Goal: Task Accomplishment & Management: Complete application form

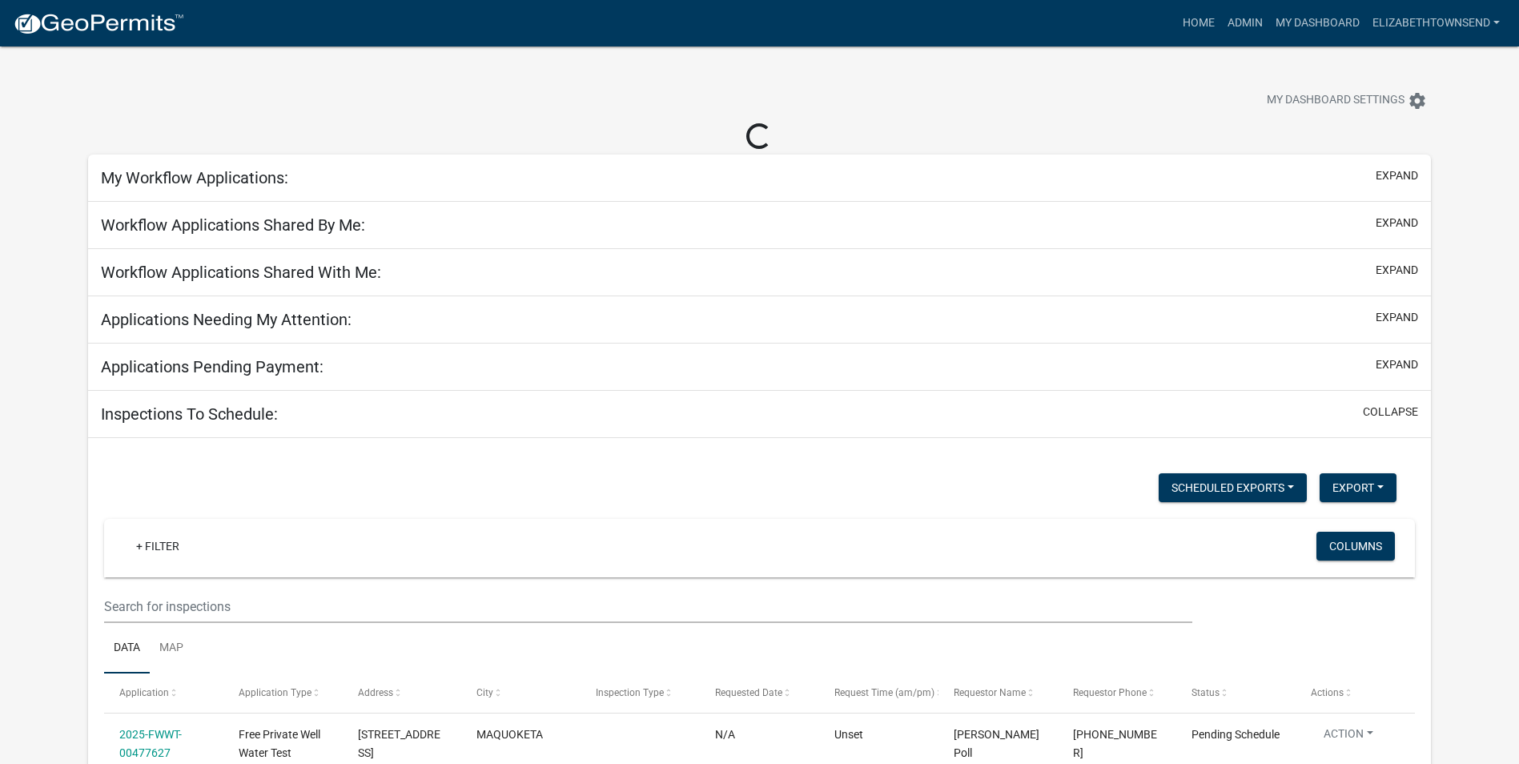
select select "3: 100"
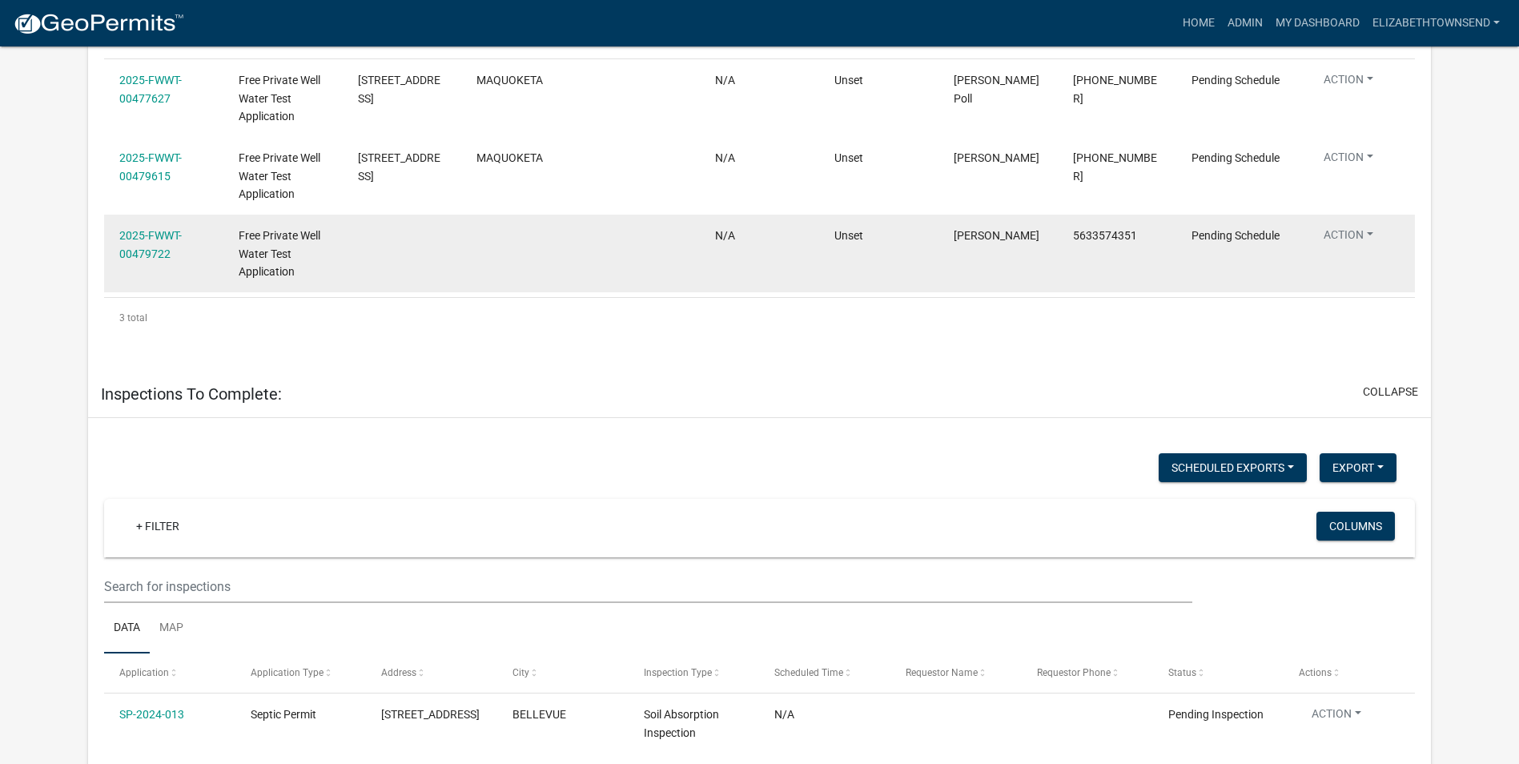
scroll to position [640, 0]
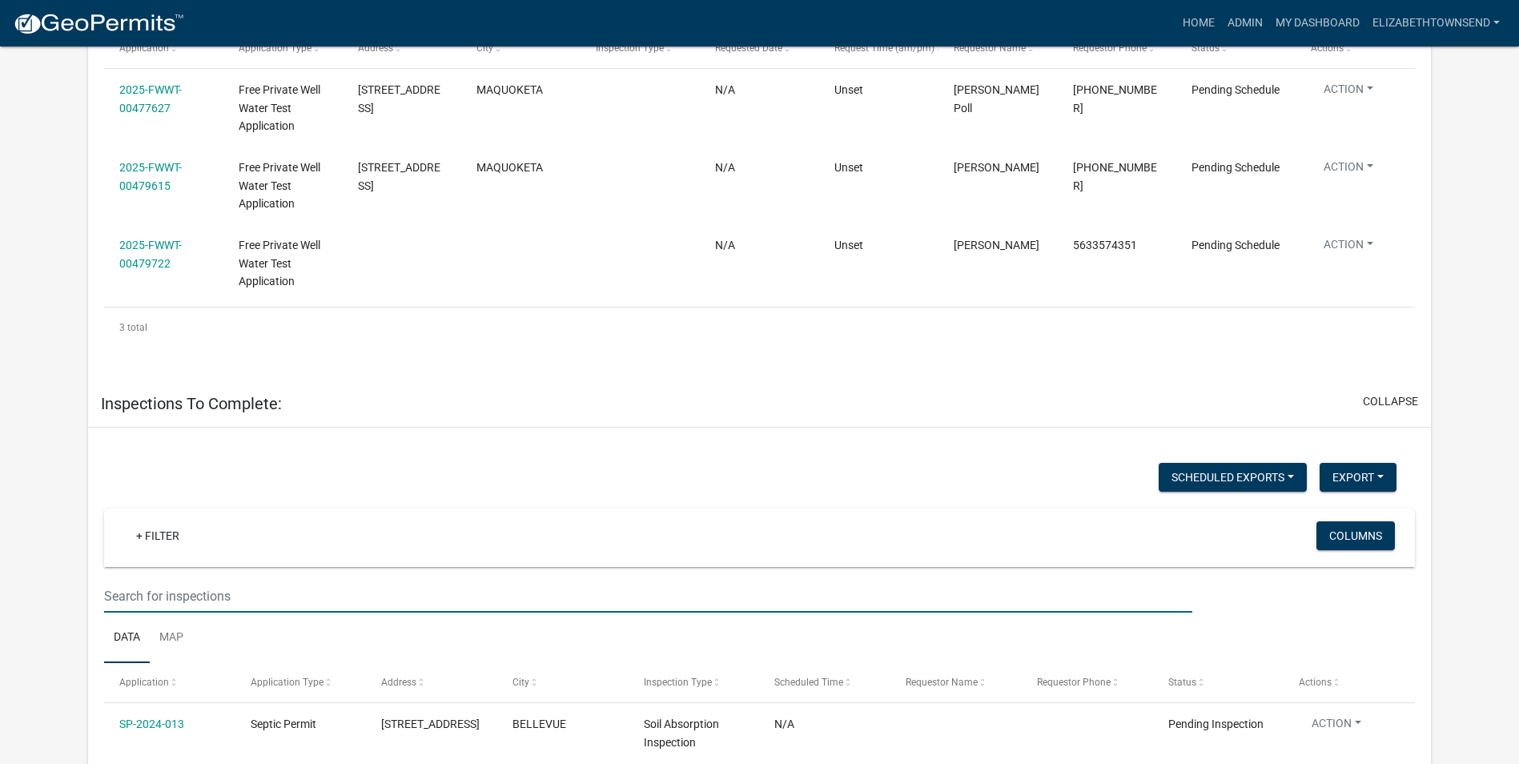
click at [184, 594] on input "text" at bounding box center [648, 596] width 1088 height 33
type input "[PERSON_NAME]"
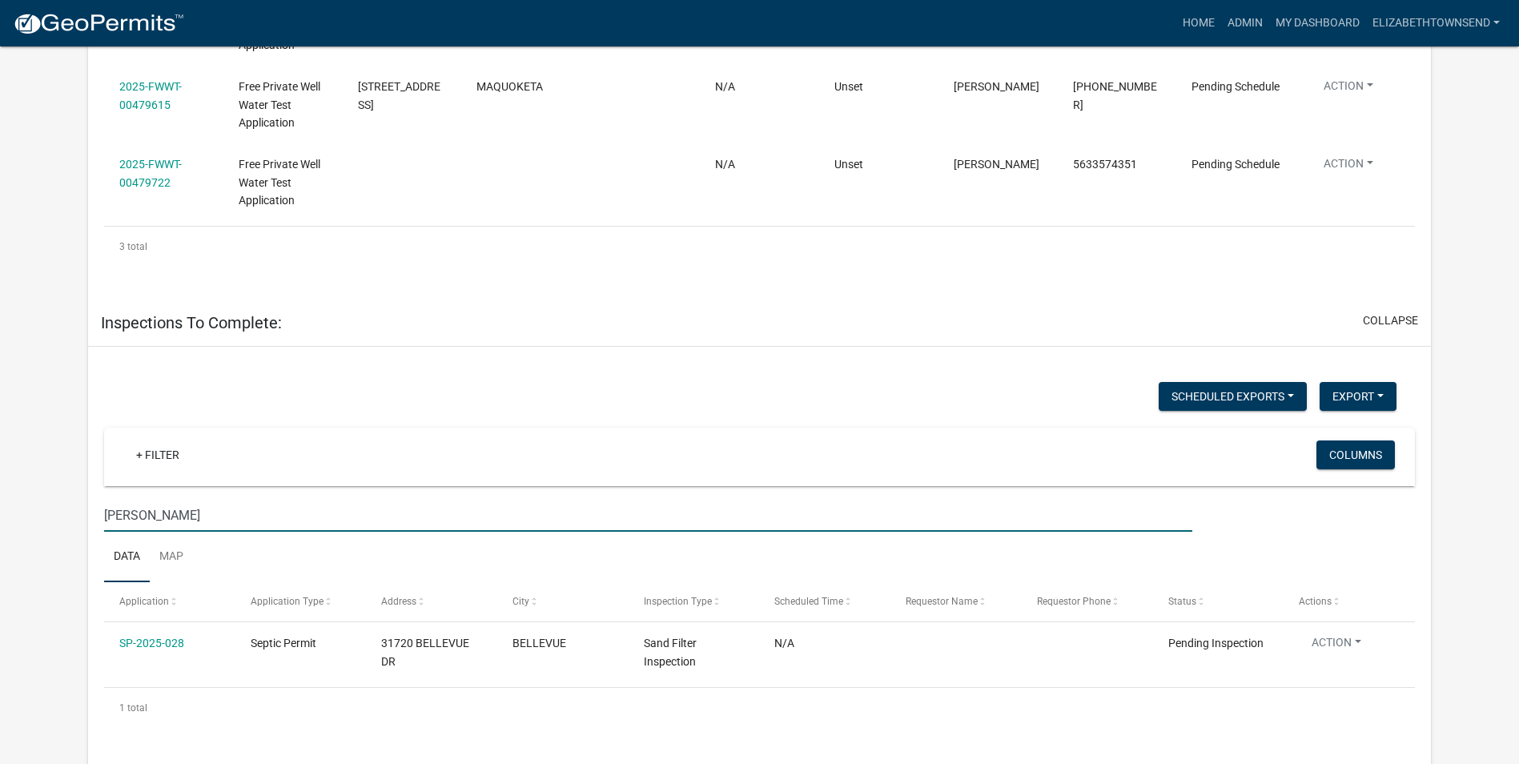
scroll to position [800, 0]
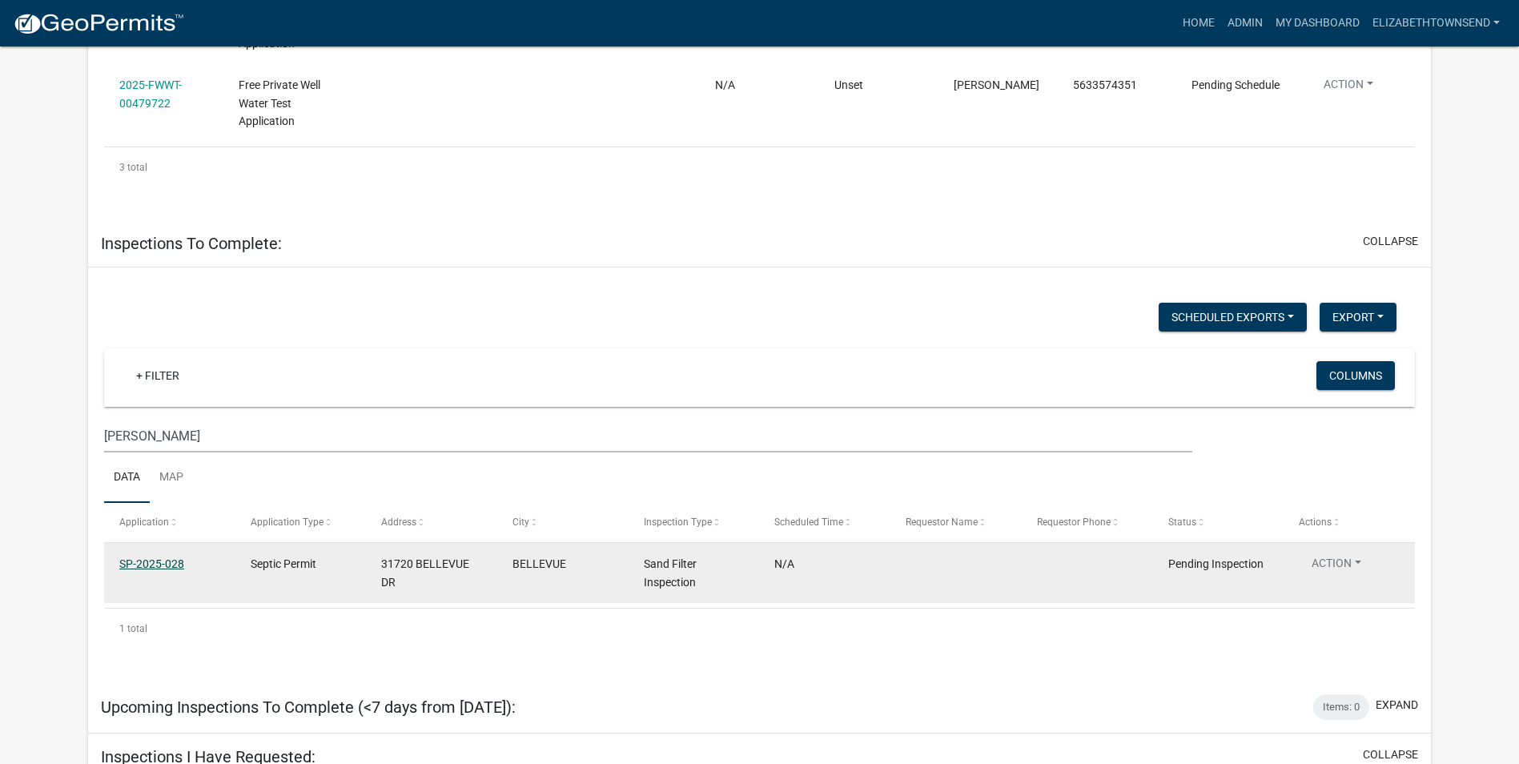
click at [163, 564] on link "SP-2025-028" at bounding box center [151, 563] width 65 height 13
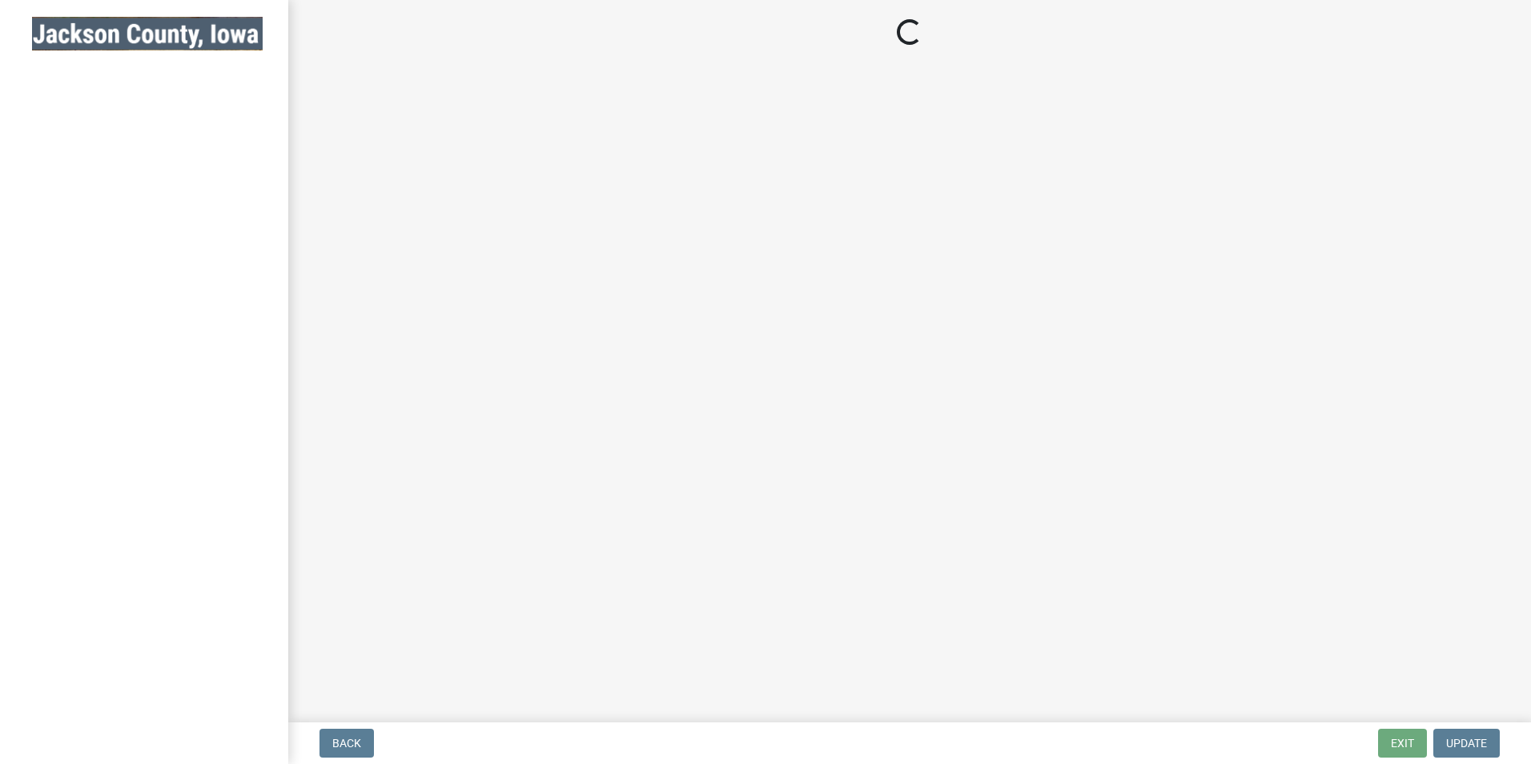
select select "a3873a1b-6e26-41c8-b1e9-189df5d0ae8c"
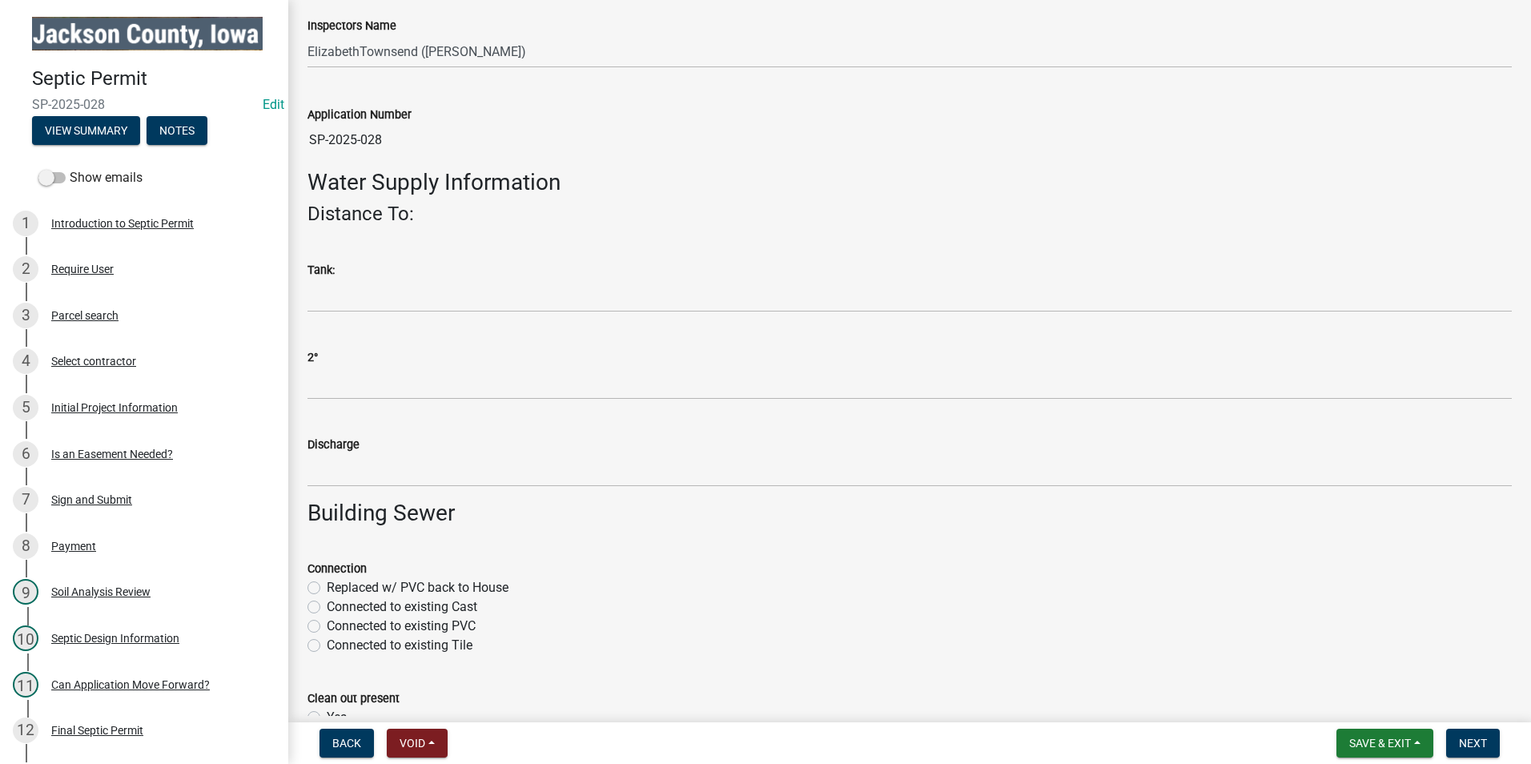
scroll to position [240, 0]
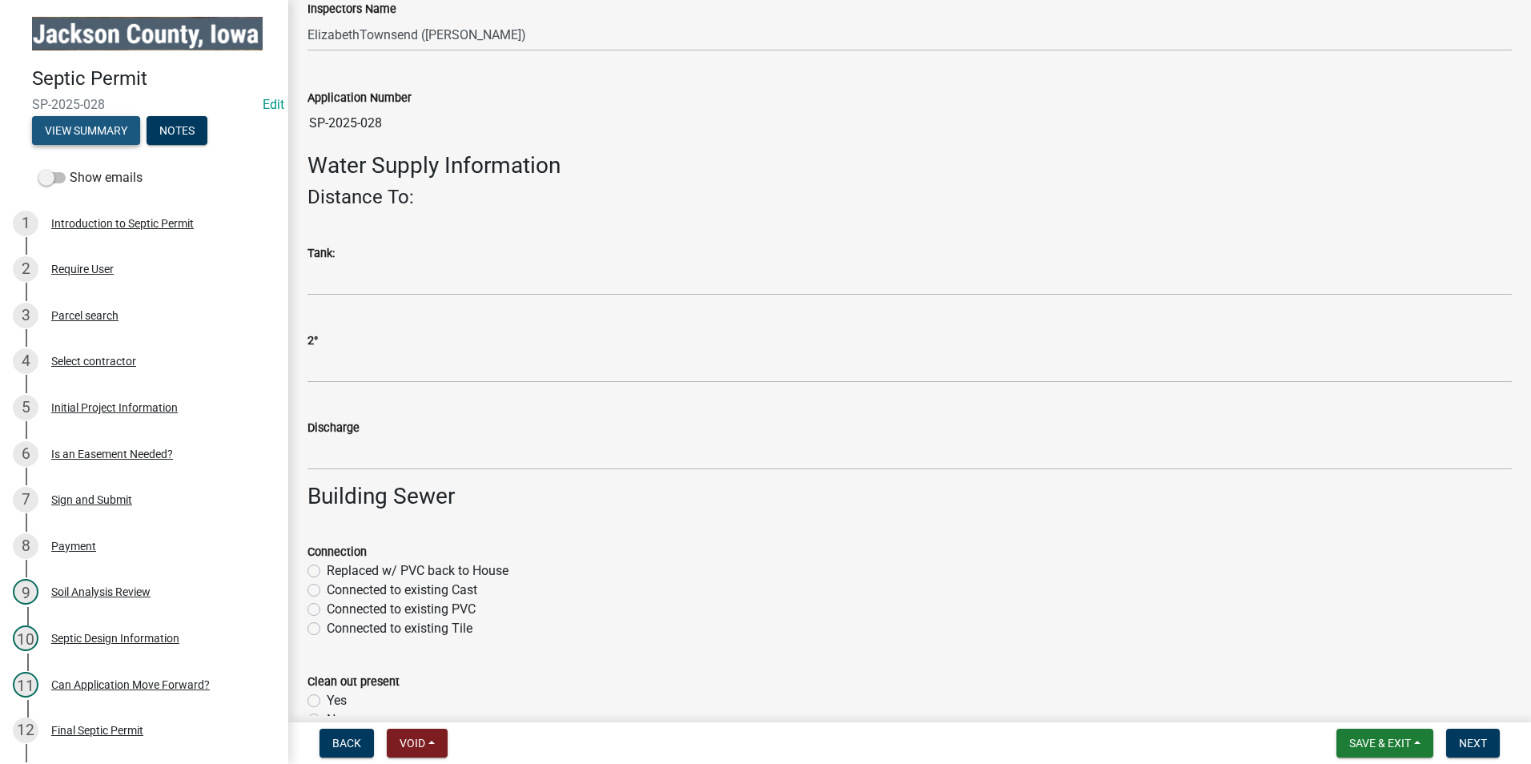
click at [74, 133] on button "View Summary" at bounding box center [86, 130] width 108 height 29
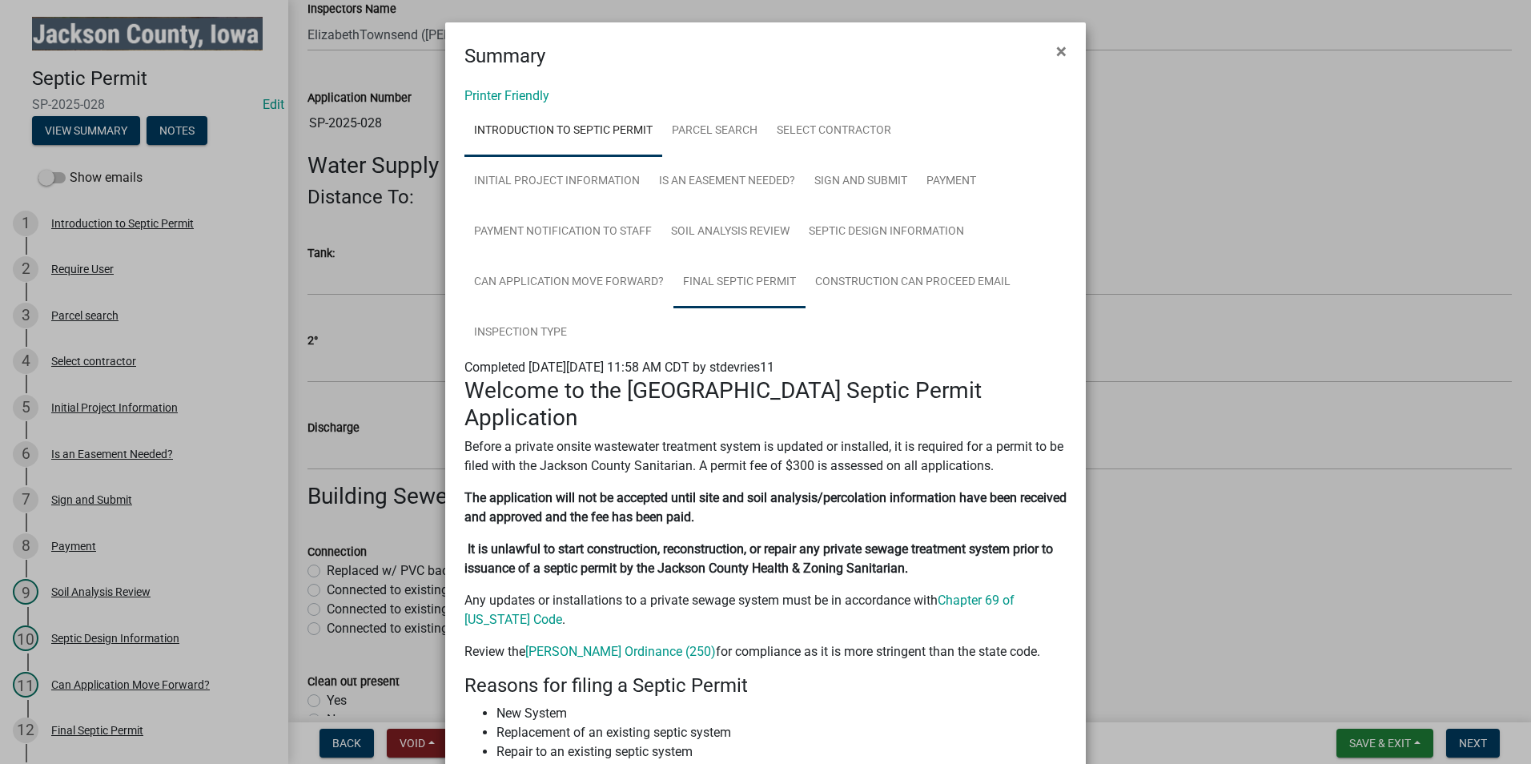
click at [741, 275] on link "Final Septic Permit" at bounding box center [739, 282] width 132 height 51
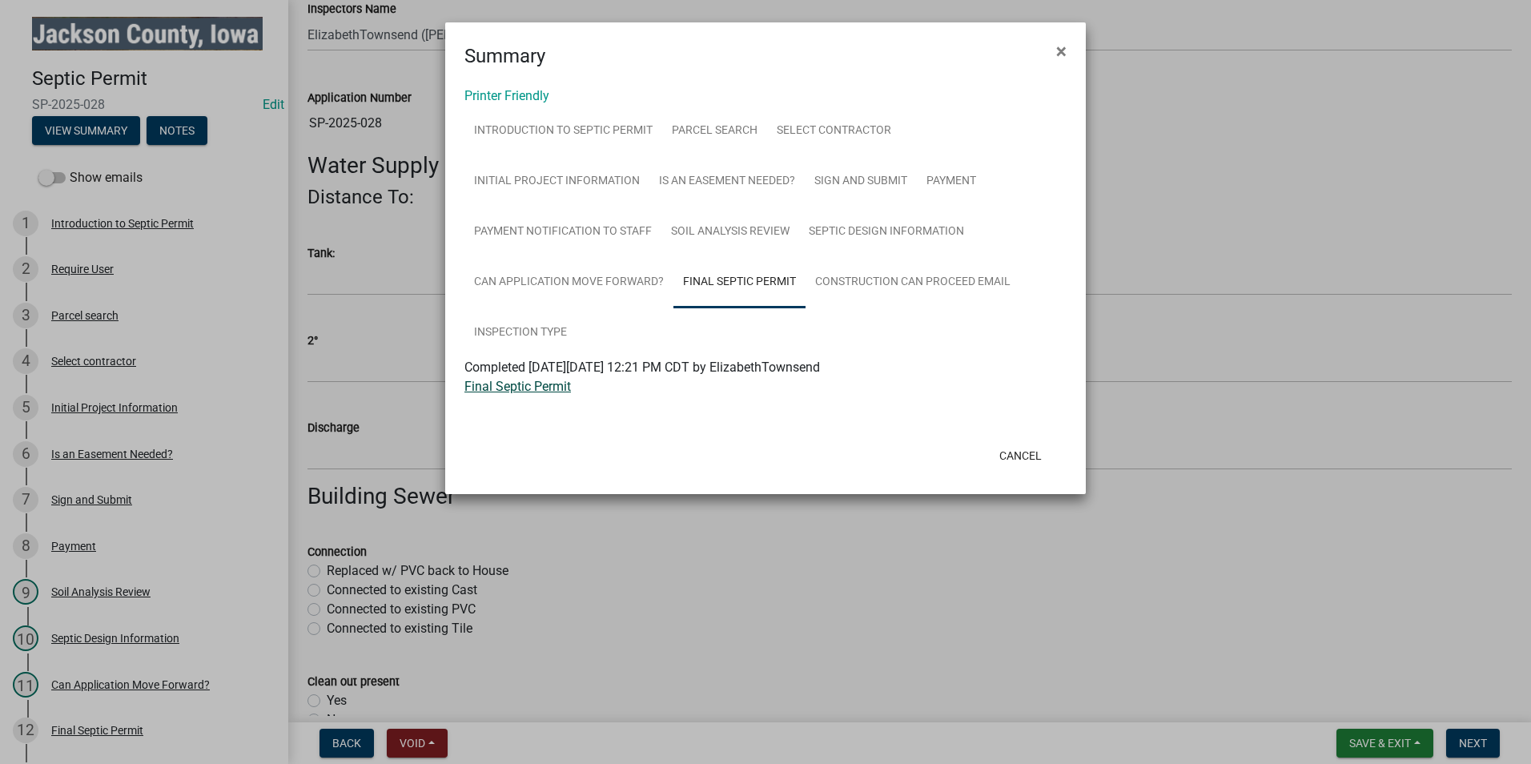
click at [548, 386] on link "Final Septic Permit" at bounding box center [517, 386] width 106 height 15
click at [1033, 450] on button "Cancel" at bounding box center [1020, 455] width 68 height 29
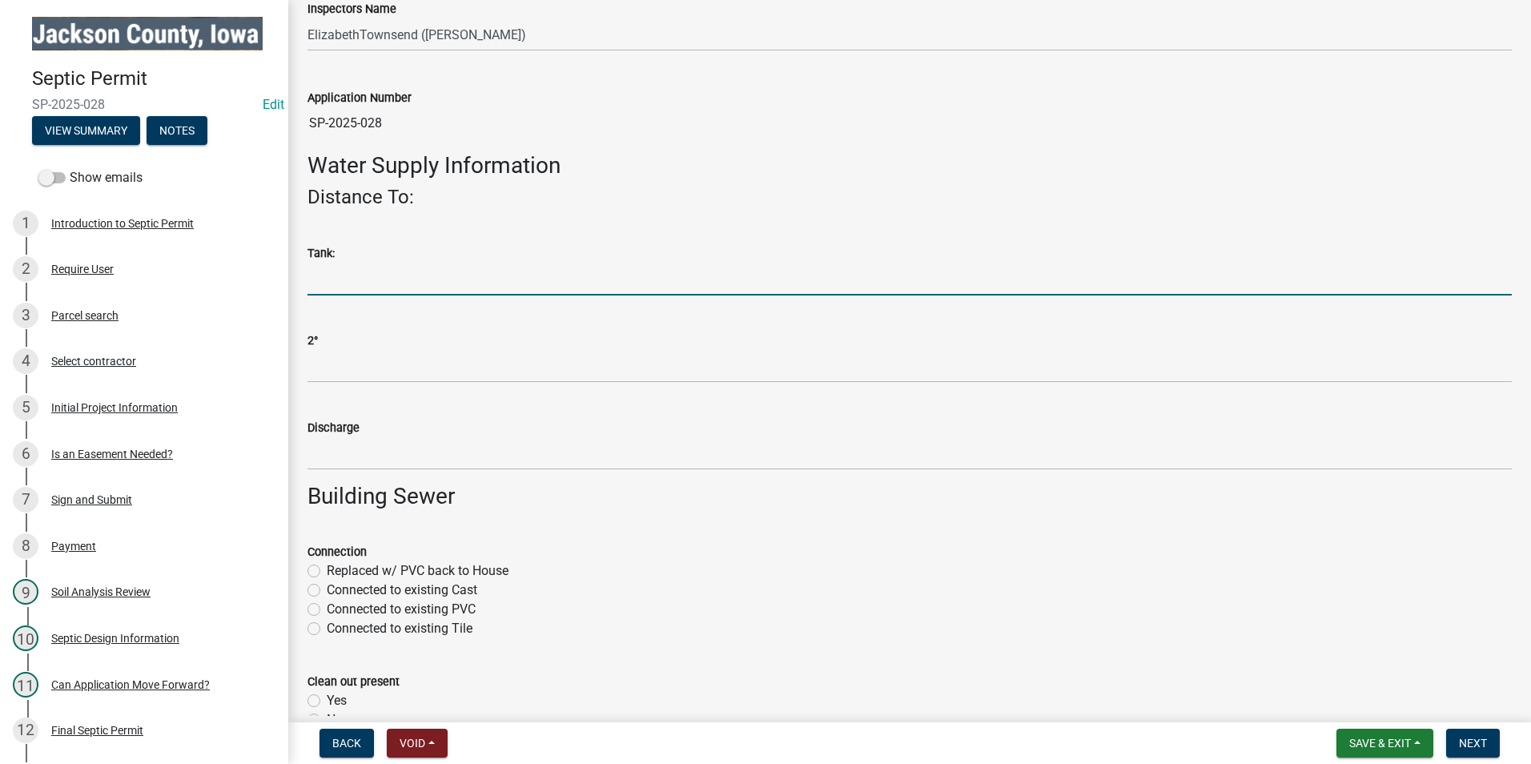
click at [494, 287] on input "Tank:" at bounding box center [909, 279] width 1204 height 33
click at [533, 407] on div "Discharge" at bounding box center [909, 432] width 1204 height 74
click at [359, 279] on input "1500" at bounding box center [909, 279] width 1204 height 33
type input "1"
click at [327, 609] on label "Connected to existing PVC" at bounding box center [401, 609] width 149 height 19
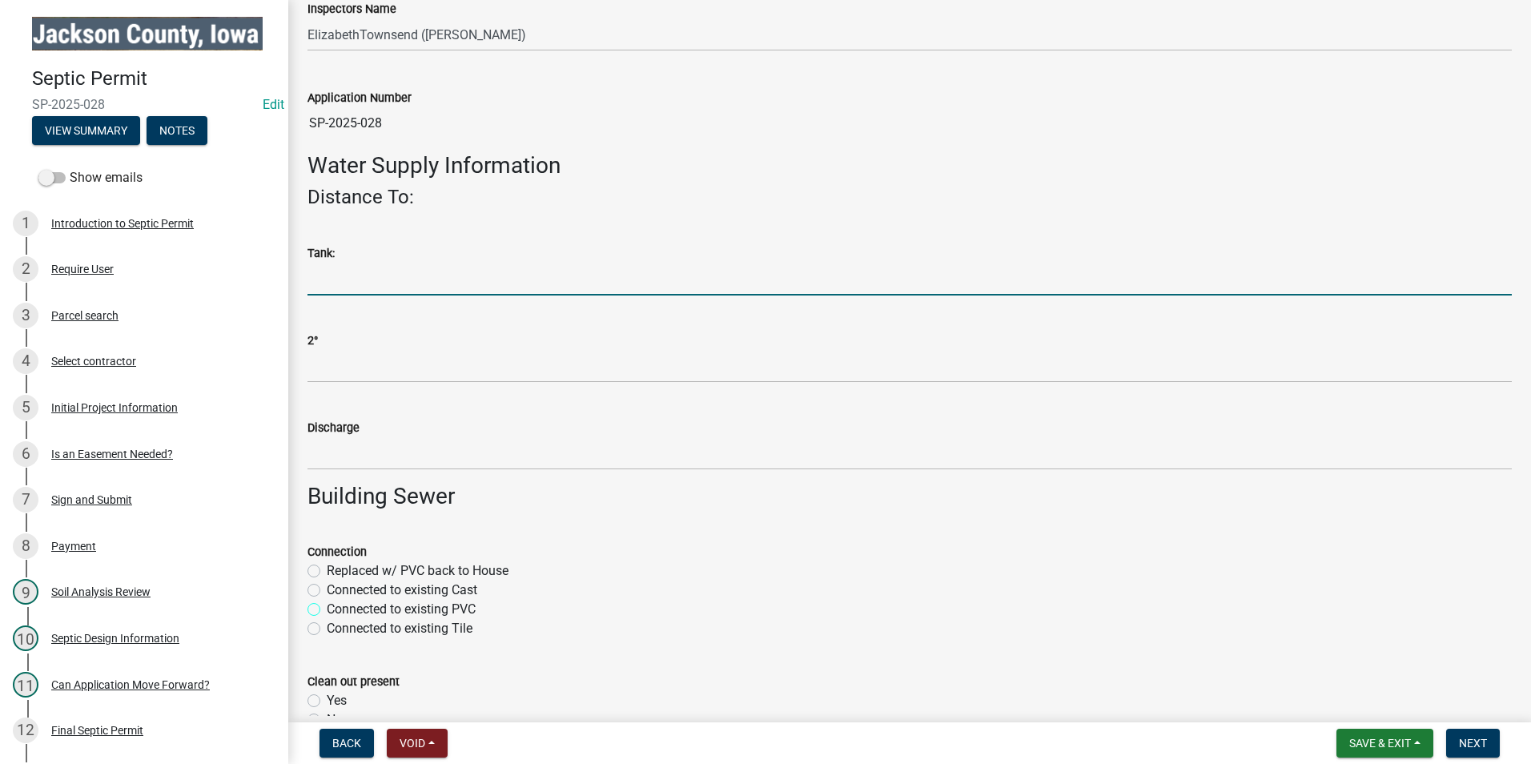
click at [327, 609] on input "Connected to existing PVC" at bounding box center [332, 605] width 10 height 10
radio input "true"
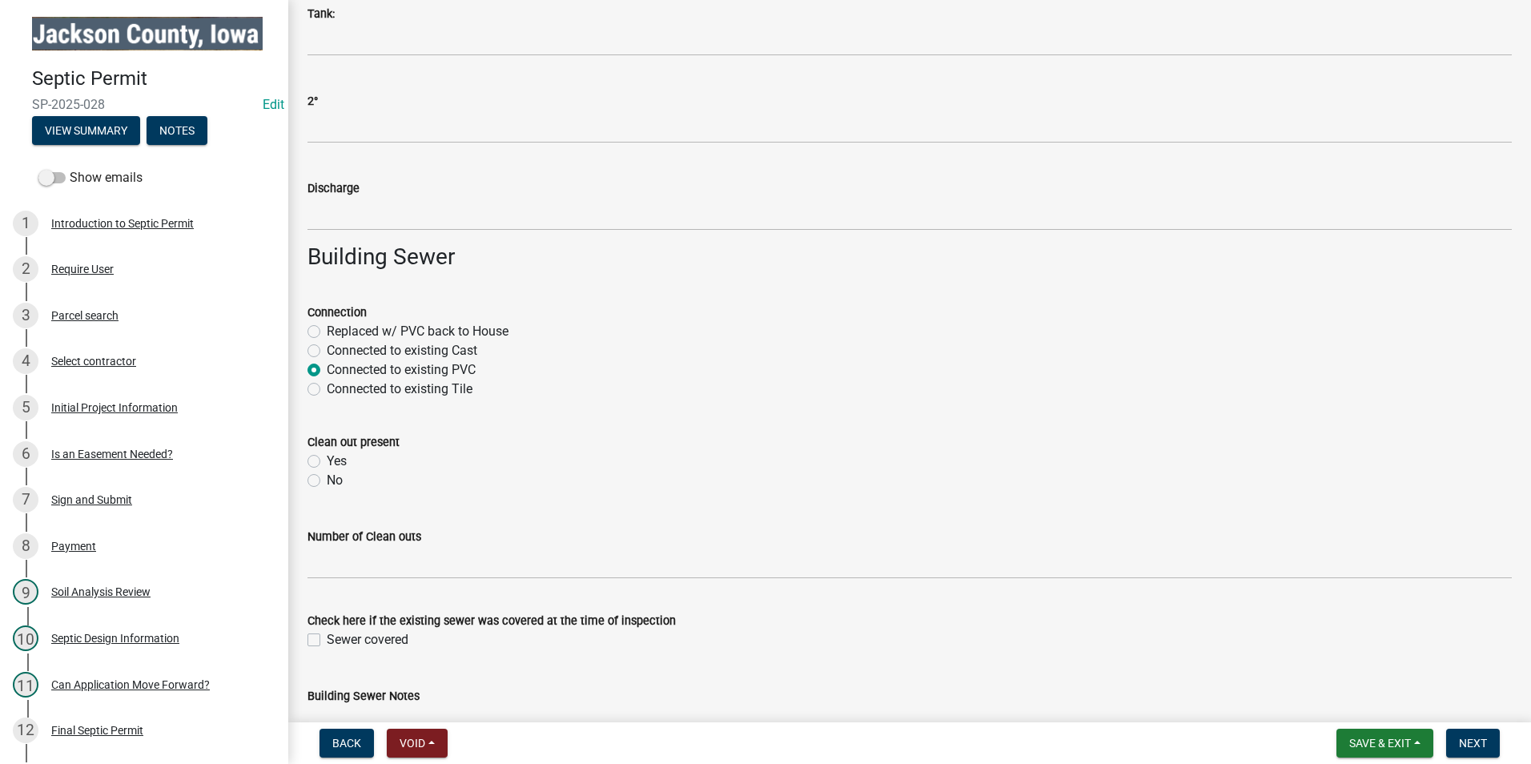
scroll to position [480, 0]
click at [327, 456] on label "Yes" at bounding box center [337, 460] width 20 height 19
click at [327, 456] on input "Yes" at bounding box center [332, 456] width 10 height 10
radio input "true"
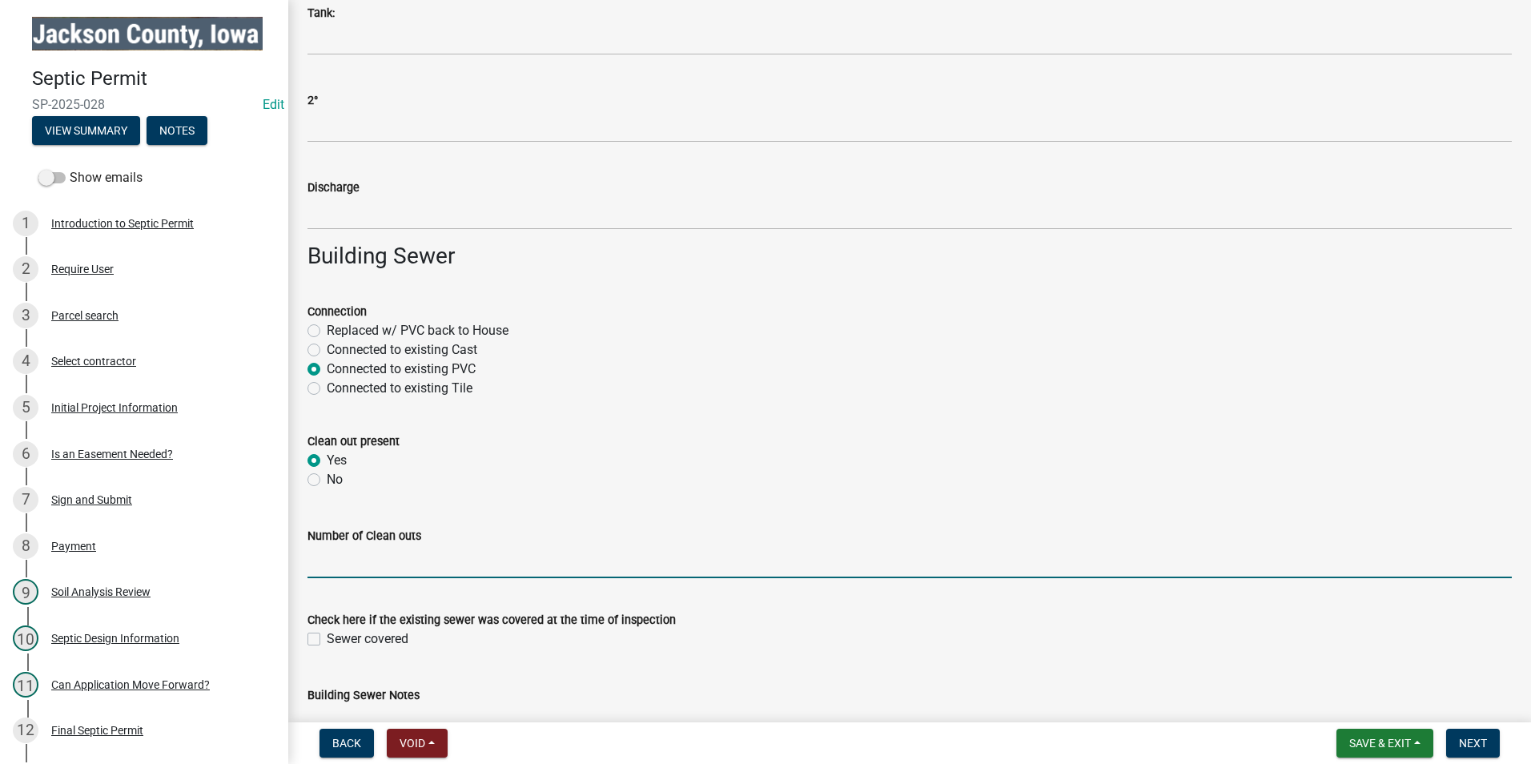
click at [429, 567] on input "Number of Clean outs" at bounding box center [909, 561] width 1204 height 33
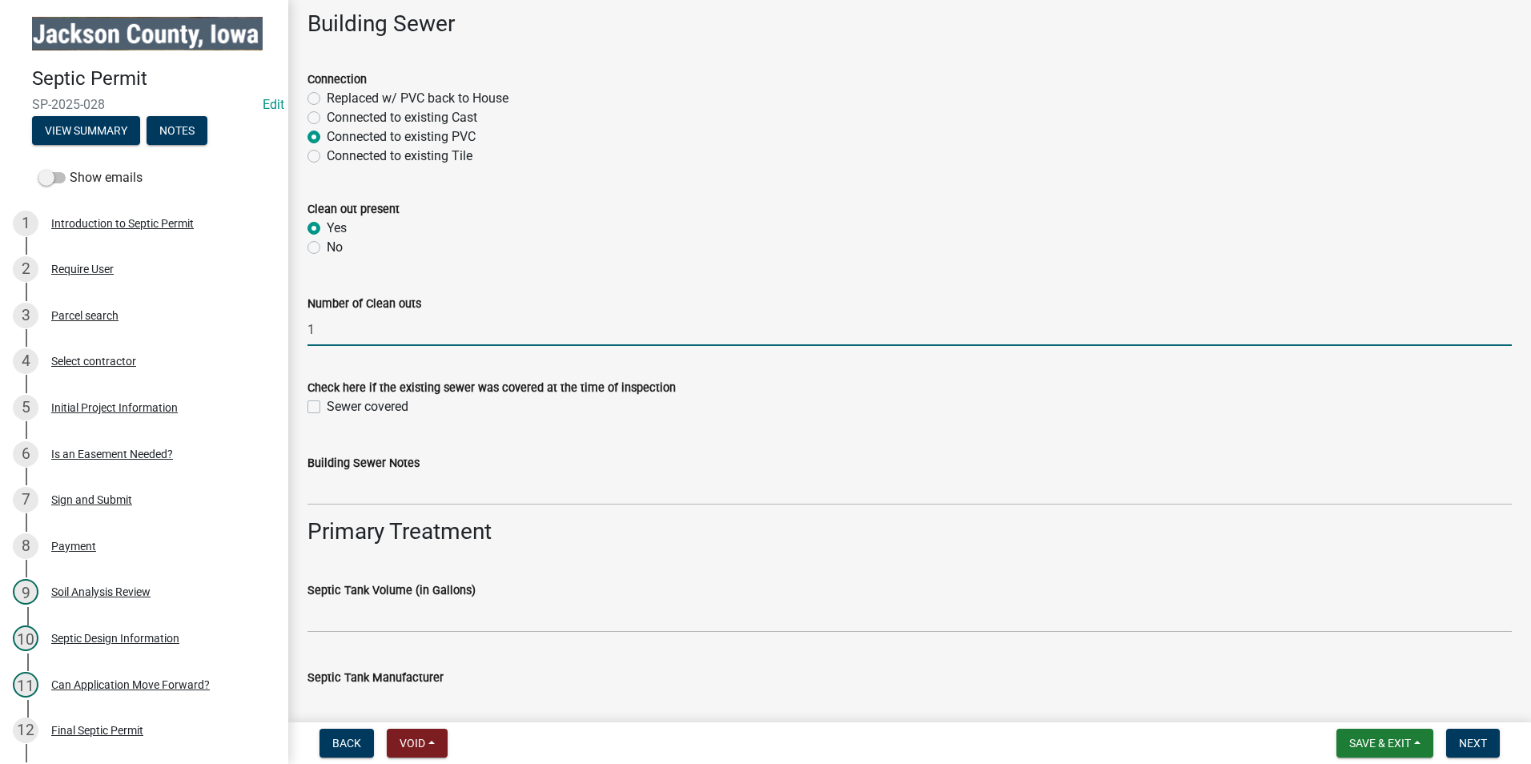
scroll to position [720, 0]
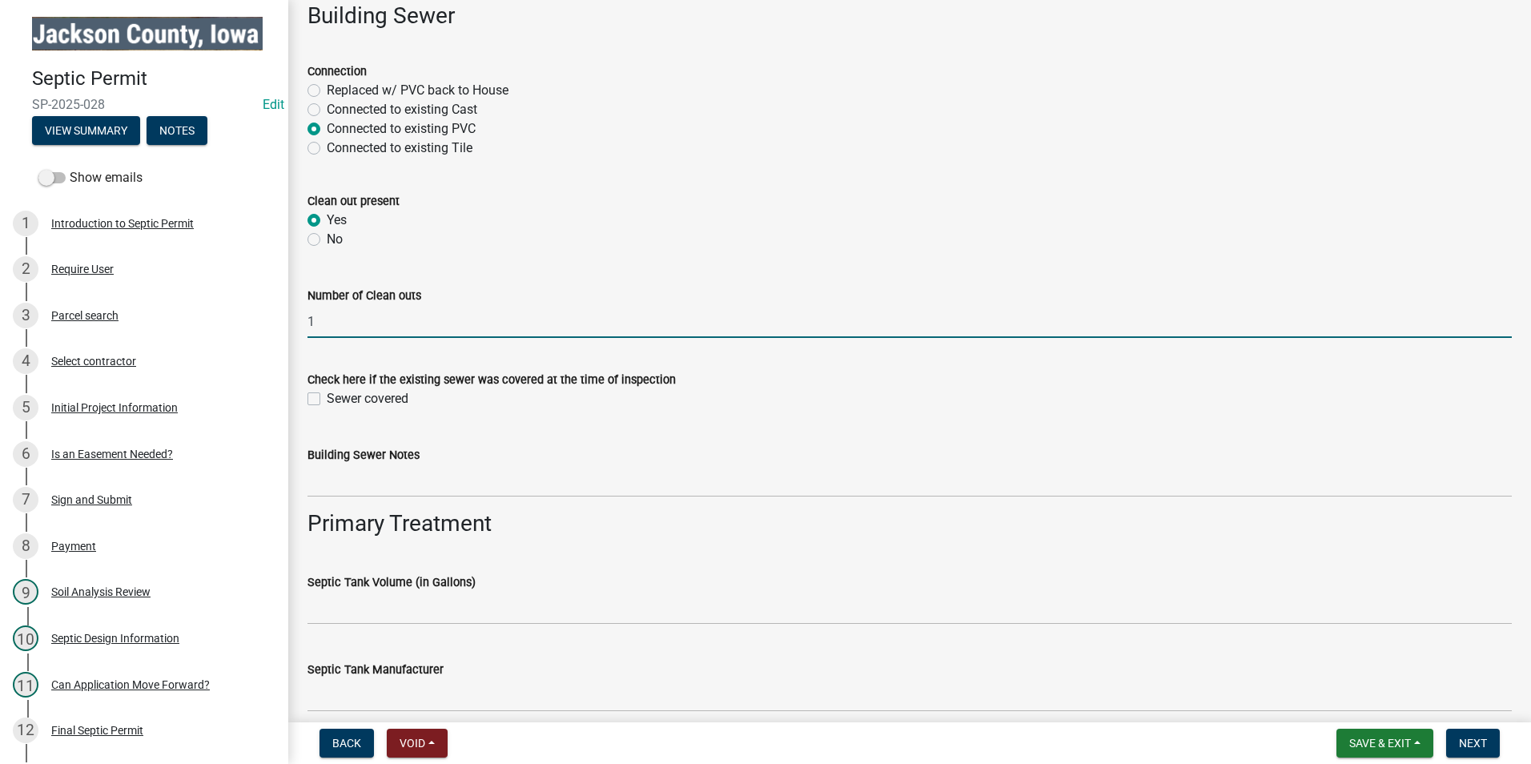
type input "1"
click at [327, 396] on label "Sewer covered" at bounding box center [368, 398] width 82 height 19
click at [327, 396] on input "Sewer covered" at bounding box center [332, 394] width 10 height 10
checkbox input "true"
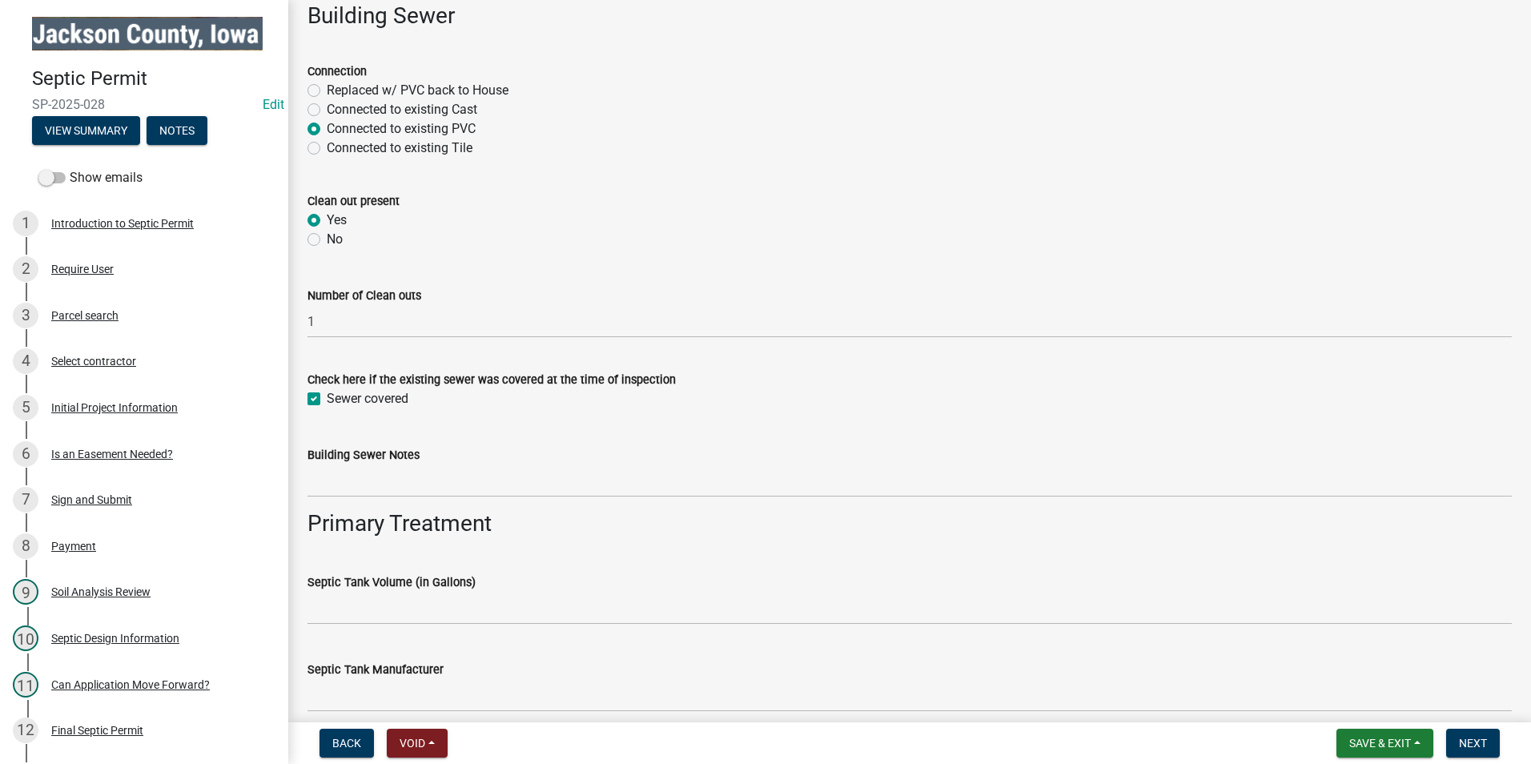
scroll to position [800, 0]
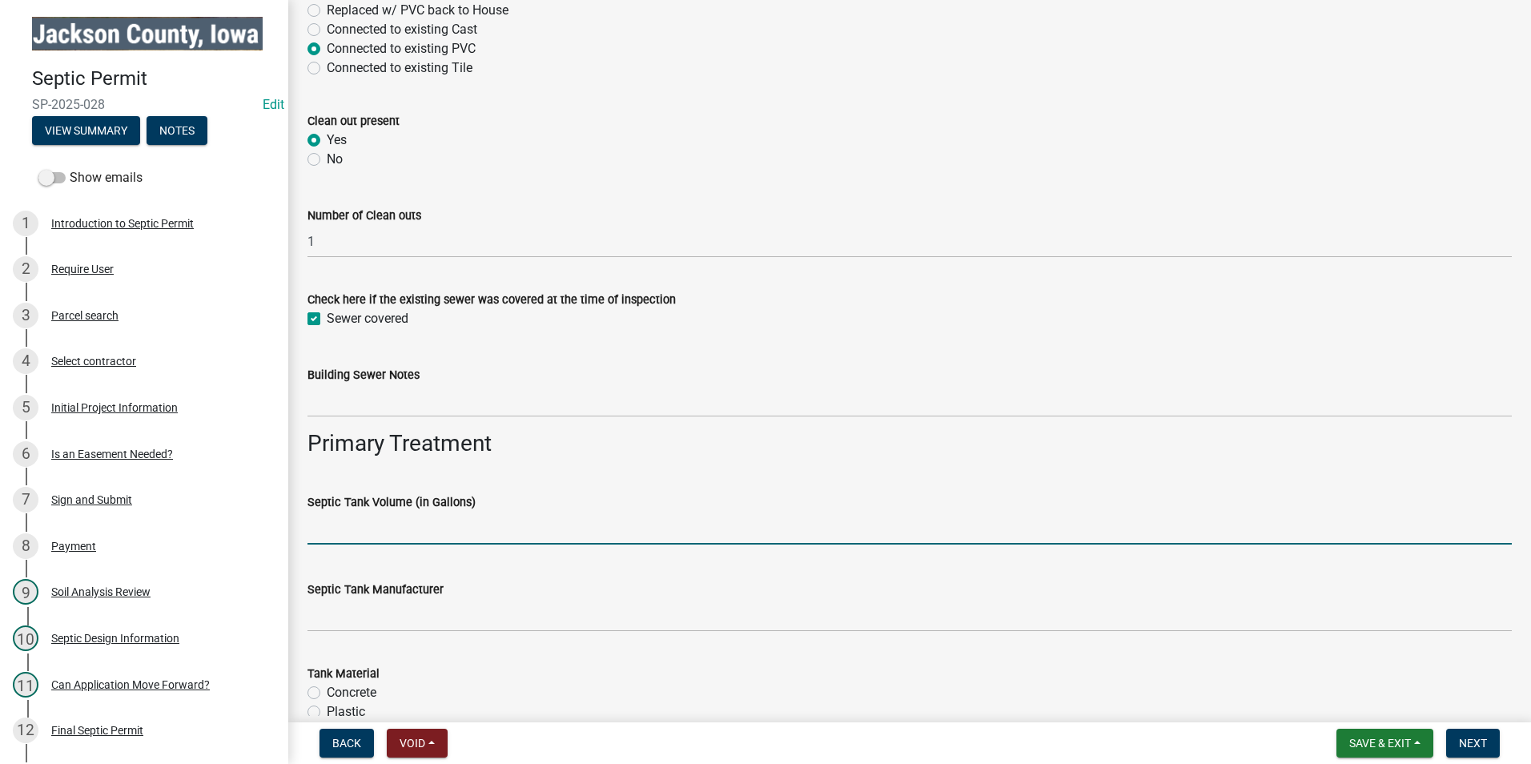
click at [411, 532] on input "Septic Tank Volume (in Gallons)" at bounding box center [909, 528] width 1204 height 33
type input "1500"
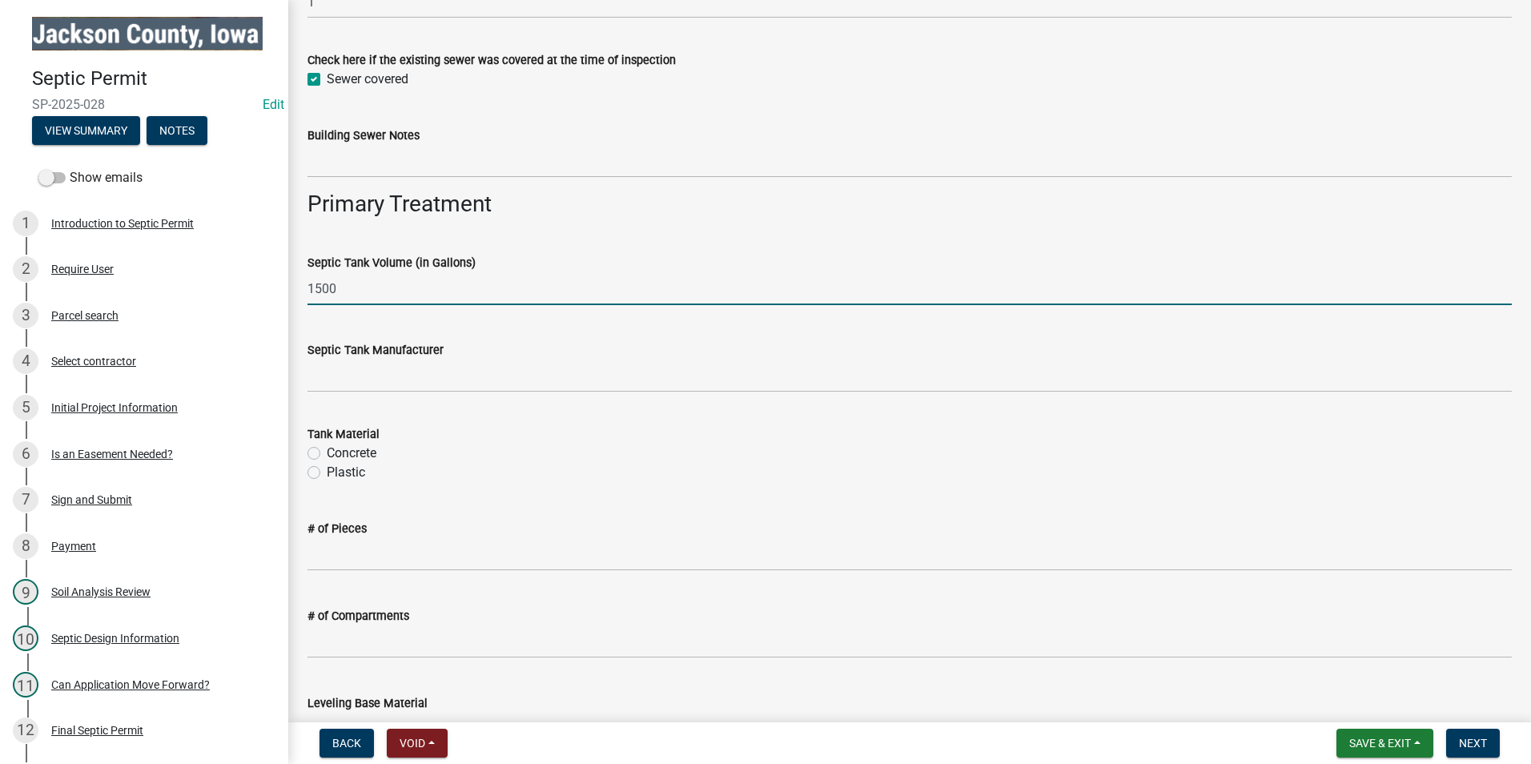
scroll to position [1041, 0]
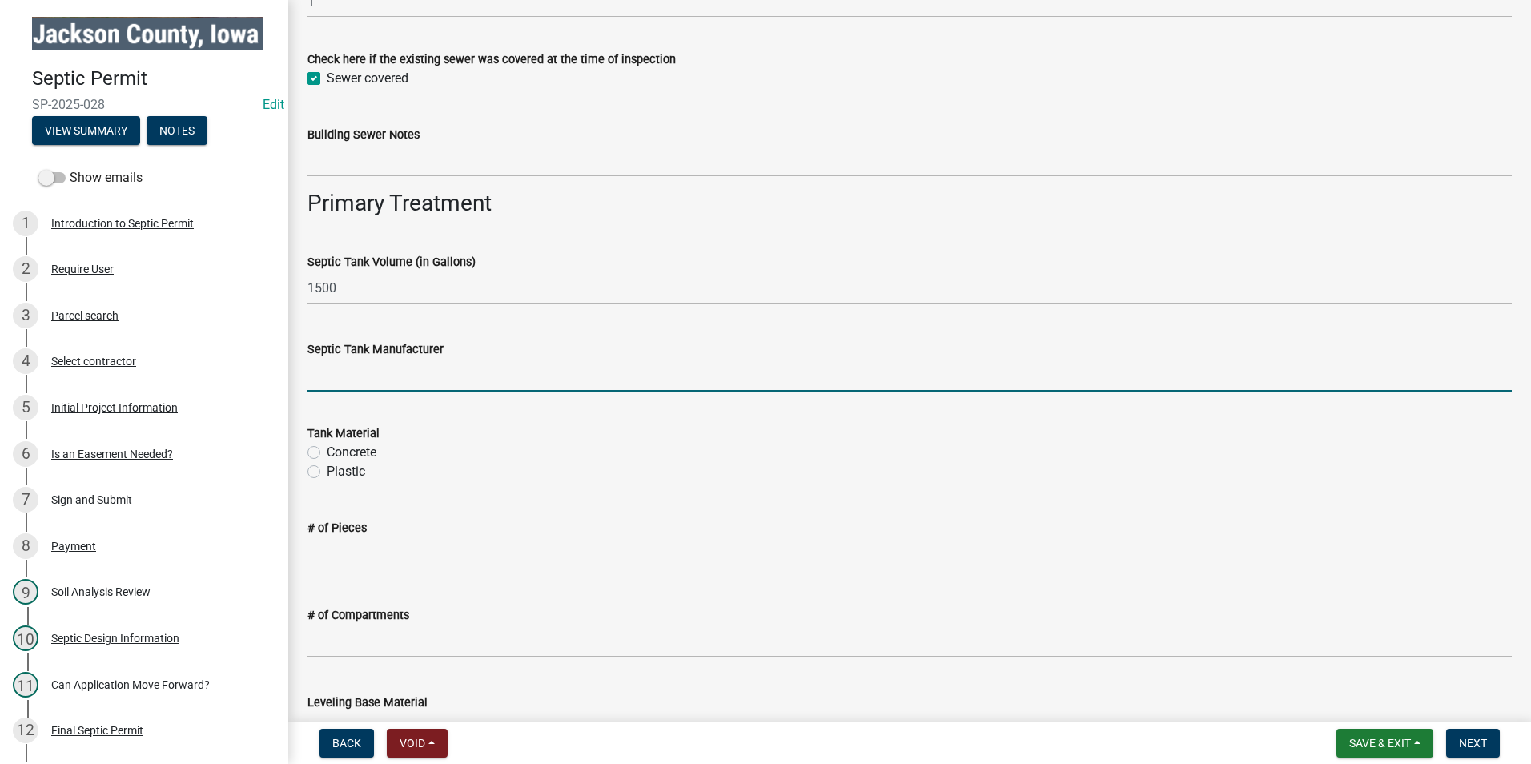
click at [418, 371] on input "Septic Tank Manufacturer" at bounding box center [909, 375] width 1204 height 33
type input "[US_STATE] Concrete"
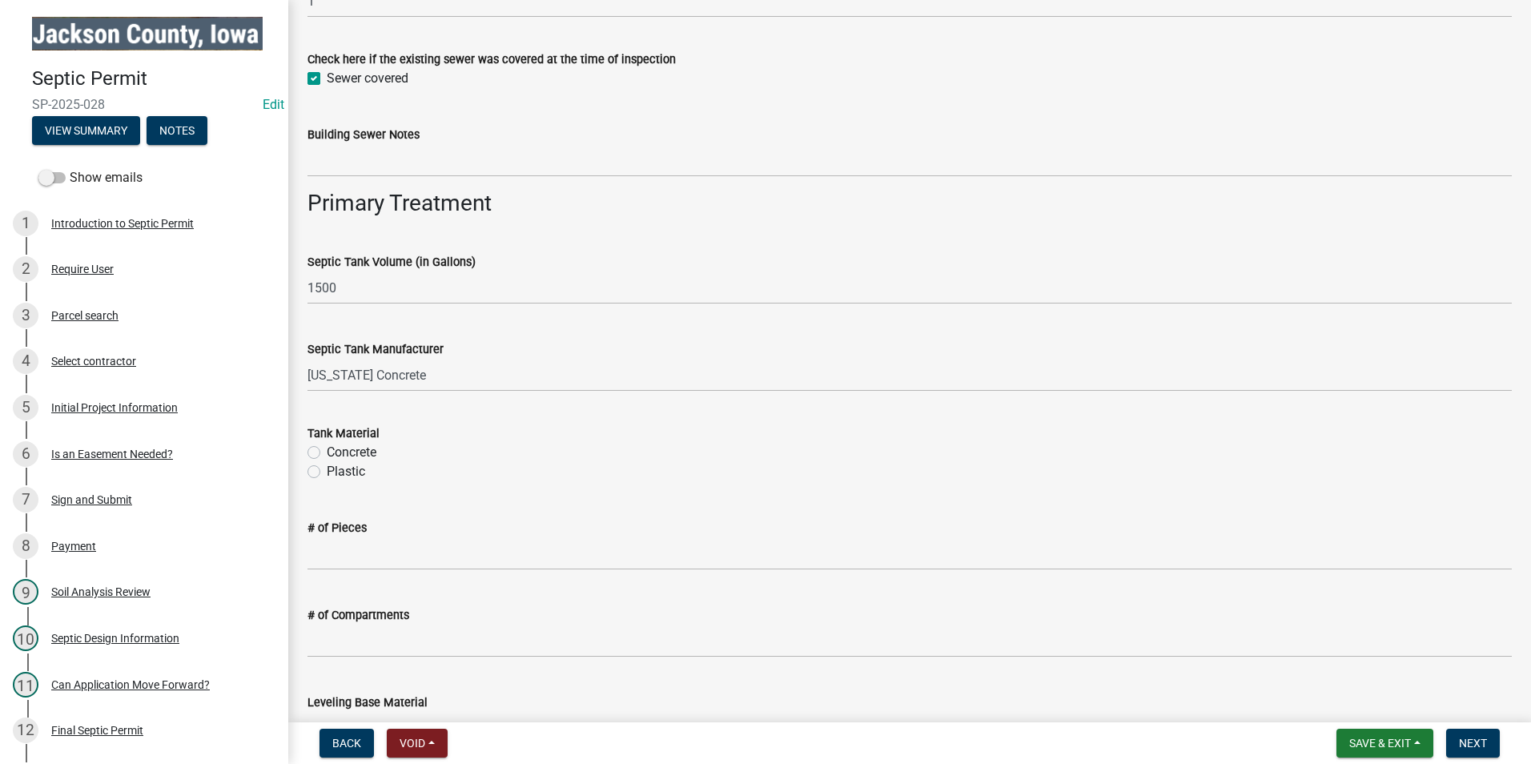
click at [327, 449] on label "Concrete" at bounding box center [352, 452] width 50 height 19
click at [327, 449] on input "Concrete" at bounding box center [332, 448] width 10 height 10
radio input "true"
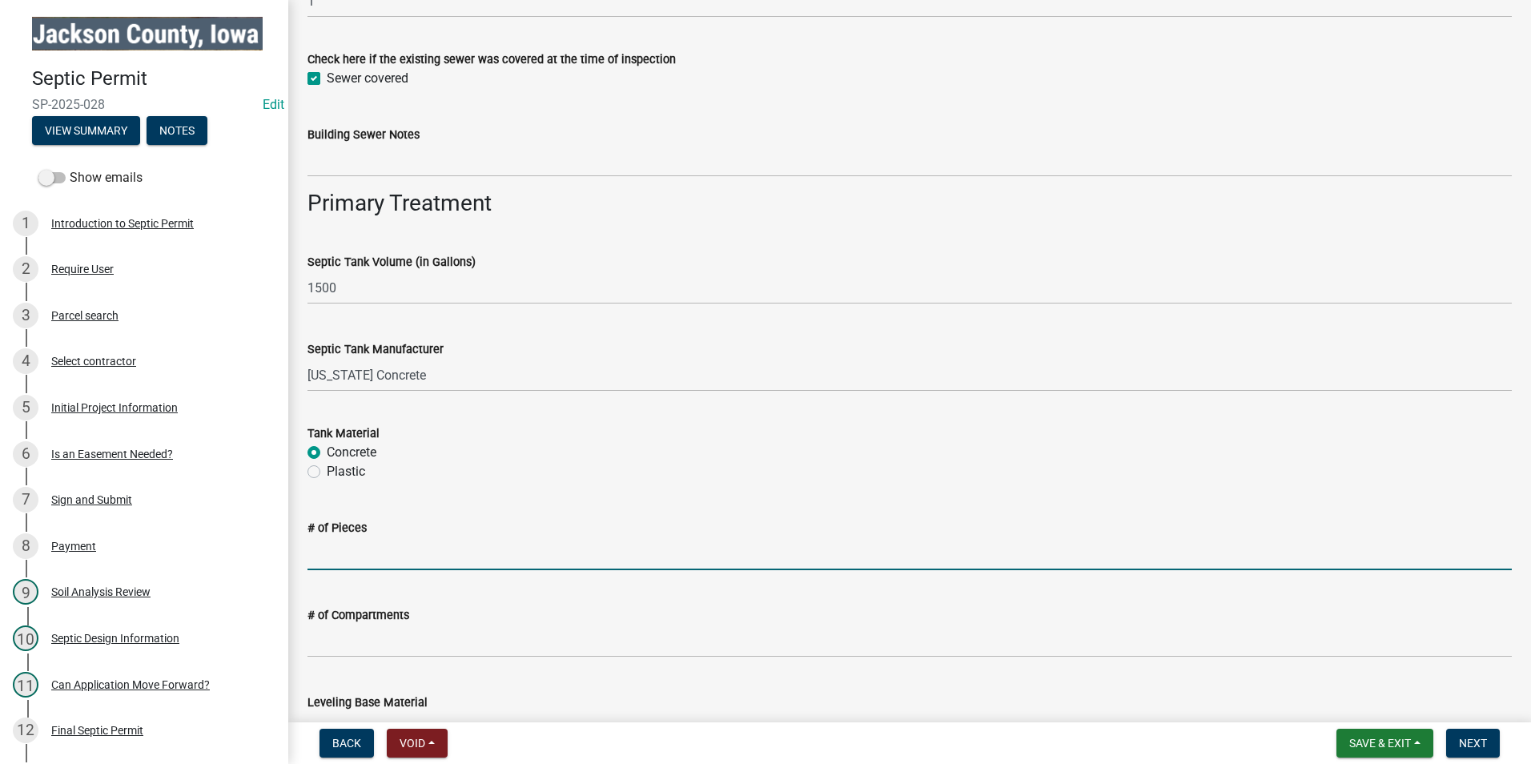
drag, startPoint x: 314, startPoint y: 560, endPoint x: 327, endPoint y: 589, distance: 32.6
click at [314, 560] on input "# of Pieces" at bounding box center [909, 553] width 1204 height 33
type input "2"
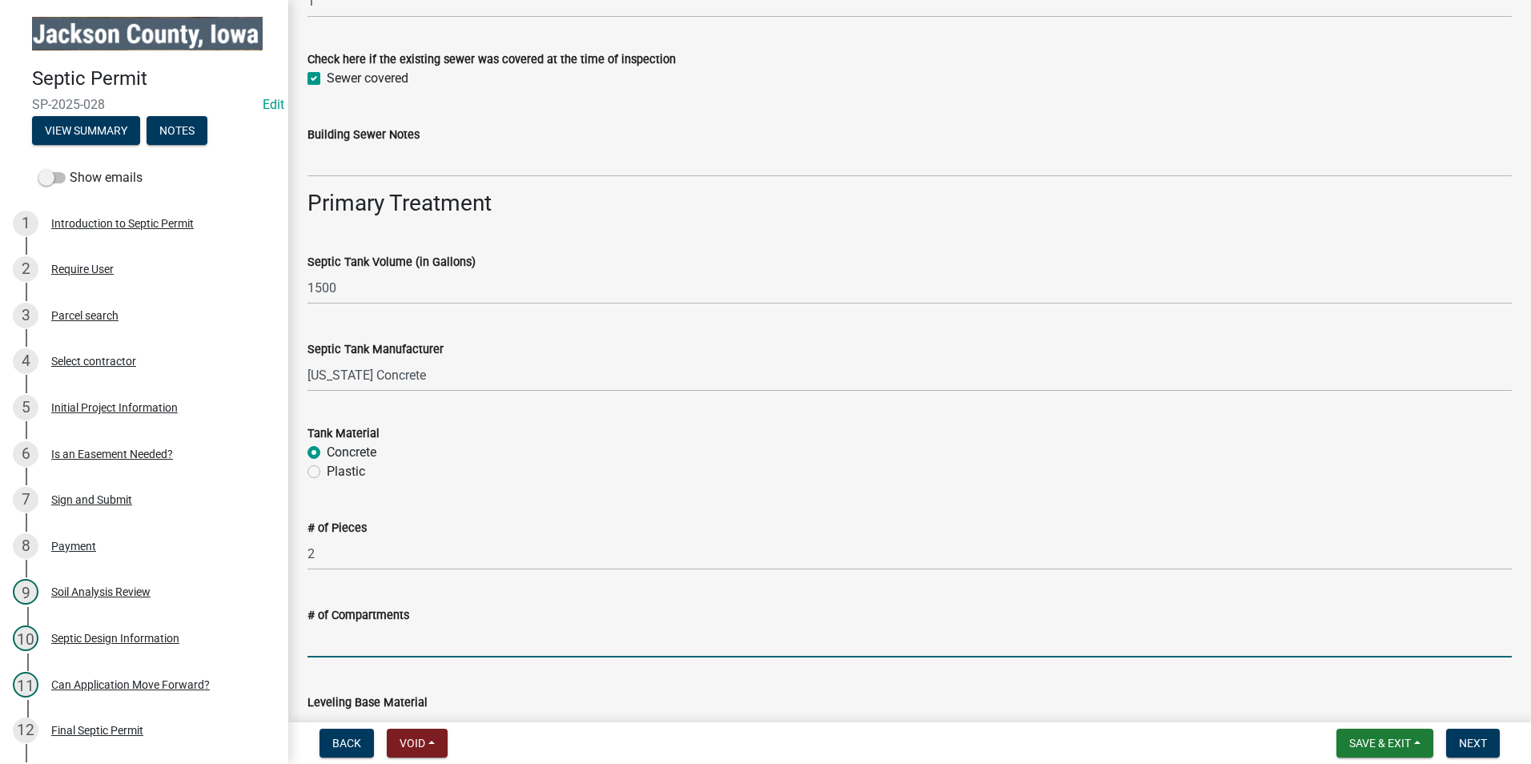
click at [373, 632] on input "# of Compartments" at bounding box center [909, 640] width 1204 height 33
type input "2"
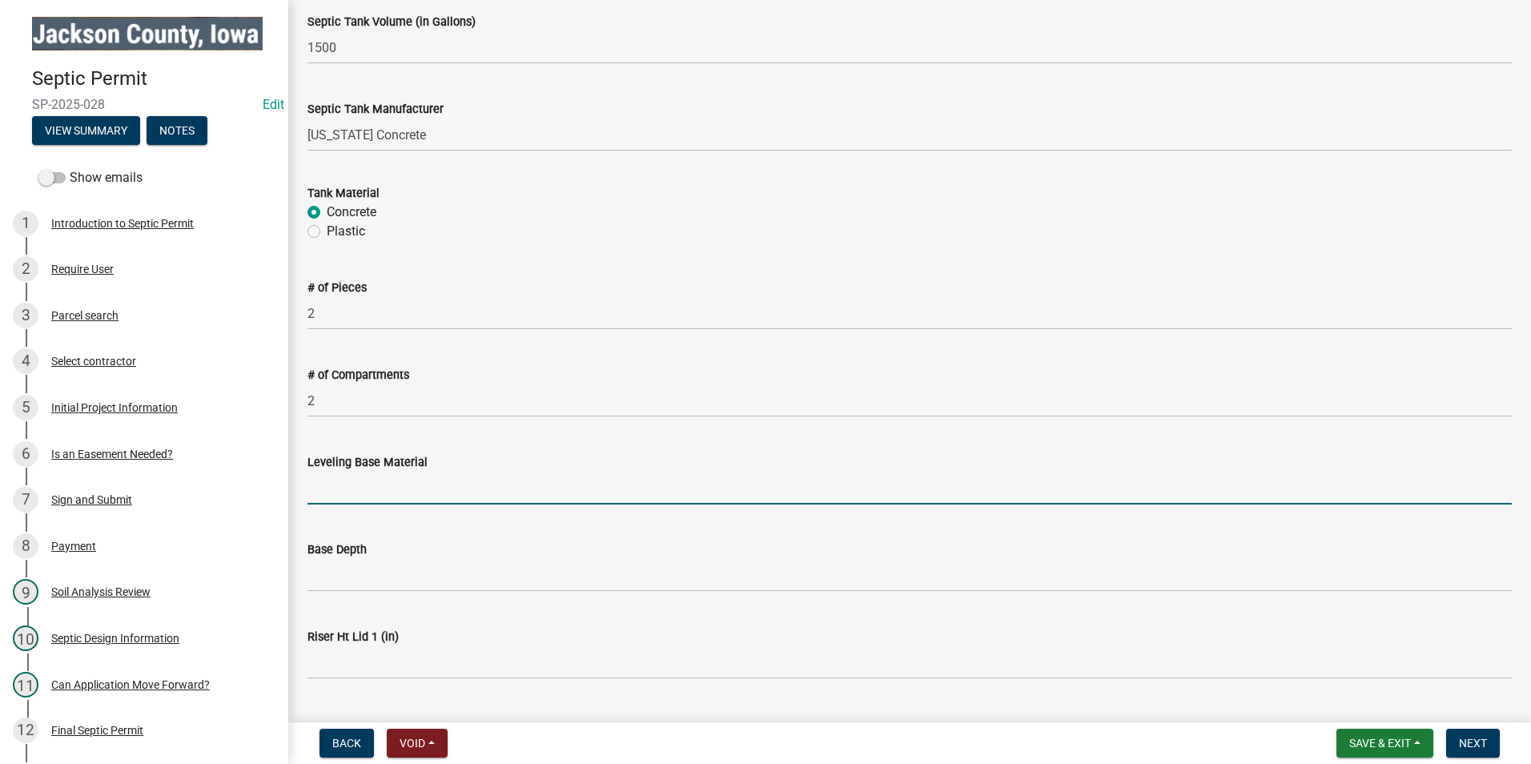
click at [373, 483] on input "Leveling Base Material" at bounding box center [909, 487] width 1204 height 33
type input "soil"
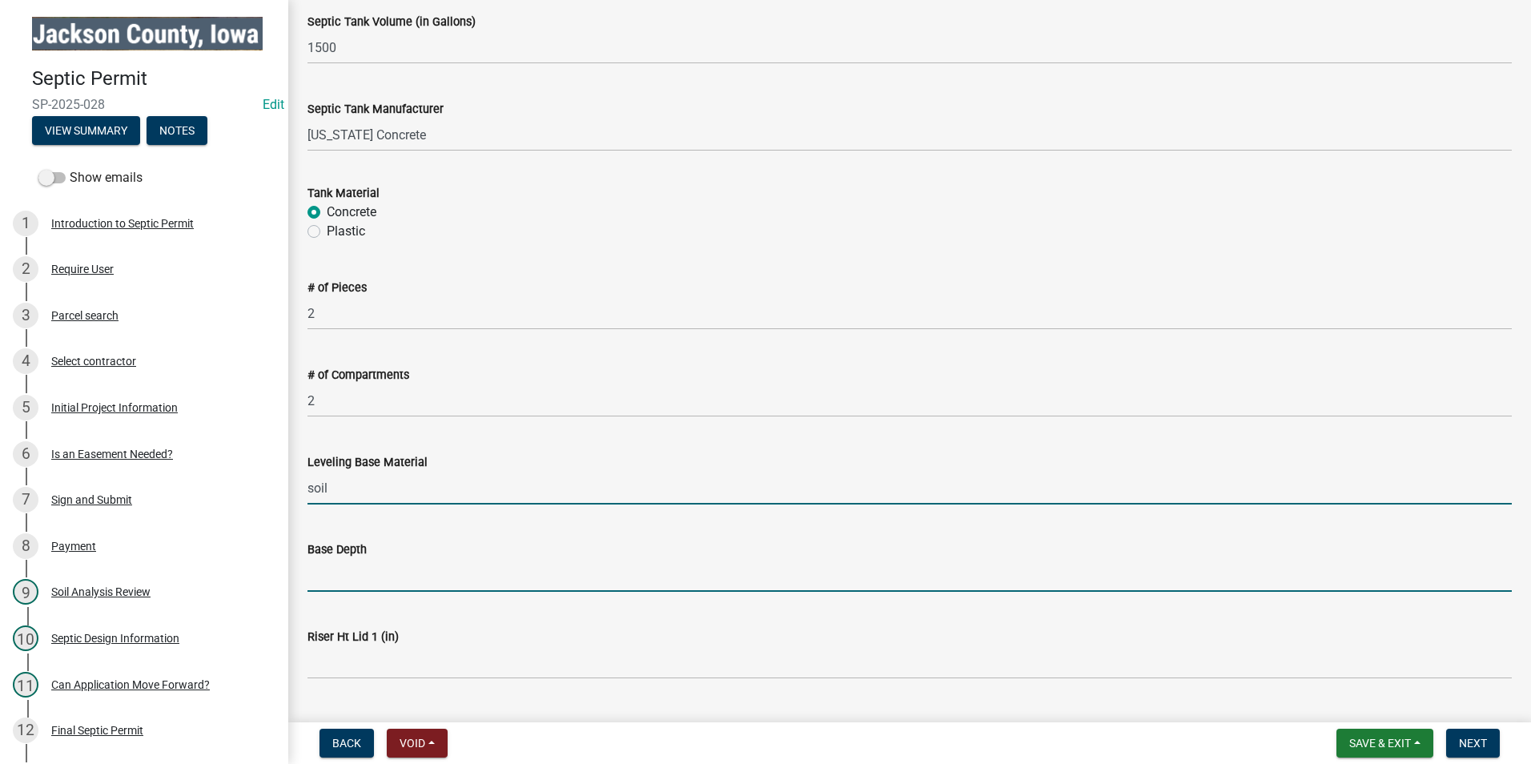
click at [351, 576] on input "Base Depth" at bounding box center [909, 575] width 1204 height 33
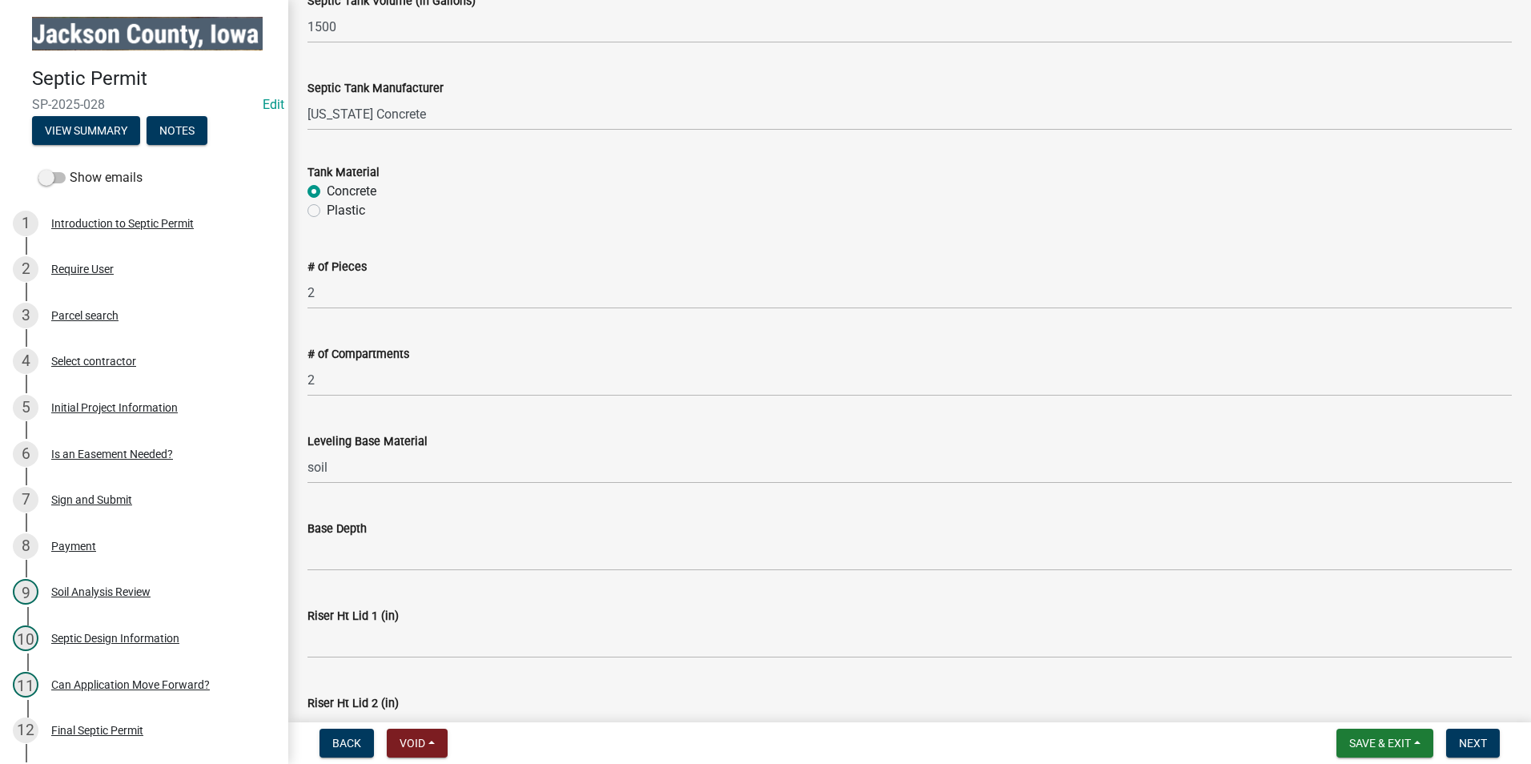
scroll to position [1361, 0]
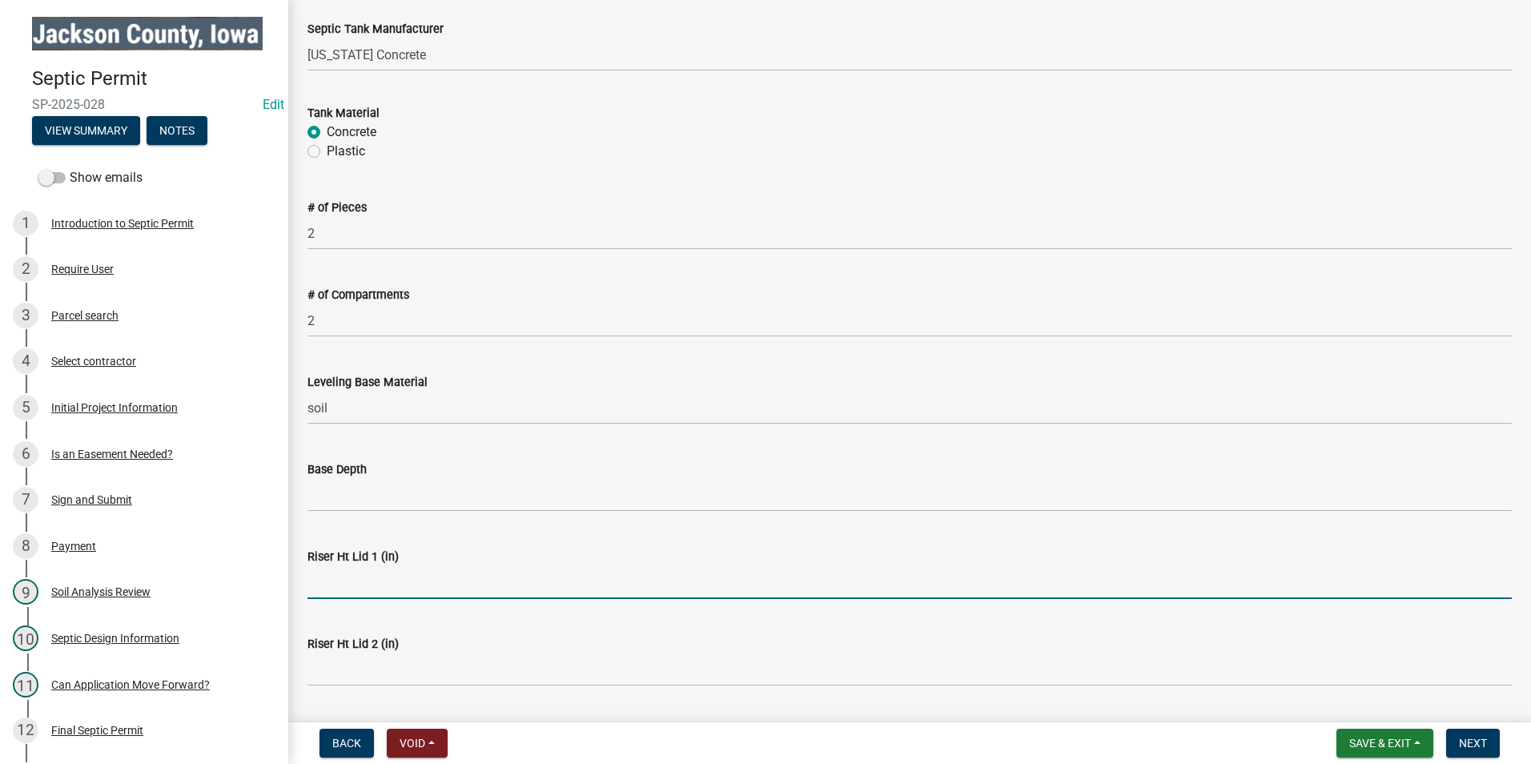
click at [380, 576] on input "Riser Ht Lid 1 (in)" at bounding box center [909, 582] width 1204 height 33
click at [395, 584] on input "2" at bounding box center [909, 582] width 1204 height 33
click at [454, 568] on input "2" at bounding box center [909, 582] width 1204 height 33
type input "2""
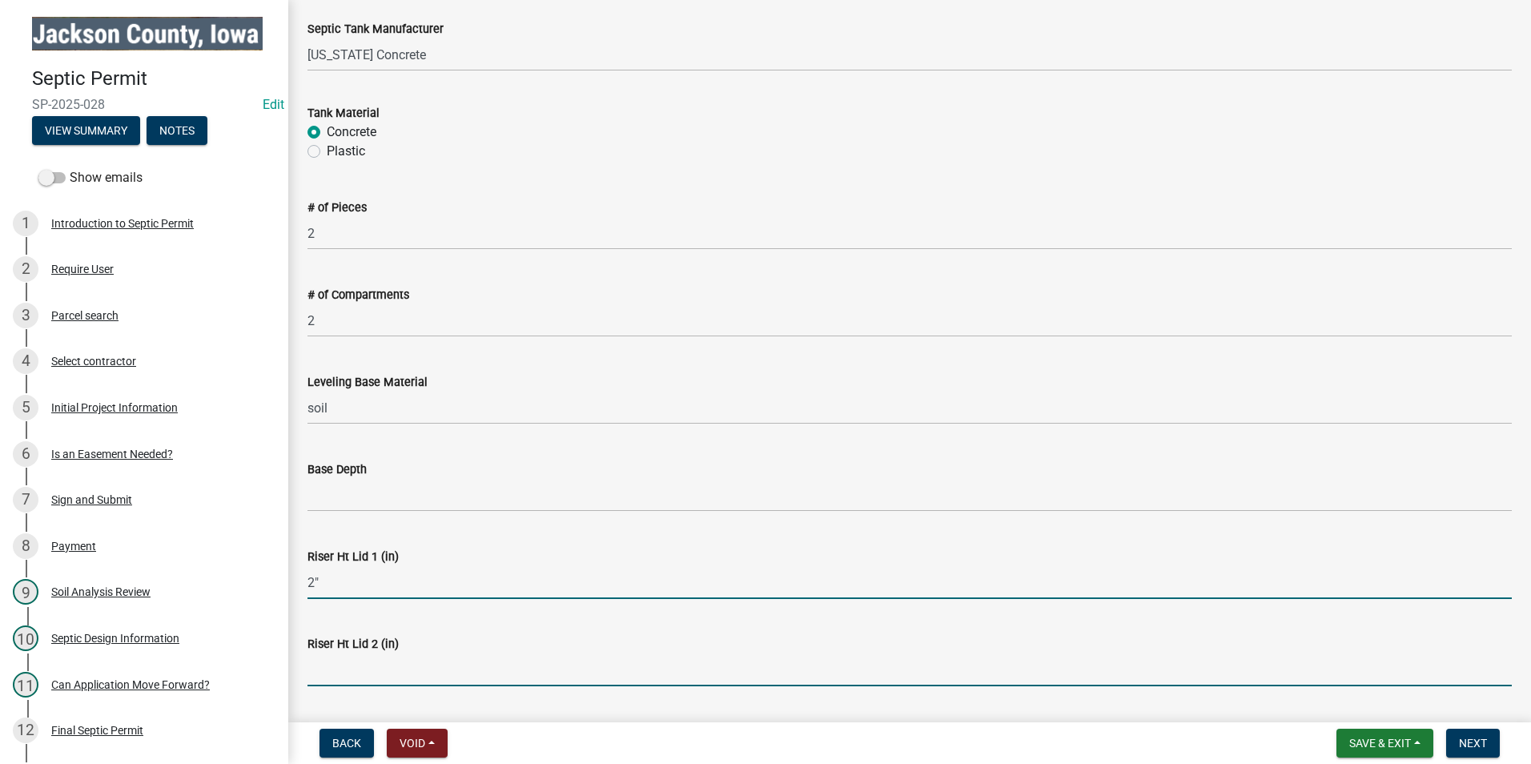
click at [347, 672] on input "Riser Ht Lid 2 (in)" at bounding box center [909, 669] width 1204 height 33
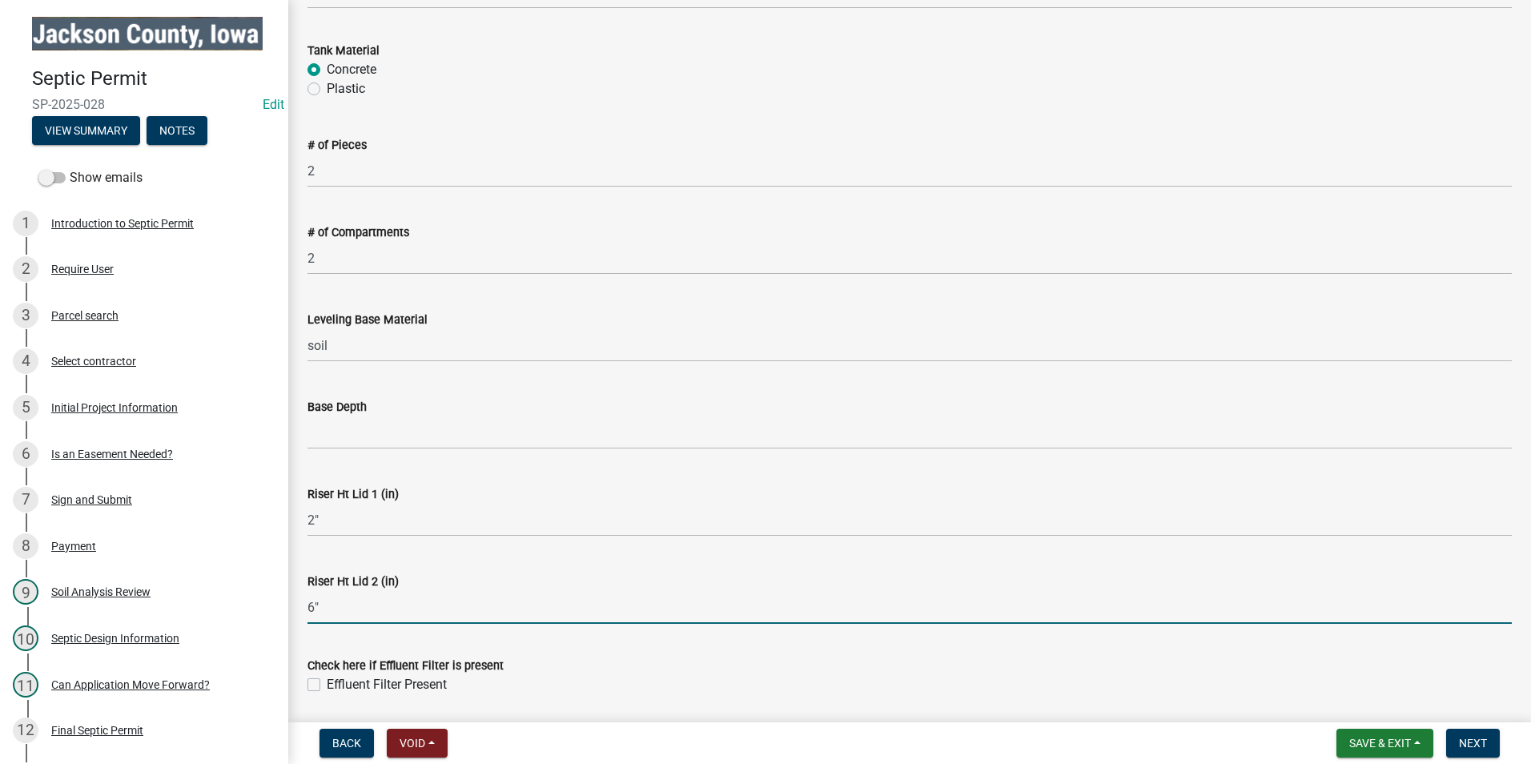
scroll to position [1521, 0]
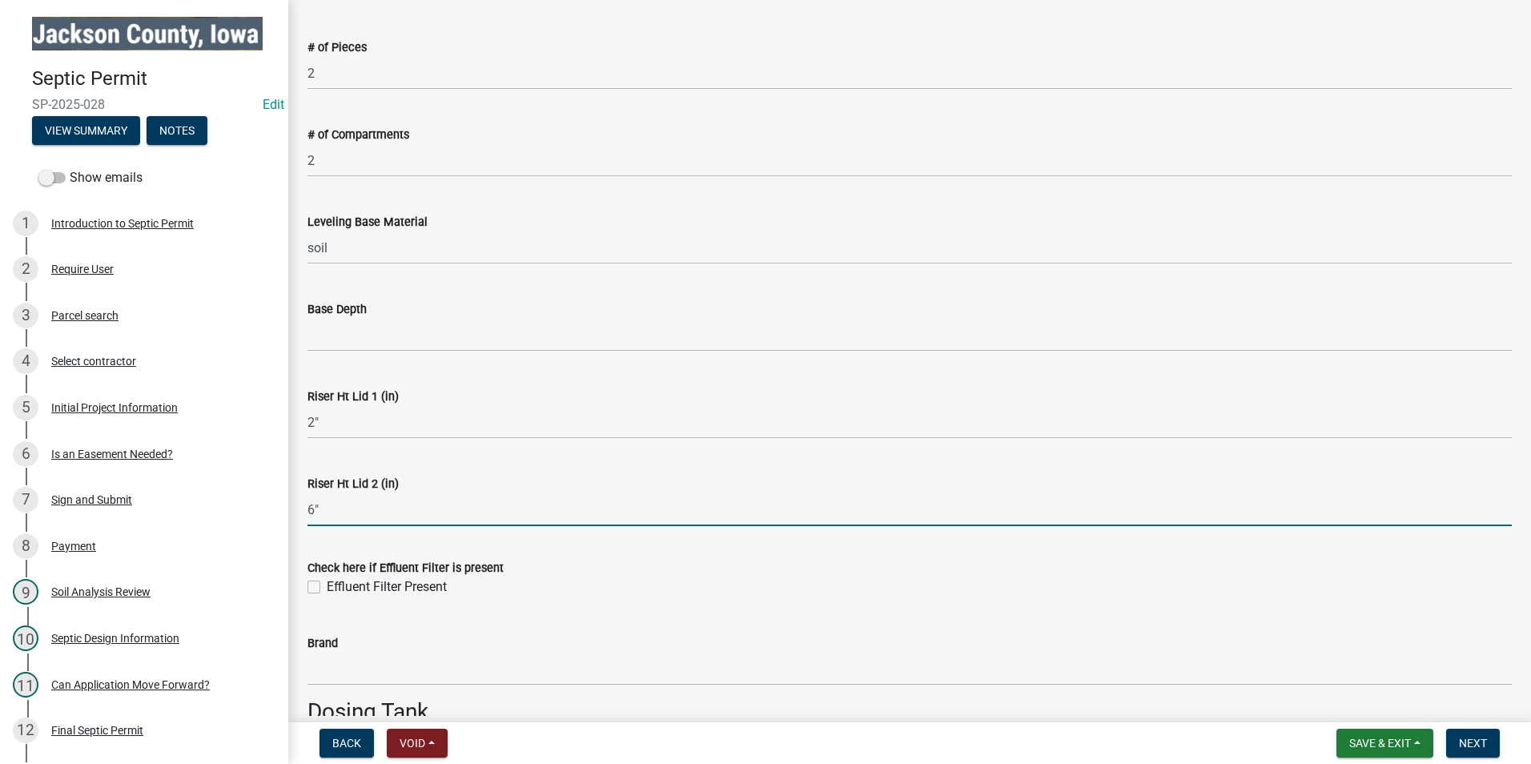
type input "6""
click at [327, 588] on label "Effluent Filter Present" at bounding box center [387, 586] width 120 height 19
click at [327, 588] on input "Effluent Filter Present" at bounding box center [332, 582] width 10 height 10
checkbox input "true"
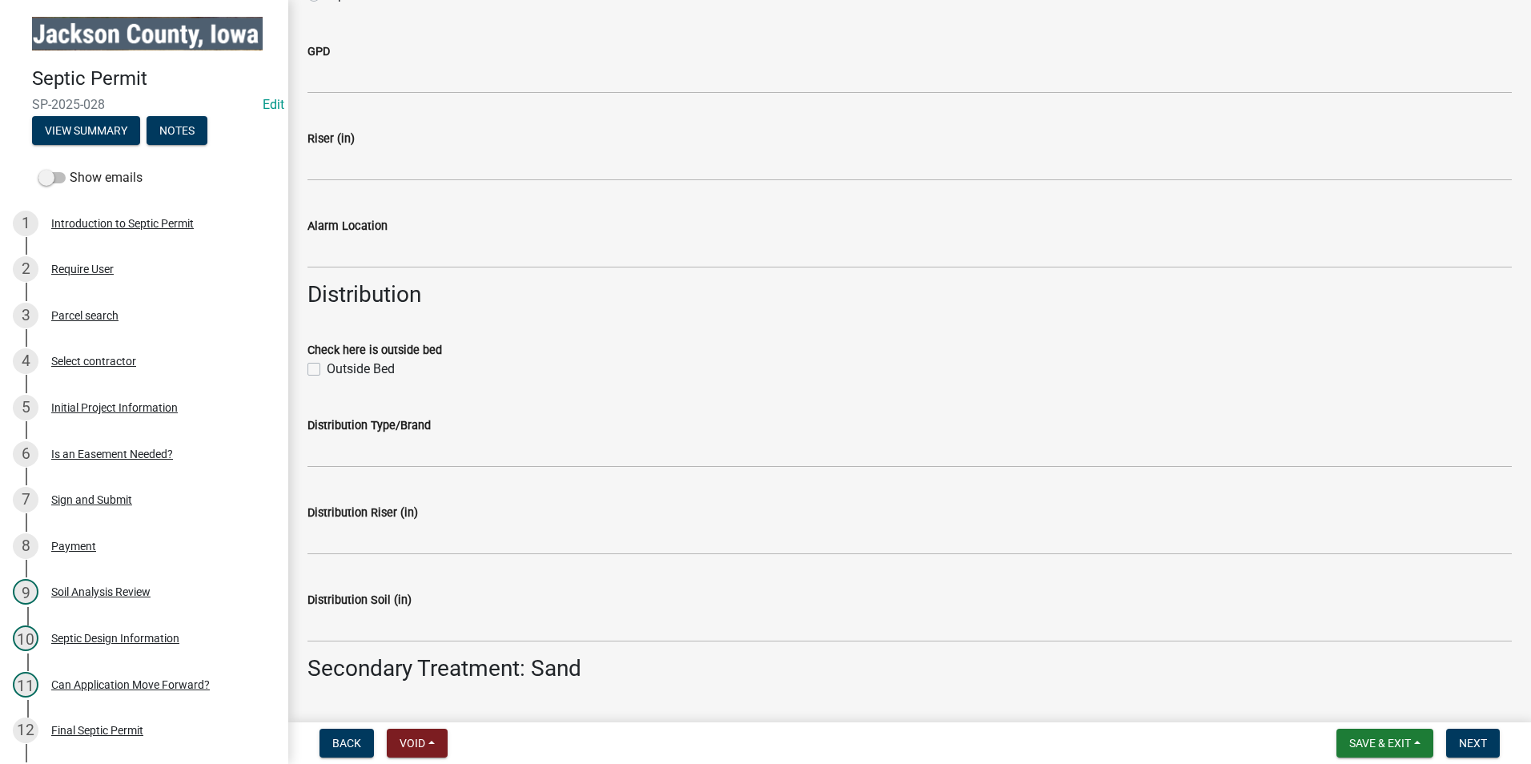
scroll to position [2722, 0]
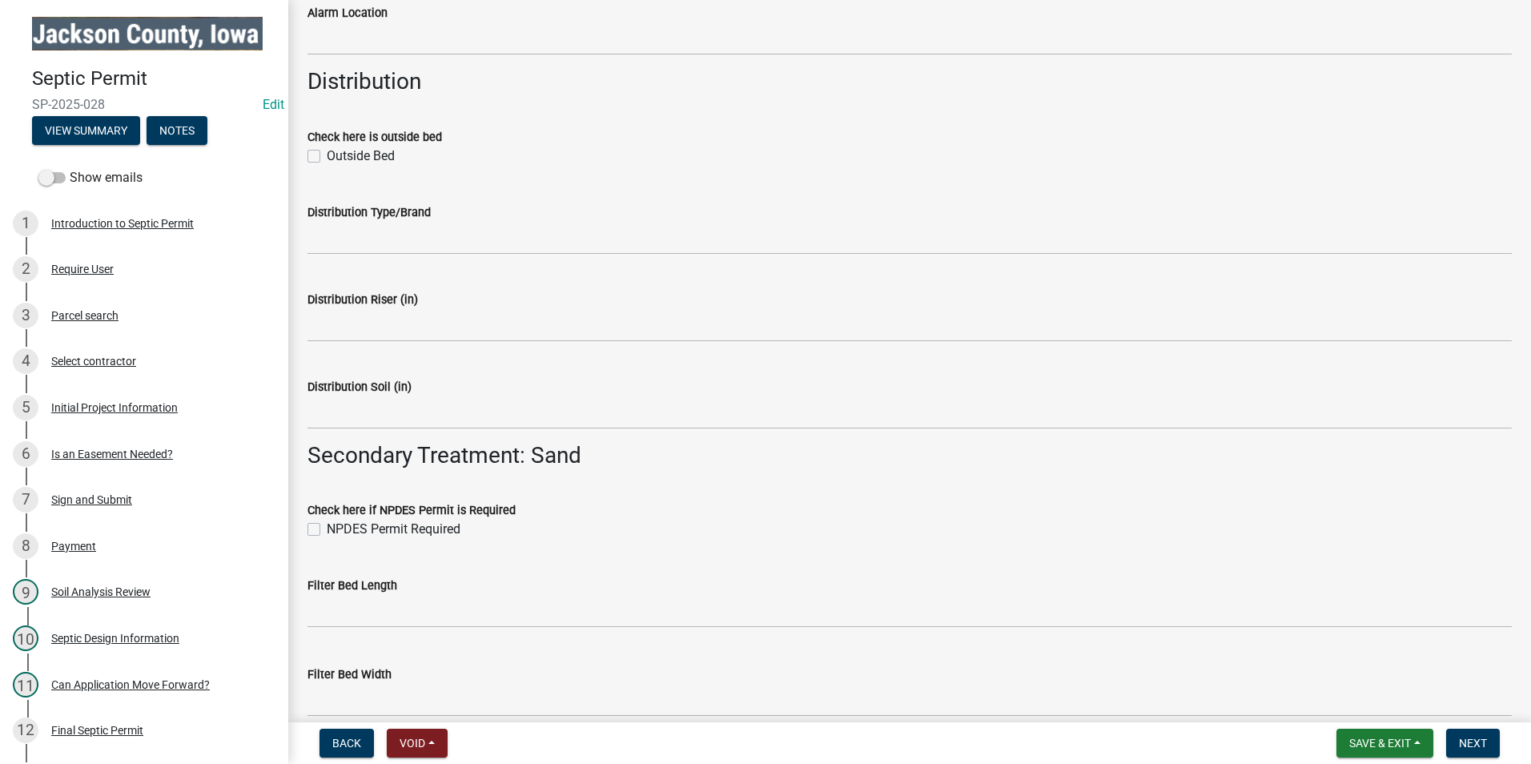
click at [327, 160] on label "Outside Bed" at bounding box center [361, 155] width 68 height 19
click at [327, 157] on input "Outside Bed" at bounding box center [332, 151] width 10 height 10
checkbox input "true"
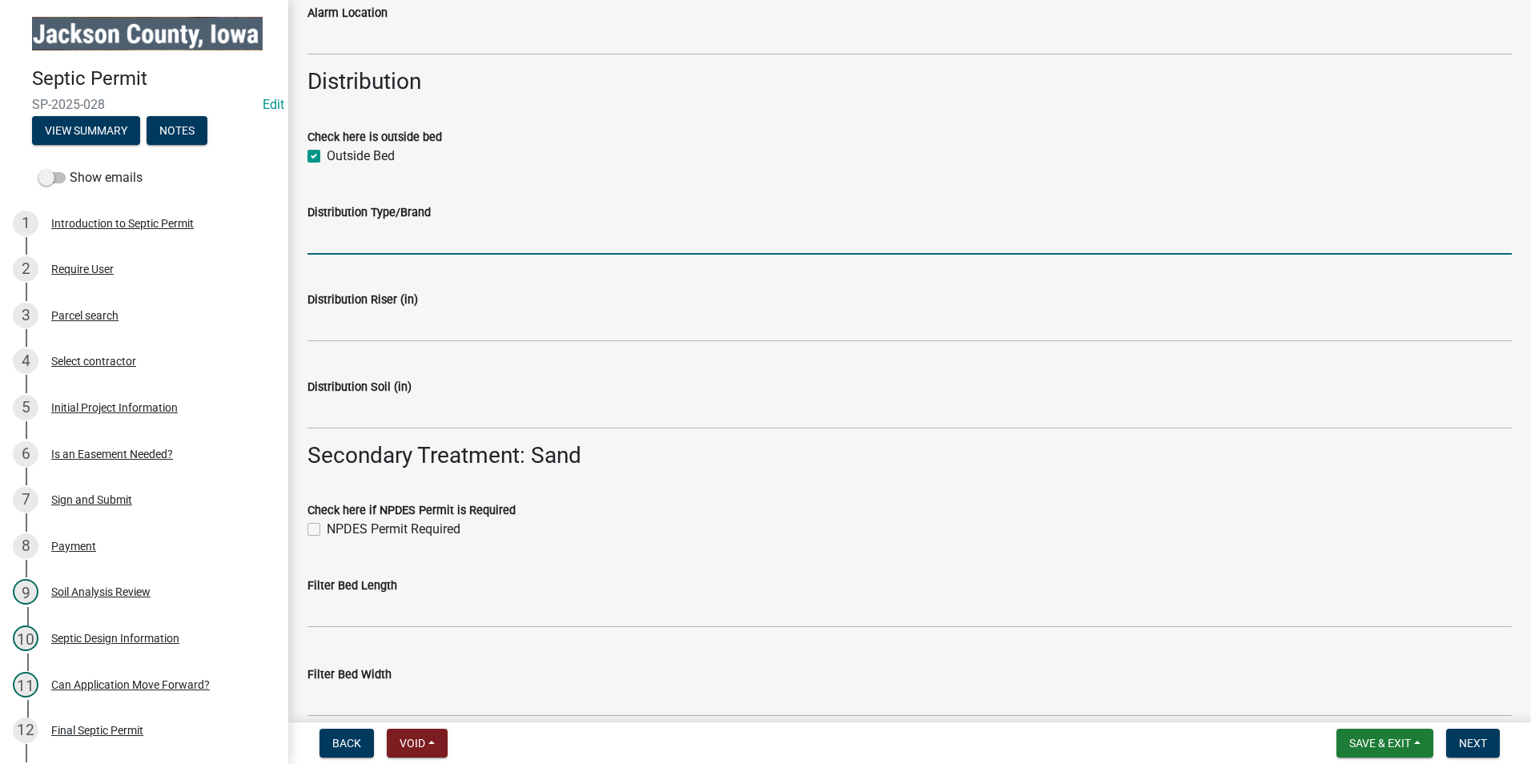
click at [401, 234] on input "Distribution Type/Brand" at bounding box center [909, 238] width 1204 height 33
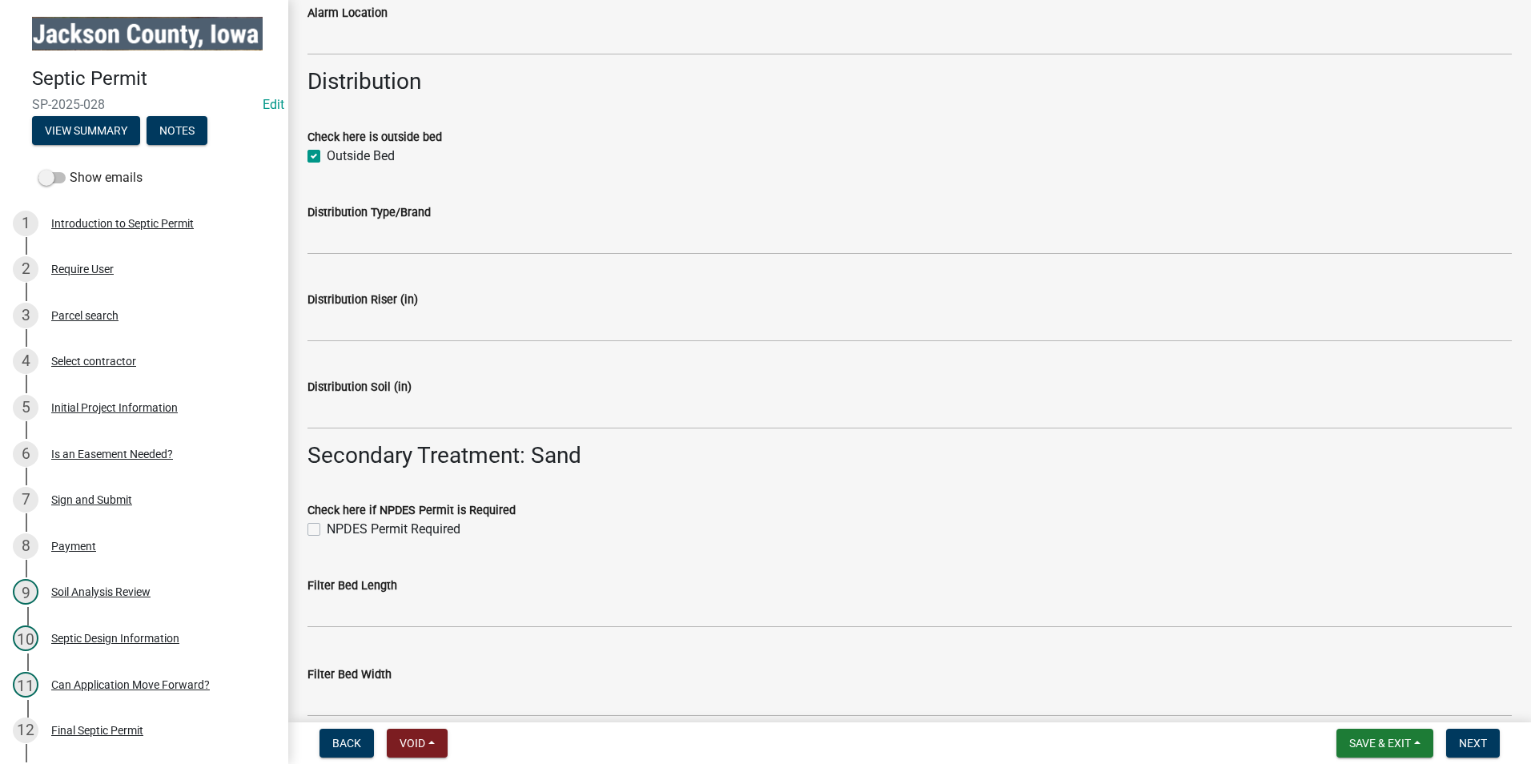
click at [795, 276] on div "Distribution Riser (in)" at bounding box center [909, 304] width 1204 height 74
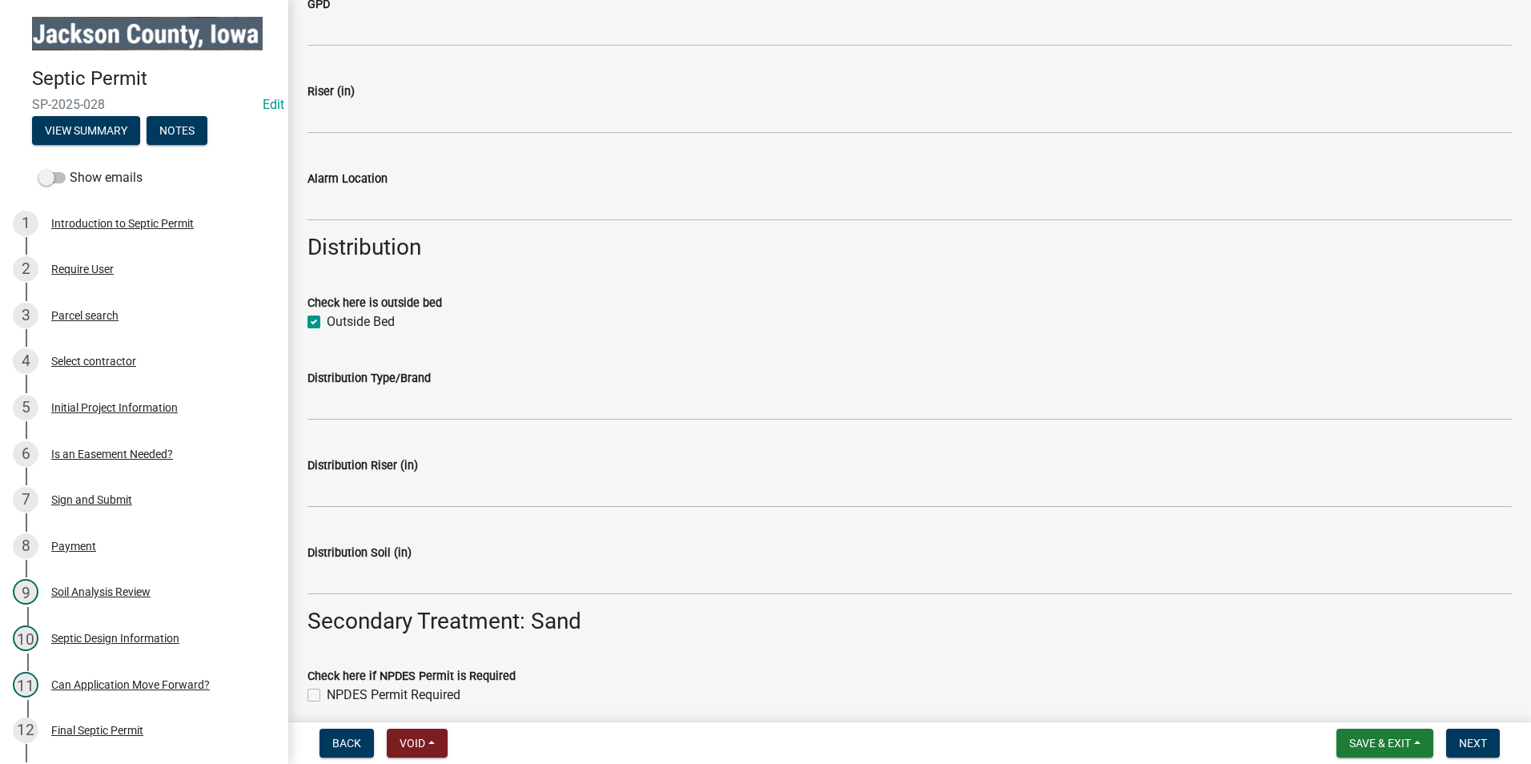
scroll to position [2562, 0]
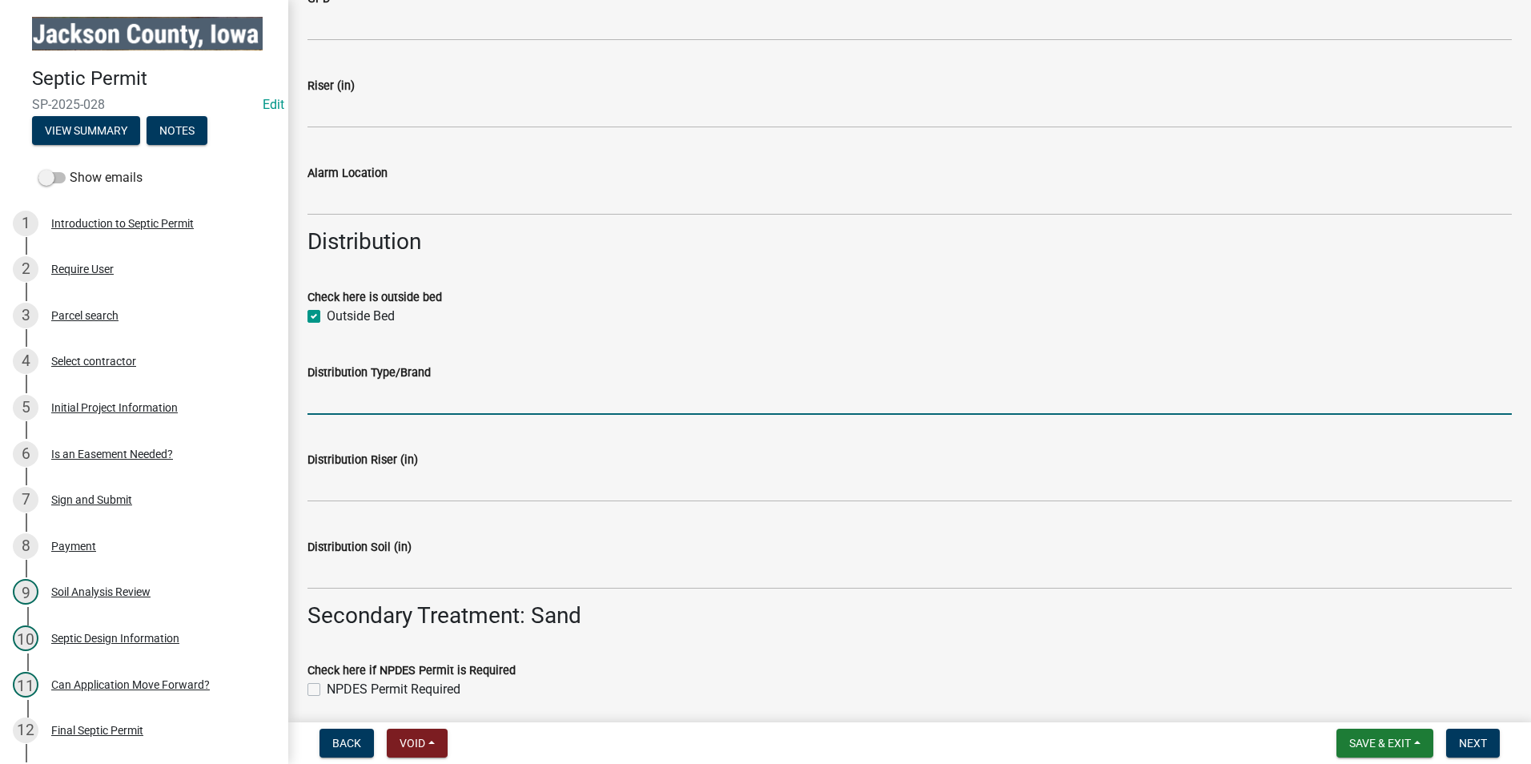
click at [387, 395] on input "Distribution Type/Brand" at bounding box center [909, 398] width 1204 height 33
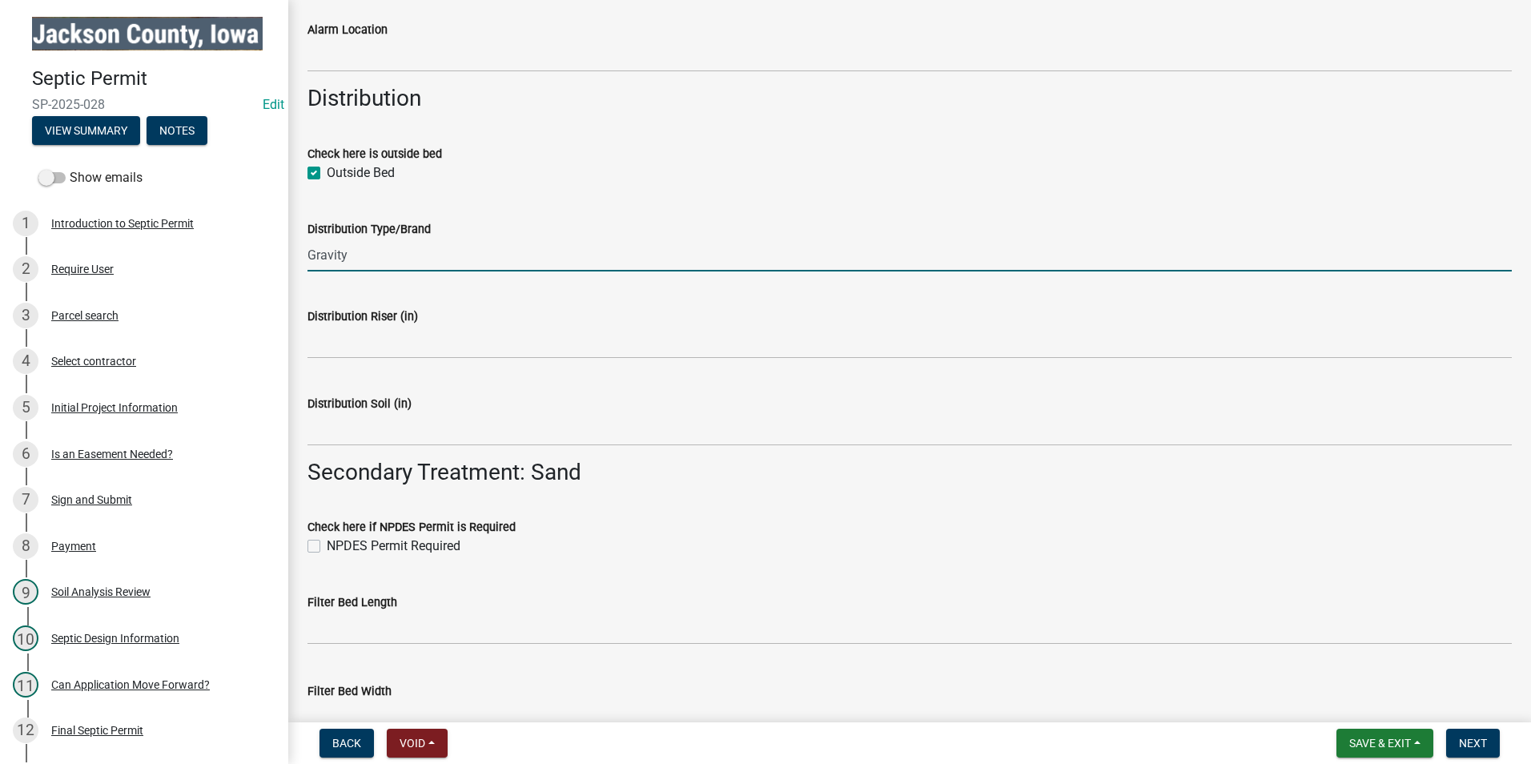
scroll to position [2882, 0]
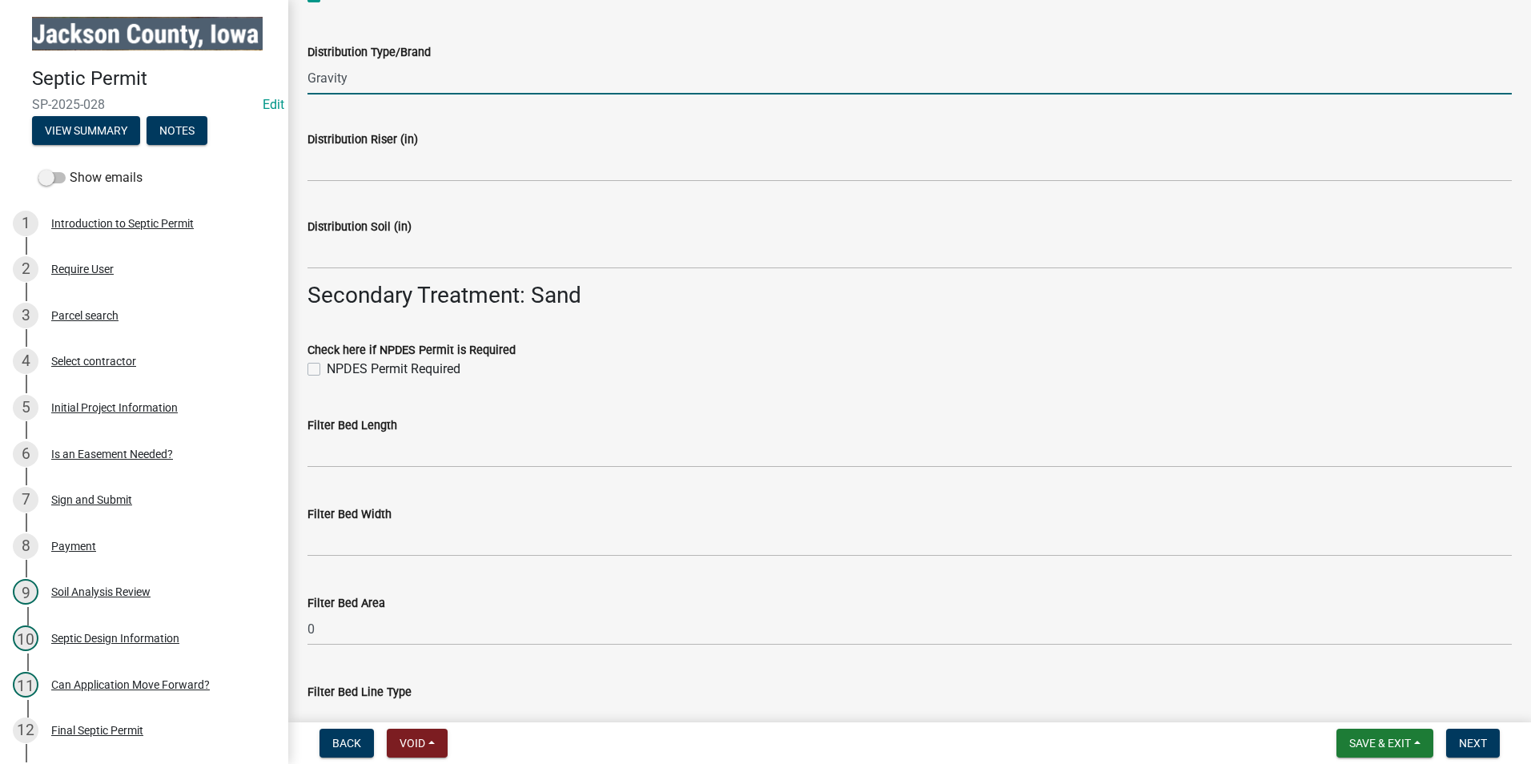
type input "Gravity"
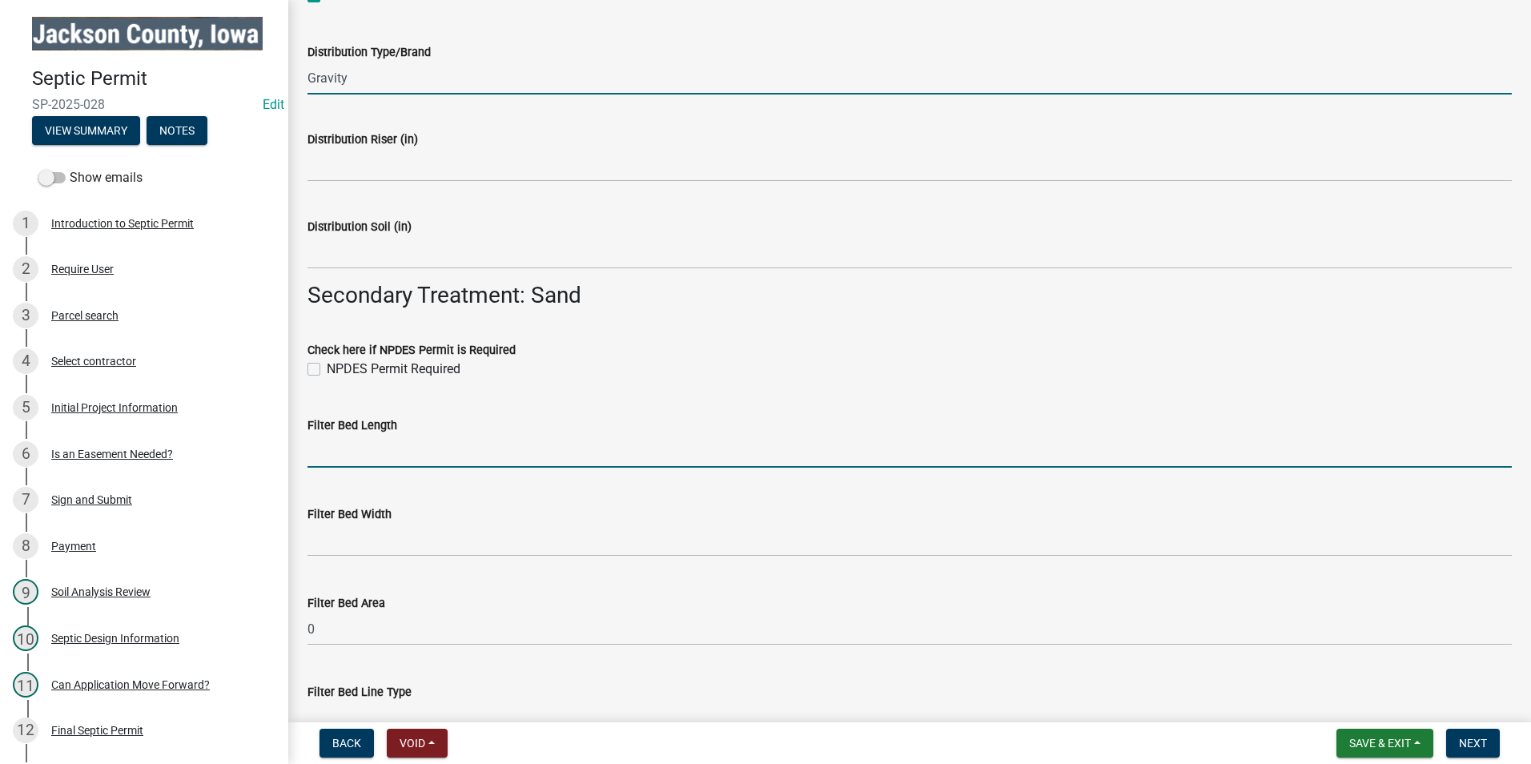
click at [406, 452] on input "text" at bounding box center [909, 451] width 1204 height 33
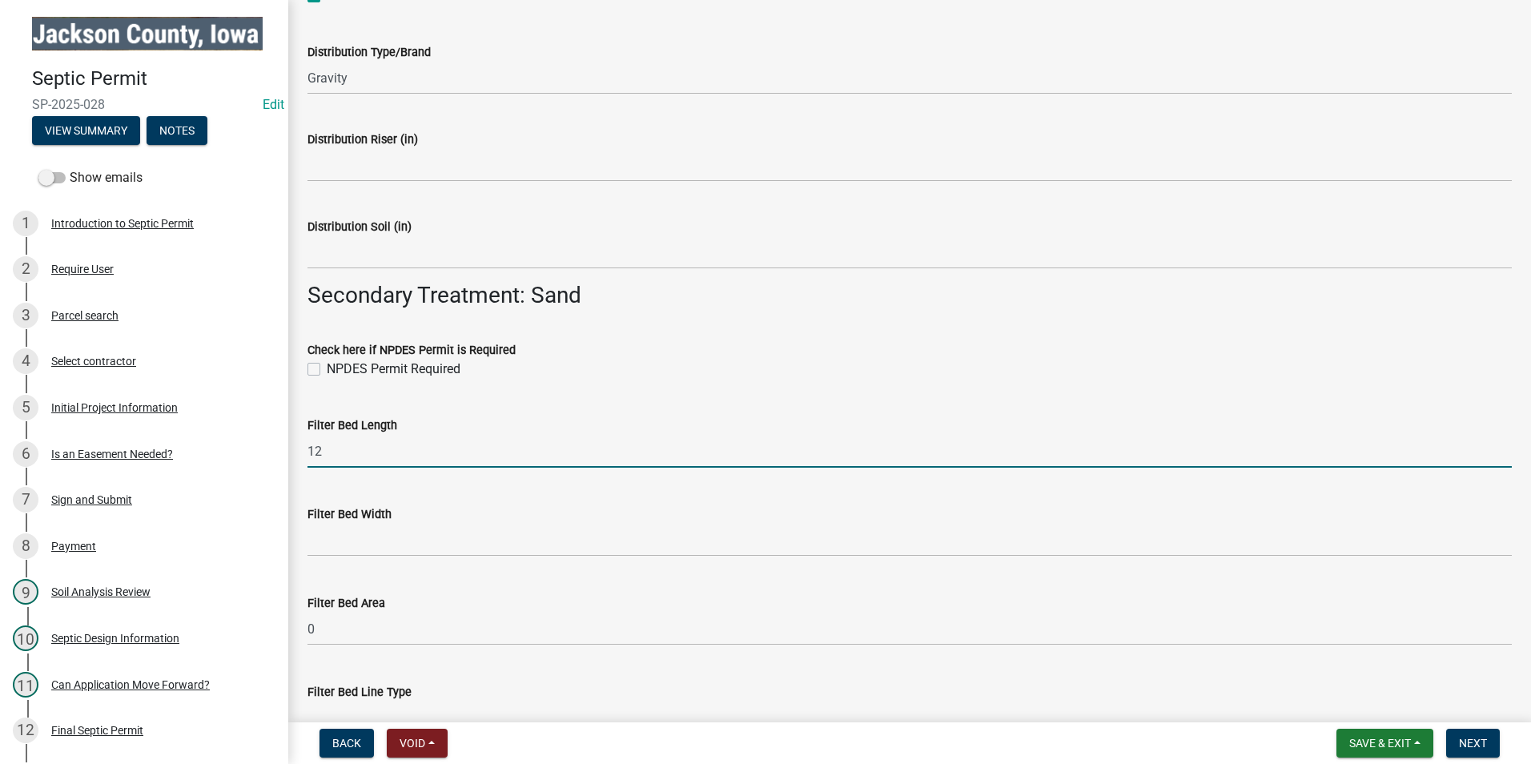
type input "12"
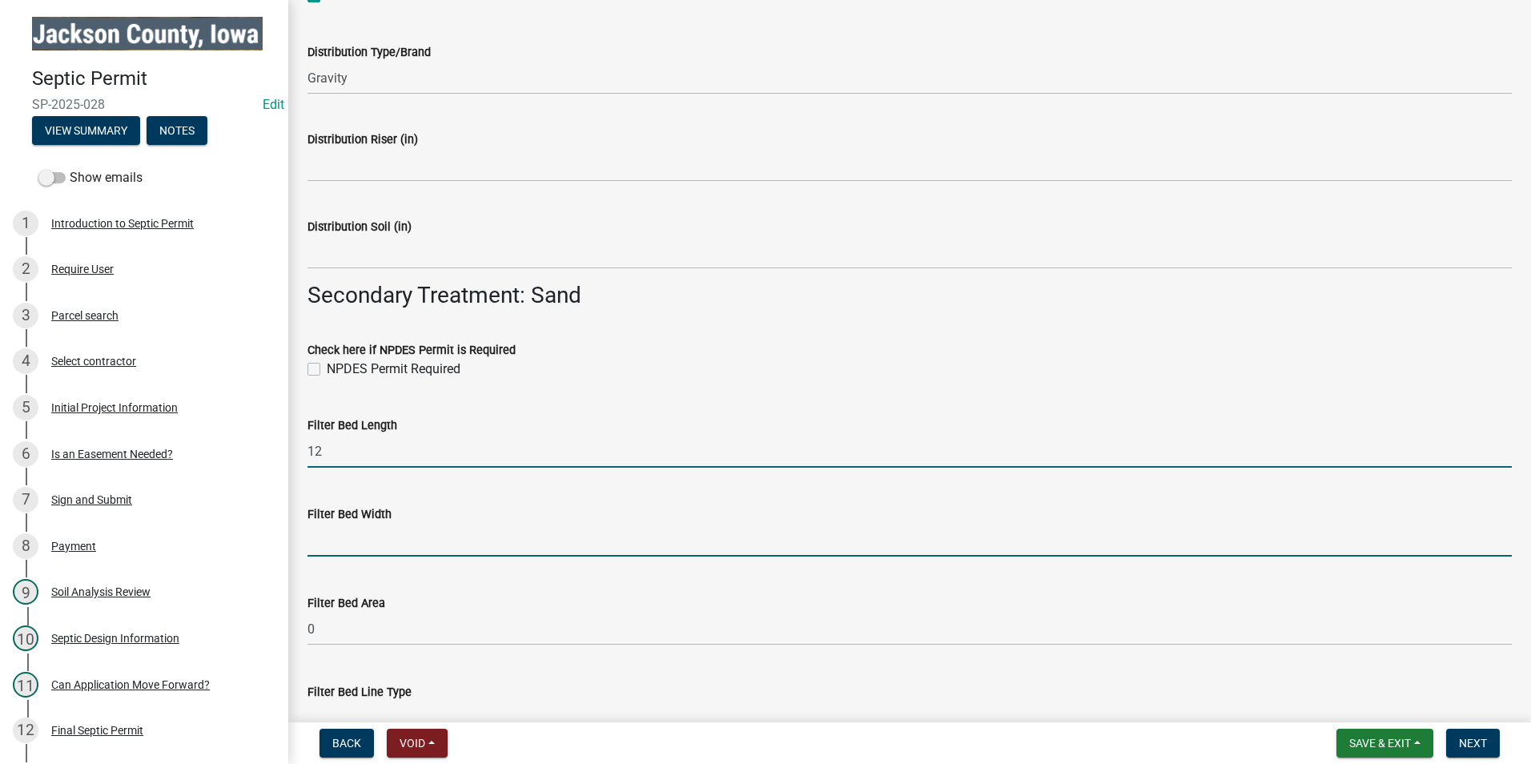
click at [375, 545] on input "text" at bounding box center [909, 540] width 1204 height 33
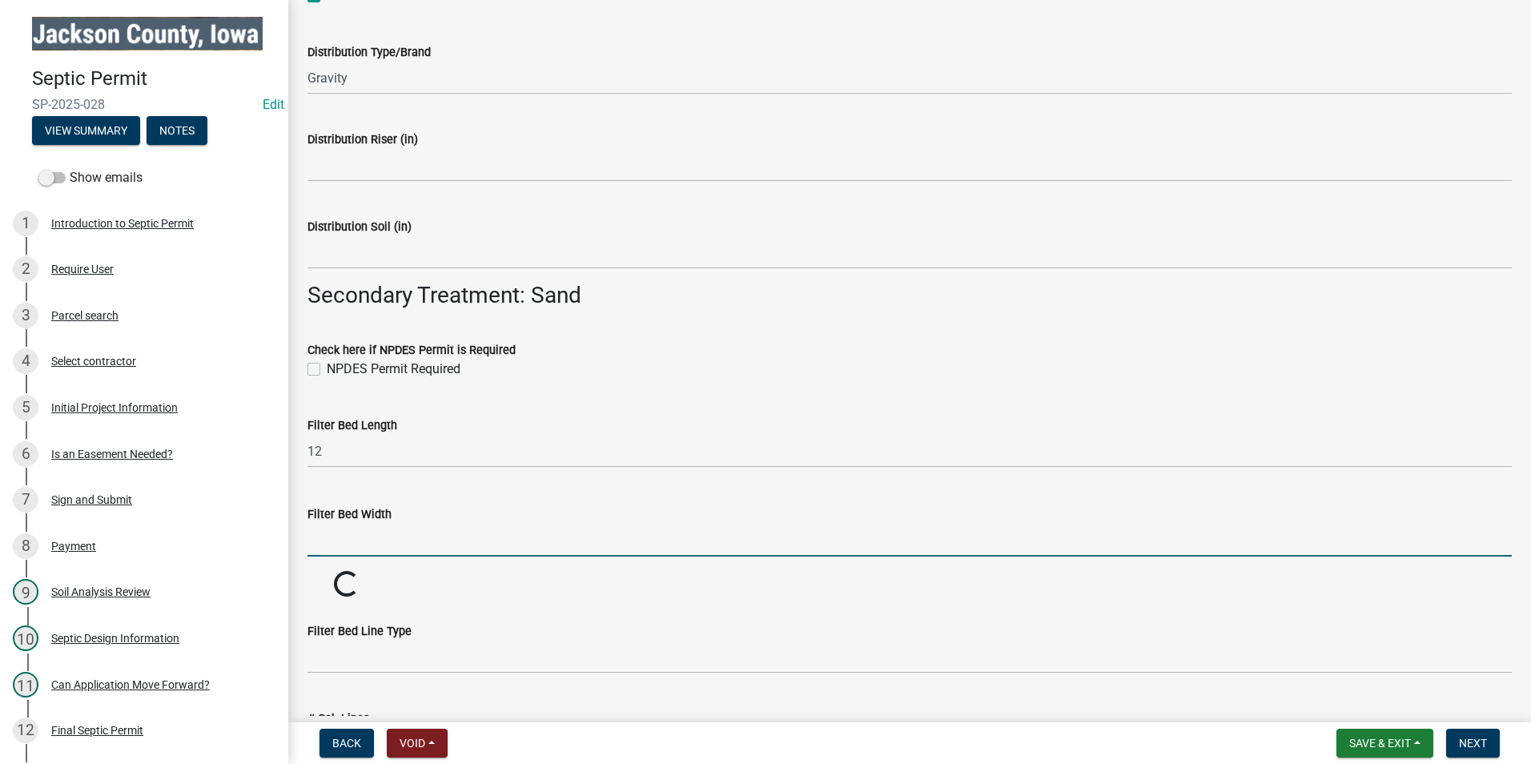
type input "9"
type input "80"
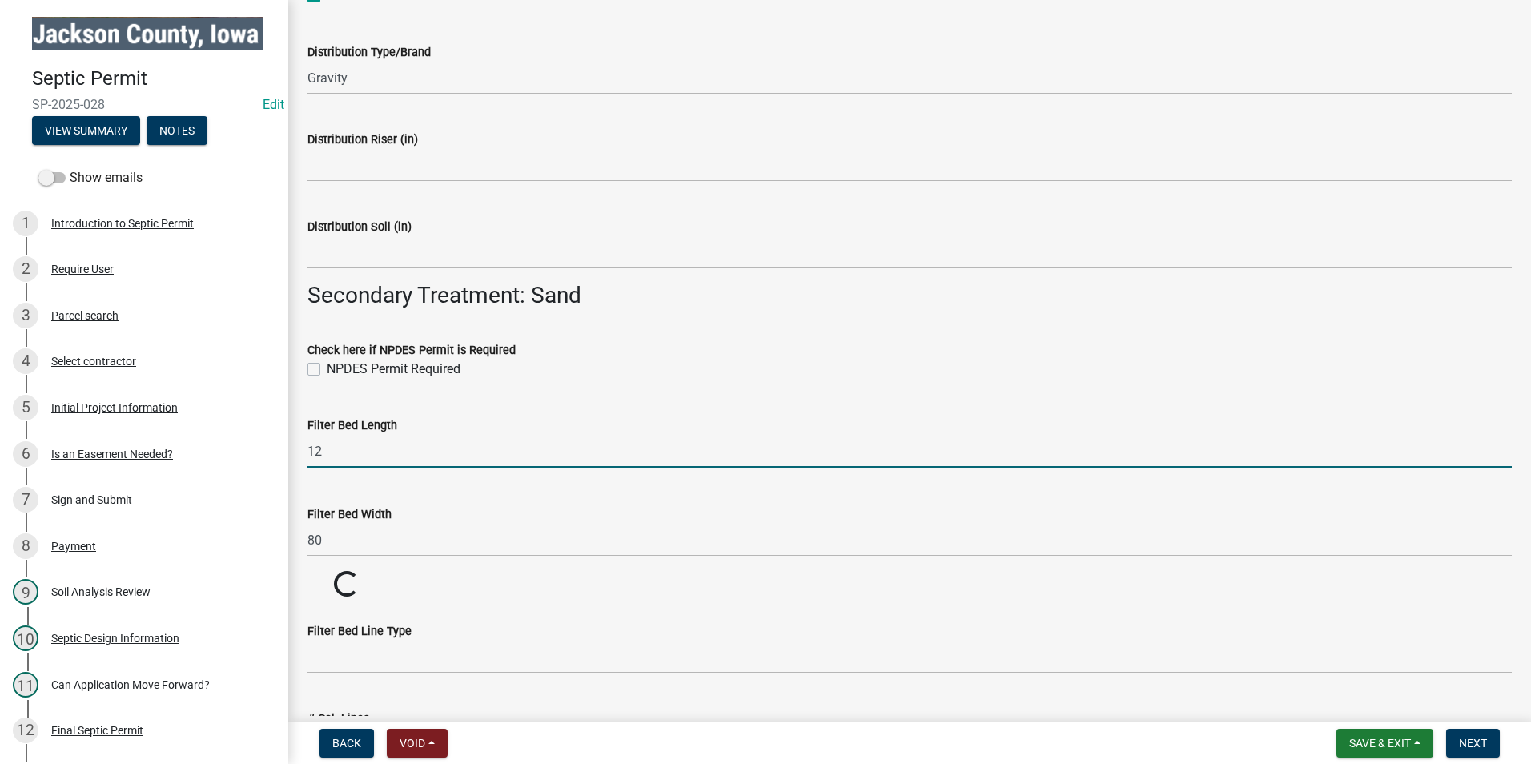
click at [346, 446] on input "12" at bounding box center [909, 451] width 1204 height 33
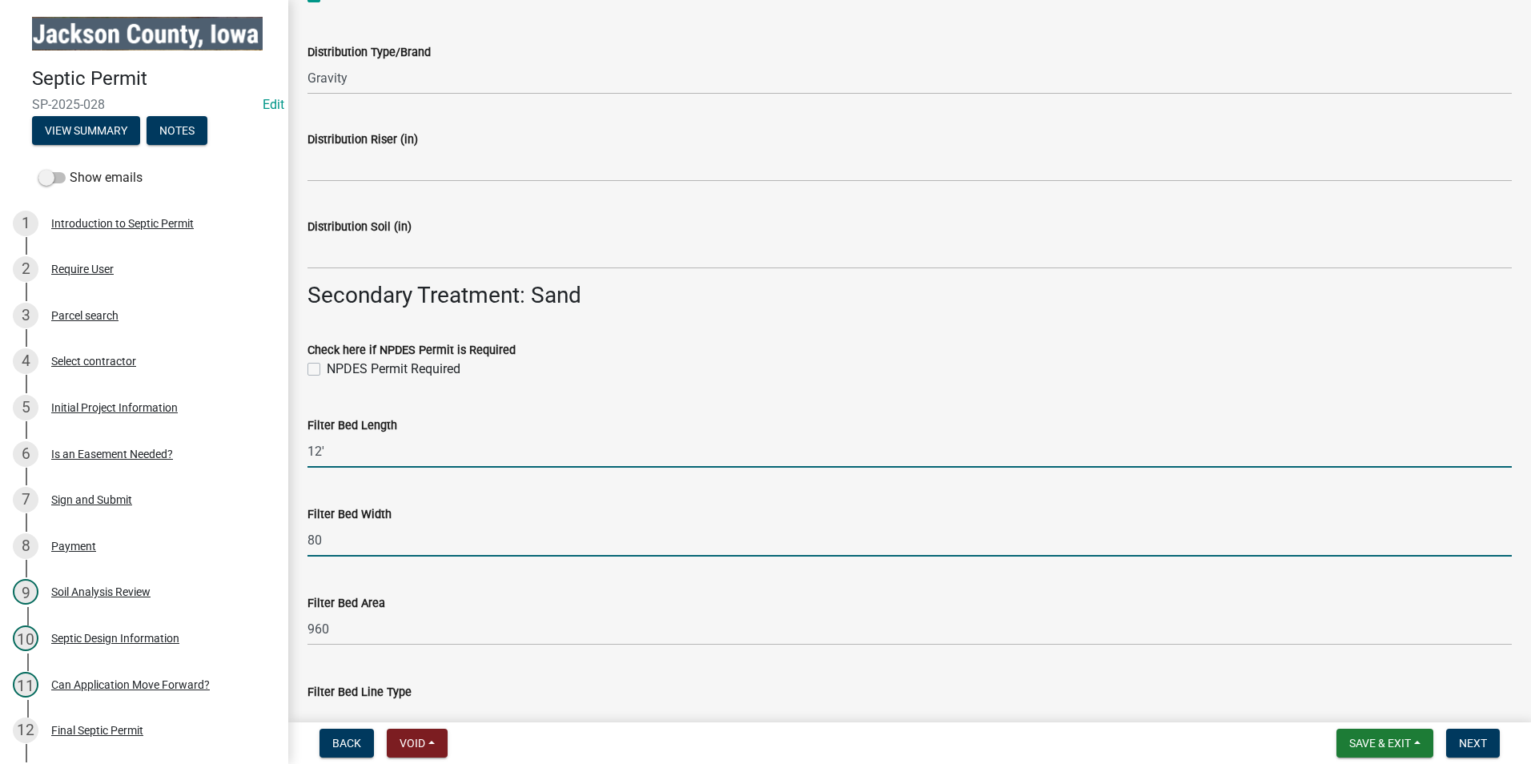
type input "12"
click at [331, 537] on input "80" at bounding box center [909, 540] width 1204 height 33
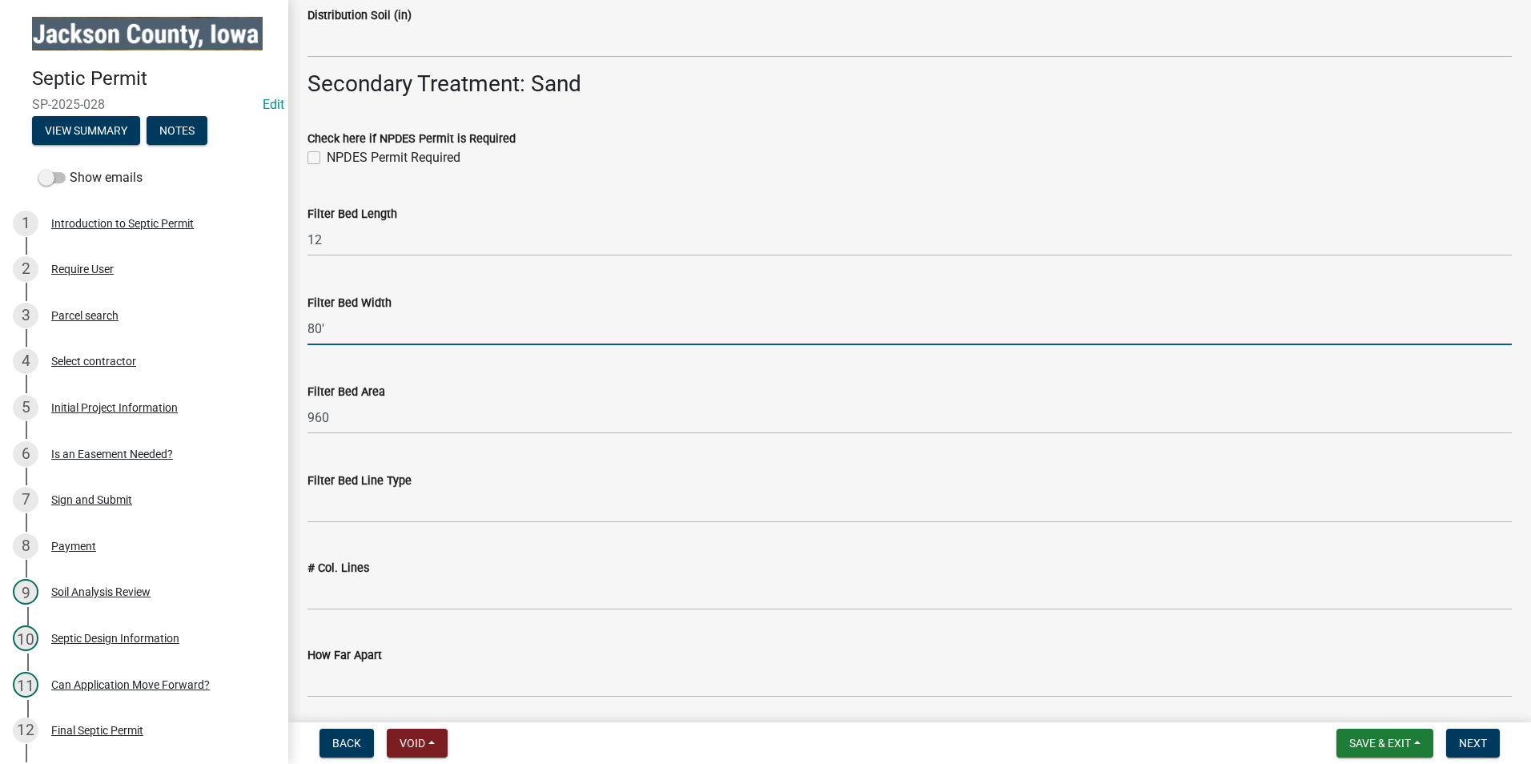
scroll to position [3122, 0]
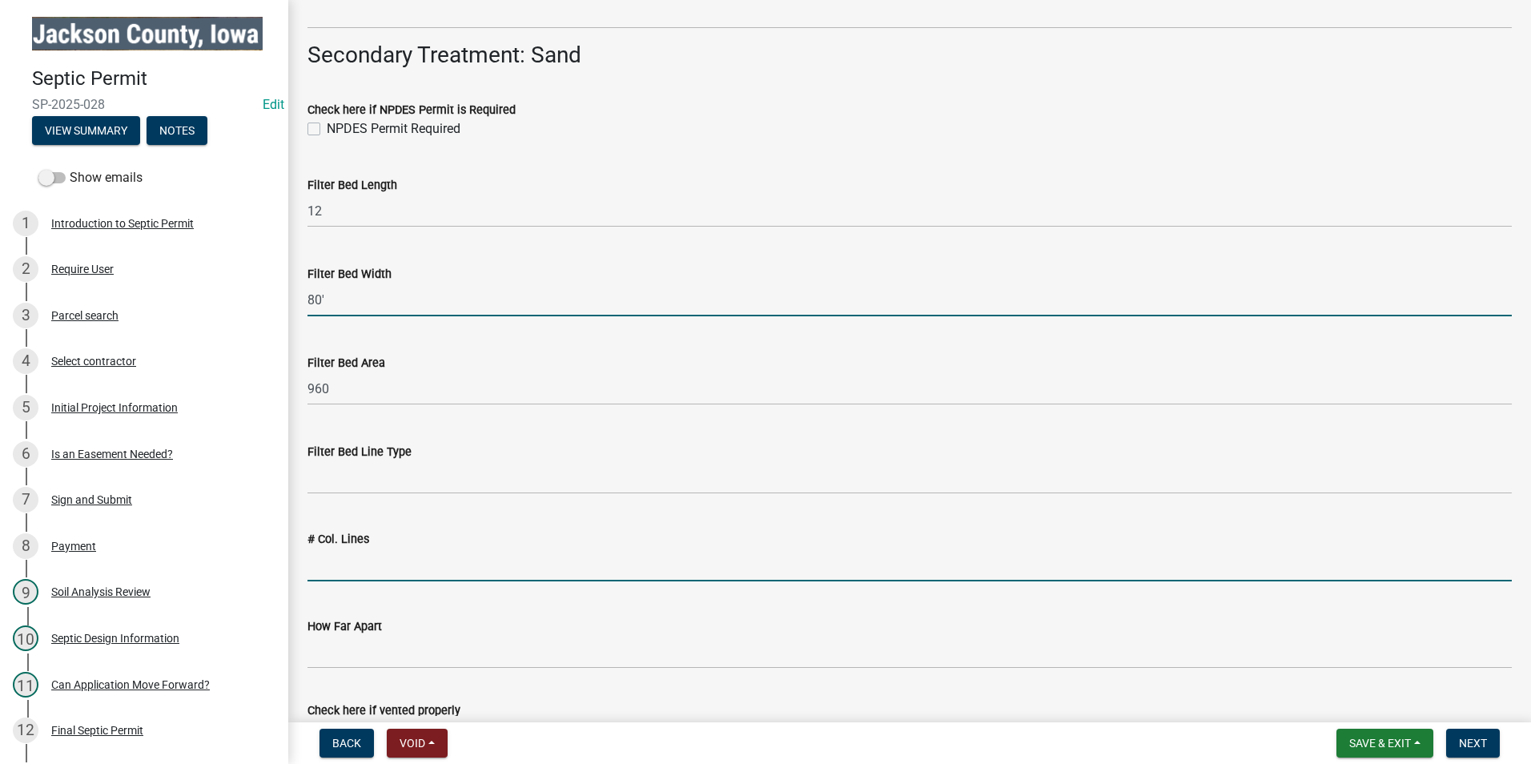
type input "80"
click at [355, 568] on wm-data-entity-input-list "Inspection Type * Select Item... Sand Filter Inspection Inspectors Name Select …" at bounding box center [909, 20] width 1204 height 6104
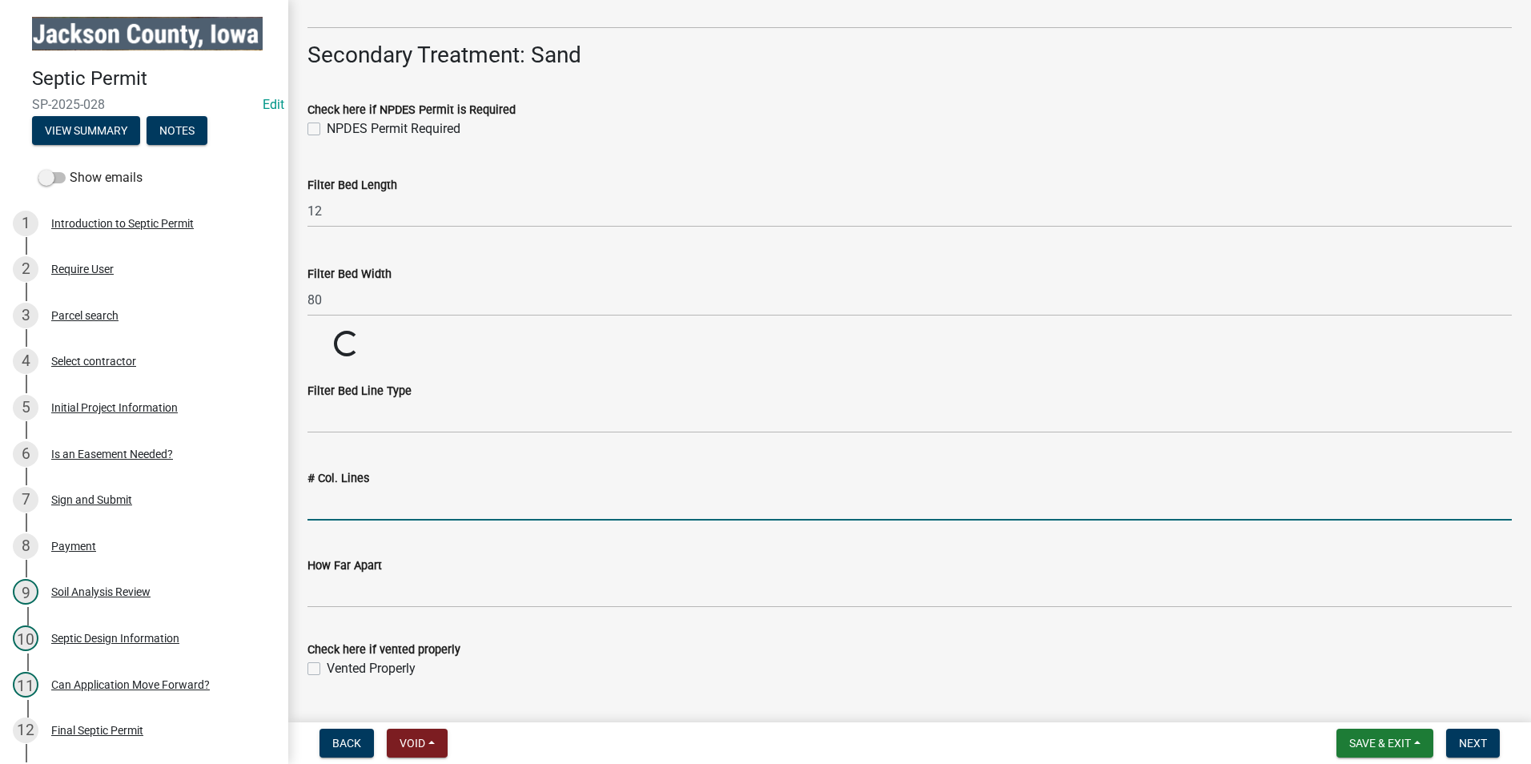
type input "3"
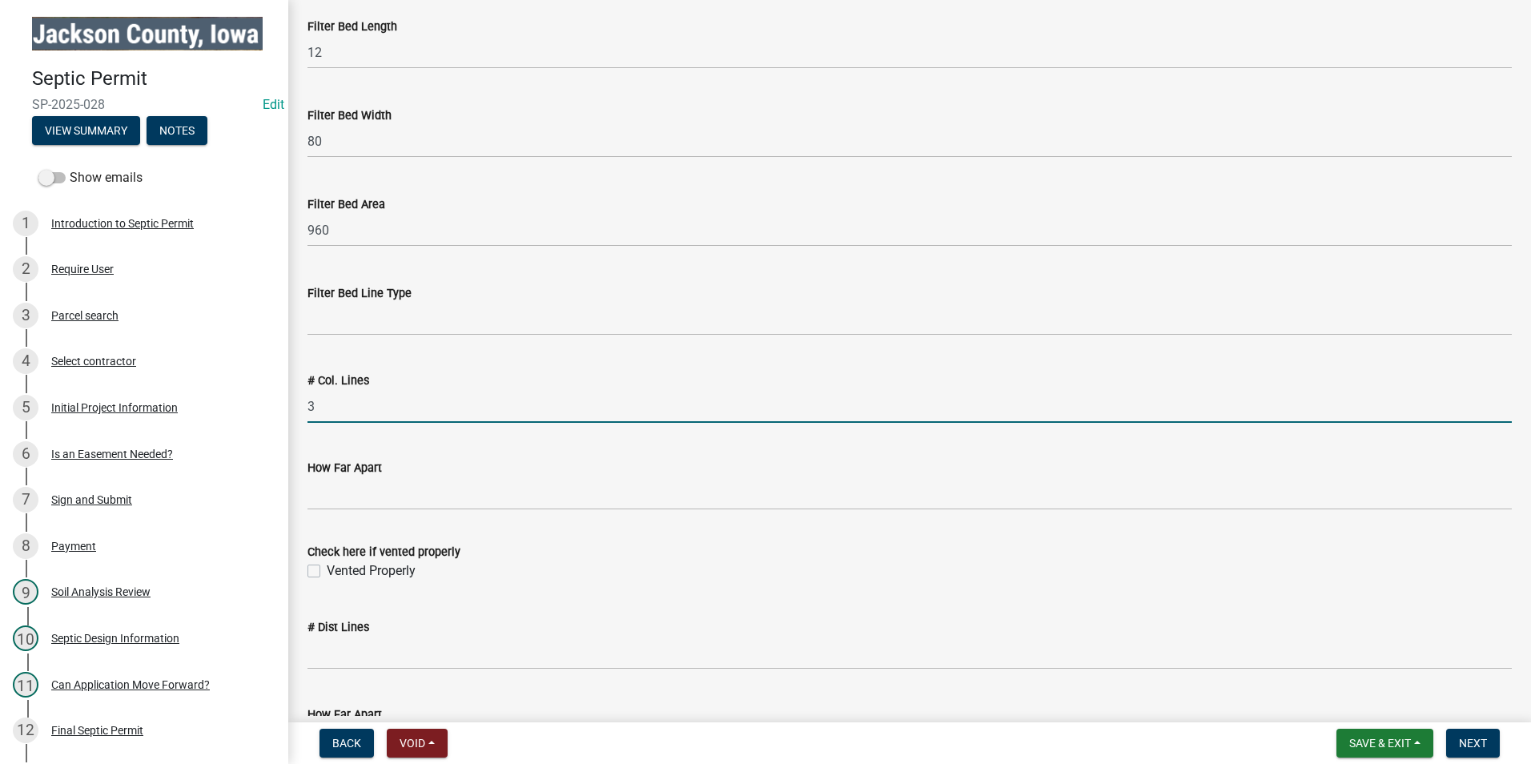
scroll to position [3282, 0]
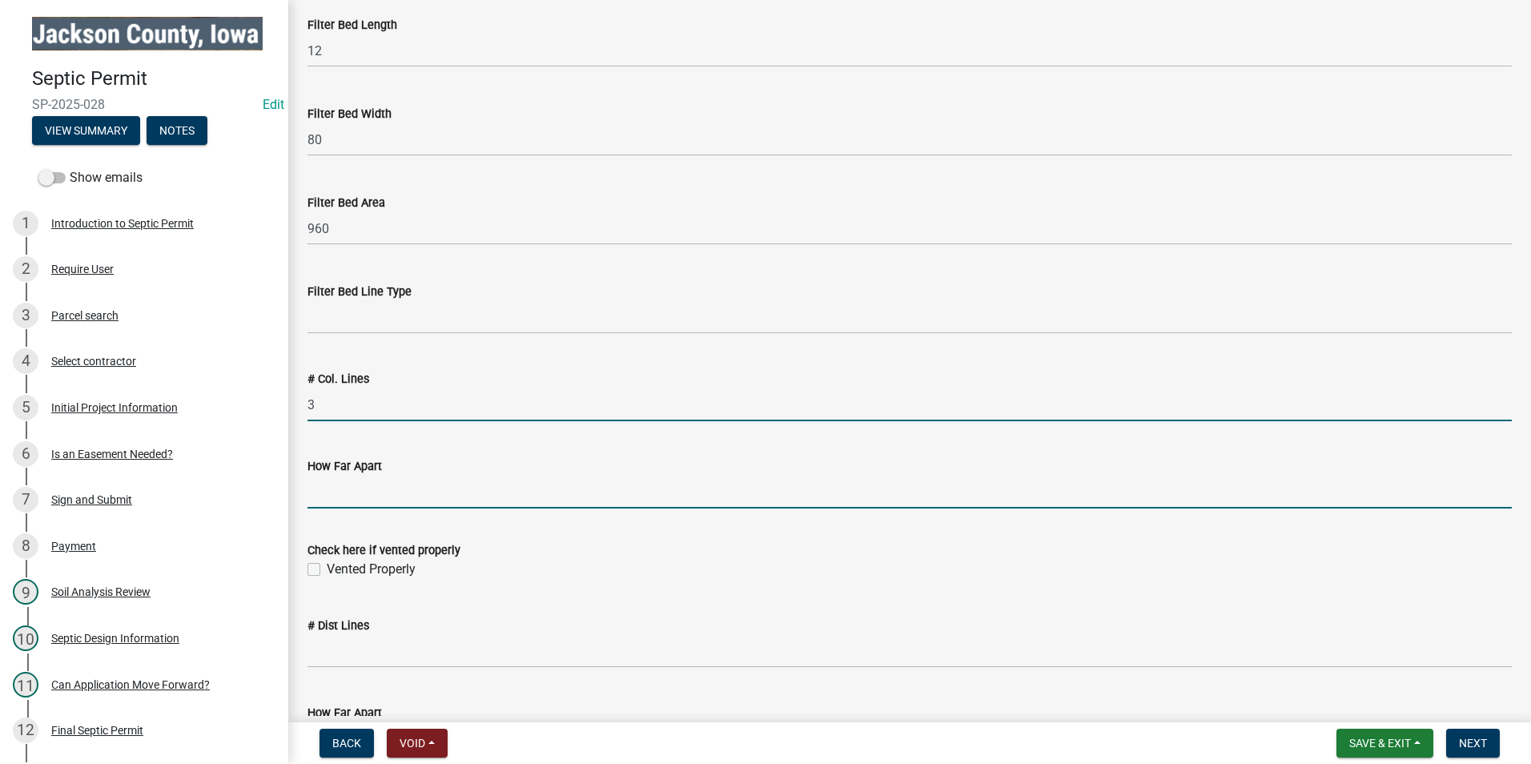
click at [352, 491] on input "How Far Apart" at bounding box center [909, 491] width 1204 height 33
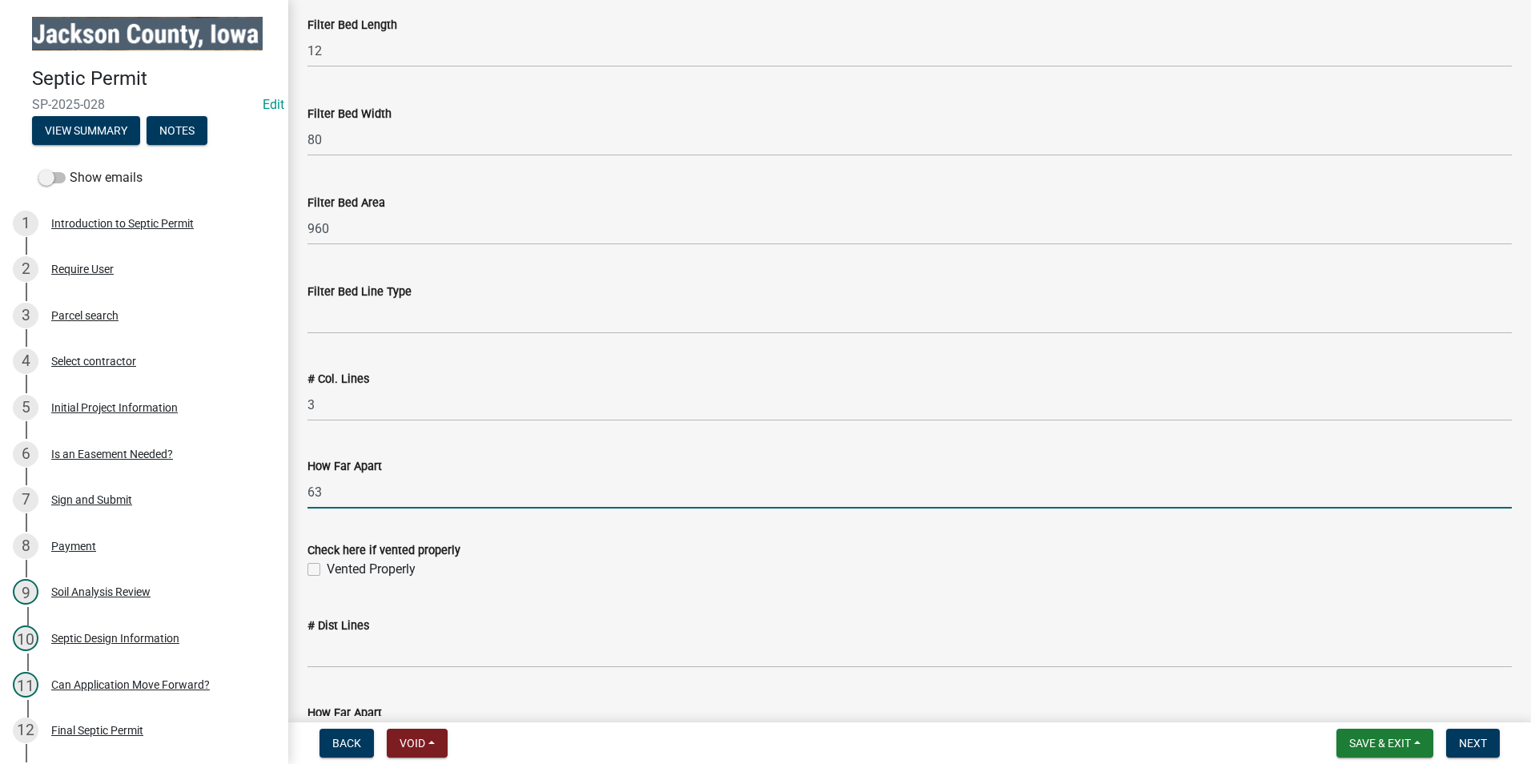
type input "6"
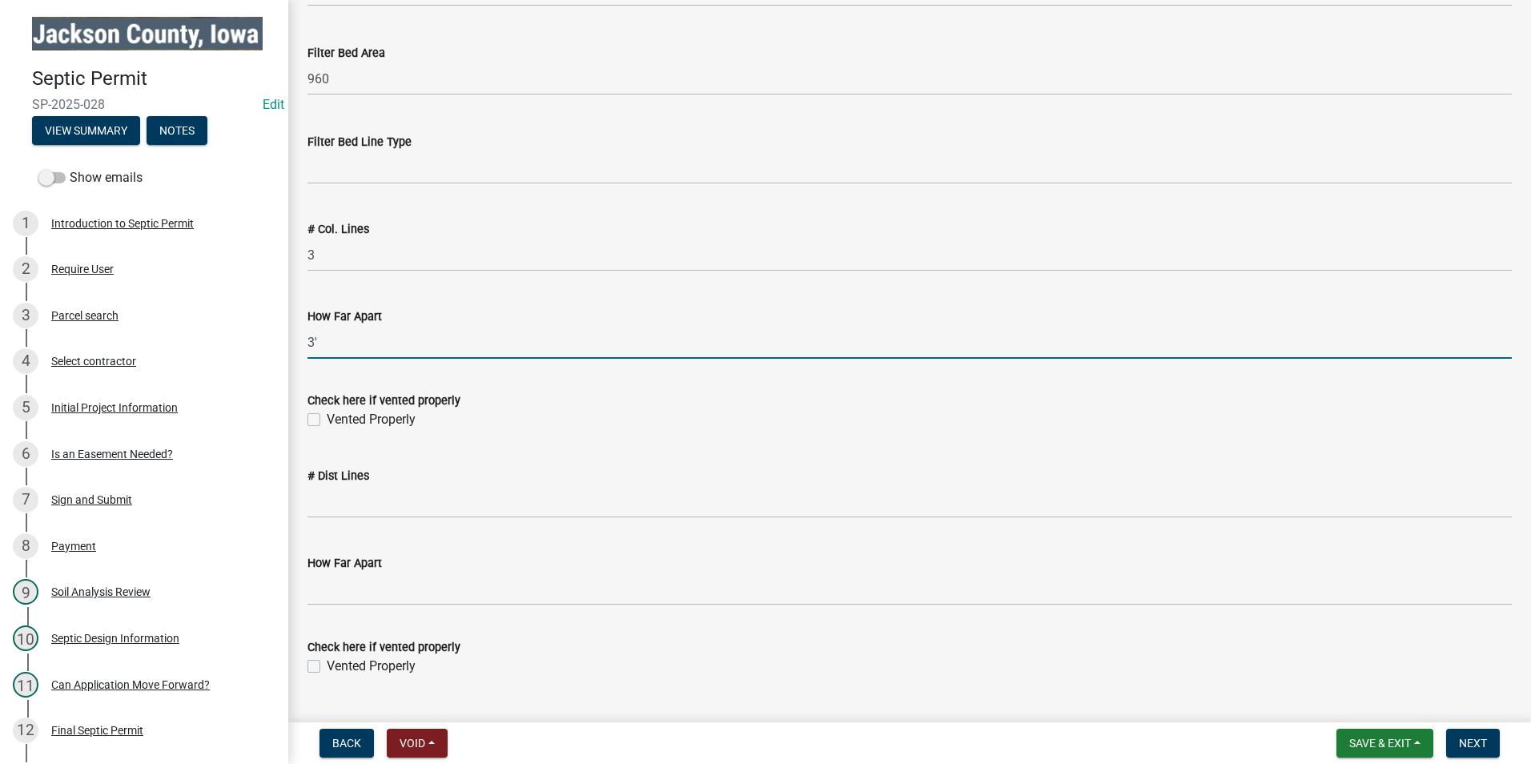
scroll to position [3442, 0]
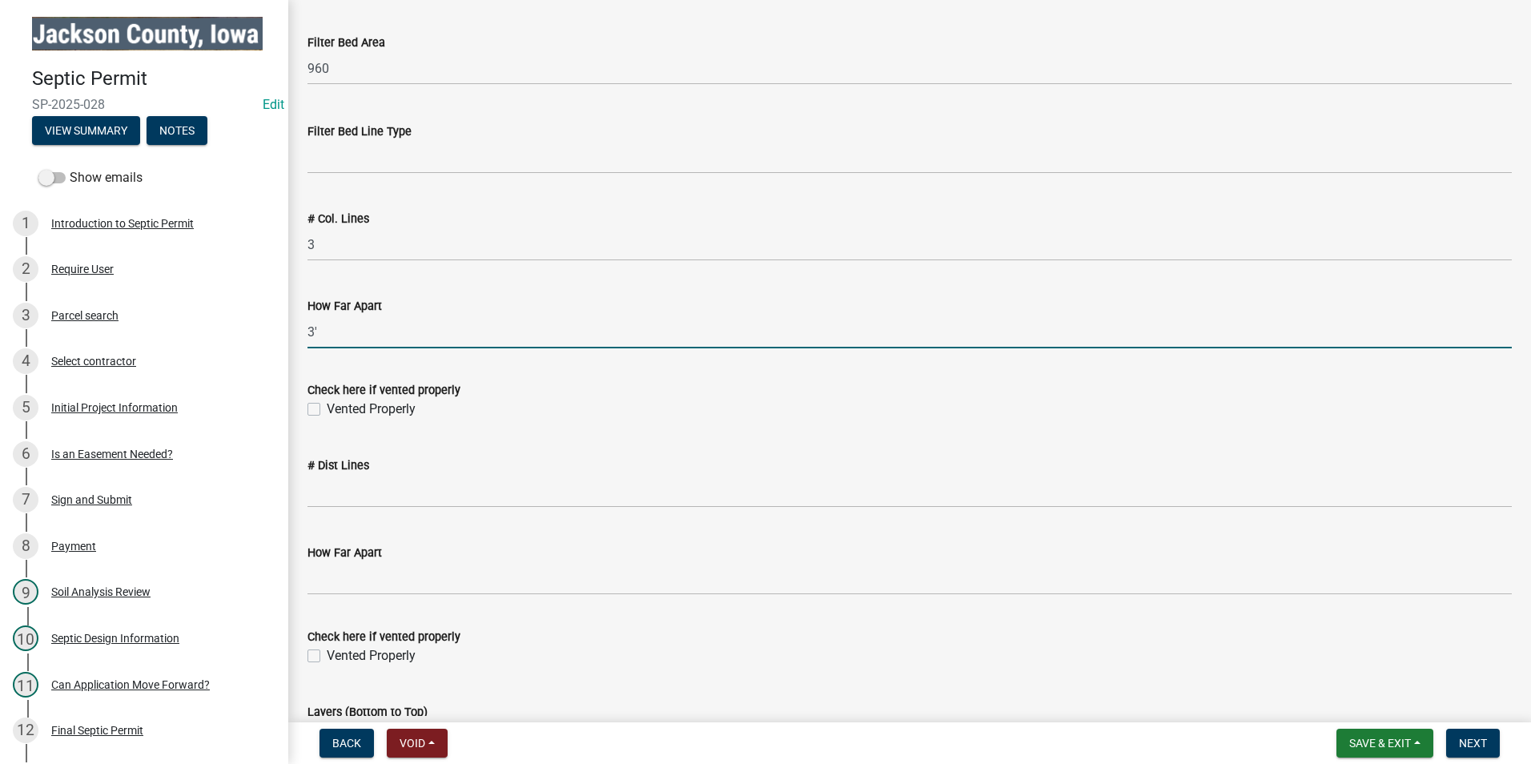
type input "3'"
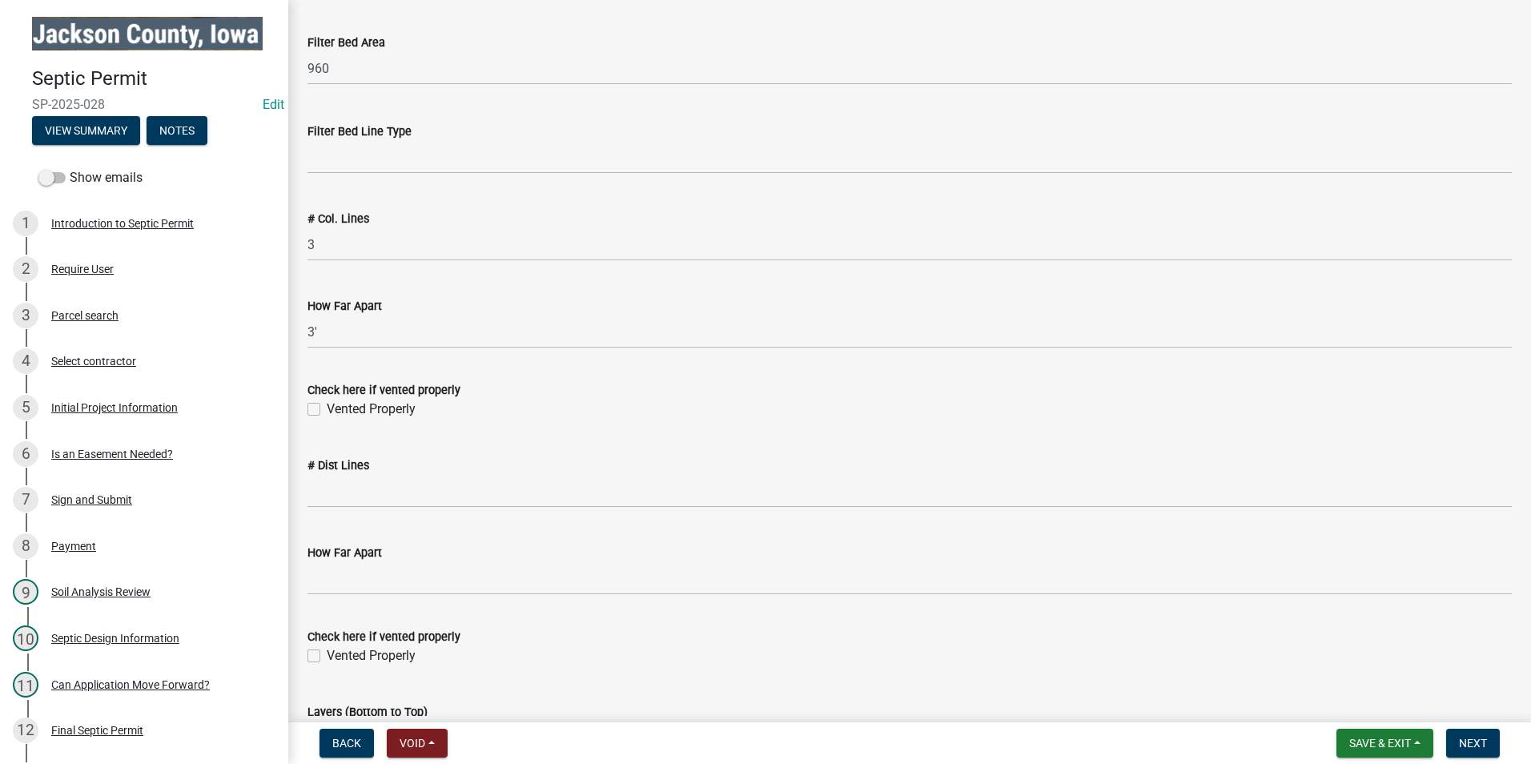
click at [327, 410] on label "Vented Properly" at bounding box center [371, 408] width 89 height 19
click at [327, 410] on input "Vented Properly" at bounding box center [332, 404] width 10 height 10
checkbox input "true"
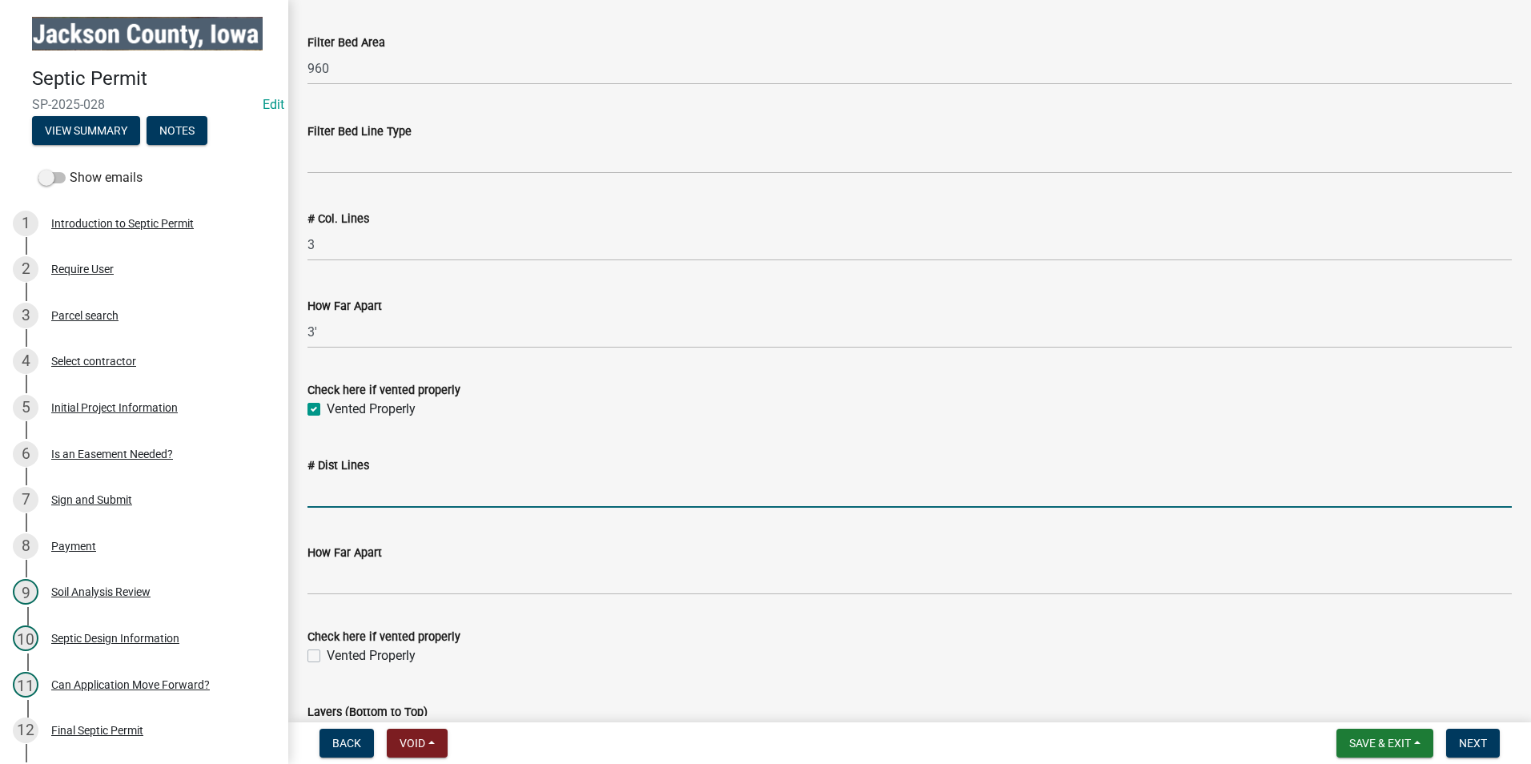
click at [371, 494] on input "# Dist Lines" at bounding box center [909, 491] width 1204 height 33
type input "4"
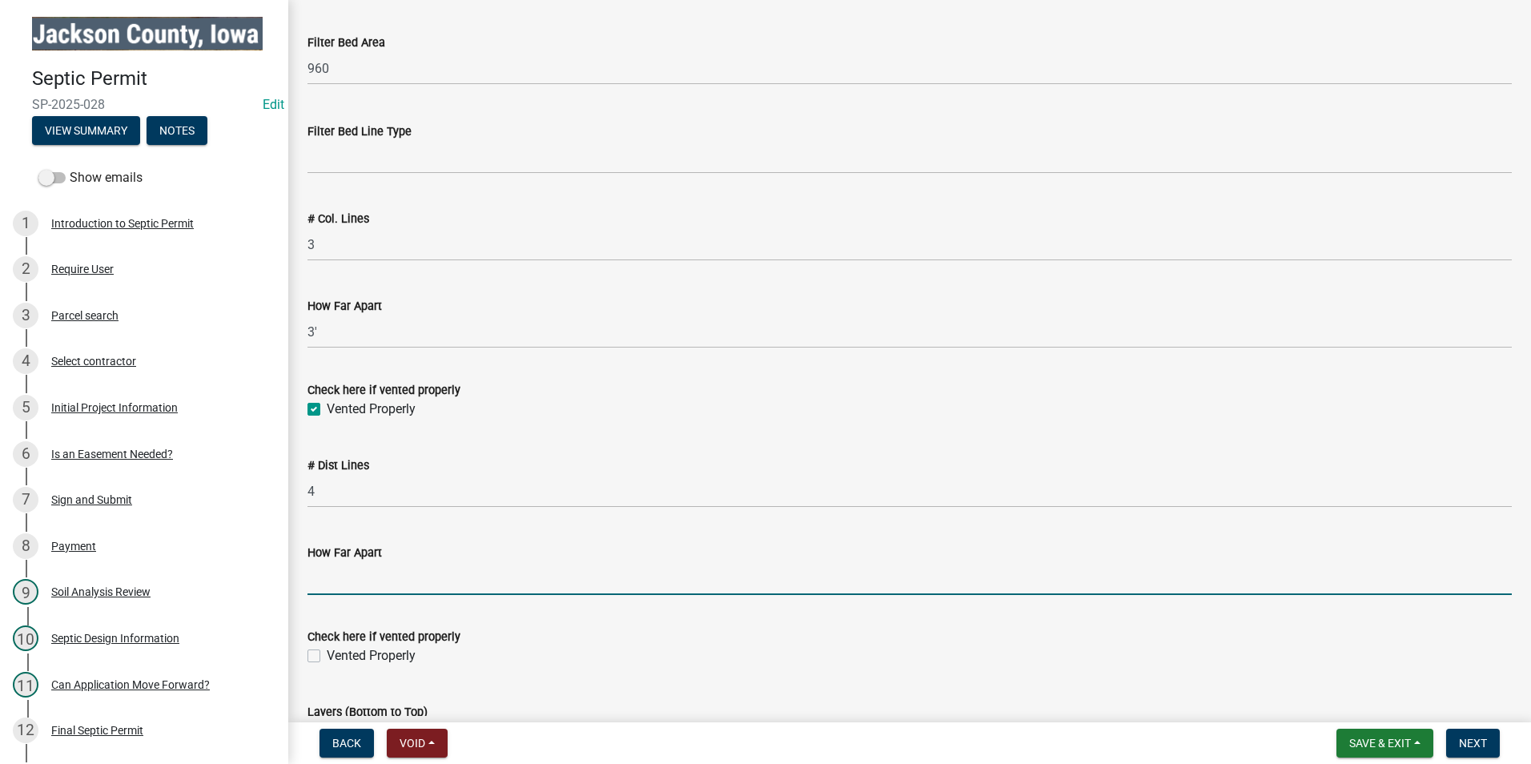
click at [339, 587] on input "How Far Apart" at bounding box center [909, 578] width 1204 height 33
type input "3'"
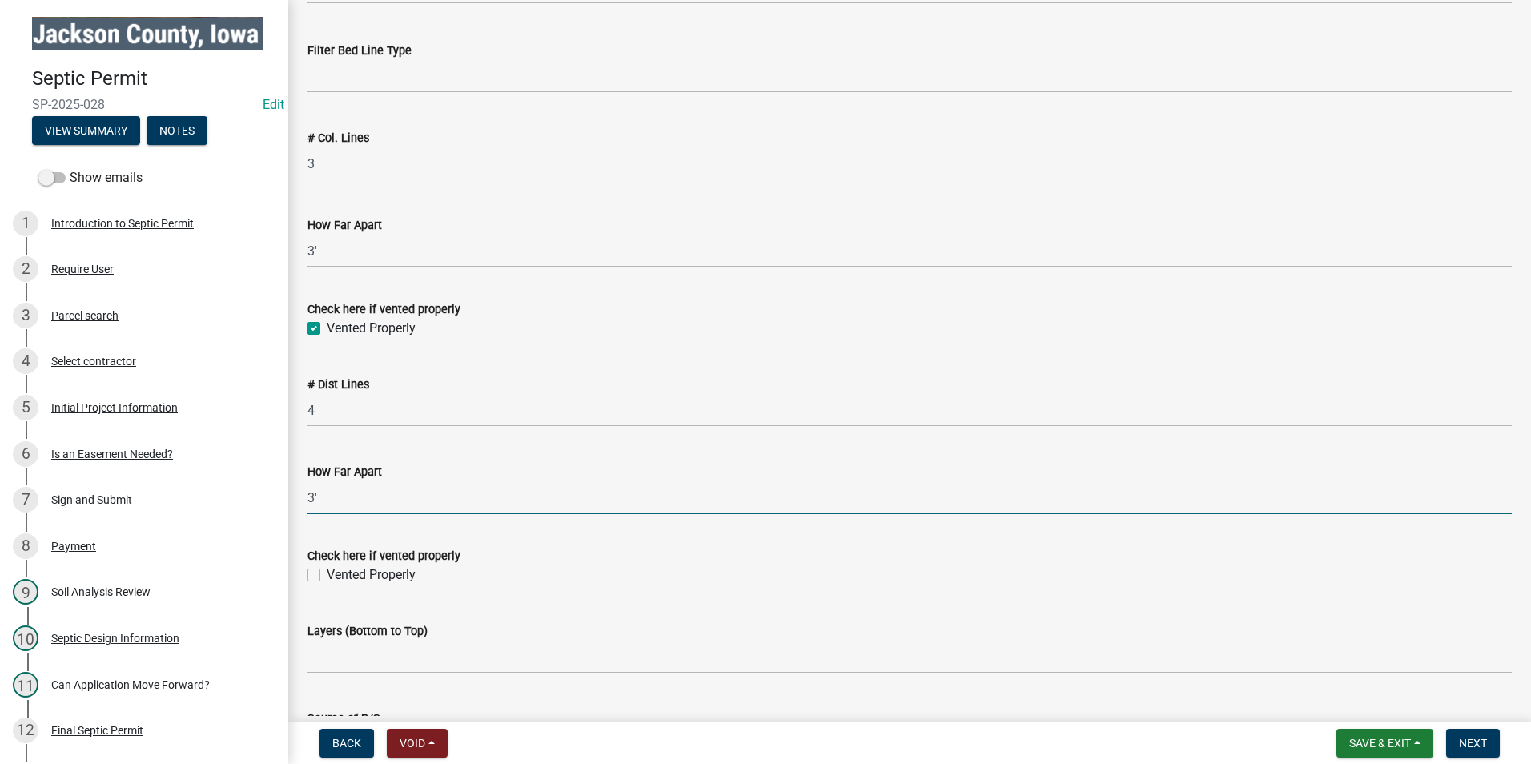
scroll to position [3522, 0]
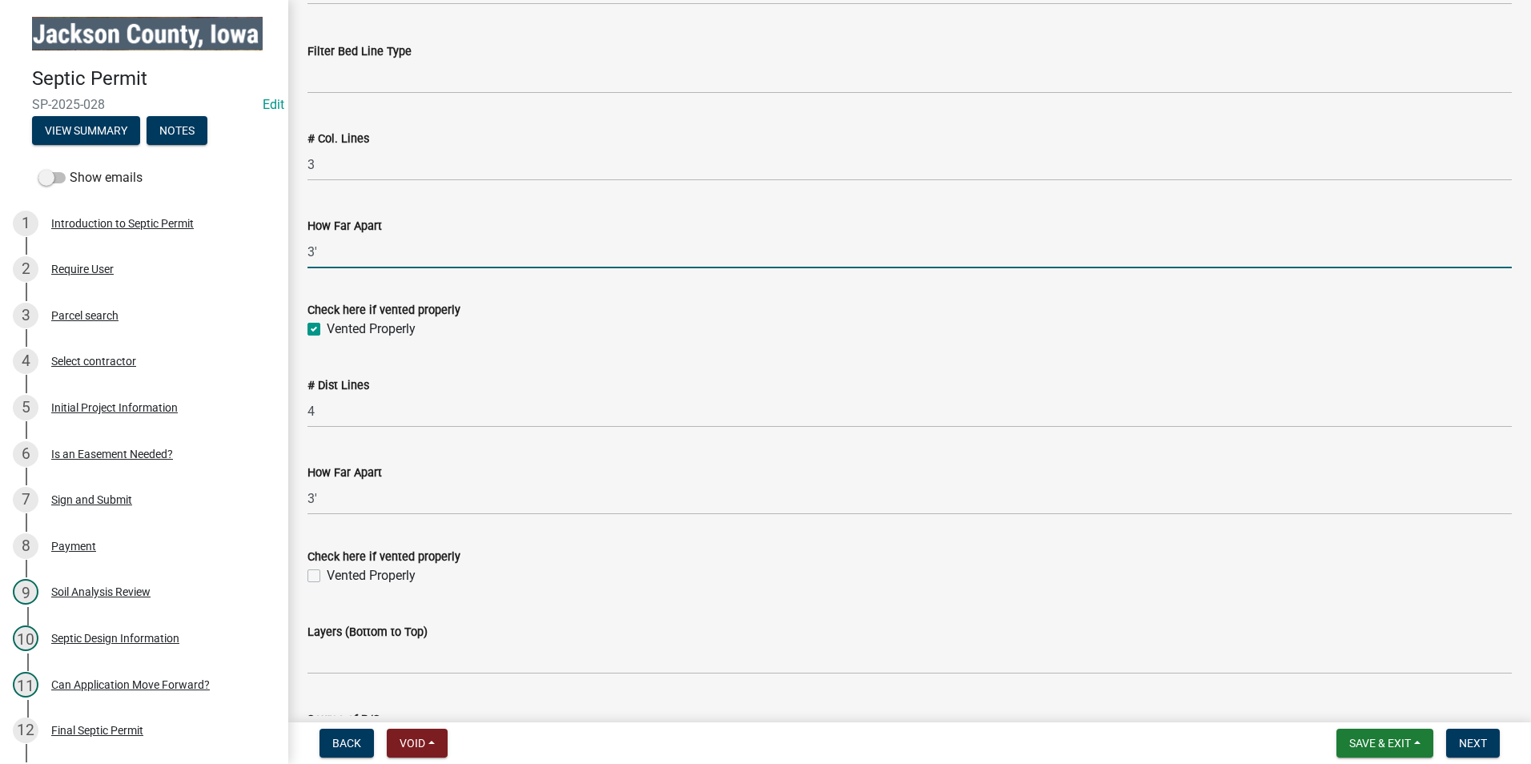
click at [335, 253] on input "3'" at bounding box center [909, 251] width 1204 height 33
type input "3"
type input "6'"
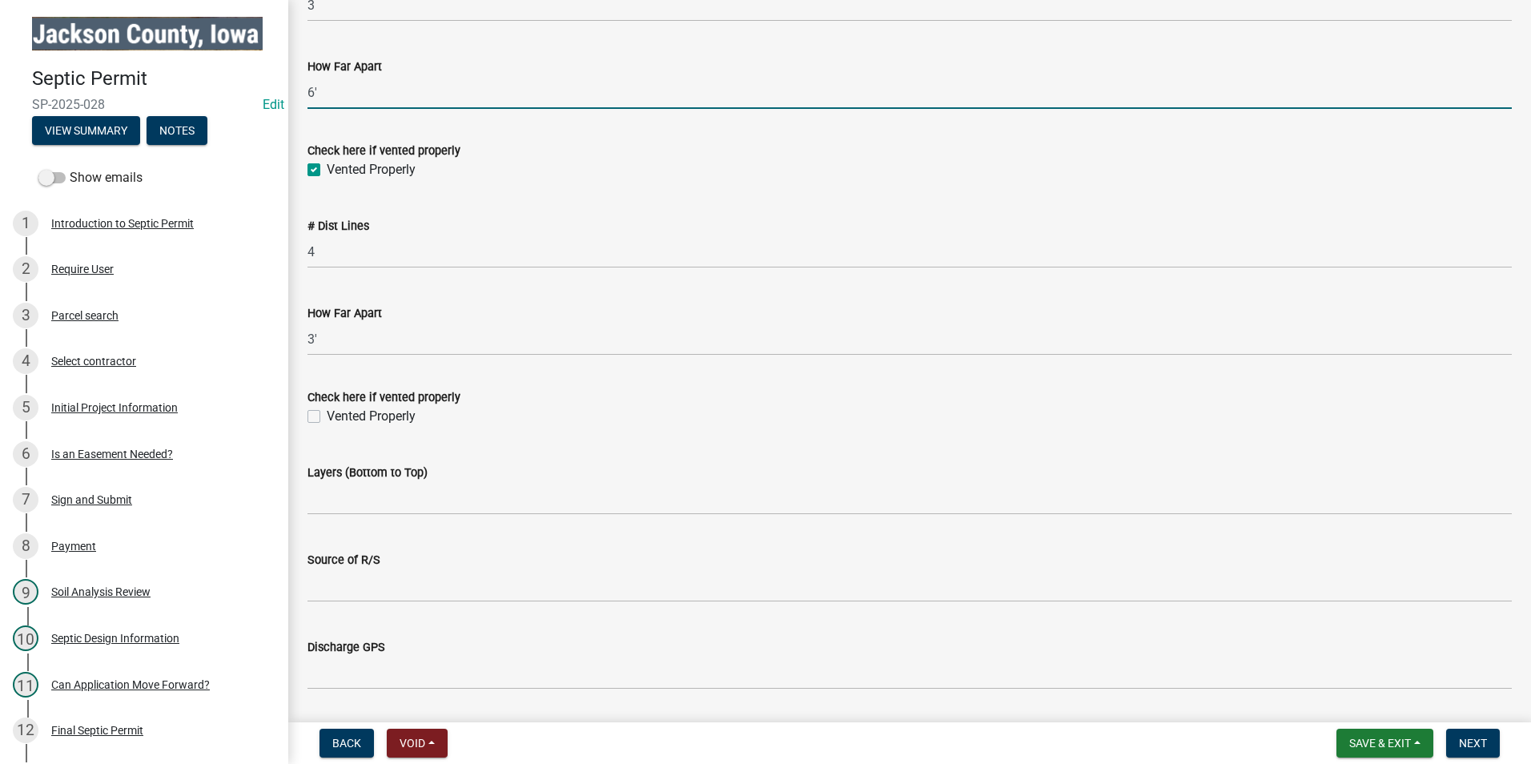
scroll to position [3682, 0]
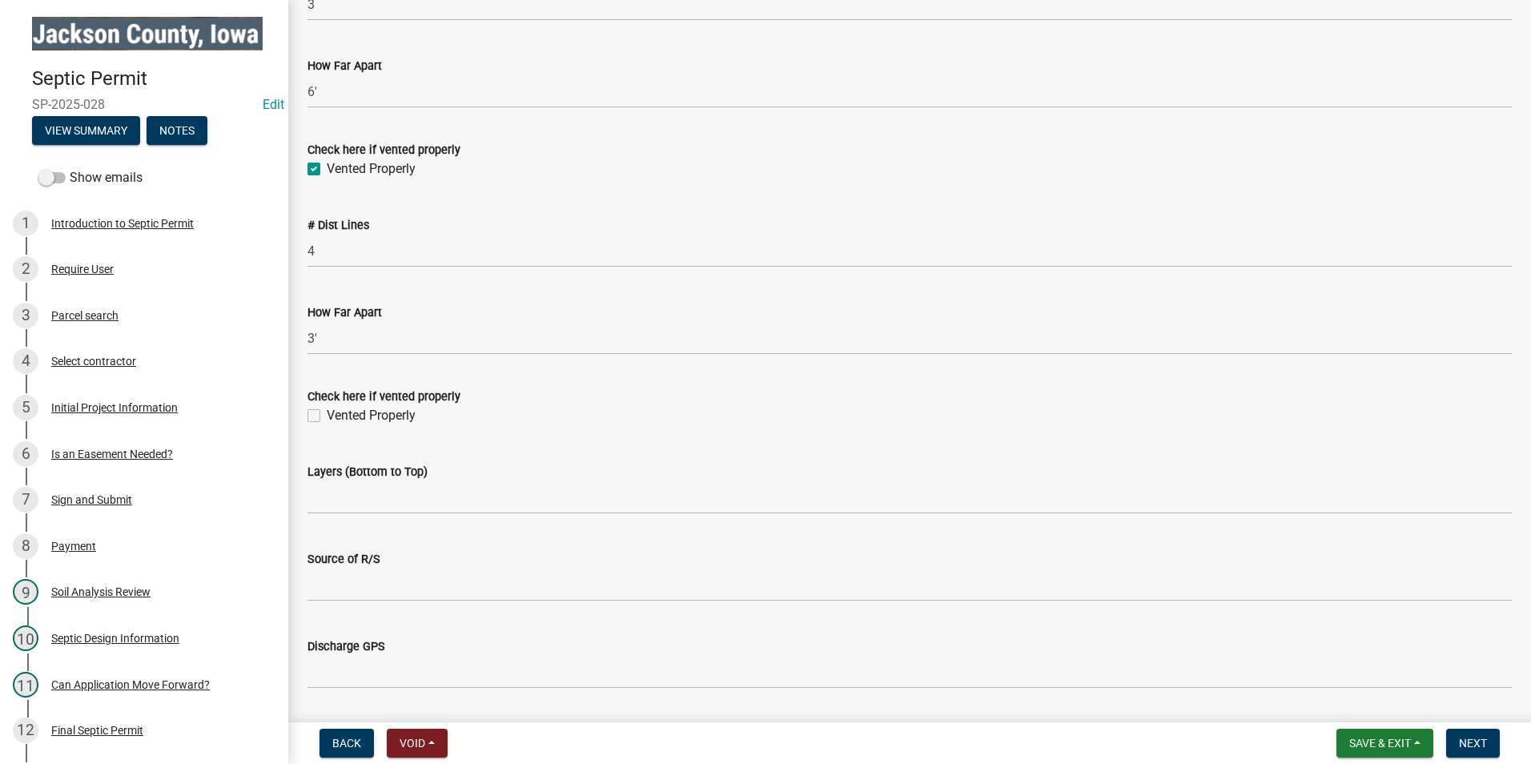
click at [327, 419] on label "Vented Properly" at bounding box center [371, 415] width 89 height 19
click at [327, 416] on input "Vented Properly" at bounding box center [332, 411] width 10 height 10
checkbox input "true"
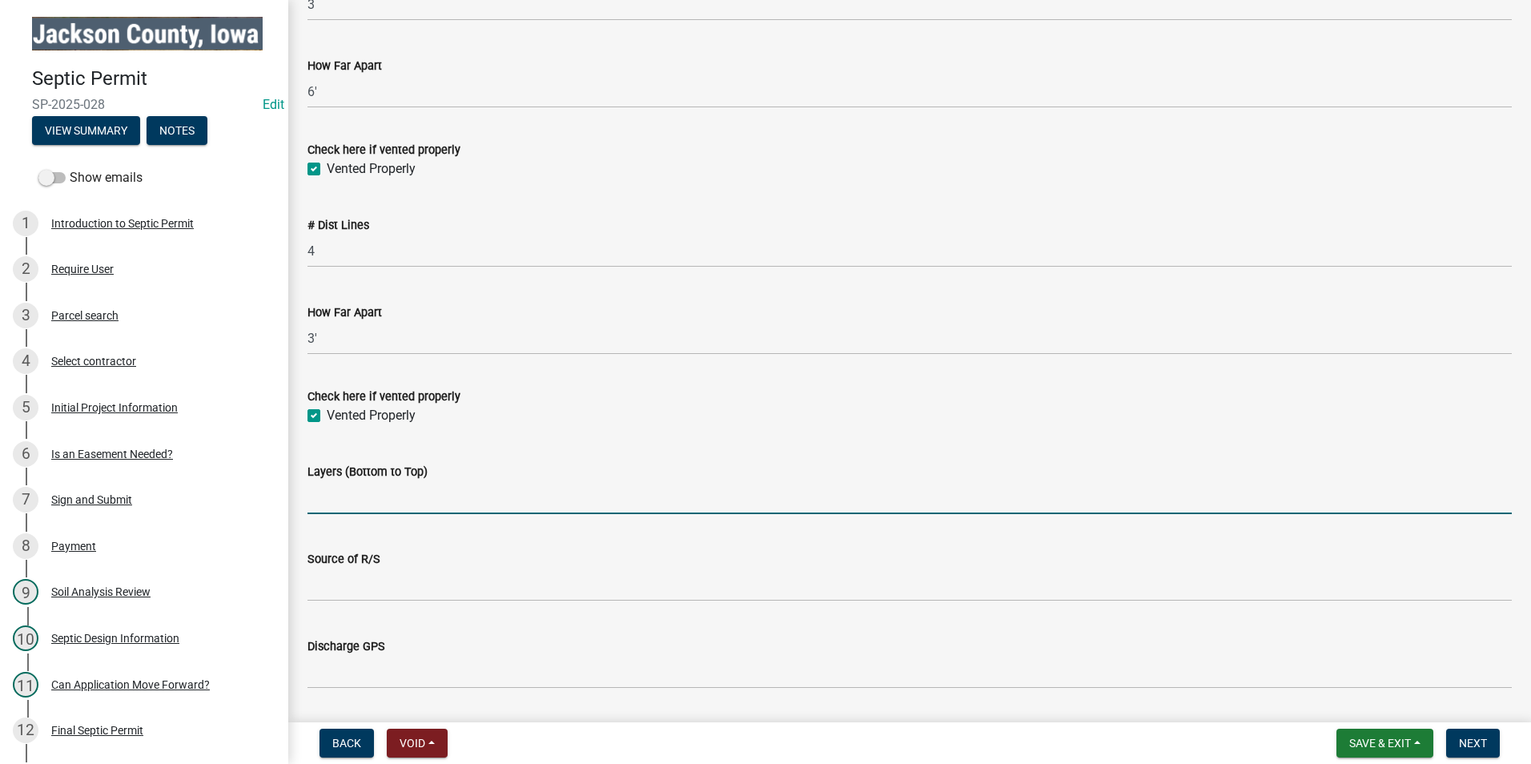
click at [358, 498] on input "Layers (Bottom to Top)" at bounding box center [909, 497] width 1204 height 33
type input "rock, sand, rock, fabric, soil"
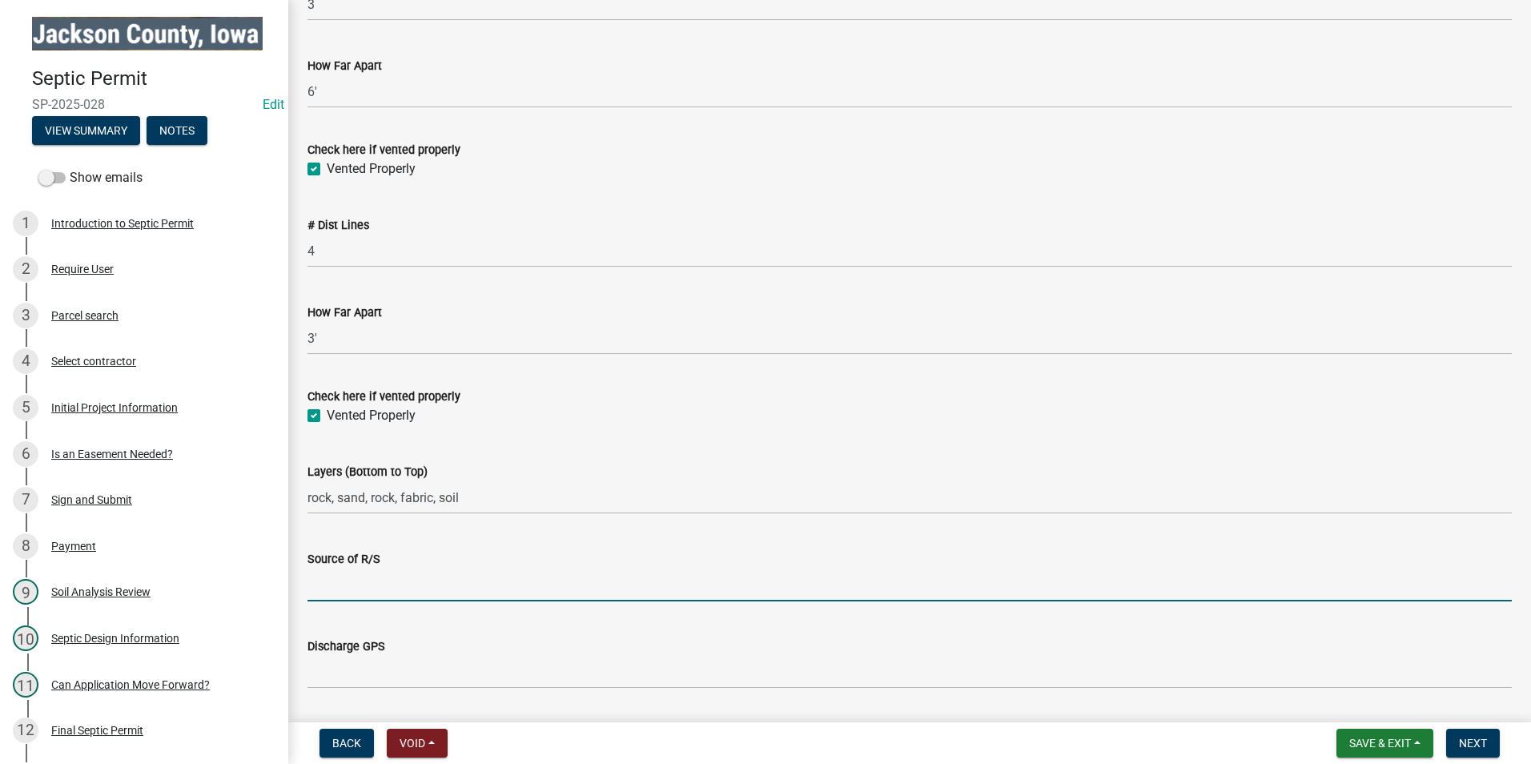
click at [393, 587] on input "Source of R/S" at bounding box center [909, 584] width 1204 height 33
type input "Bellevue Sand & Gravel"
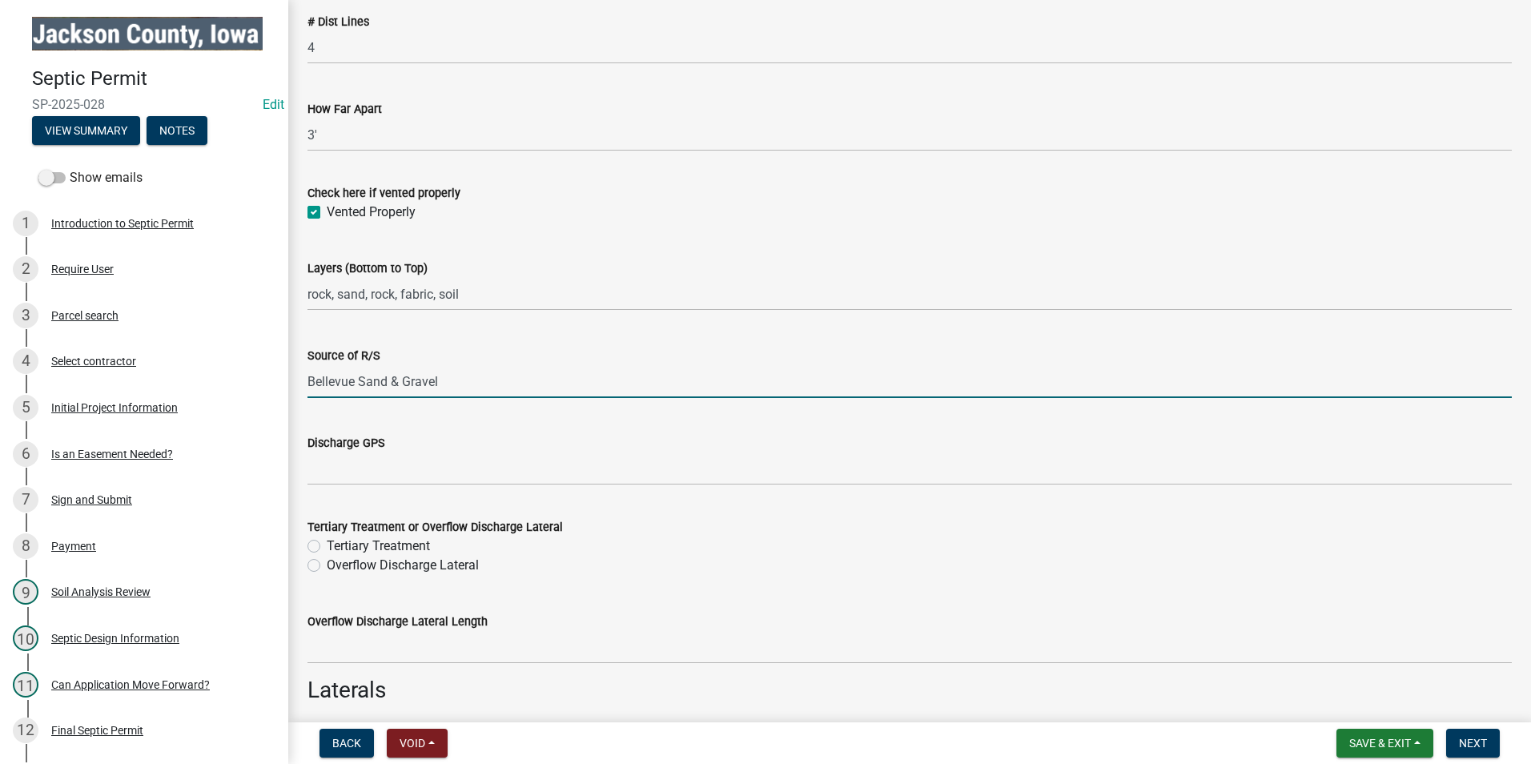
scroll to position [3922, 0]
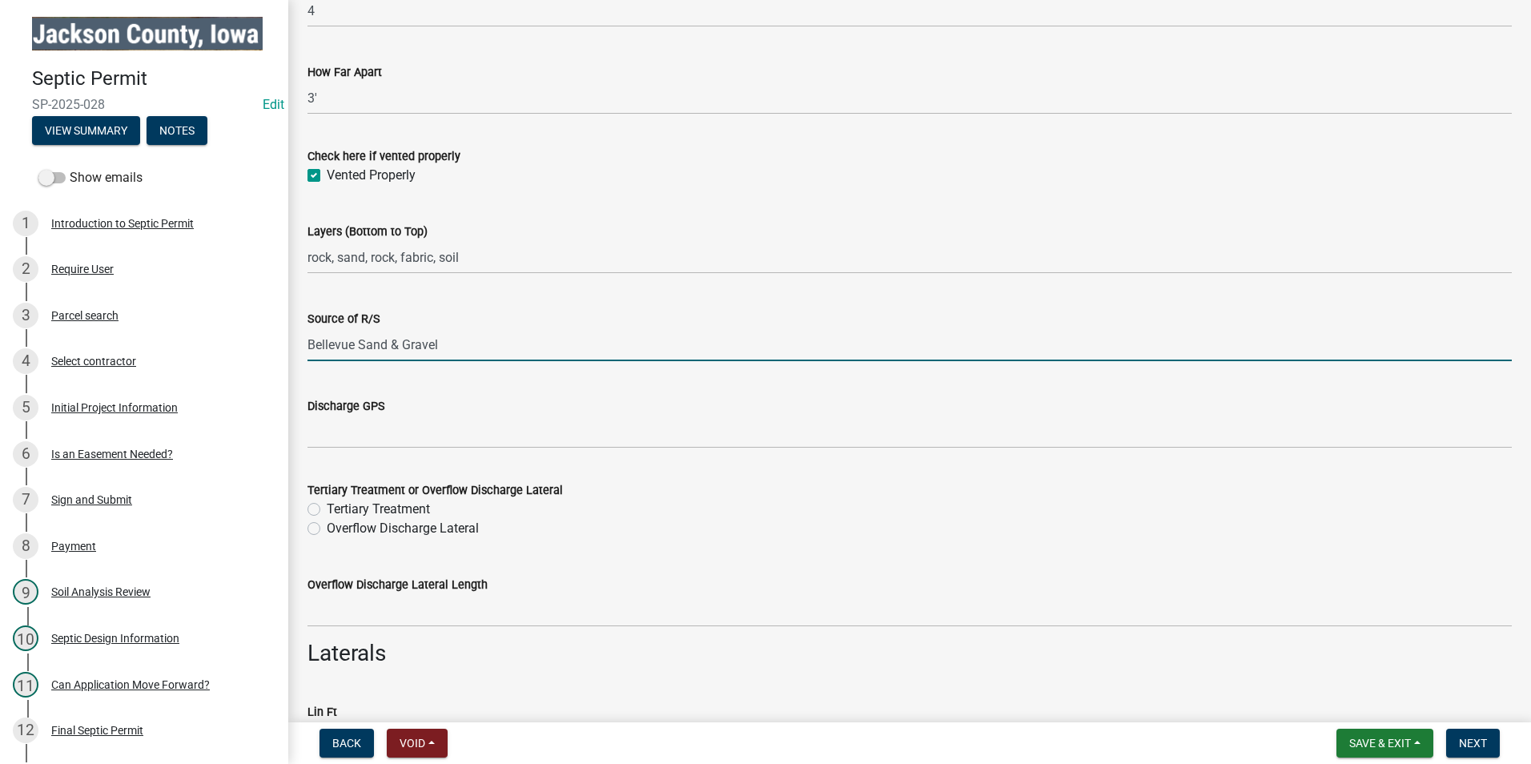
click at [327, 525] on label "Overflow Discharge Lateral" at bounding box center [403, 528] width 152 height 19
click at [327, 525] on input "Overflow Discharge Lateral" at bounding box center [332, 524] width 10 height 10
radio input "true"
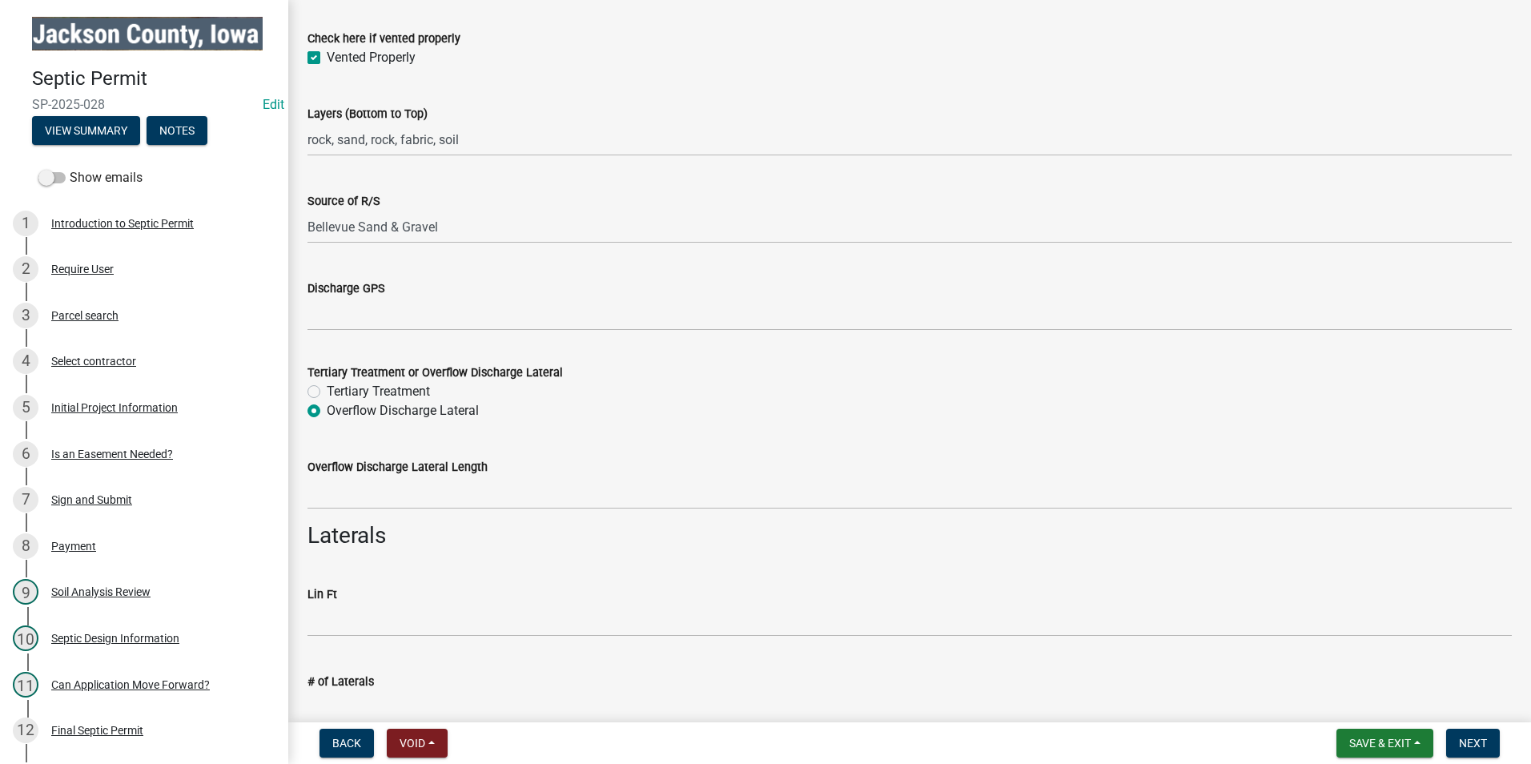
scroll to position [4083, 0]
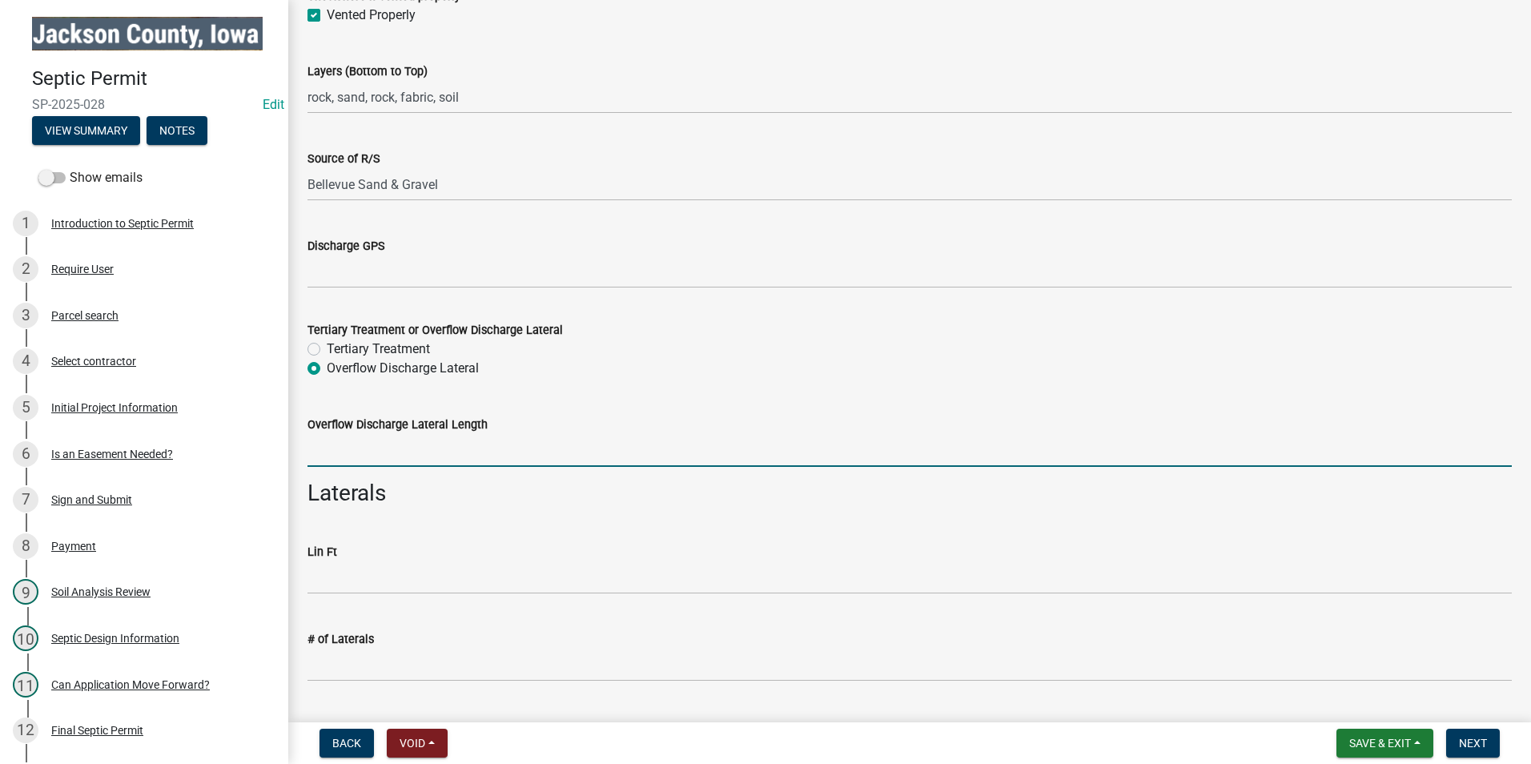
click at [428, 459] on input "Overflow Discharge Lateral Length" at bounding box center [909, 450] width 1204 height 33
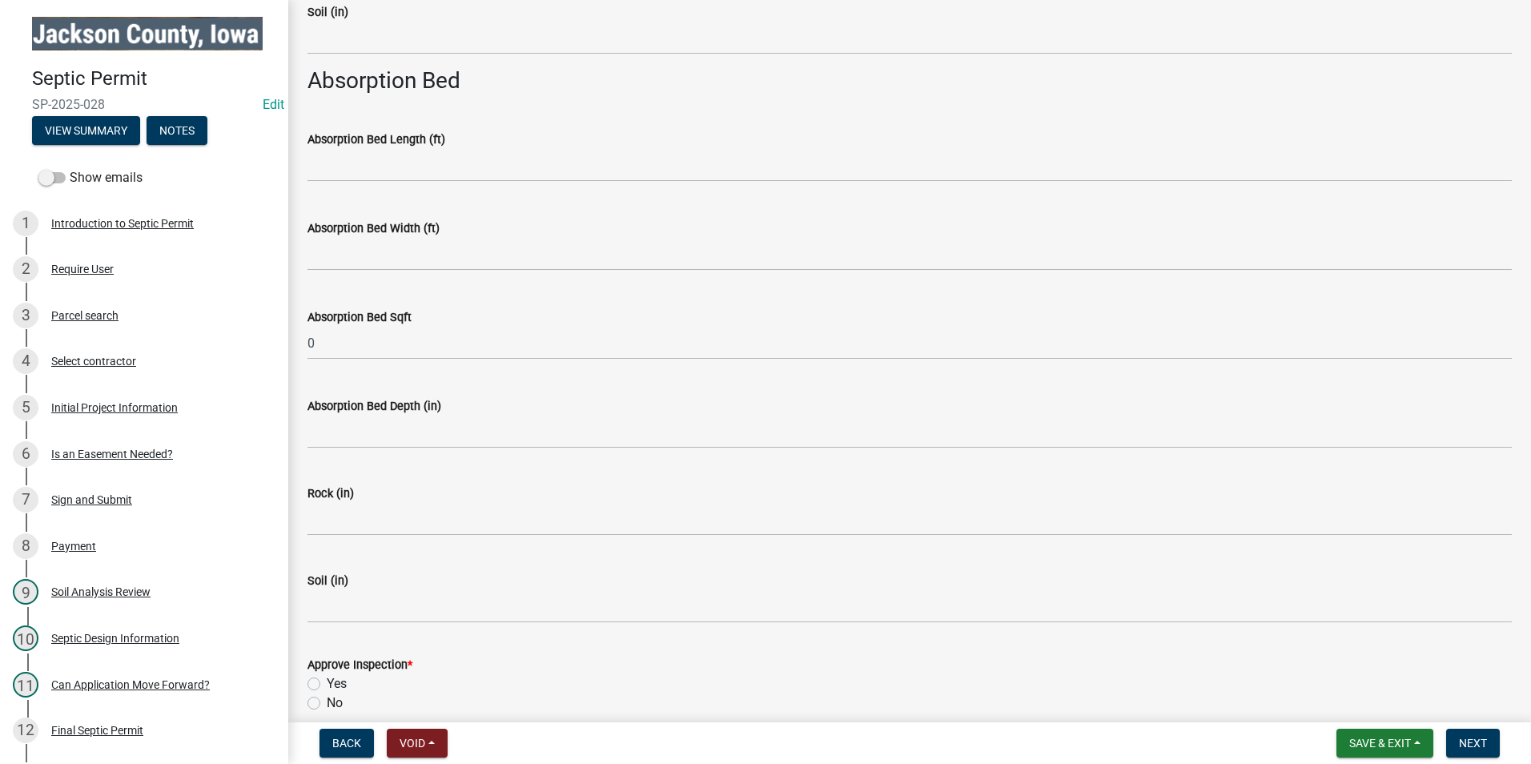
scroll to position [5443, 0]
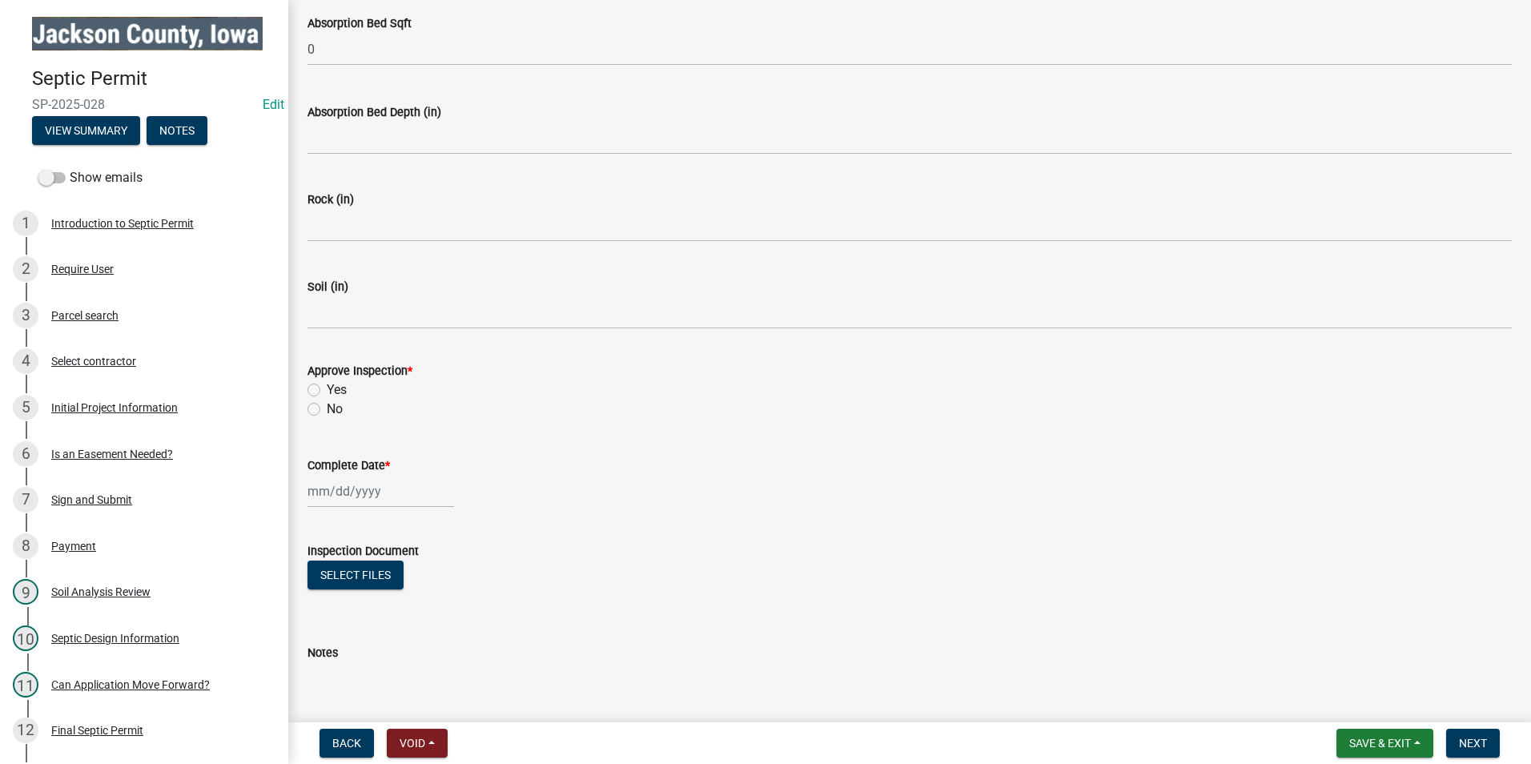
type input "26'"
click at [314, 372] on label "Approve Inspection *" at bounding box center [359, 371] width 105 height 11
click at [311, 380] on div "Yes" at bounding box center [909, 389] width 1204 height 19
click at [327, 386] on label "Yes" at bounding box center [337, 389] width 20 height 19
click at [327, 386] on input "Yes" at bounding box center [332, 385] width 10 height 10
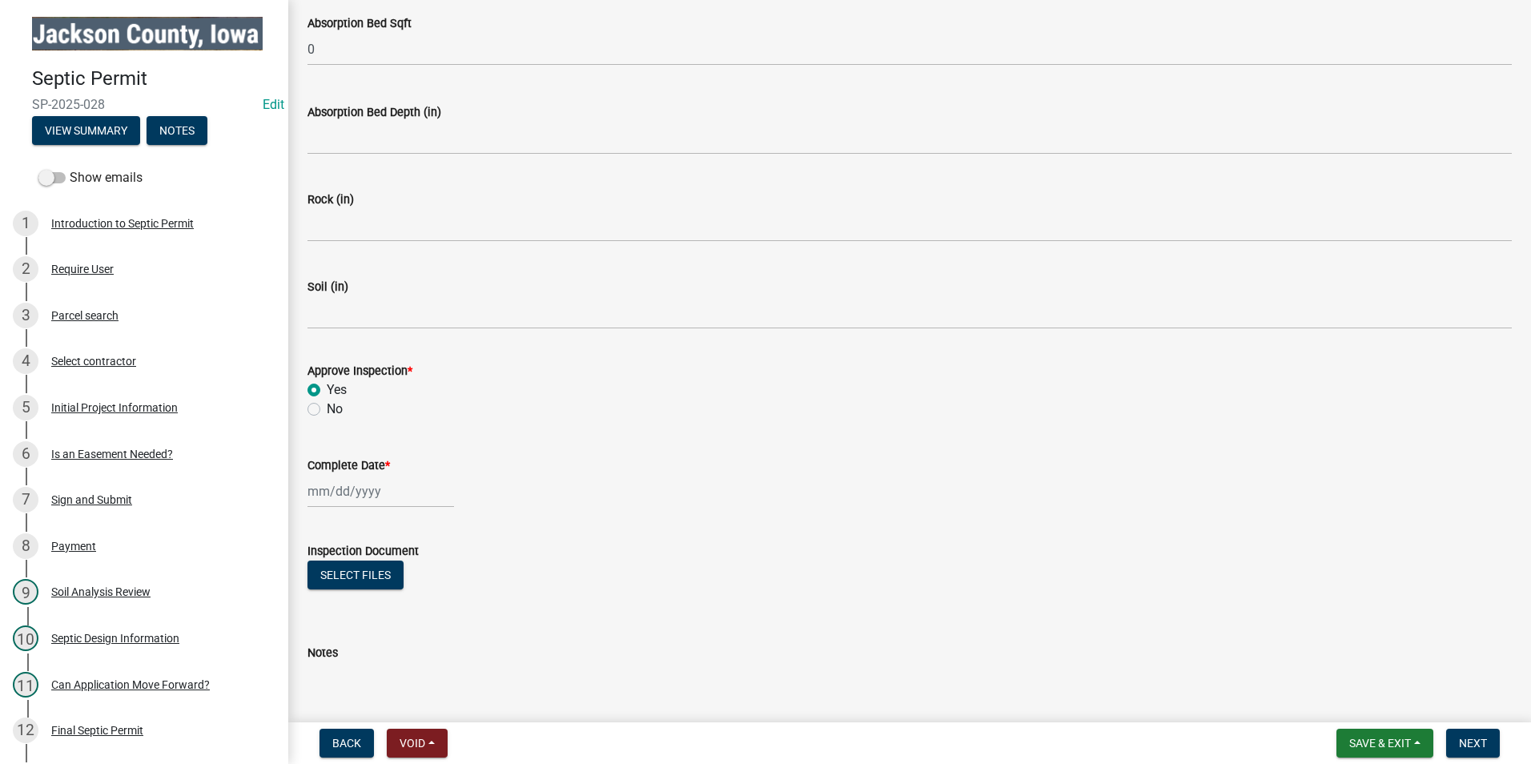
radio input "true"
click at [364, 579] on button "Select files" at bounding box center [355, 574] width 96 height 29
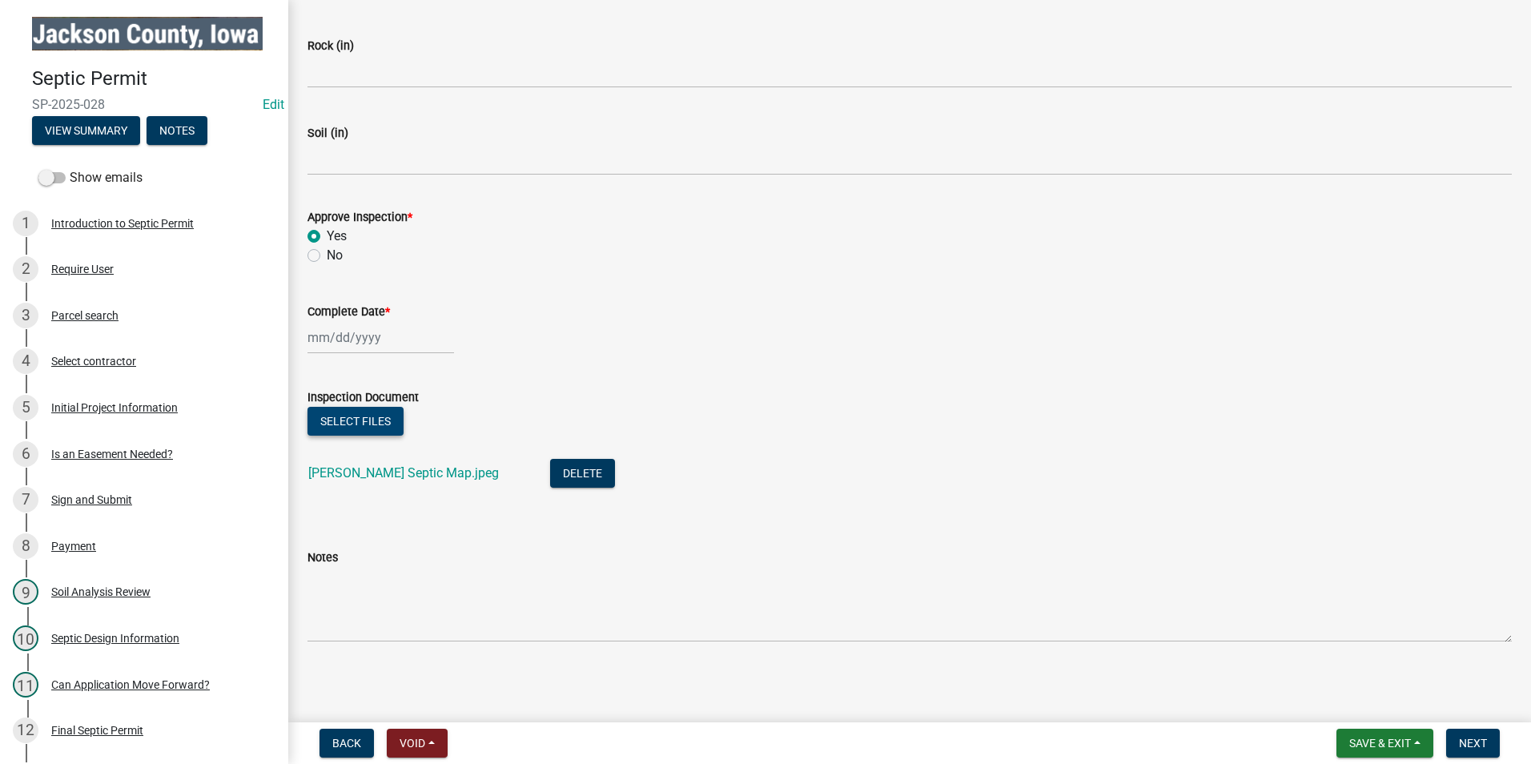
scroll to position [5599, 0]
click at [363, 334] on div at bounding box center [380, 335] width 146 height 33
select select "9"
select select "2025"
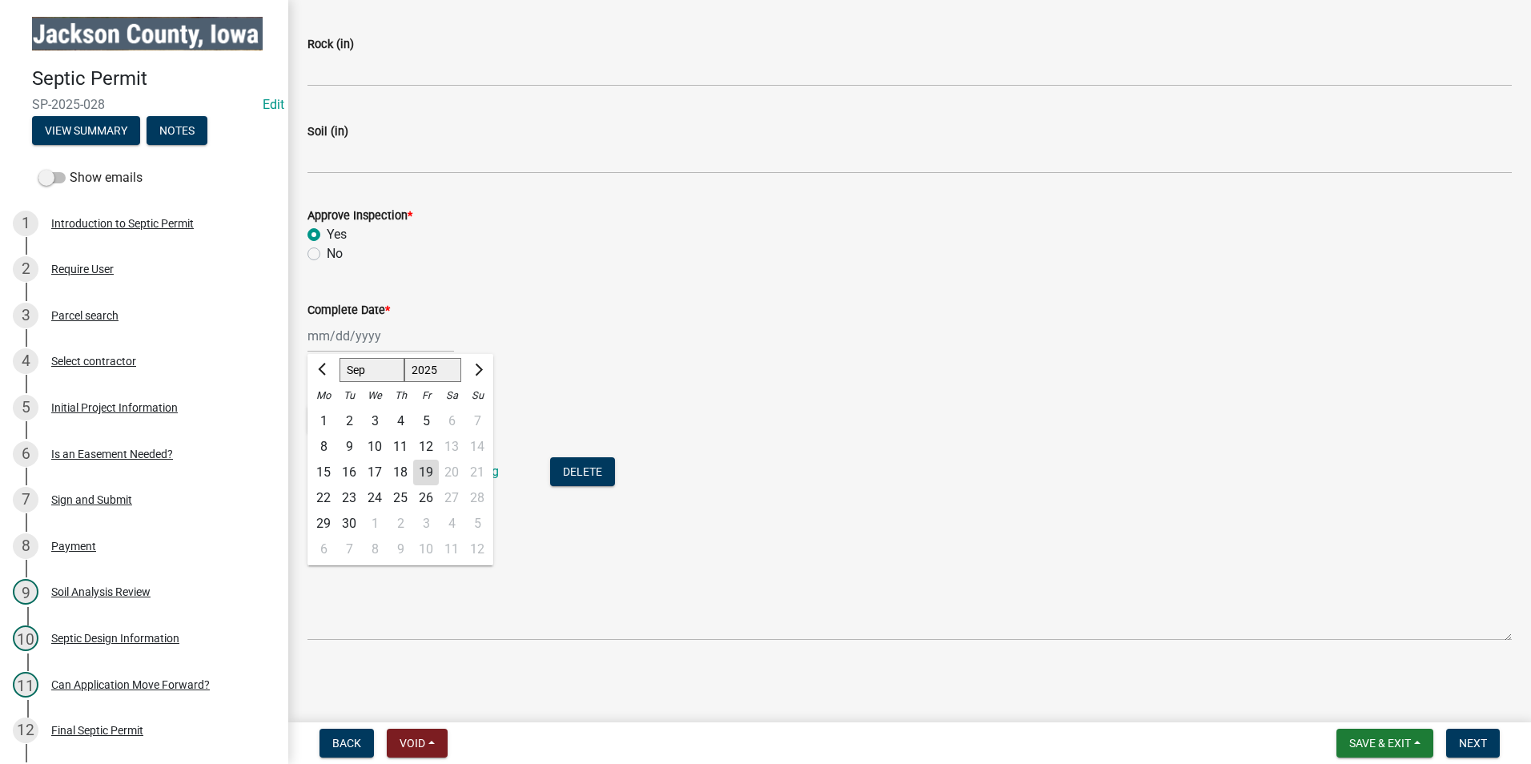
click at [403, 443] on div "11" at bounding box center [400, 447] width 26 height 26
type input "[DATE]"
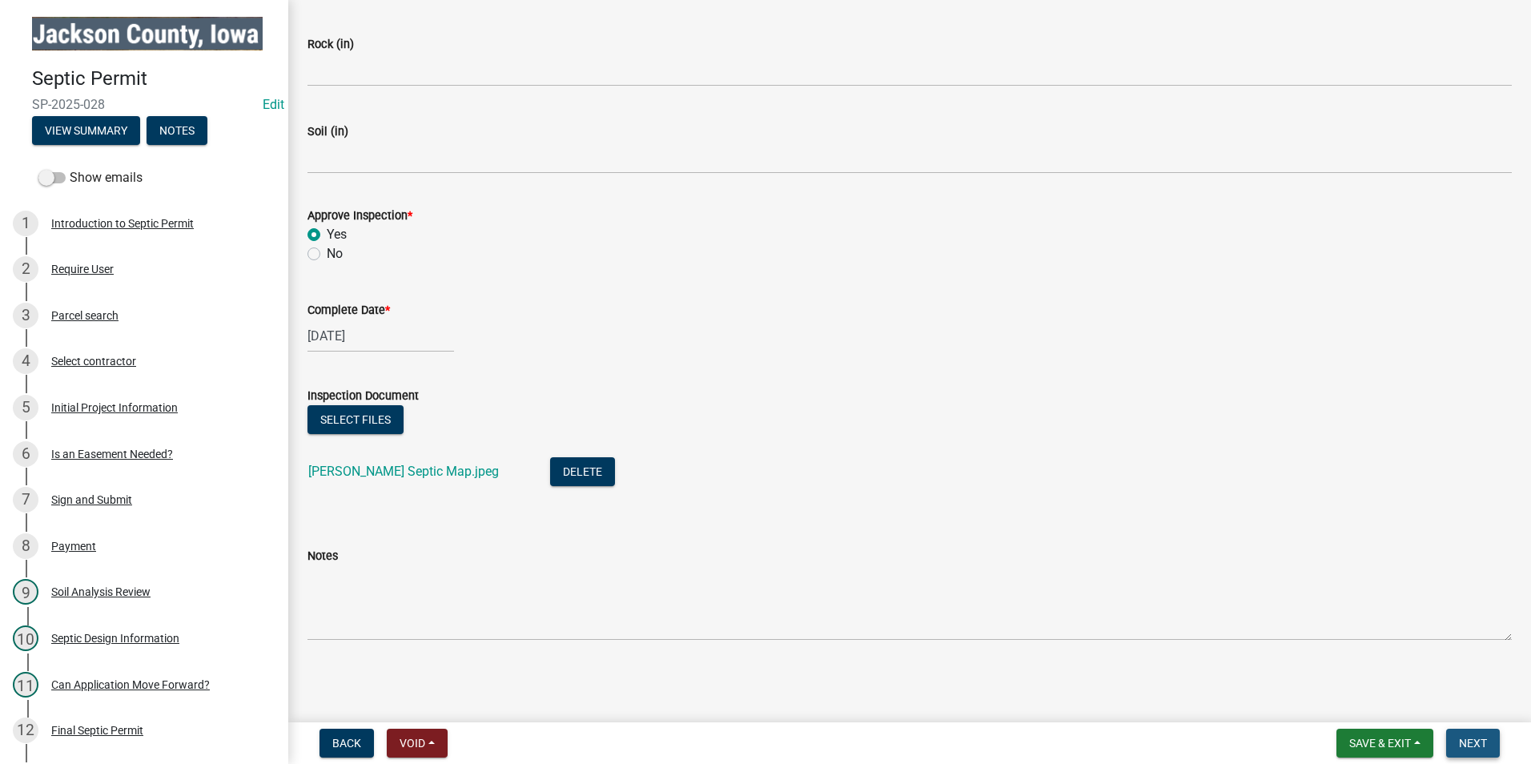
click at [1482, 748] on span "Next" at bounding box center [1473, 742] width 28 height 13
click at [1474, 748] on span "Next" at bounding box center [1473, 742] width 28 height 13
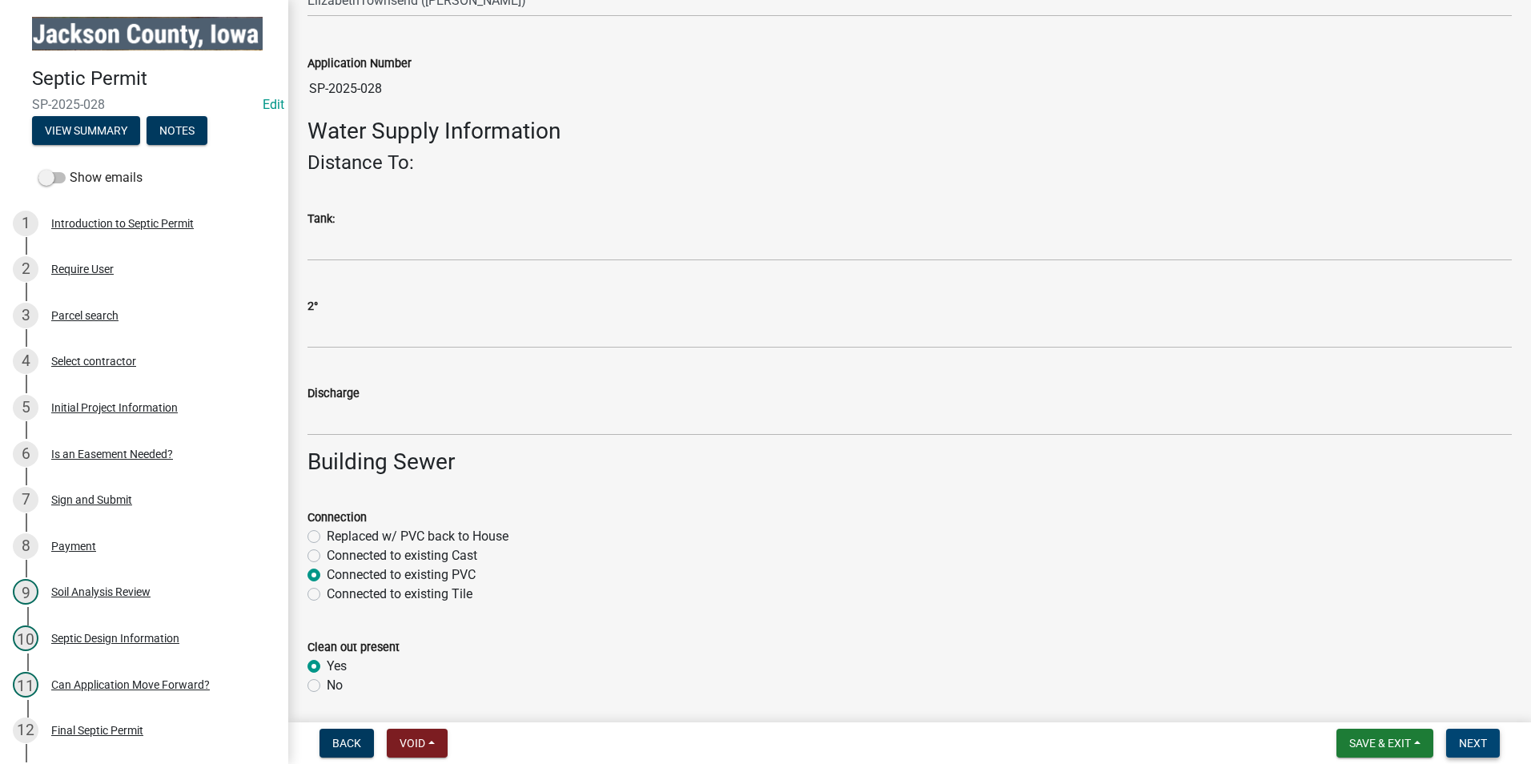
scroll to position [0, 0]
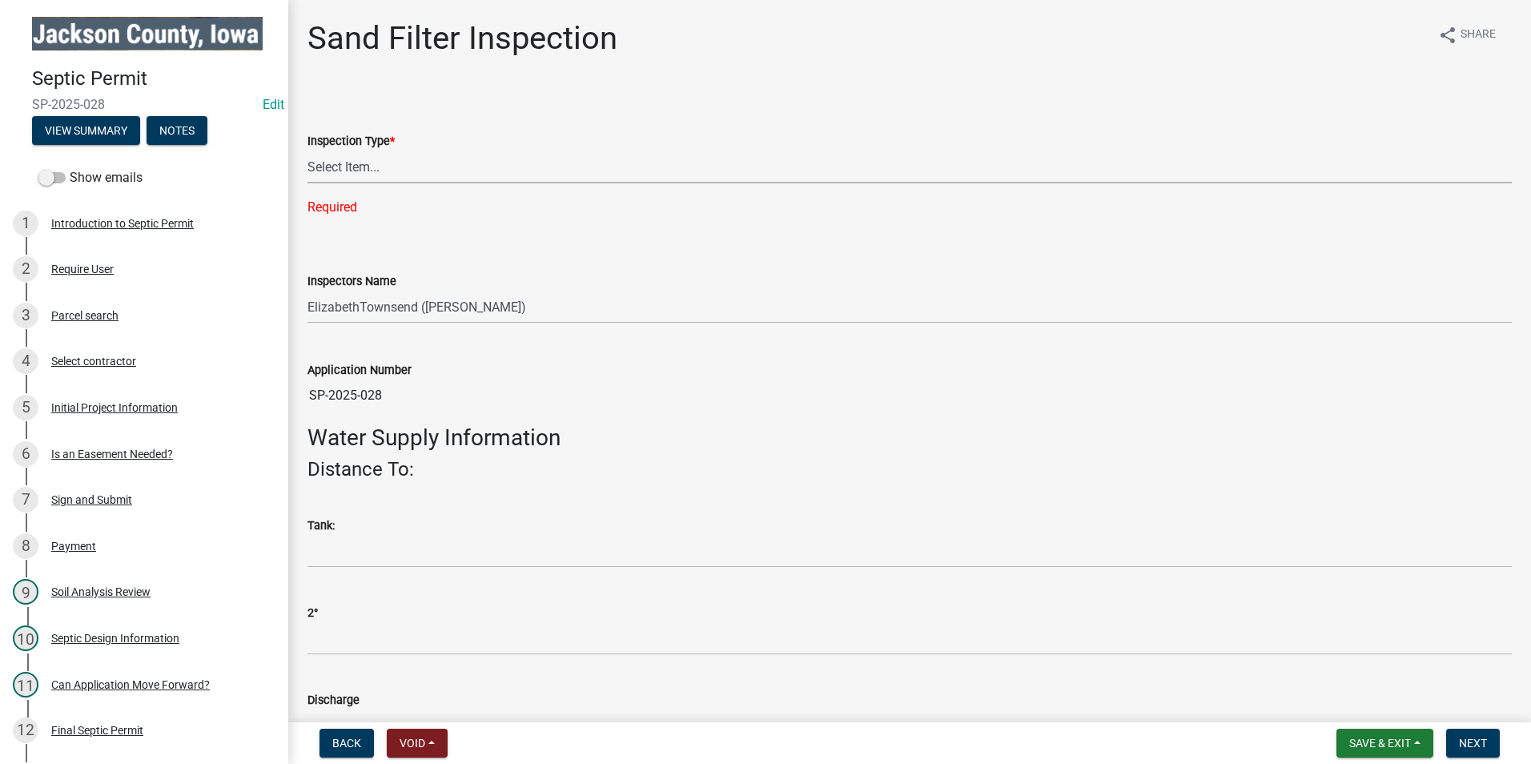
click at [383, 159] on select "Select Item... Sand Filter Inspection" at bounding box center [909, 166] width 1204 height 33
click at [307, 150] on select "Select Item... Sand Filter Inspection" at bounding box center [909, 166] width 1204 height 33
select select "8b01e099-4a24-4825-befa-1c944ae133b5"
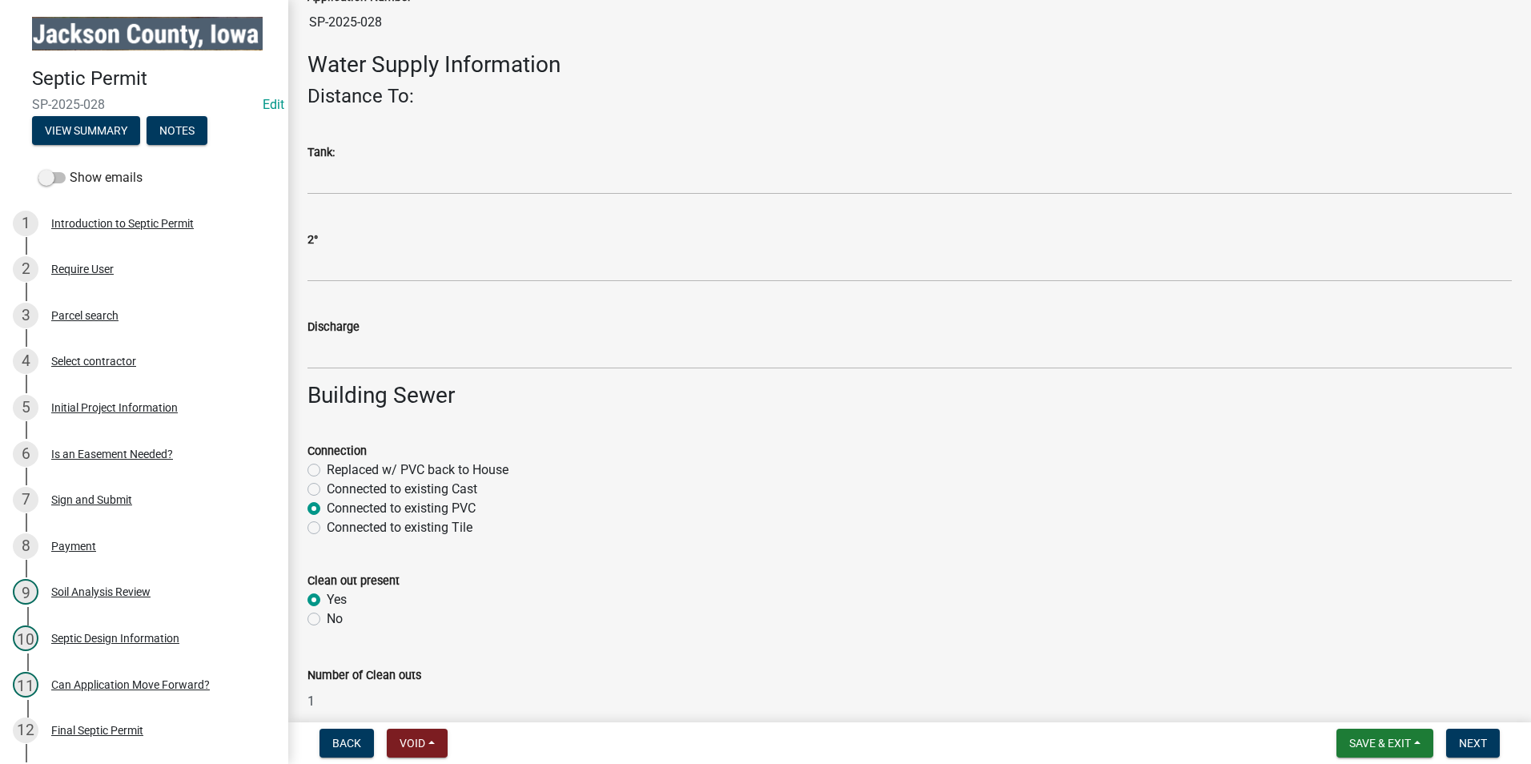
scroll to position [720, 0]
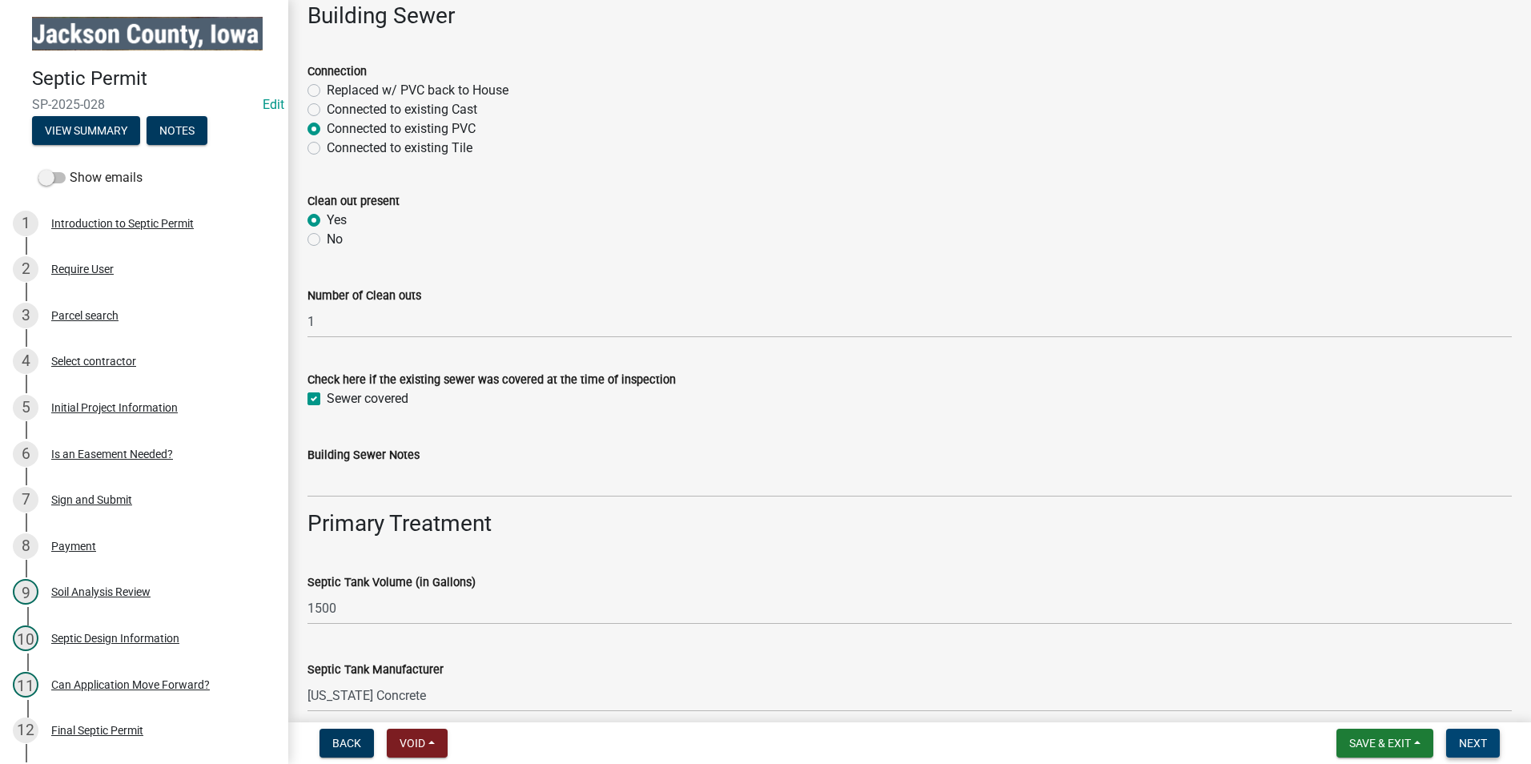
click at [1468, 751] on button "Next" at bounding box center [1473, 742] width 54 height 29
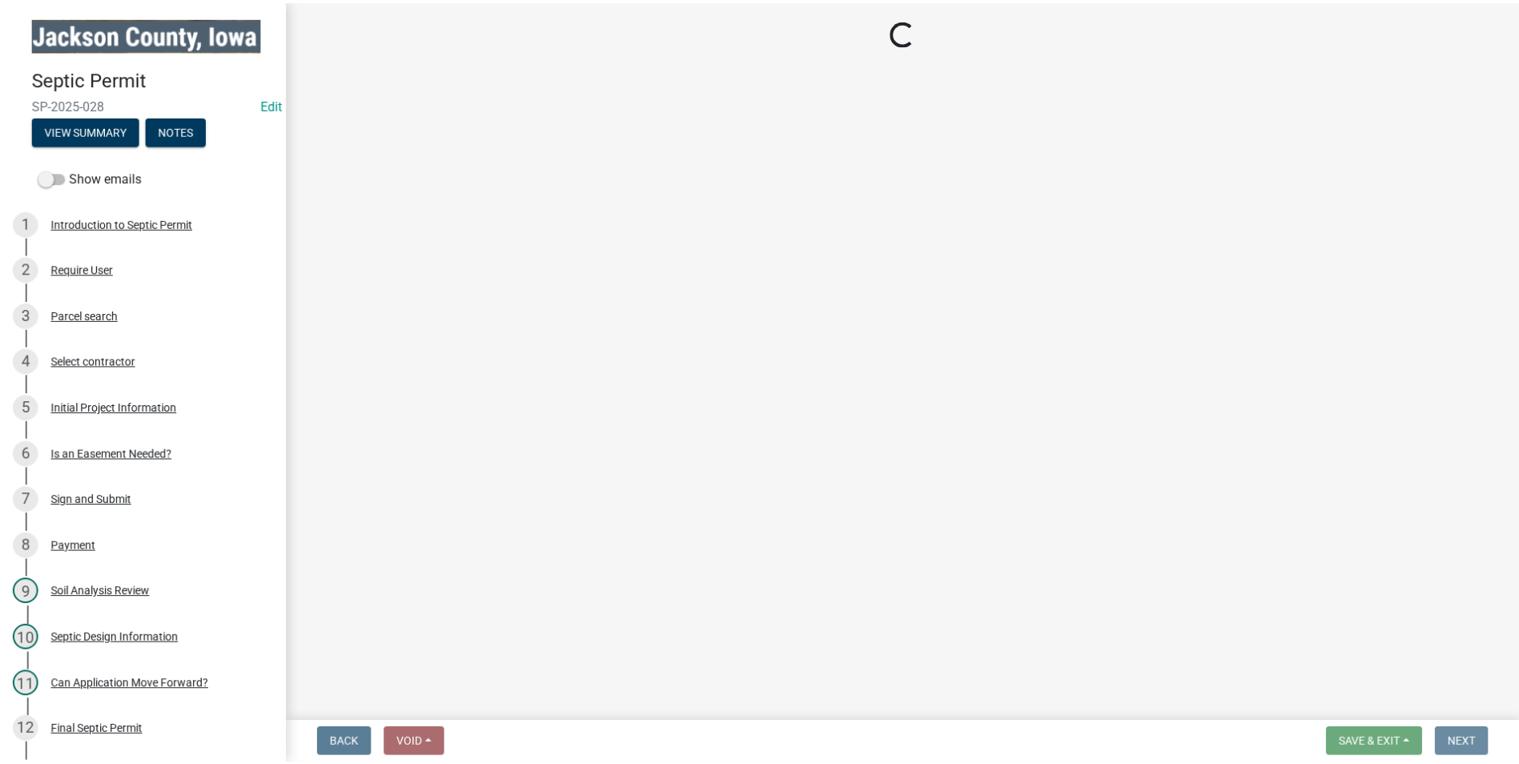
scroll to position [0, 0]
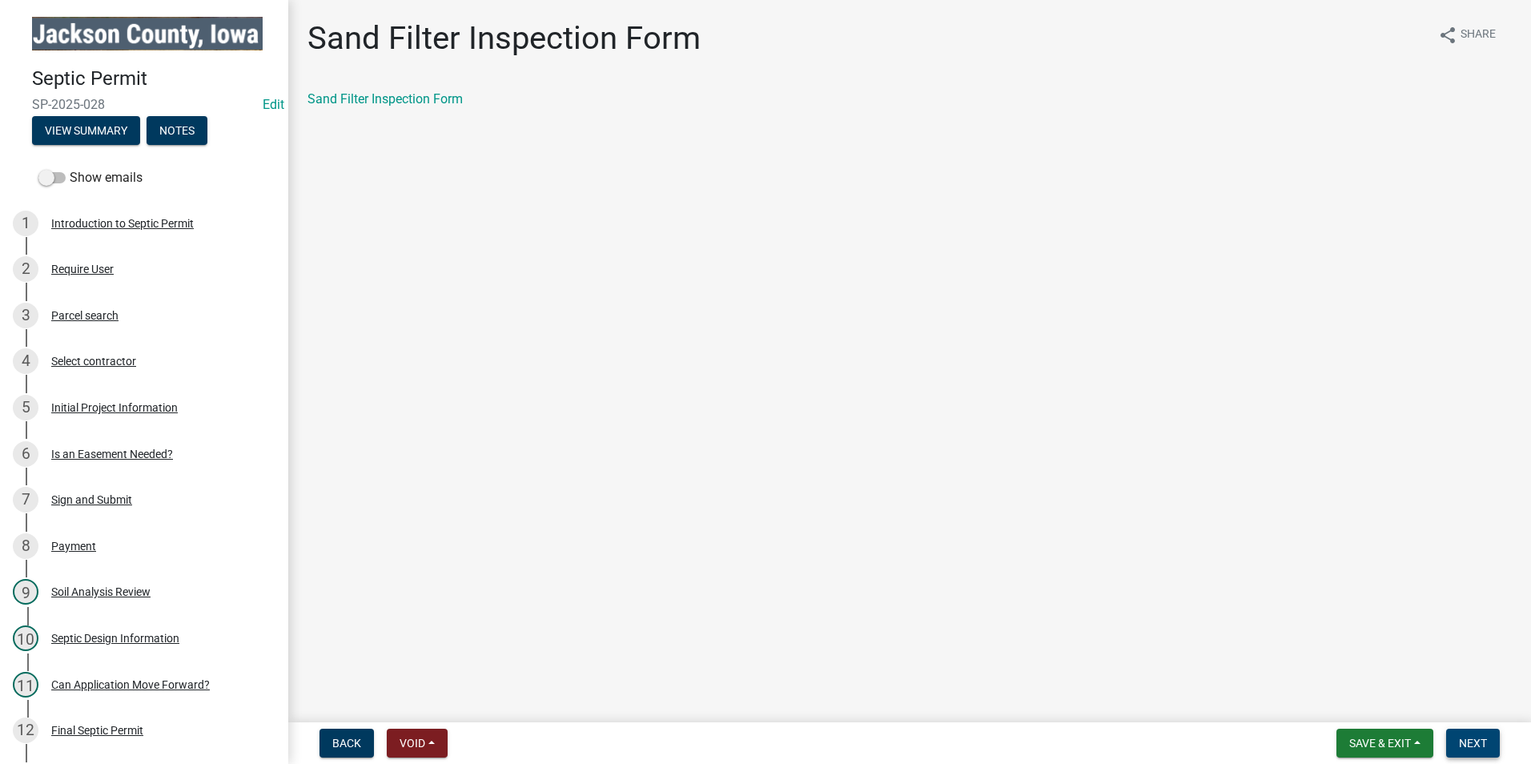
click at [1478, 748] on span "Next" at bounding box center [1473, 742] width 28 height 13
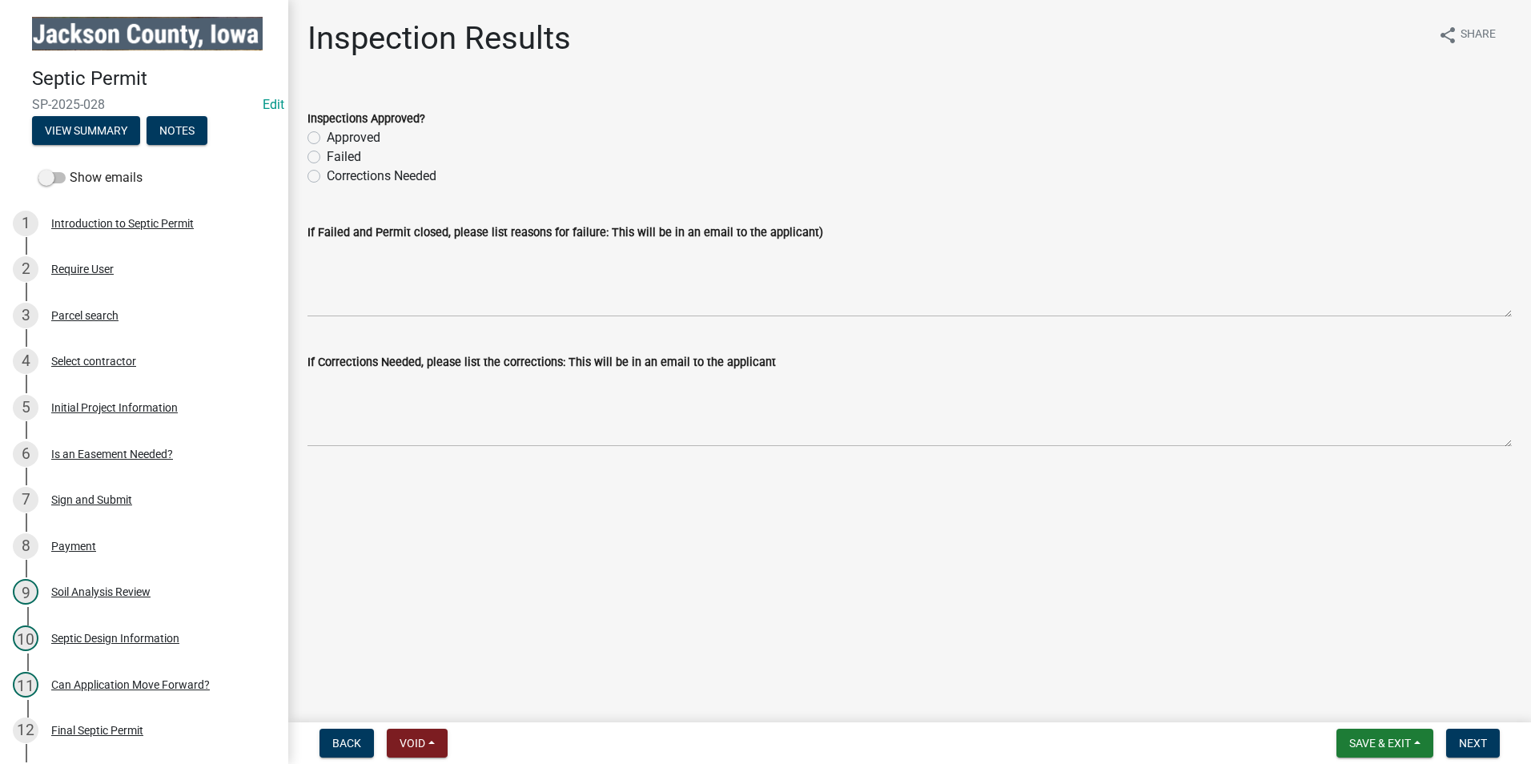
click at [327, 138] on label "Approved" at bounding box center [354, 137] width 54 height 19
click at [327, 138] on input "Approved" at bounding box center [332, 133] width 10 height 10
radio input "true"
click at [1486, 750] on button "Next" at bounding box center [1473, 742] width 54 height 29
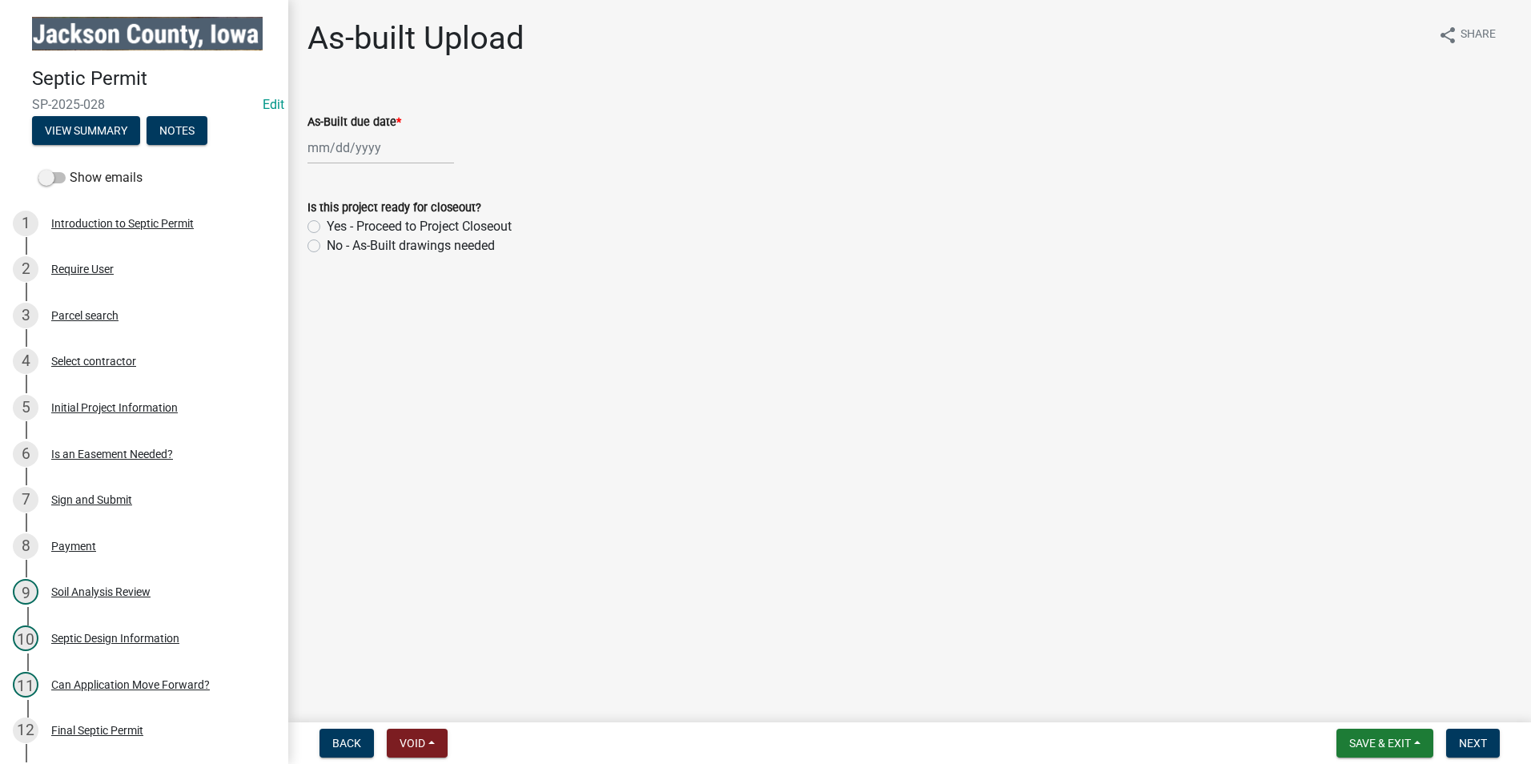
click at [391, 131] on div at bounding box center [380, 147] width 146 height 33
select select "9"
select select "2025"
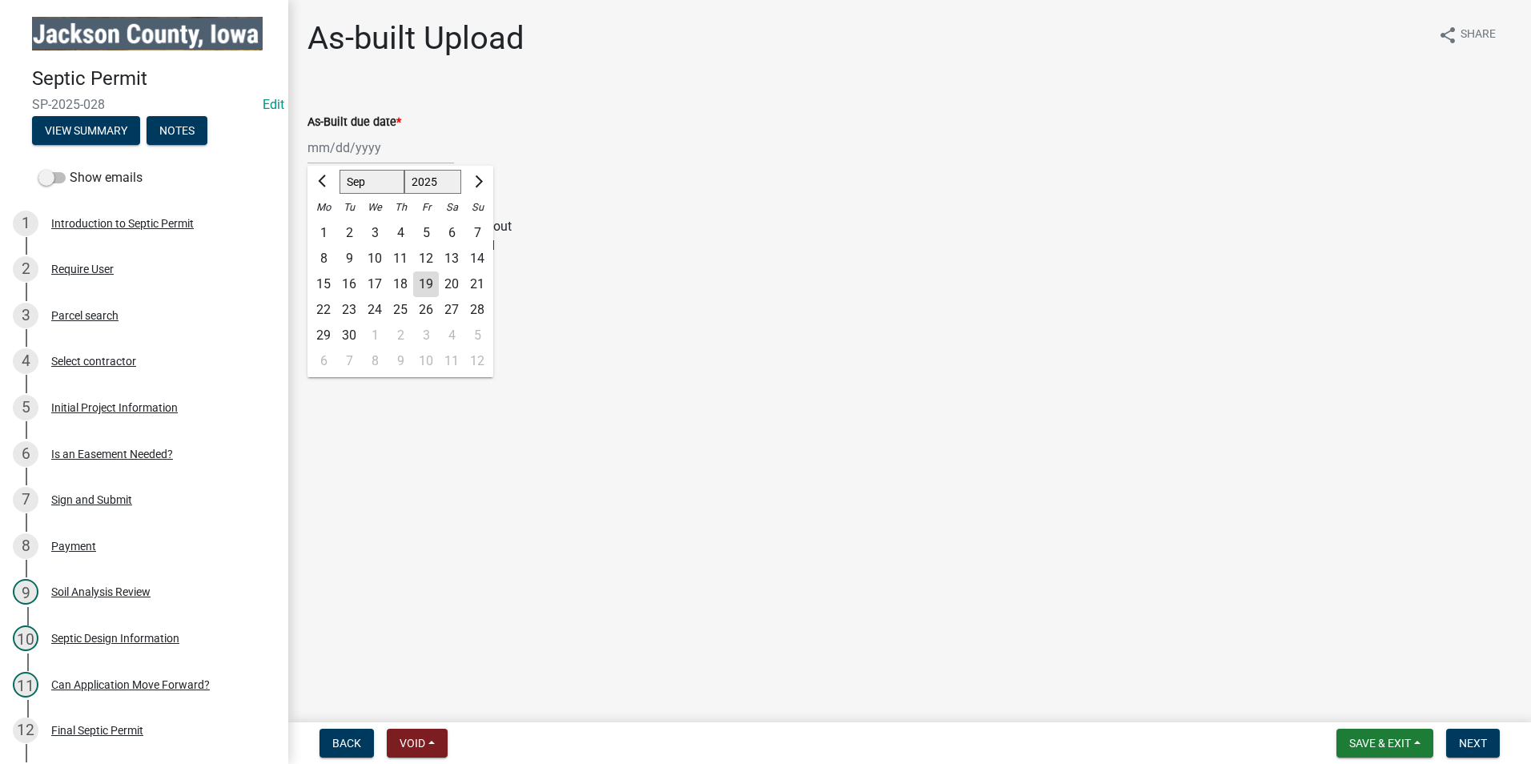
click at [407, 258] on div "11" at bounding box center [400, 259] width 26 height 26
type input "[DATE]"
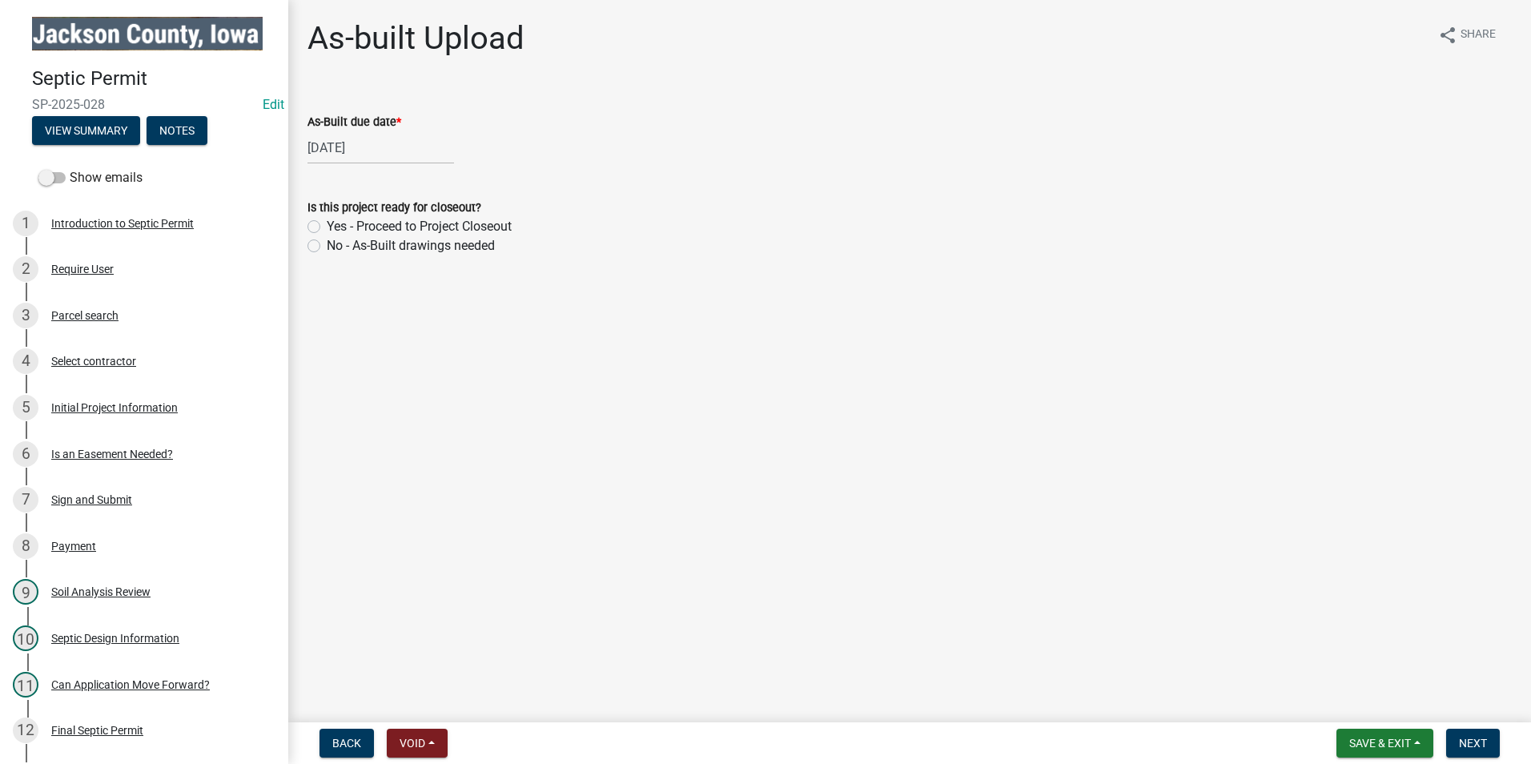
click at [327, 222] on label "Yes - Proceed to Project Closeout" at bounding box center [419, 226] width 185 height 19
click at [327, 222] on input "Yes - Proceed to Project Closeout" at bounding box center [332, 222] width 10 height 10
radio input "true"
click at [1484, 743] on span "Next" at bounding box center [1473, 742] width 28 height 13
click at [327, 134] on label "Yes" at bounding box center [337, 137] width 20 height 19
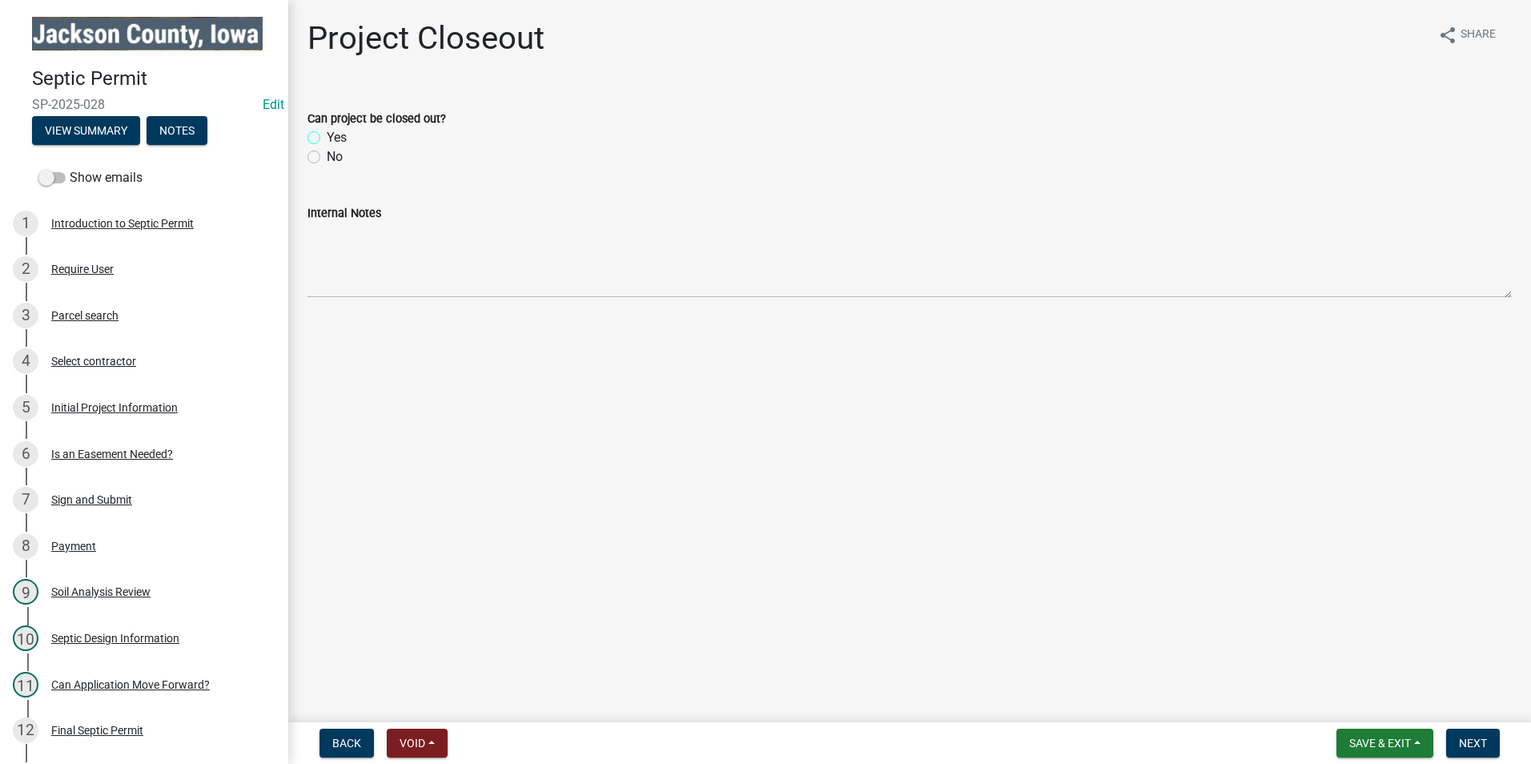
click at [327, 134] on input "Yes" at bounding box center [332, 133] width 10 height 10
radio input "true"
click at [1471, 742] on span "Next" at bounding box center [1473, 742] width 28 height 13
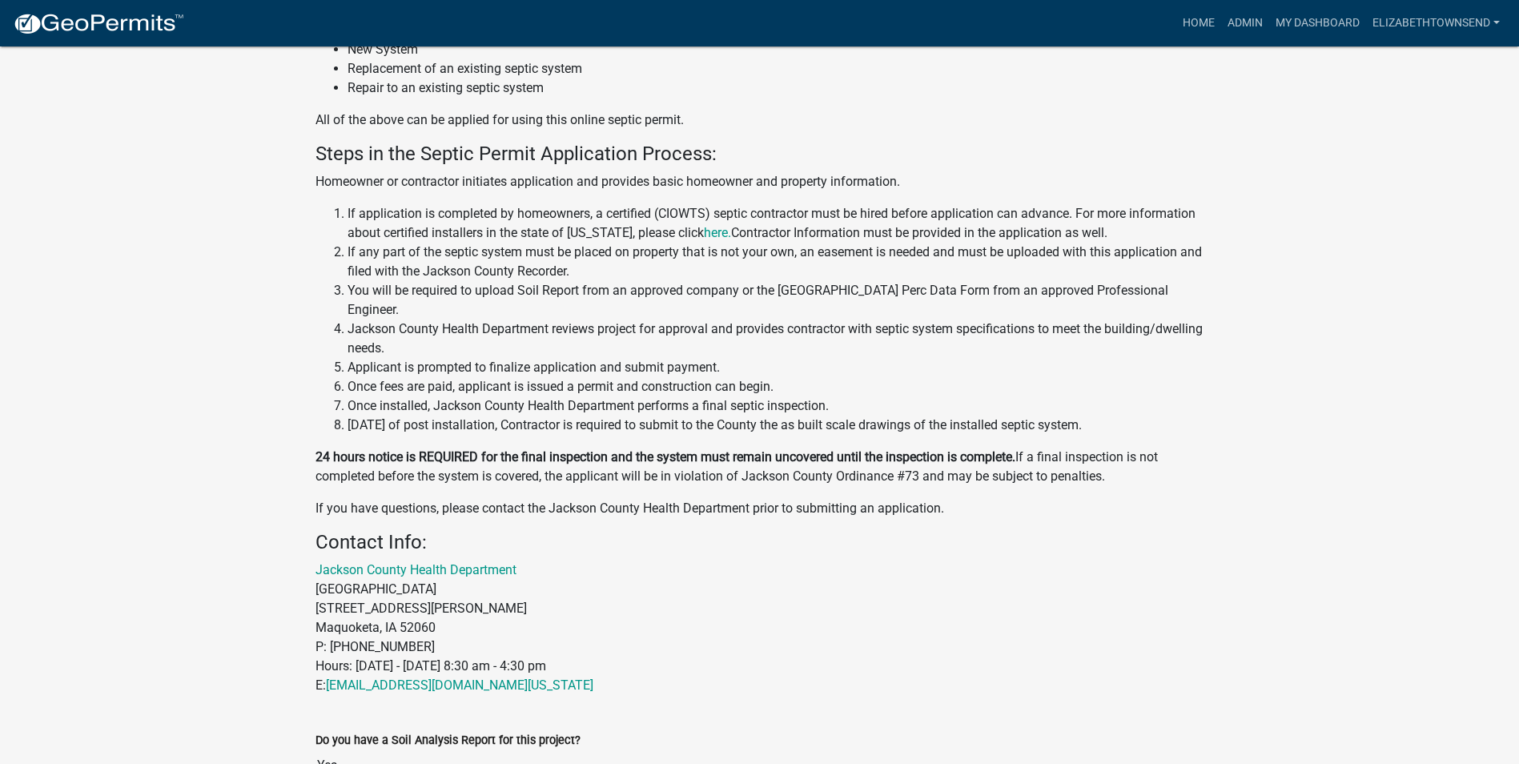
scroll to position [1074, 0]
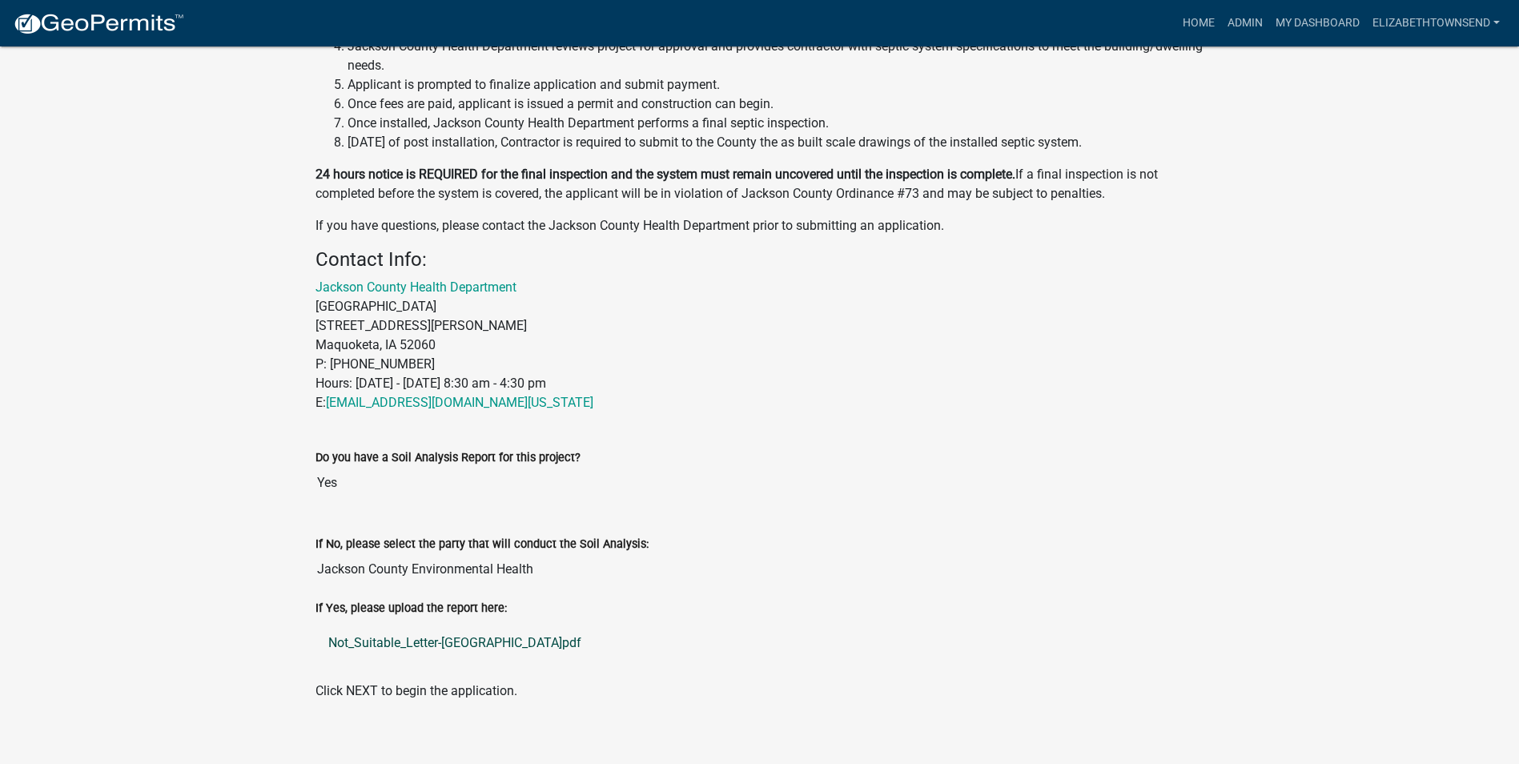
click at [457, 626] on link "Not_Suitable_Letter-[GEOGRAPHIC_DATA]pdf" at bounding box center [759, 643] width 889 height 38
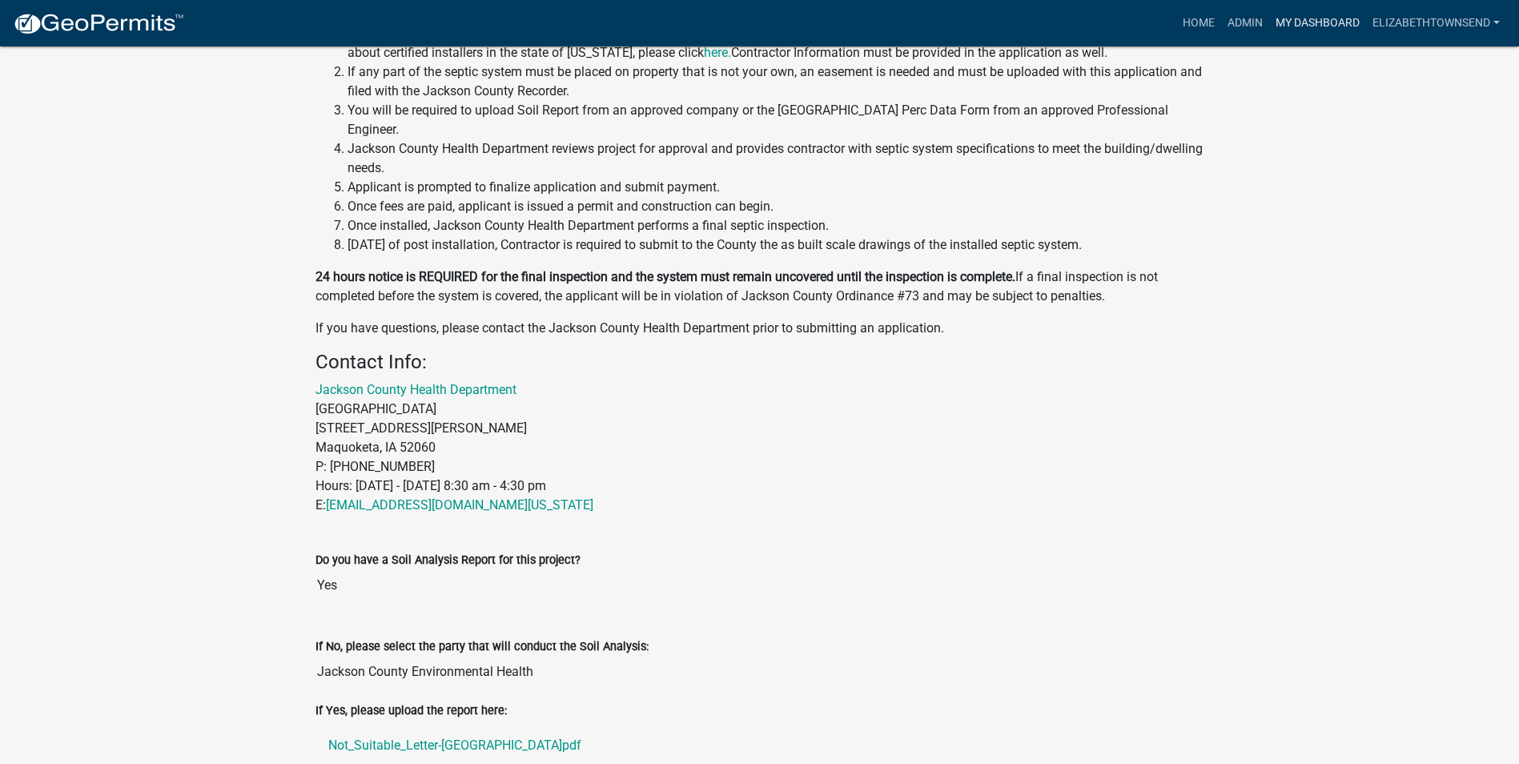
scroll to position [754, 0]
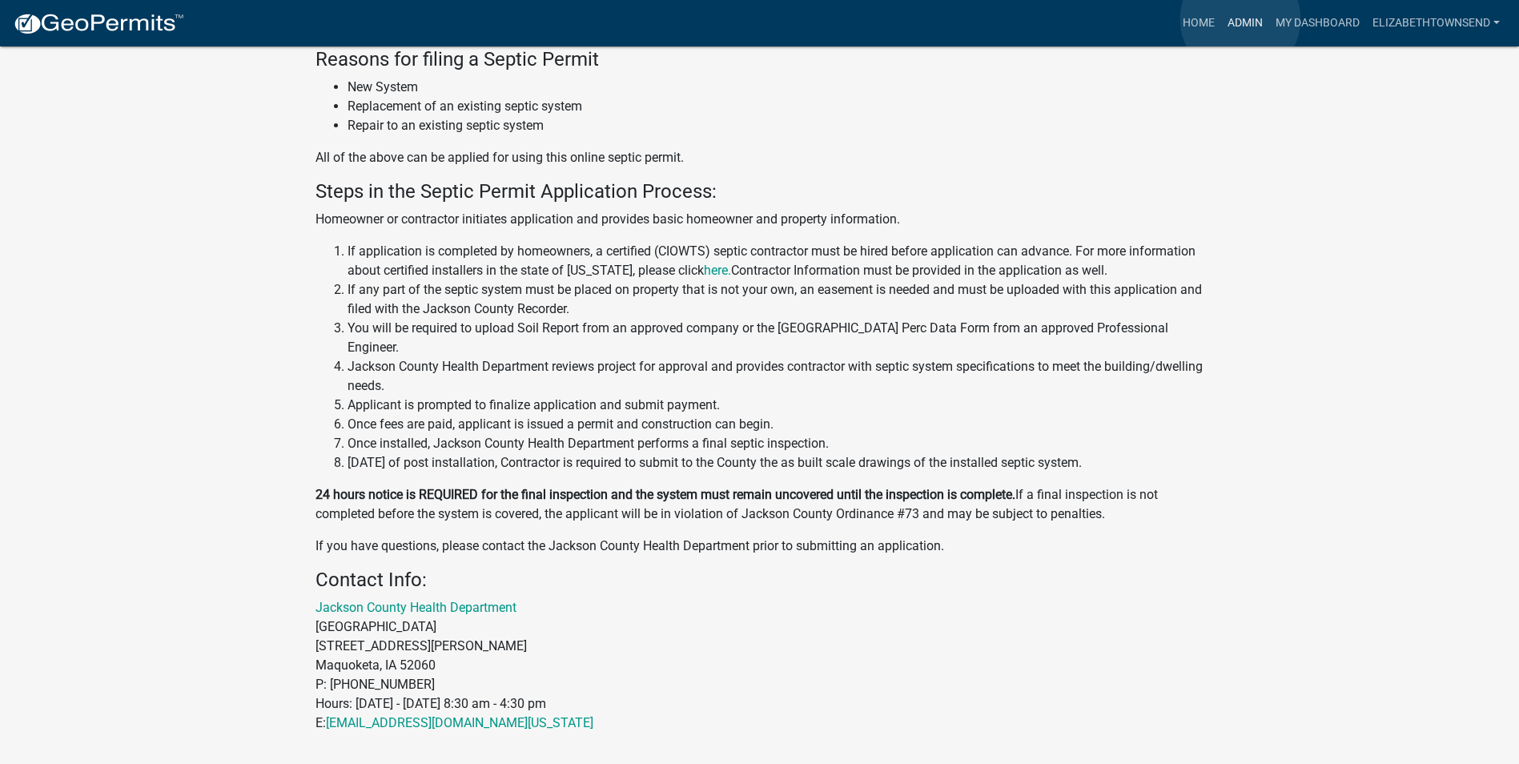
click at [1240, 19] on link "Admin" at bounding box center [1245, 23] width 48 height 30
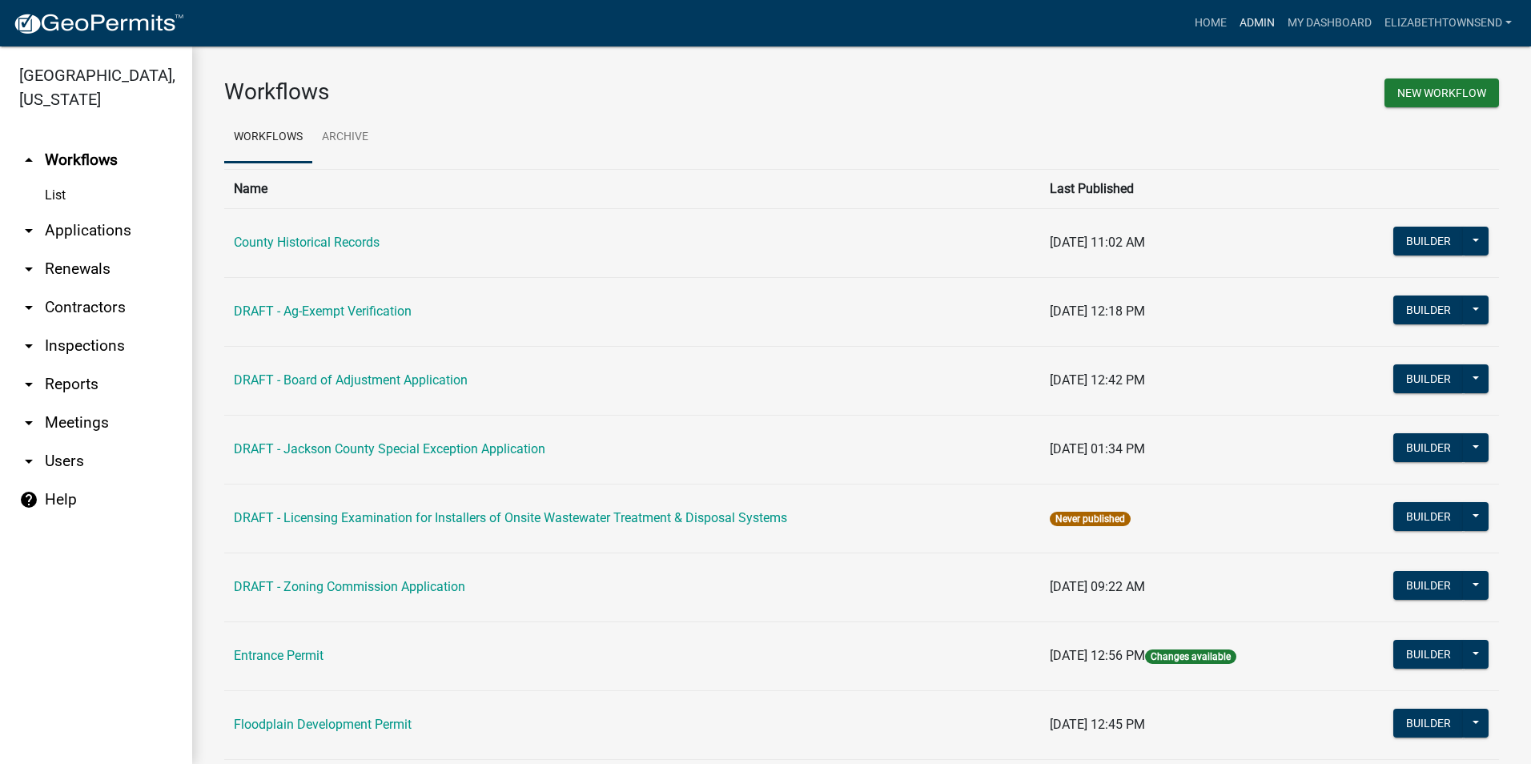
click at [1254, 22] on link "Admin" at bounding box center [1257, 23] width 48 height 30
click at [1330, 21] on link "My Dashboard" at bounding box center [1329, 23] width 97 height 30
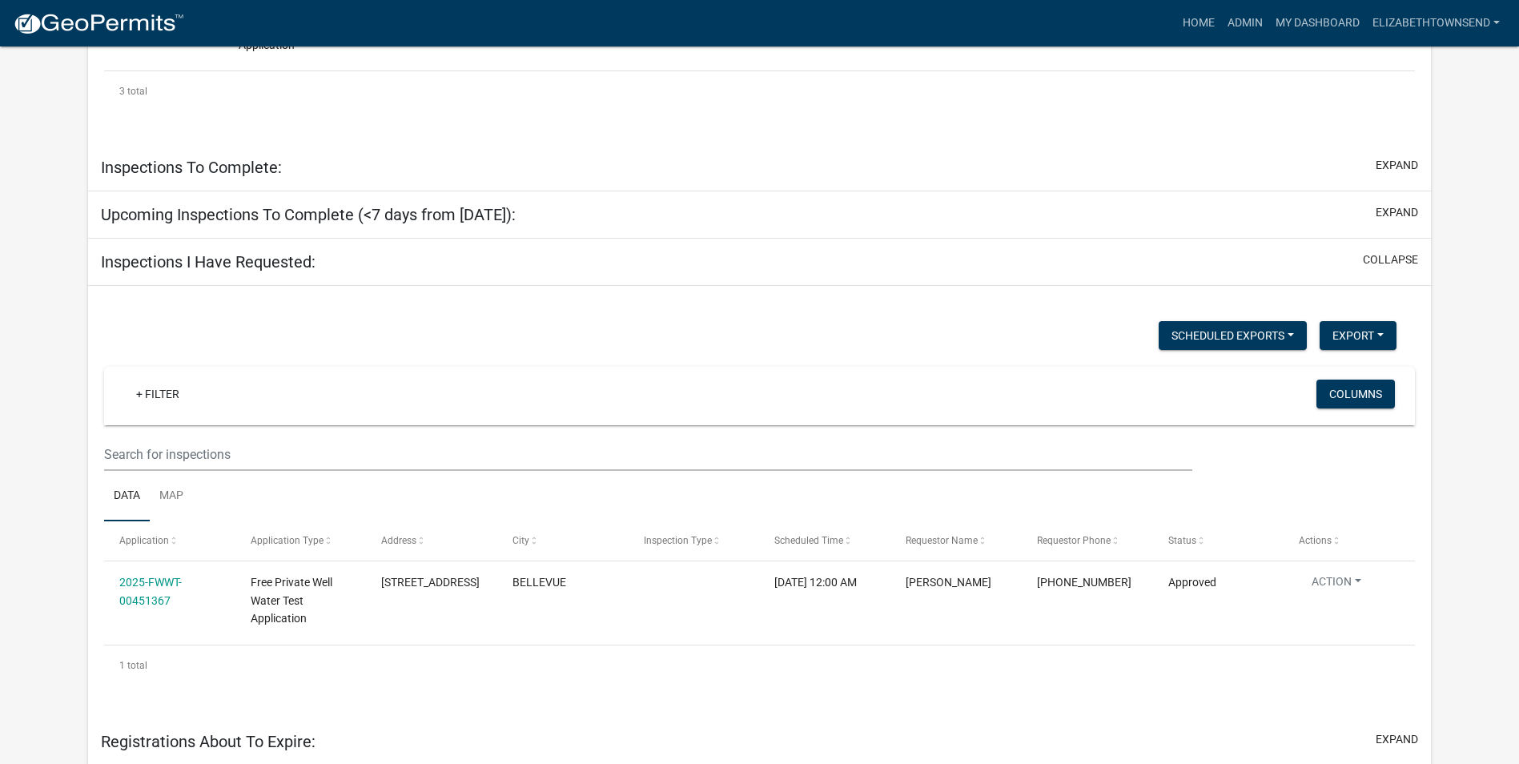
select select "3: 100"
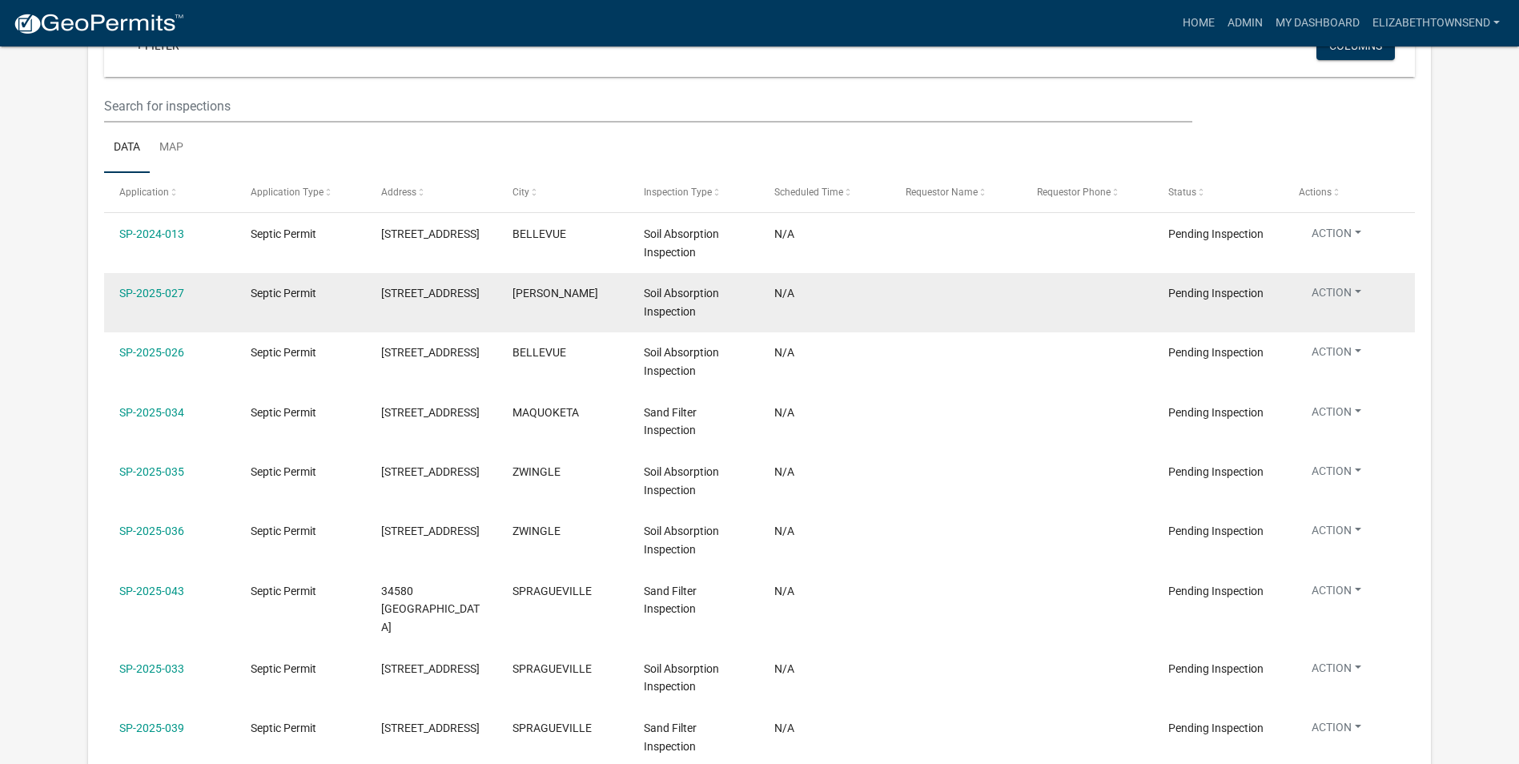
scroll to position [877, 0]
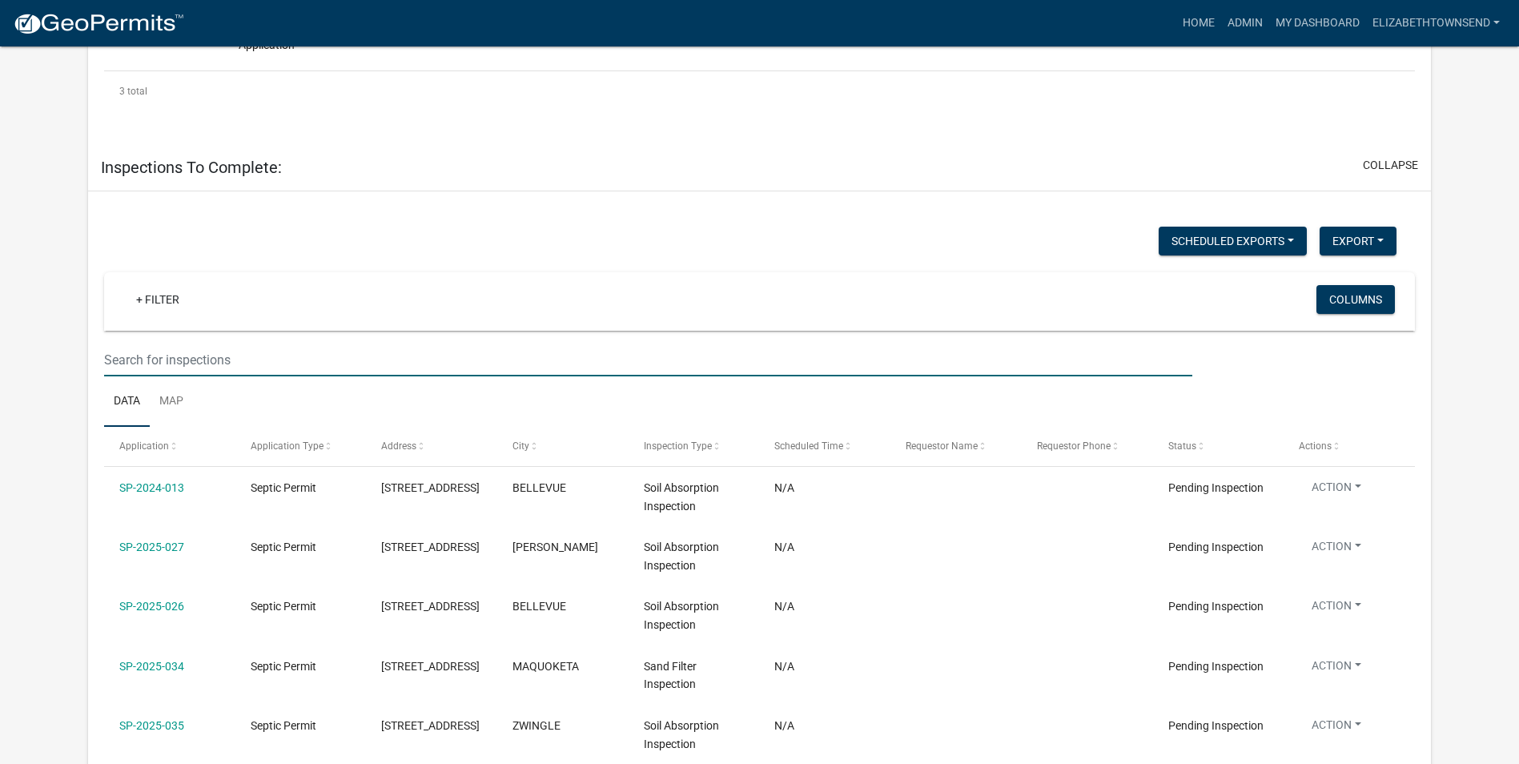
click at [187, 357] on input "text" at bounding box center [648, 359] width 1088 height 33
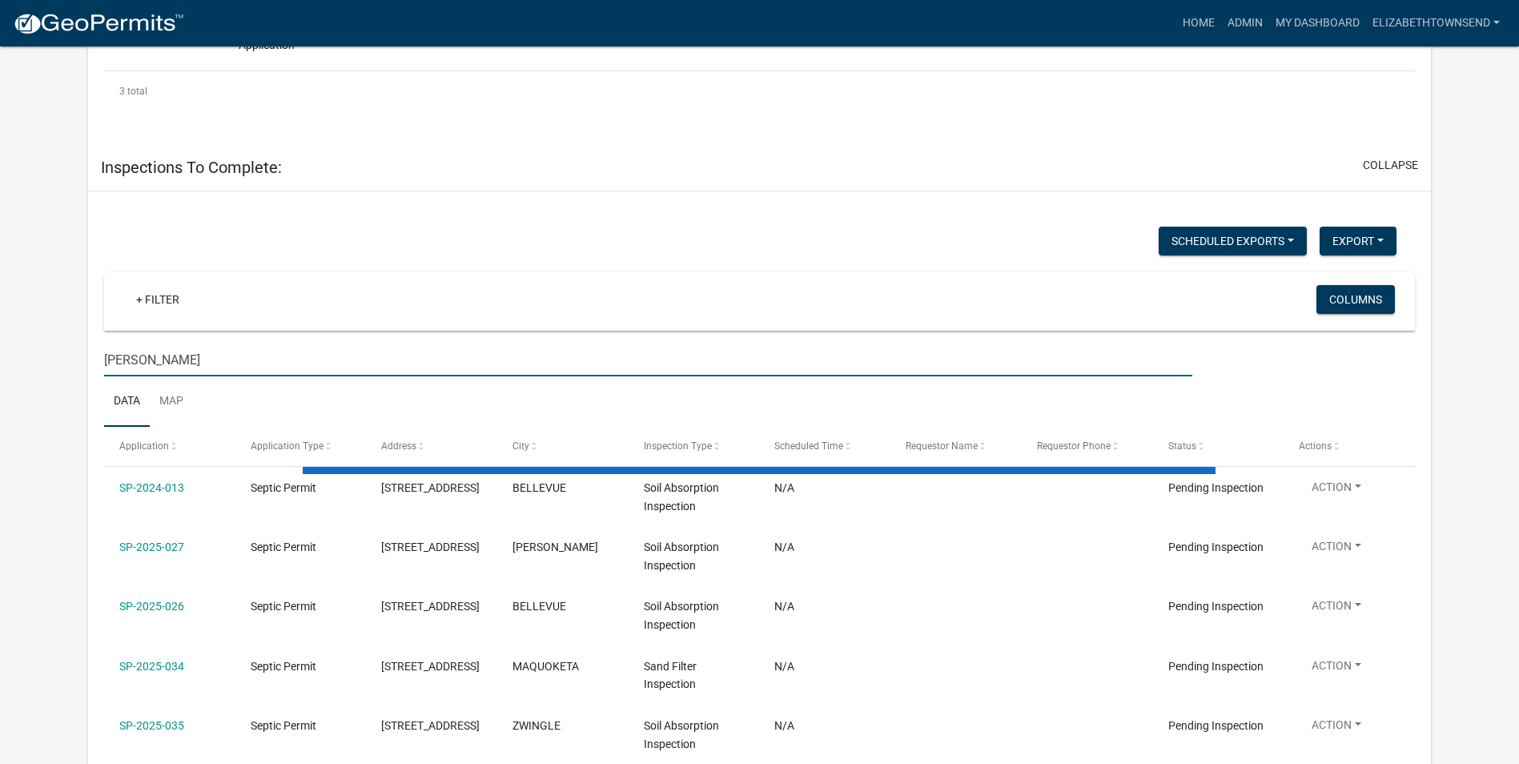
type input "[PERSON_NAME]"
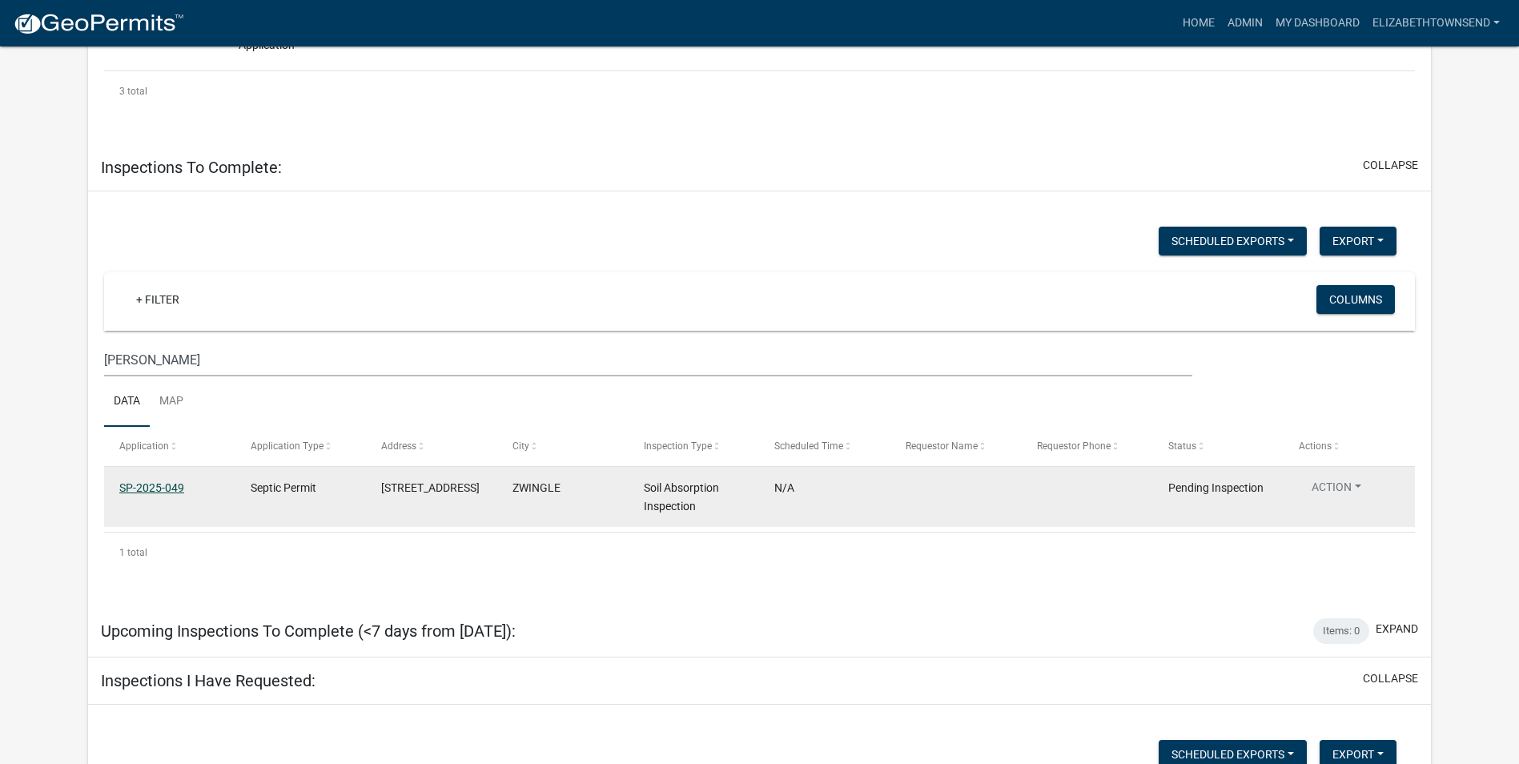
click at [142, 491] on link "SP-2025-049" at bounding box center [151, 487] width 65 height 13
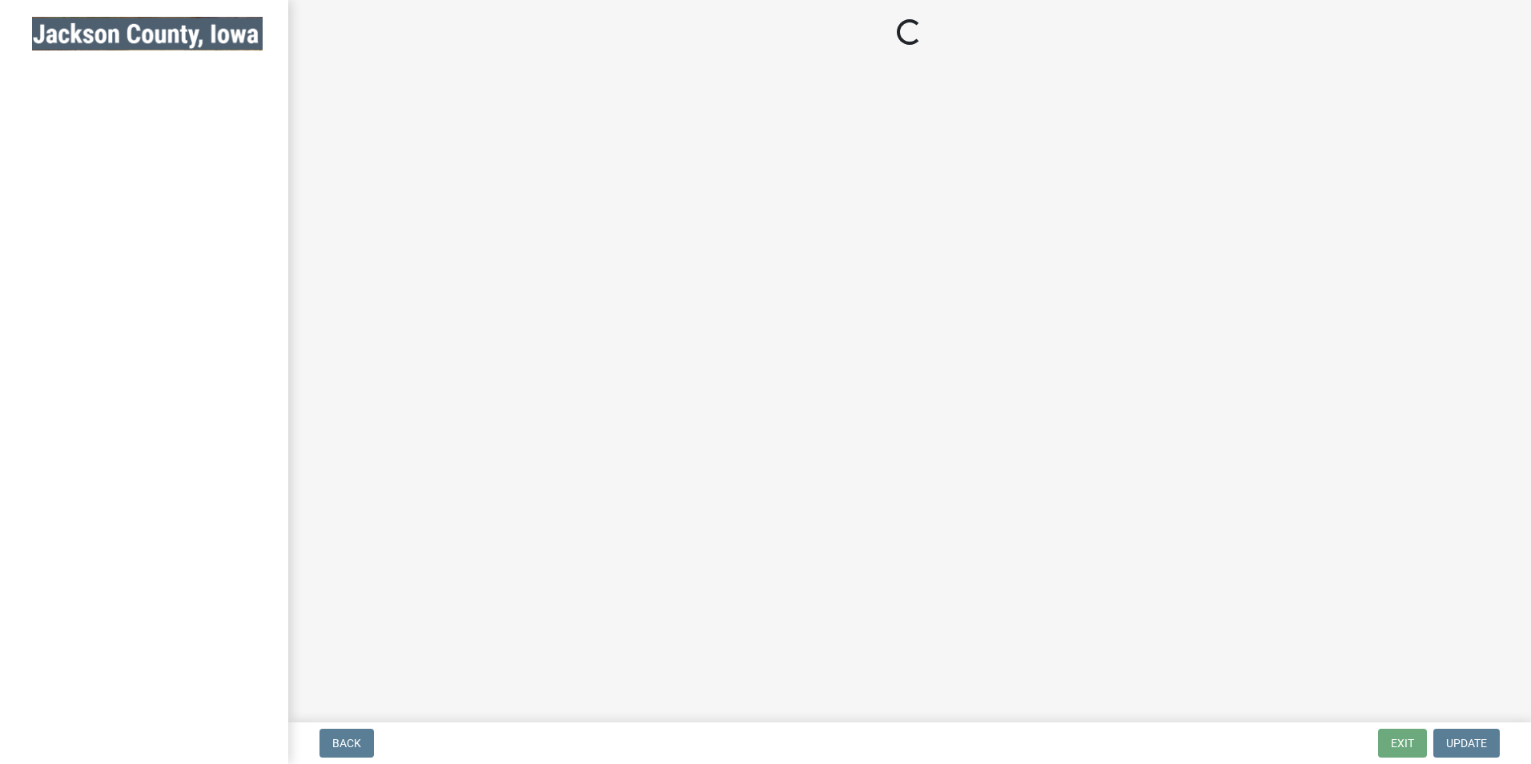
select select "8b01e099-4a24-4825-befa-1c944ae133b5"
select select "a3873a1b-6e26-41c8-b1e9-189df5d0ae8c"
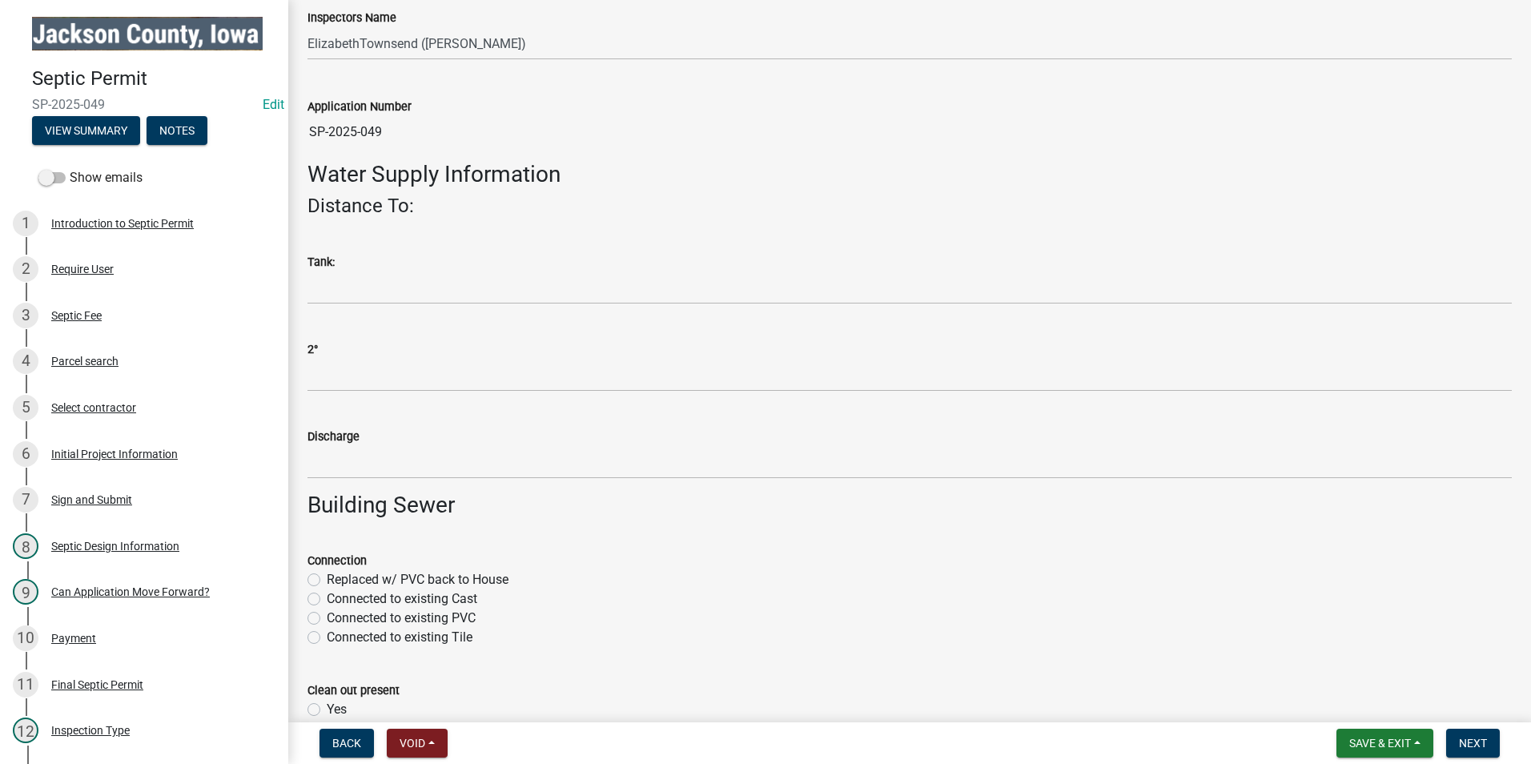
scroll to position [240, 0]
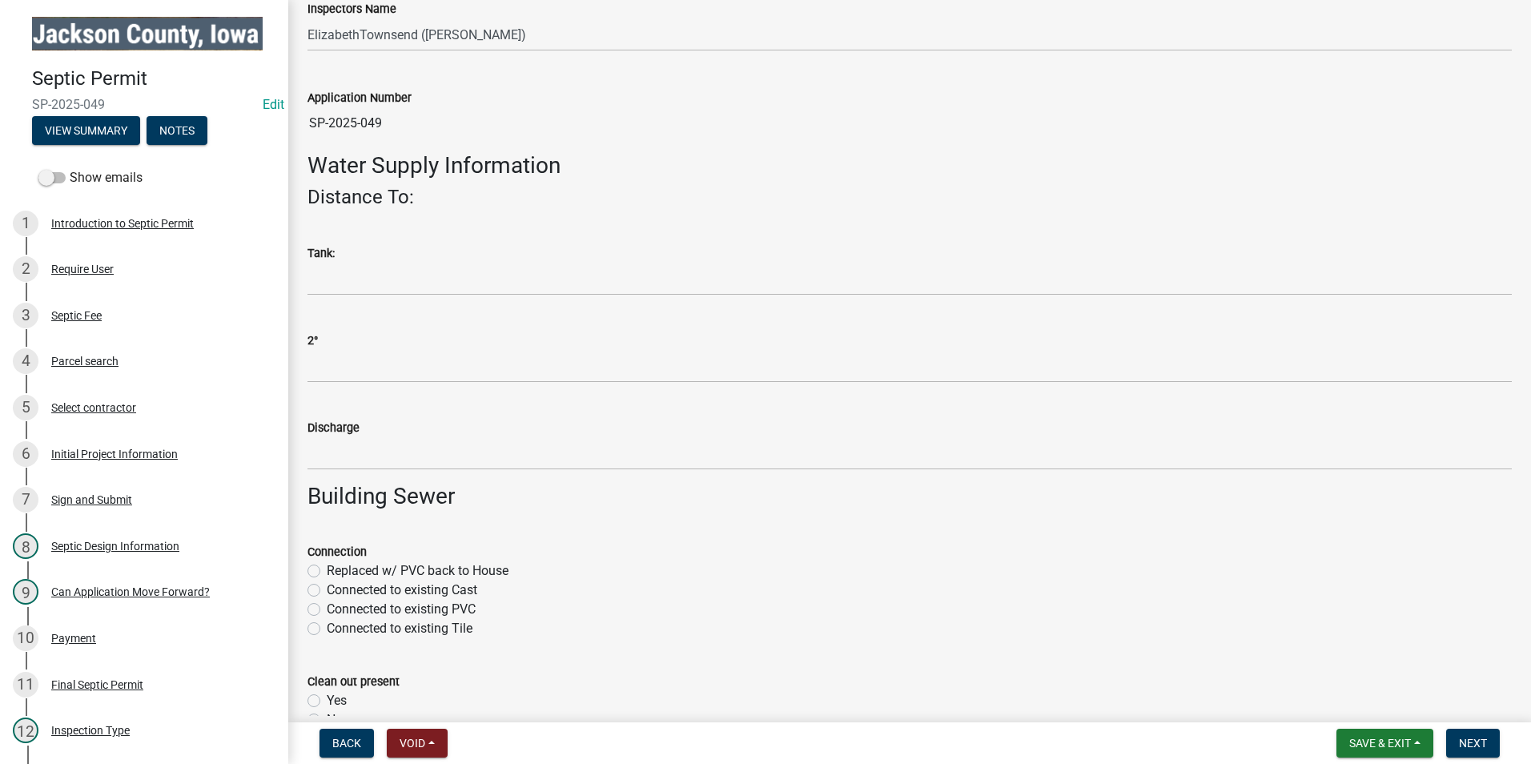
click at [327, 609] on label "Connected to existing PVC" at bounding box center [401, 609] width 149 height 19
click at [327, 609] on input "Connected to existing PVC" at bounding box center [332, 605] width 10 height 10
radio input "true"
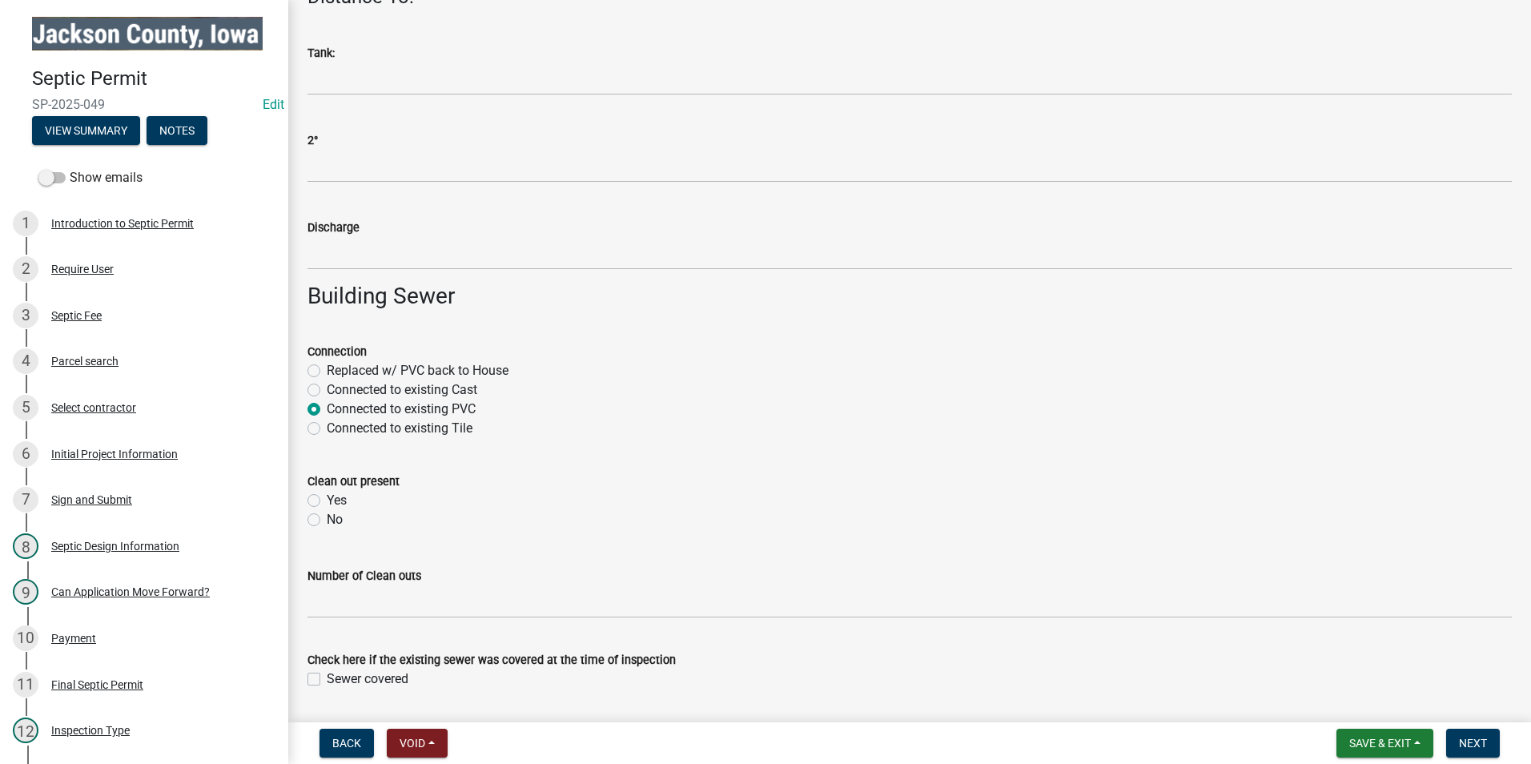
scroll to position [480, 0]
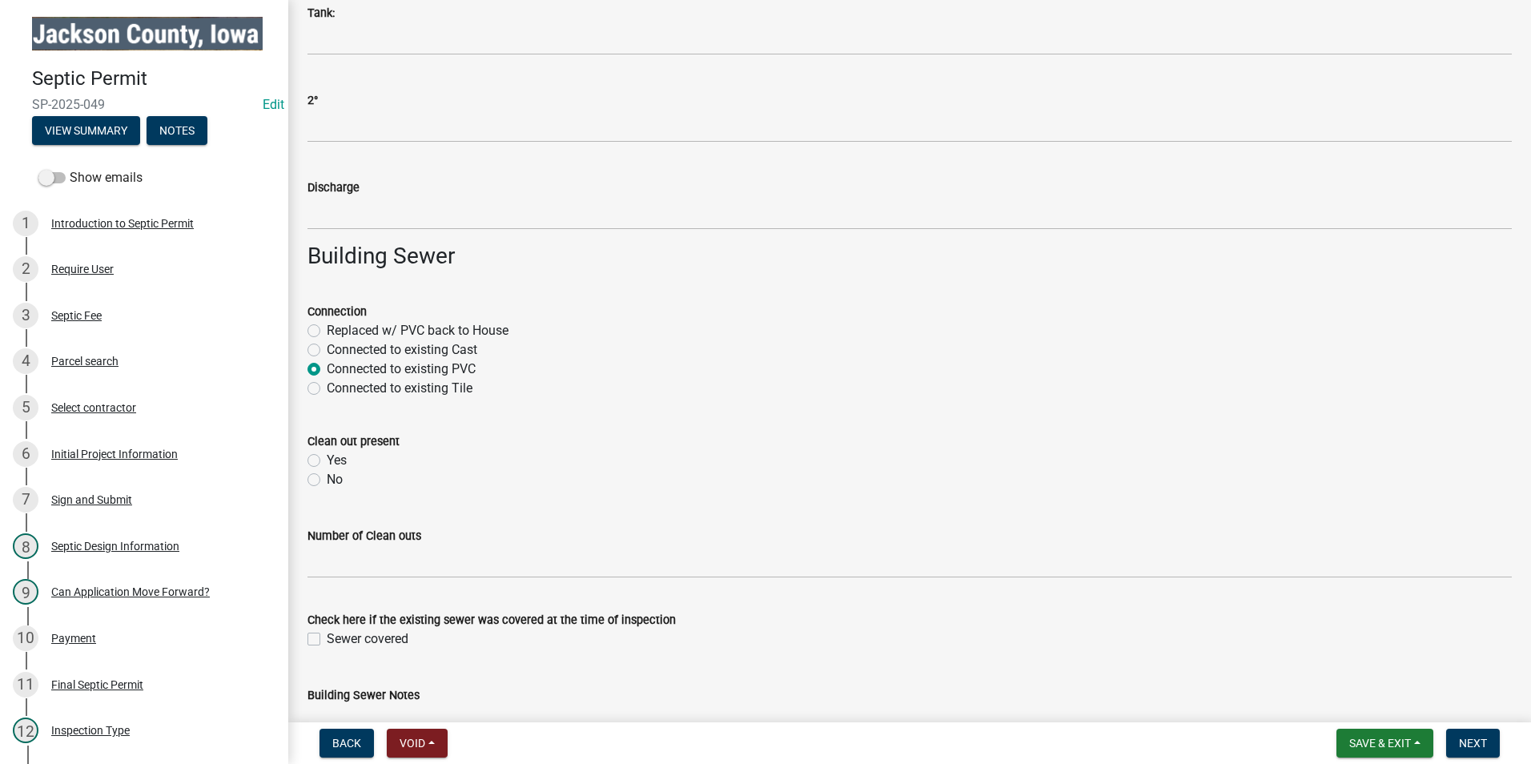
click at [327, 460] on label "Yes" at bounding box center [337, 460] width 20 height 19
click at [327, 460] on input "Yes" at bounding box center [332, 456] width 10 height 10
radio input "true"
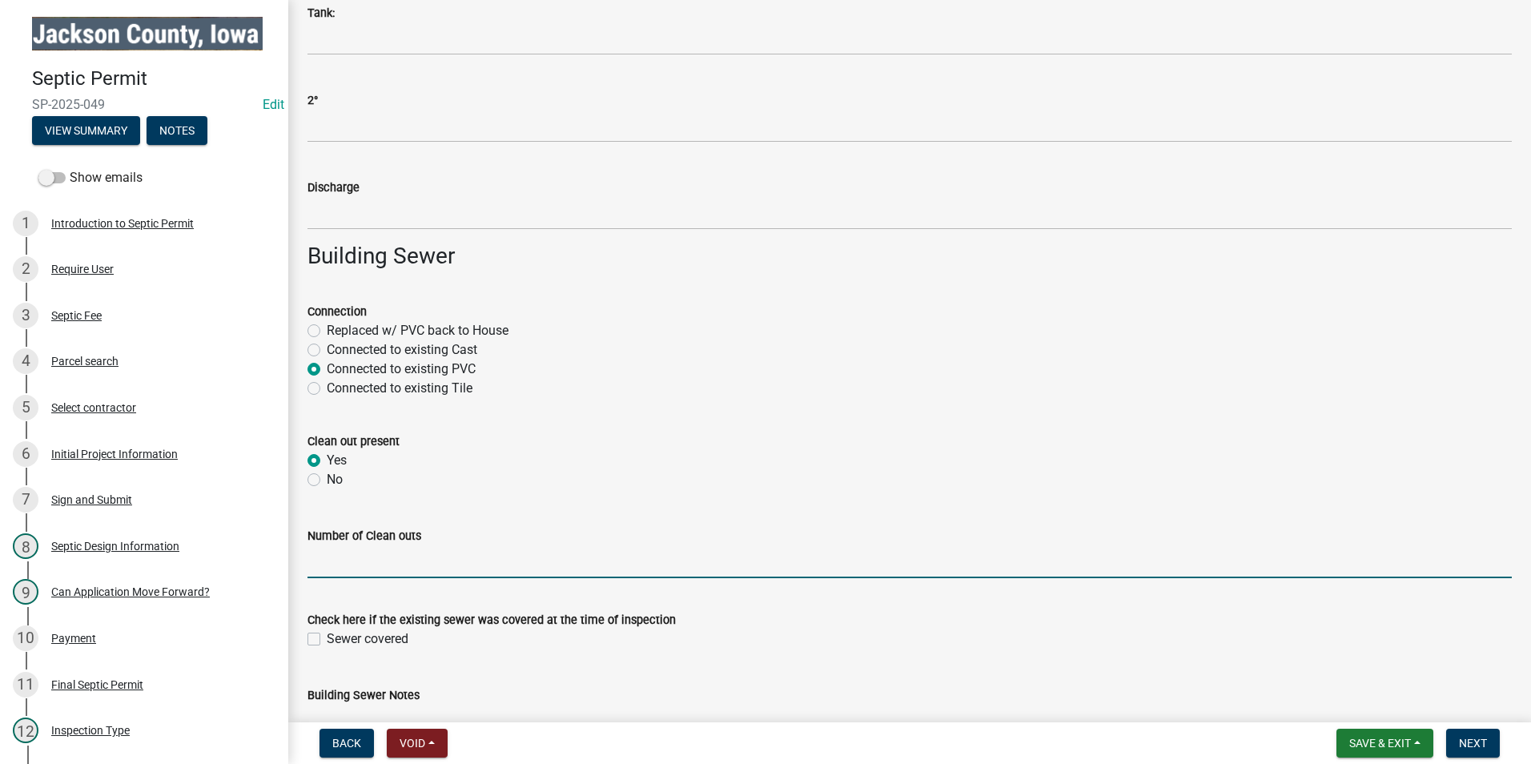
click at [351, 563] on input "Number of Clean outs" at bounding box center [909, 561] width 1204 height 33
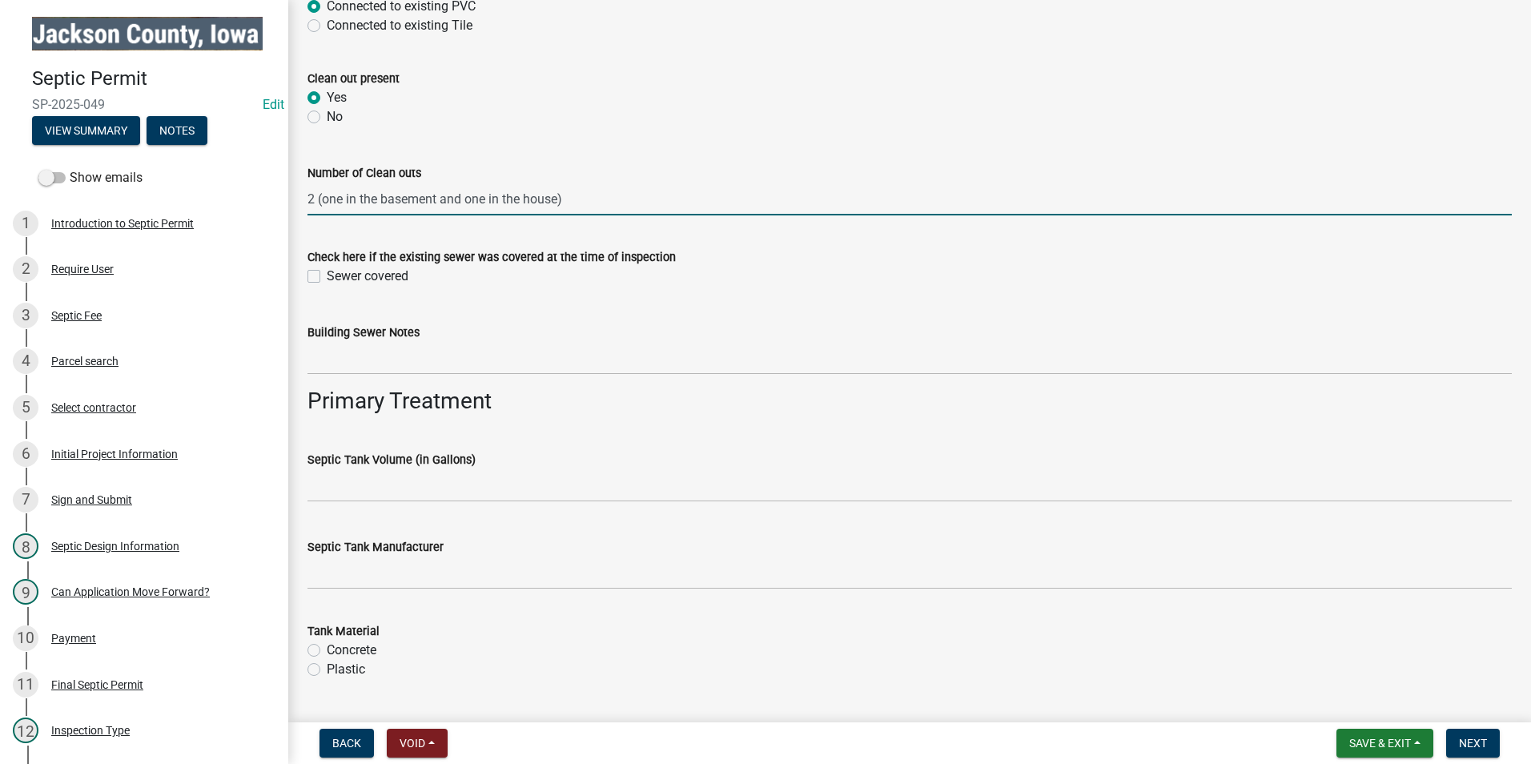
scroll to position [881, 0]
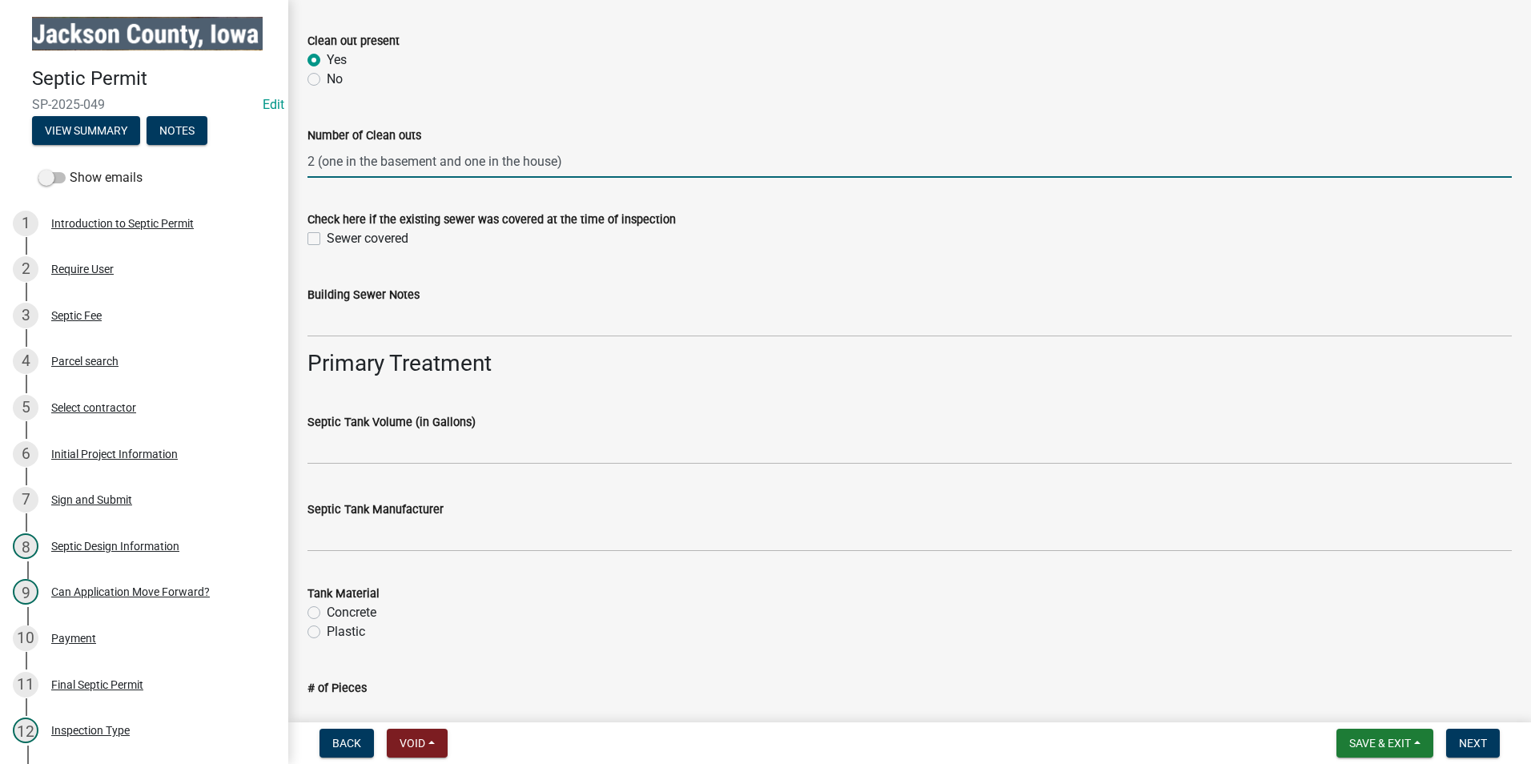
type input "2 (one in the basement and one in the house)"
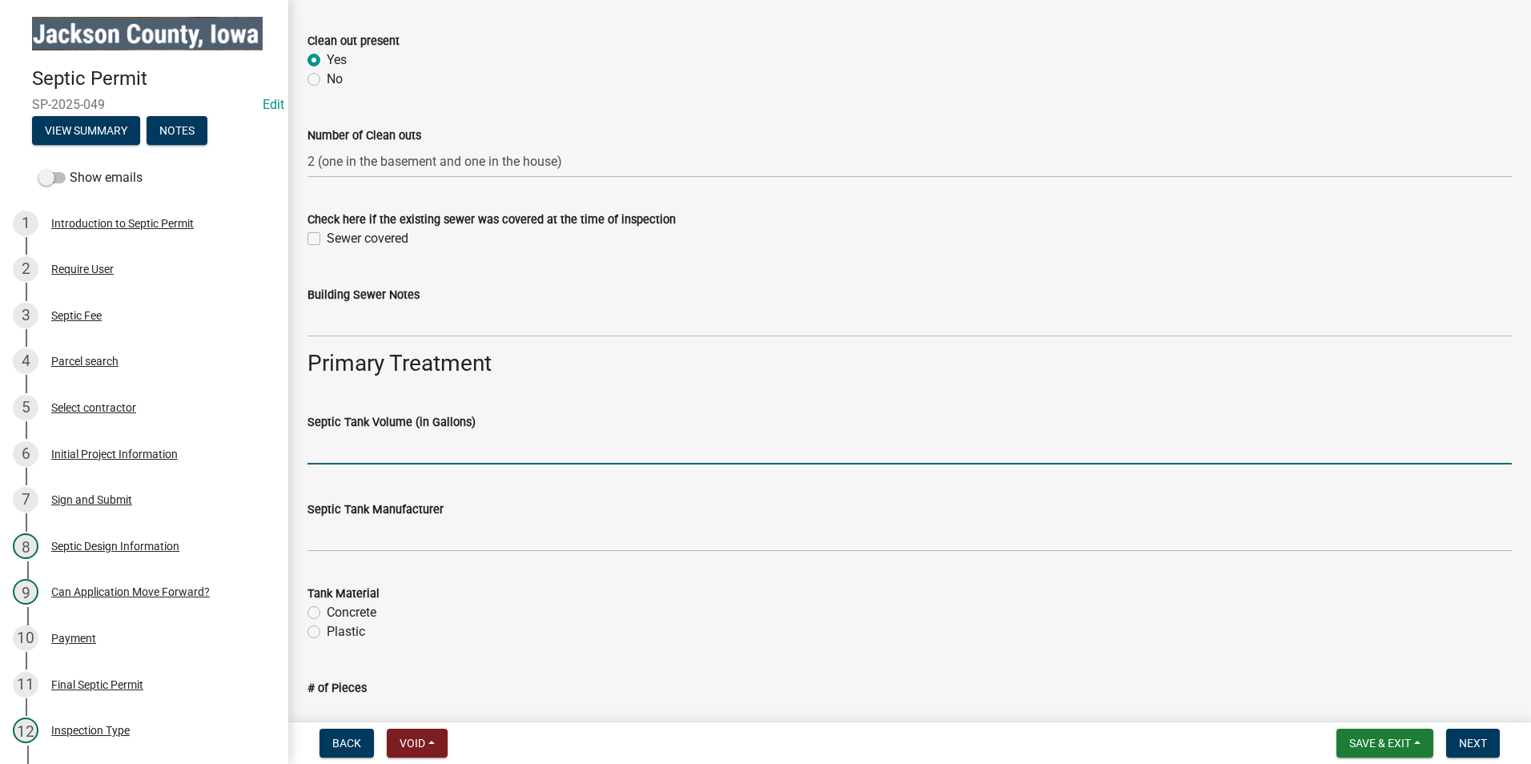
click at [405, 449] on input "Septic Tank Volume (in Gallons)" at bounding box center [909, 447] width 1204 height 33
type input "1500 gal"
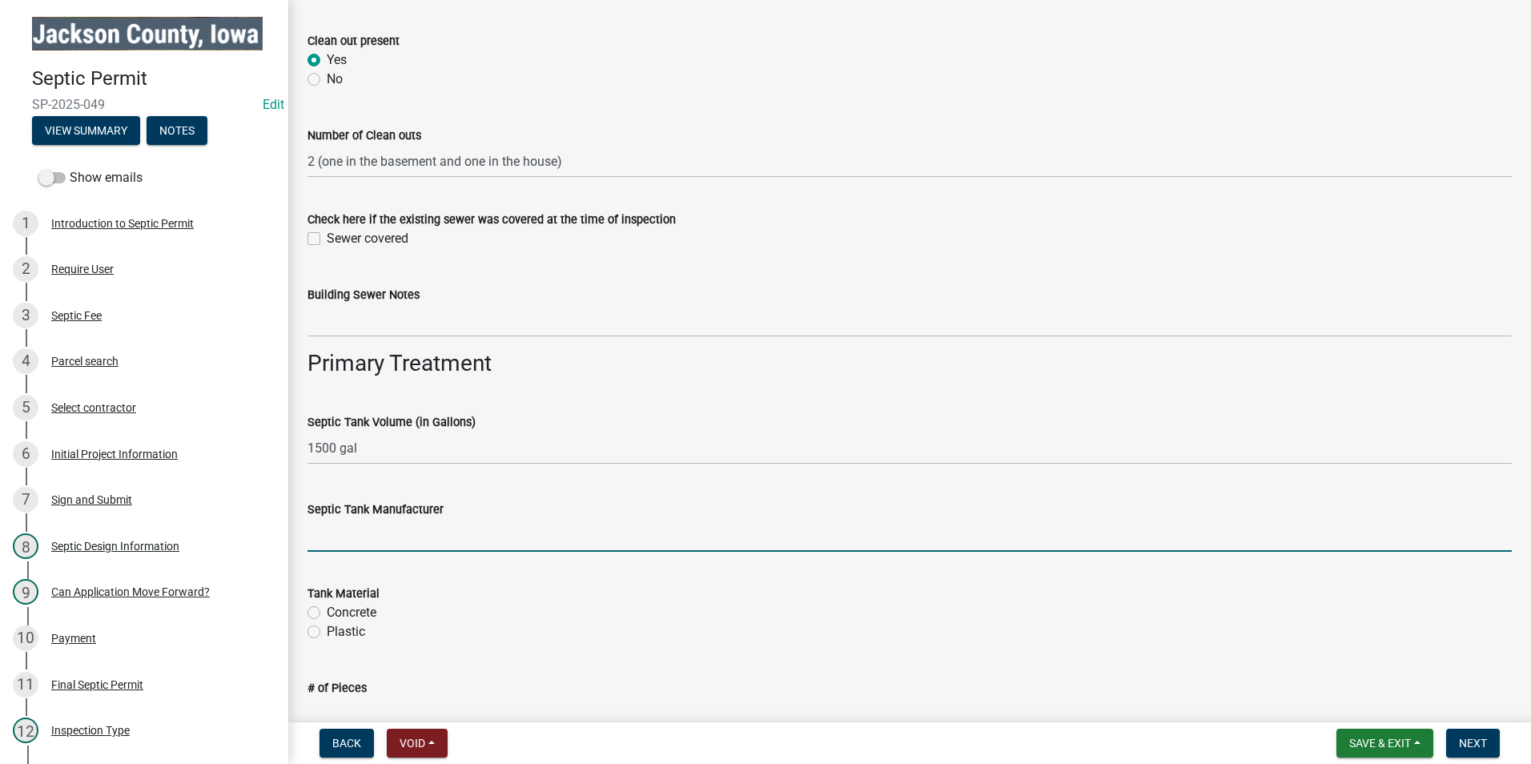
click at [395, 535] on input "Septic Tank Manufacturer" at bounding box center [909, 535] width 1204 height 33
type input "[US_STATE] Concrete"
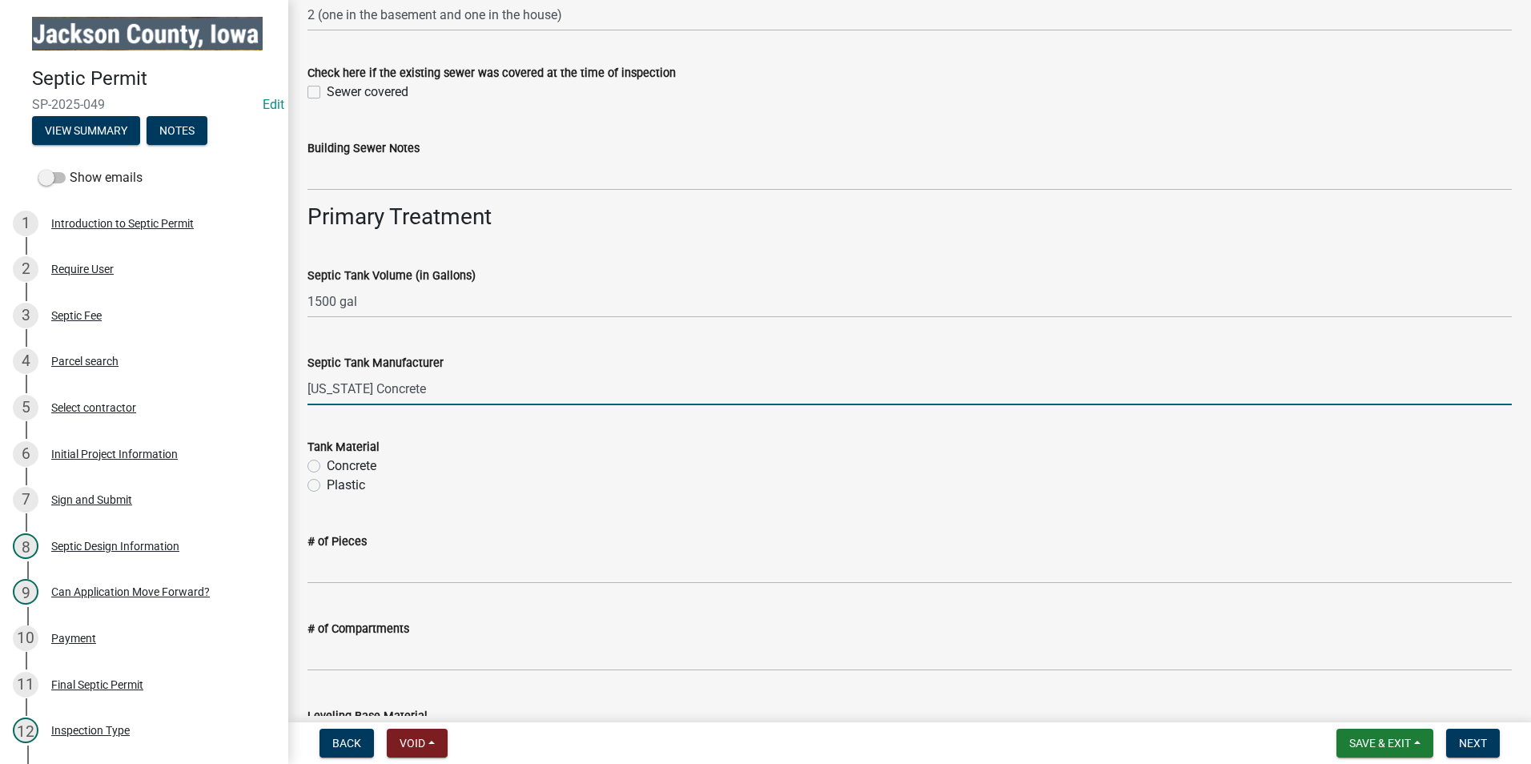
scroll to position [1041, 0]
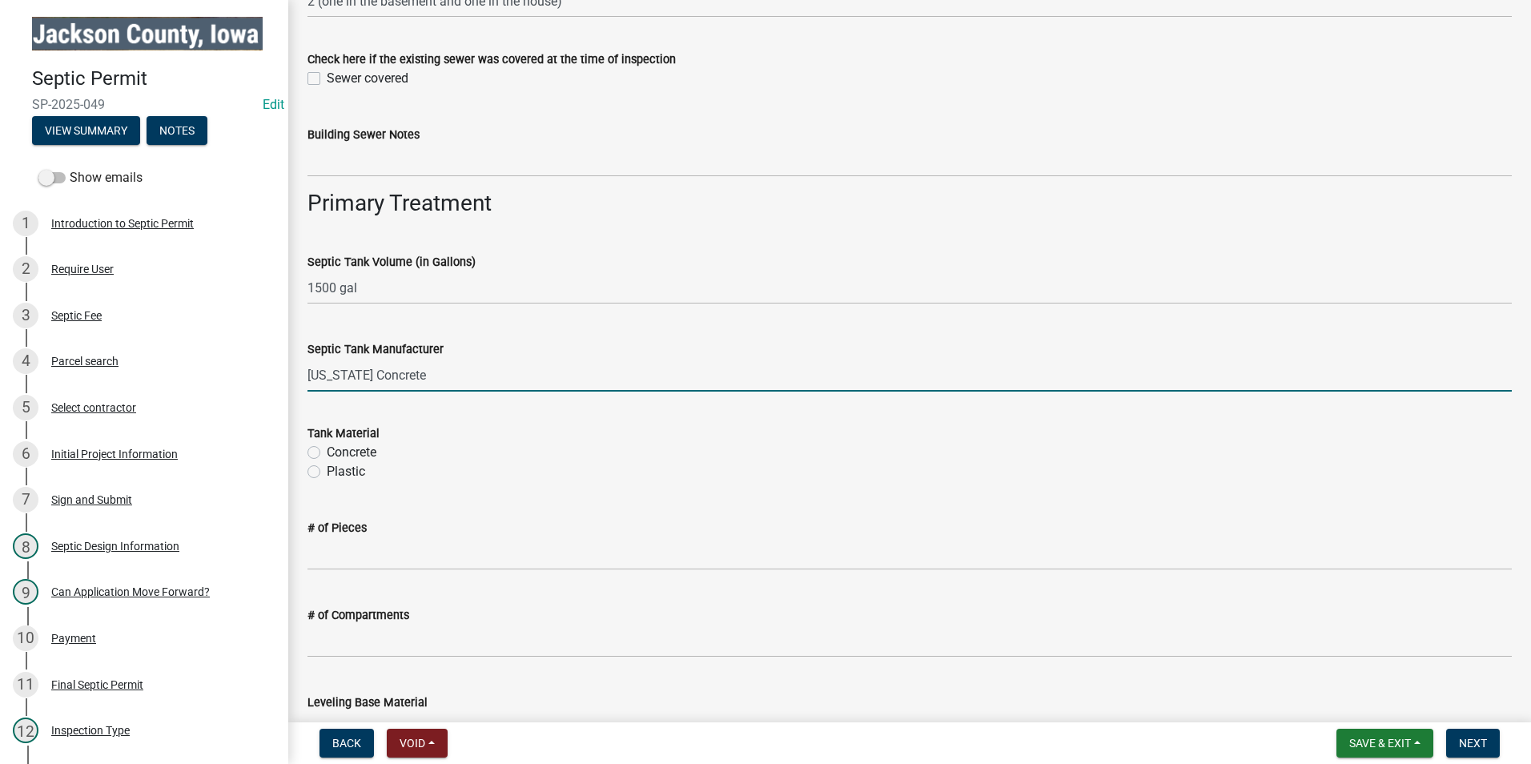
drag, startPoint x: 315, startPoint y: 450, endPoint x: 312, endPoint y: 524, distance: 73.7
click at [327, 458] on label "Concrete" at bounding box center [352, 452] width 50 height 19
click at [327, 453] on input "Concrete" at bounding box center [332, 448] width 10 height 10
radio input "true"
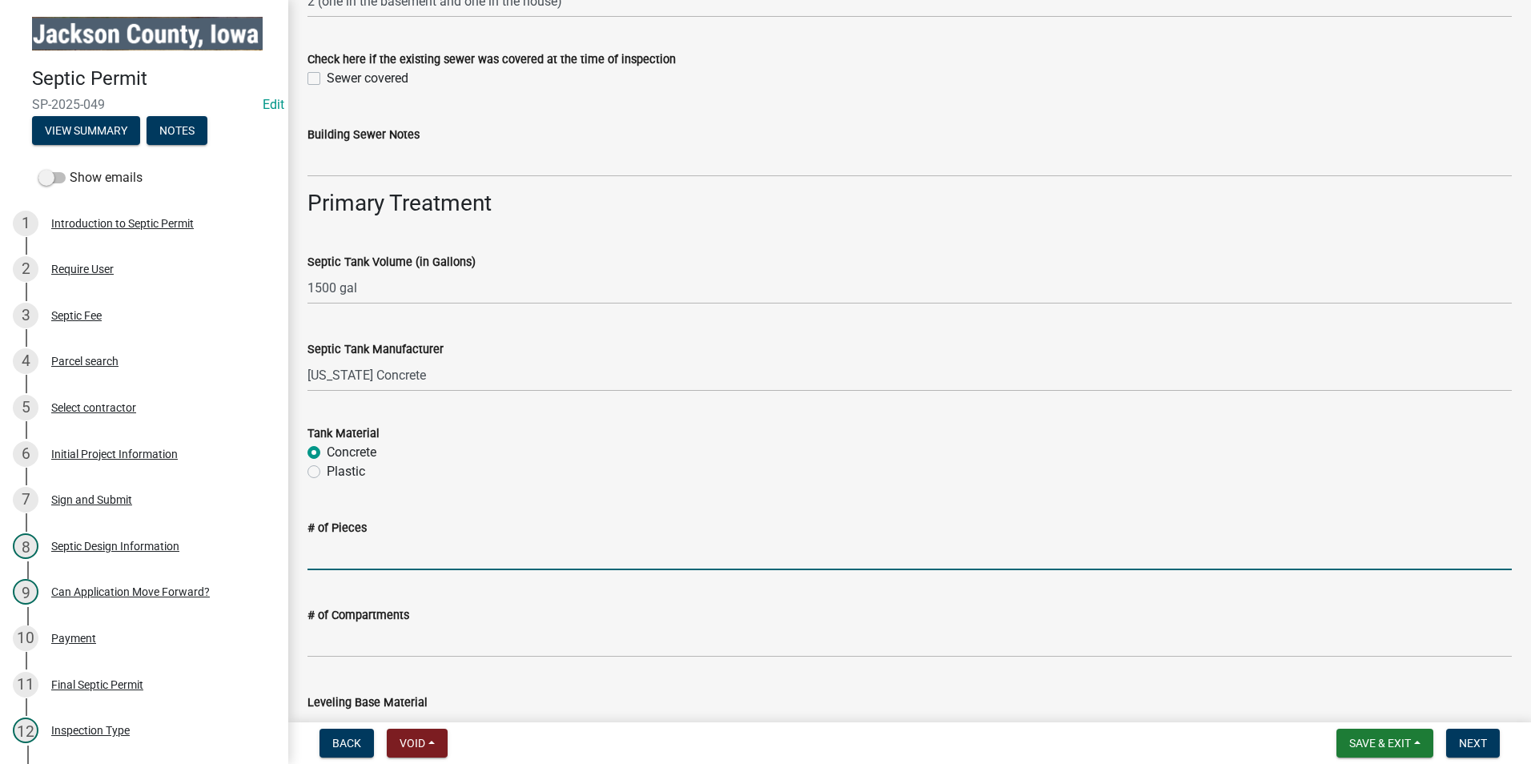
click at [327, 556] on input "# of Pieces" at bounding box center [909, 553] width 1204 height 33
type input "2"
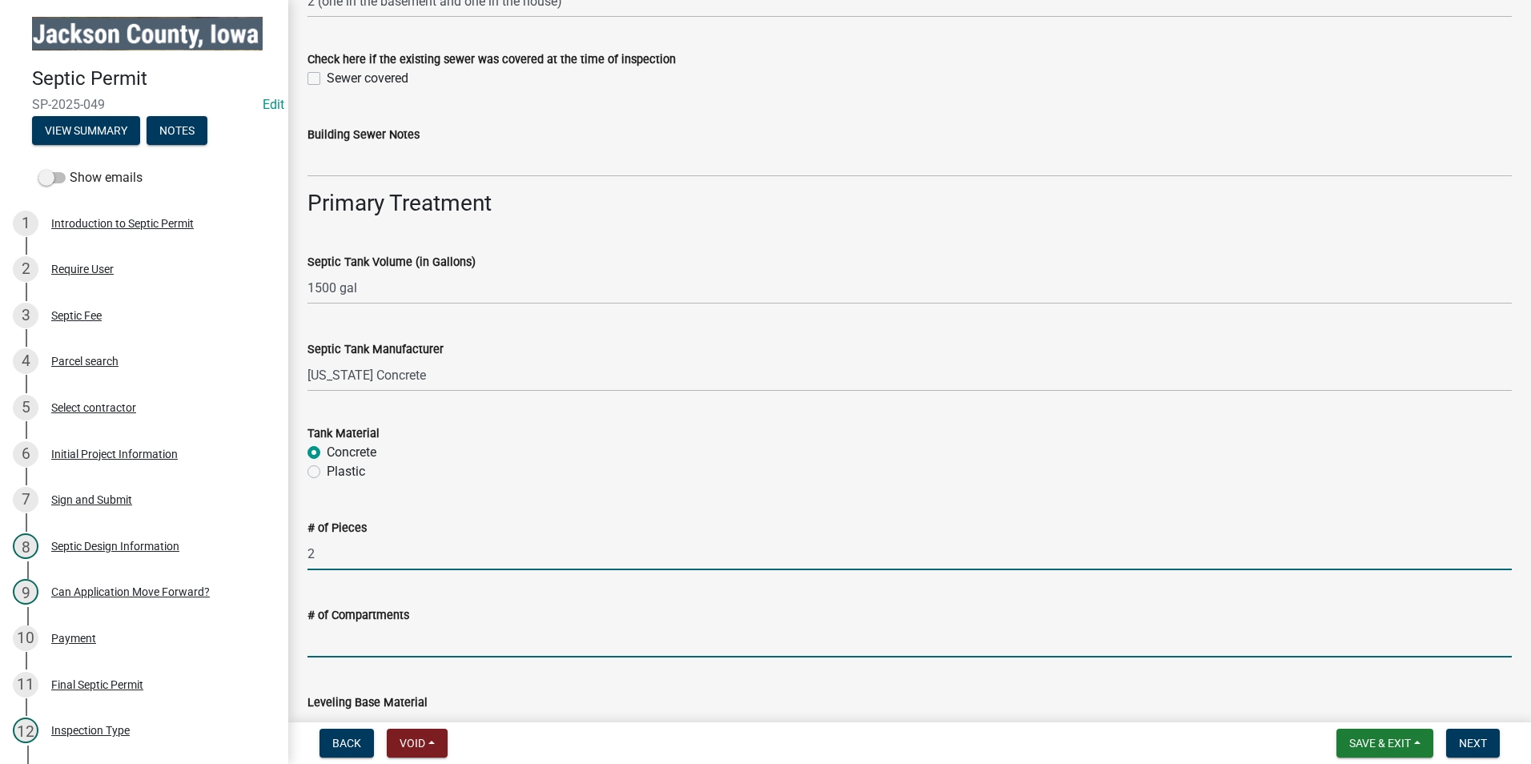
click at [355, 638] on input "# of Compartments" at bounding box center [909, 640] width 1204 height 33
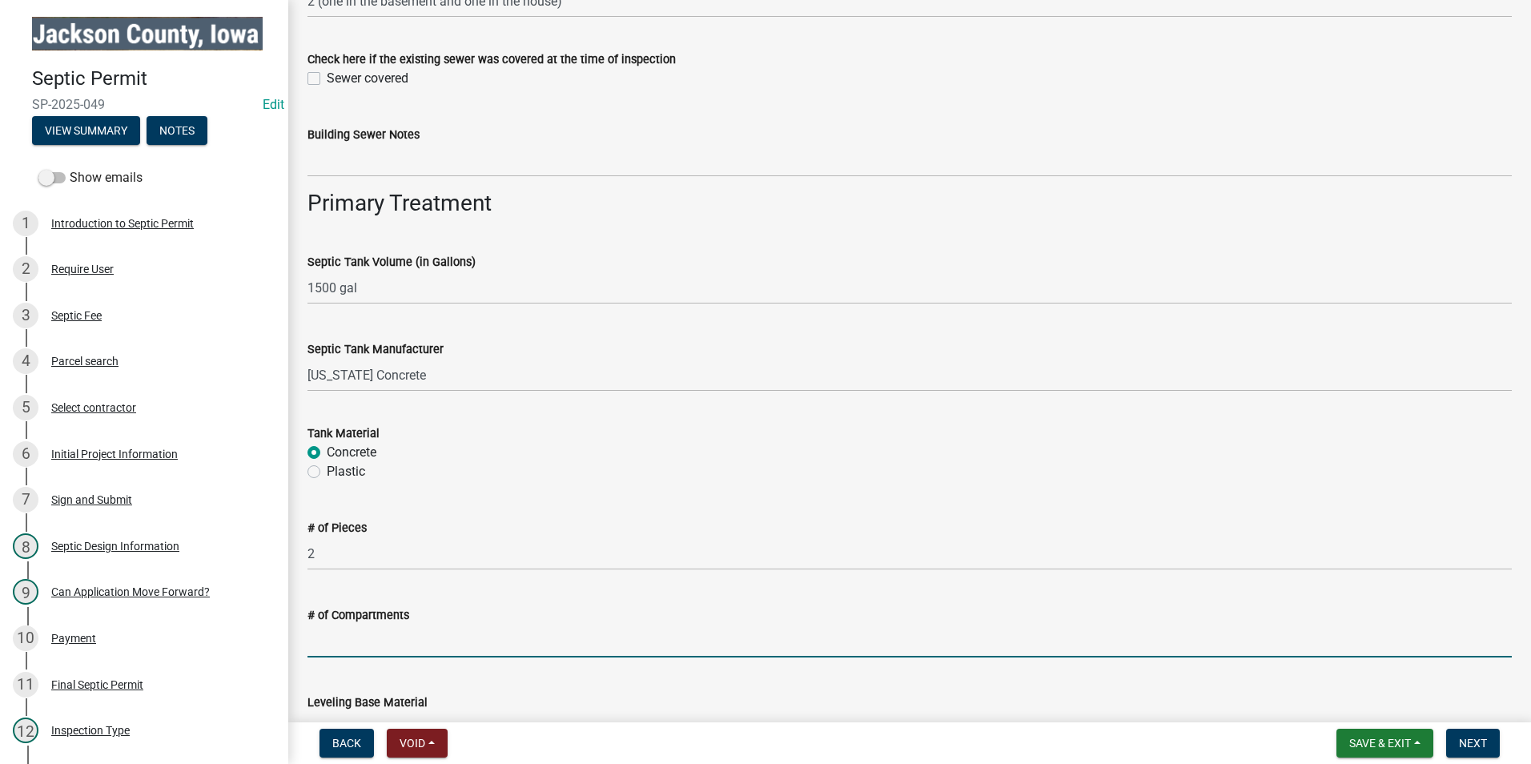
type input "2"
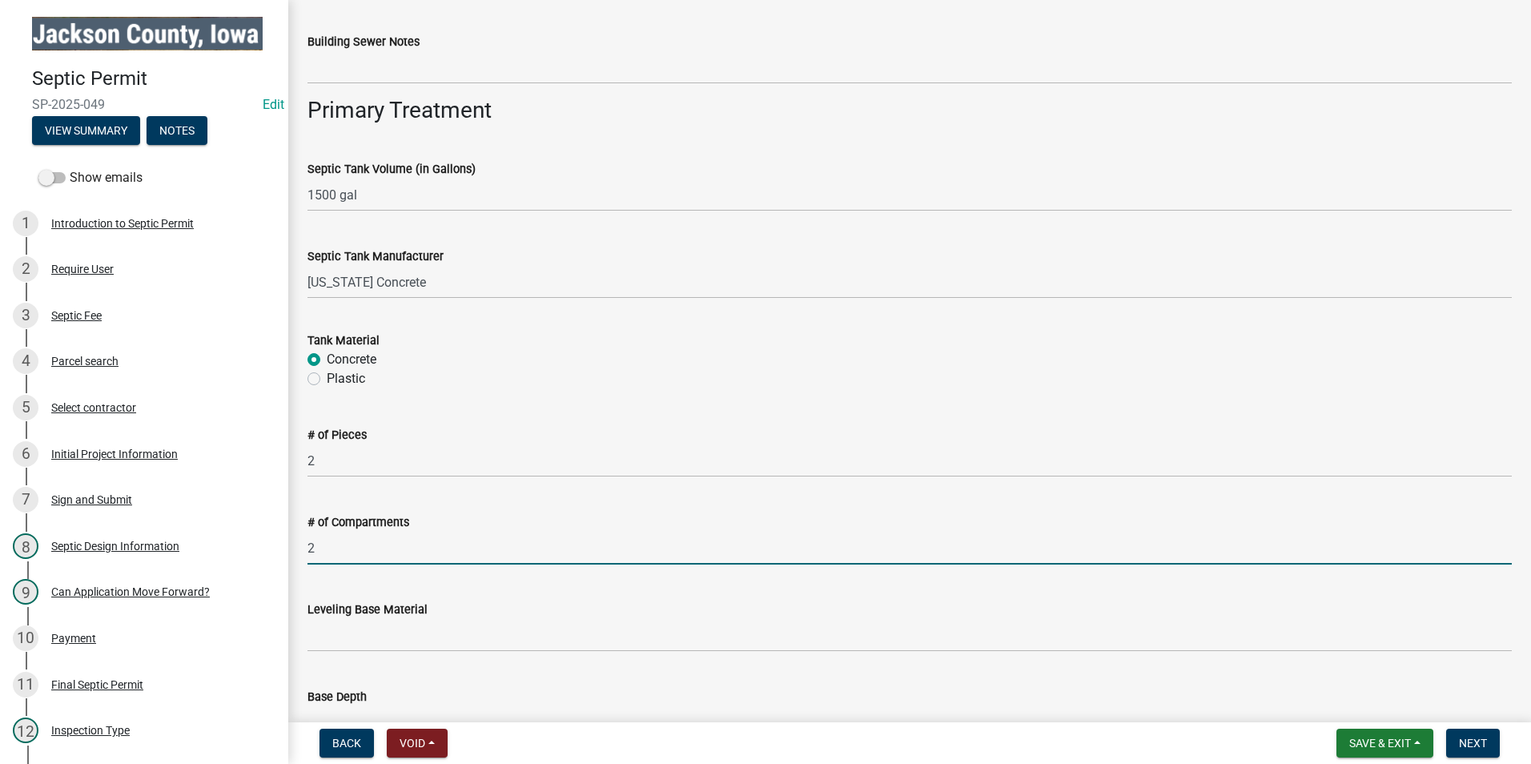
scroll to position [1281, 0]
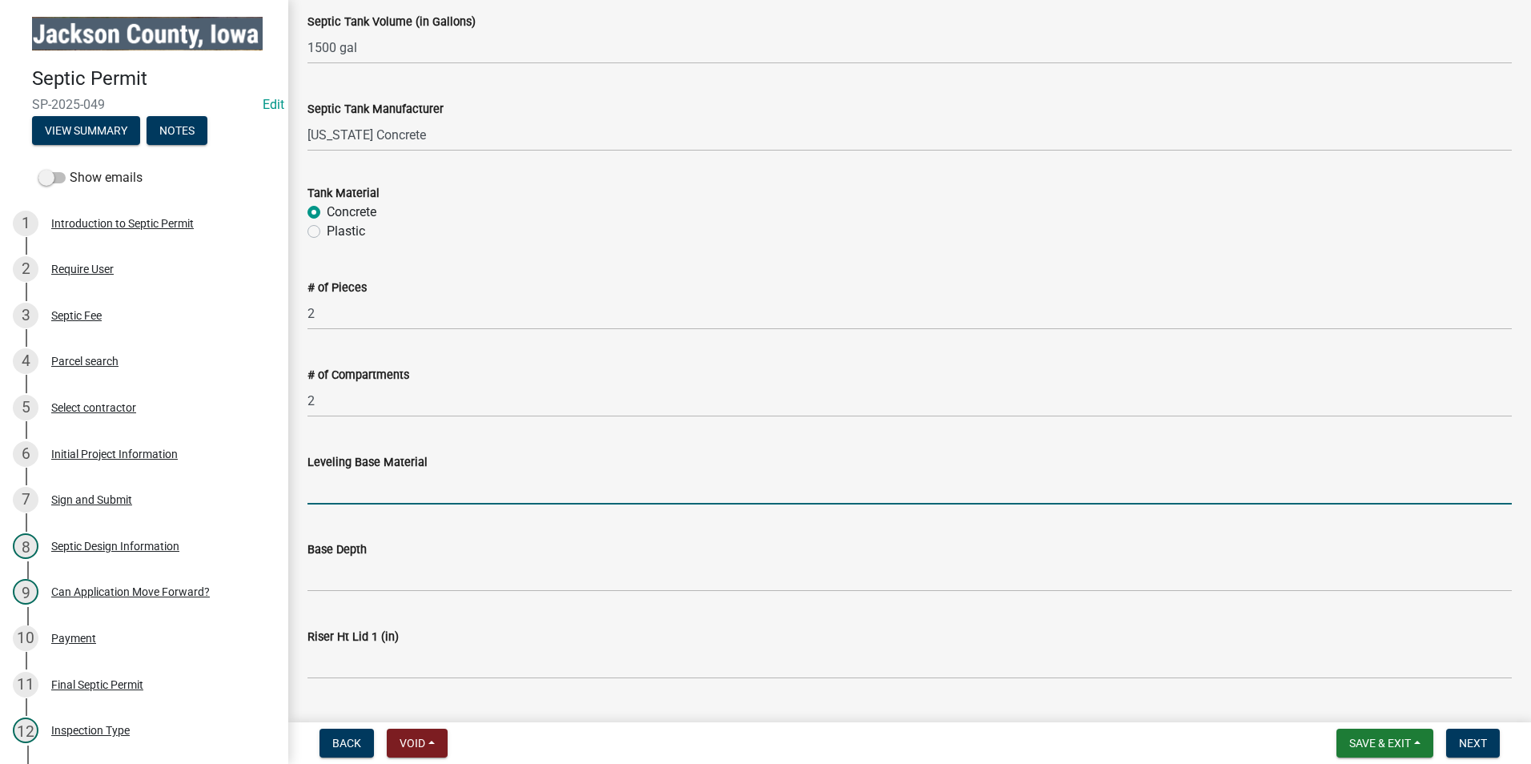
click at [360, 493] on input "Leveling Base Material" at bounding box center [909, 487] width 1204 height 33
type input "Soil"
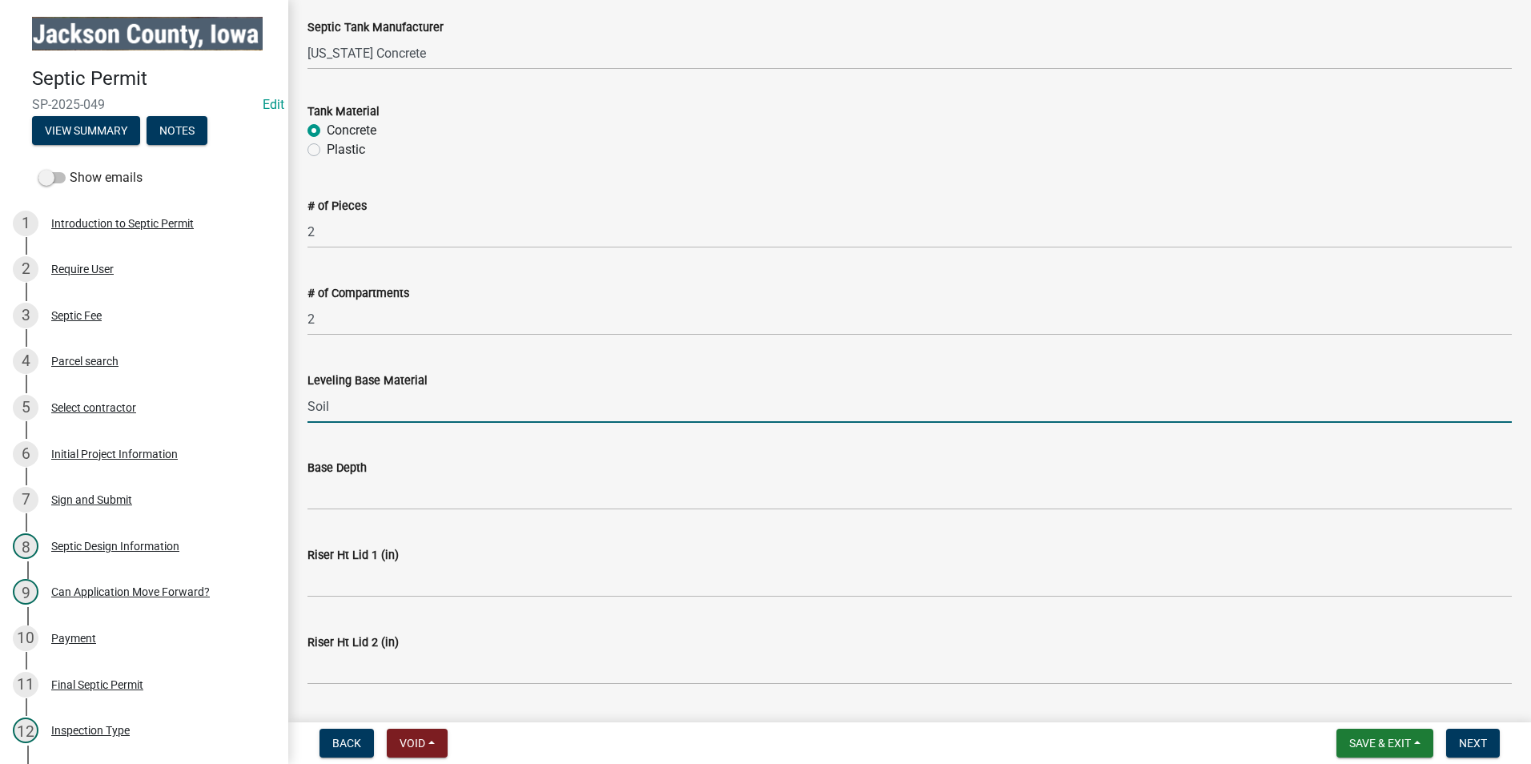
scroll to position [1521, 0]
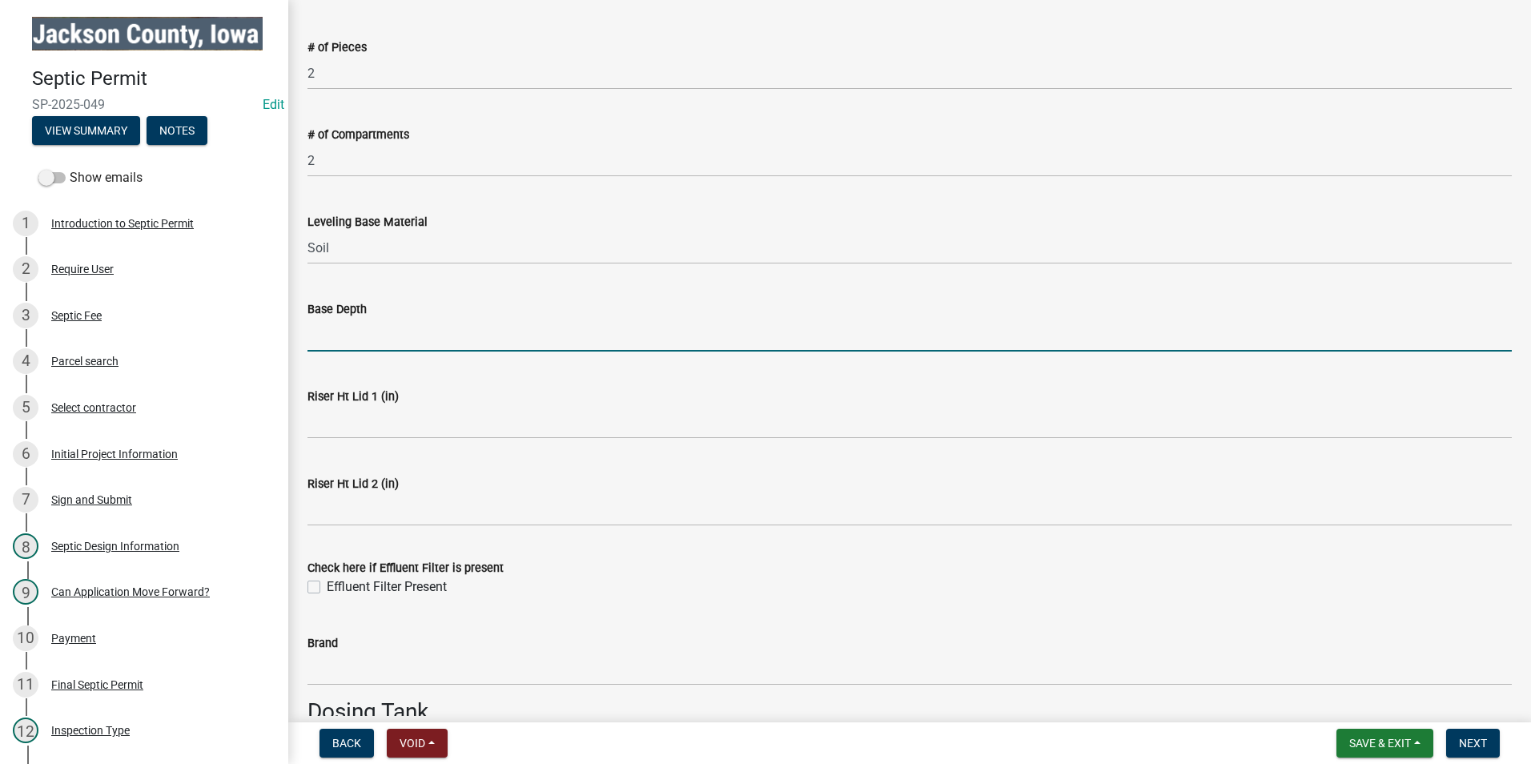
click at [341, 337] on input "Base Depth" at bounding box center [909, 335] width 1204 height 33
type input "120""
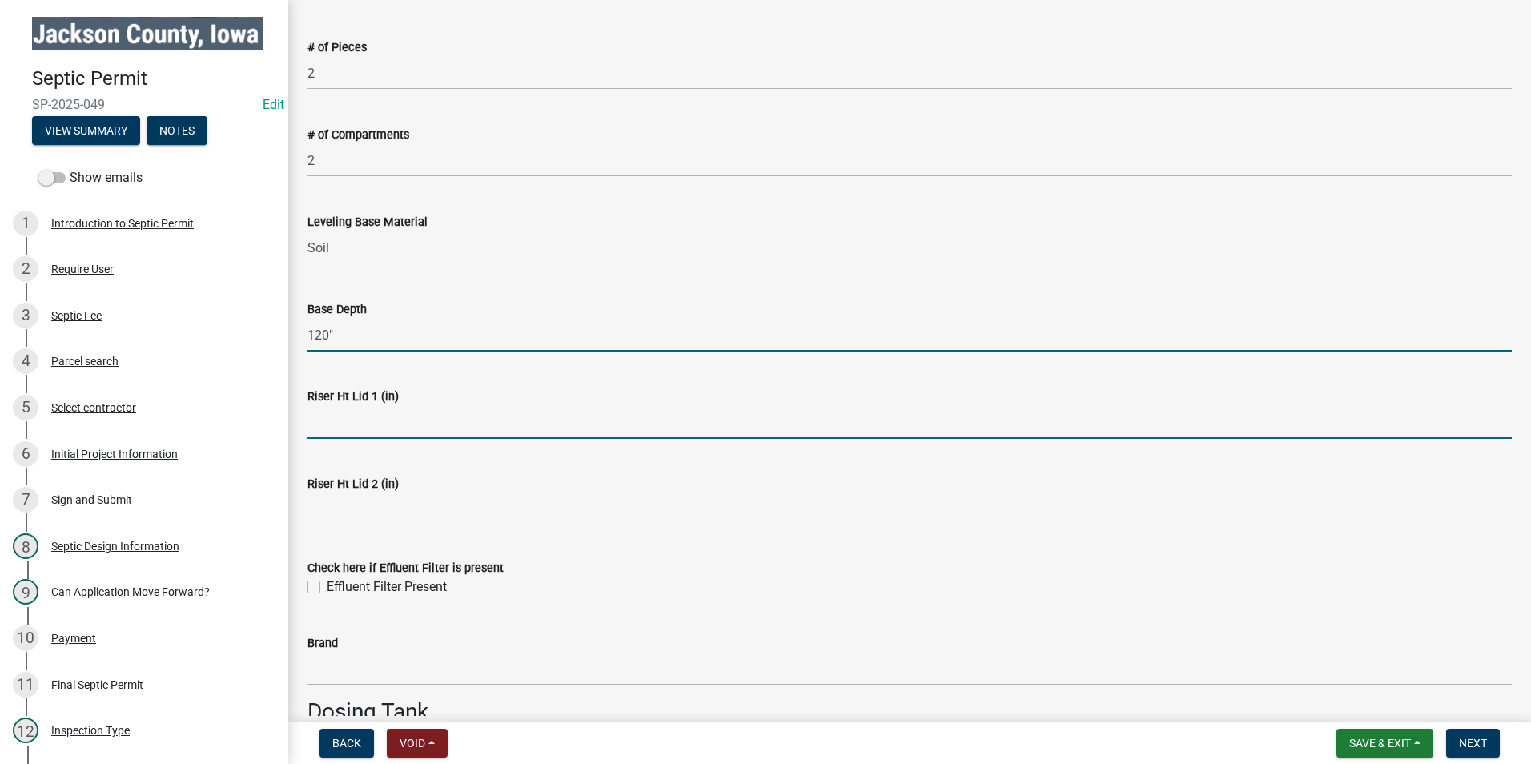
click at [382, 424] on input "Riser Ht Lid 1 (in)" at bounding box center [909, 422] width 1204 height 33
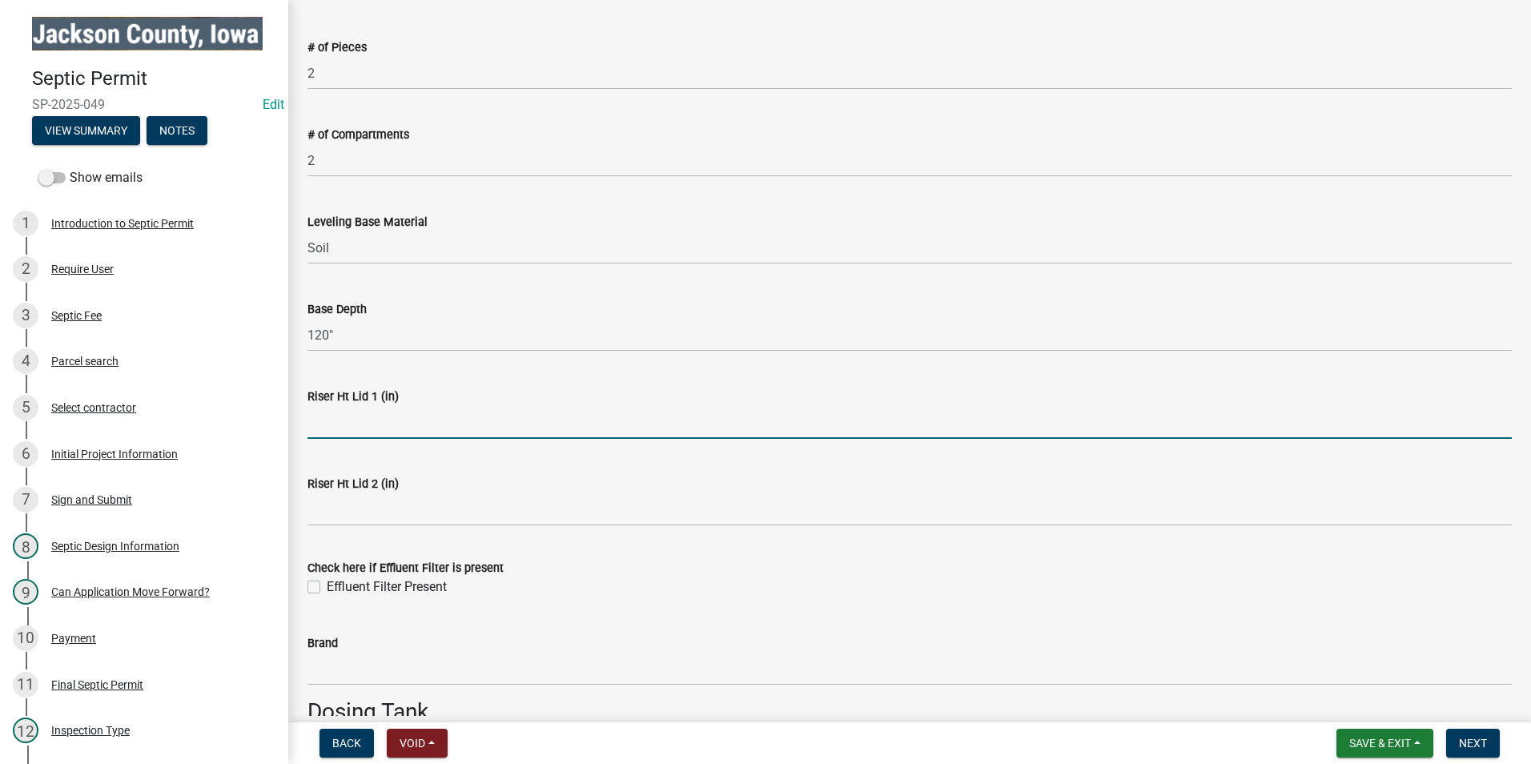
type input "12"
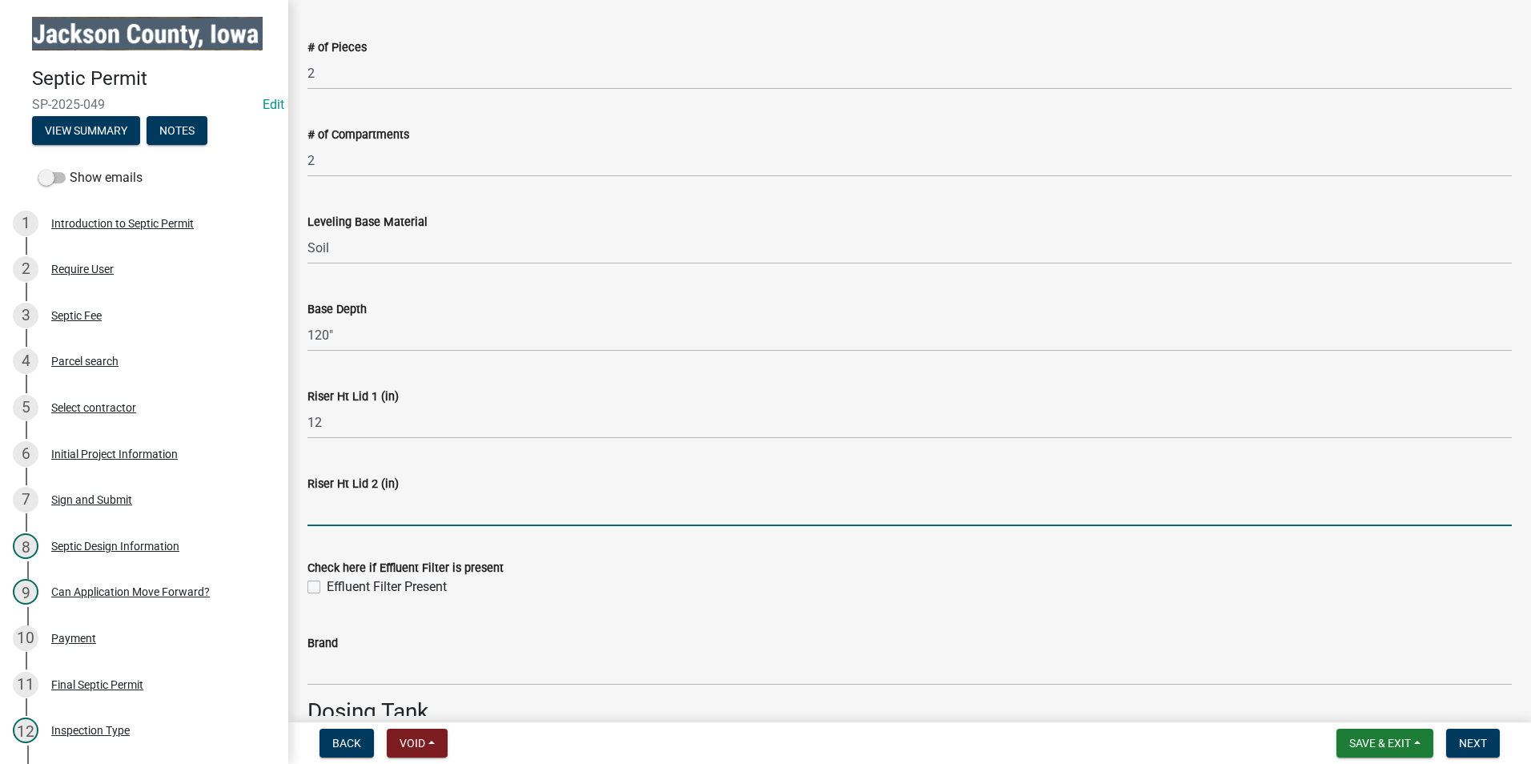
click at [361, 511] on input "Riser Ht Lid 2 (in)" at bounding box center [909, 509] width 1204 height 33
type input "36"
click at [606, 403] on div "Riser Ht Lid 1 (in)" at bounding box center [909, 396] width 1204 height 19
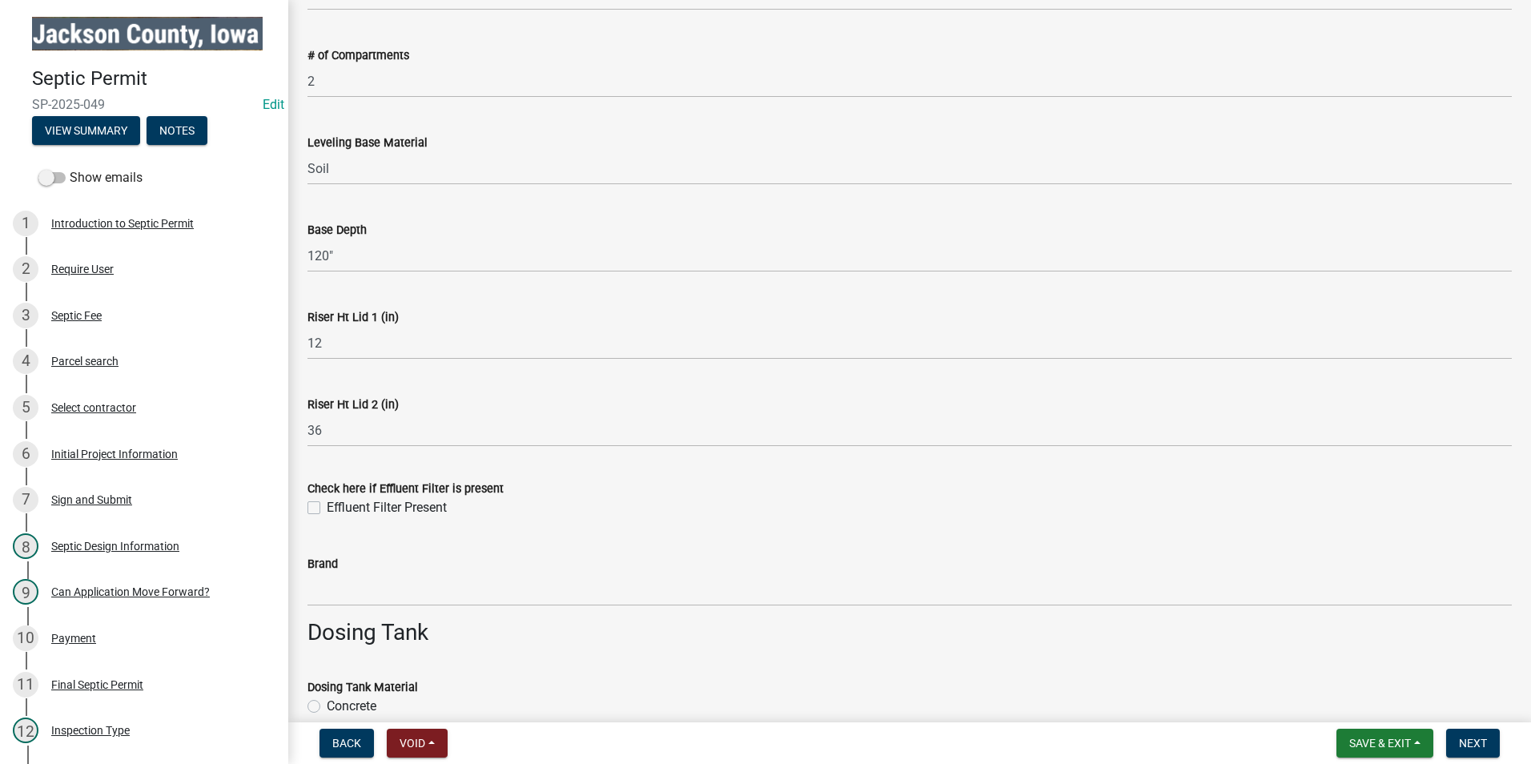
scroll to position [1601, 0]
click at [327, 508] on label "Effluent Filter Present" at bounding box center [387, 506] width 120 height 19
click at [327, 508] on input "Effluent Filter Present" at bounding box center [332, 502] width 10 height 10
checkbox input "true"
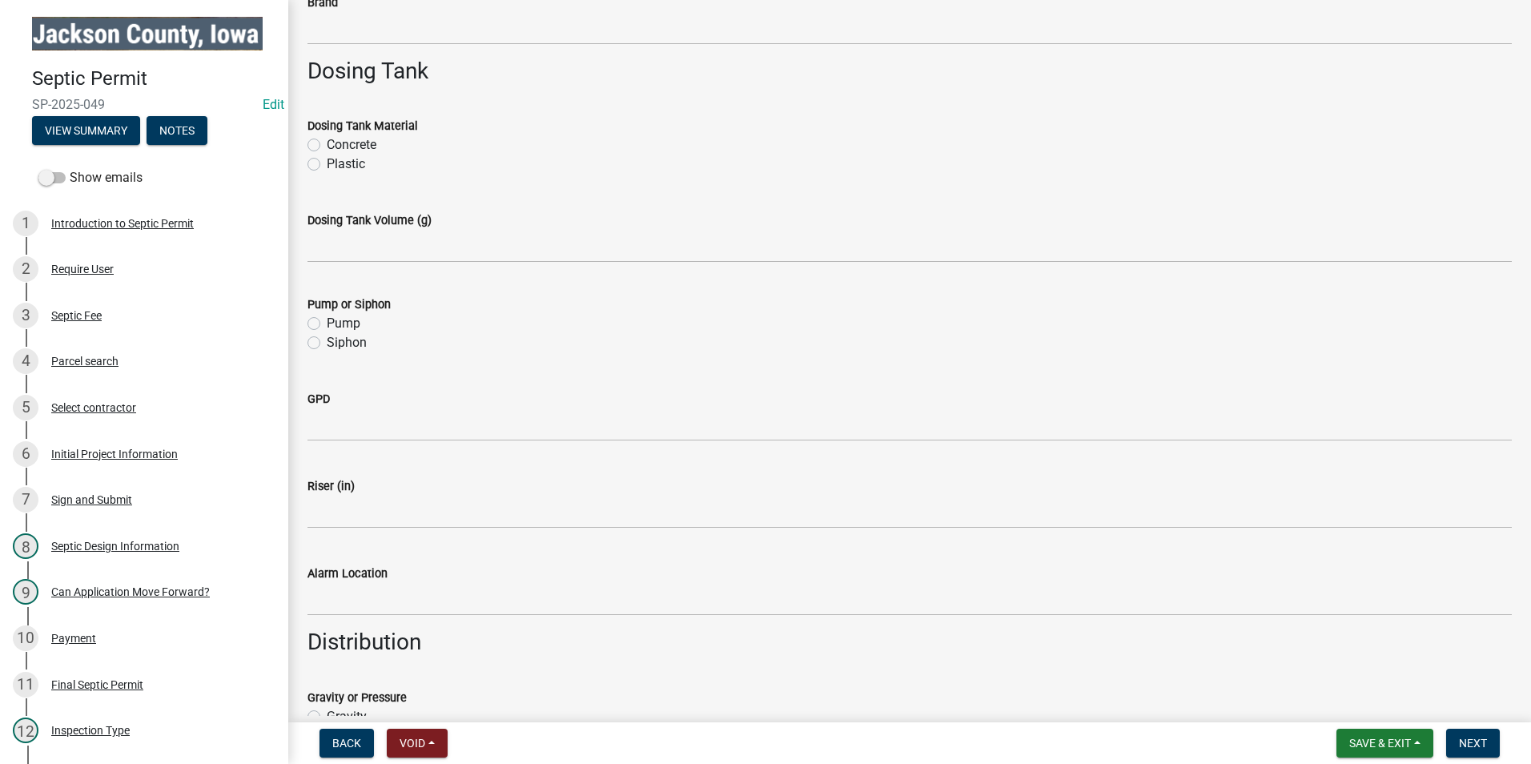
scroll to position [2401, 0]
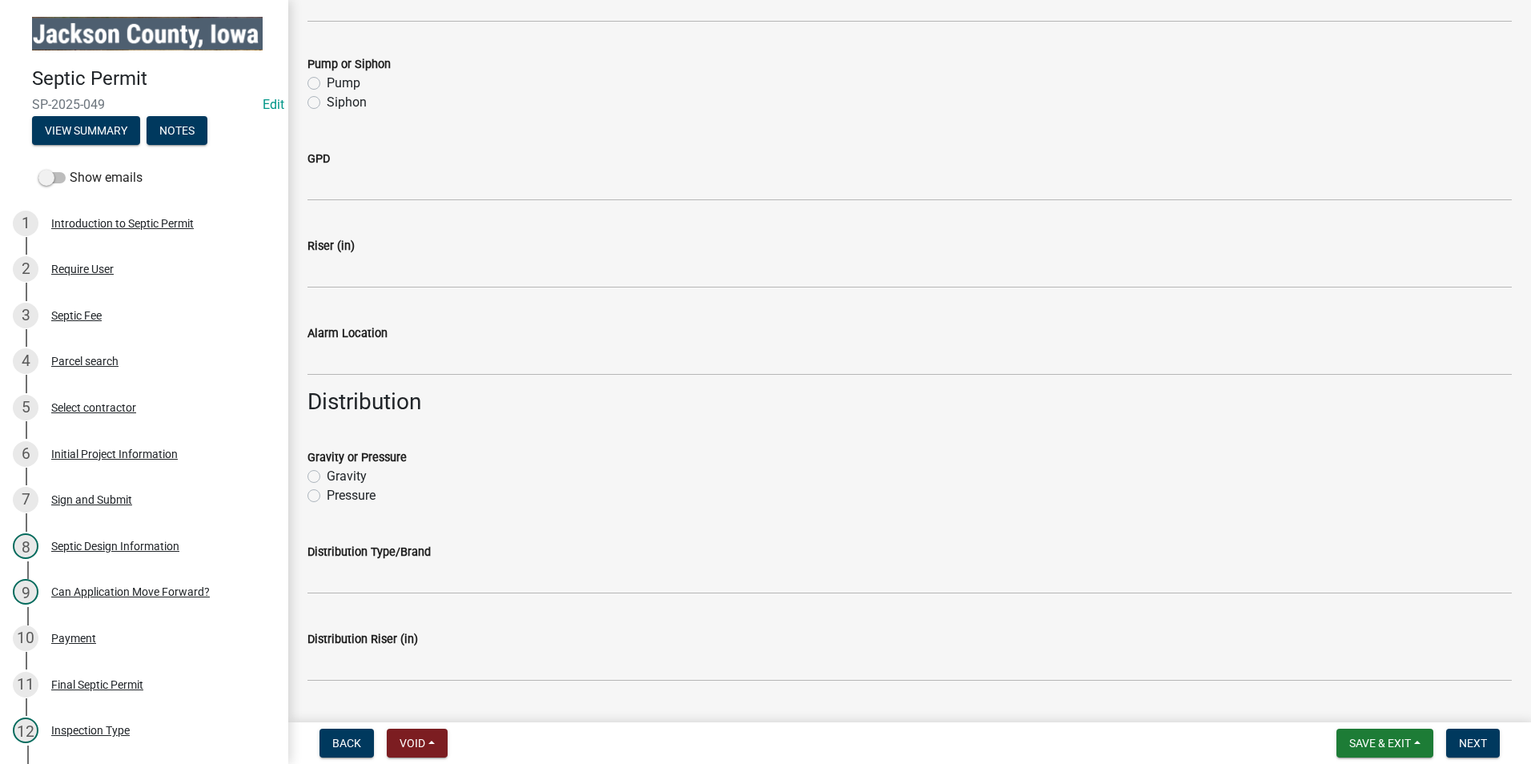
click at [327, 479] on label "Gravity" at bounding box center [347, 476] width 40 height 19
click at [327, 477] on input "Gravity" at bounding box center [332, 472] width 10 height 10
radio input "true"
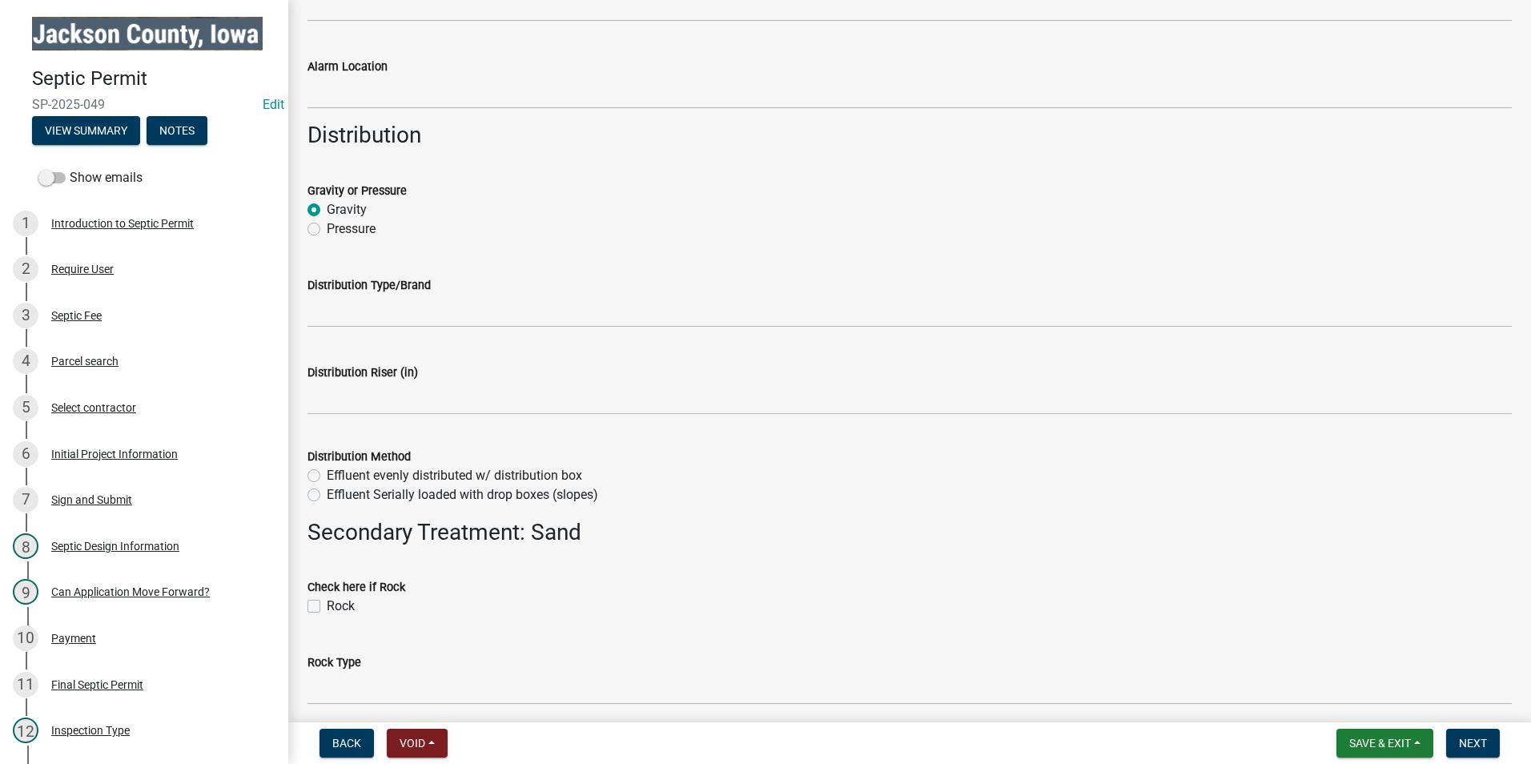
scroll to position [2722, 0]
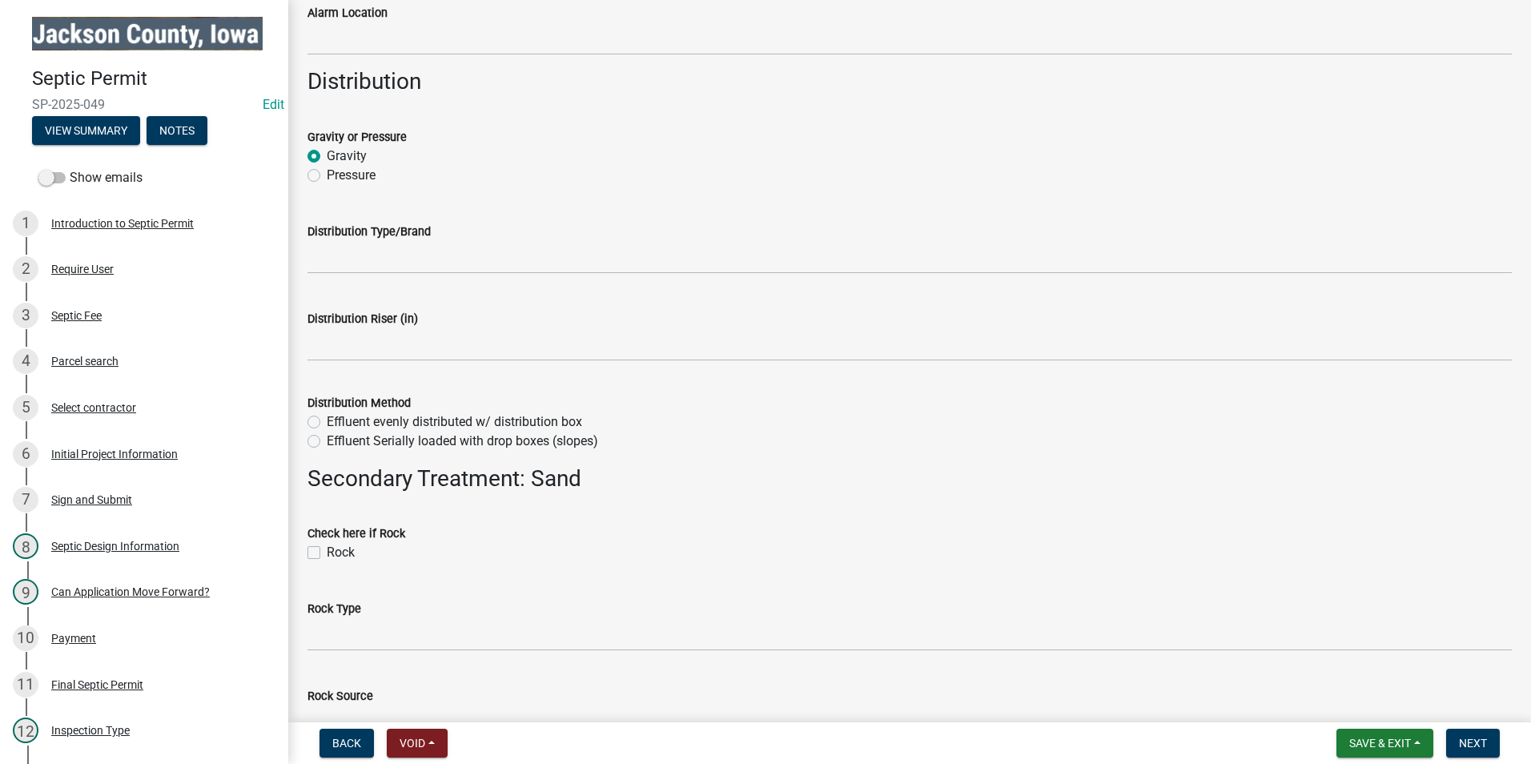
click at [327, 421] on label "Effluent evenly distributed w/ distribution box" at bounding box center [454, 421] width 255 height 19
click at [327, 421] on input "Effluent evenly distributed w/ distribution box" at bounding box center [332, 417] width 10 height 10
radio input "true"
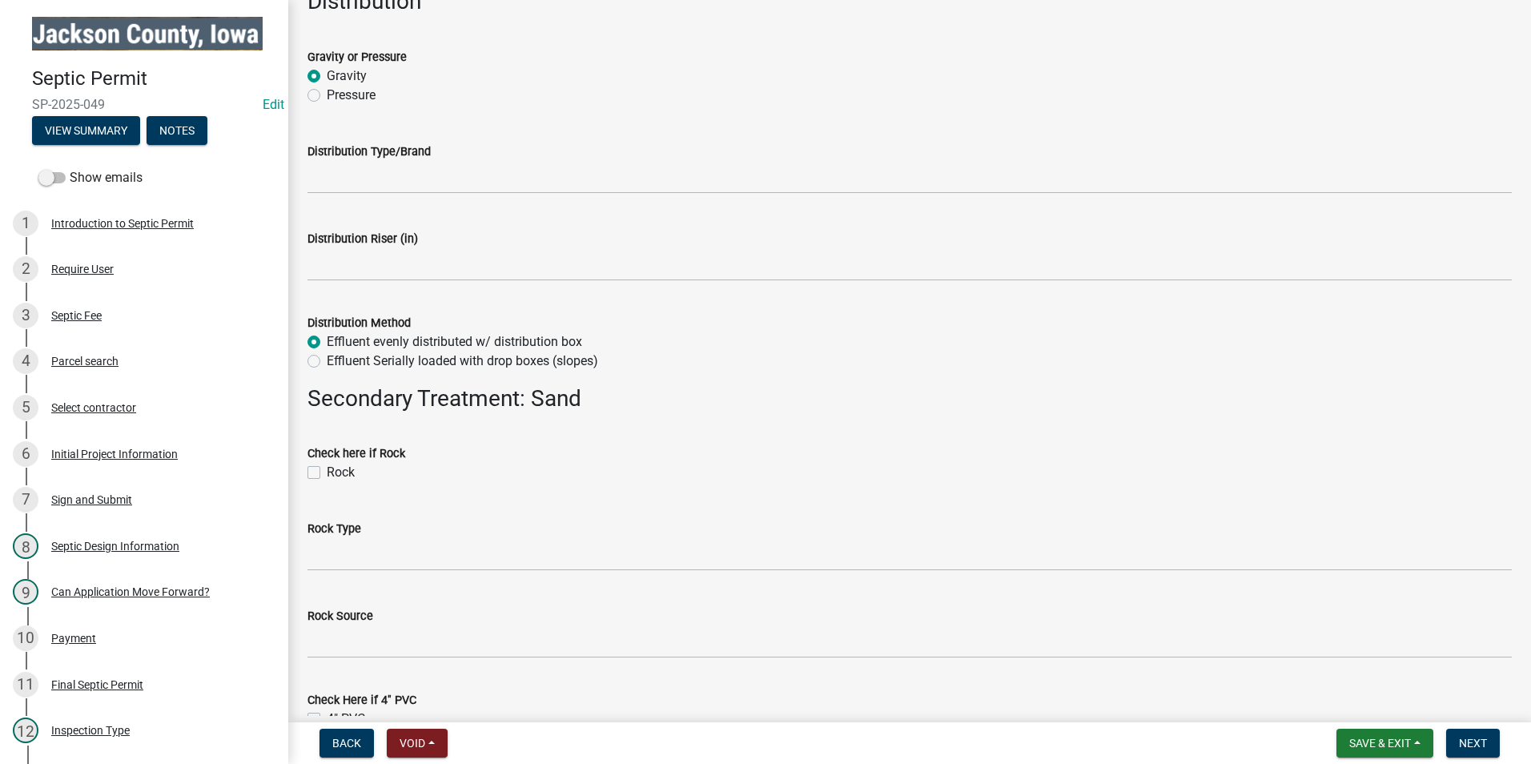
scroll to position [2962, 0]
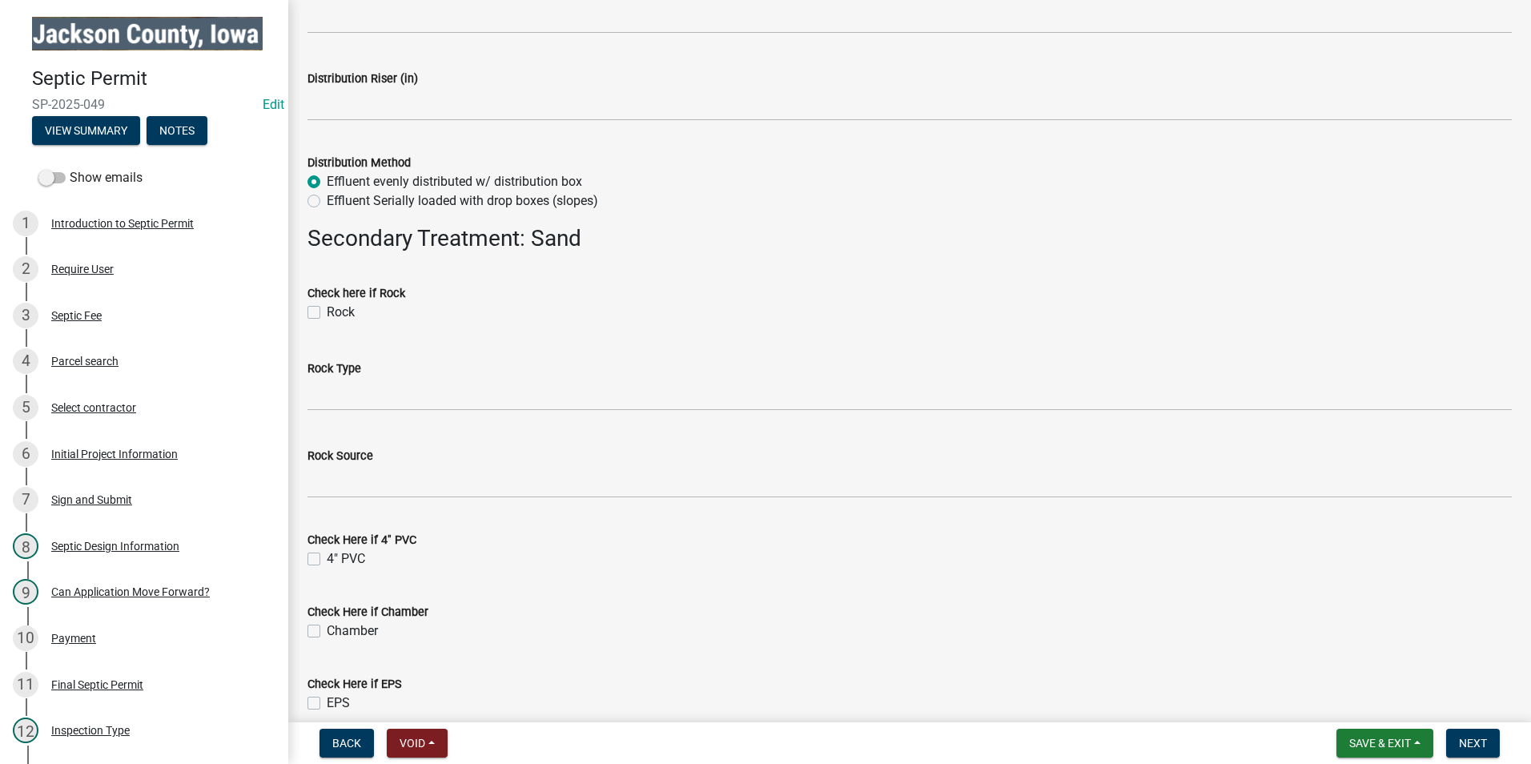
click at [311, 303] on div "Rock" at bounding box center [909, 312] width 1204 height 19
click at [327, 314] on label "Rock" at bounding box center [341, 312] width 28 height 19
click at [327, 313] on input "Rock" at bounding box center [332, 308] width 10 height 10
checkbox input "true"
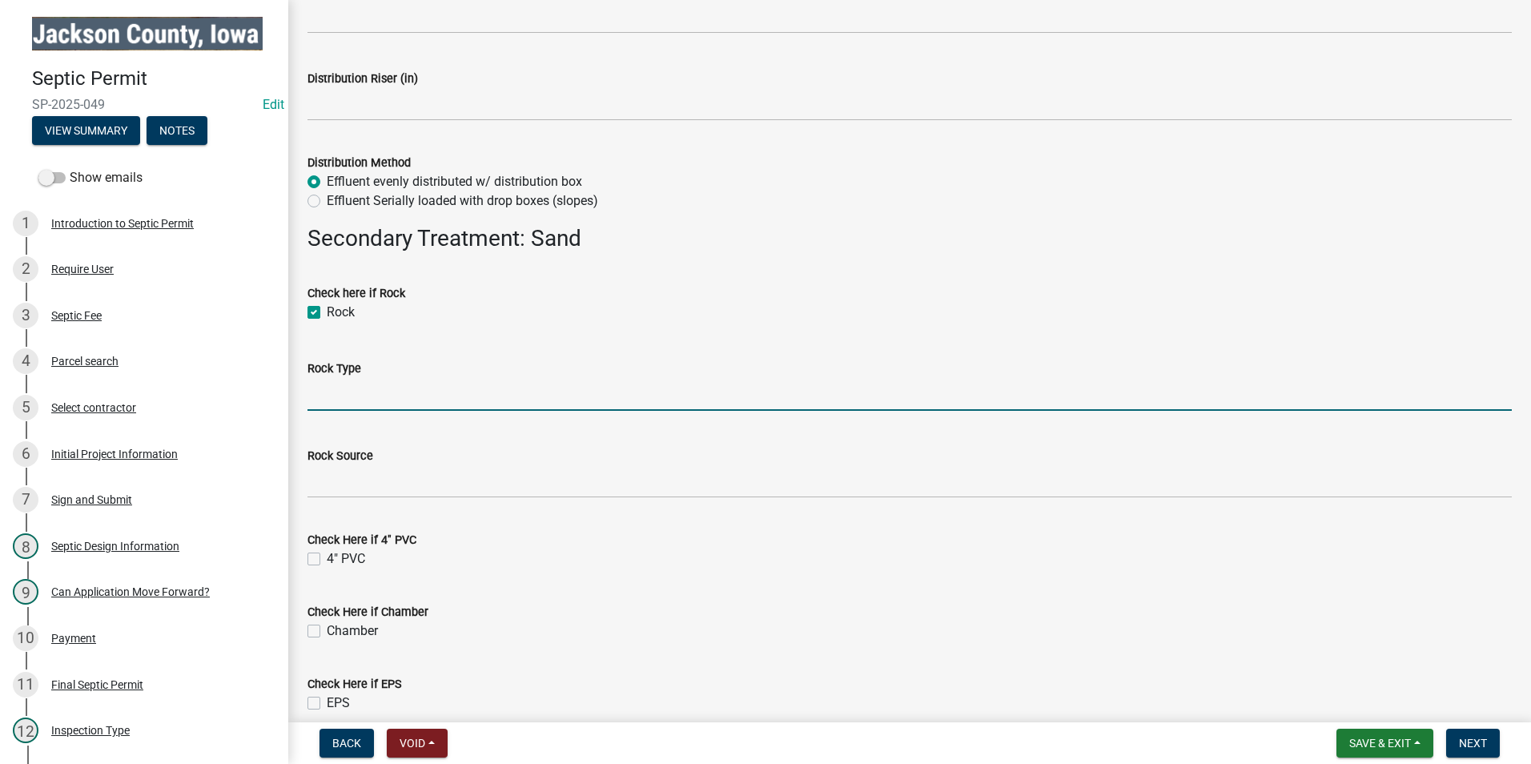
click at [395, 403] on input "Rock Type" at bounding box center [909, 394] width 1204 height 33
type input "2" Clean Stone"
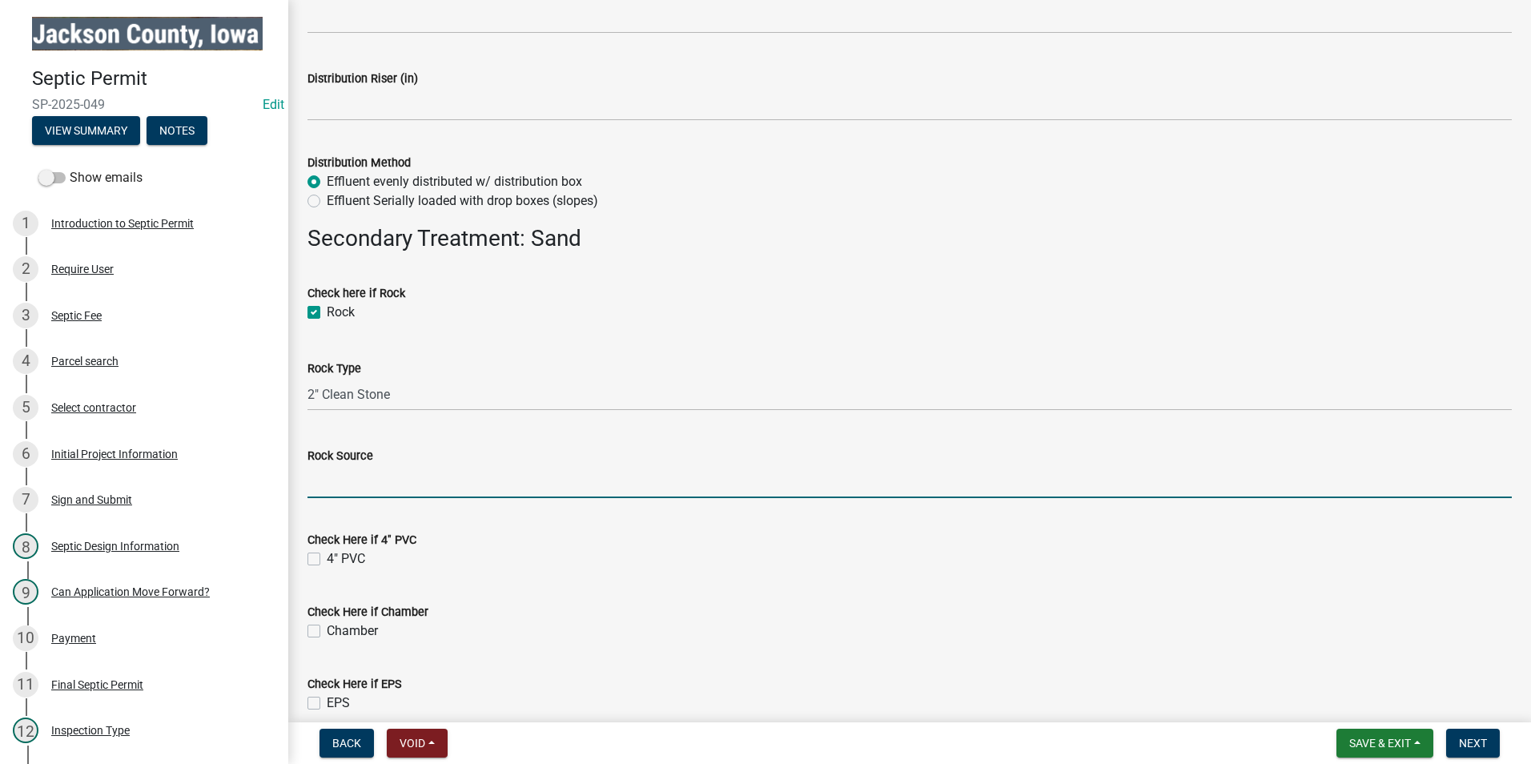
click at [423, 481] on input "Rock Source" at bounding box center [909, 481] width 1204 height 33
click at [467, 476] on input "[PERSON_NAME] Quarry" at bounding box center [909, 481] width 1204 height 33
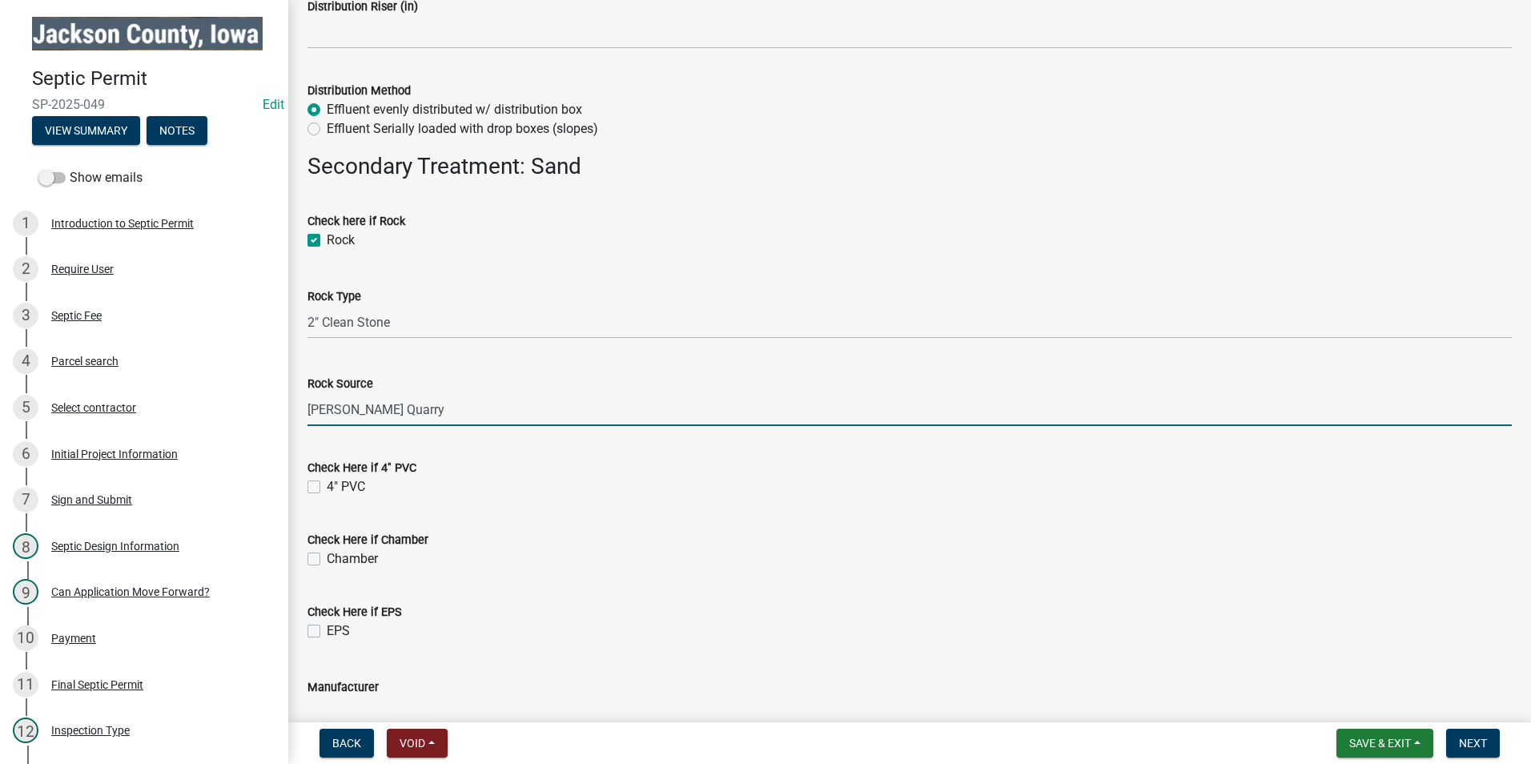
scroll to position [3122, 0]
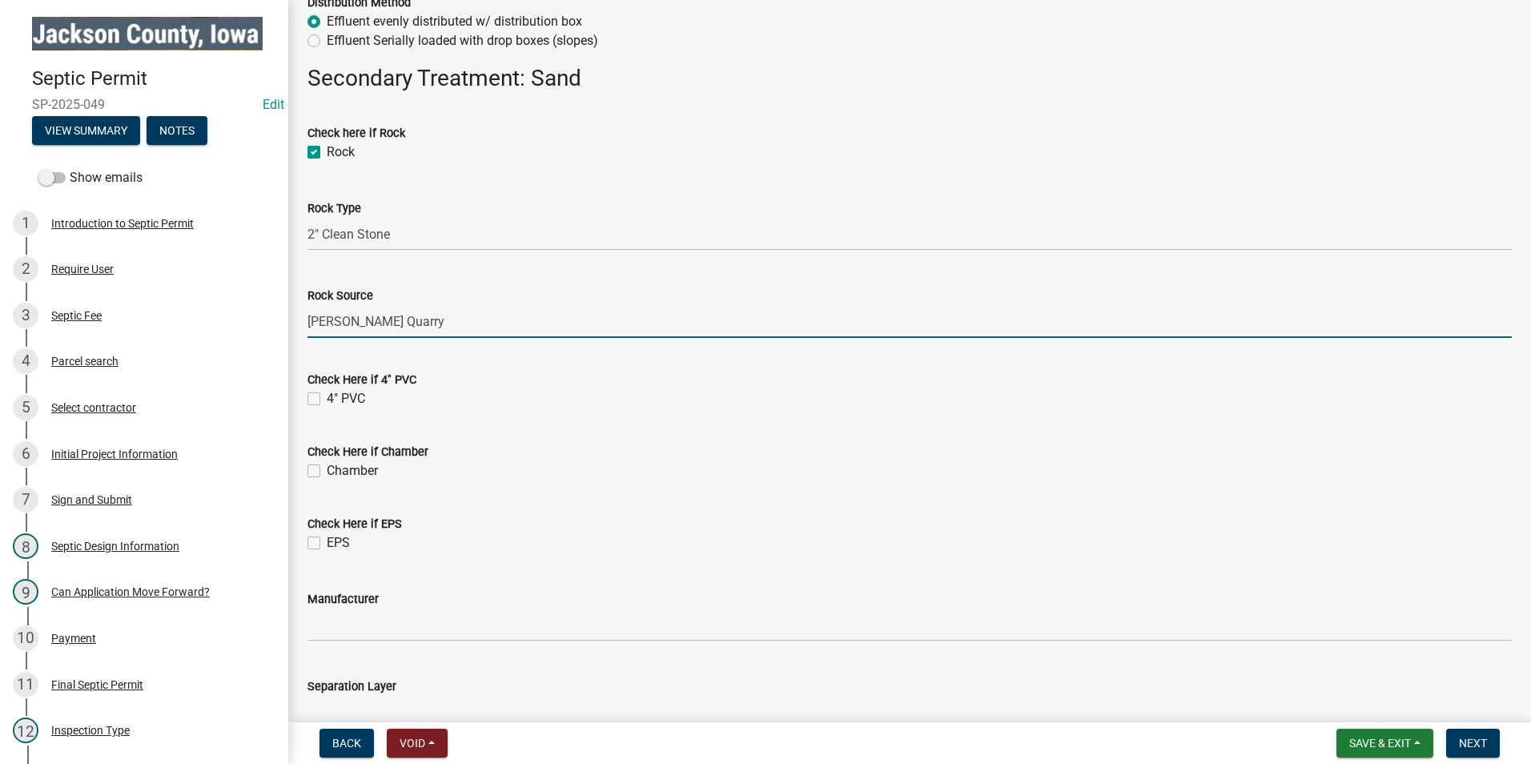
type input "[PERSON_NAME] Quarry"
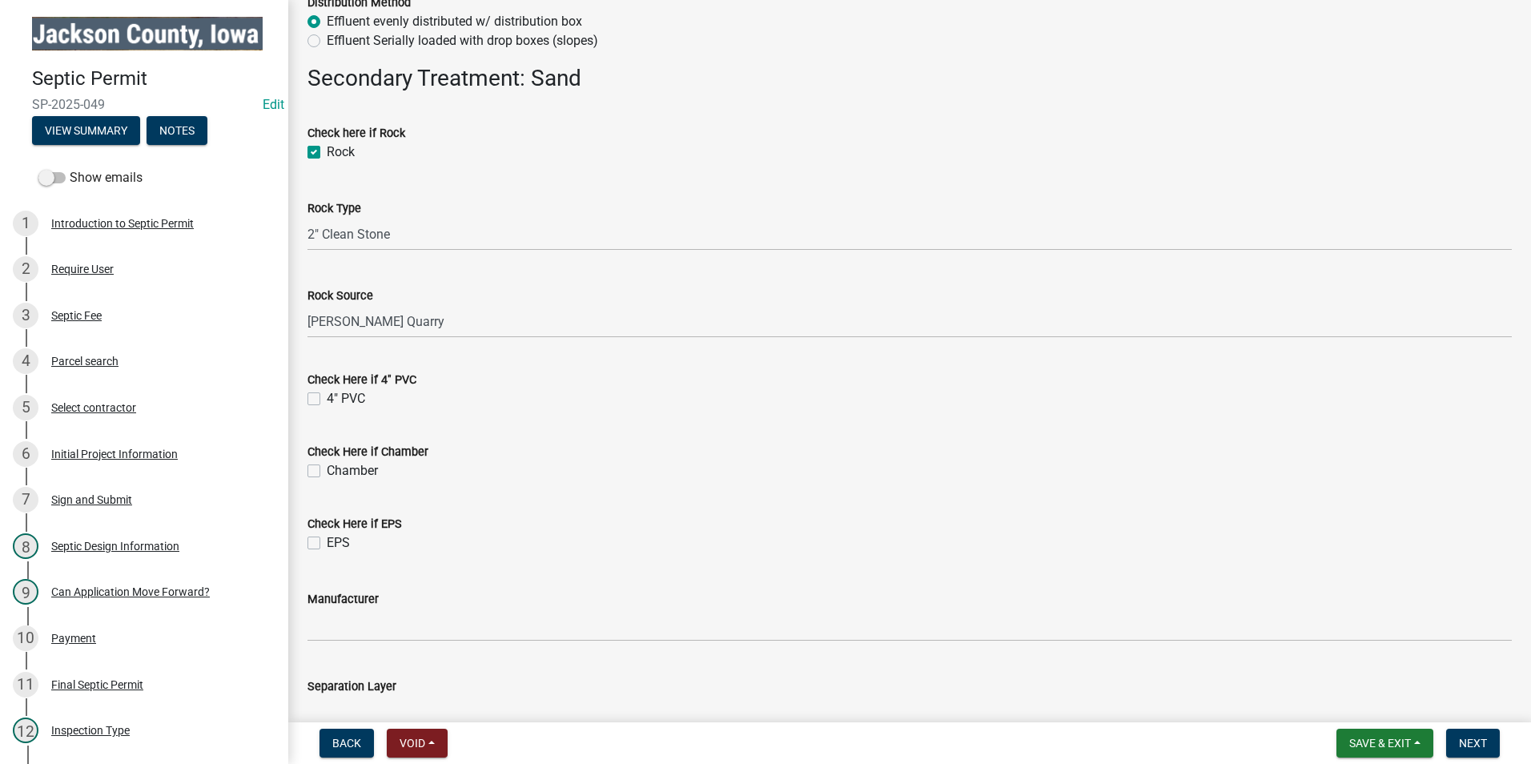
click at [327, 399] on label "4" PVC" at bounding box center [346, 398] width 38 height 19
click at [327, 399] on input "4" PVC" at bounding box center [332, 394] width 10 height 10
checkbox input "true"
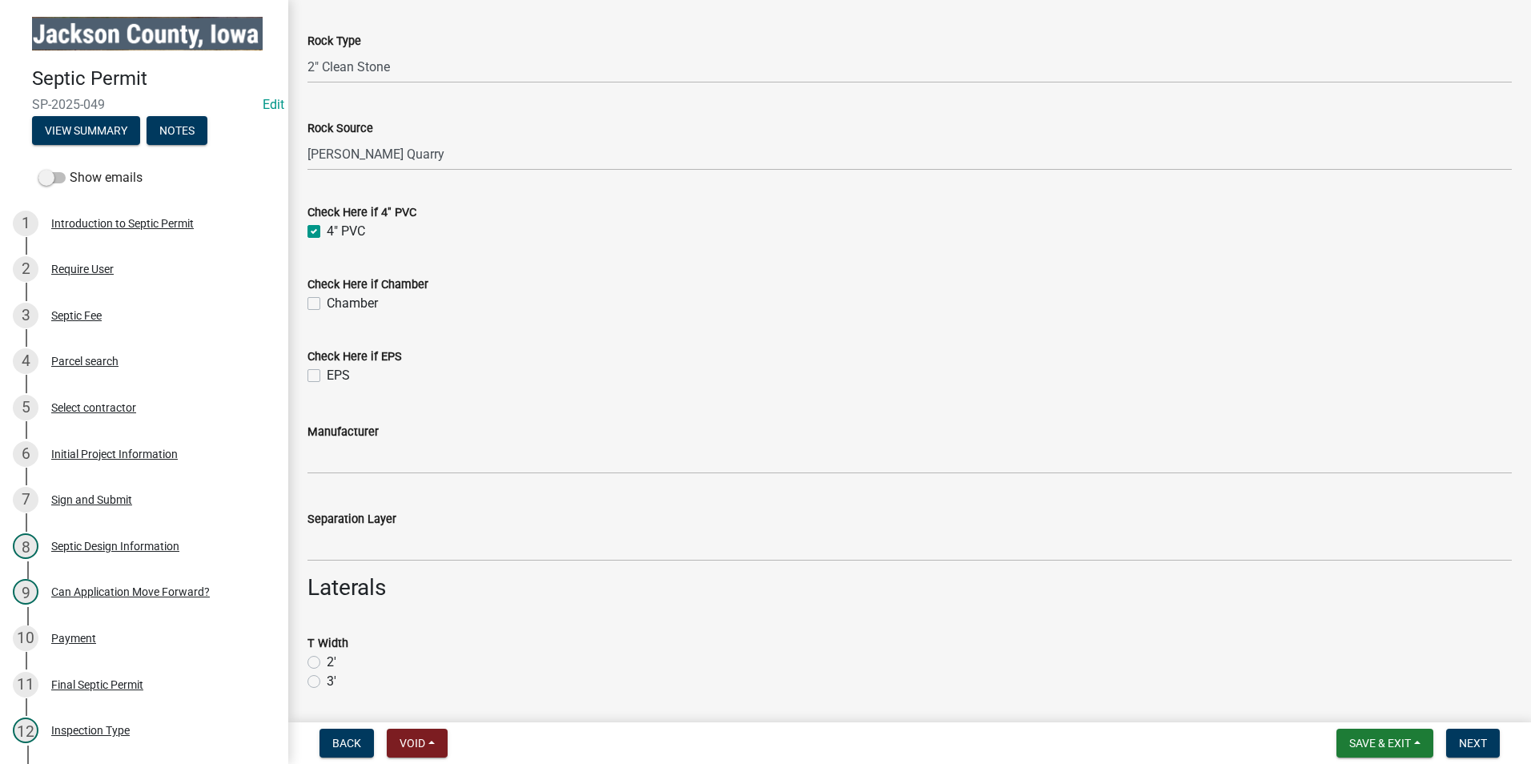
scroll to position [3362, 0]
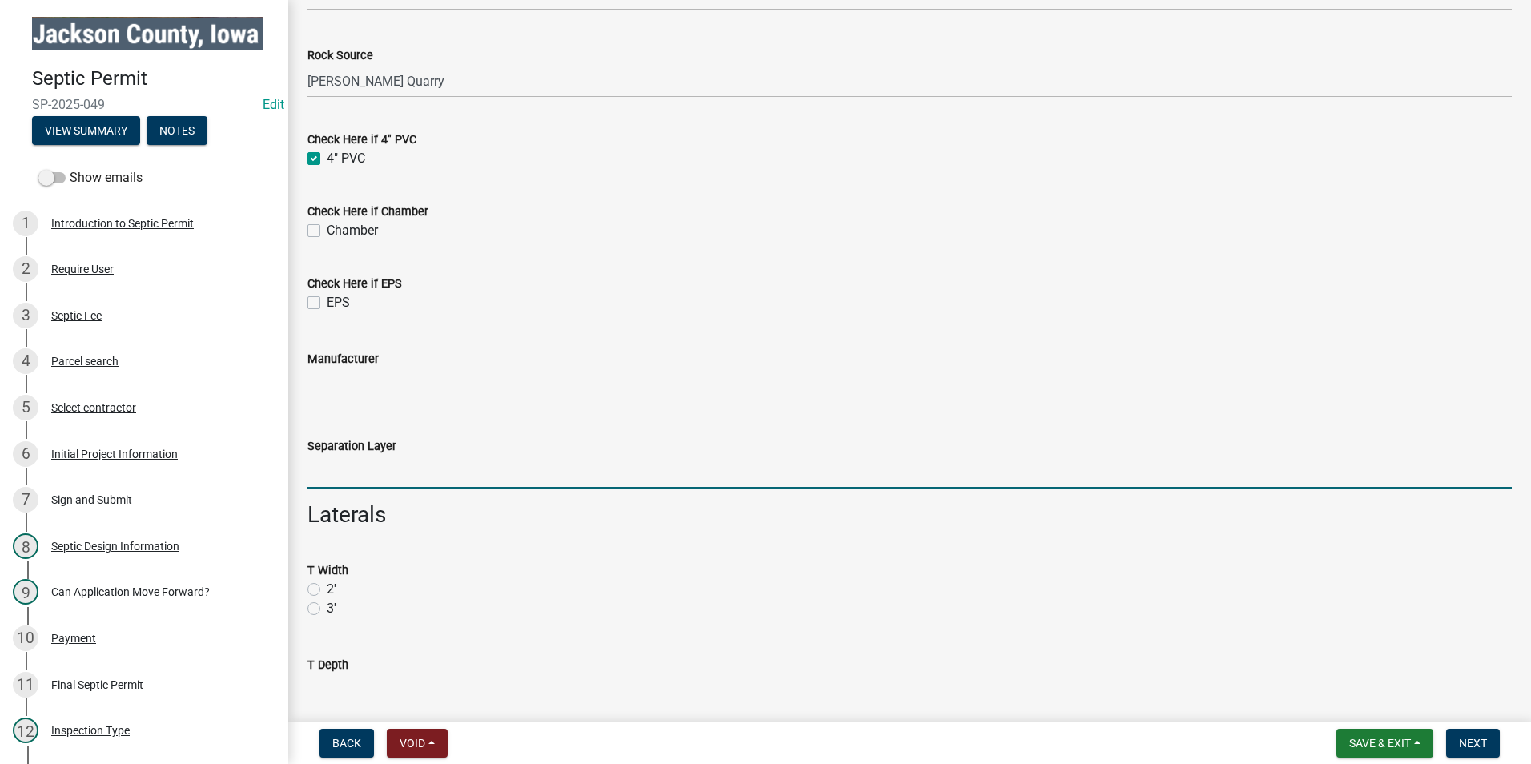
click at [416, 478] on input "Separation Layer" at bounding box center [909, 471] width 1204 height 33
type input "36""
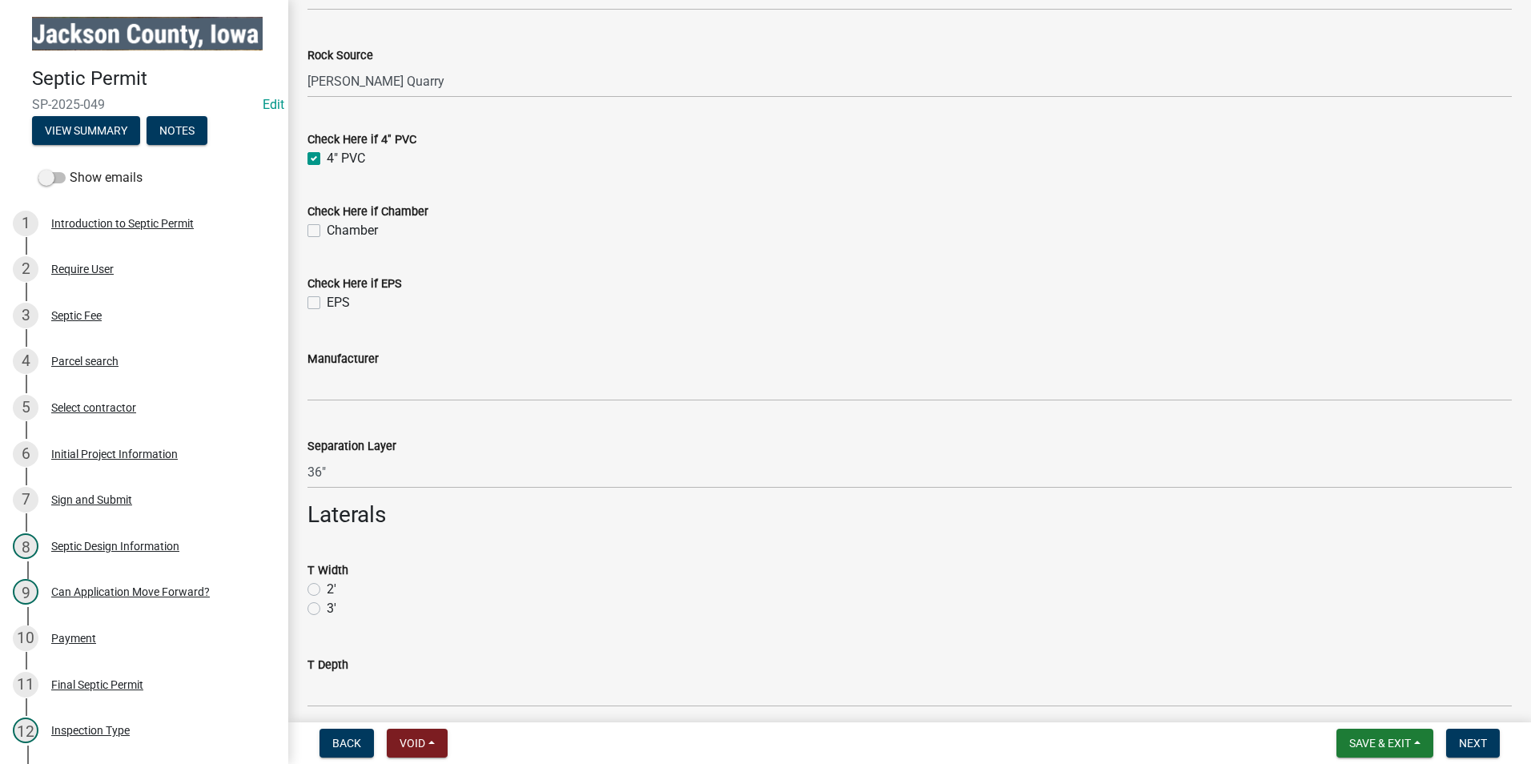
click at [327, 609] on label "3'" at bounding box center [332, 608] width 10 height 19
click at [327, 609] on input "3'" at bounding box center [332, 604] width 10 height 10
radio input "true"
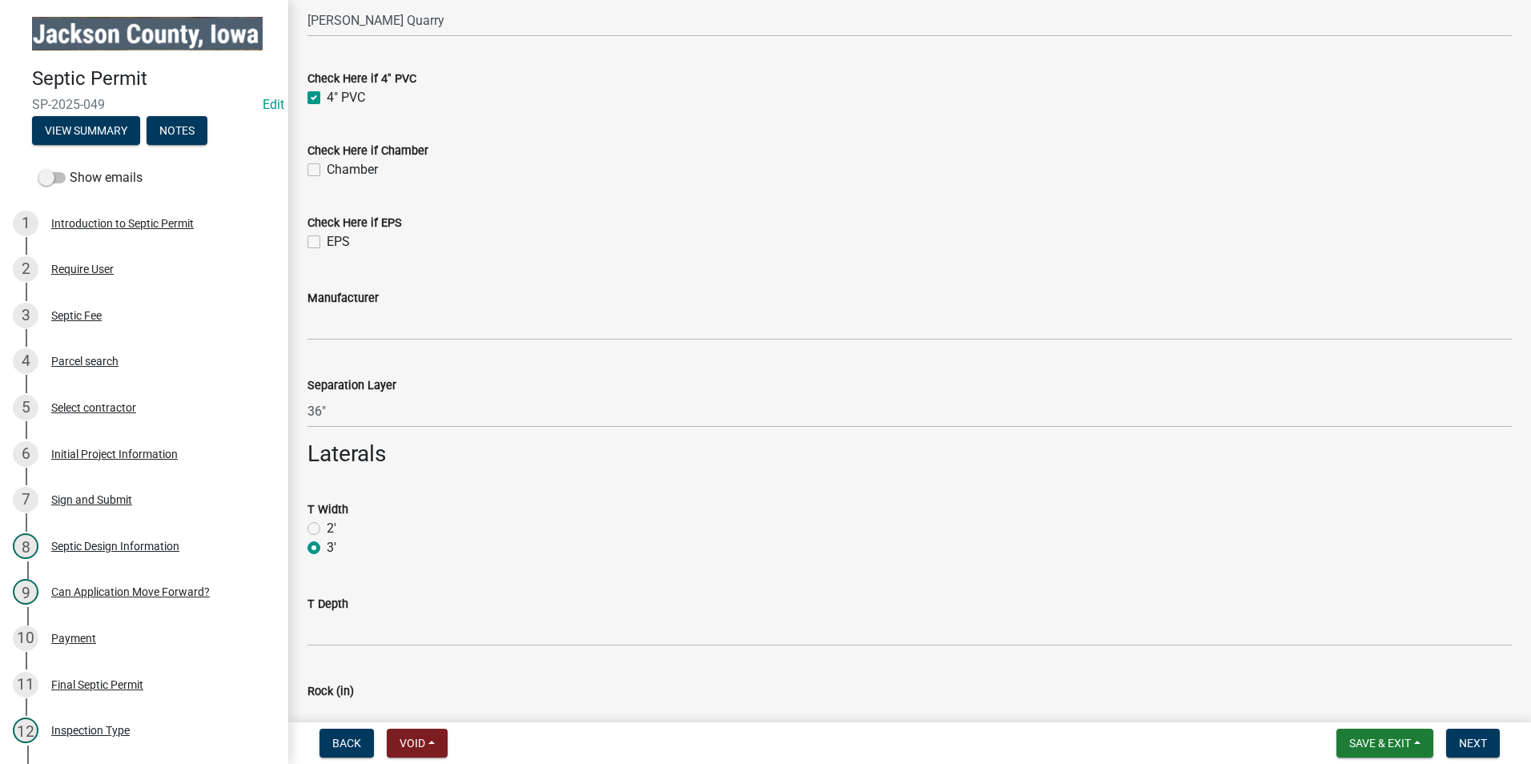
scroll to position [3602, 0]
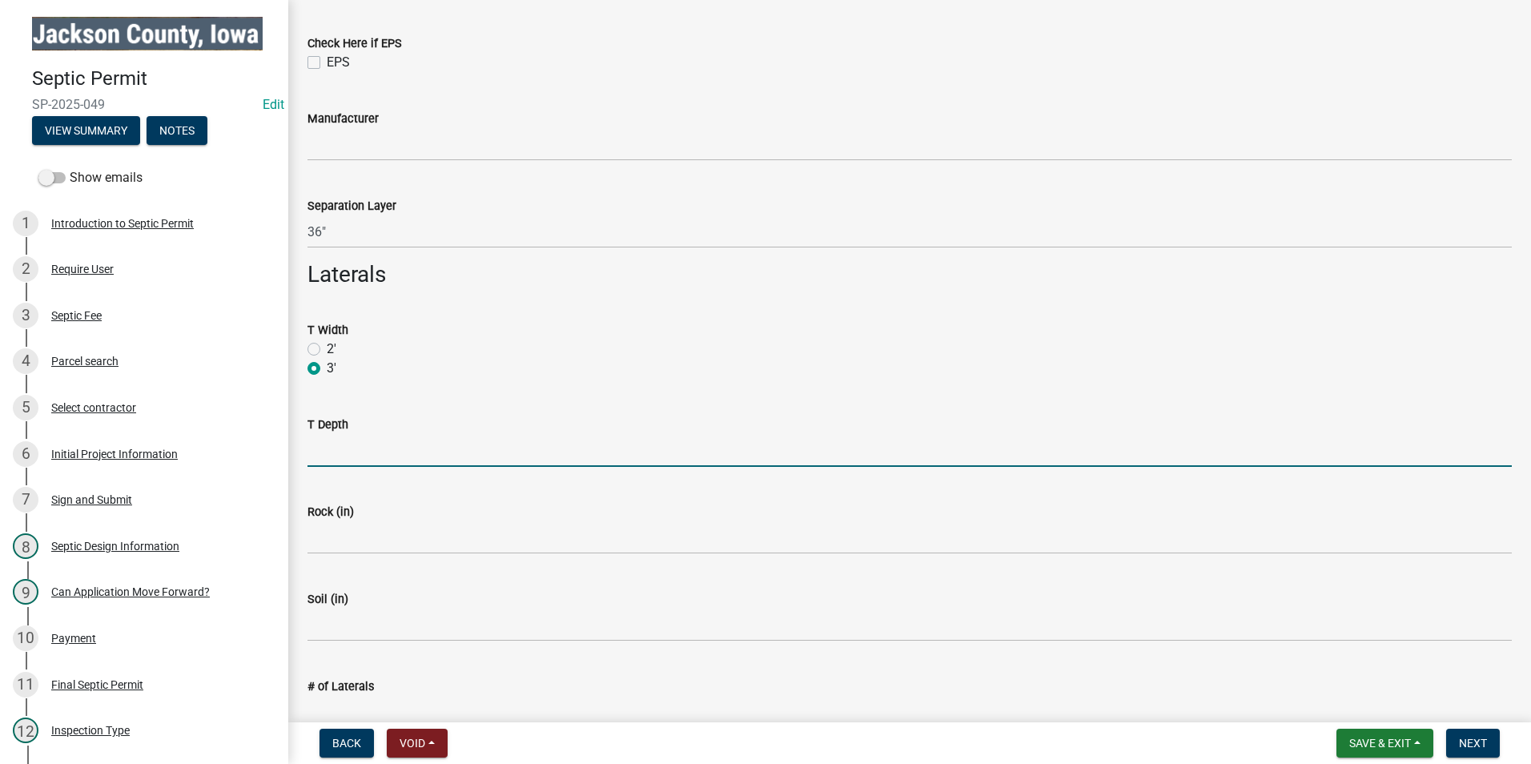
click at [326, 453] on input "T Depth" at bounding box center [909, 450] width 1204 height 33
type input "24""
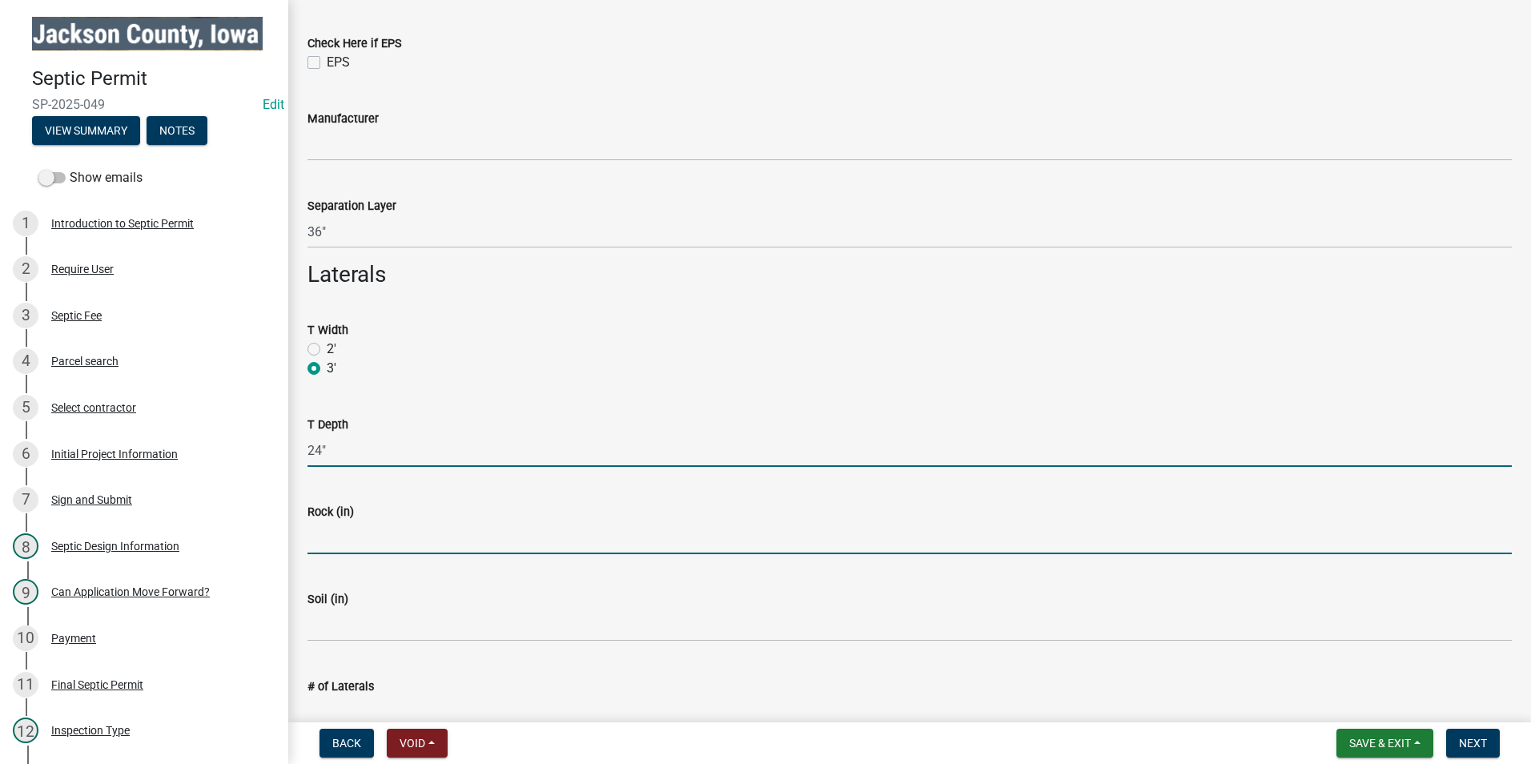
click at [323, 545] on input "Rock (in)" at bounding box center [909, 537] width 1204 height 33
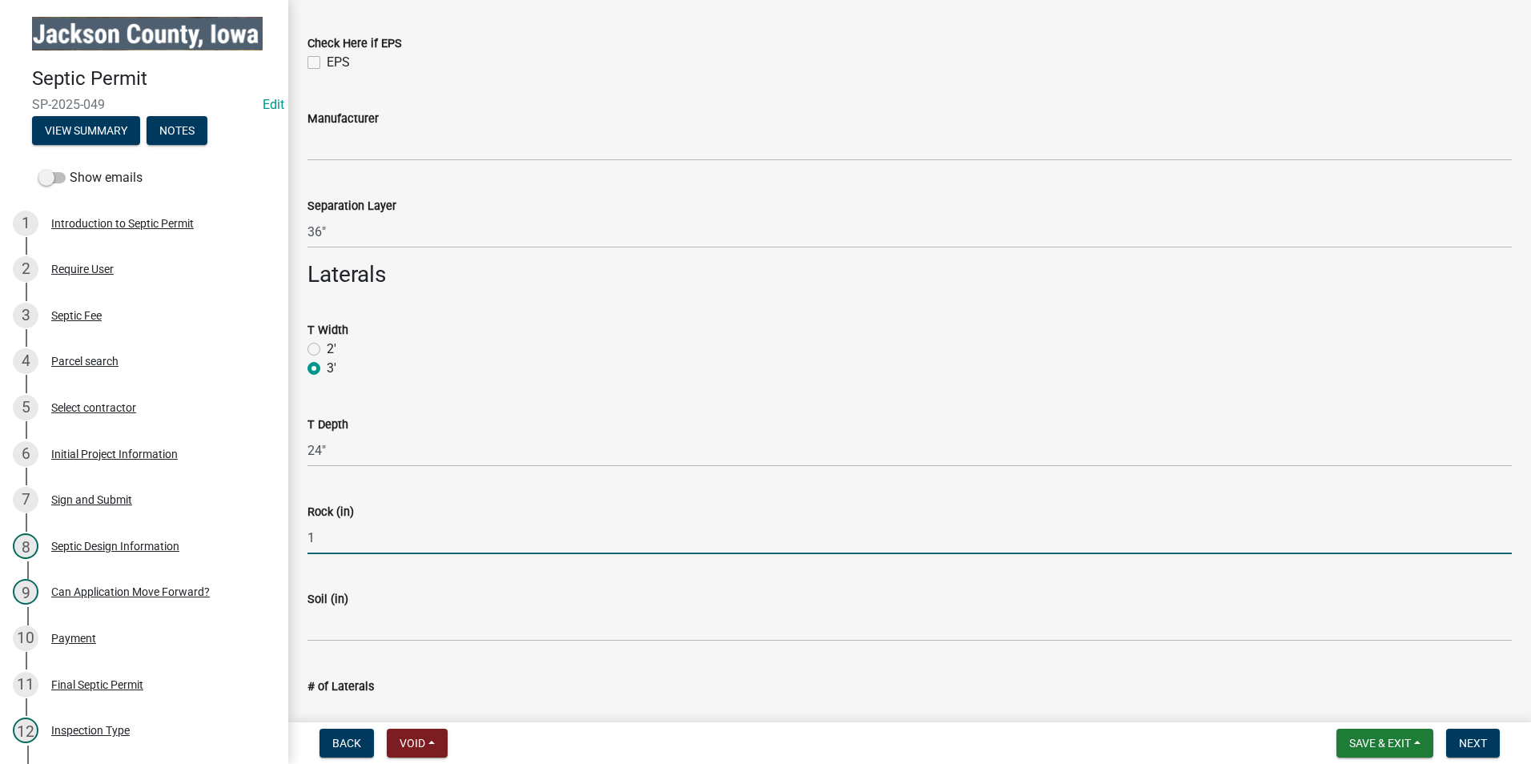
type input "10""
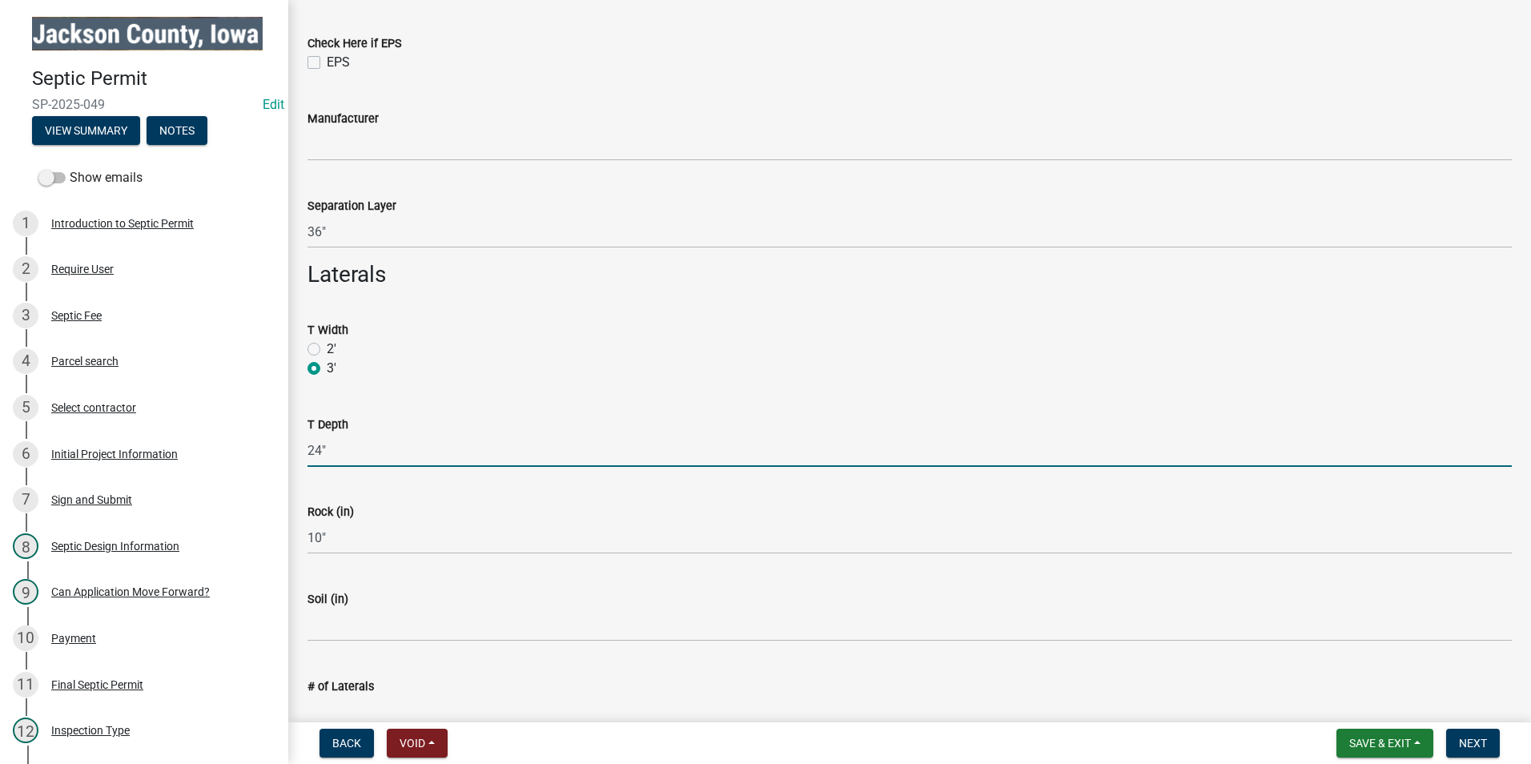
click at [335, 454] on input "24"" at bounding box center [909, 450] width 1204 height 33
type input "2"
type input "3"
click at [312, 448] on input "34-36"" at bounding box center [909, 450] width 1204 height 33
click at [388, 455] on input "24-36"" at bounding box center [909, 450] width 1204 height 33
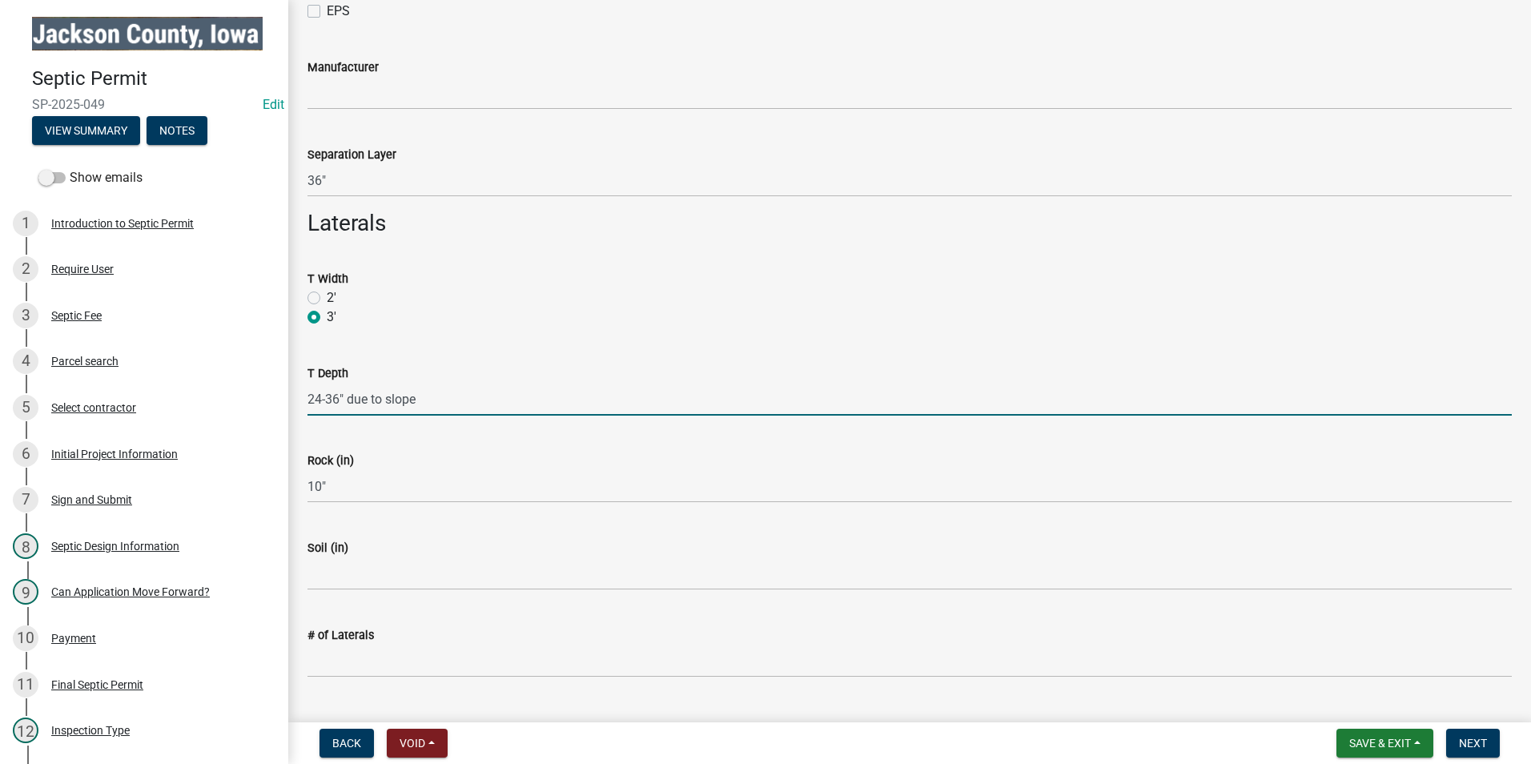
scroll to position [3682, 0]
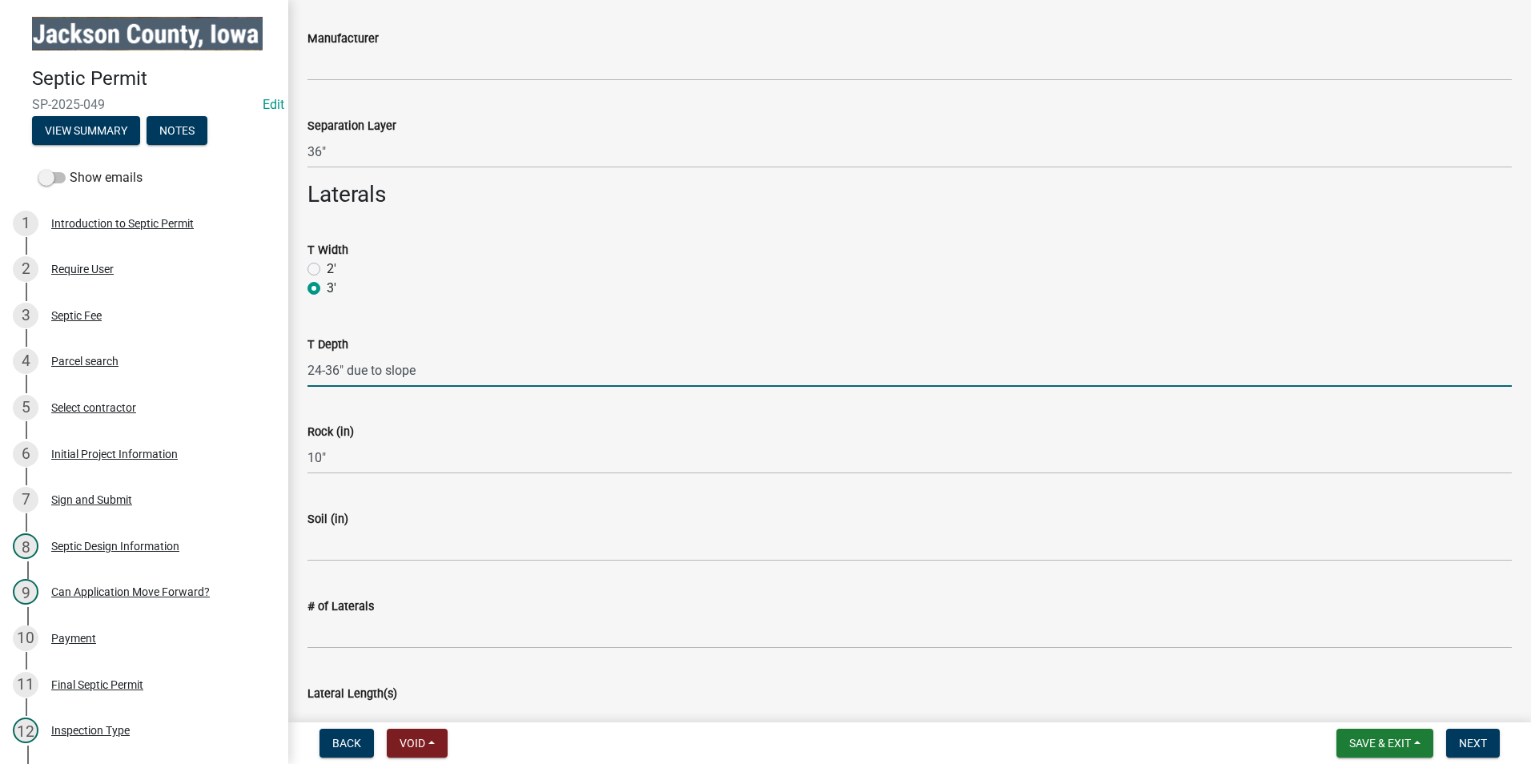
type input "24-36" due to slope"
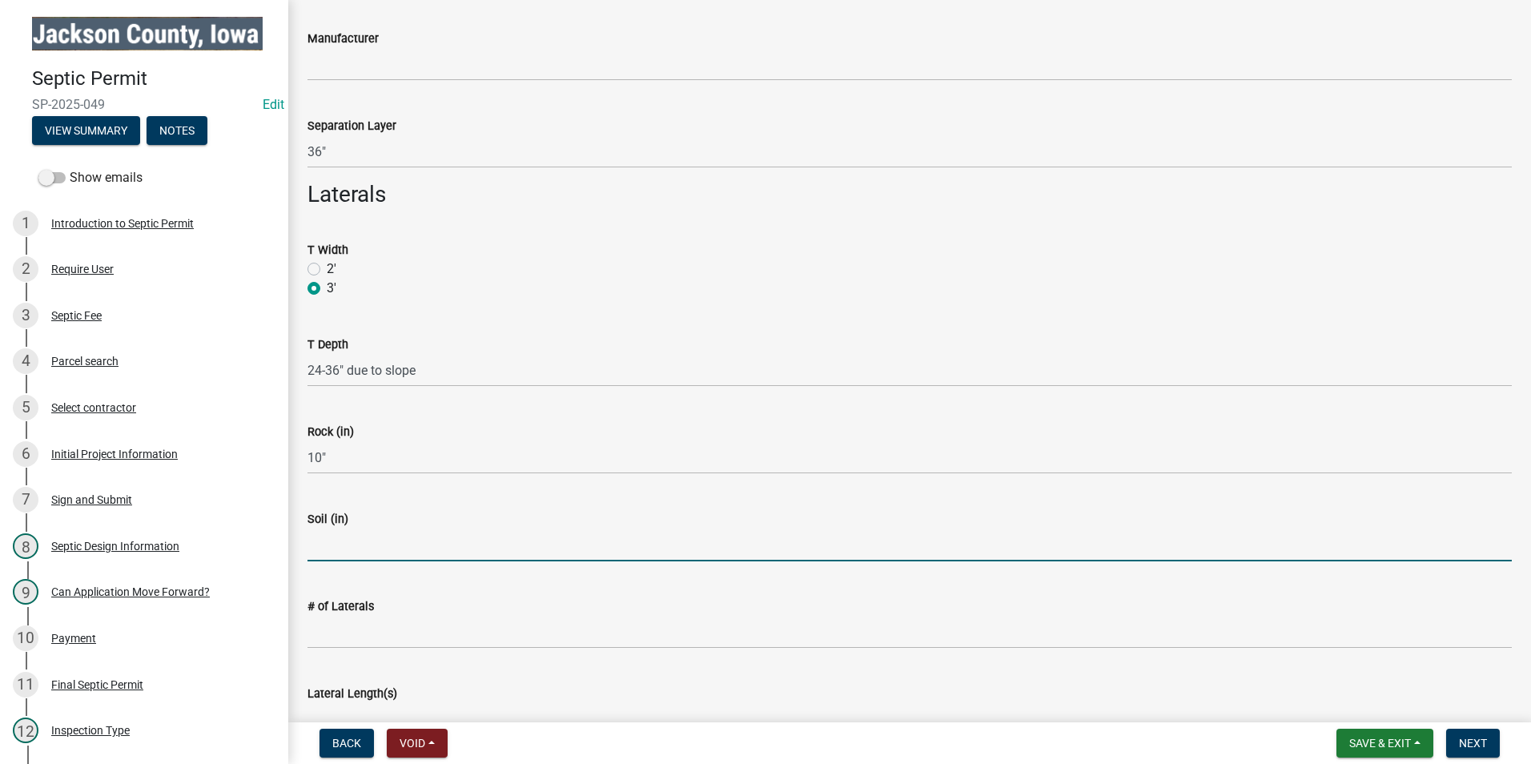
click at [344, 548] on input "Soil (in)" at bounding box center [909, 544] width 1204 height 33
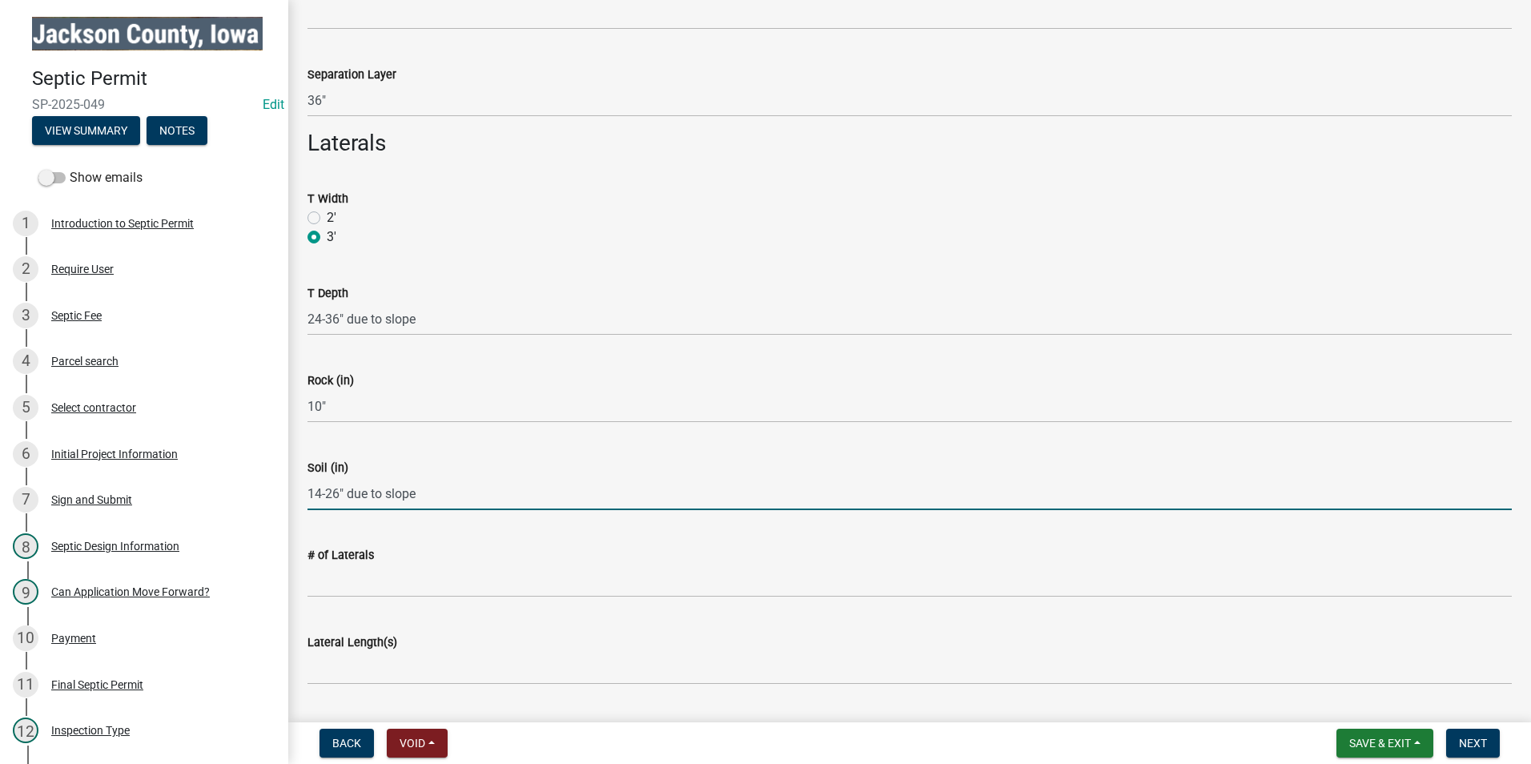
scroll to position [3762, 0]
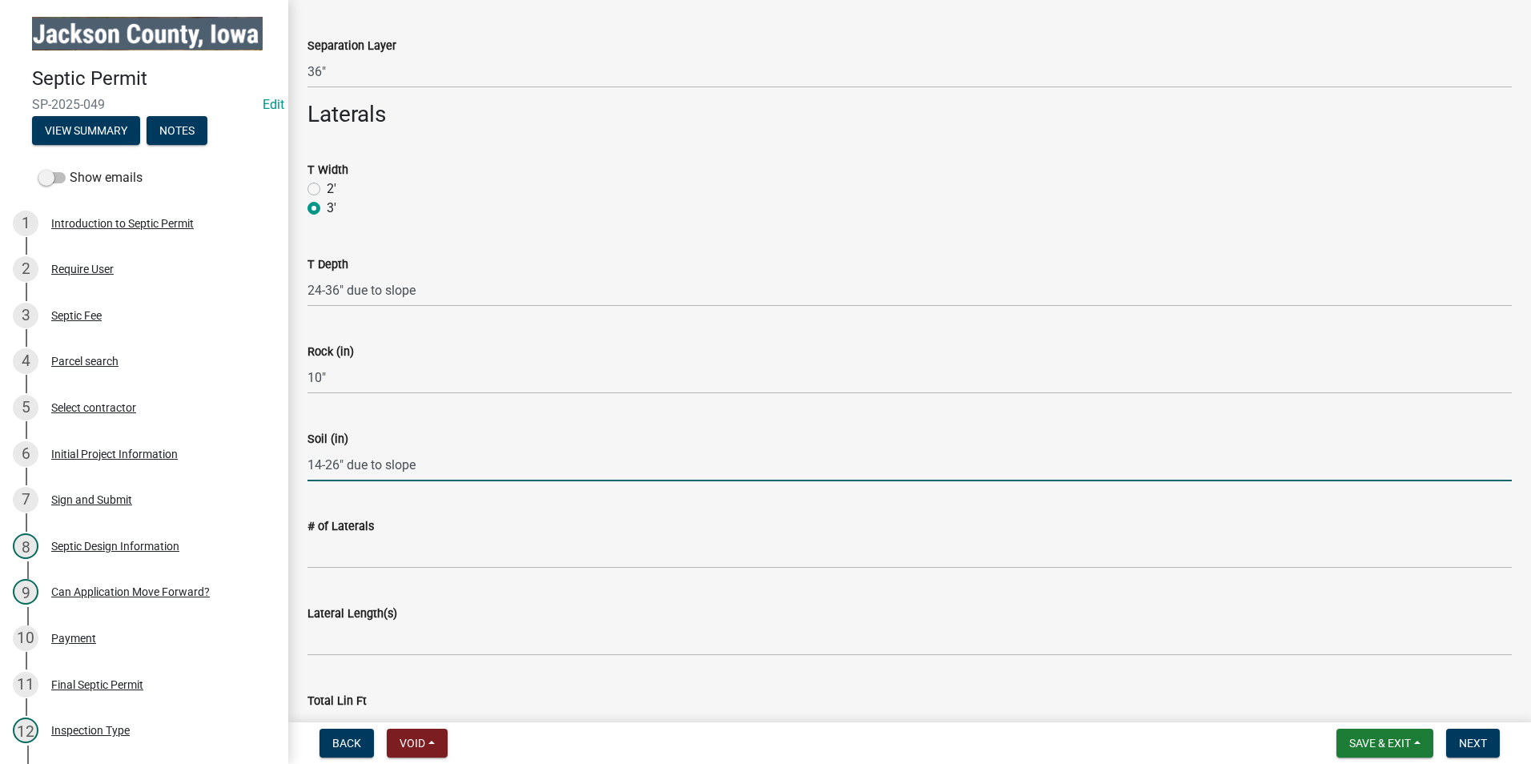
type input "14-26" due to slope"
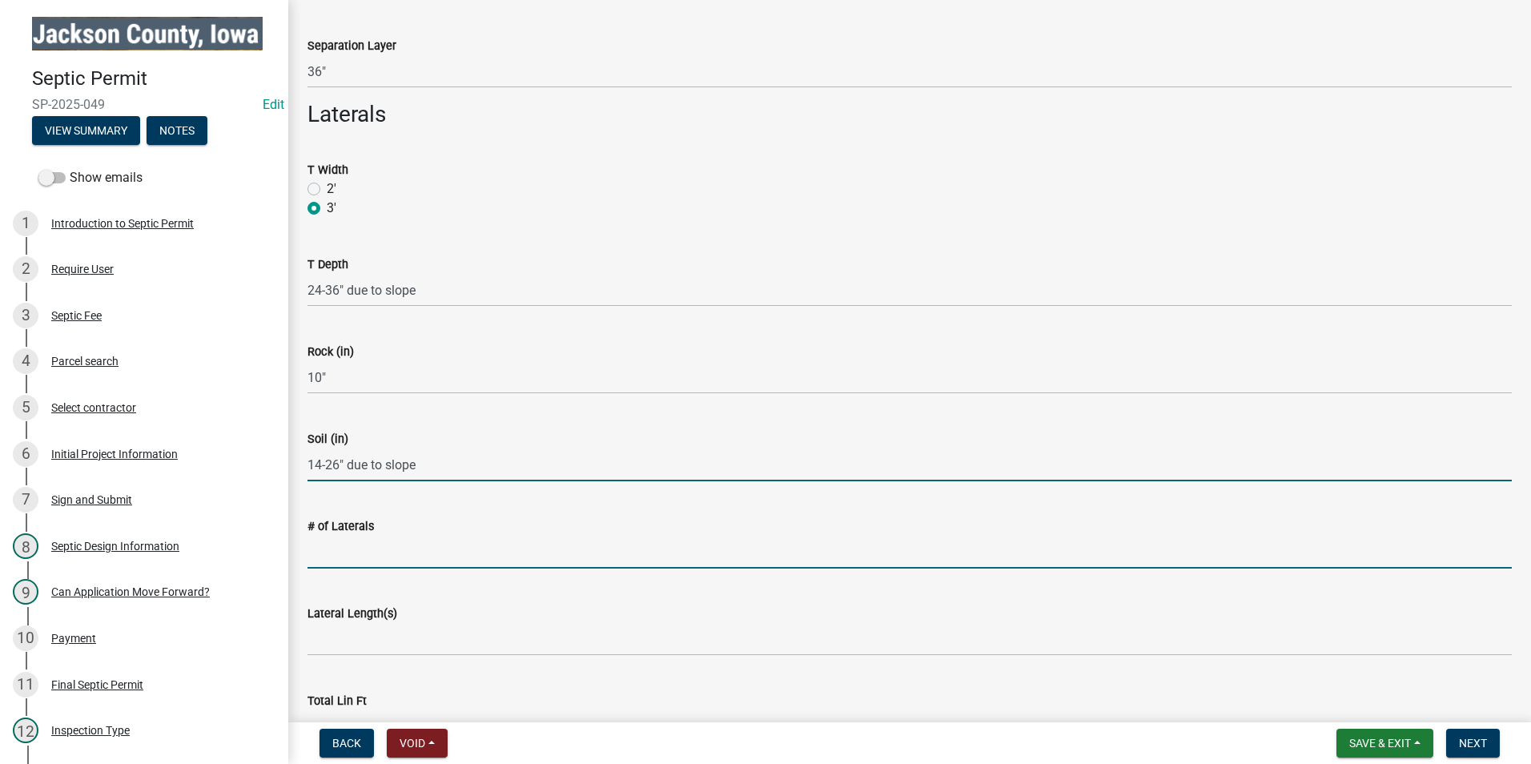
click at [346, 546] on input "# of Laterals" at bounding box center [909, 552] width 1204 height 33
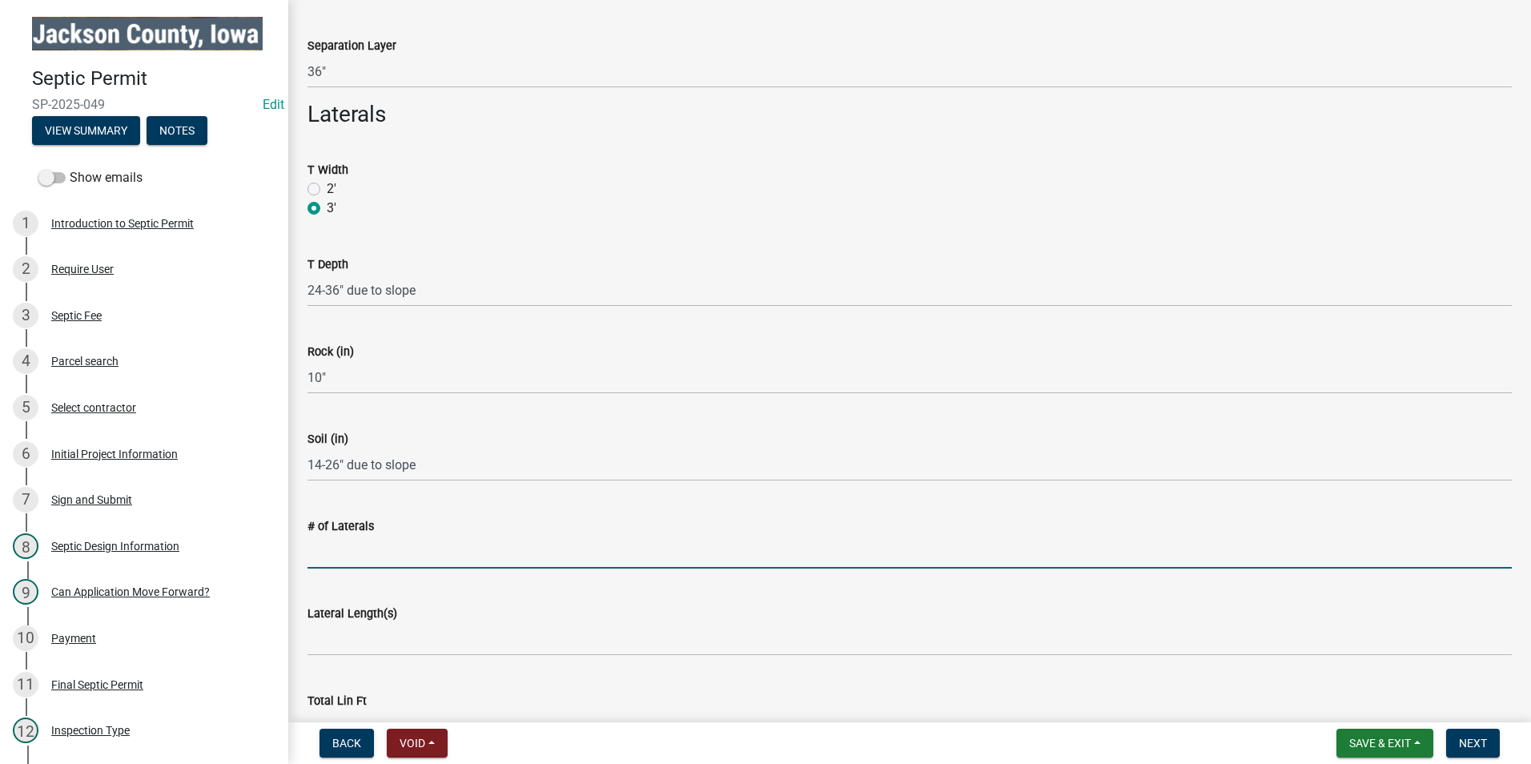
type input "3"
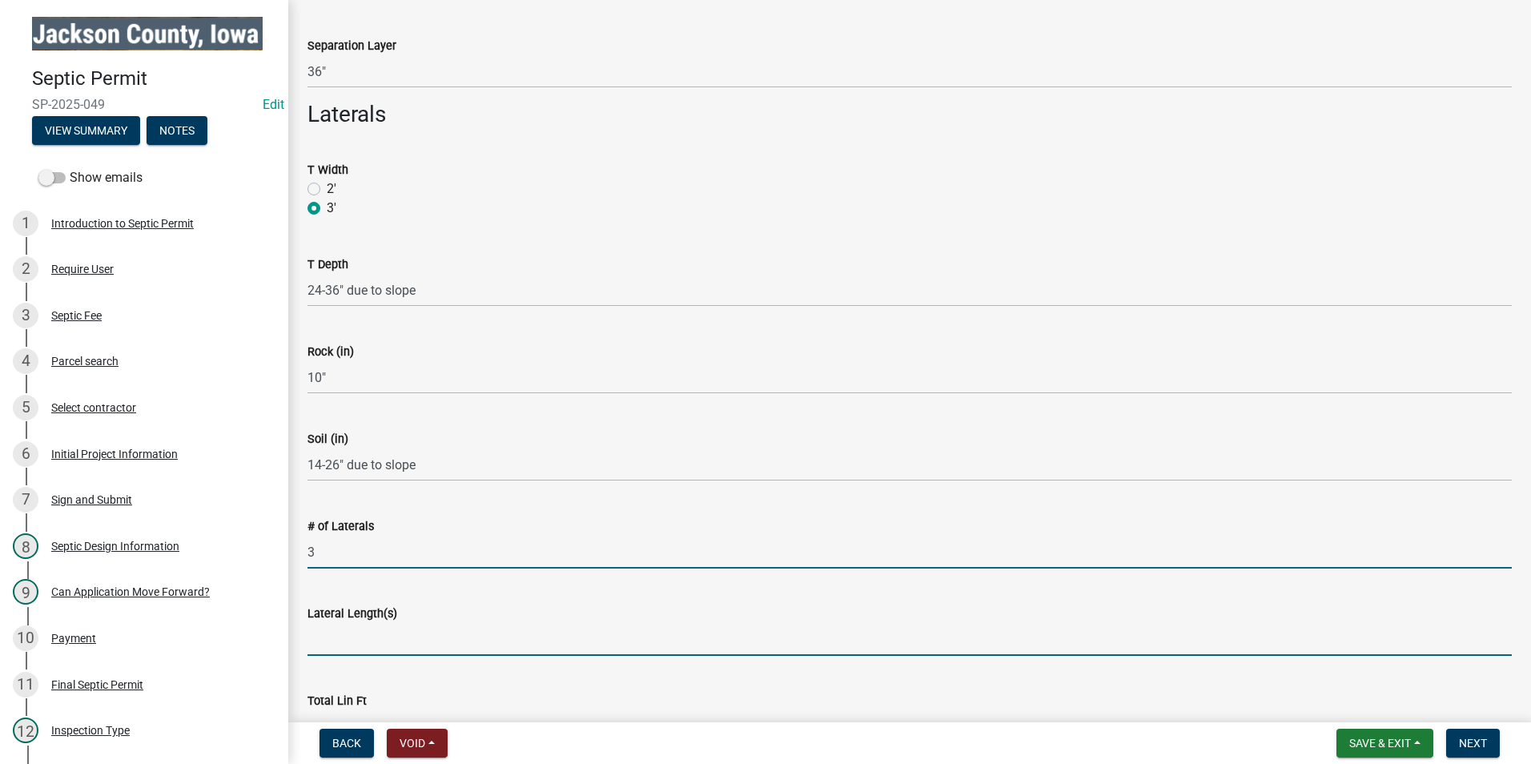
click at [373, 646] on input "Lateral Length(s)" at bounding box center [909, 639] width 1204 height 33
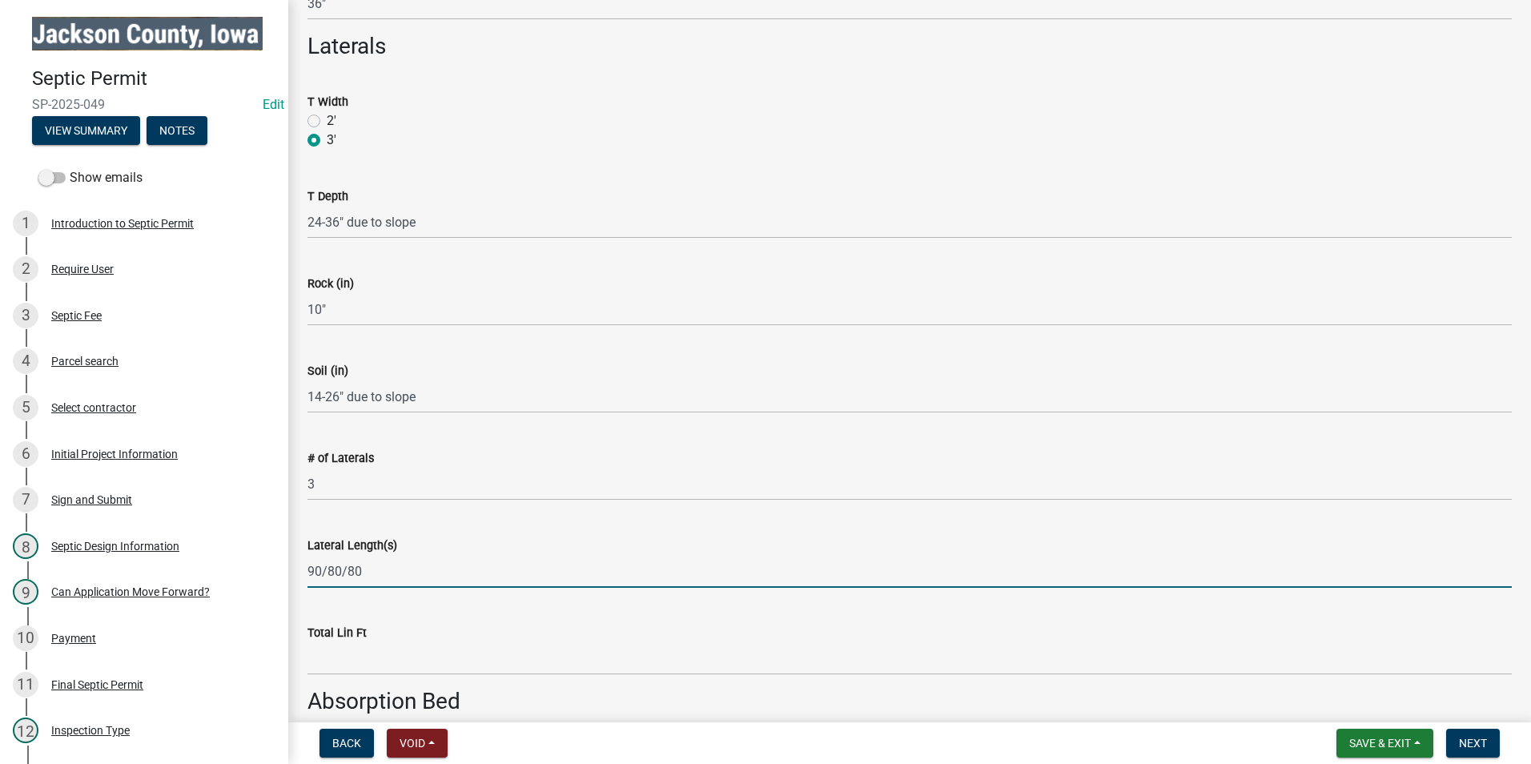
scroll to position [3922, 0]
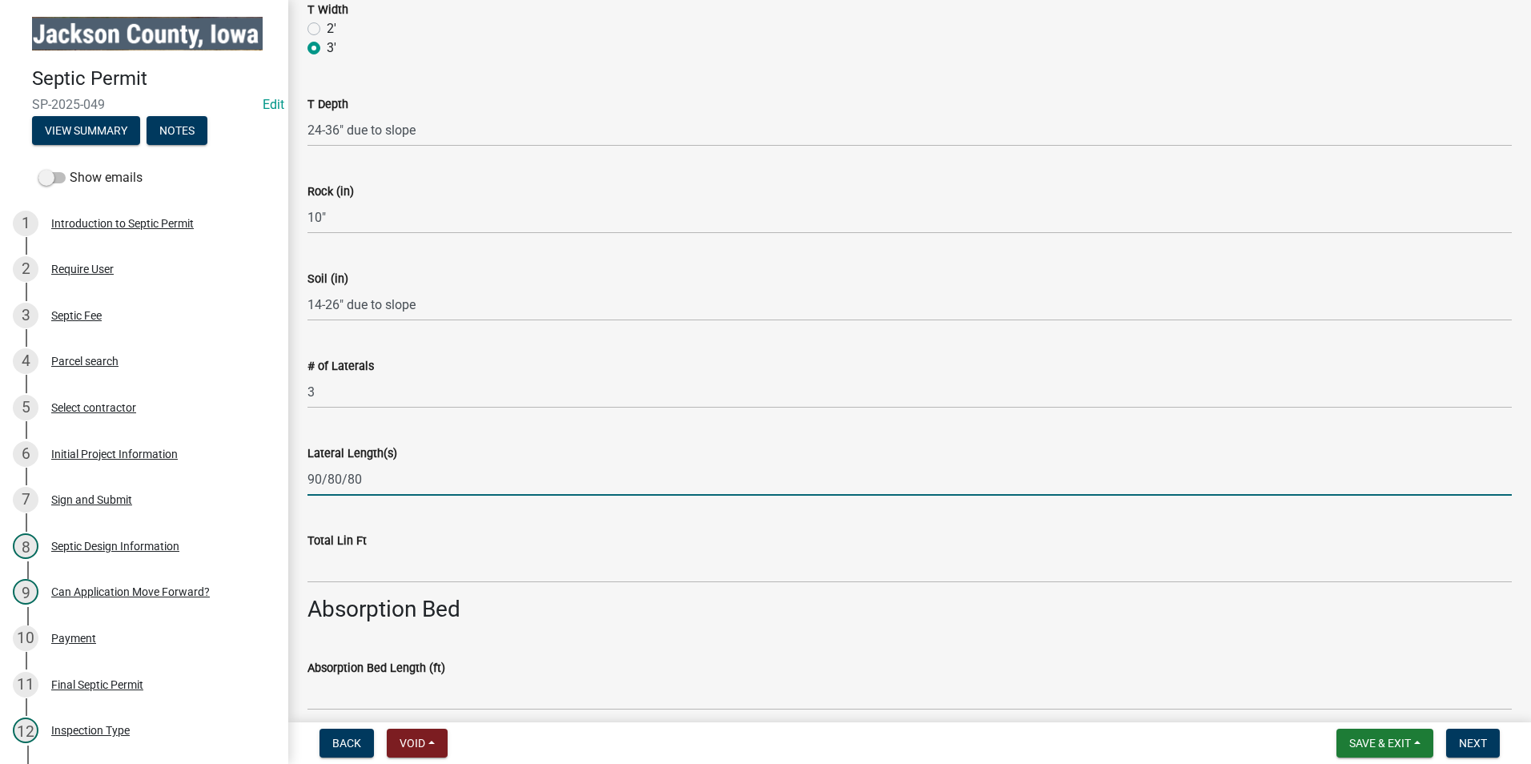
type input "90/80/80"
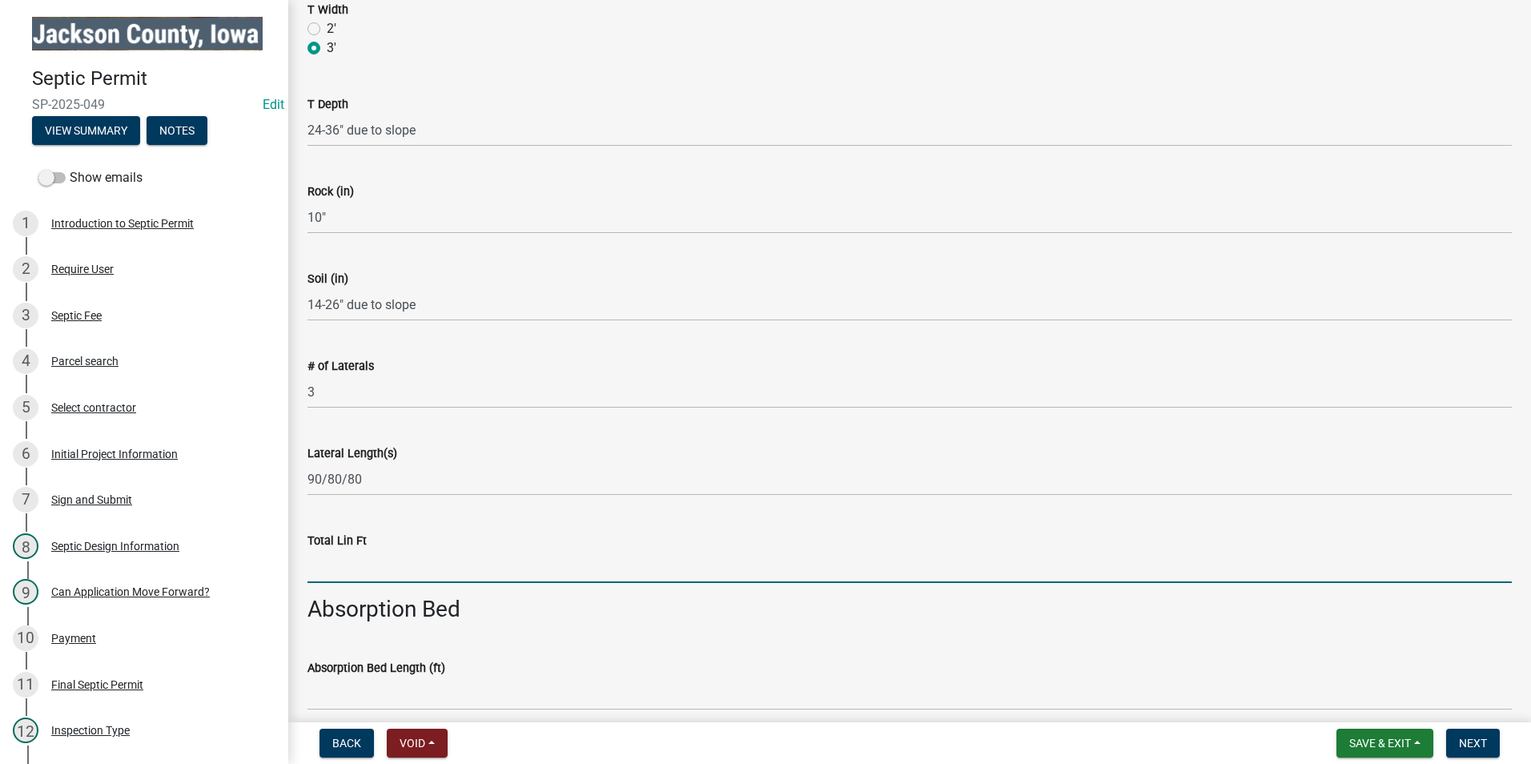
click at [370, 565] on input "Total Lin Ft" at bounding box center [909, 566] width 1204 height 33
type input "250'"
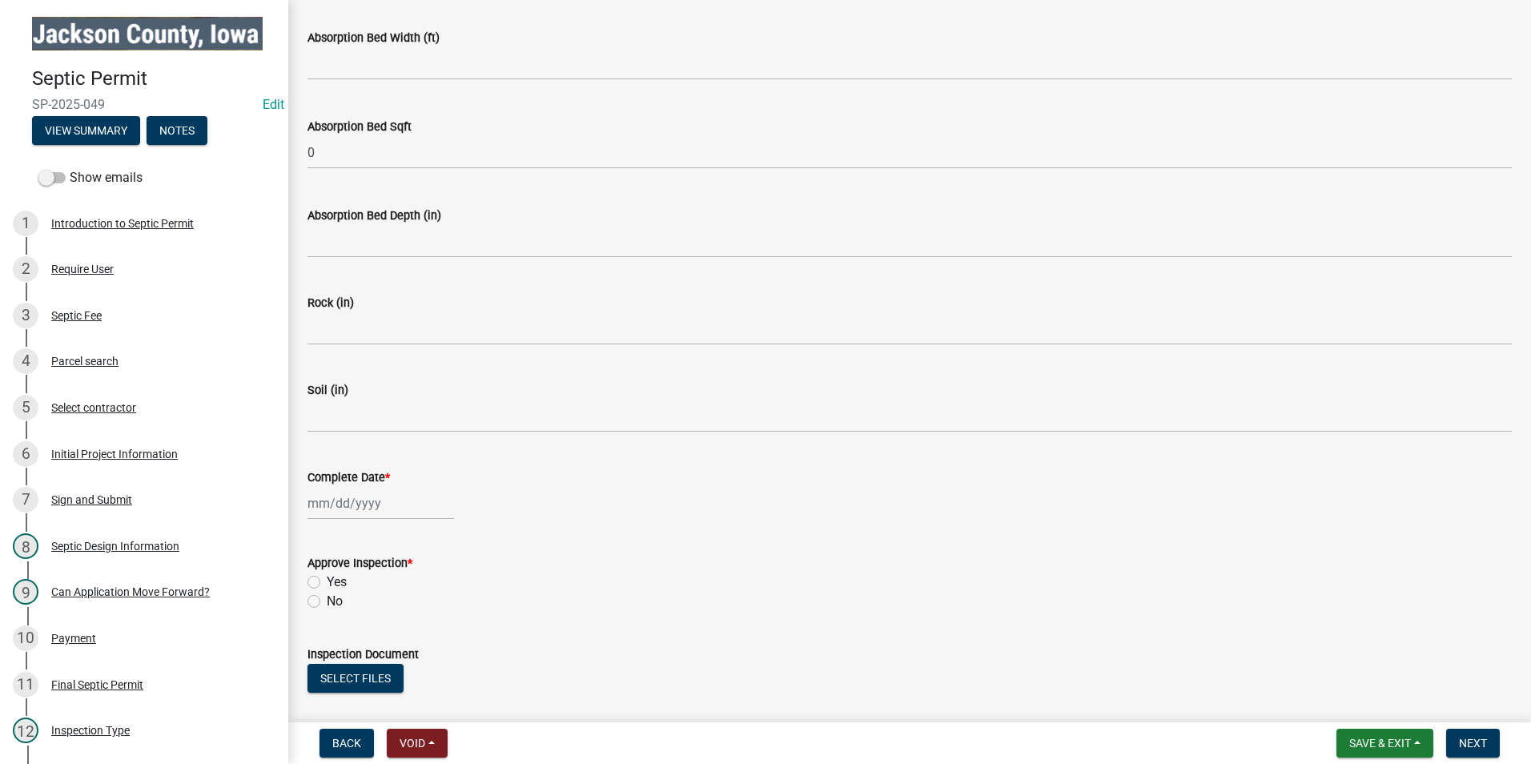
scroll to position [4643, 0]
select select "9"
select select "2025"
click at [383, 504] on div "[PERSON_NAME] Feb Mar Apr [PERSON_NAME][DATE] Oct Nov [DATE] 1526 1527 1528 152…" at bounding box center [380, 501] width 146 height 33
click at [407, 389] on div "18" at bounding box center [400, 391] width 26 height 26
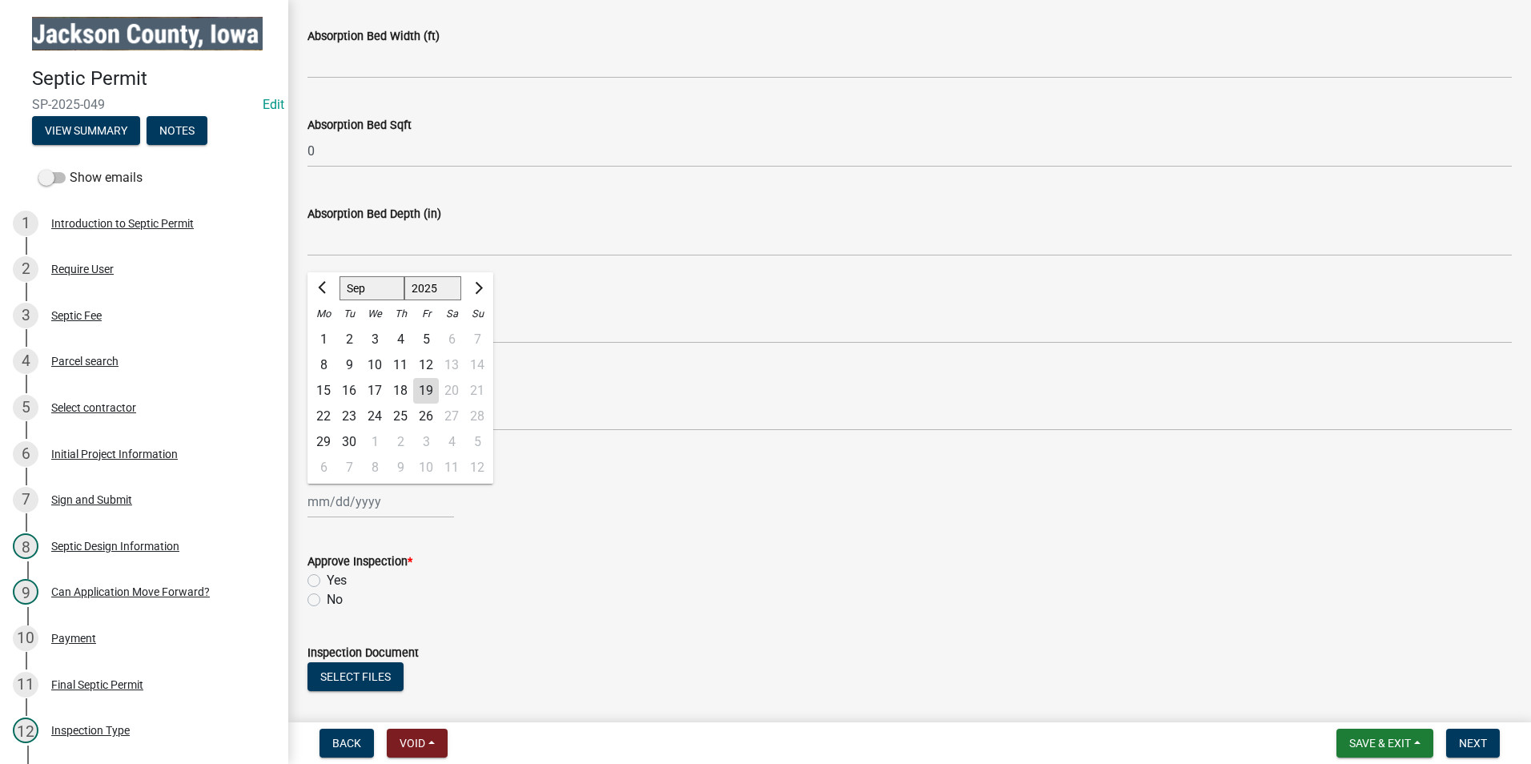
type input "[DATE]"
click at [639, 482] on div "Complete Date *" at bounding box center [909, 475] width 1204 height 19
click at [768, 540] on form "Approve Inspection * Yes No" at bounding box center [909, 570] width 1204 height 77
drag, startPoint x: 313, startPoint y: 578, endPoint x: 324, endPoint y: 578, distance: 11.2
click at [327, 577] on label "Yes" at bounding box center [337, 580] width 20 height 19
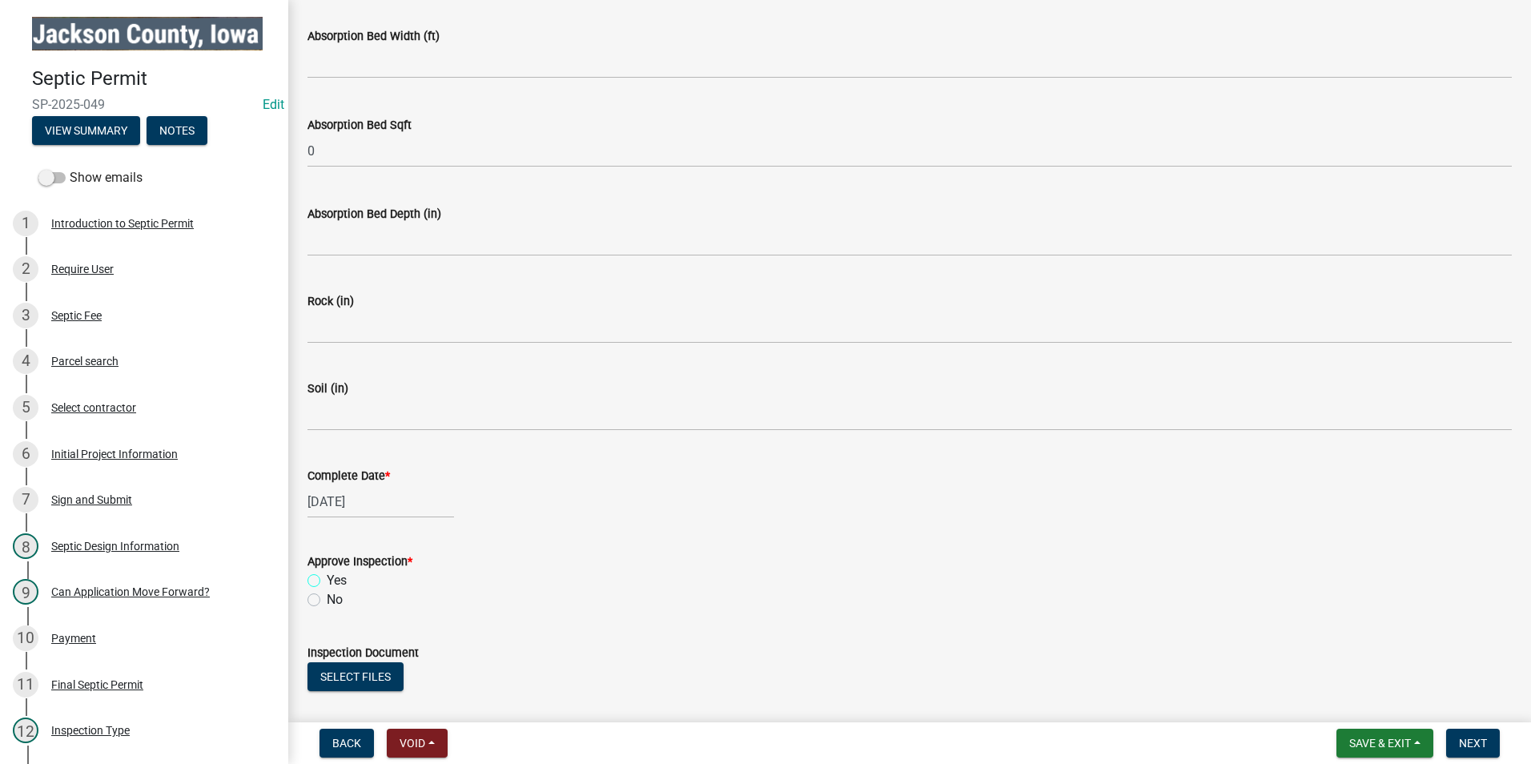
click at [327, 577] on input "Yes" at bounding box center [332, 576] width 10 height 10
radio input "true"
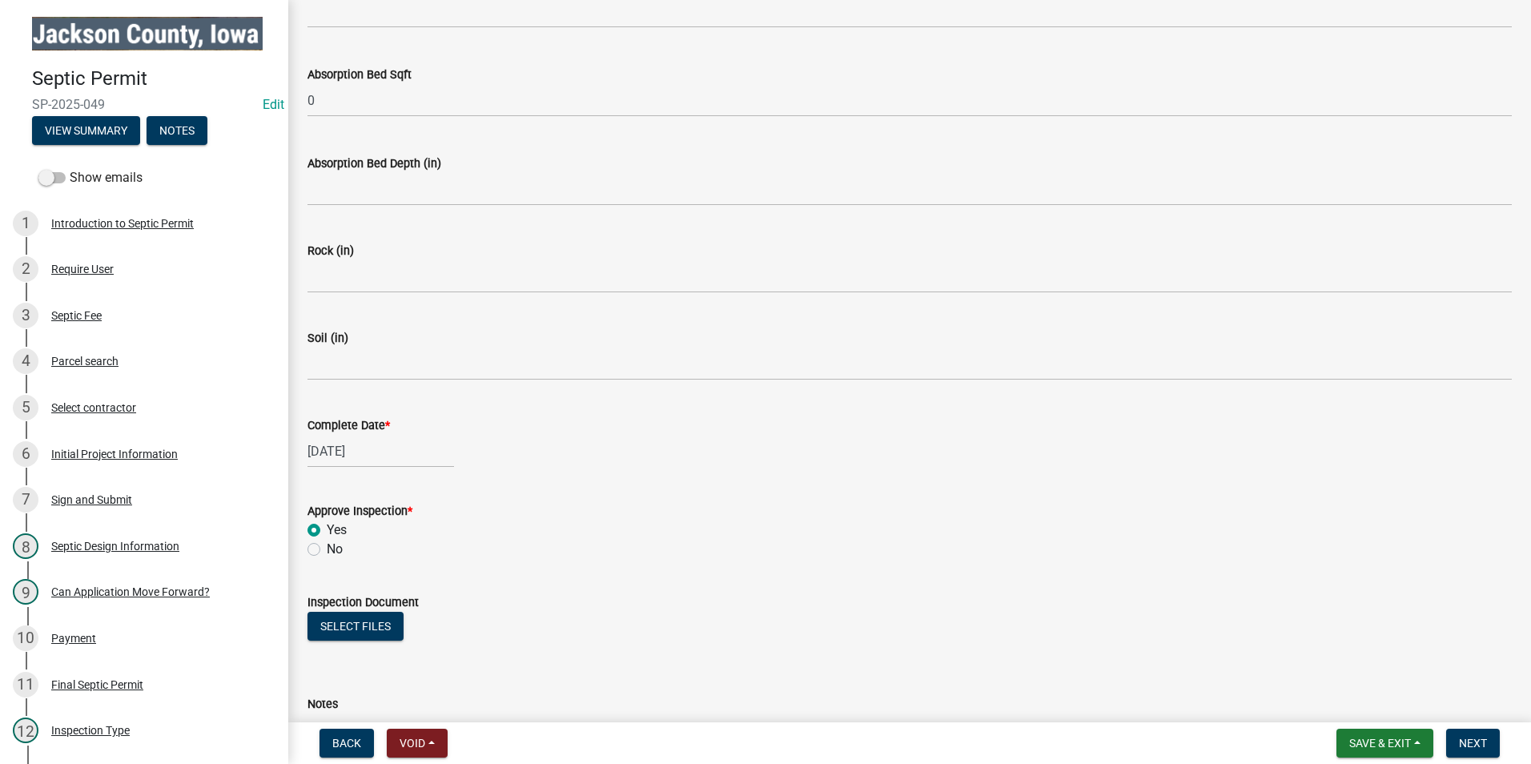
scroll to position [4841, 0]
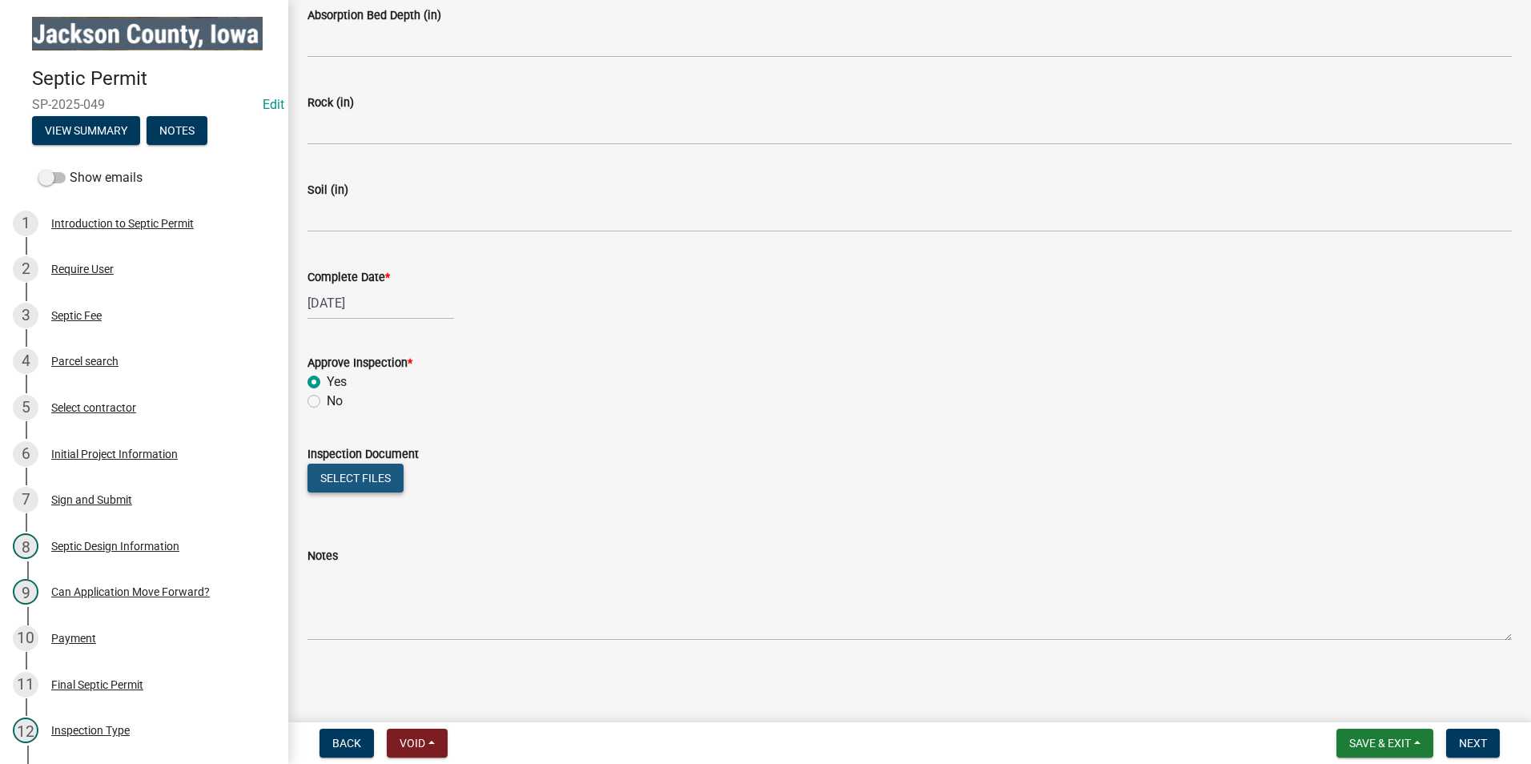
click at [351, 476] on button "Select files" at bounding box center [355, 477] width 96 height 29
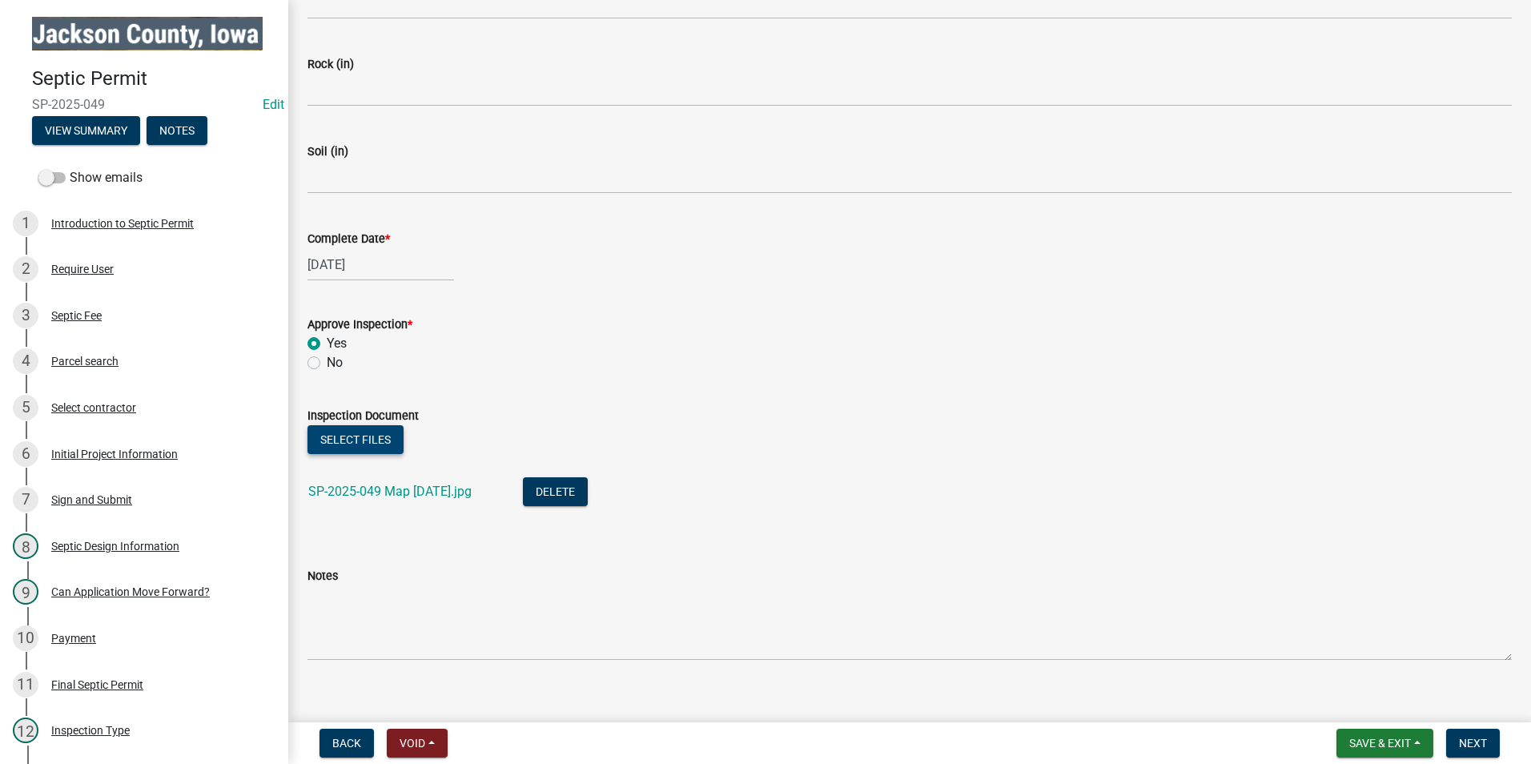
scroll to position [4900, 0]
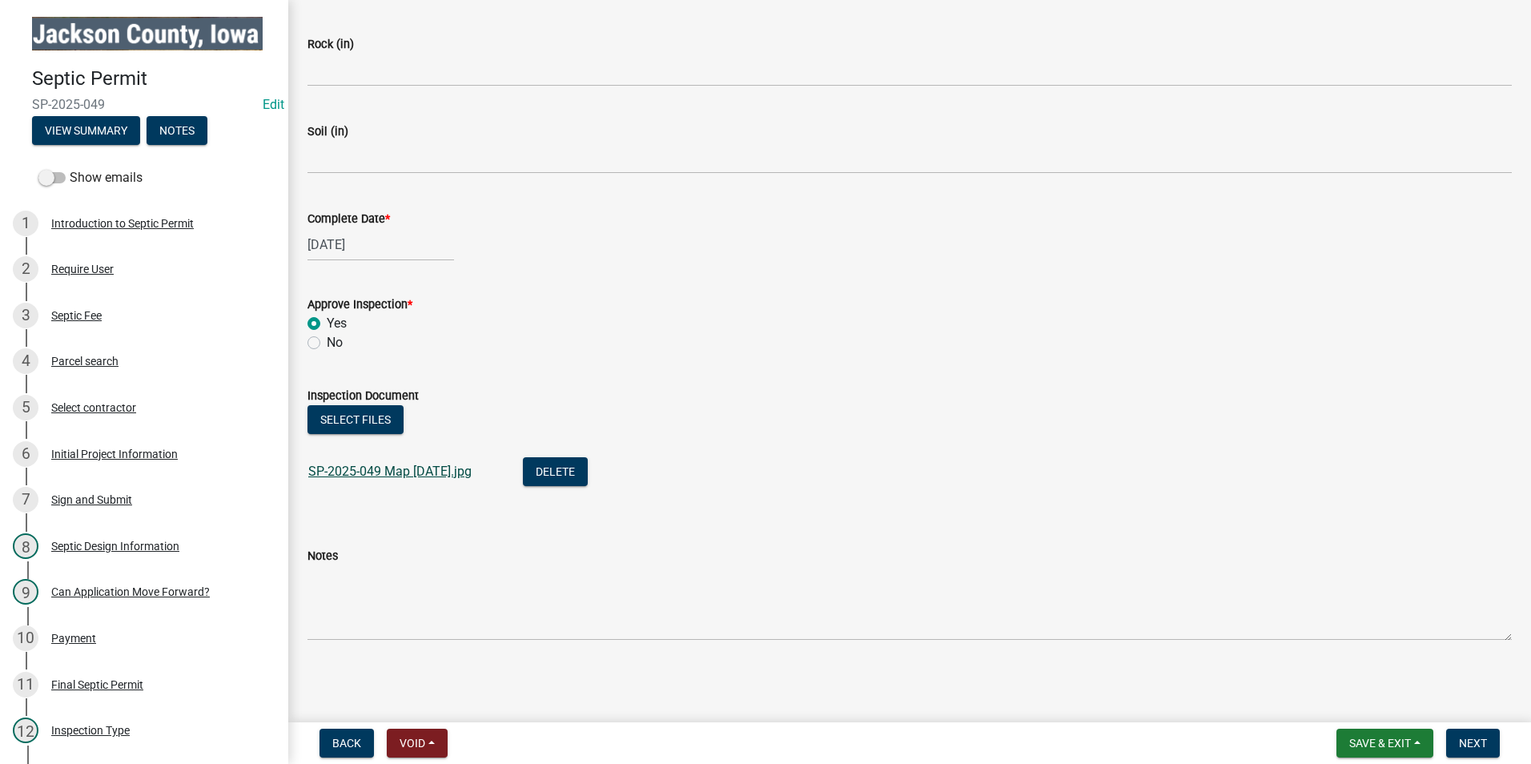
click at [388, 465] on link "SP-2025-049 Map [DATE].jpg" at bounding box center [389, 470] width 163 height 15
click at [1462, 742] on span "Next" at bounding box center [1473, 742] width 28 height 13
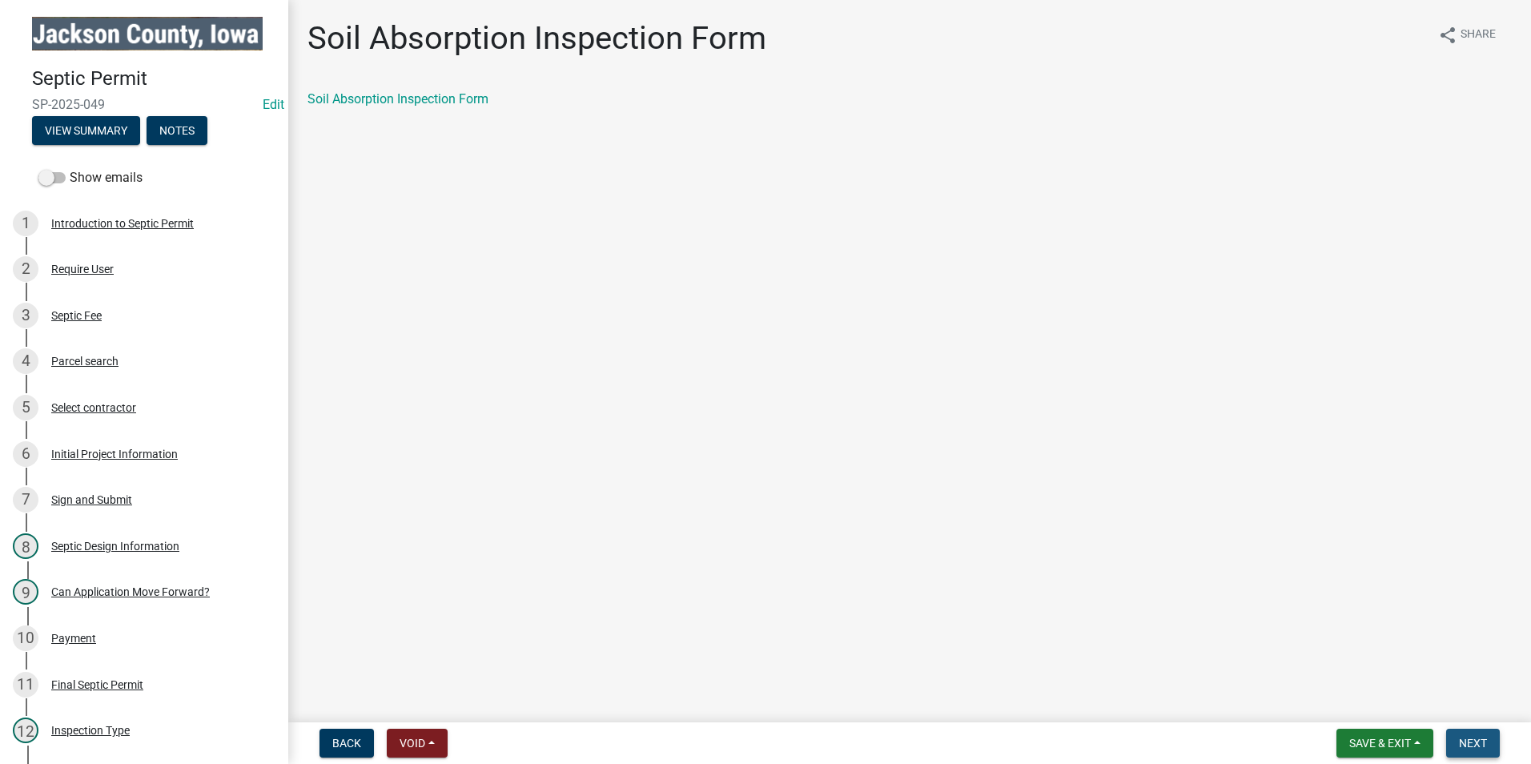
click at [1471, 753] on button "Next" at bounding box center [1473, 742] width 54 height 29
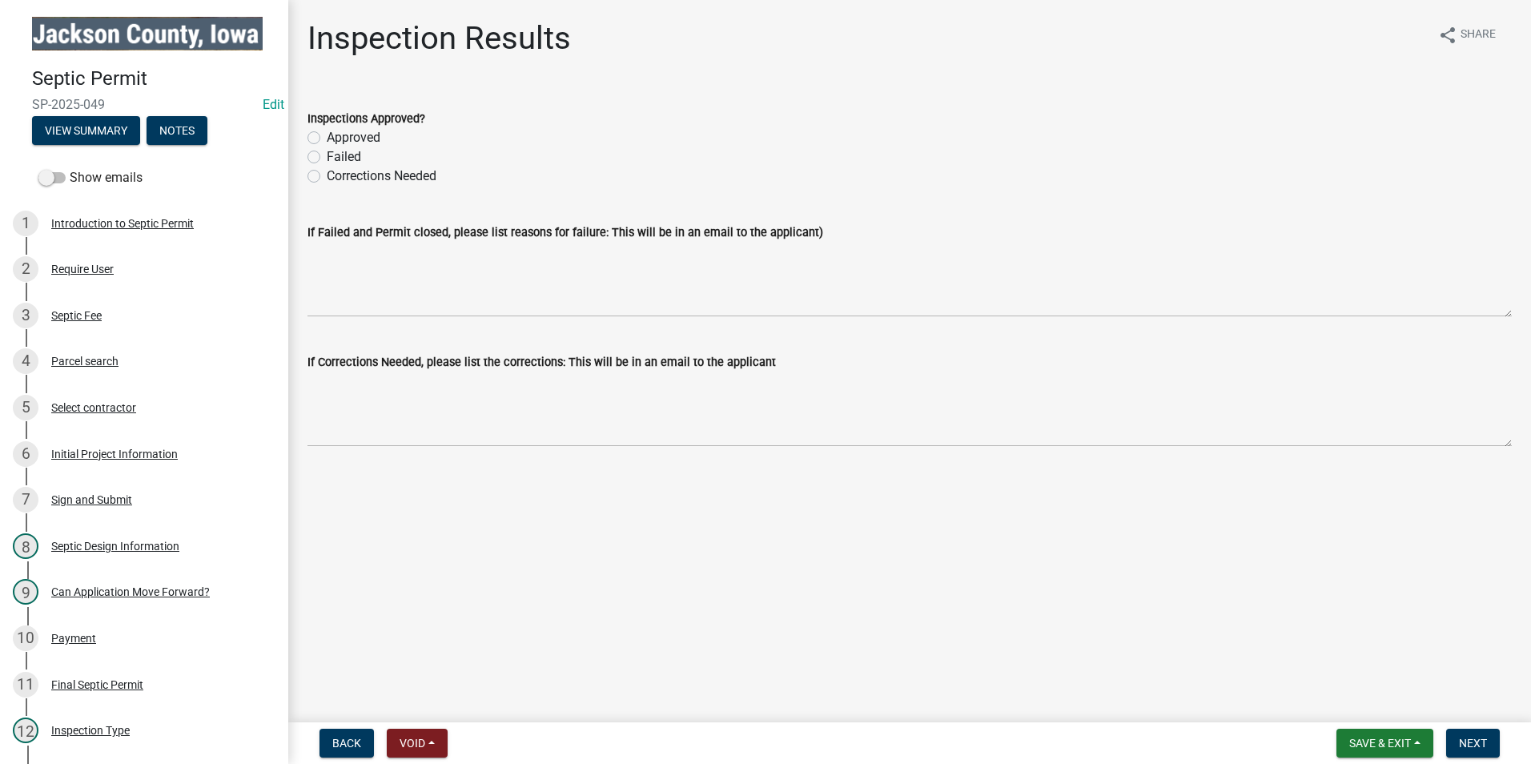
click at [327, 139] on label "Approved" at bounding box center [354, 137] width 54 height 19
click at [327, 138] on input "Approved" at bounding box center [332, 133] width 10 height 10
radio input "true"
click at [1483, 745] on span "Next" at bounding box center [1473, 742] width 28 height 13
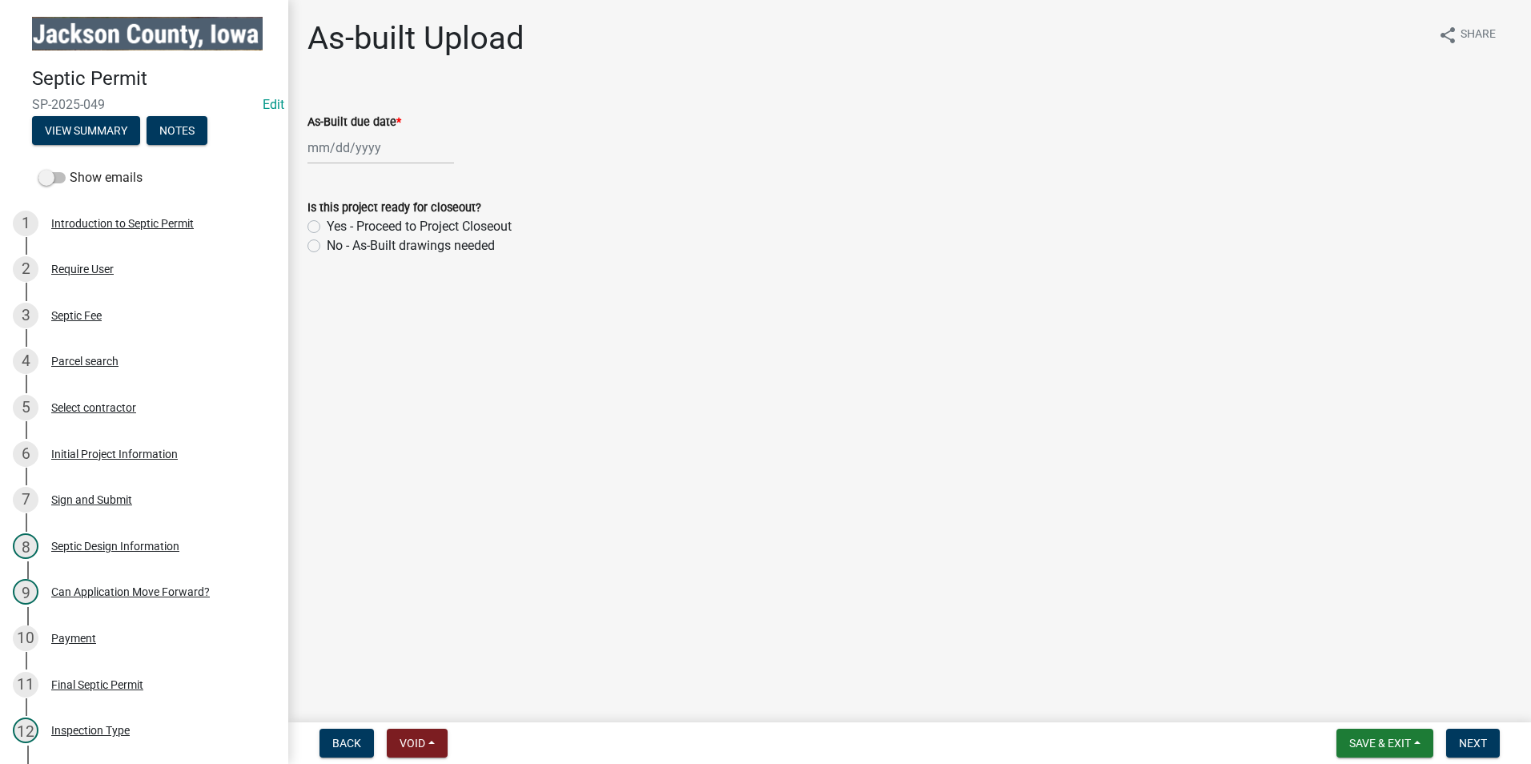
select select "9"
select select "2025"
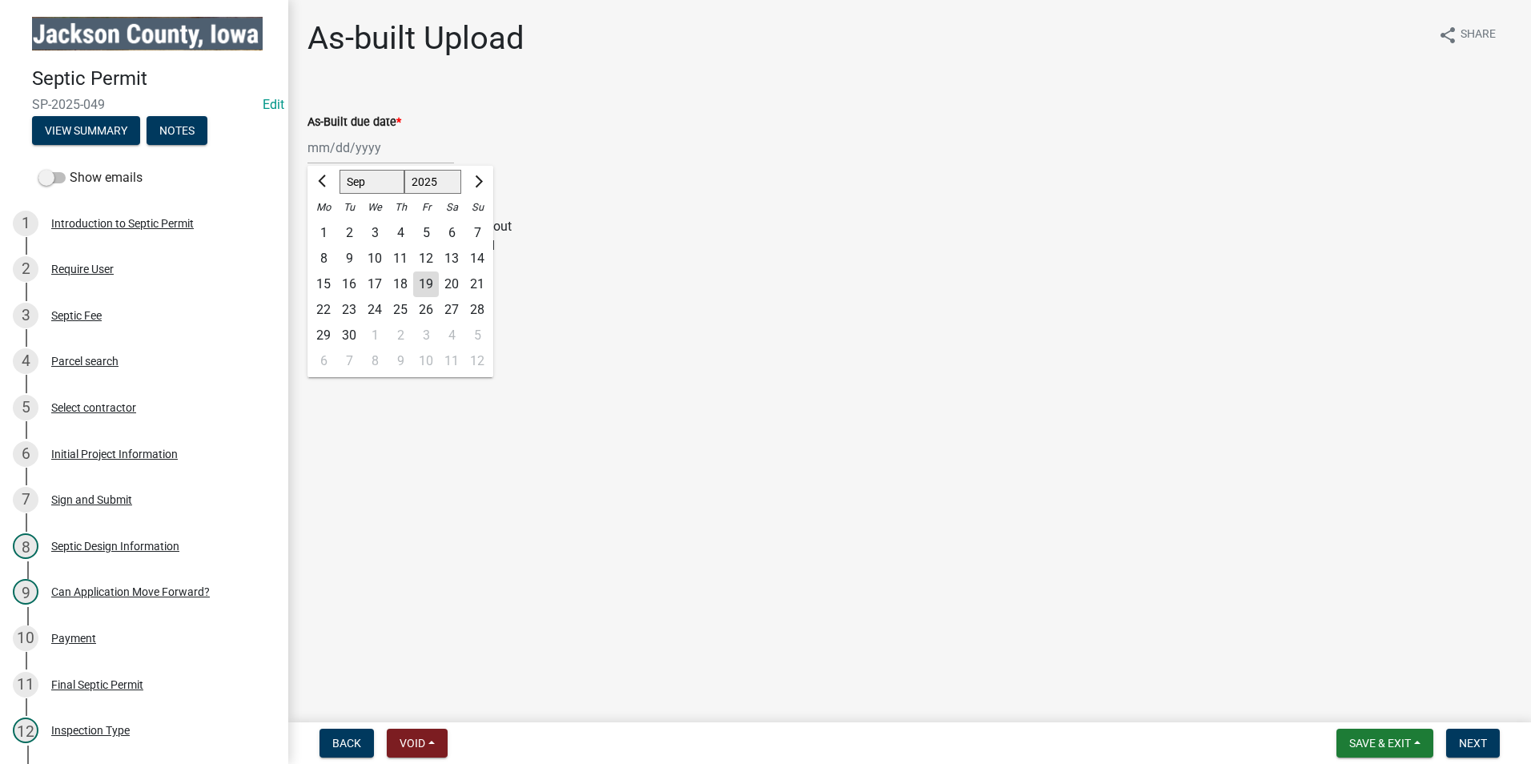
drag, startPoint x: 367, startPoint y: 142, endPoint x: 376, endPoint y: 157, distance: 18.0
click at [366, 143] on div "[PERSON_NAME] Feb Mar Apr [PERSON_NAME][DATE] Oct Nov [DATE] 1526 1527 1528 152…" at bounding box center [380, 147] width 146 height 33
click at [427, 281] on div "19" at bounding box center [426, 284] width 26 height 26
type input "[DATE]"
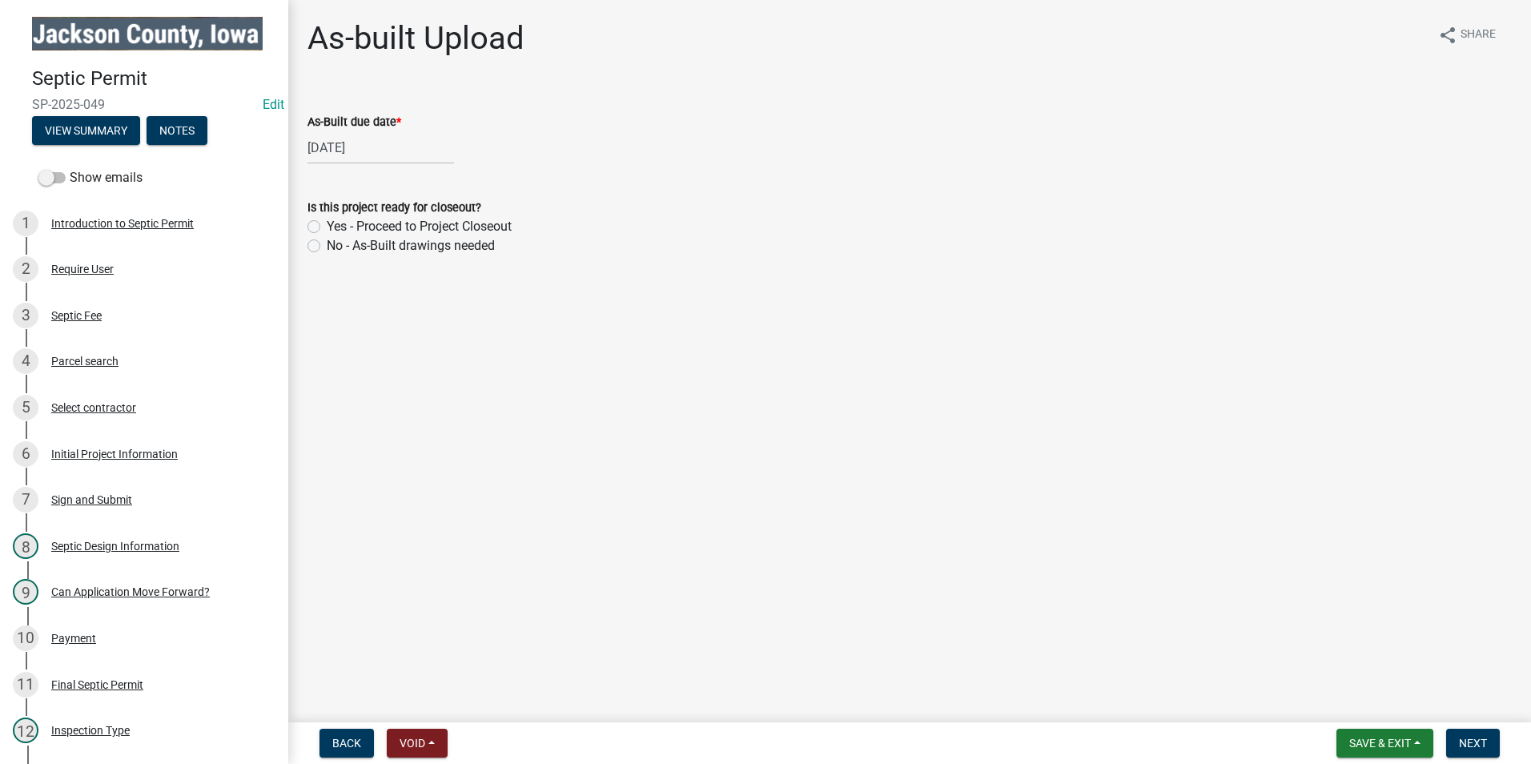
click at [327, 227] on label "Yes - Proceed to Project Closeout" at bounding box center [419, 226] width 185 height 19
click at [327, 227] on input "Yes - Proceed to Project Closeout" at bounding box center [332, 222] width 10 height 10
radio input "true"
click at [1460, 738] on span "Next" at bounding box center [1473, 742] width 28 height 13
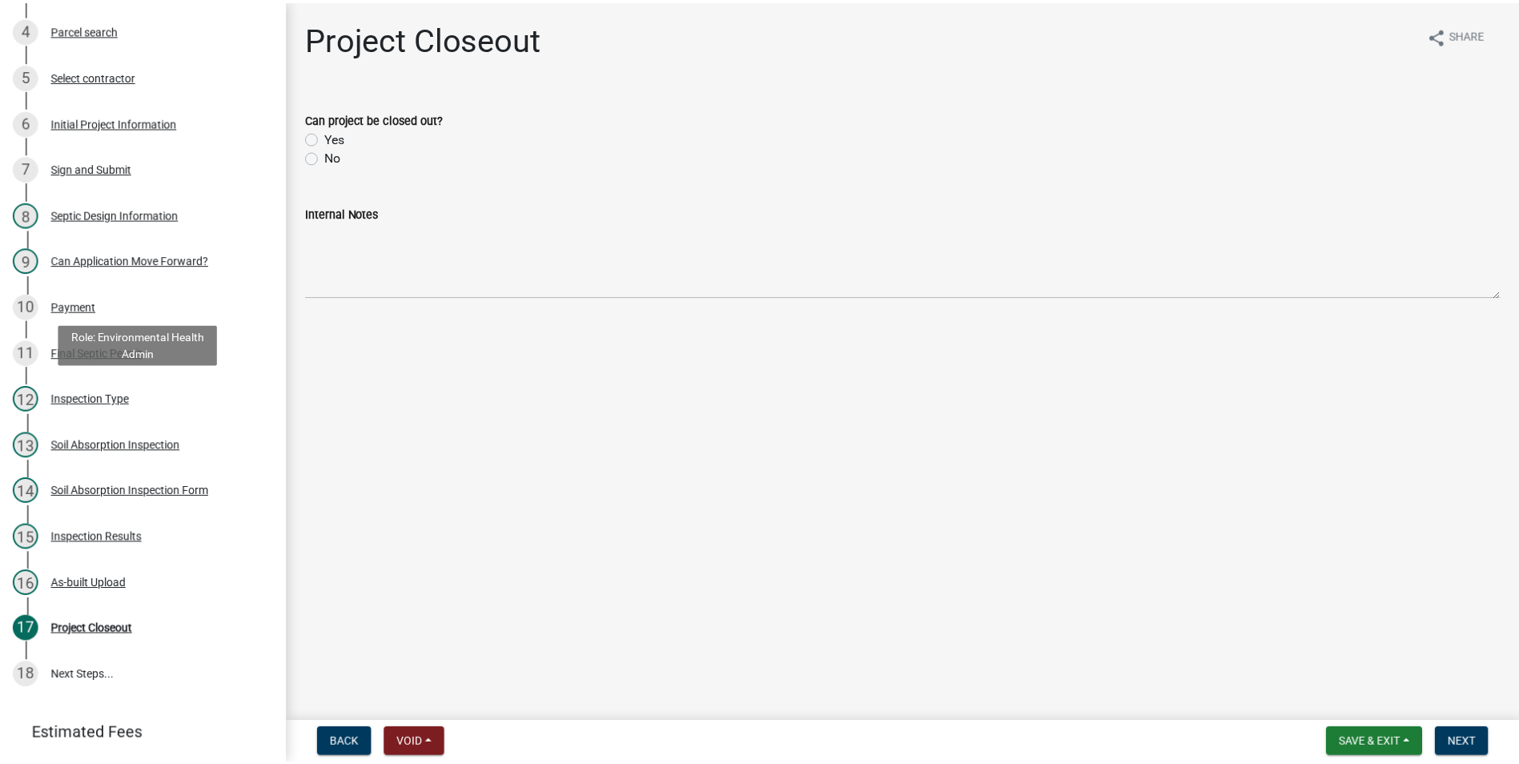
scroll to position [377, 0]
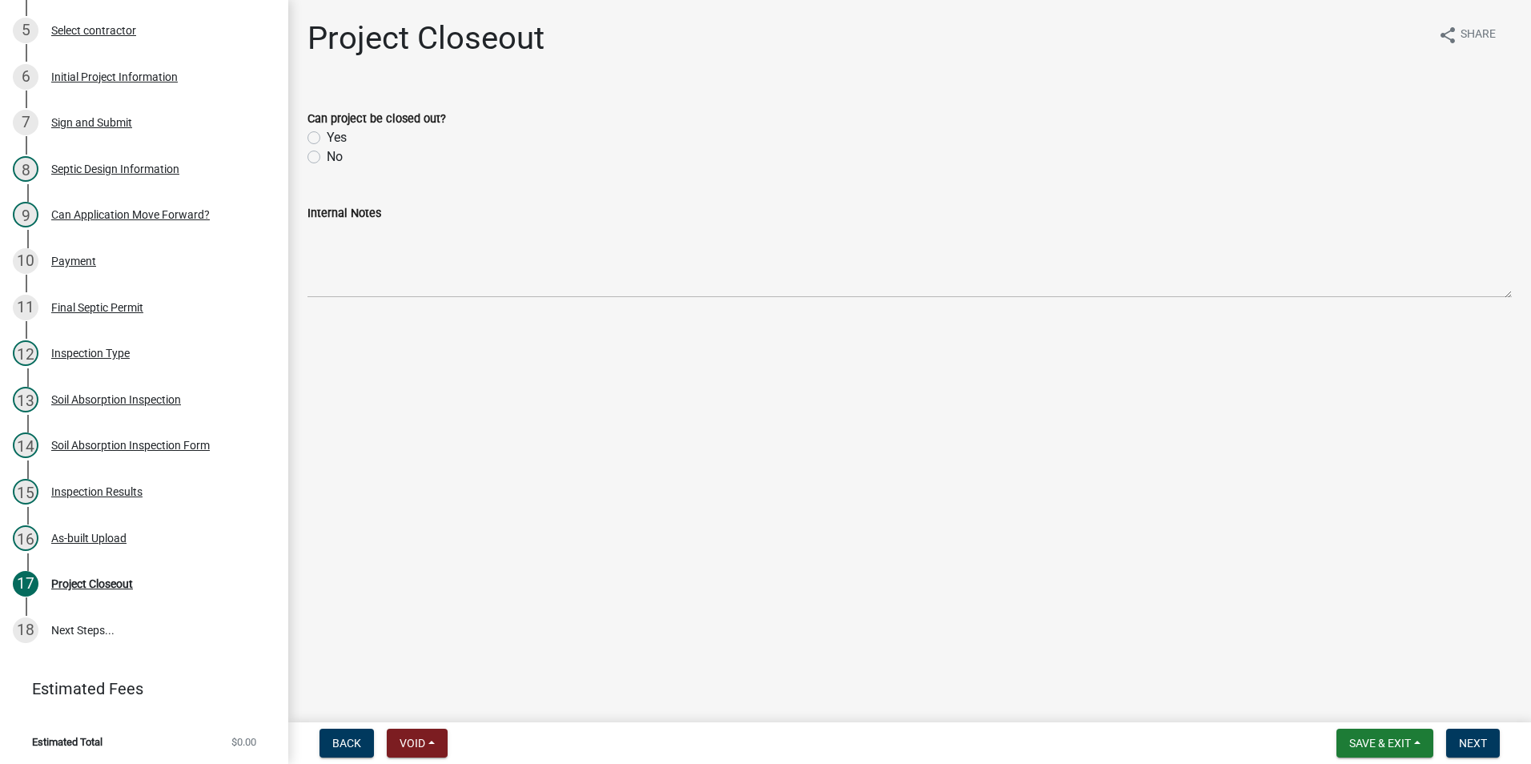
click at [327, 136] on label "Yes" at bounding box center [337, 137] width 20 height 19
click at [327, 136] on input "Yes" at bounding box center [332, 133] width 10 height 10
radio input "true"
click at [1463, 748] on span "Next" at bounding box center [1473, 742] width 28 height 13
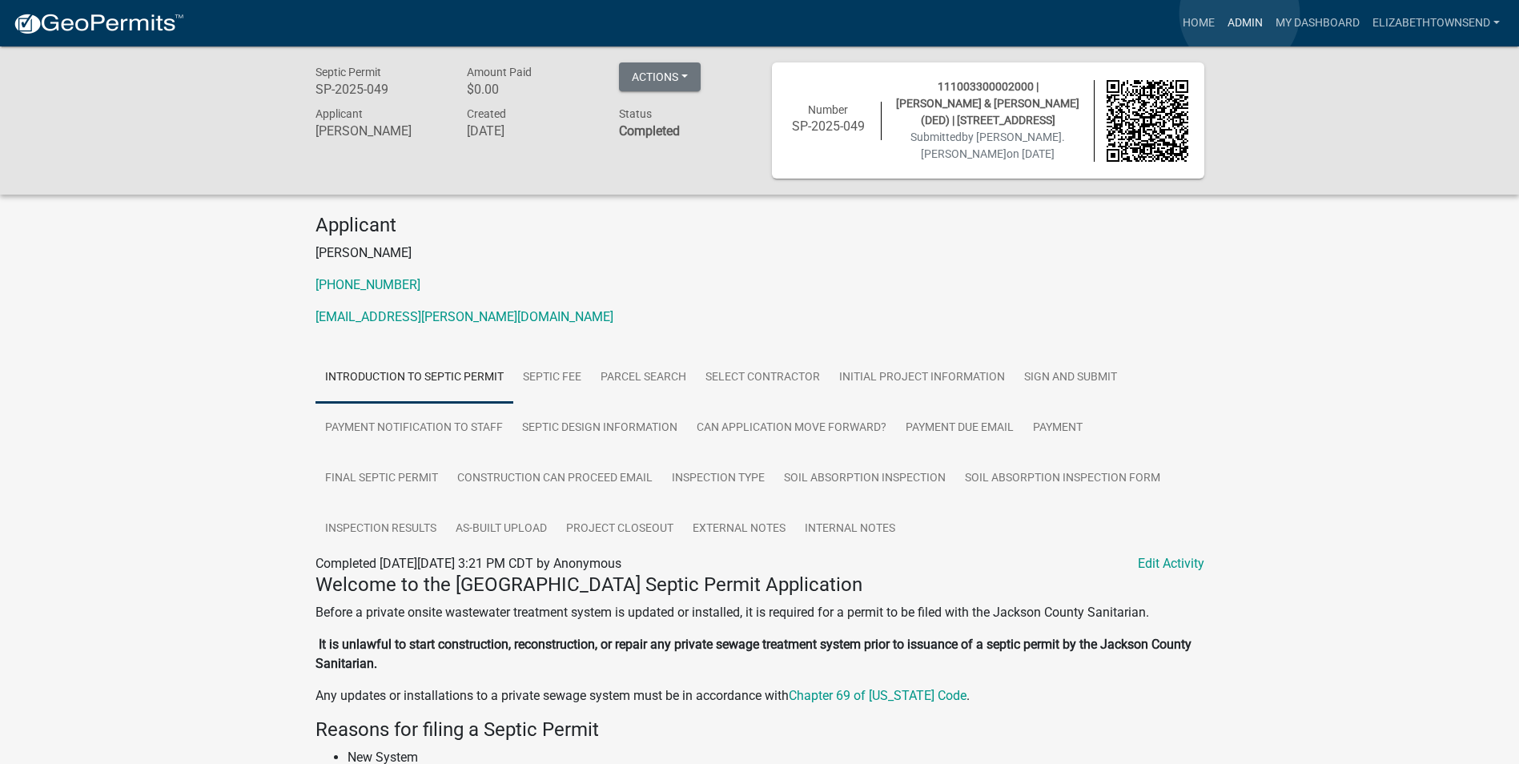
click at [1239, 14] on link "Admin" at bounding box center [1245, 23] width 48 height 30
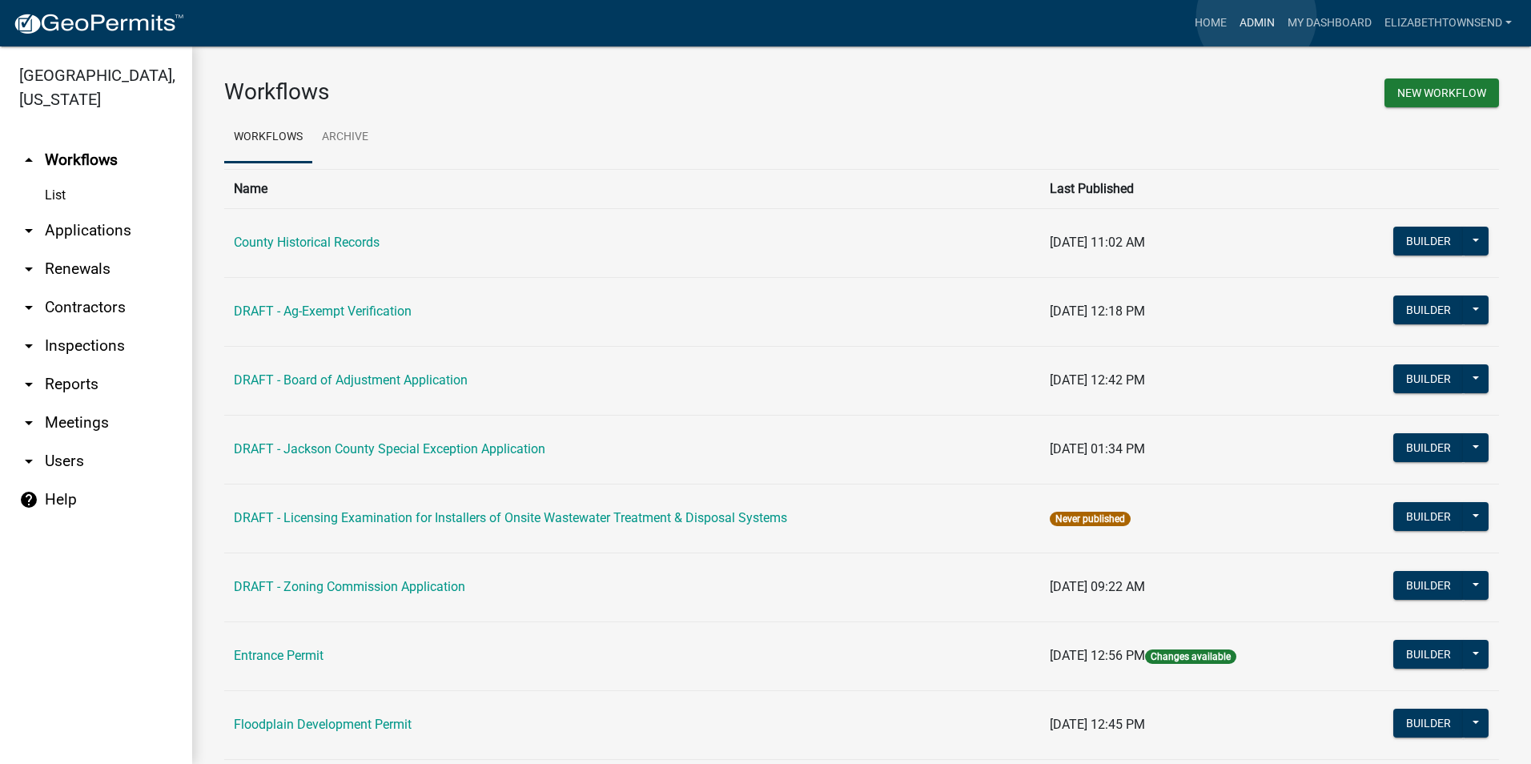
click at [1256, 17] on link "Admin" at bounding box center [1257, 23] width 48 height 30
click at [1330, 21] on link "My Dashboard" at bounding box center [1329, 23] width 97 height 30
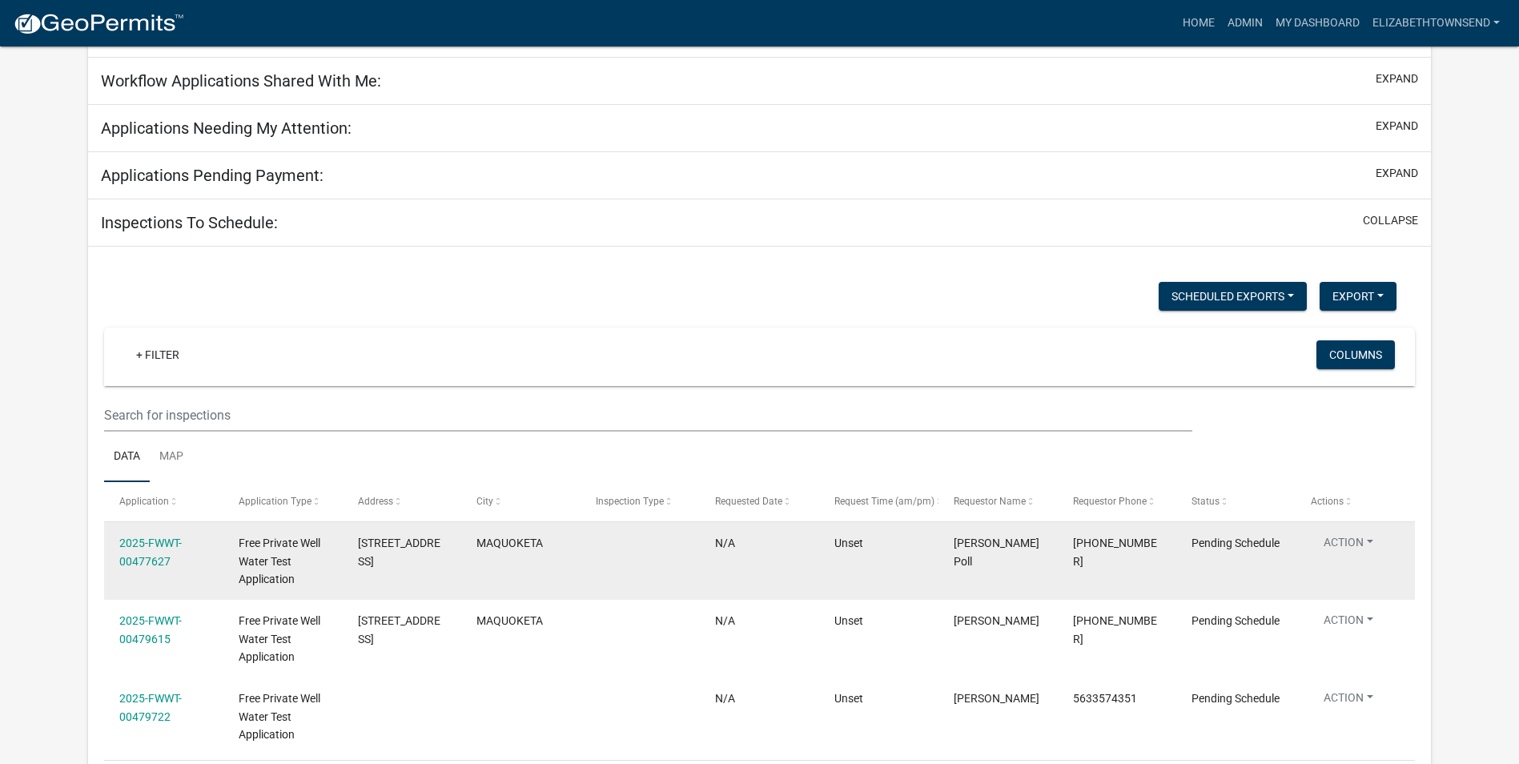
select select "3: 100"
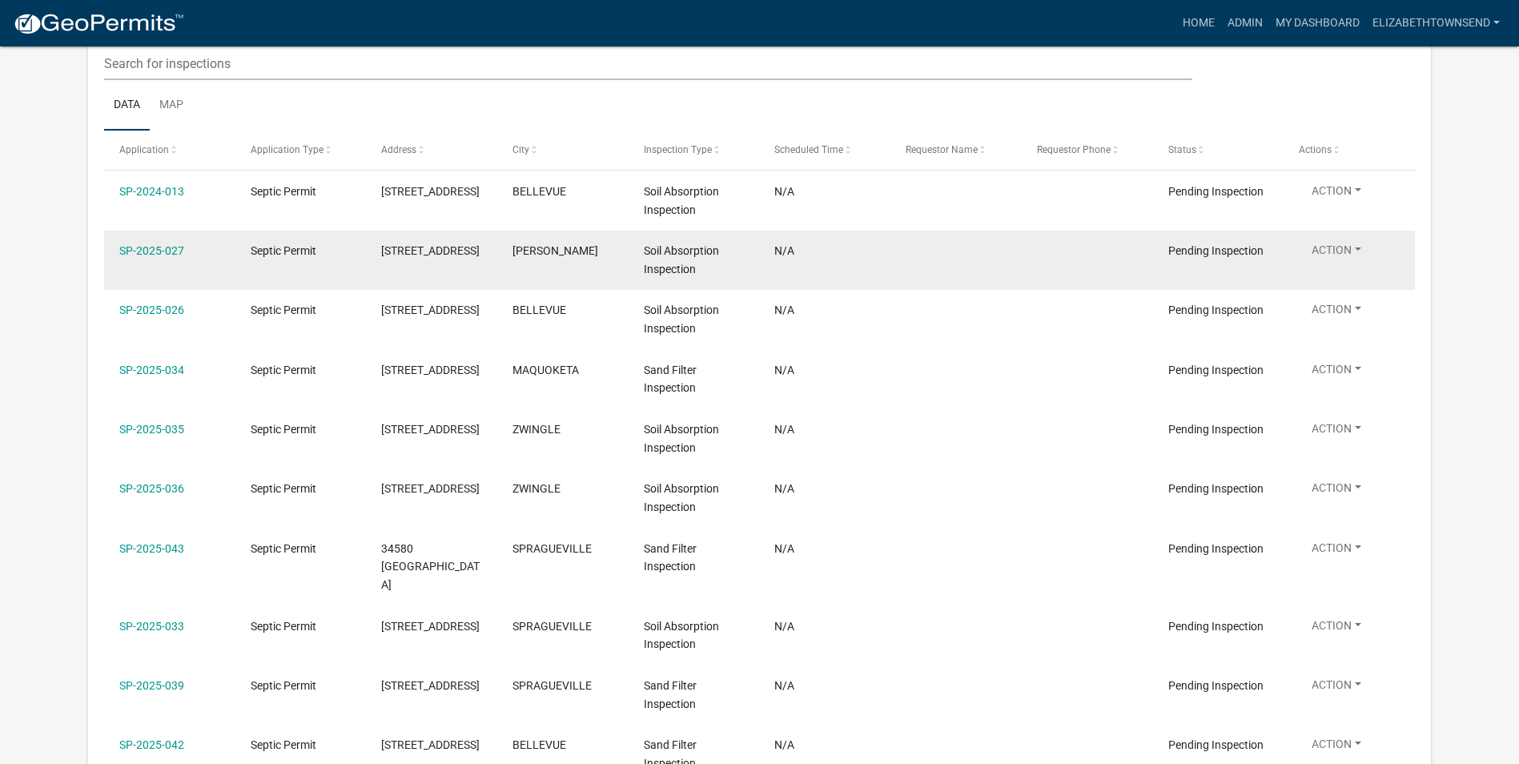
scroll to position [1037, 0]
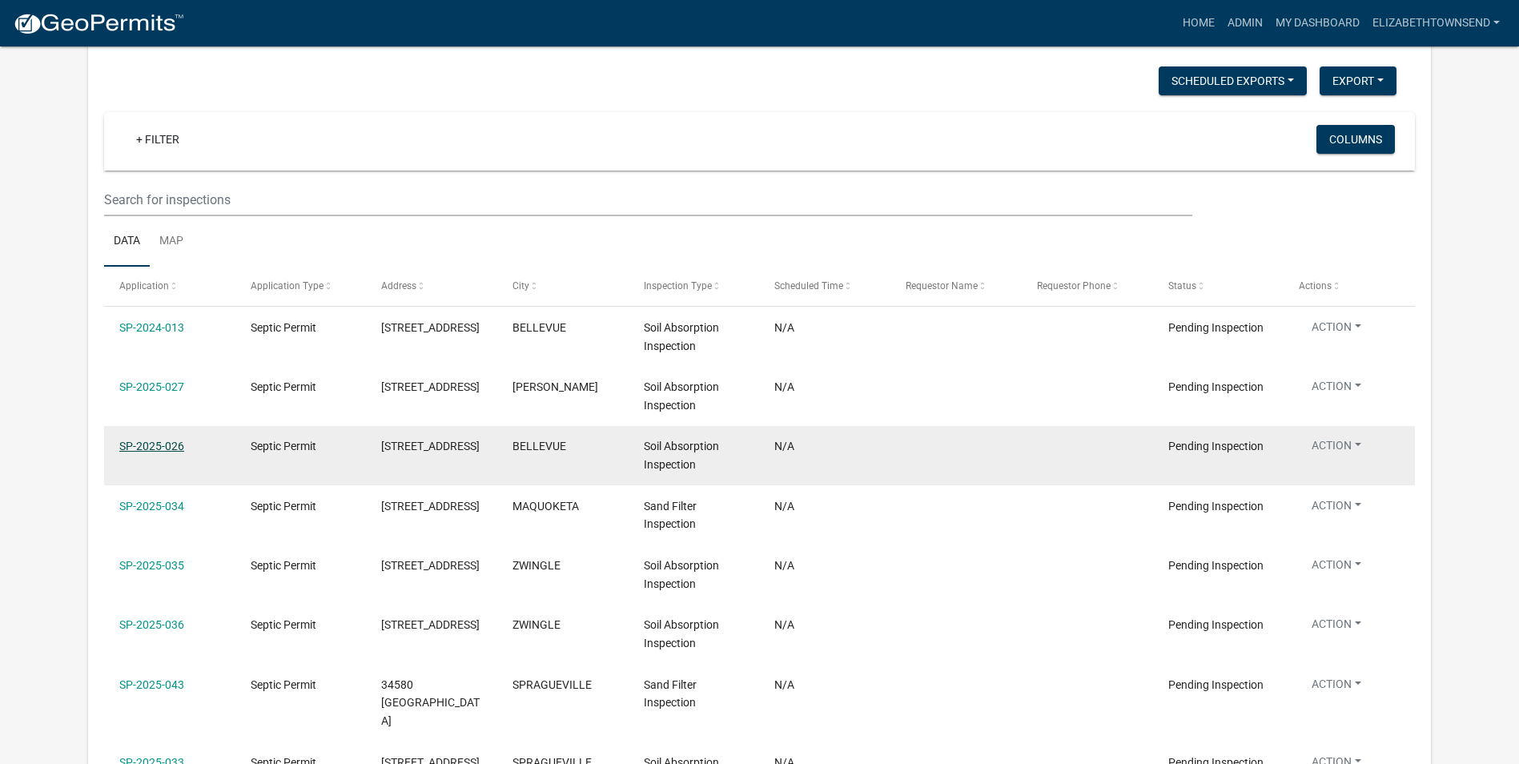
click at [164, 443] on link "SP-2025-026" at bounding box center [151, 445] width 65 height 13
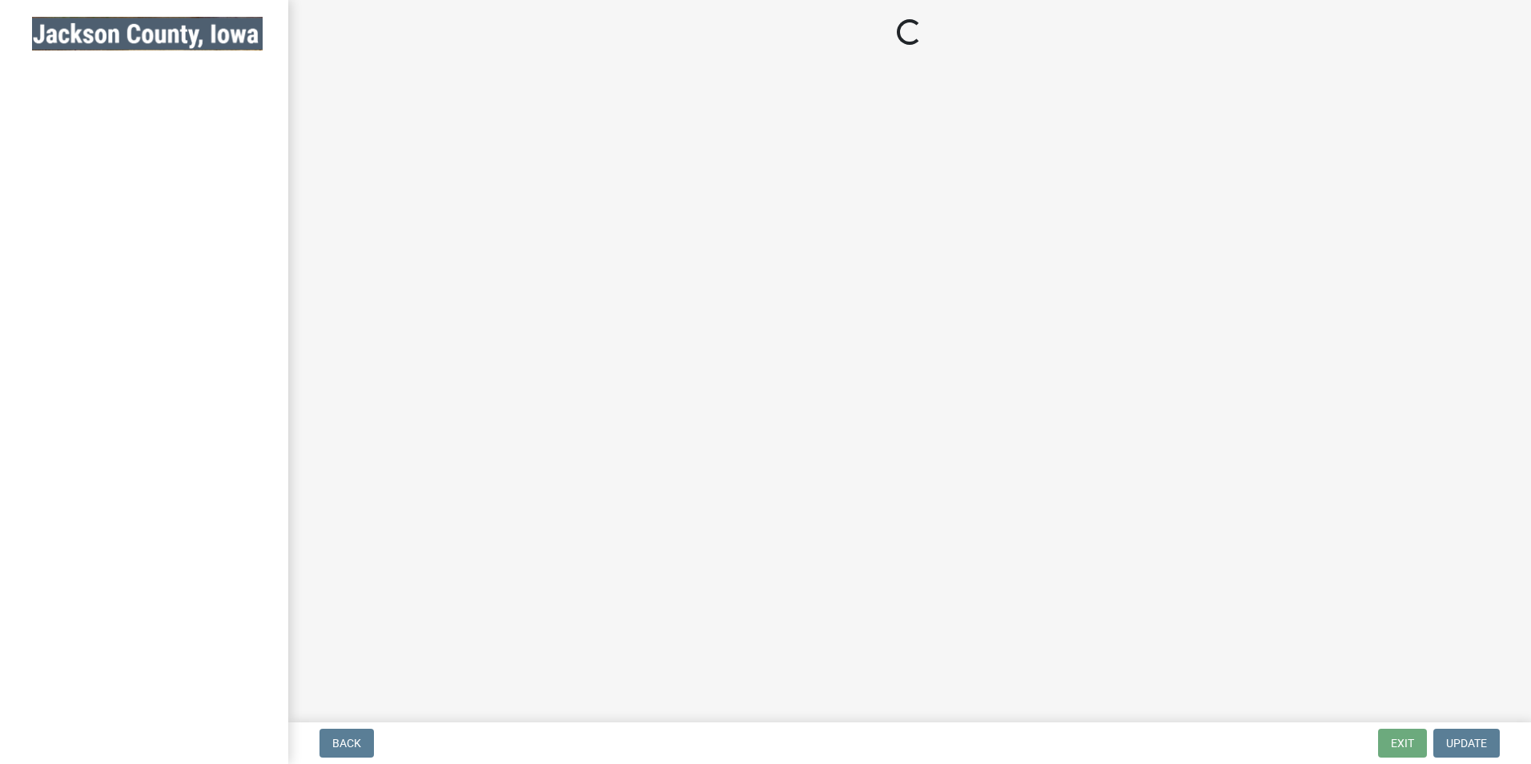
select select "8b01e099-4a24-4825-befa-1c944ae133b5"
select select "a3873a1b-6e26-41c8-b1e9-189df5d0ae8c"
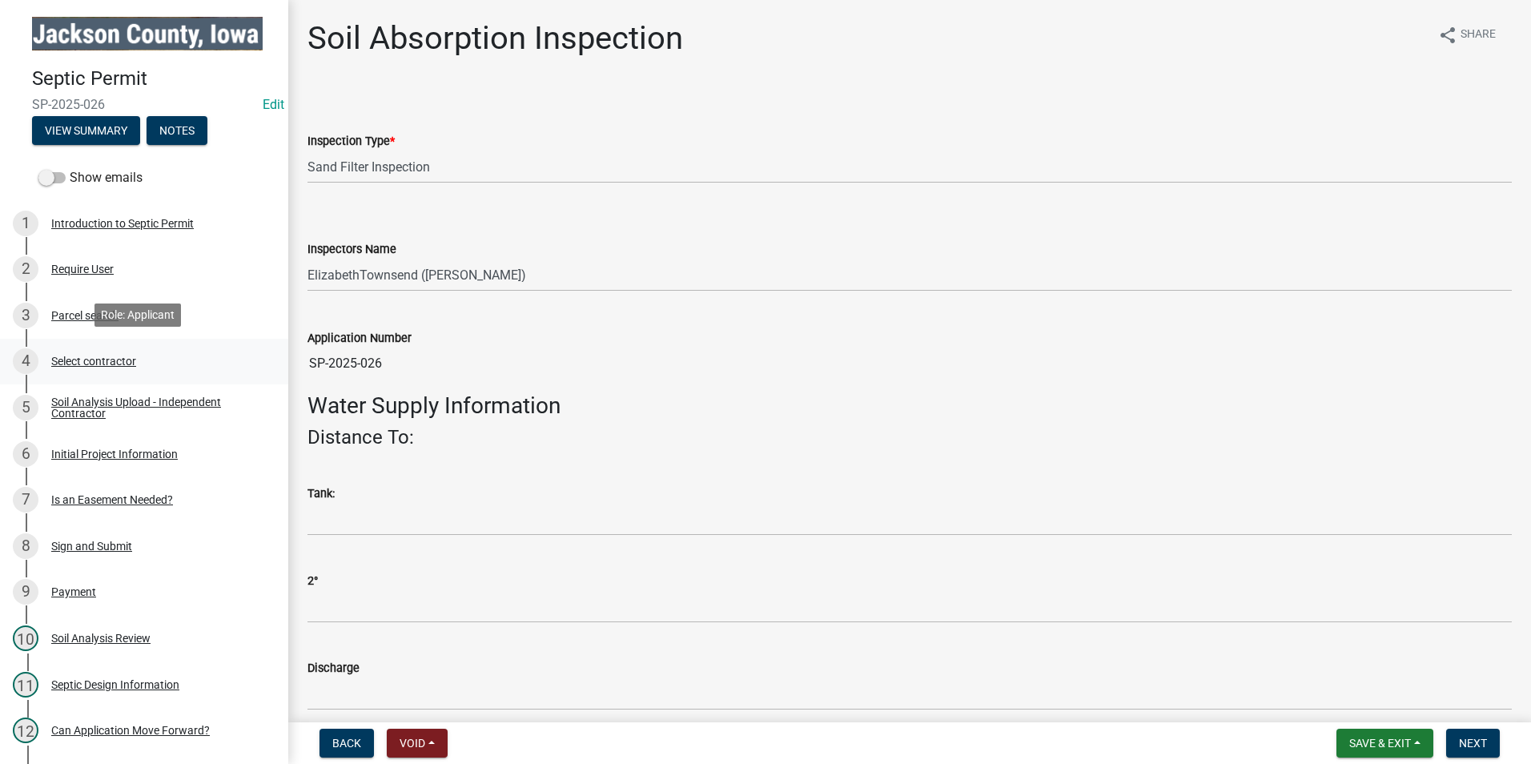
click at [120, 359] on div "Select contractor" at bounding box center [93, 360] width 85 height 11
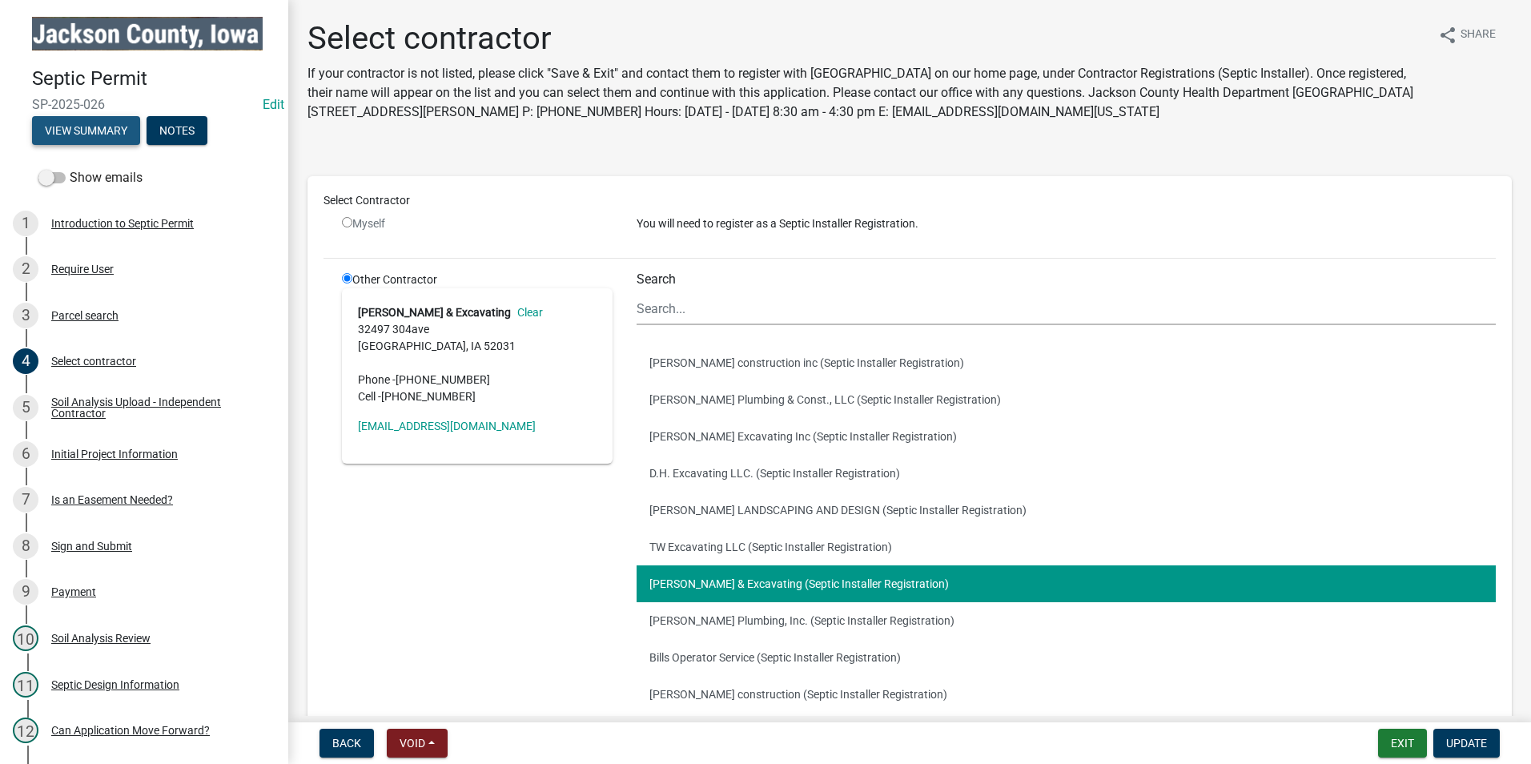
click at [104, 134] on button "View Summary" at bounding box center [86, 130] width 108 height 29
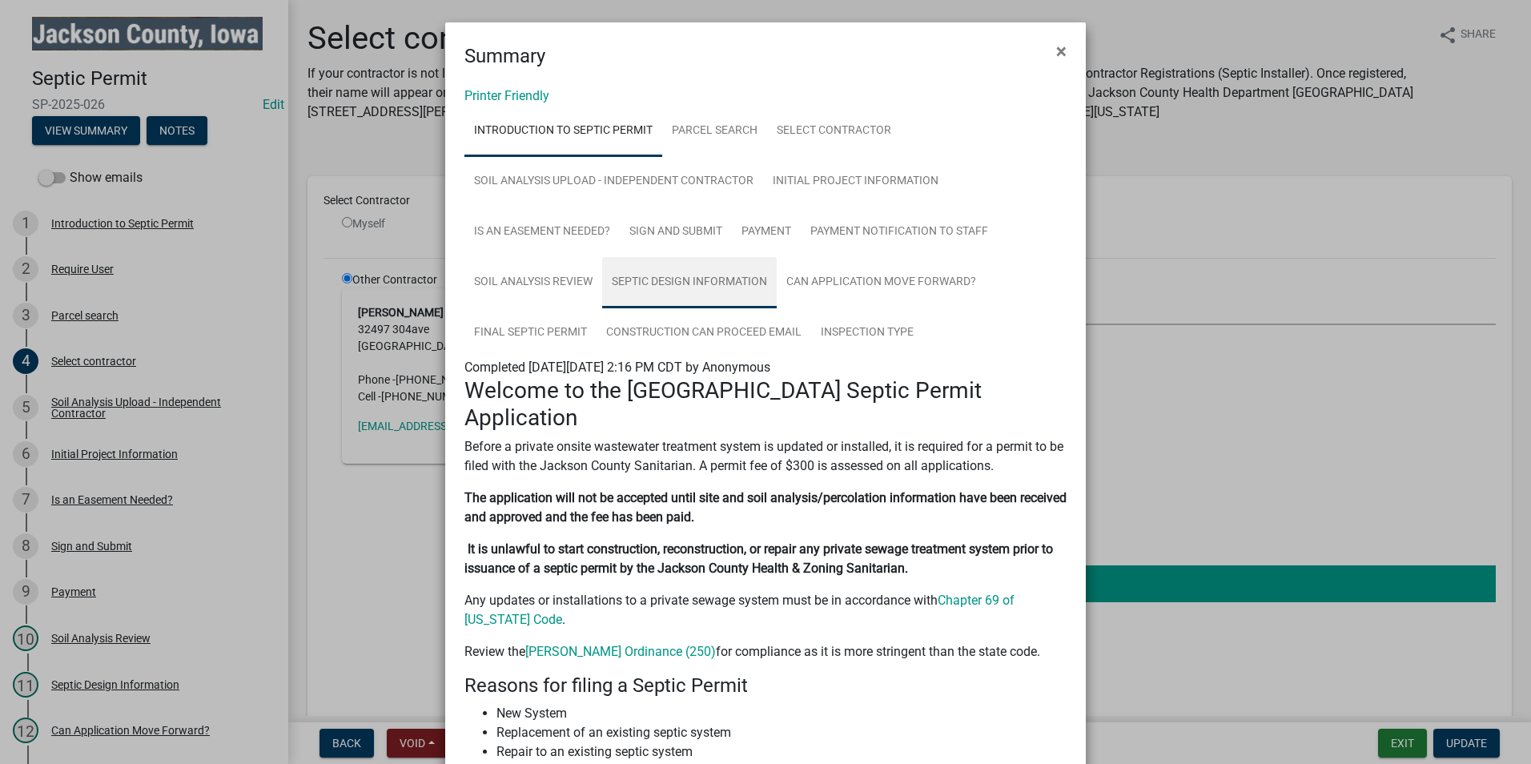
click at [692, 287] on link "Septic Design Information" at bounding box center [689, 282] width 175 height 51
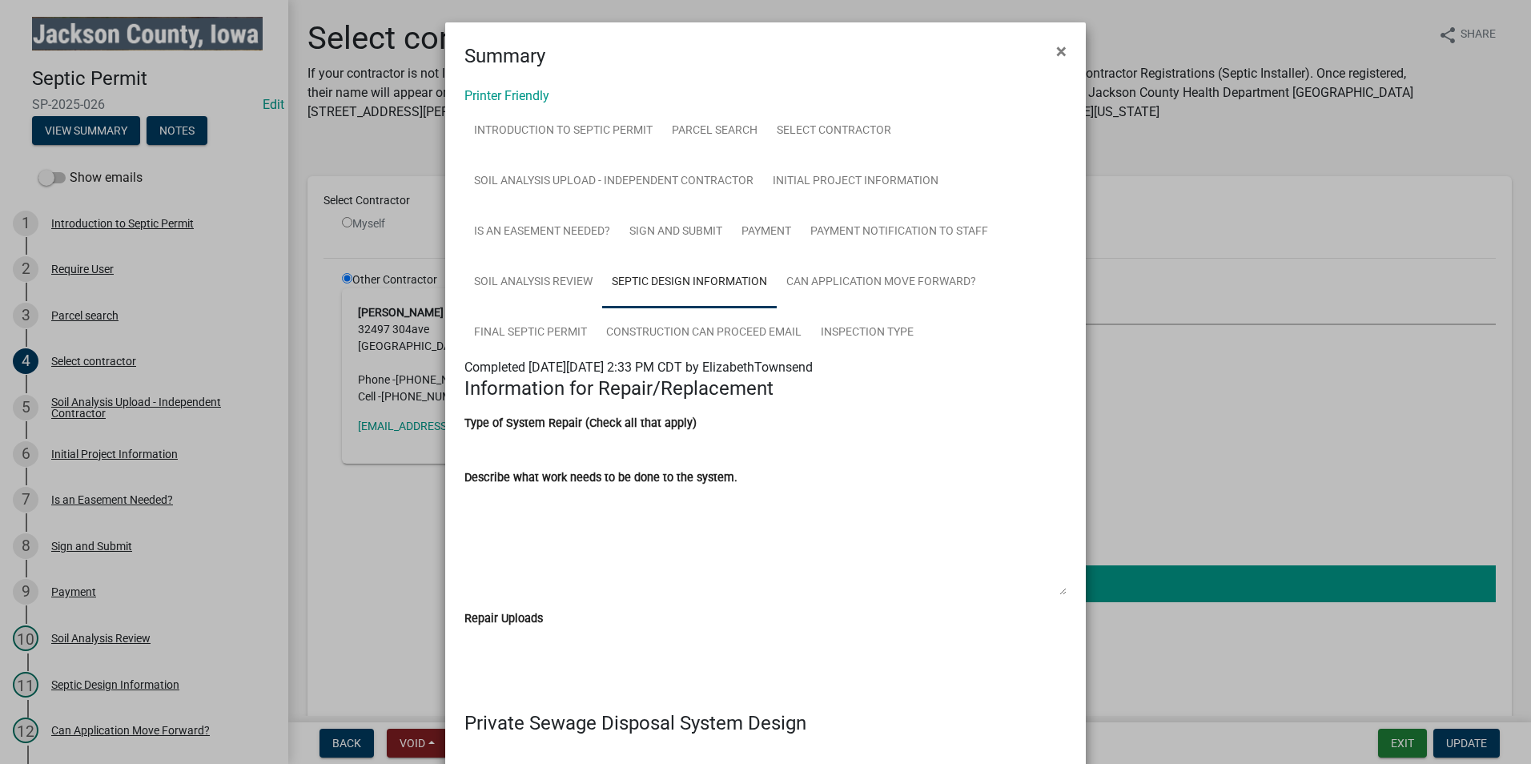
click at [703, 284] on link "Septic Design Information" at bounding box center [689, 282] width 175 height 51
click at [538, 331] on link "Final Septic Permit" at bounding box center [530, 332] width 132 height 51
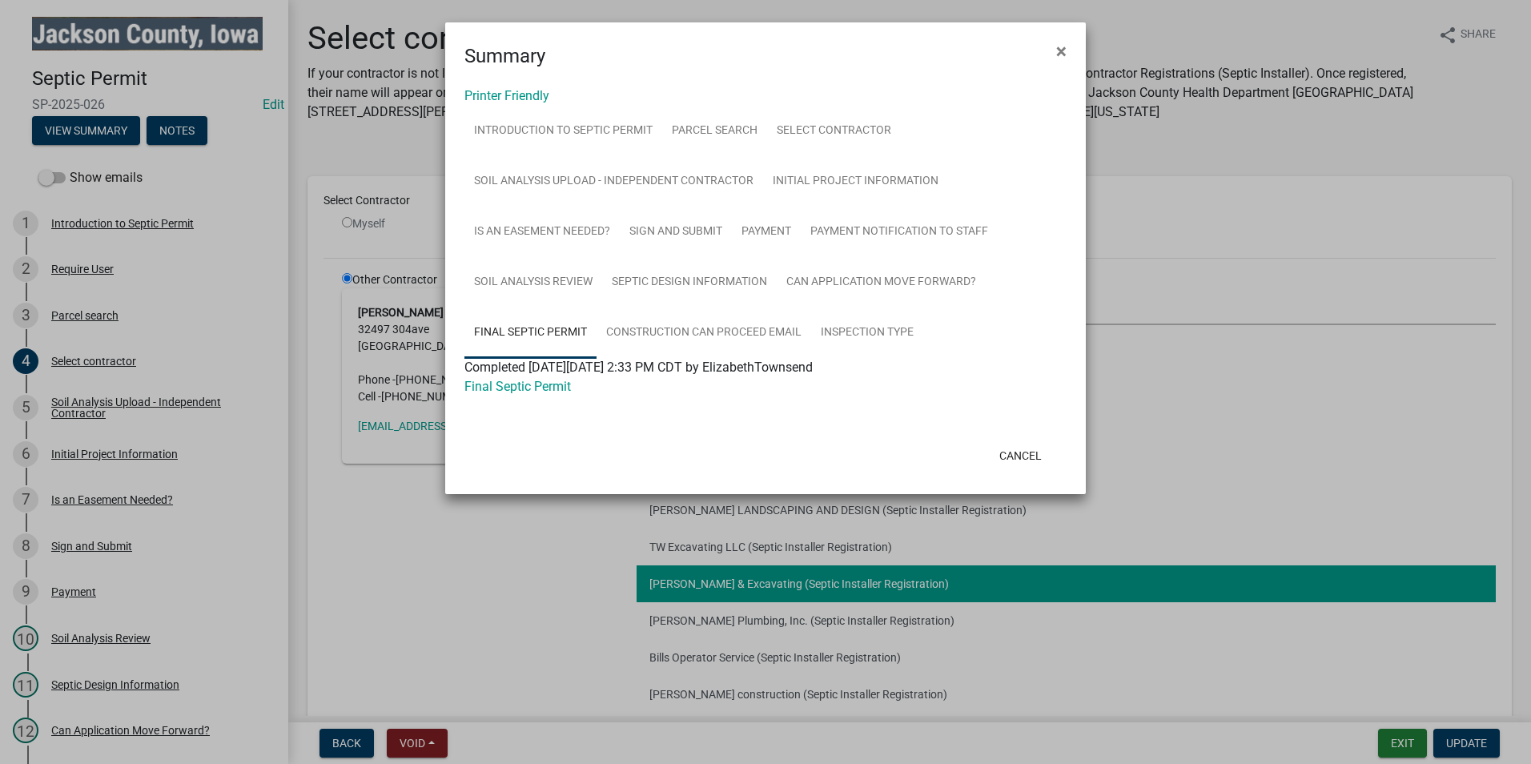
click at [500, 394] on div "Final Septic Permit" at bounding box center [765, 386] width 626 height 19
click at [502, 384] on link "Final Septic Permit" at bounding box center [517, 386] width 106 height 15
click at [1061, 51] on span "×" at bounding box center [1061, 51] width 10 height 22
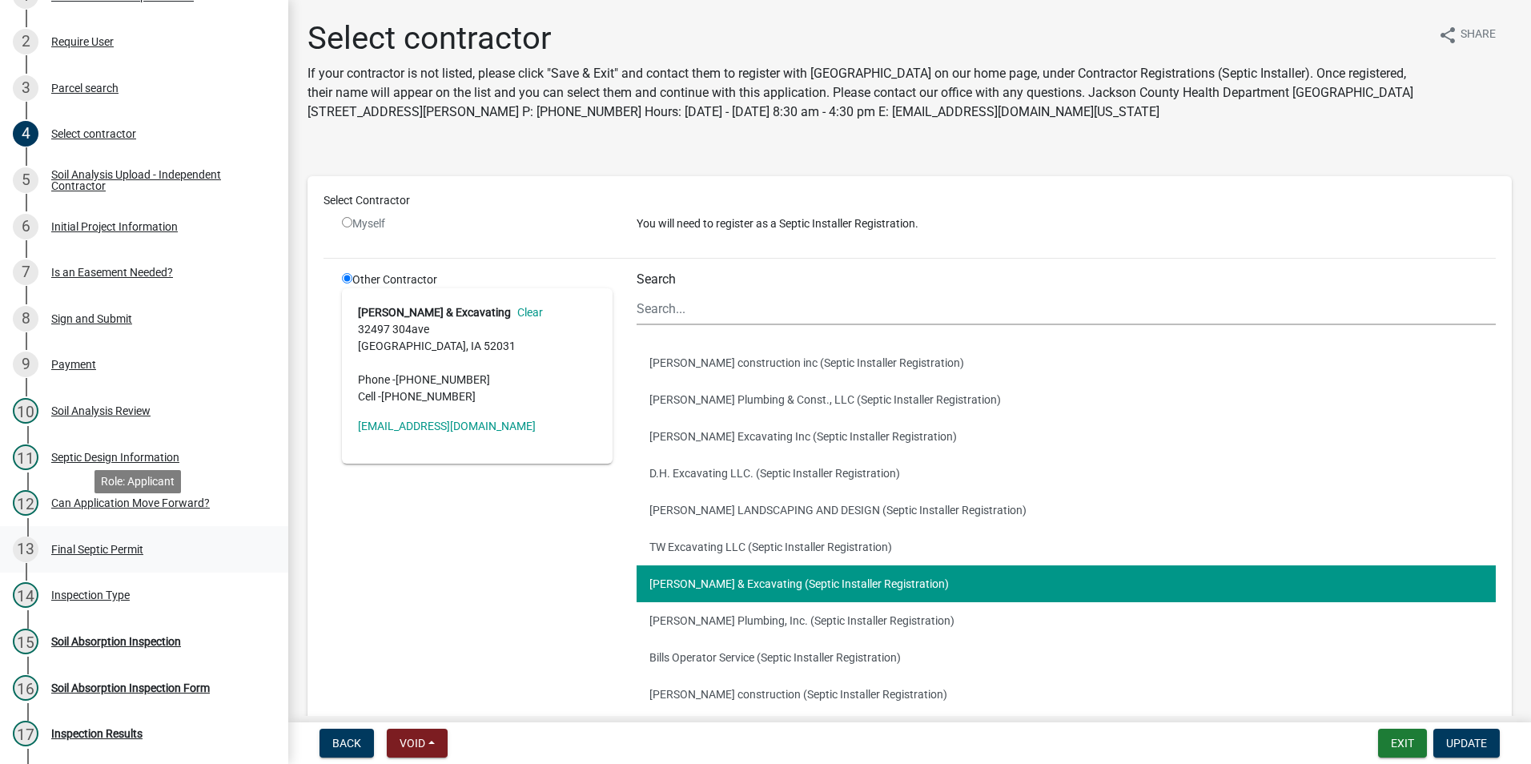
scroll to position [320, 0]
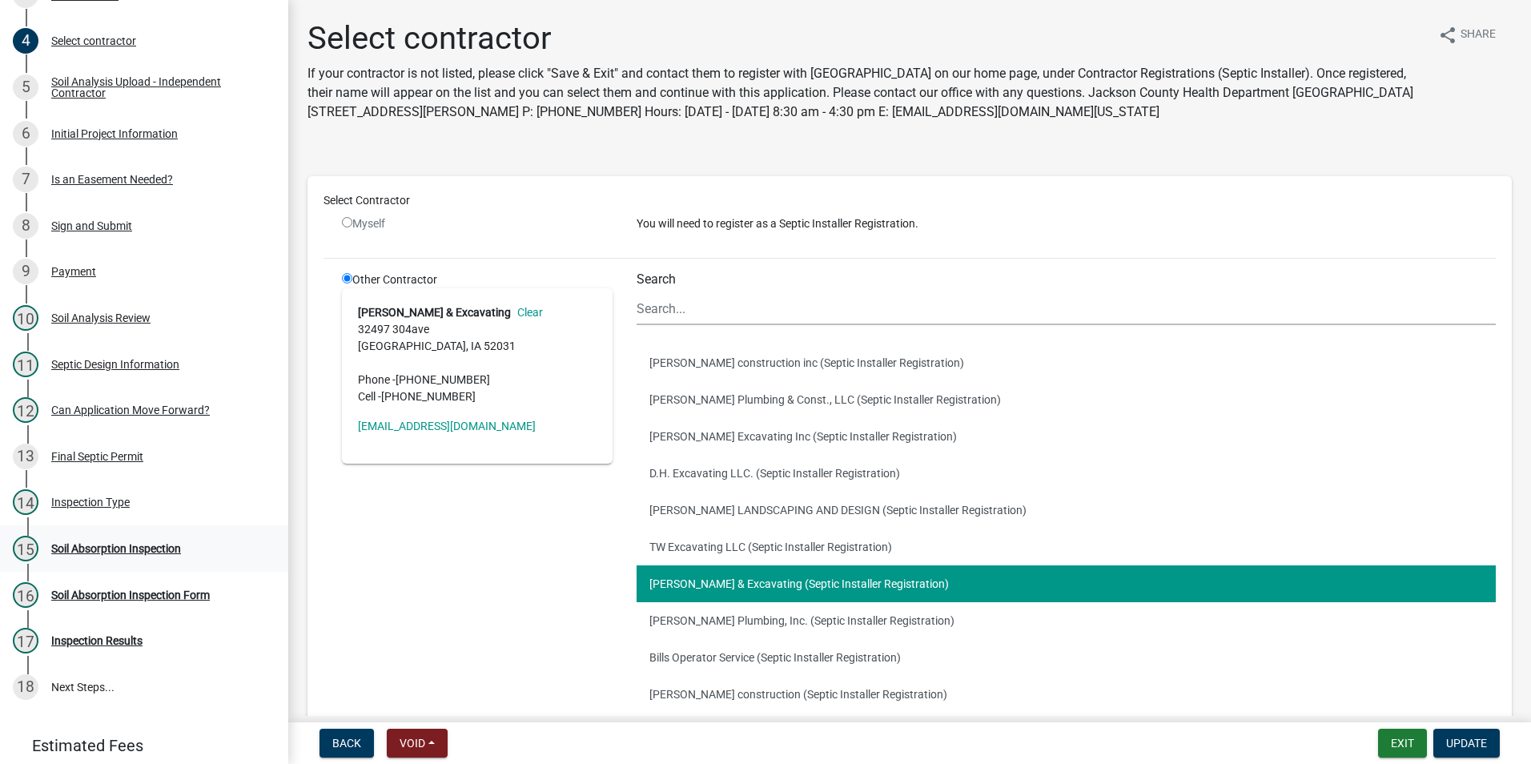
click at [145, 552] on div "Soil Absorption Inspection" at bounding box center [116, 548] width 130 height 11
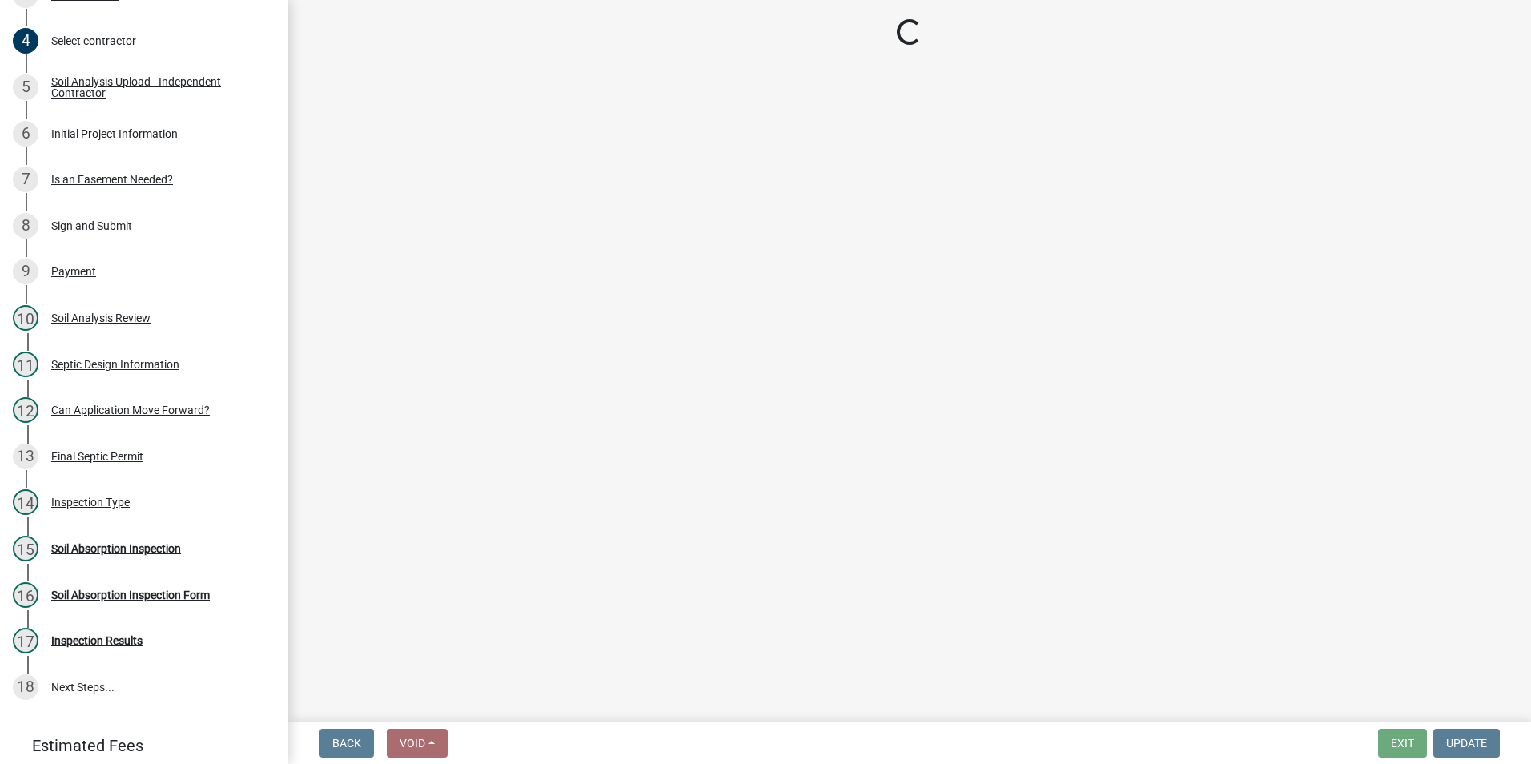
select select "8b01e099-4a24-4825-befa-1c944ae133b5"
select select "a3873a1b-6e26-41c8-b1e9-189df5d0ae8c"
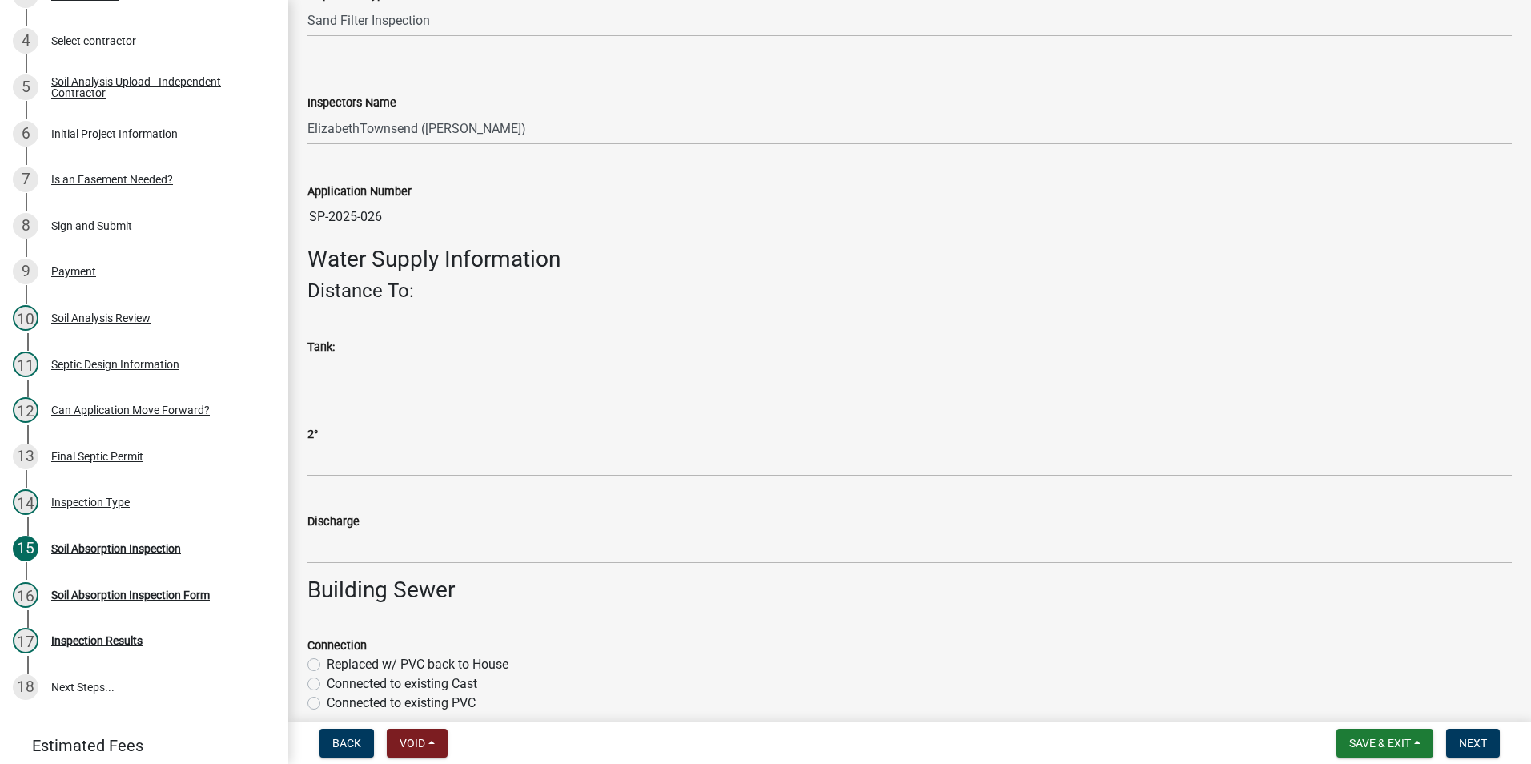
scroll to position [400, 0]
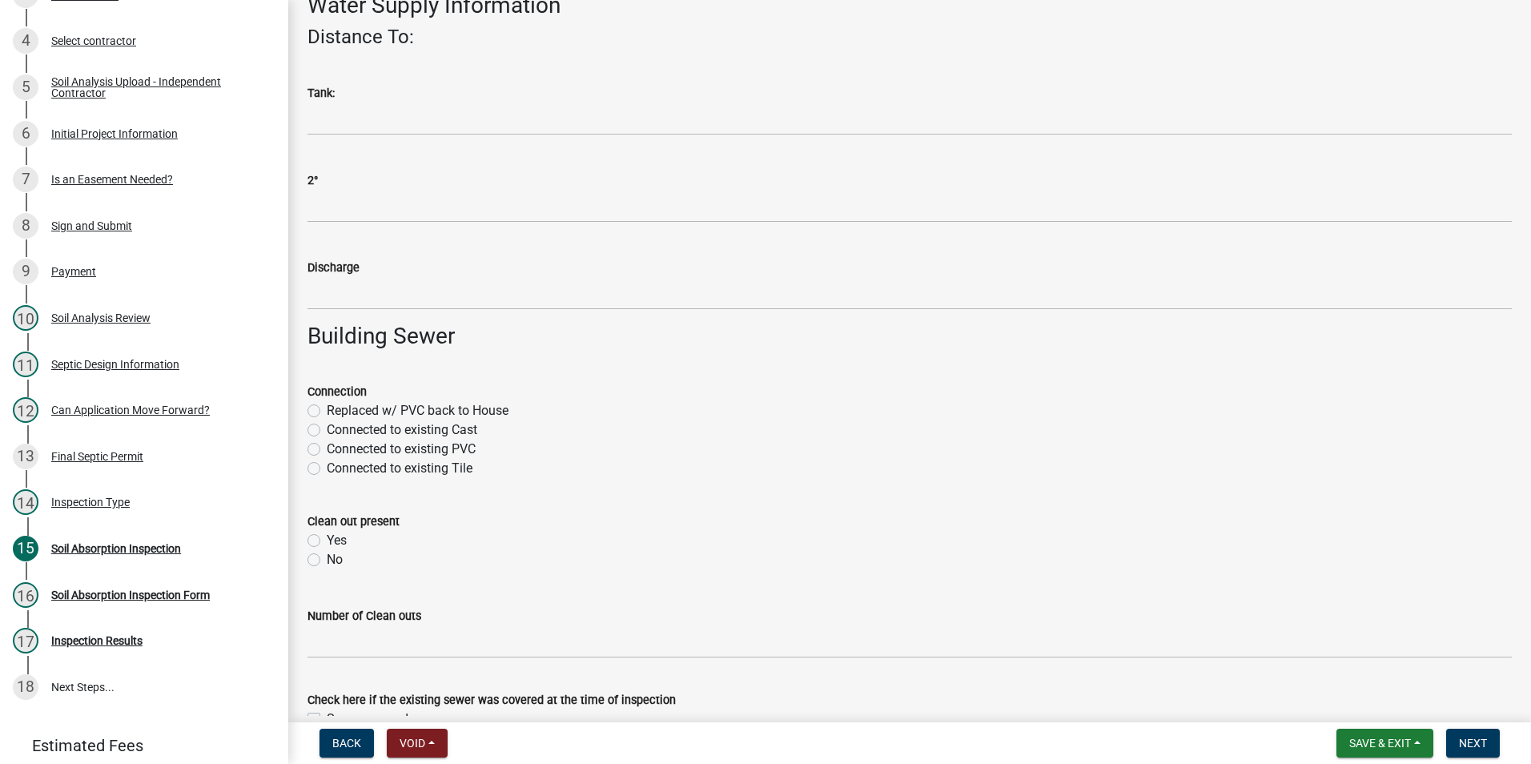
click at [327, 446] on label "Connected to existing PVC" at bounding box center [401, 448] width 149 height 19
click at [327, 446] on input "Connected to existing PVC" at bounding box center [332, 444] width 10 height 10
radio input "true"
click at [327, 540] on label "Yes" at bounding box center [337, 540] width 20 height 19
click at [327, 540] on input "Yes" at bounding box center [332, 536] width 10 height 10
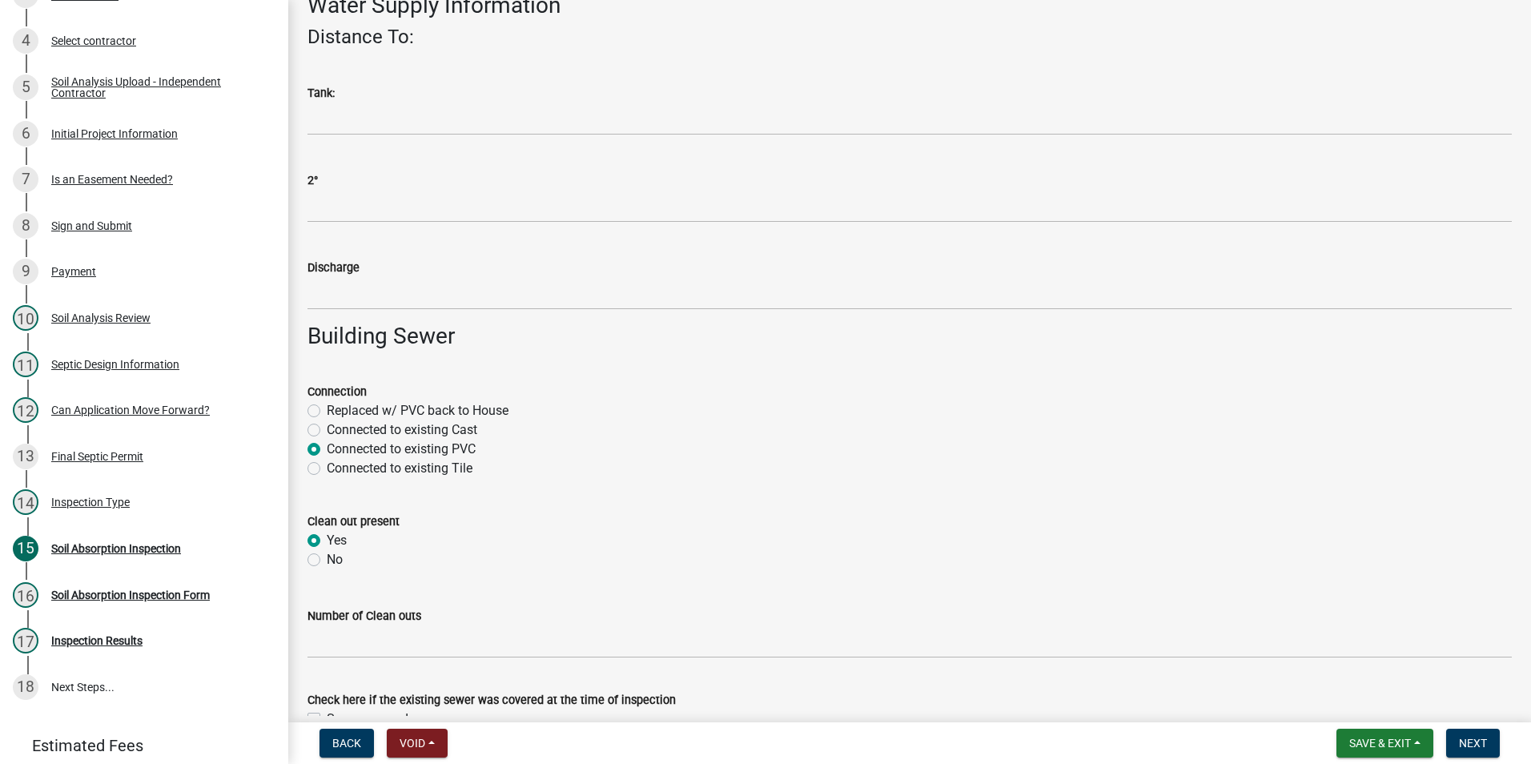
radio input "true"
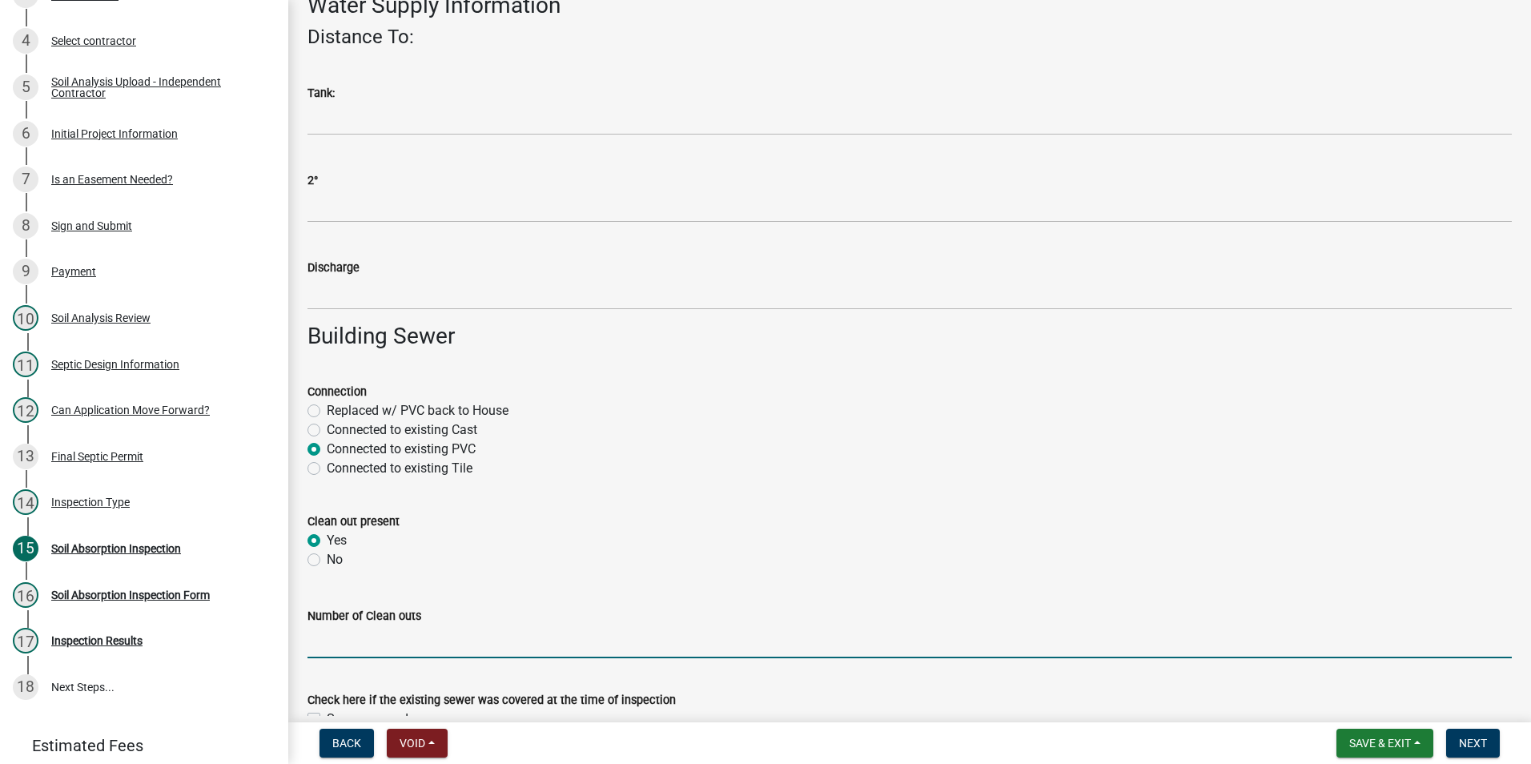
click at [367, 636] on input "Number of Clean outs" at bounding box center [909, 641] width 1204 height 33
type input "1"
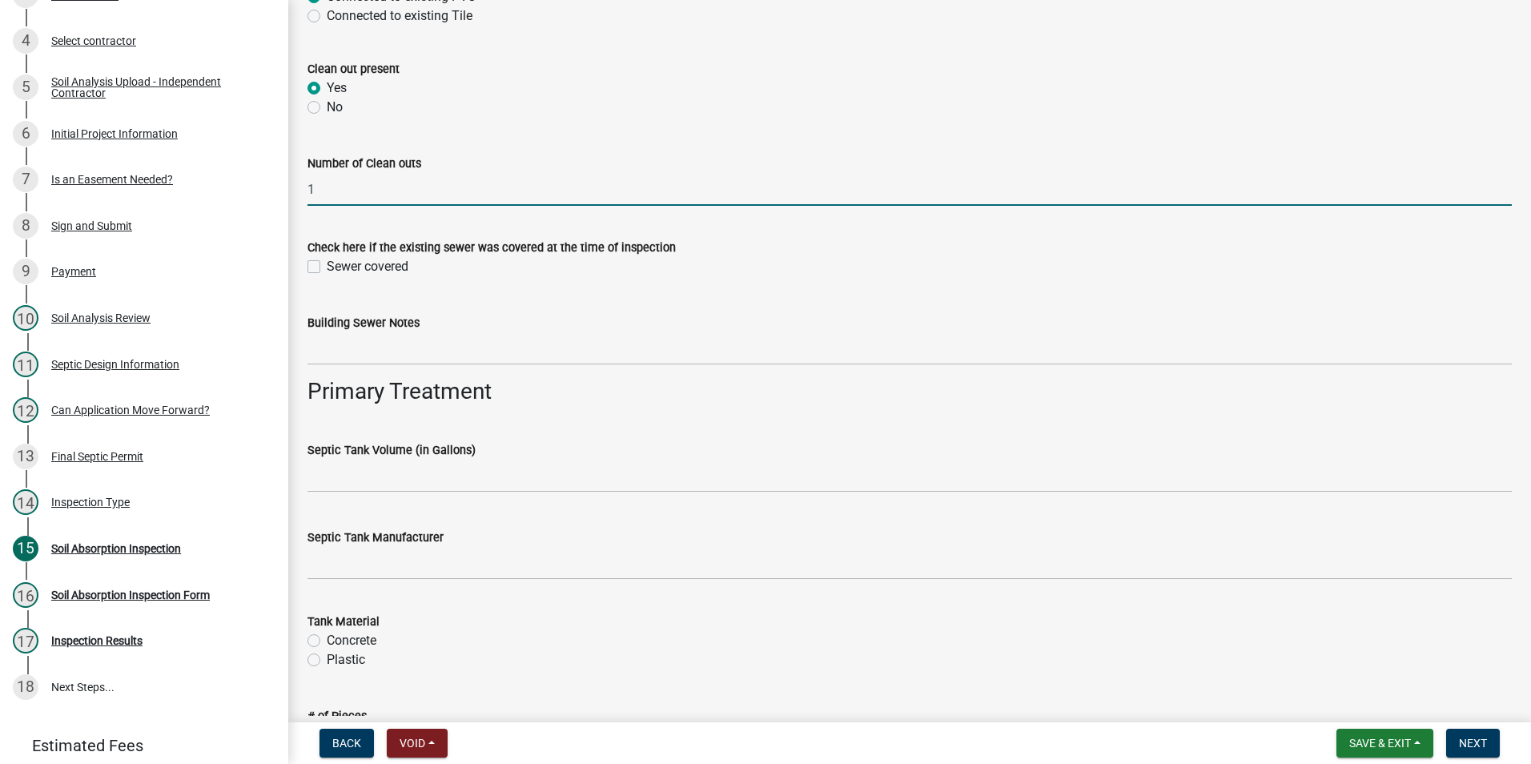
scroll to position [881, 0]
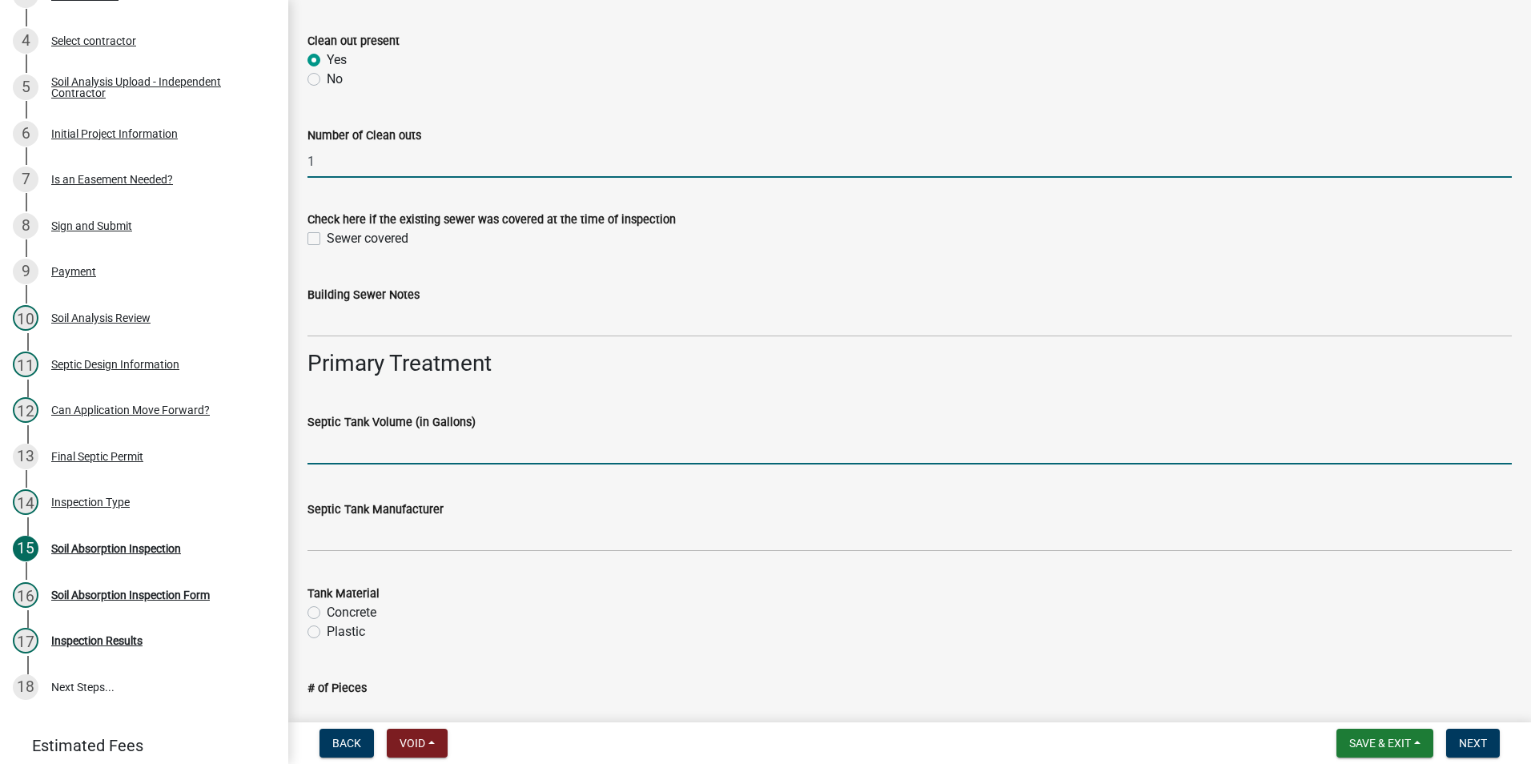
click at [383, 449] on input "Septic Tank Volume (in Gallons)" at bounding box center [909, 447] width 1204 height 33
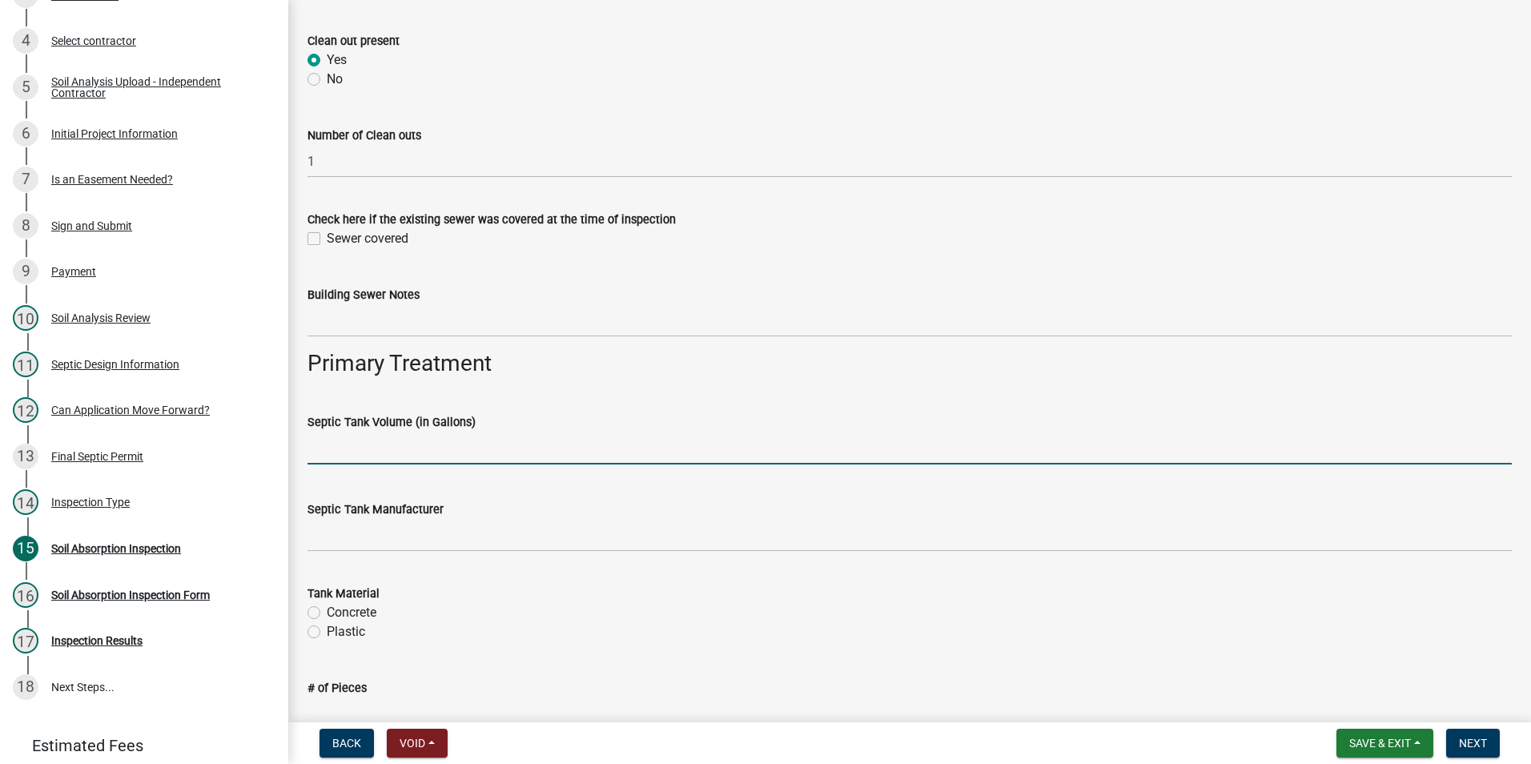
type input "1500 gal"
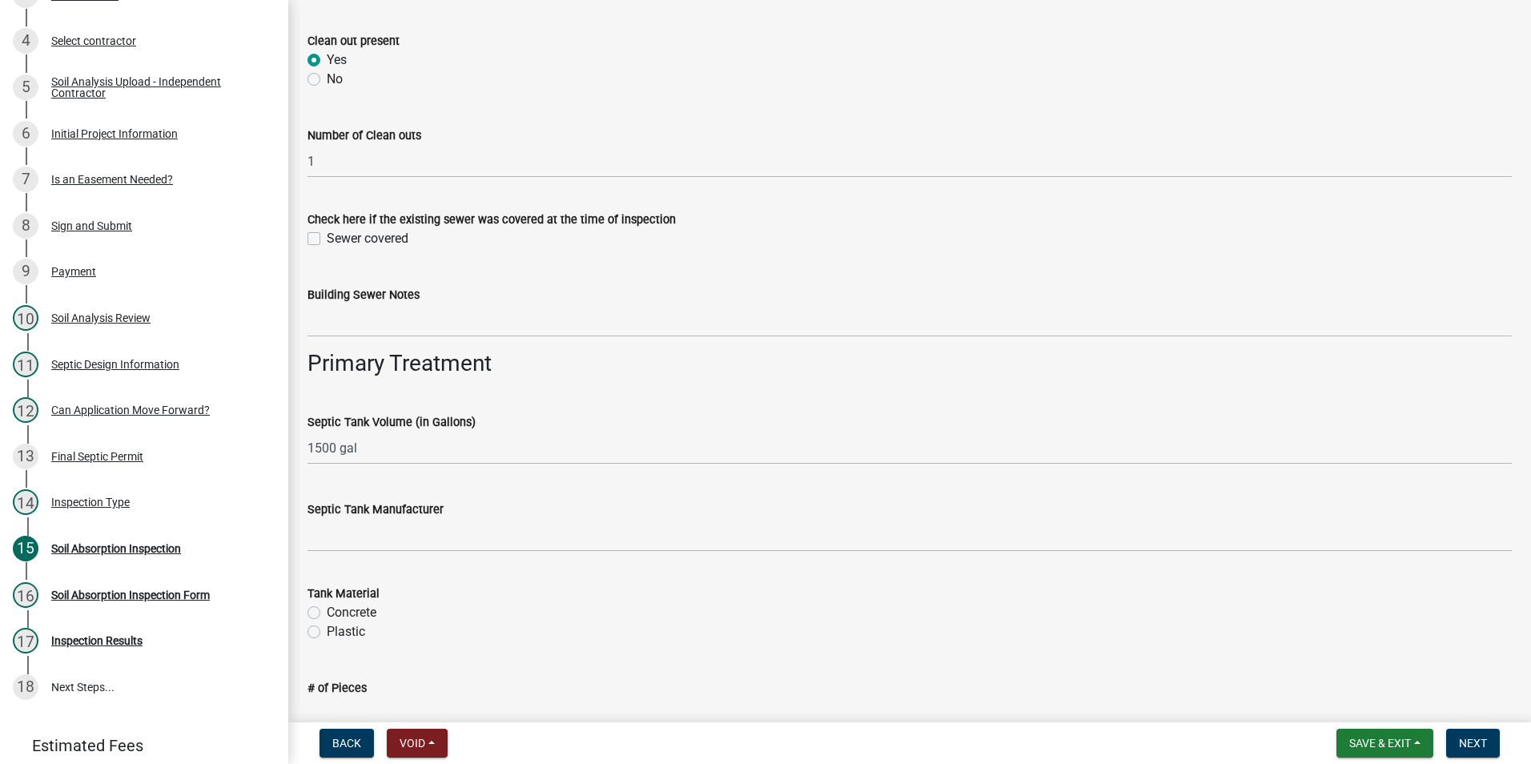
click at [327, 613] on label "Concrete" at bounding box center [352, 612] width 50 height 19
click at [327, 613] on input "Concrete" at bounding box center [332, 608] width 10 height 10
radio input "true"
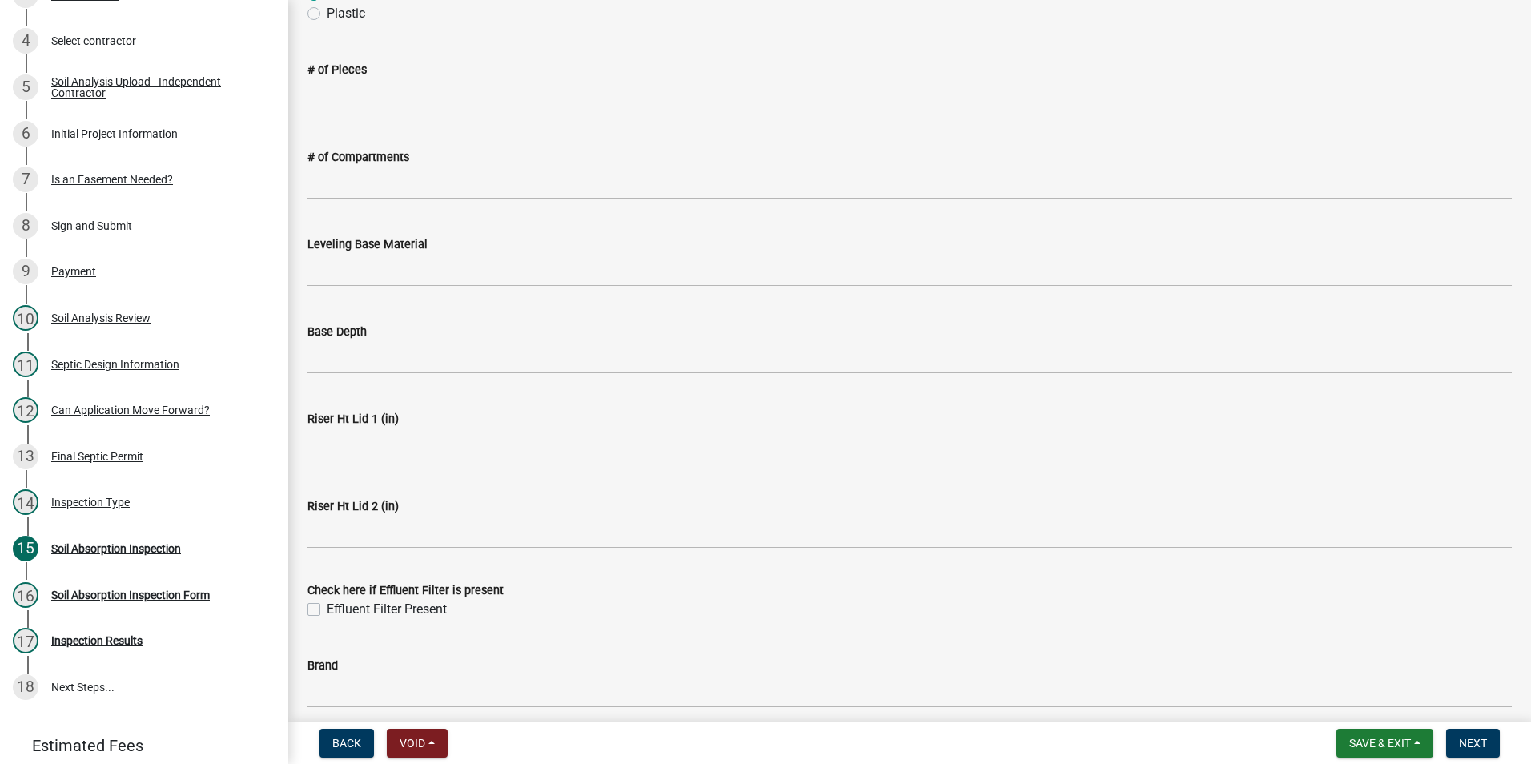
scroll to position [1521, 0]
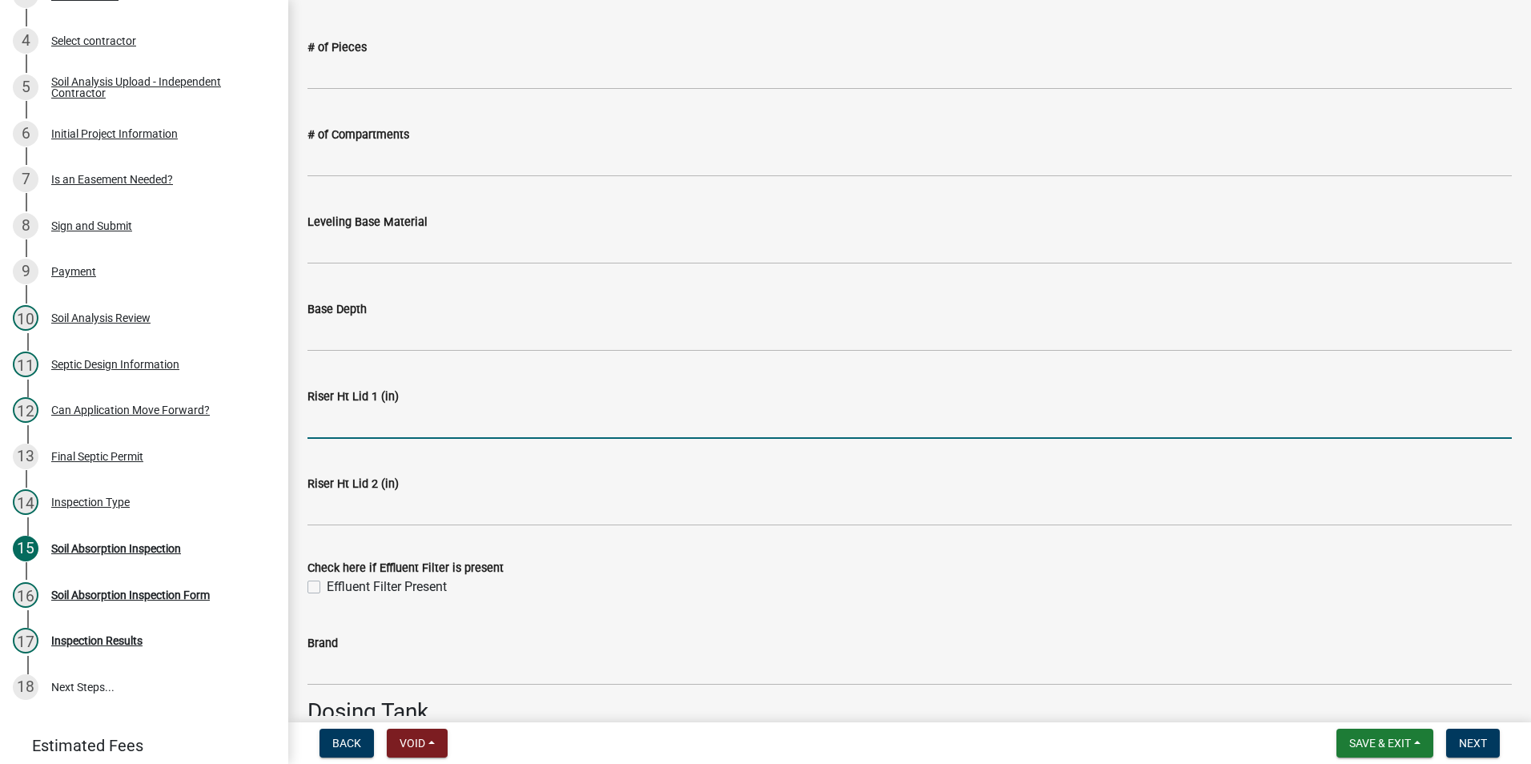
drag, startPoint x: 375, startPoint y: 418, endPoint x: 382, endPoint y: 431, distance: 15.4
click at [375, 418] on input "Riser Ht Lid 1 (in)" at bounding box center [909, 422] width 1204 height 33
type input "12"
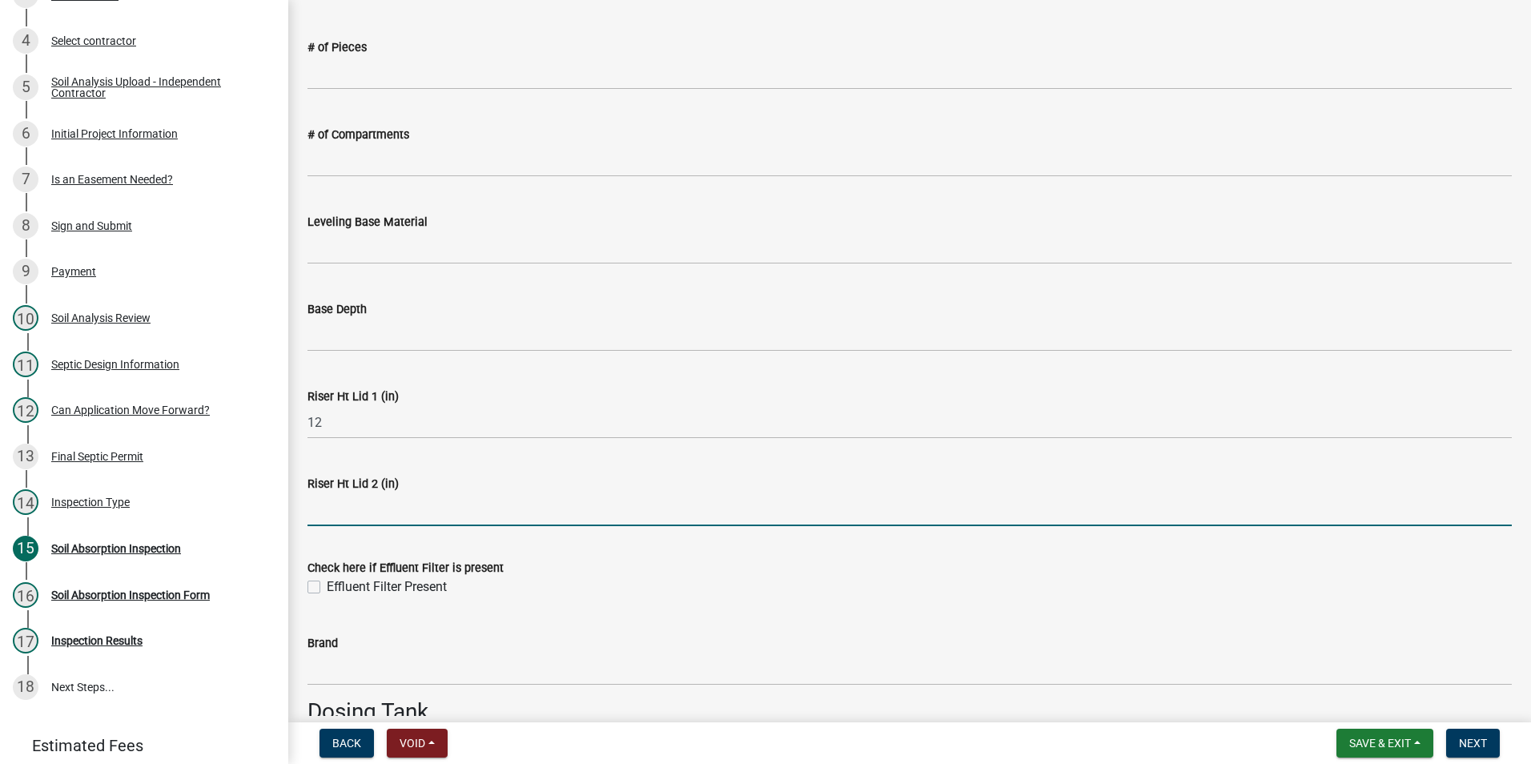
click at [369, 521] on input "Riser Ht Lid 2 (in)" at bounding box center [909, 509] width 1204 height 33
type input "12"
click at [327, 587] on label "Effluent Filter Present" at bounding box center [387, 586] width 120 height 19
click at [327, 587] on input "Effluent Filter Present" at bounding box center [332, 582] width 10 height 10
checkbox input "true"
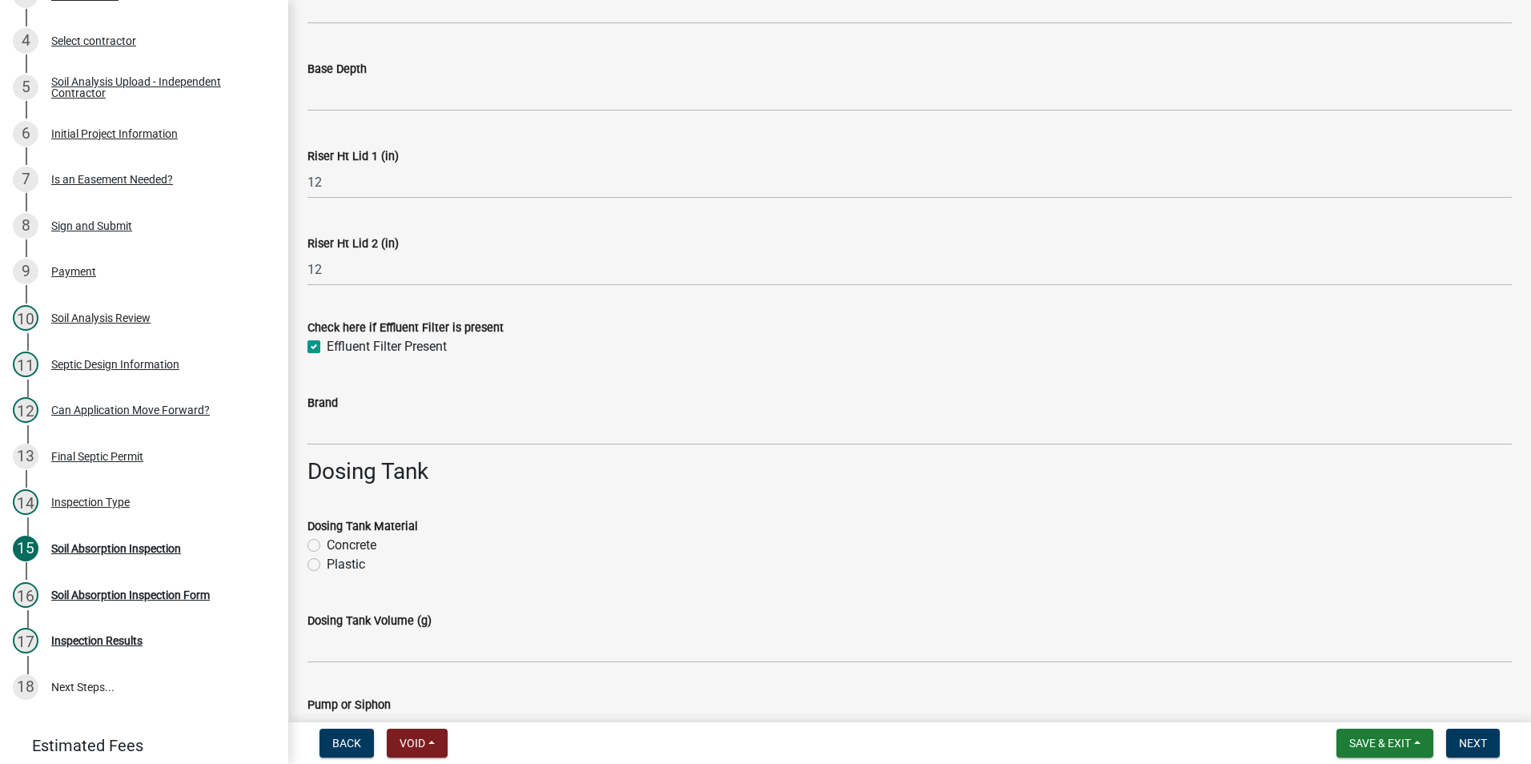
scroll to position [1841, 0]
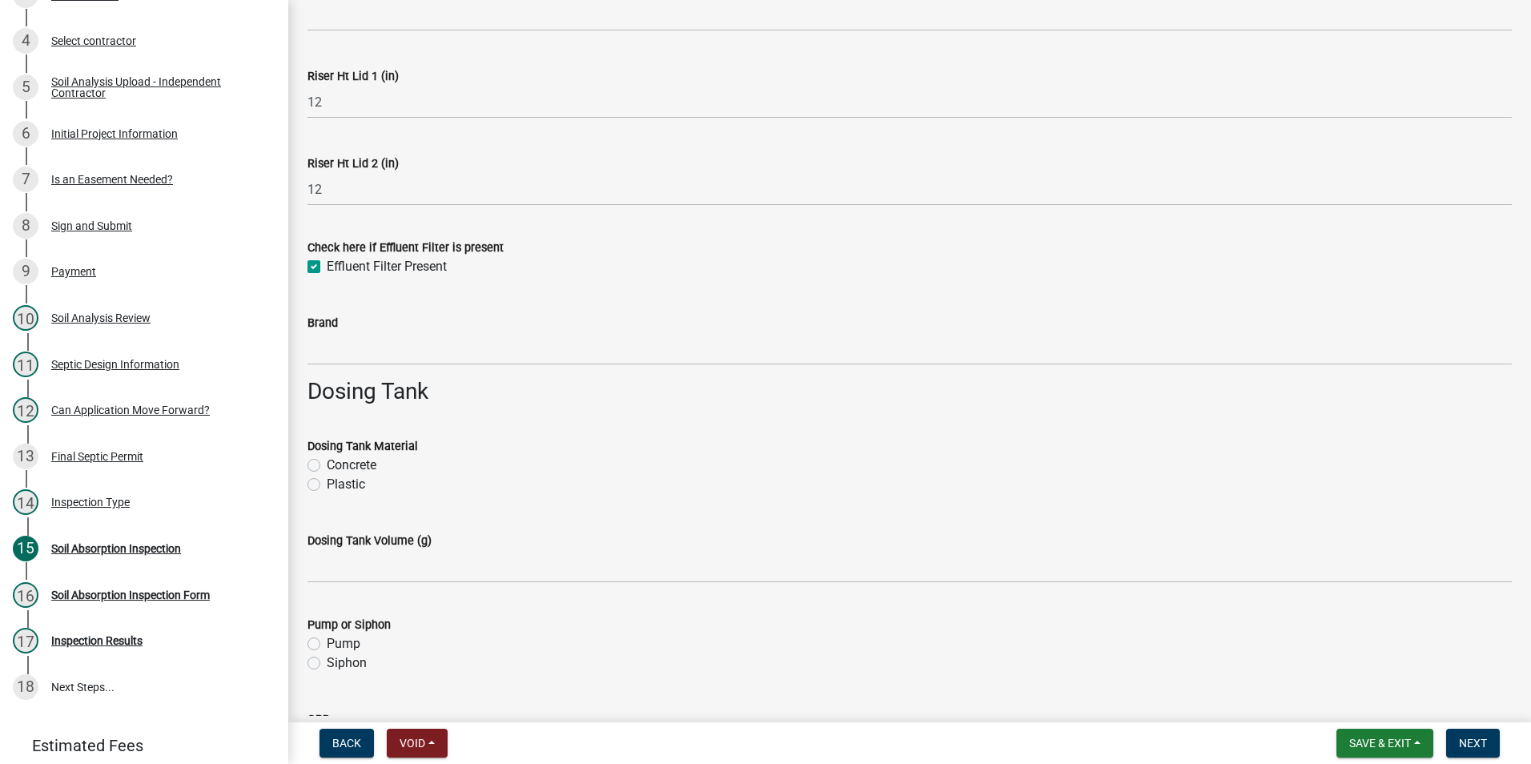
click at [327, 658] on label "Siphon" at bounding box center [347, 662] width 40 height 19
click at [327, 658] on input "Siphon" at bounding box center [332, 658] width 10 height 10
radio input "true"
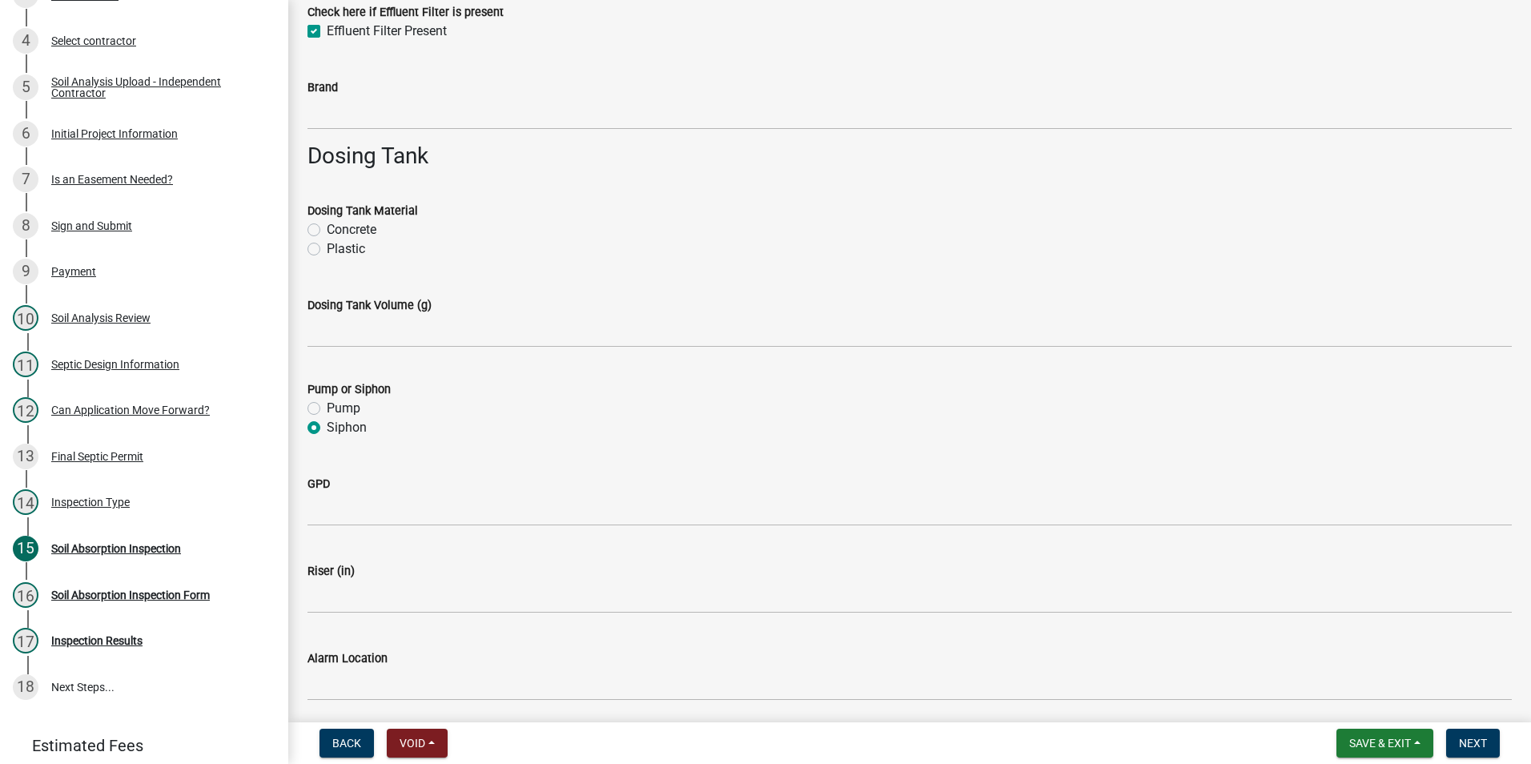
scroll to position [2081, 0]
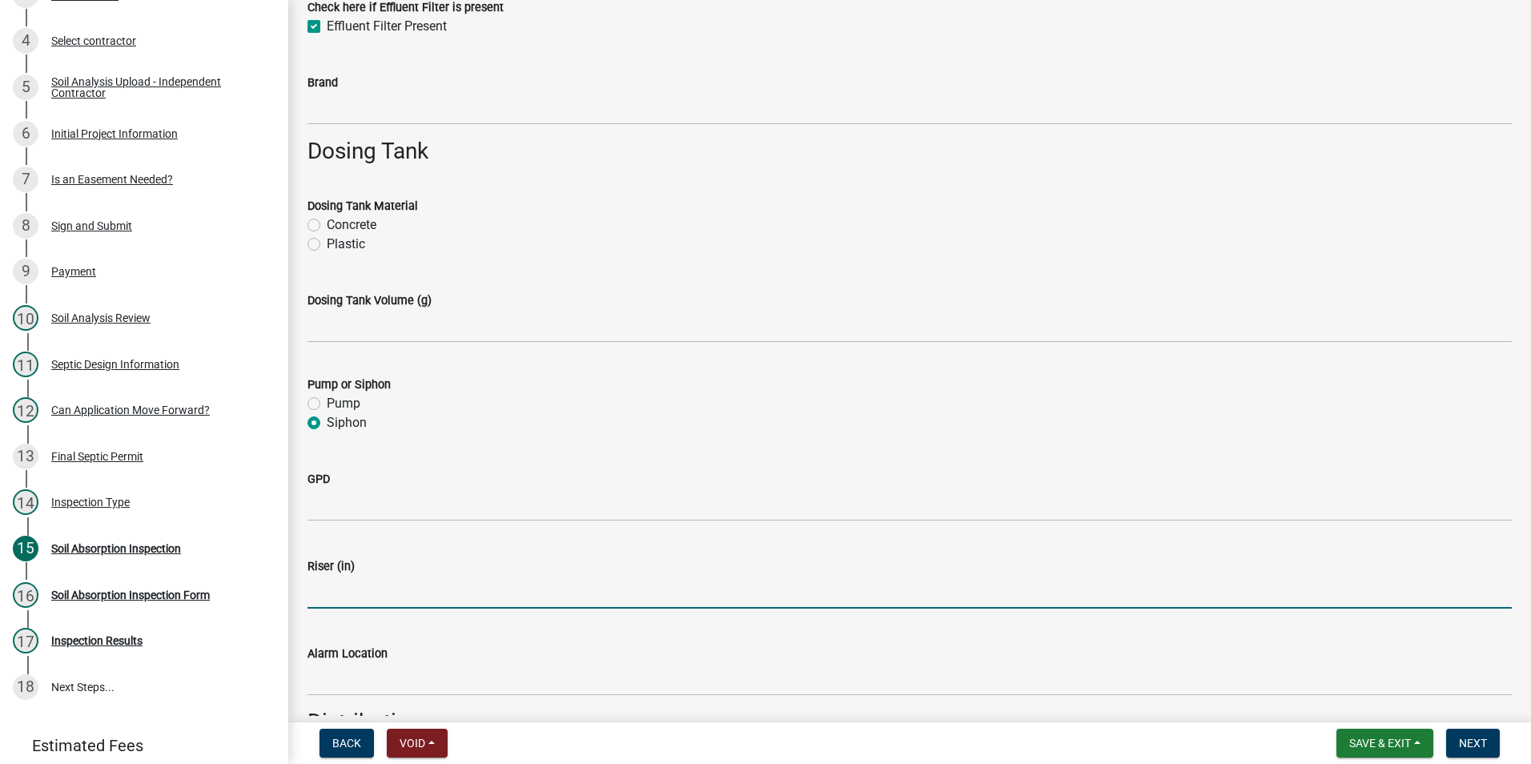
click at [372, 601] on input "Riser (in)" at bounding box center [909, 592] width 1204 height 33
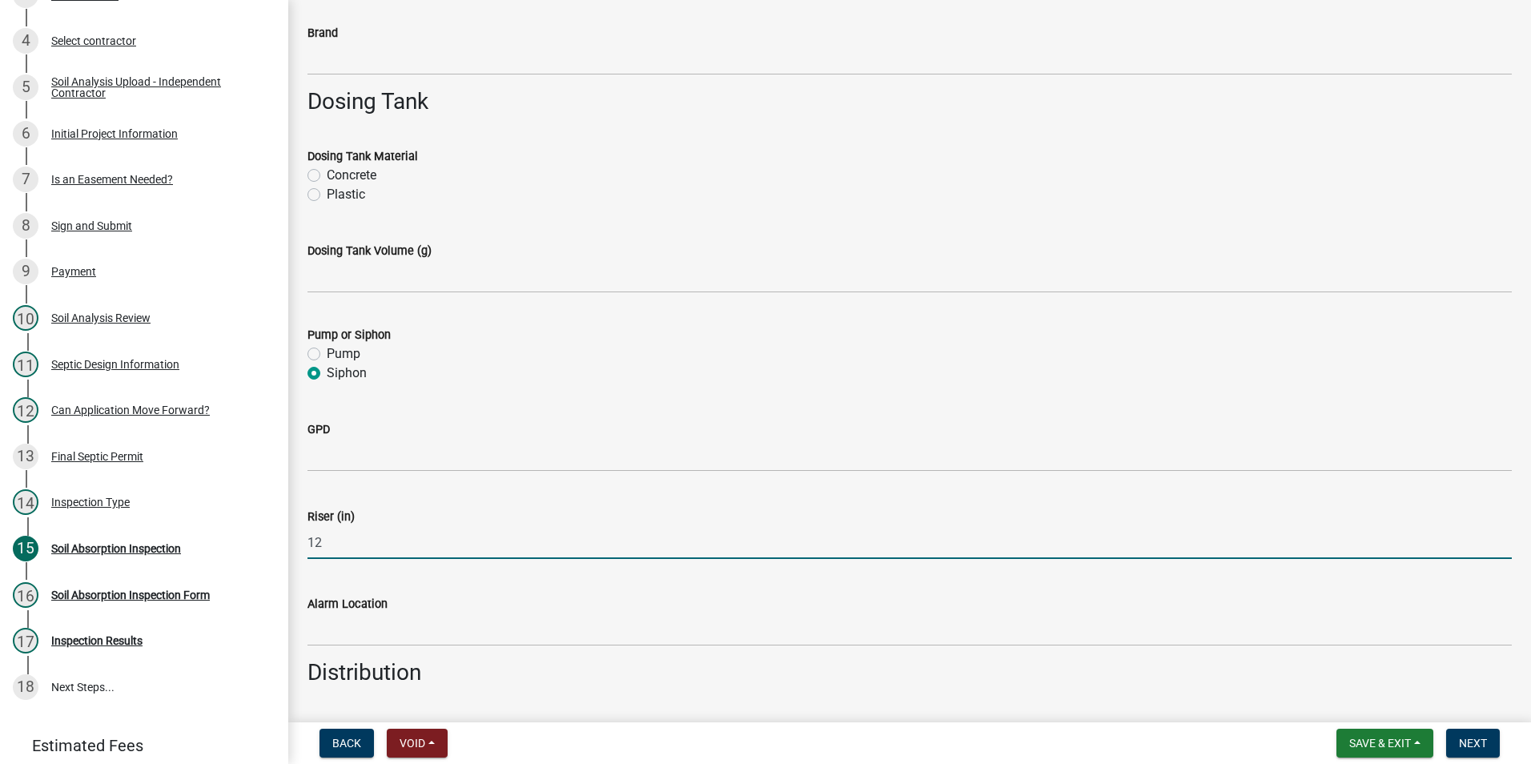
scroll to position [2321, 0]
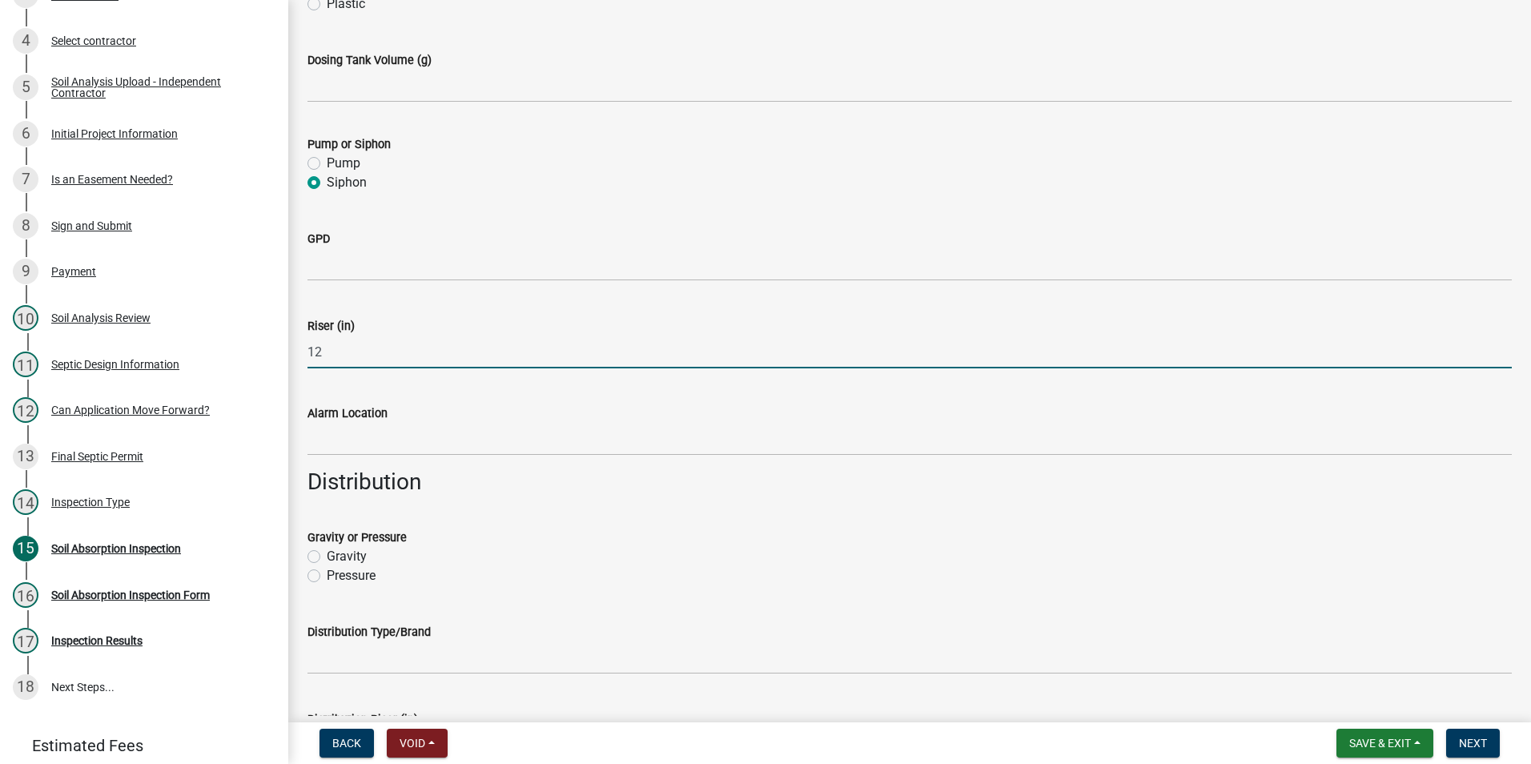
type input "12"
click at [327, 557] on label "Gravity" at bounding box center [347, 556] width 40 height 19
click at [327, 557] on input "Gravity" at bounding box center [332, 552] width 10 height 10
radio input "true"
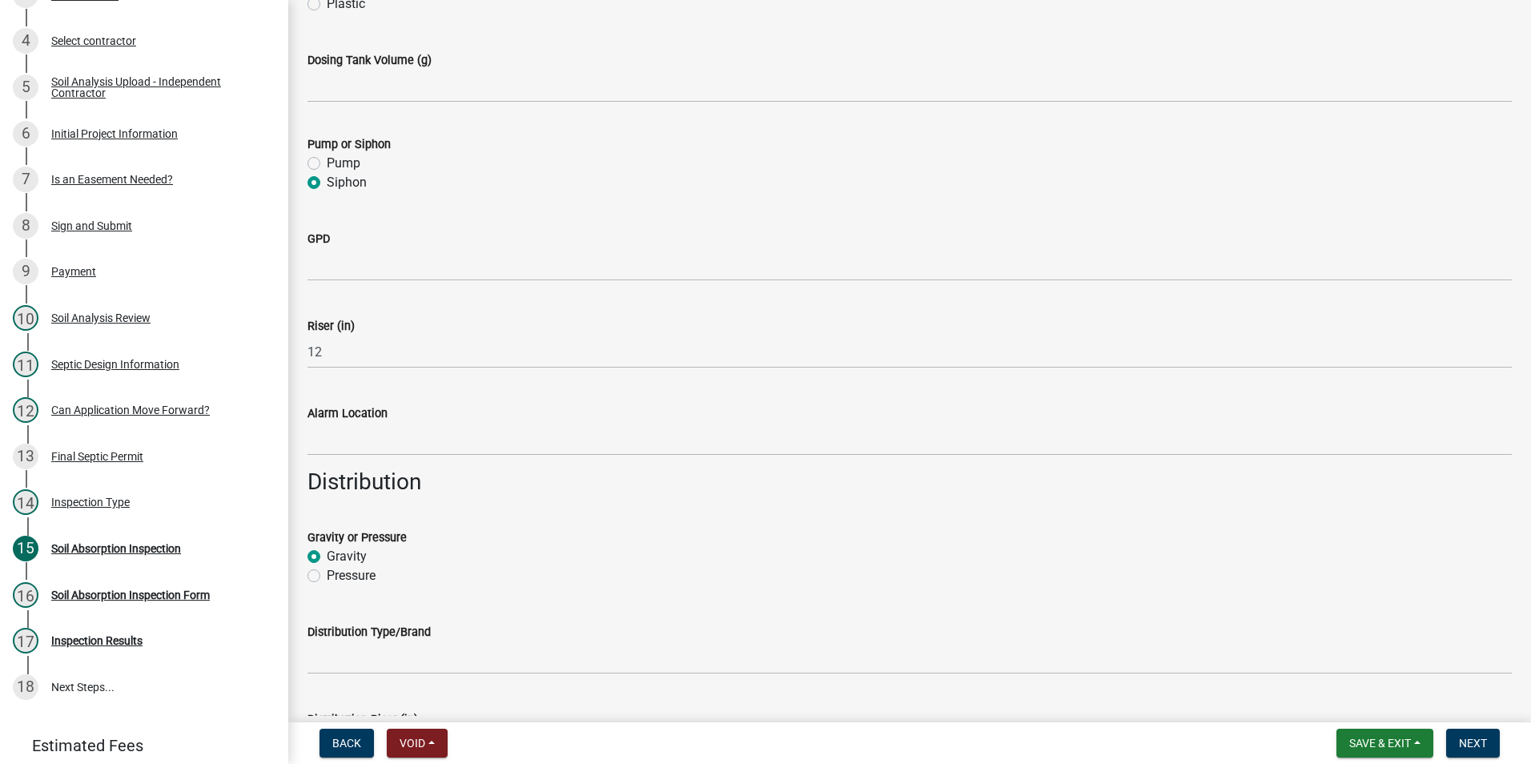
click at [327, 577] on label "Pressure" at bounding box center [351, 575] width 49 height 19
click at [327, 576] on input "Pressure" at bounding box center [332, 571] width 10 height 10
radio input "true"
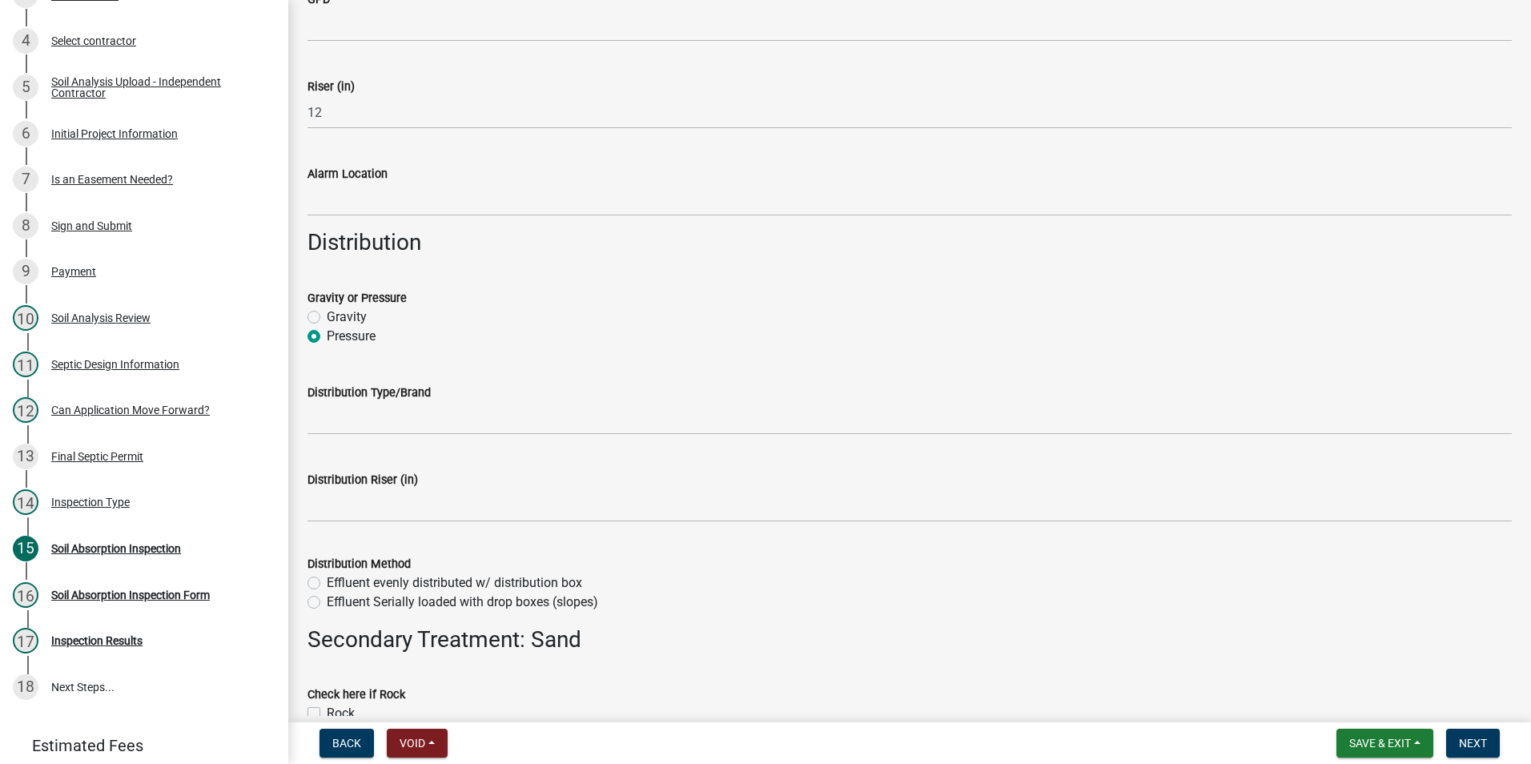
scroll to position [2562, 0]
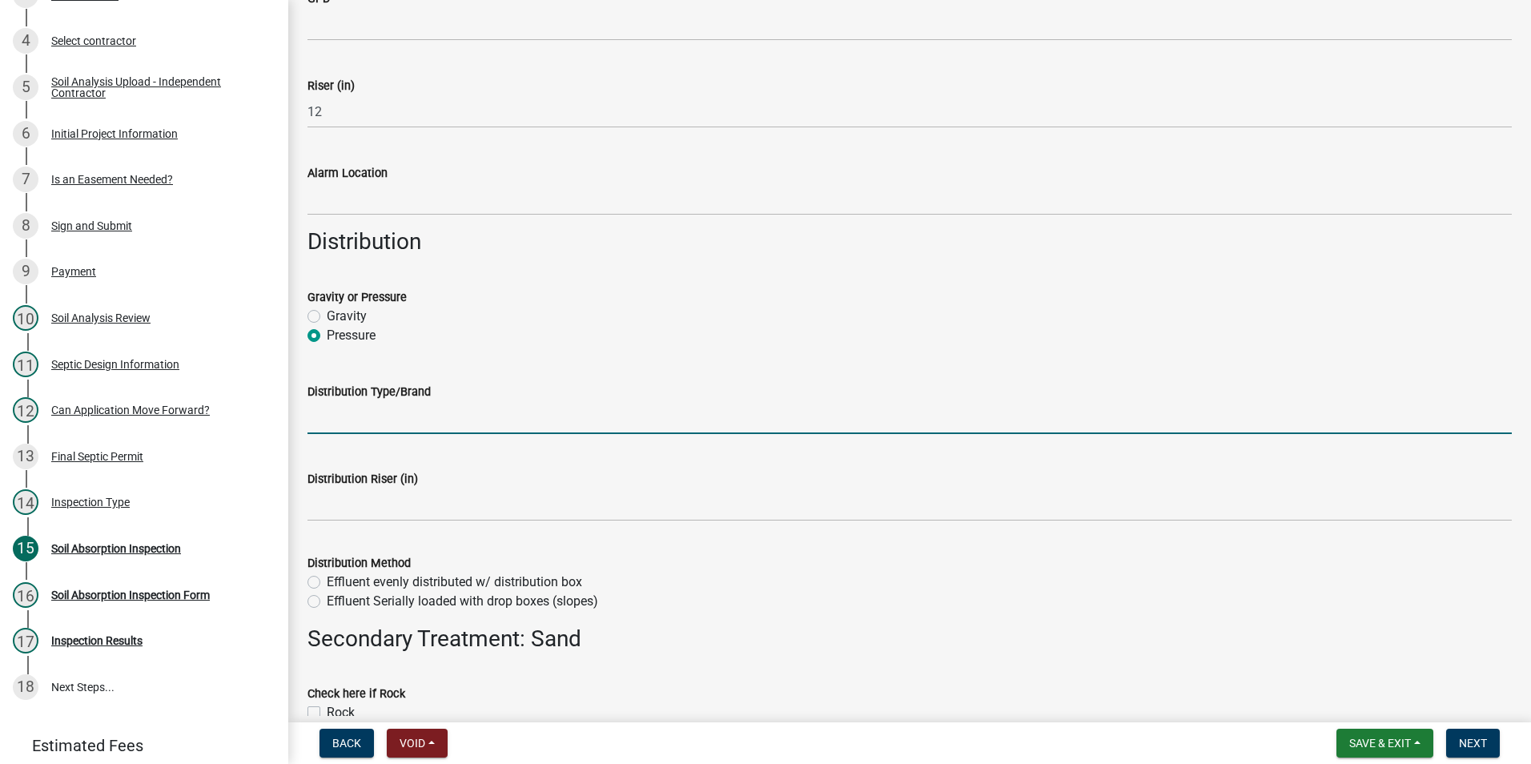
click at [407, 419] on input "Distribution Type/Brand" at bounding box center [909, 417] width 1204 height 33
type input "S"
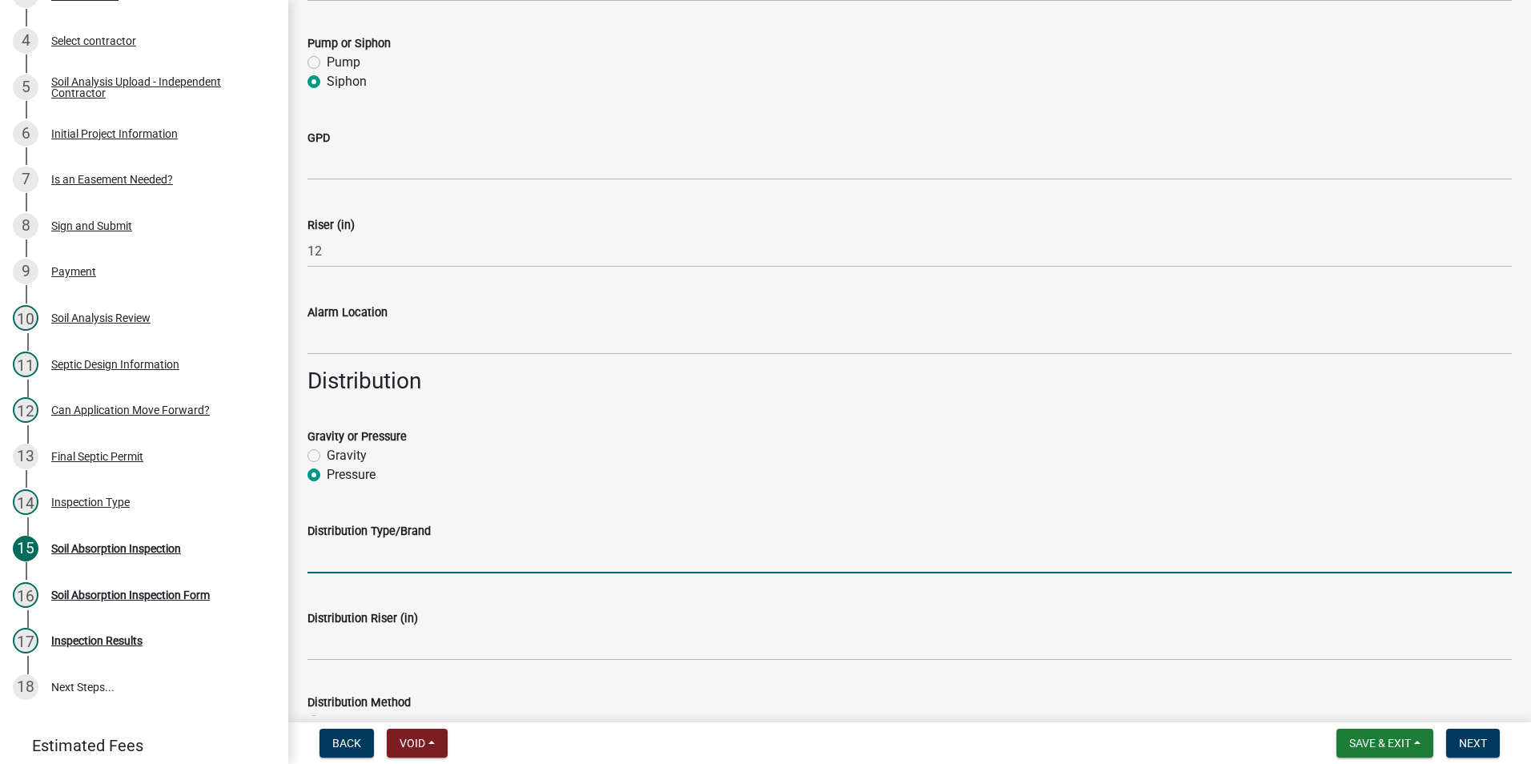
scroll to position [2482, 0]
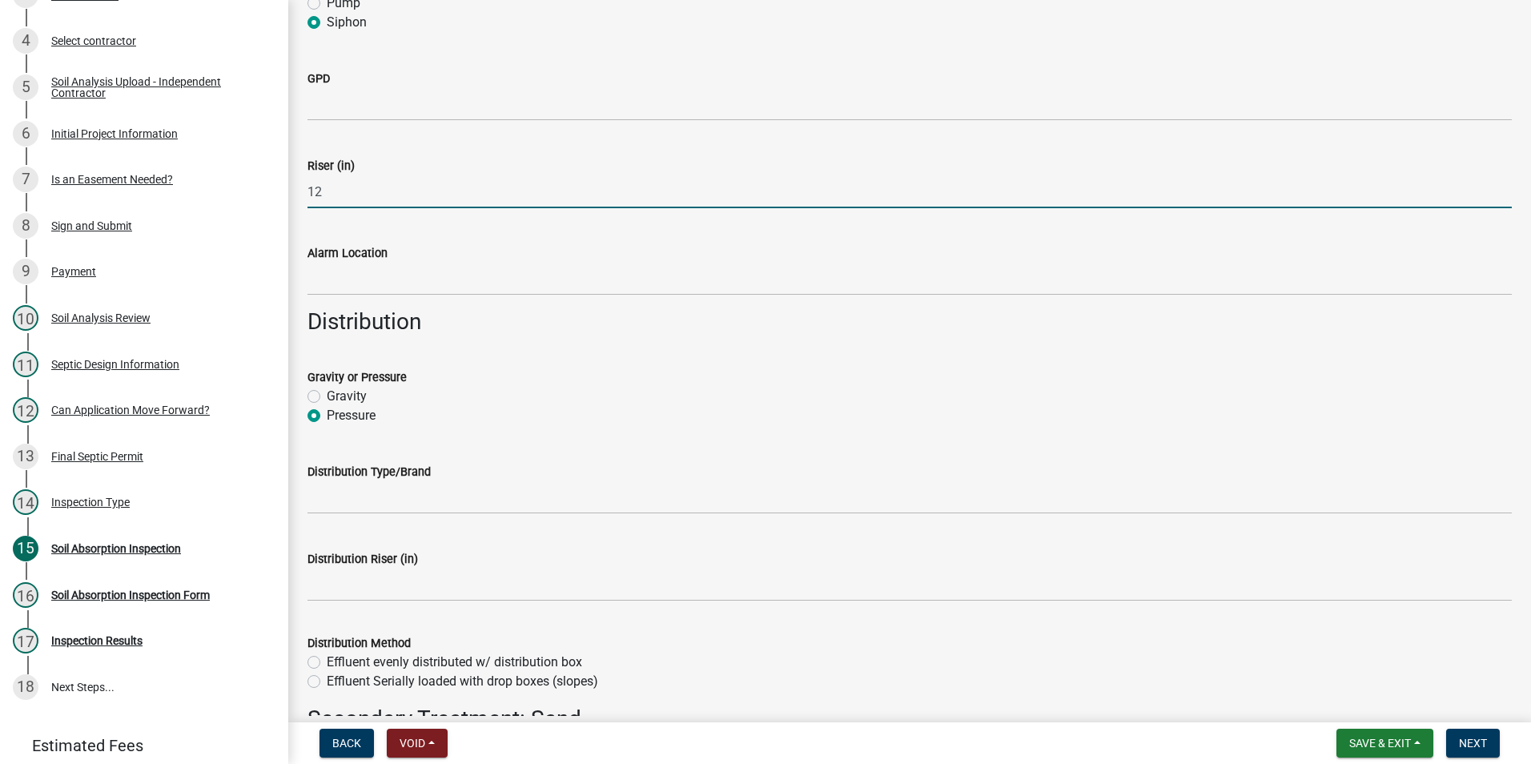
click at [338, 194] on input "12" at bounding box center [909, 191] width 1204 height 33
type input "1"
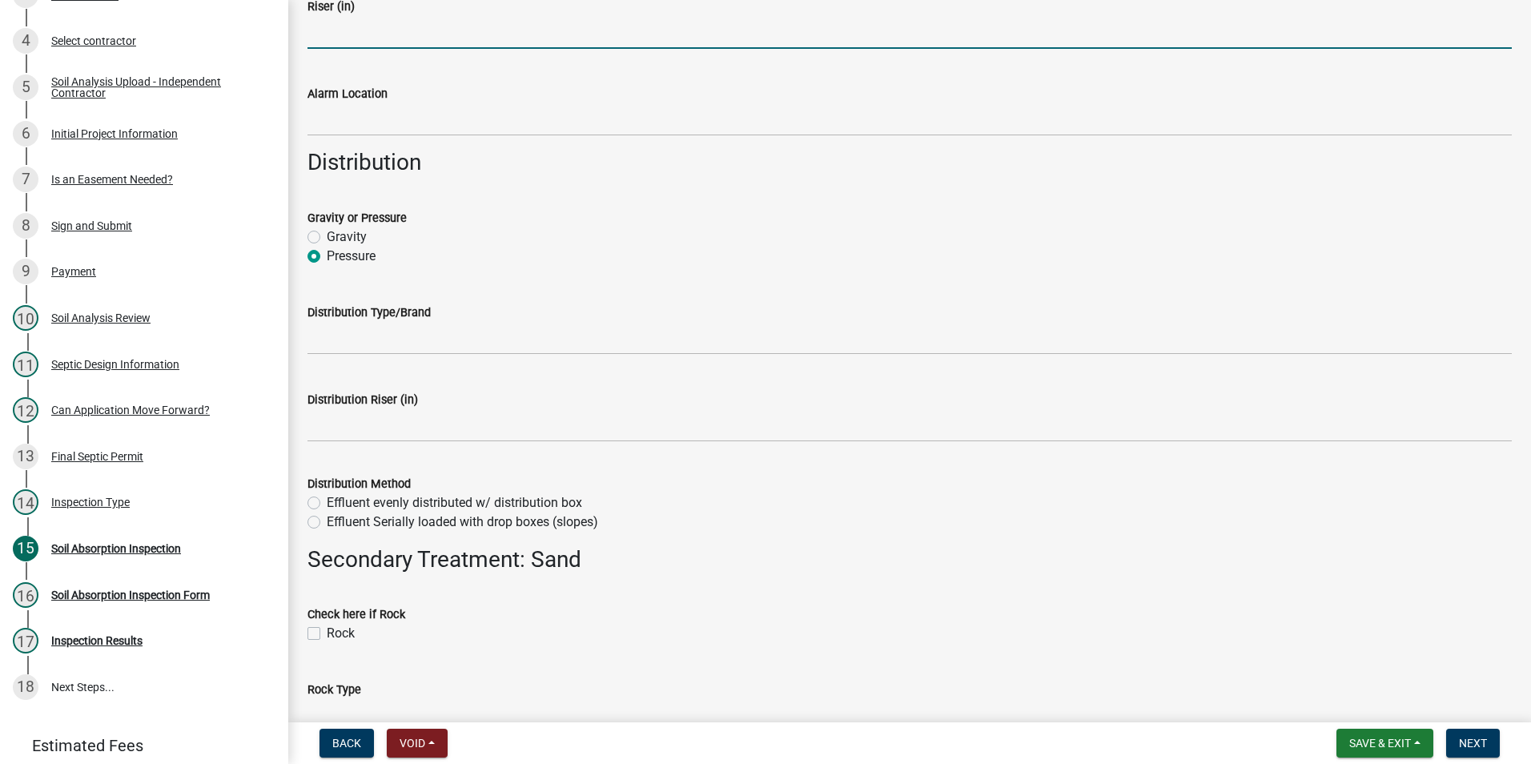
scroll to position [2642, 0]
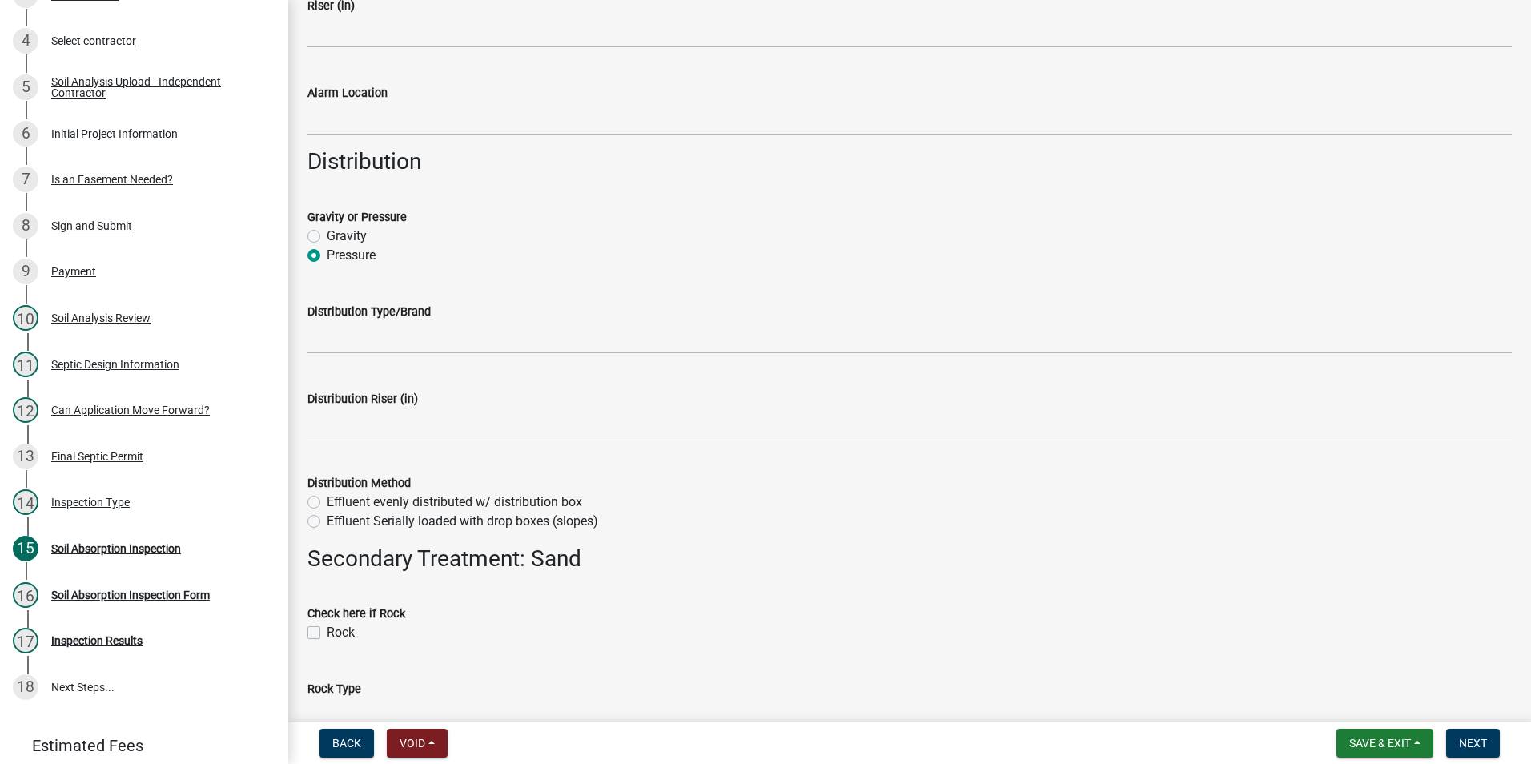
click at [327, 238] on label "Gravity" at bounding box center [347, 236] width 40 height 19
click at [327, 237] on input "Gravity" at bounding box center [332, 232] width 10 height 10
radio input "true"
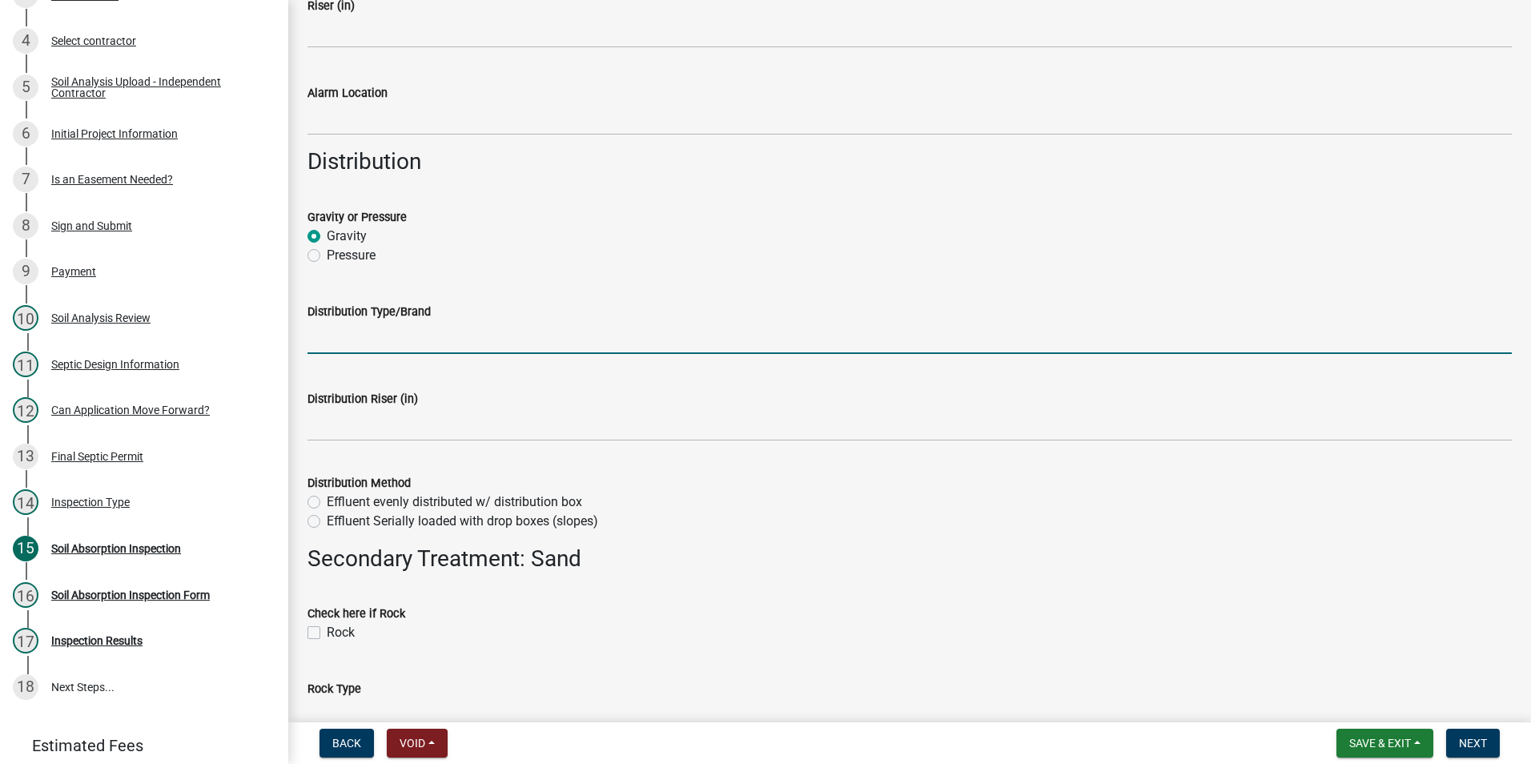
click at [360, 341] on input "Distribution Type/Brand" at bounding box center [909, 337] width 1204 height 33
type input "Plastic Distribution Box"
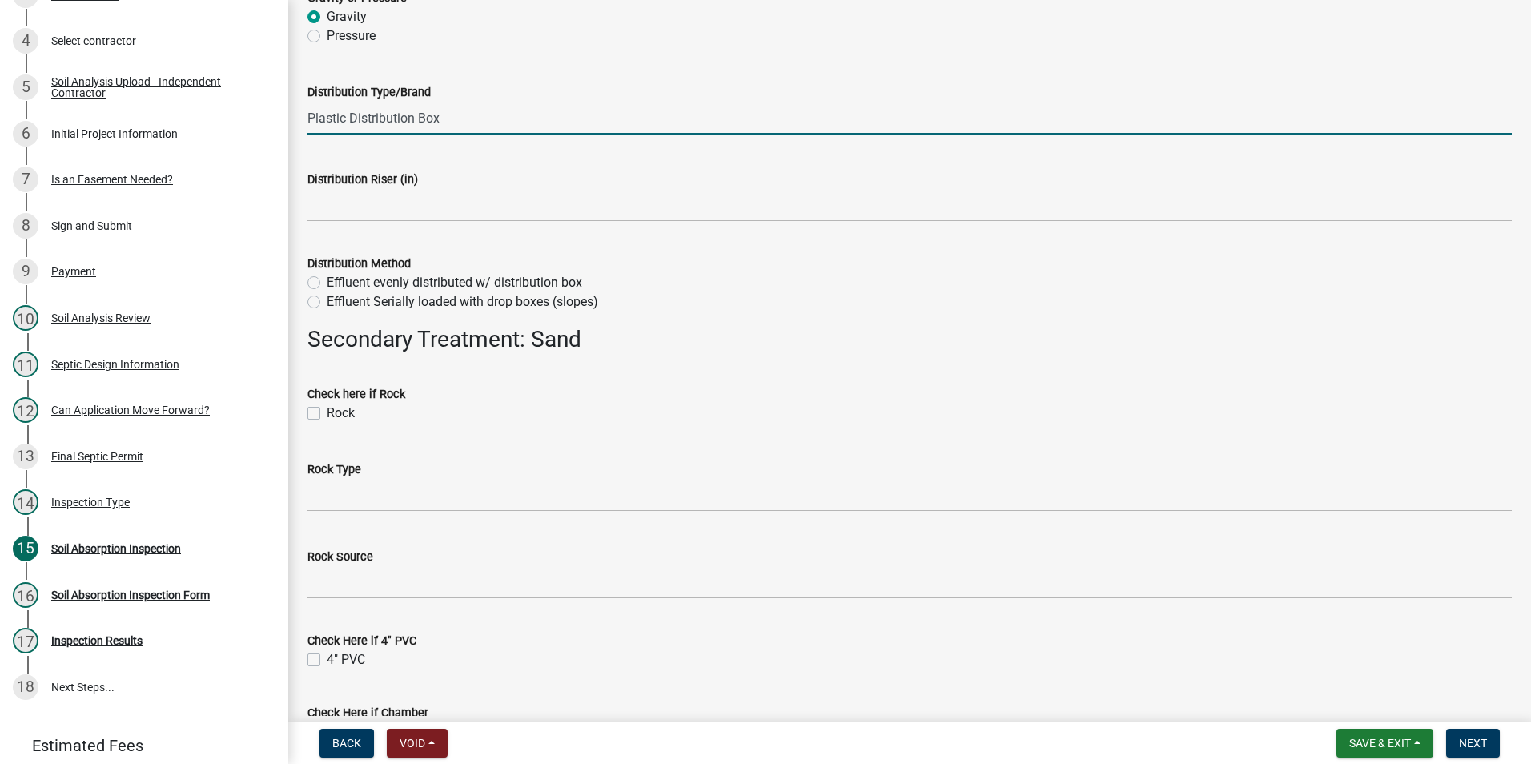
scroll to position [2882, 0]
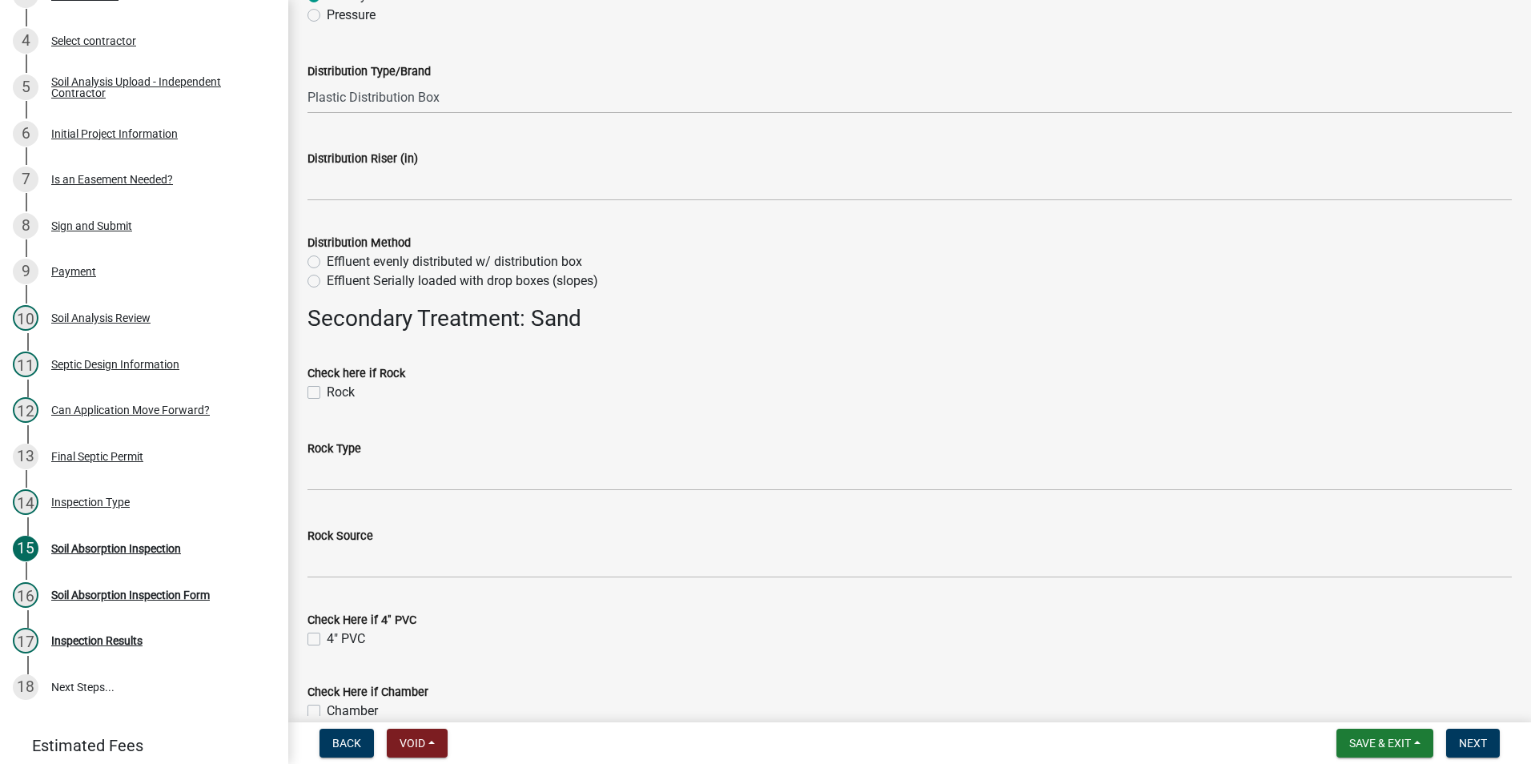
click at [327, 263] on label "Effluent evenly distributed w/ distribution box" at bounding box center [454, 261] width 255 height 19
click at [327, 263] on input "Effluent evenly distributed w/ distribution box" at bounding box center [332, 257] width 10 height 10
radio input "true"
click at [315, 385] on div "Rock" at bounding box center [909, 392] width 1204 height 19
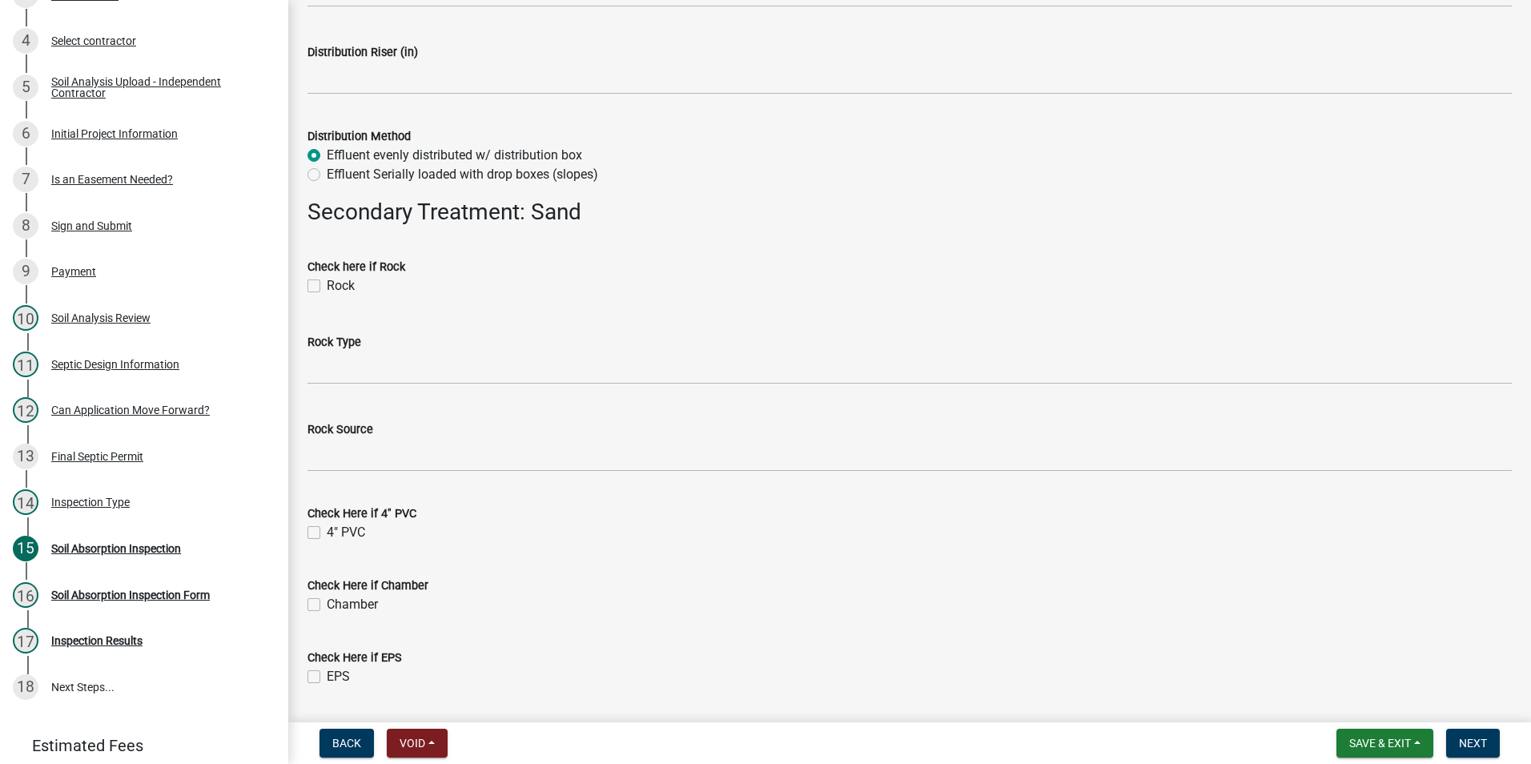
scroll to position [3042, 0]
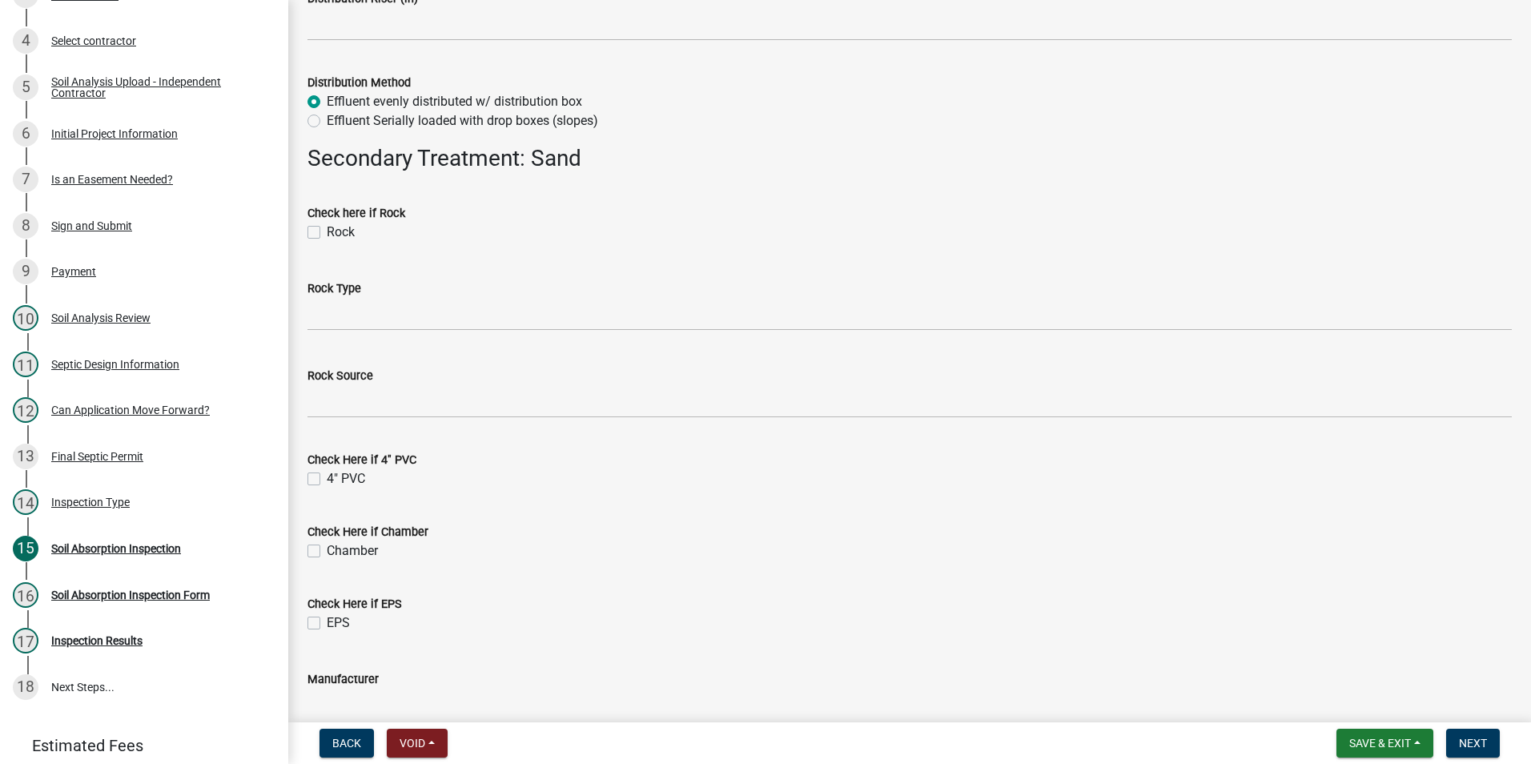
click at [327, 228] on label "Rock" at bounding box center [341, 232] width 28 height 19
click at [327, 228] on input "Rock" at bounding box center [332, 228] width 10 height 10
checkbox input "true"
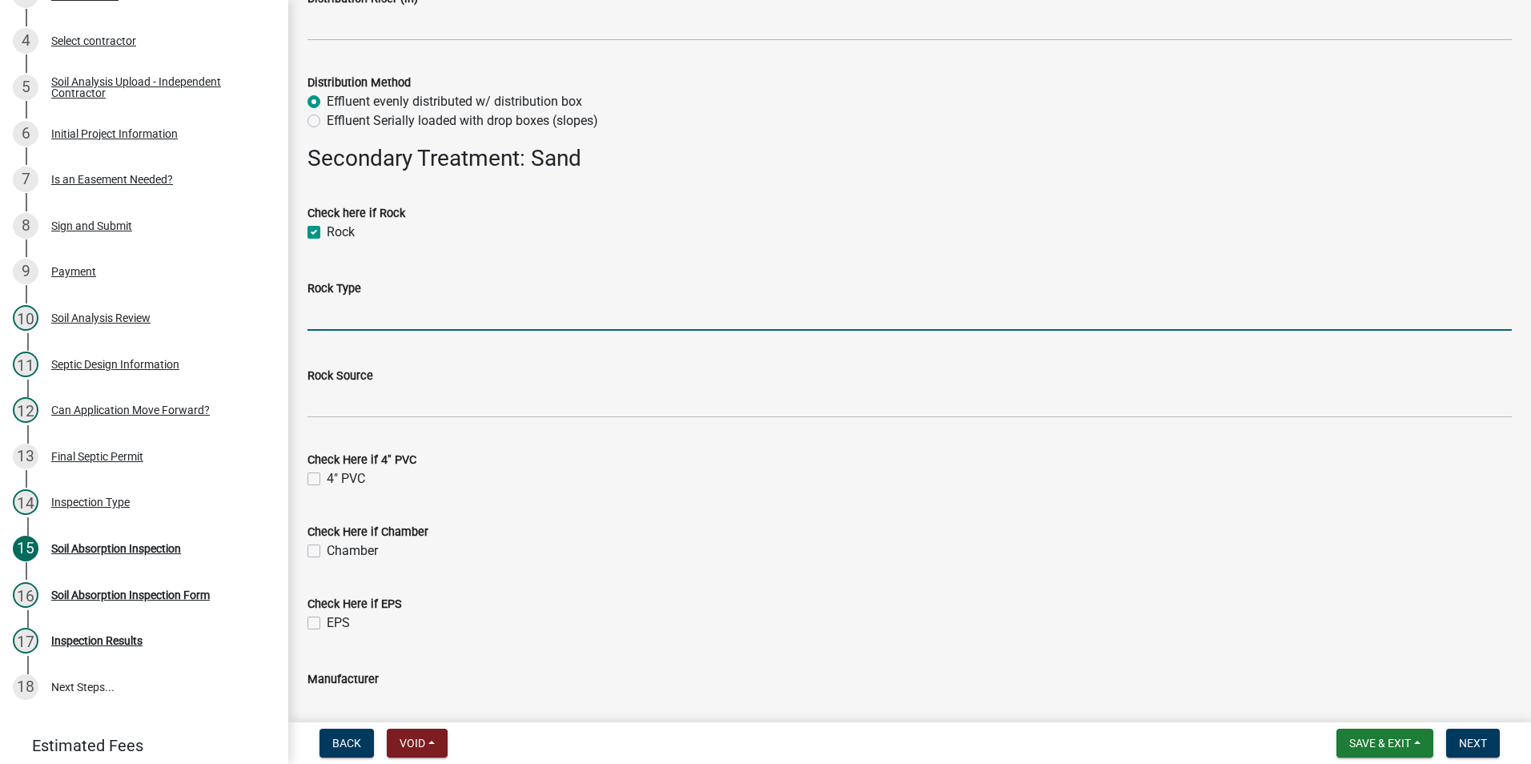
click at [391, 313] on input "Rock Type" at bounding box center [909, 314] width 1204 height 33
type input "2" Clean Stone"
type input "[US_STATE] Concrete"
type input "2"
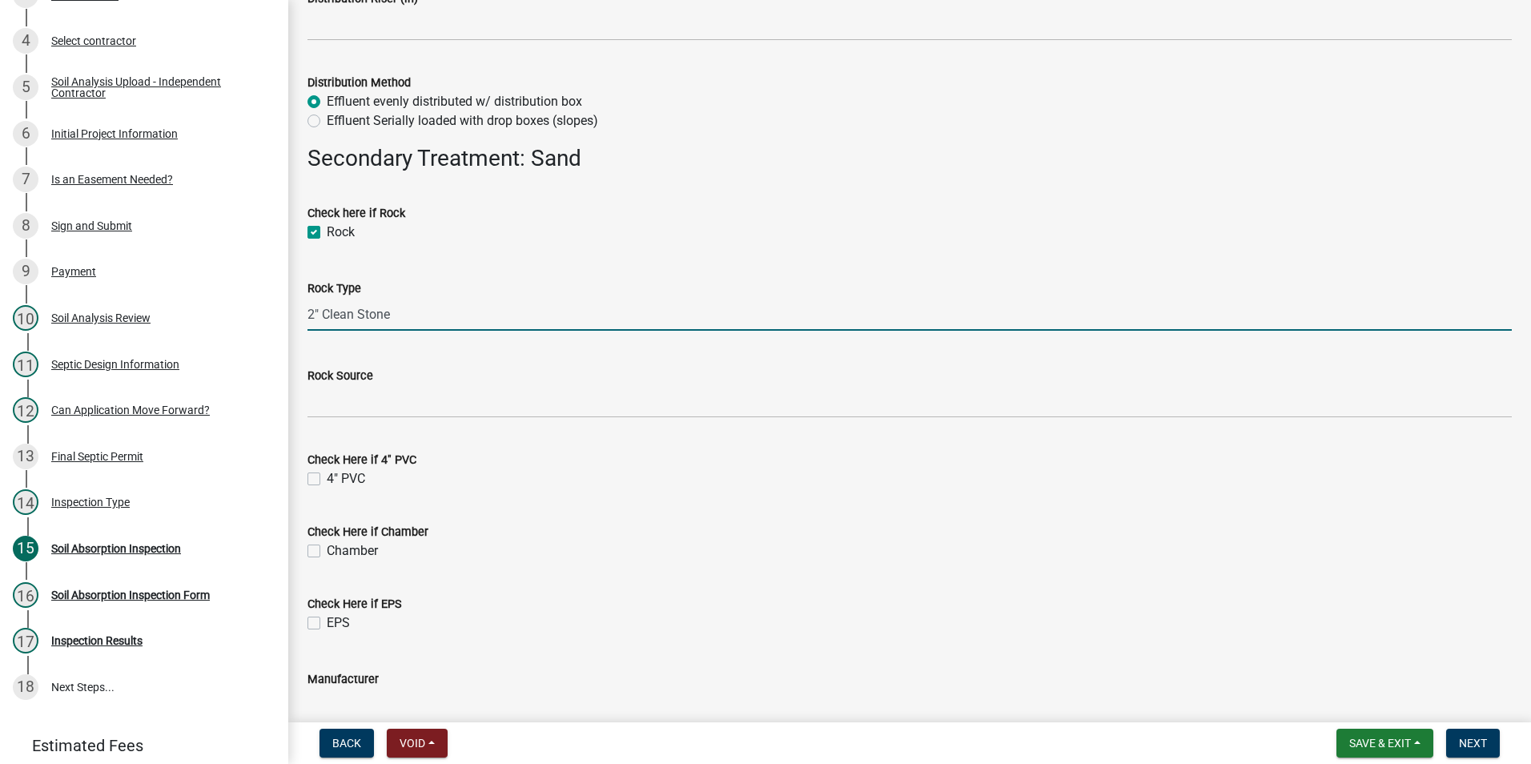
type input "Soil"
type input "120""
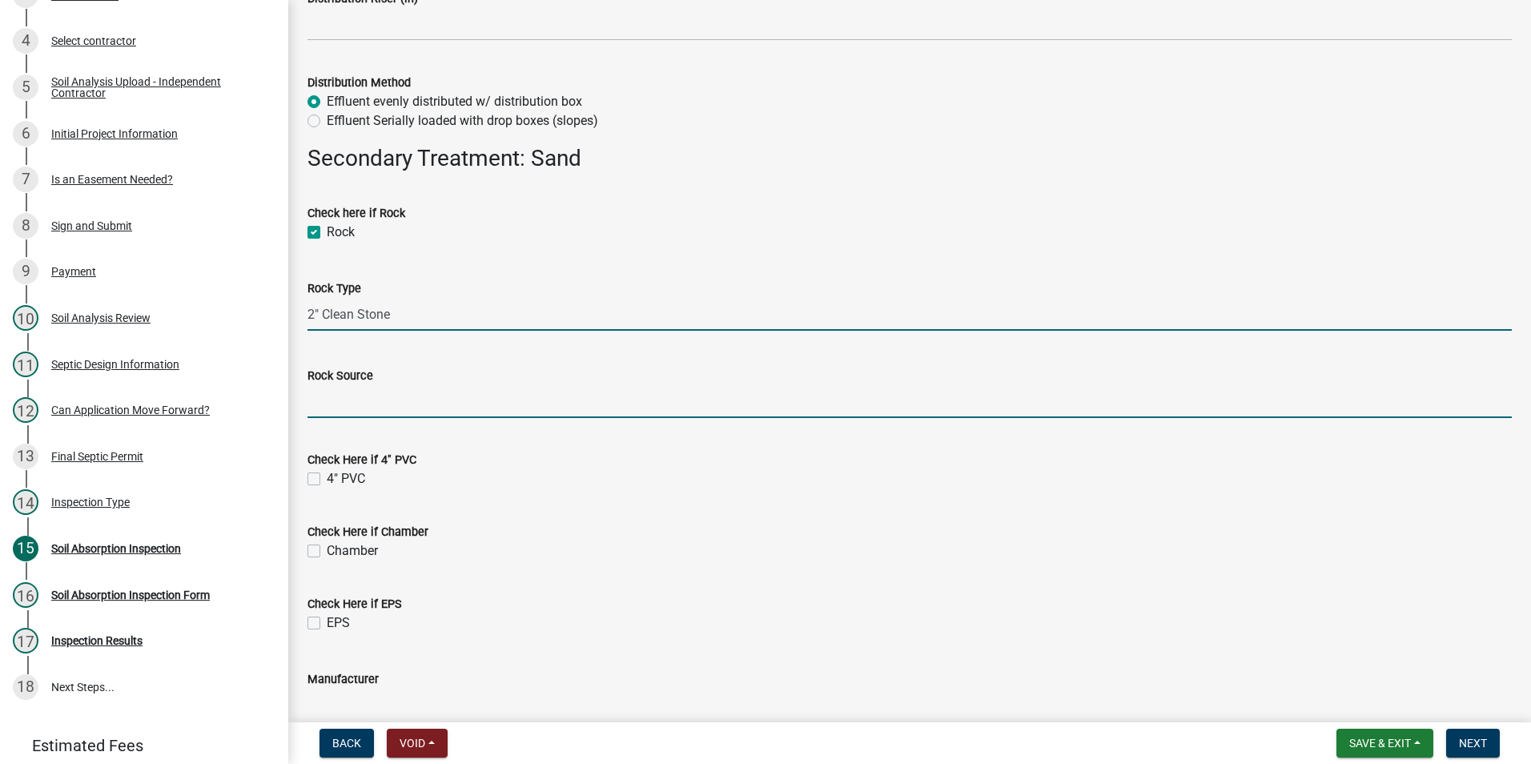
type input "[PERSON_NAME] Quarry"
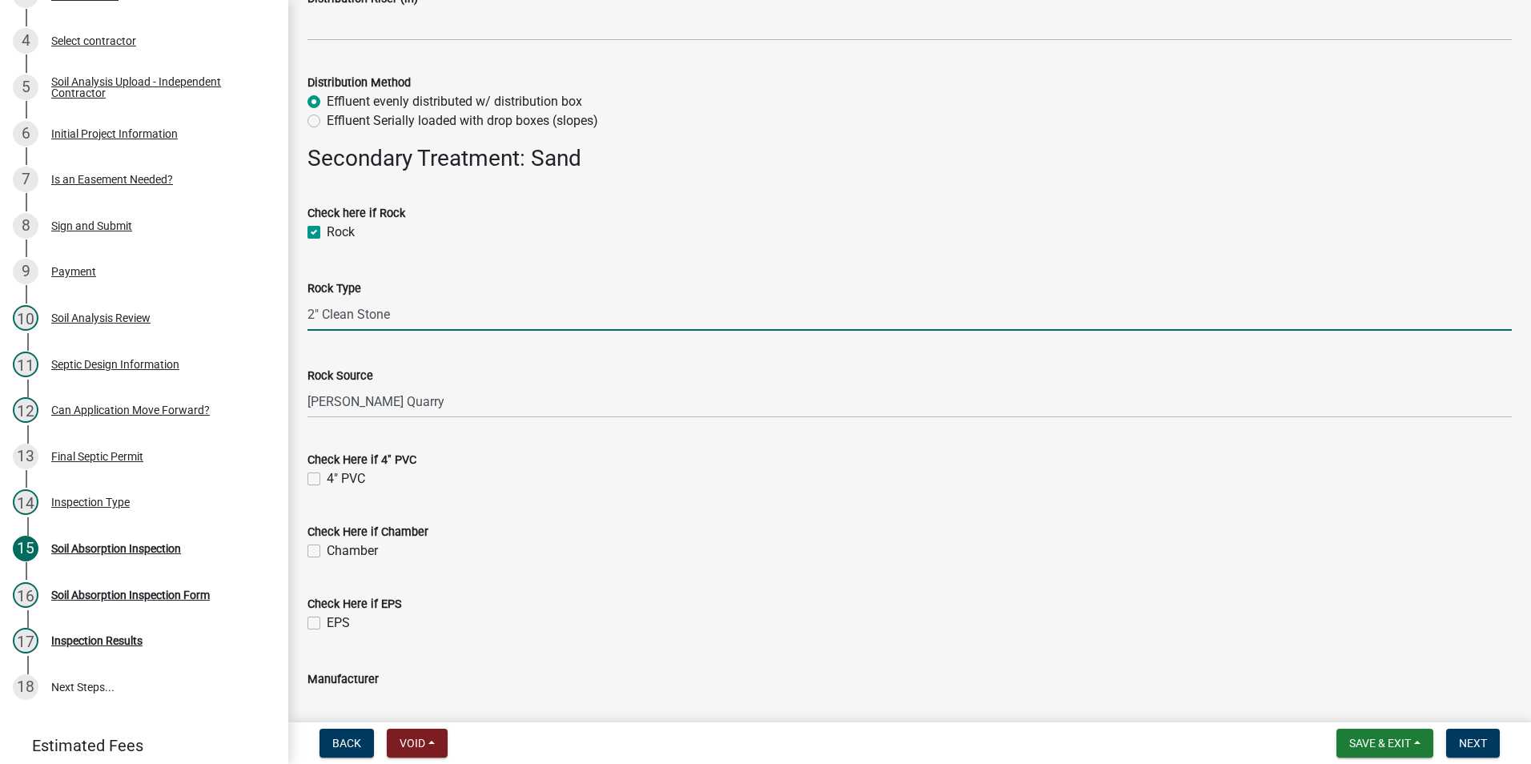
type input "36""
type input "24-36" due to slope"
type input "10""
type input "14-26" due to slope"
type input "3"
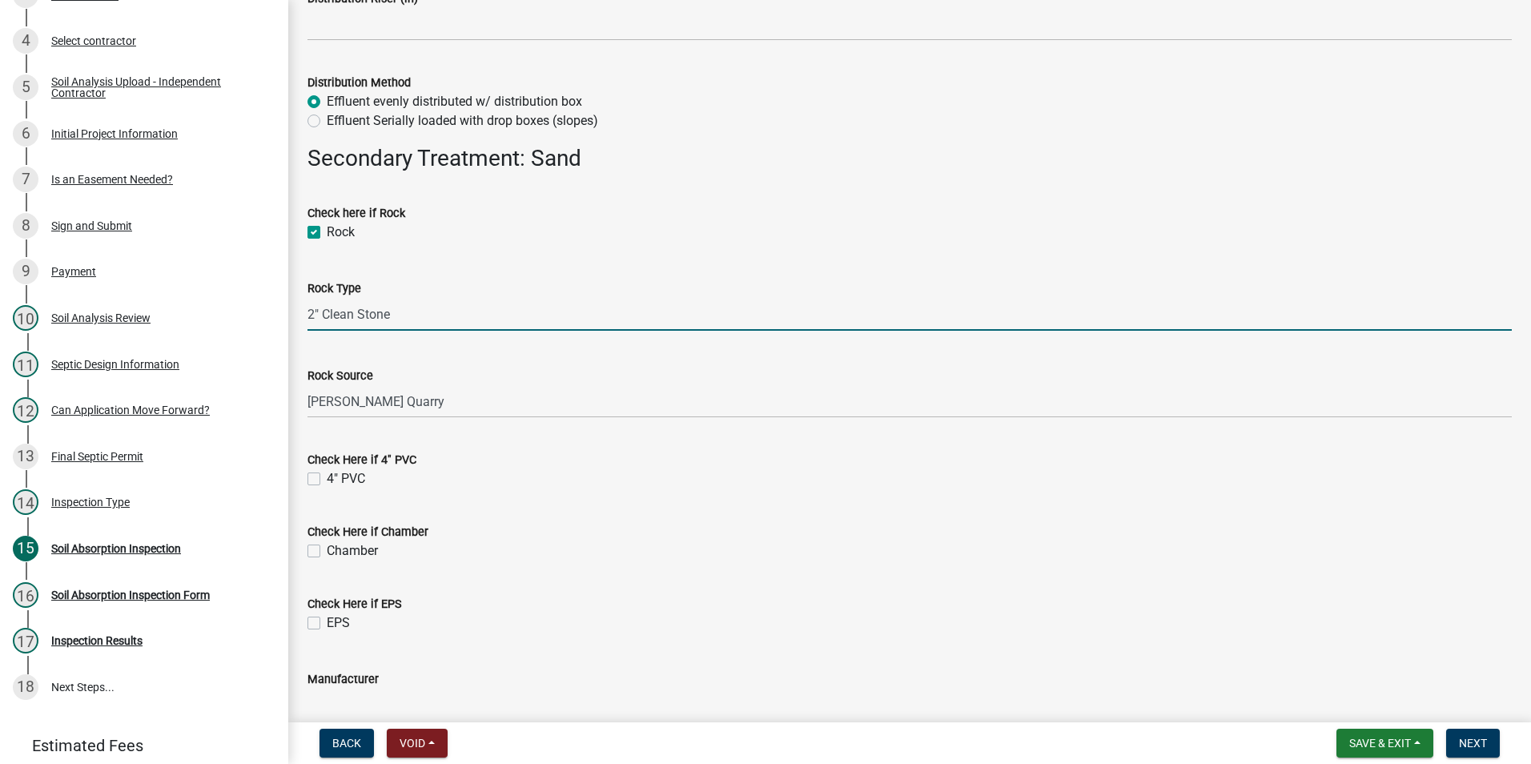
type input "90/80/80"
type input "250'"
select select "9"
select select "2025"
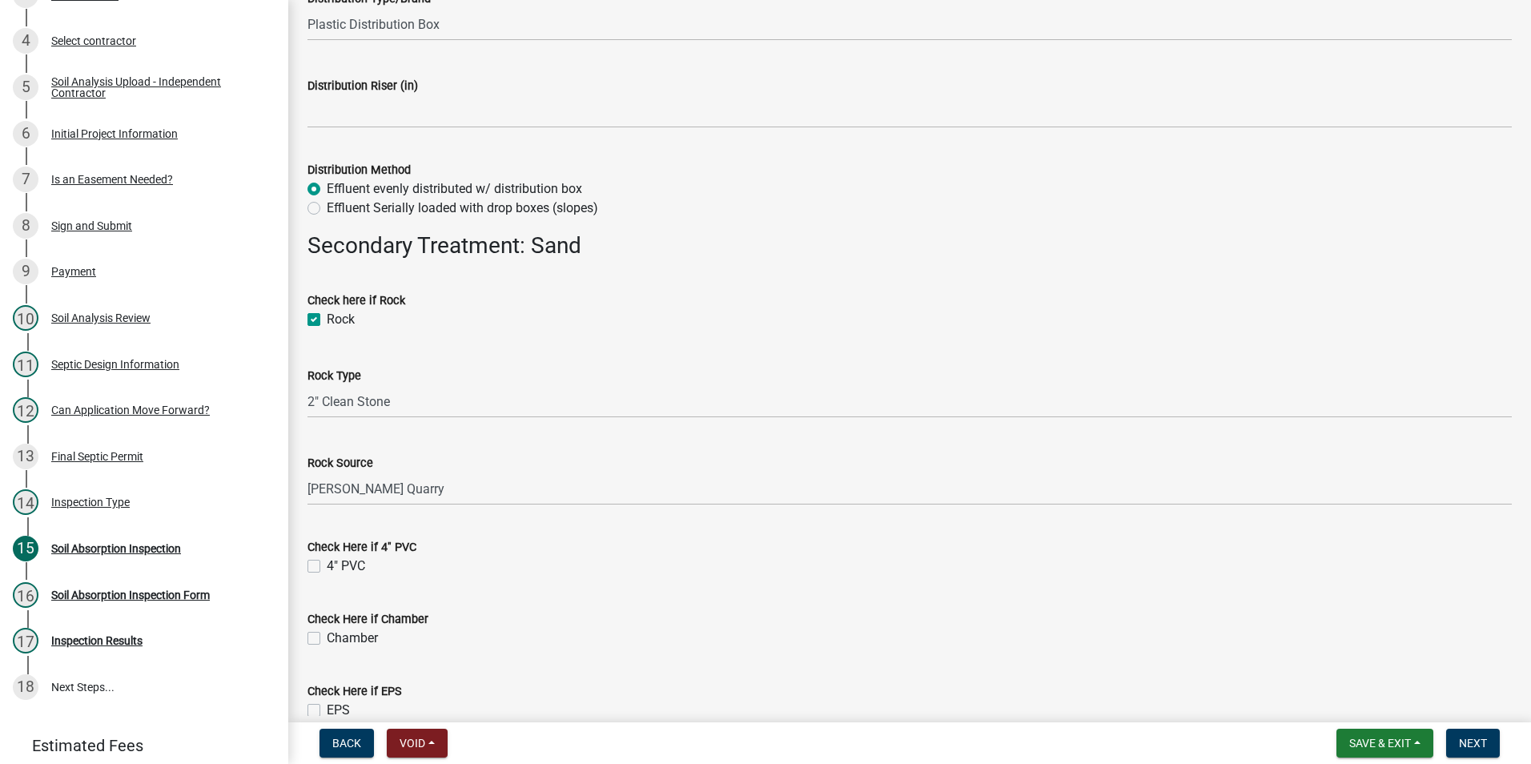
scroll to position [2949, 0]
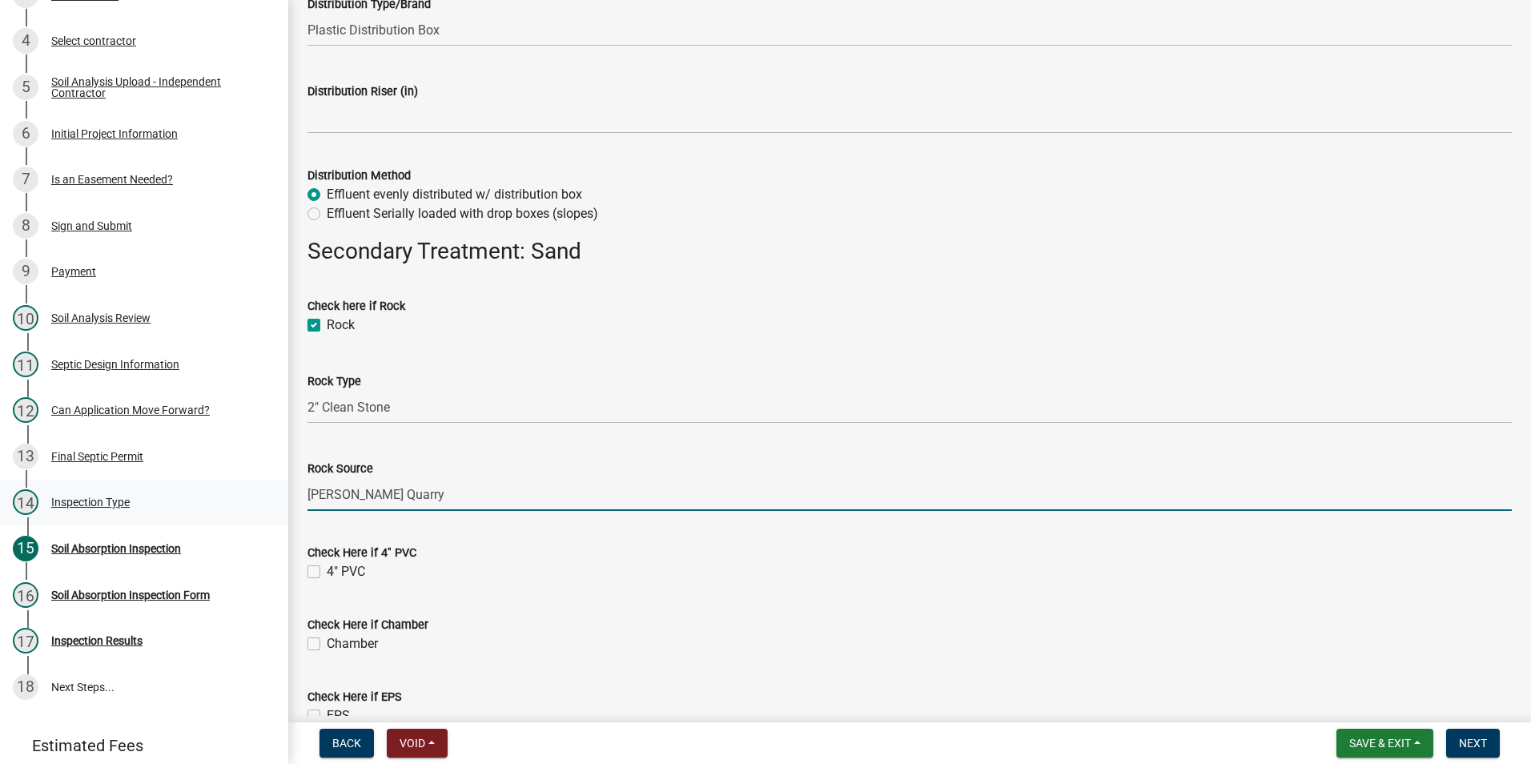
drag, startPoint x: 410, startPoint y: 500, endPoint x: 226, endPoint y: 490, distance: 184.4
click at [226, 491] on div "Septic Permit SP-2025-026 Edit View Summary Notes Show emails 1 Introduction to…" at bounding box center [765, 382] width 1531 height 764
click at [370, 496] on input "Rock Source" at bounding box center [909, 494] width 1204 height 33
type input "Bellevue Sand and Gravel"
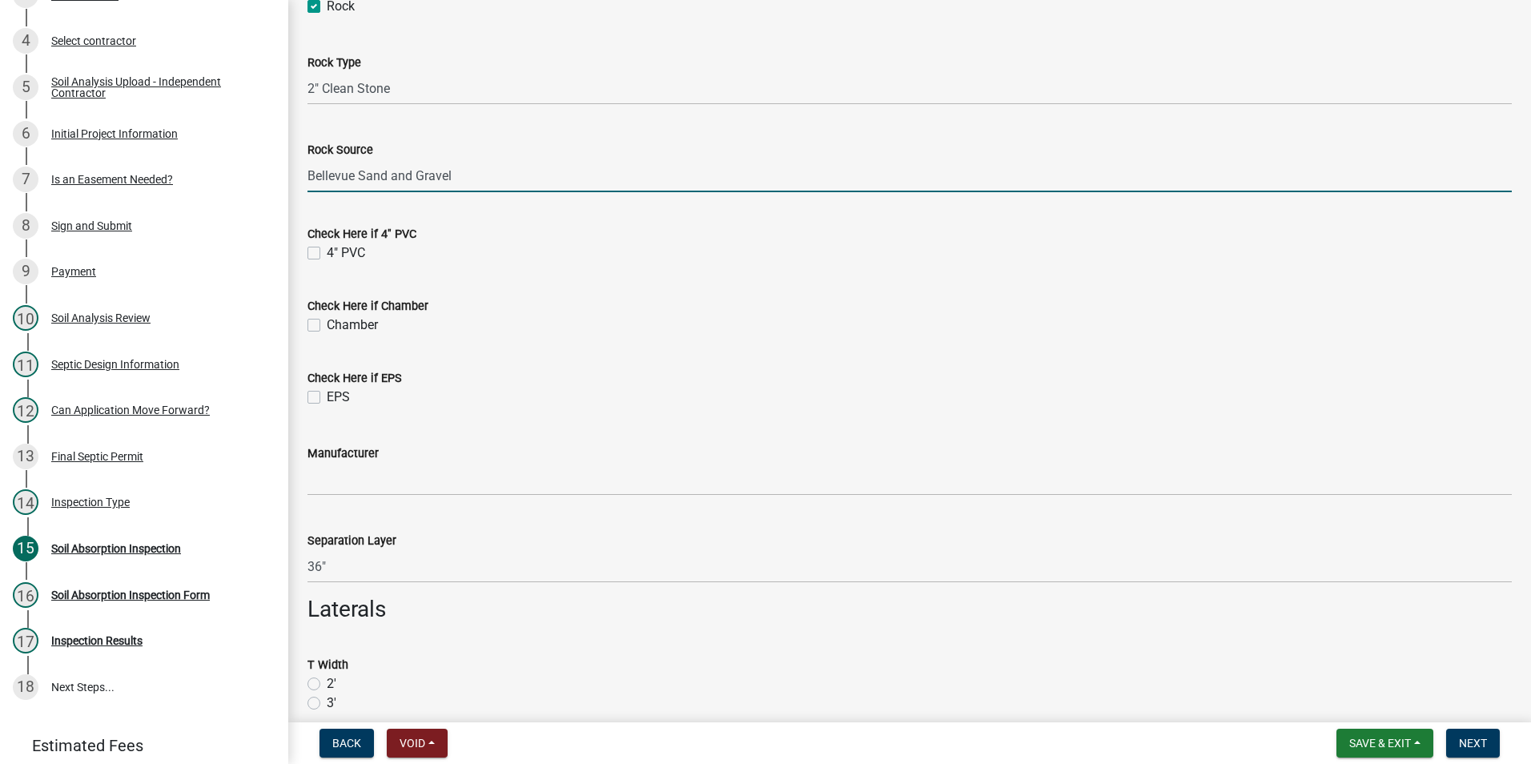
scroll to position [3269, 0]
click at [327, 251] on label "4" PVC" at bounding box center [346, 251] width 38 height 19
click at [327, 251] on input "4" PVC" at bounding box center [332, 247] width 10 height 10
checkbox input "true"
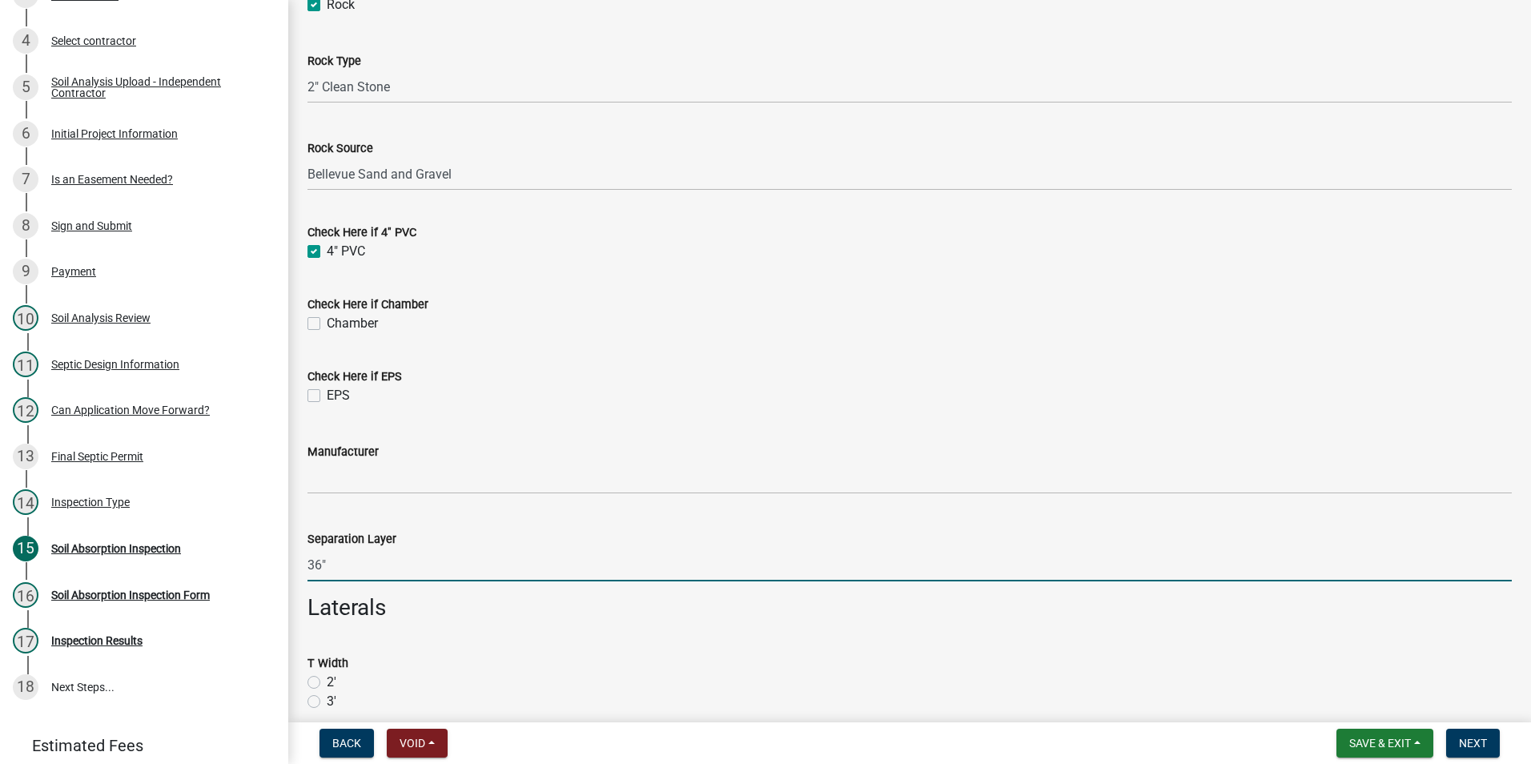
click at [369, 570] on input "36"" at bounding box center [909, 564] width 1204 height 33
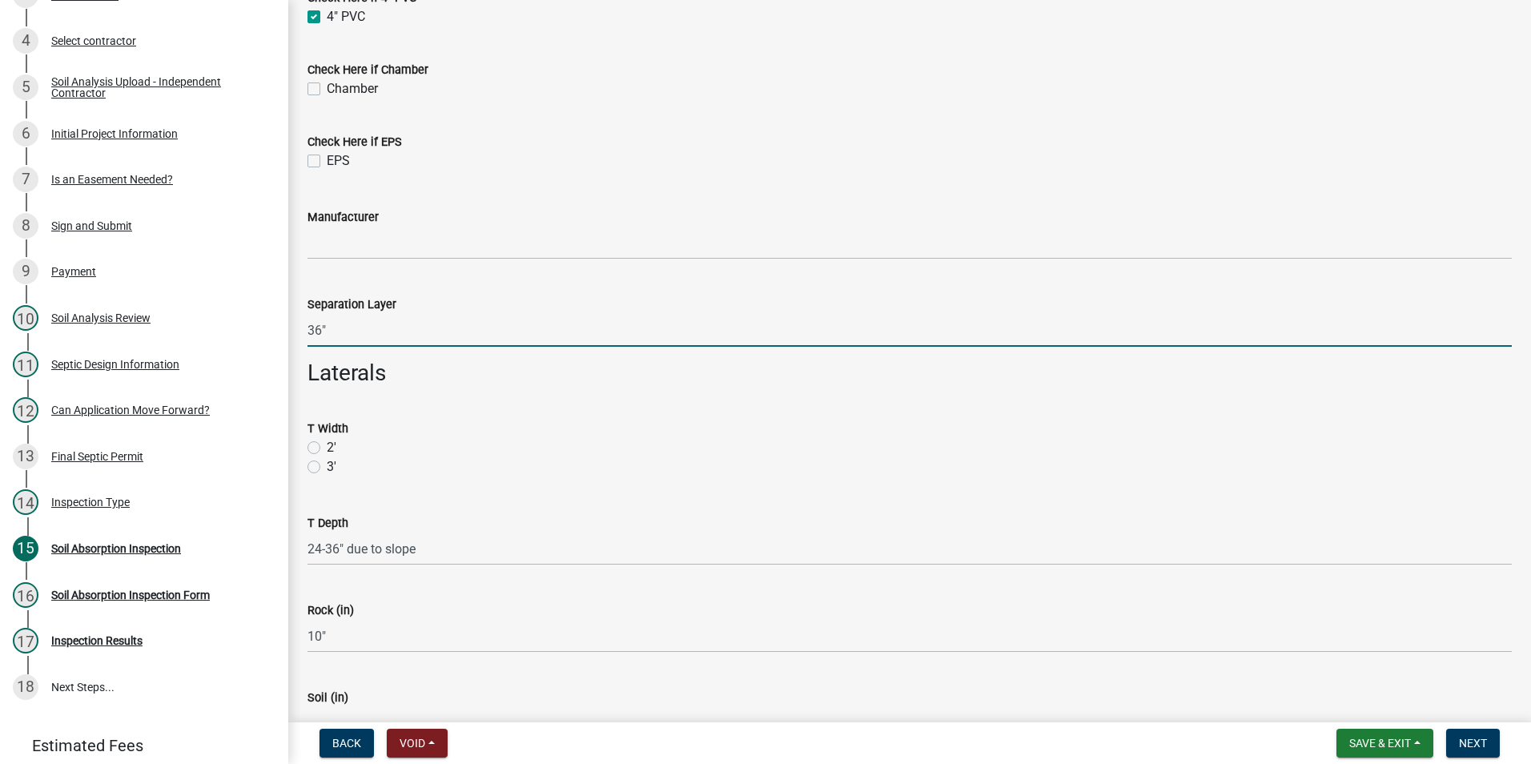
scroll to position [3509, 0]
click at [327, 459] on label "3'" at bounding box center [332, 460] width 10 height 19
click at [327, 459] on input "3'" at bounding box center [332, 456] width 10 height 10
radio input "true"
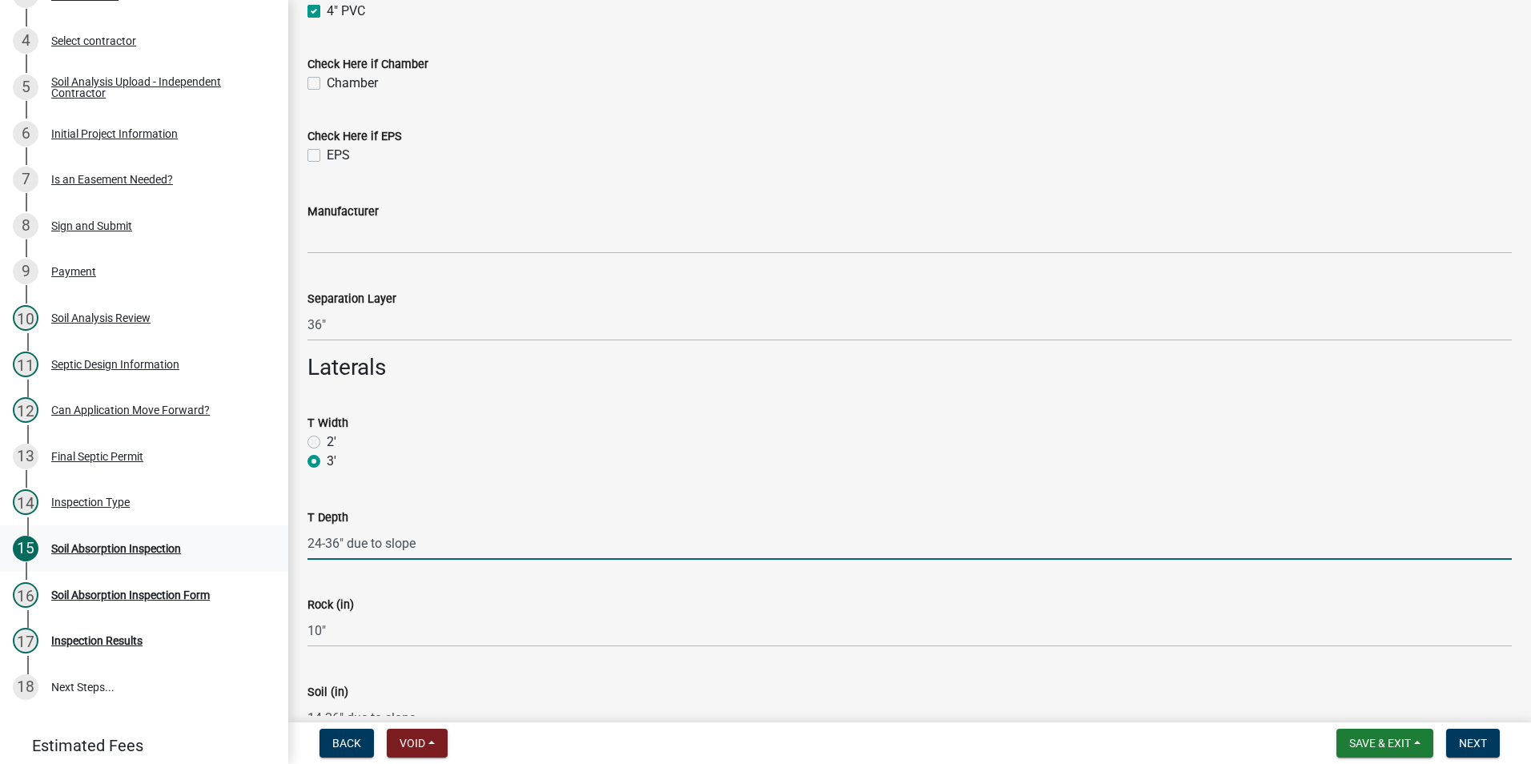
drag, startPoint x: 454, startPoint y: 545, endPoint x: 274, endPoint y: 536, distance: 180.3
click at [274, 536] on div "Septic Permit SP-2025-026 Edit View Summary Notes Show emails 1 Introduction to…" at bounding box center [765, 382] width 1531 height 764
type input "24""
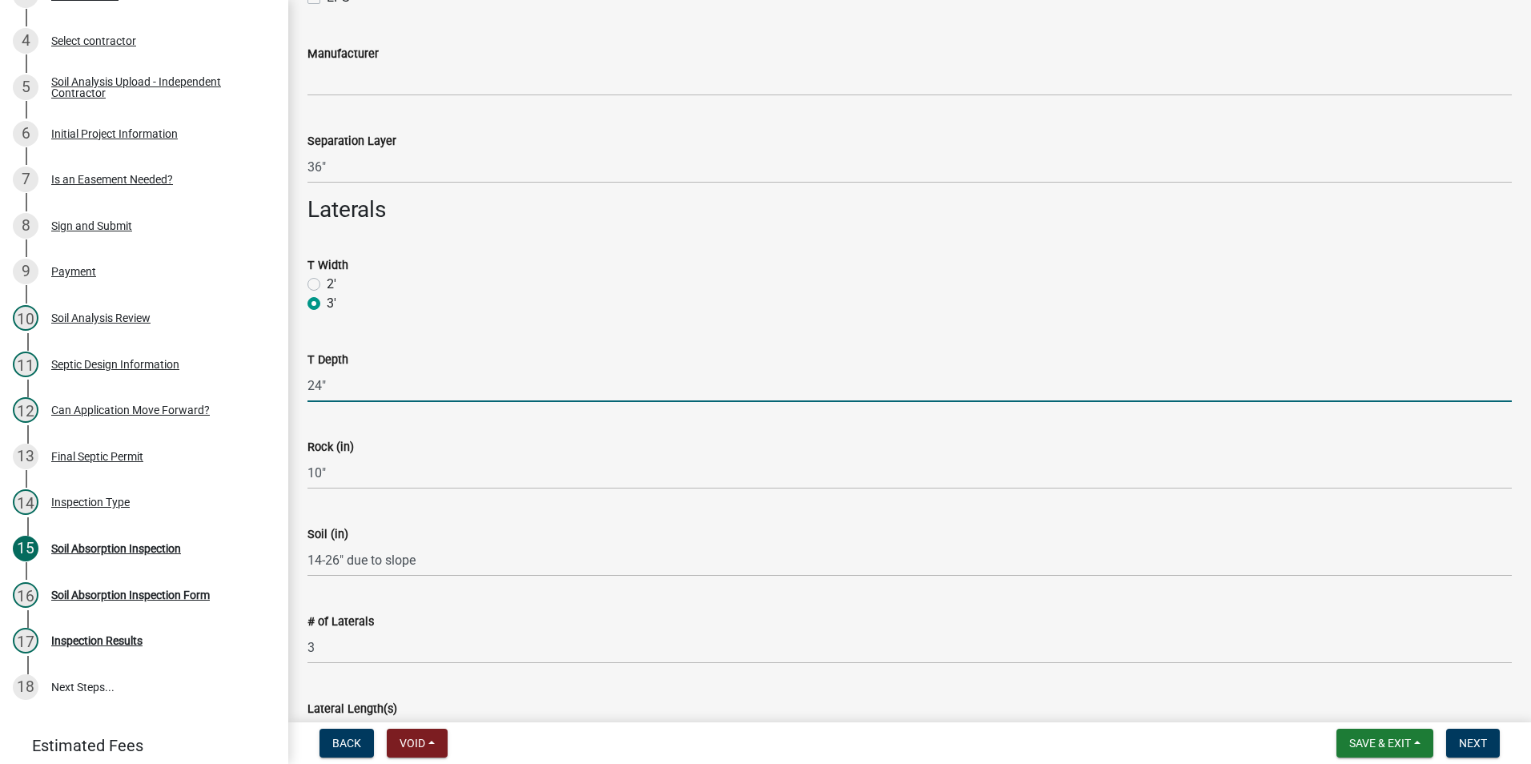
scroll to position [3669, 0]
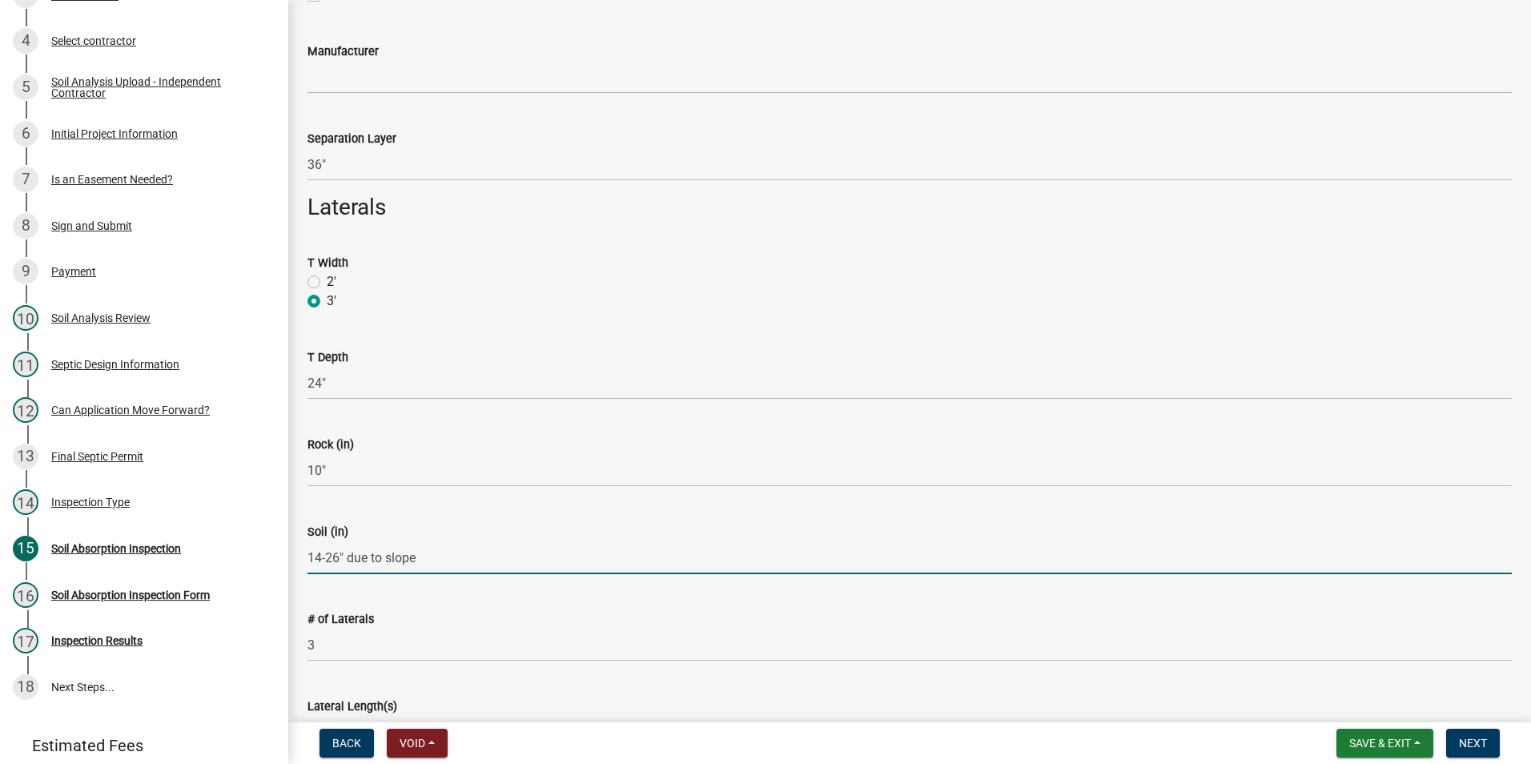
drag, startPoint x: 450, startPoint y: 558, endPoint x: 294, endPoint y: 550, distance: 156.3
type input "14""
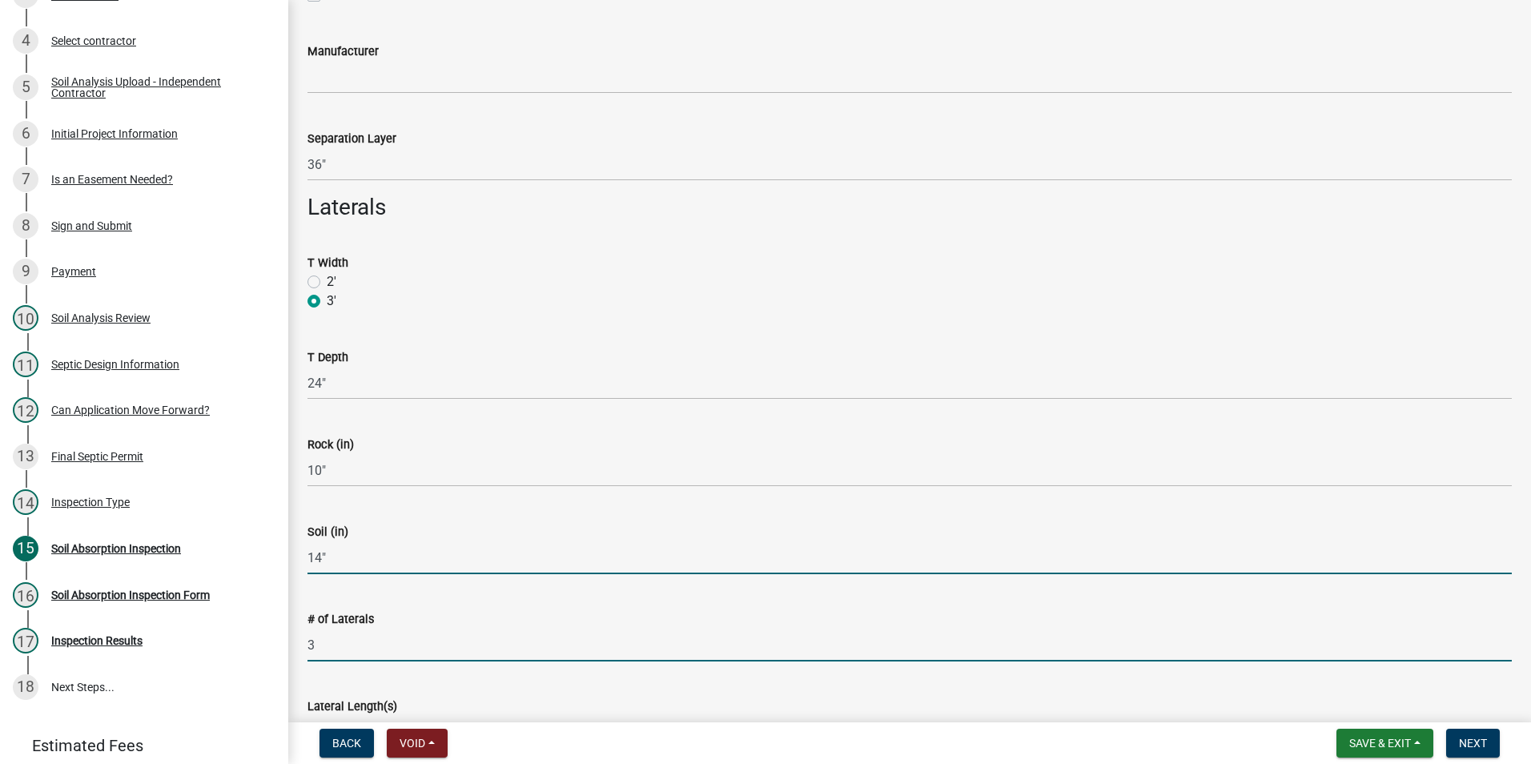
click at [369, 644] on input "3" at bounding box center [909, 644] width 1204 height 33
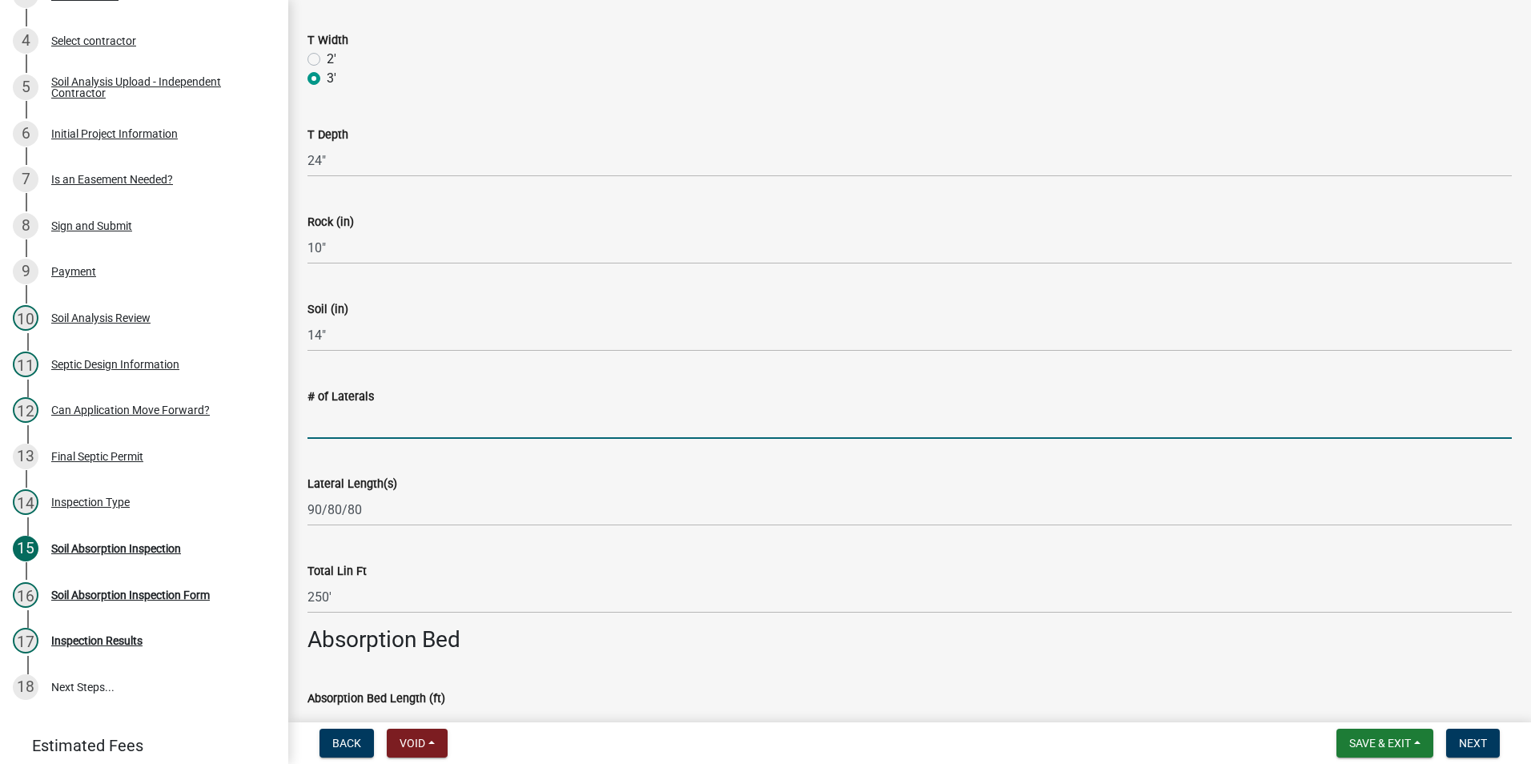
scroll to position [3910, 0]
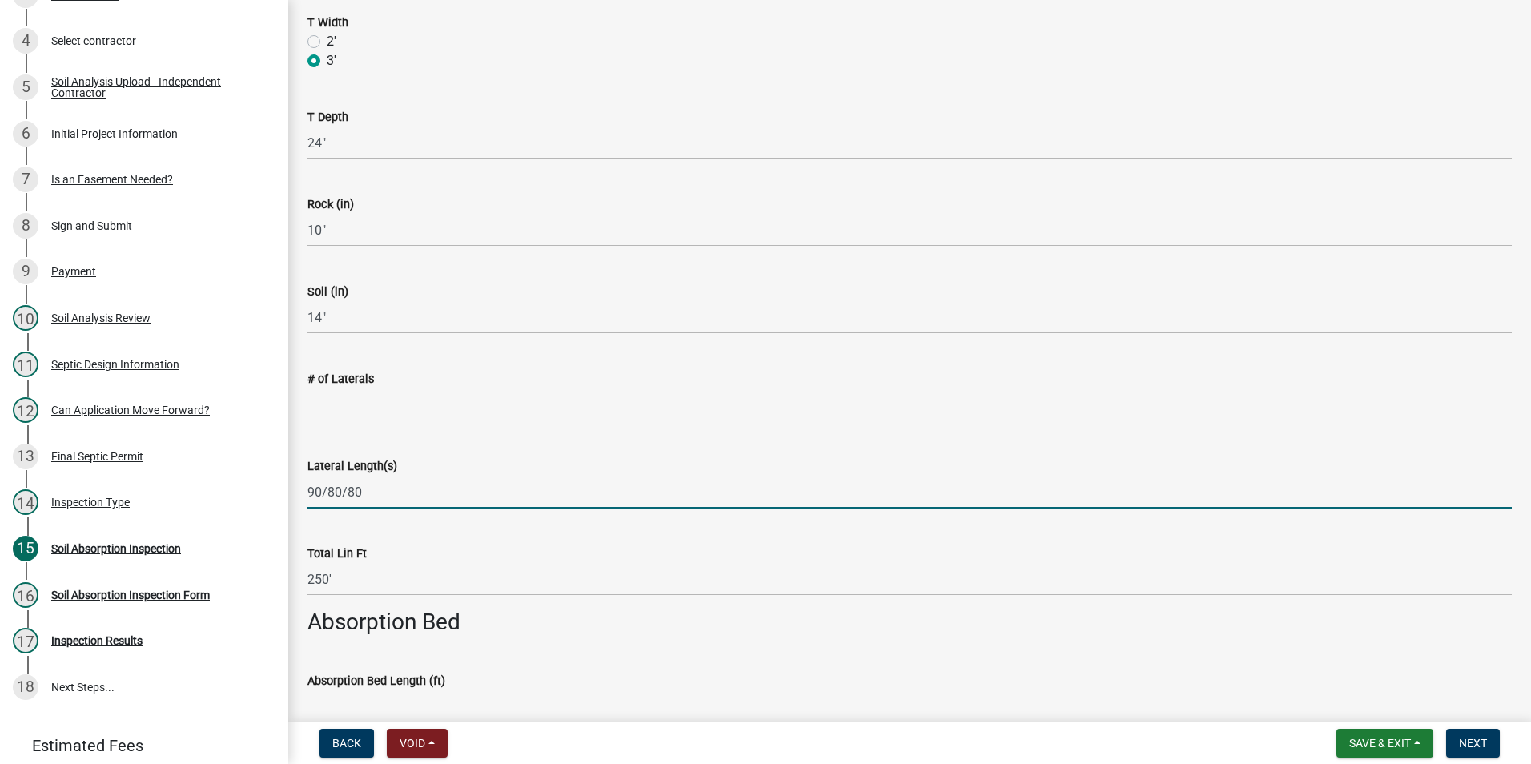
drag, startPoint x: 377, startPoint y: 498, endPoint x: 278, endPoint y: 492, distance: 99.5
click at [278, 492] on div "Septic Permit SP-2025-026 Edit View Summary Notes Show emails 1 Introduction to…" at bounding box center [765, 382] width 1531 height 764
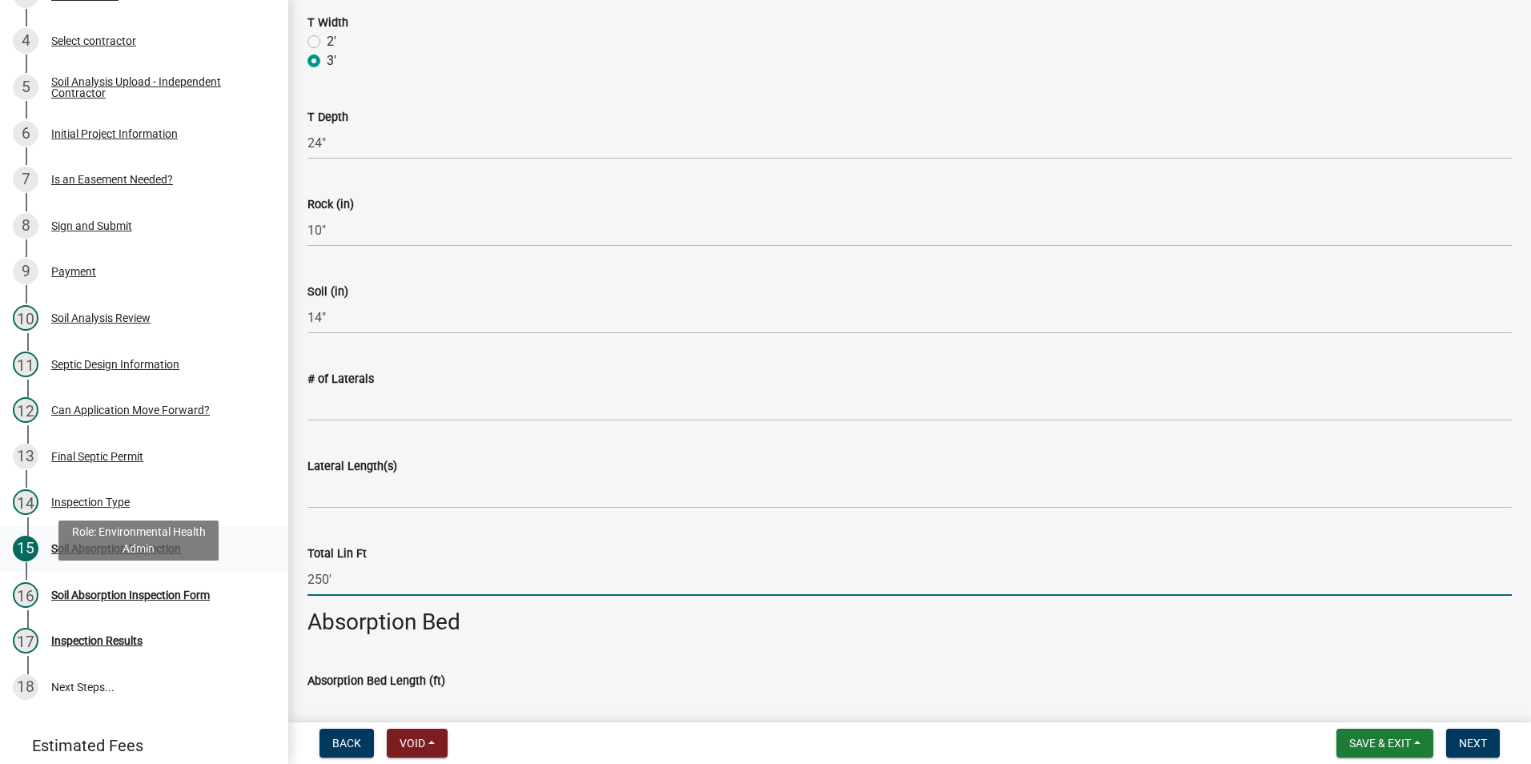
drag, startPoint x: 340, startPoint y: 582, endPoint x: 254, endPoint y: 553, distance: 91.1
click at [262, 571] on div "Septic Permit SP-2025-026 Edit View Summary Notes Show emails 1 Introduction to…" at bounding box center [765, 382] width 1531 height 764
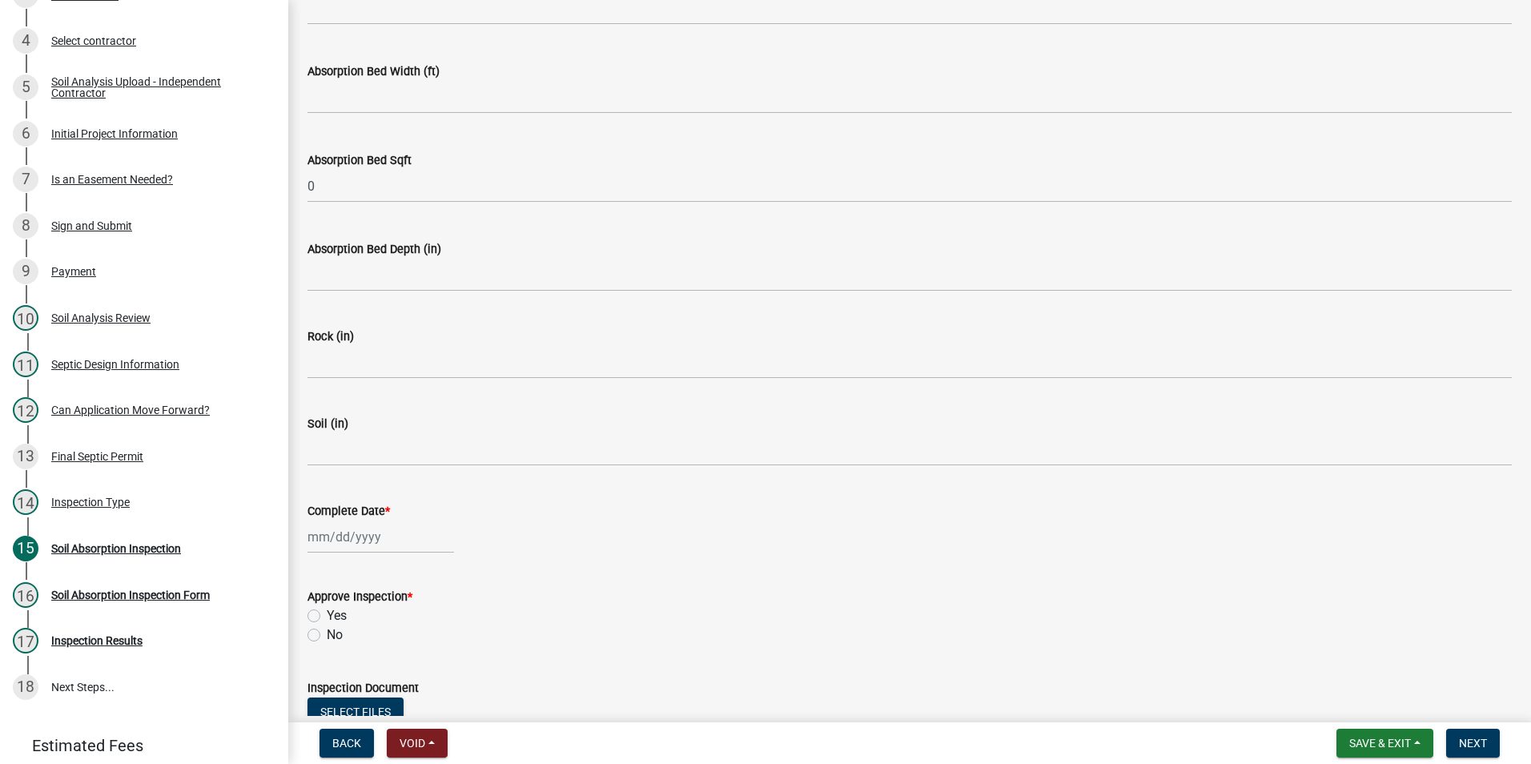
scroll to position [4841, 0]
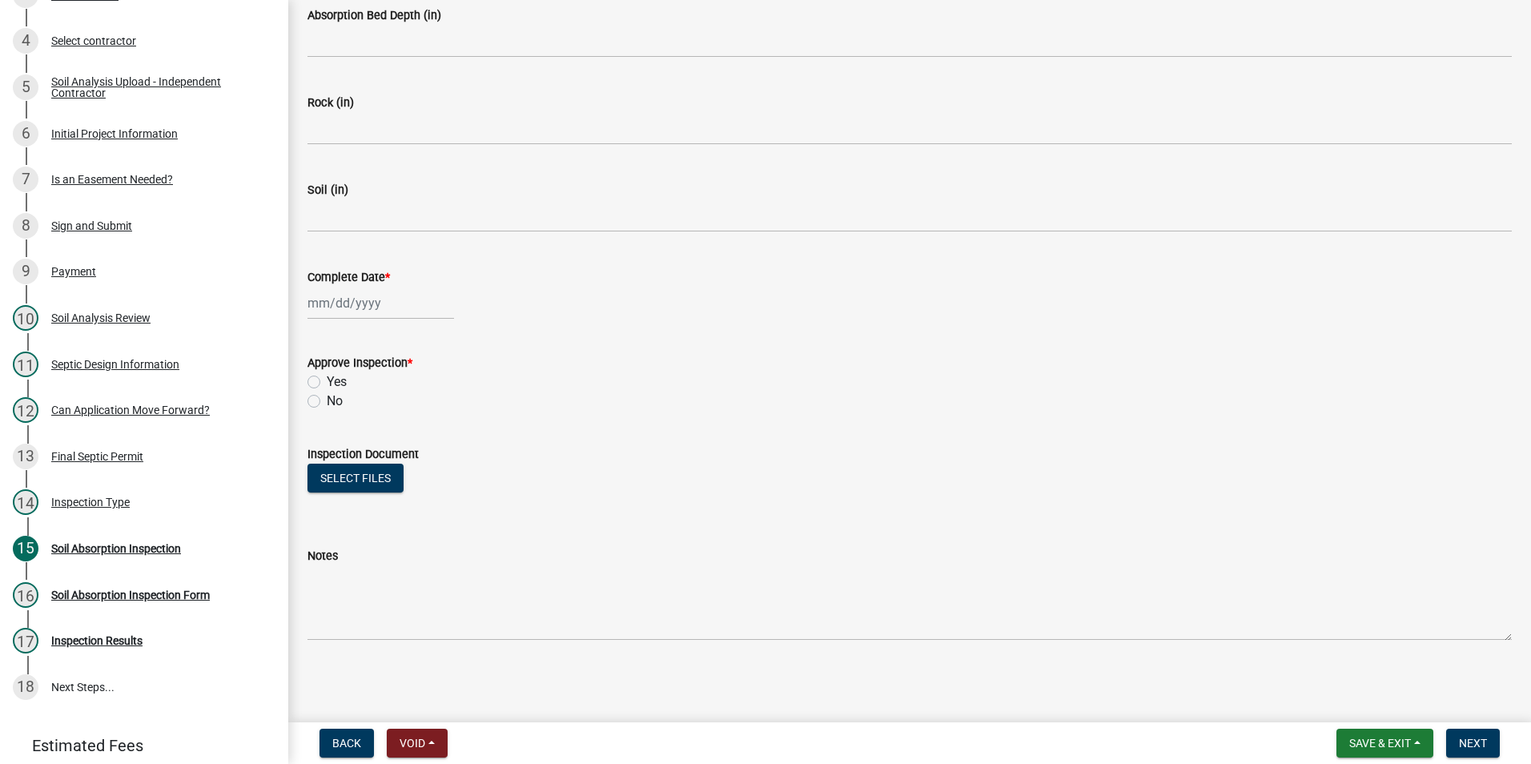
type input "150'"
select select "9"
select select "2025"
click at [332, 309] on div "[PERSON_NAME] Feb Mar Apr [PERSON_NAME][DATE] Oct Nov [DATE] 1526 1527 1528 152…" at bounding box center [380, 303] width 146 height 33
click at [347, 309] on input "Complete Date *" at bounding box center [380, 303] width 146 height 33
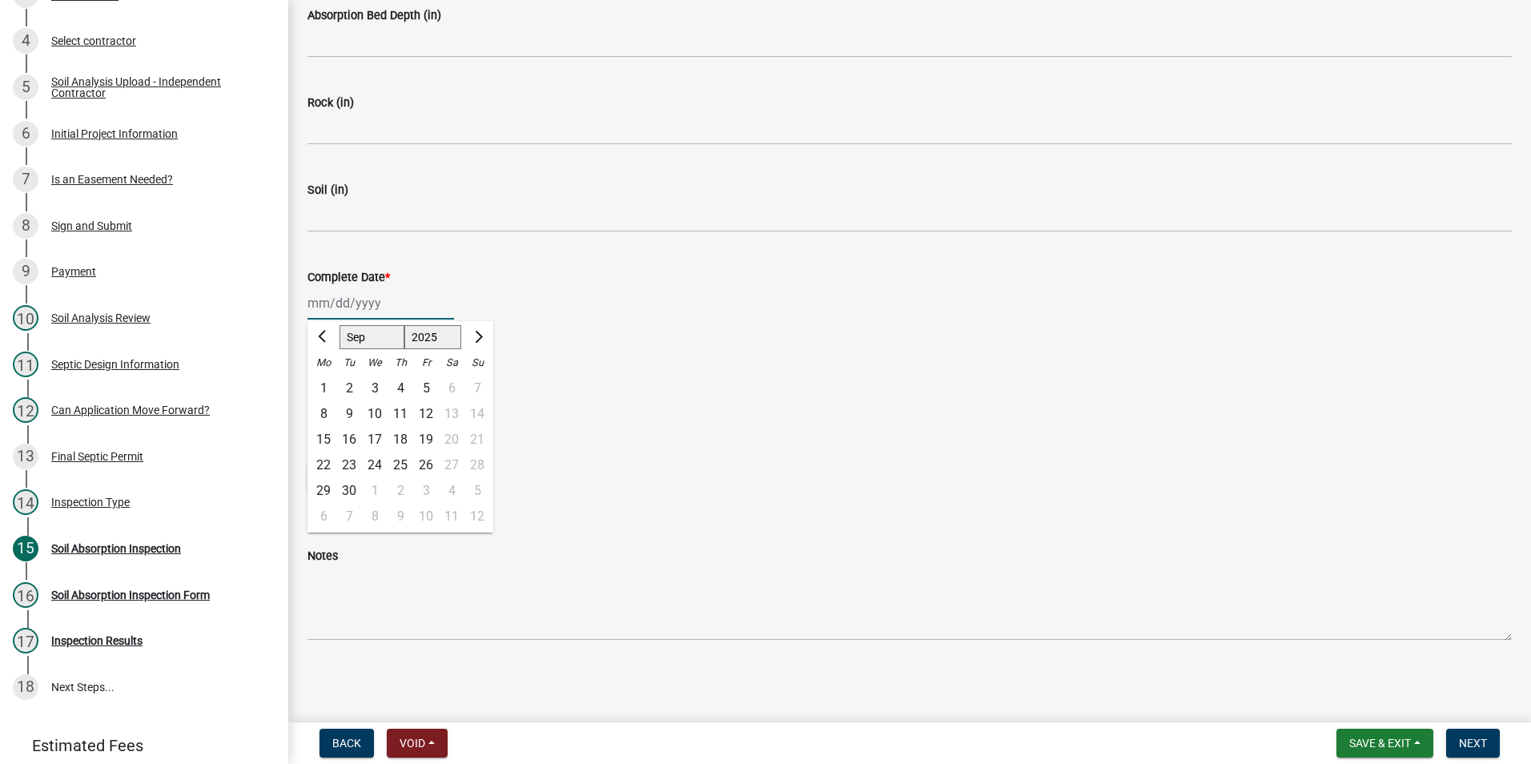
click at [383, 303] on input "Complete Date *" at bounding box center [380, 303] width 146 height 33
click at [321, 341] on button "Previous month" at bounding box center [323, 337] width 19 height 26
select select "6"
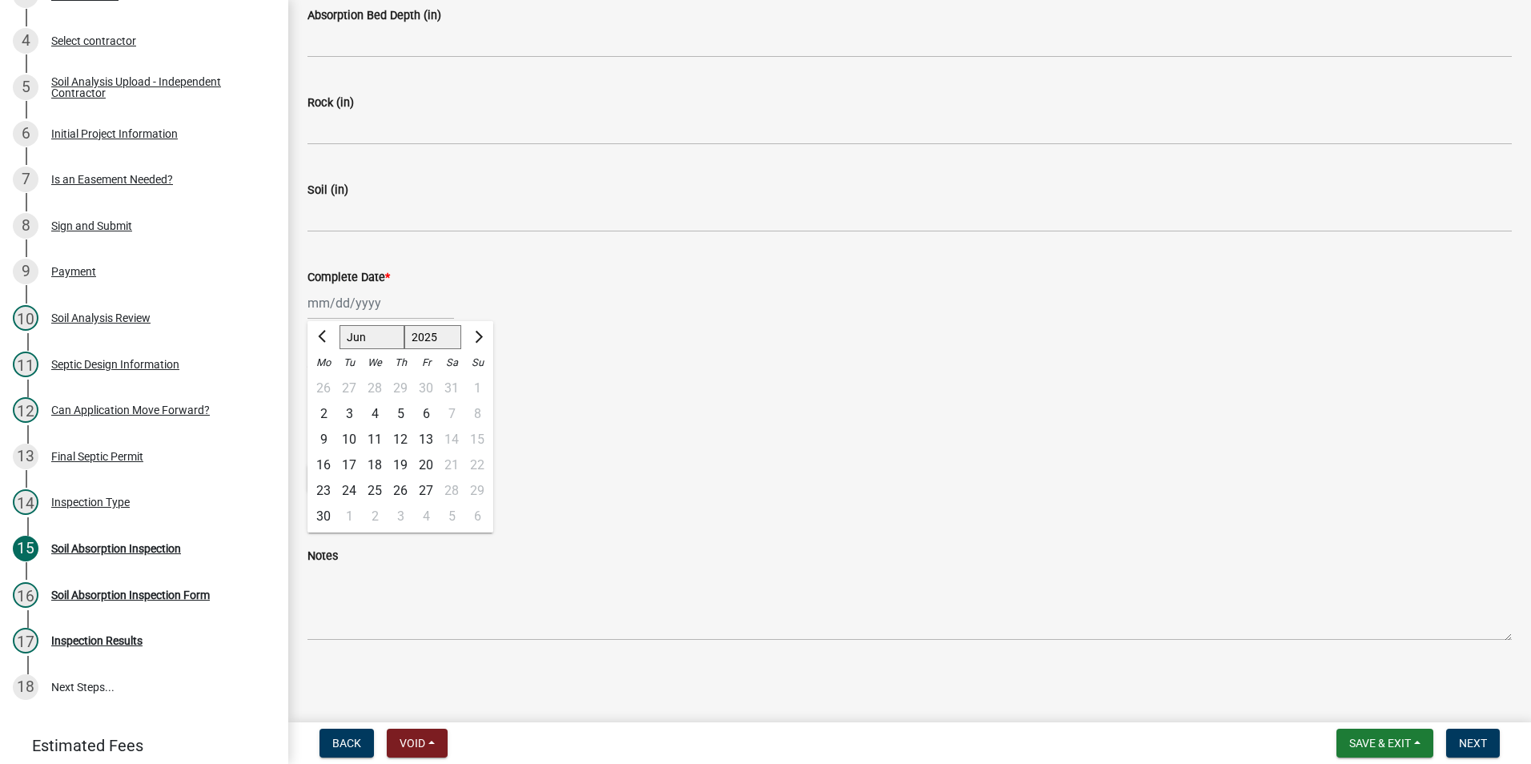
click at [381, 488] on div "25" at bounding box center [375, 491] width 26 height 26
type input "[DATE]"
click at [327, 378] on label "Yes" at bounding box center [337, 381] width 20 height 19
click at [327, 378] on input "Yes" at bounding box center [332, 377] width 10 height 10
radio input "true"
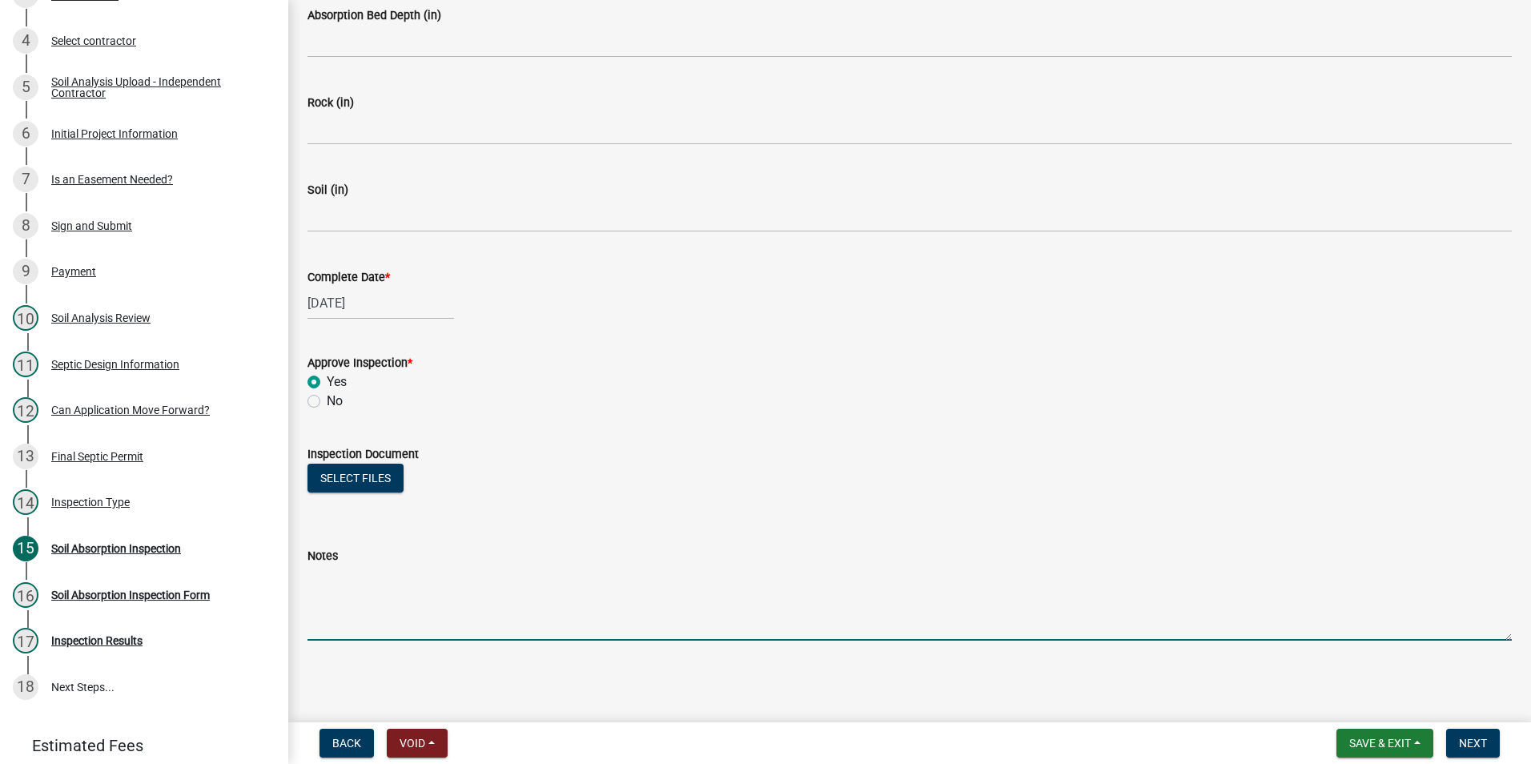
click at [358, 631] on textarea "Notes" at bounding box center [909, 602] width 1204 height 75
click at [1472, 745] on span "Next" at bounding box center [1473, 742] width 28 height 13
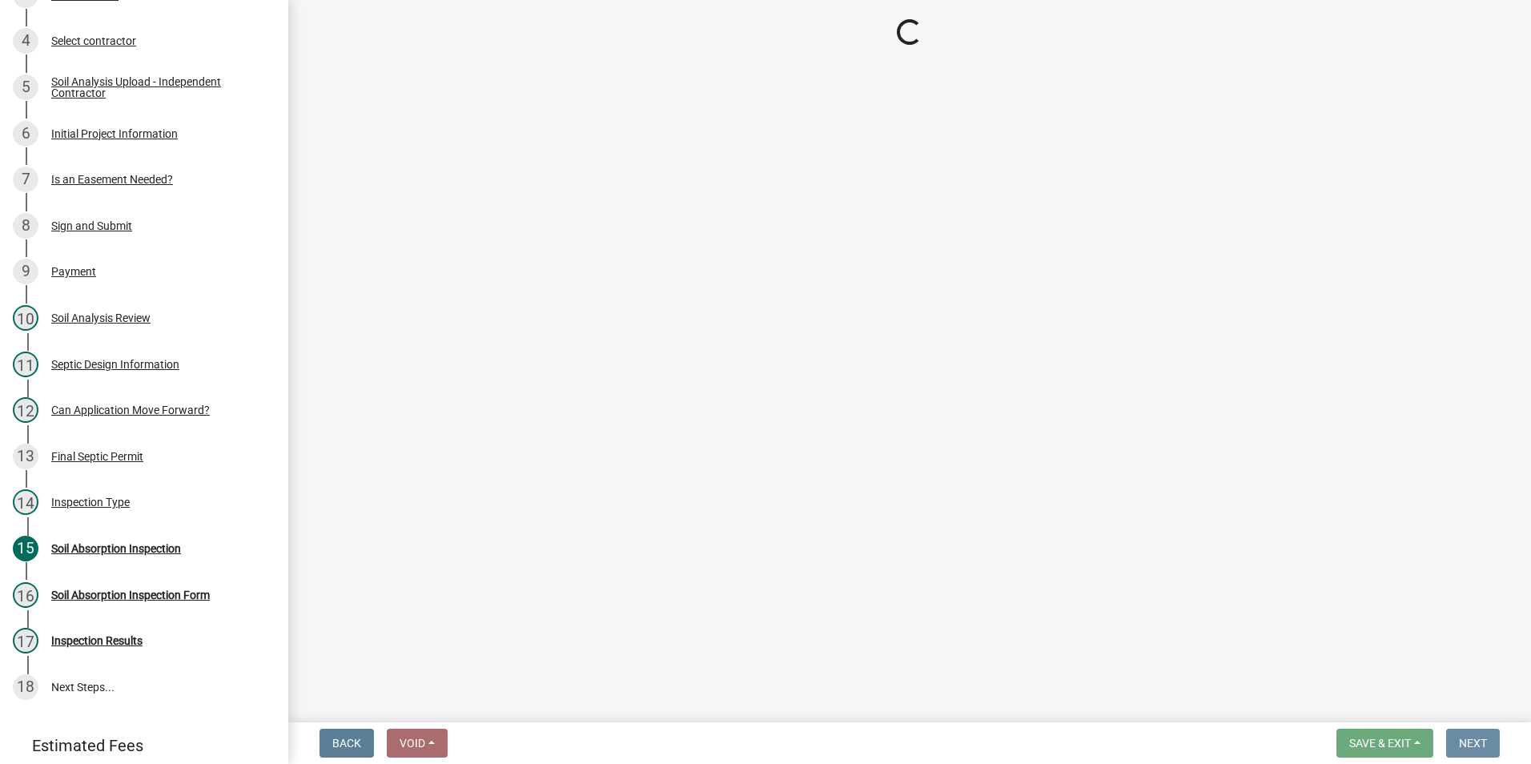
scroll to position [0, 0]
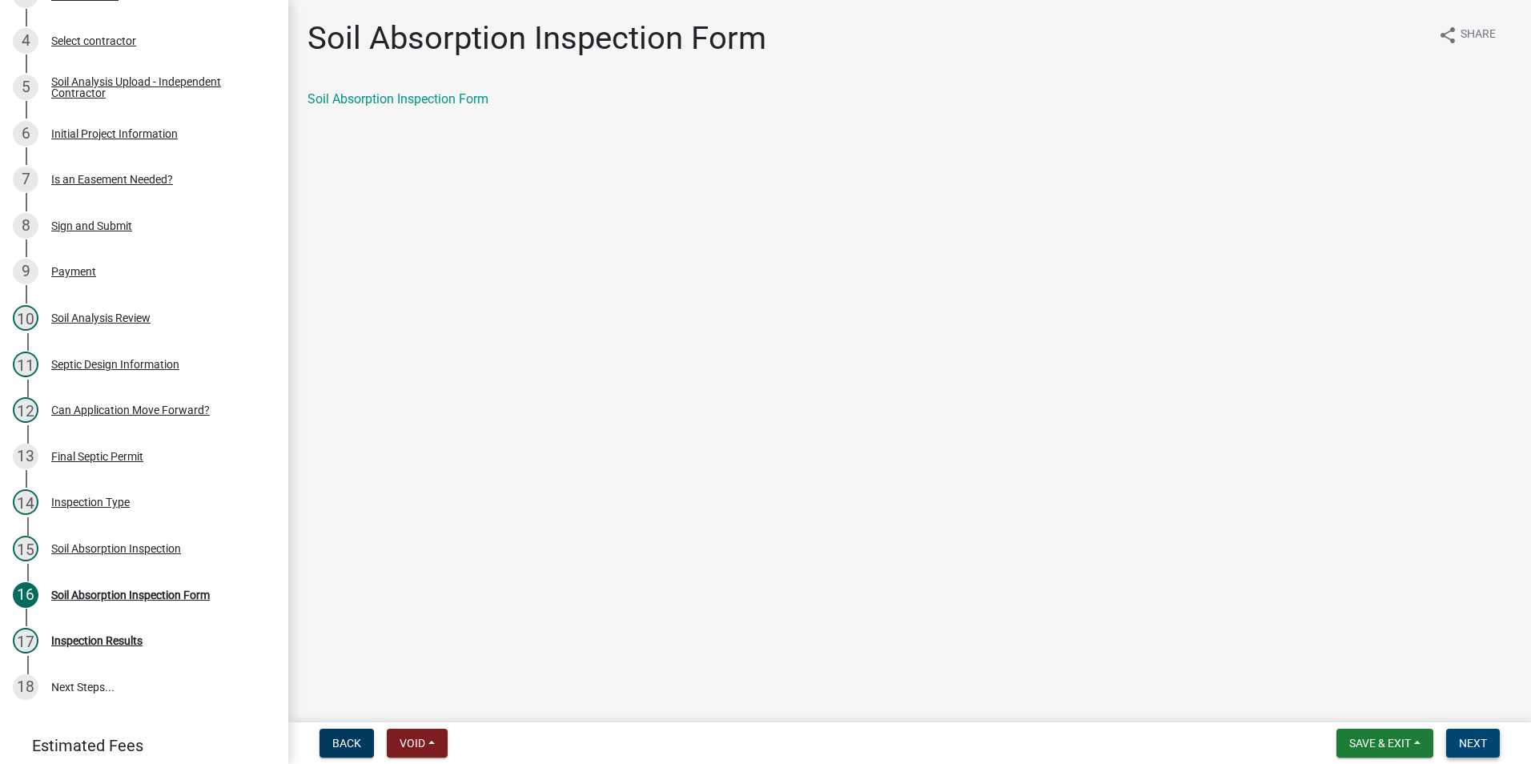
click at [1478, 732] on button "Next" at bounding box center [1473, 742] width 54 height 29
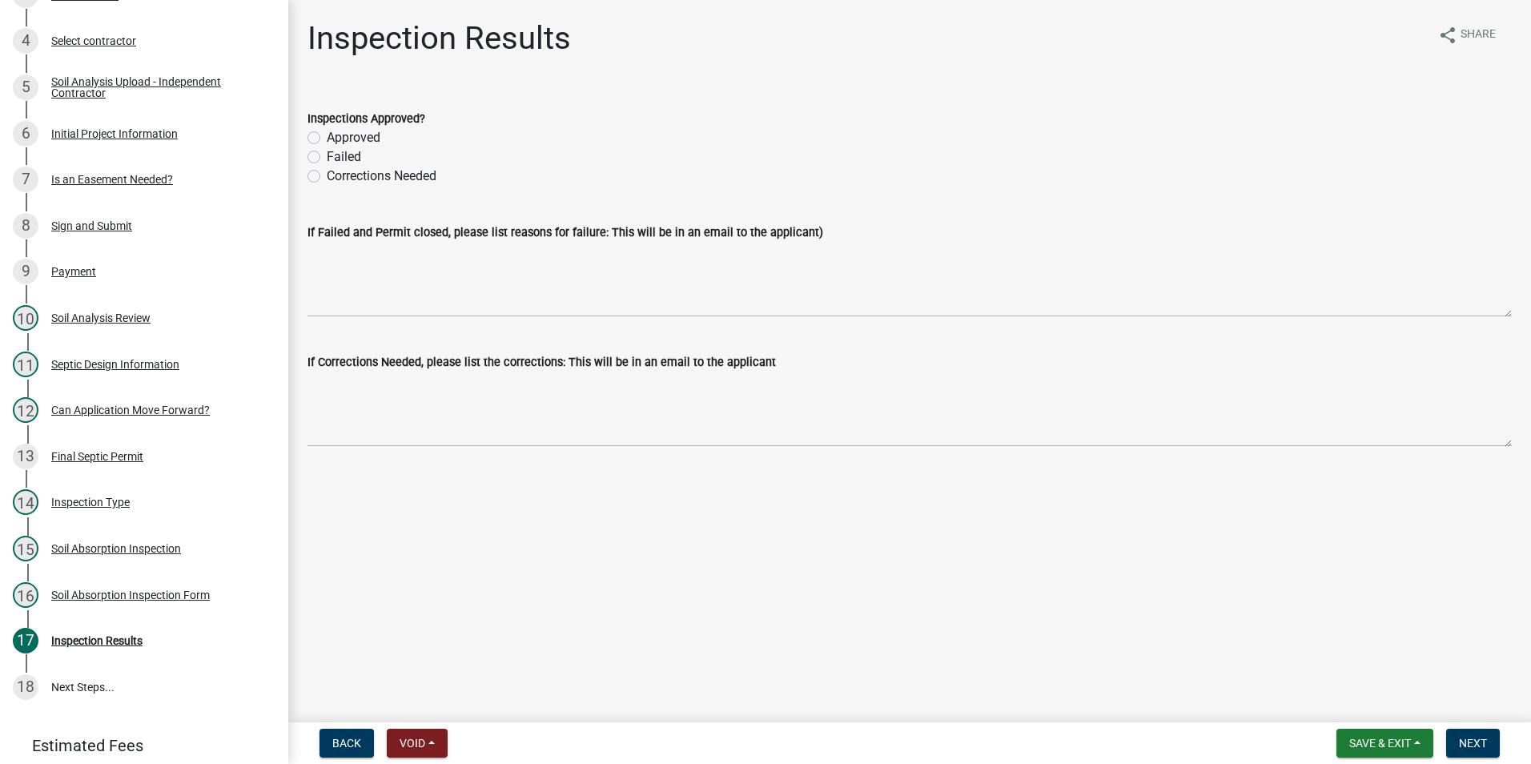
click at [327, 137] on label "Approved" at bounding box center [354, 137] width 54 height 19
click at [327, 137] on input "Approved" at bounding box center [332, 133] width 10 height 10
radio input "true"
click at [1483, 738] on span "Next" at bounding box center [1473, 742] width 28 height 13
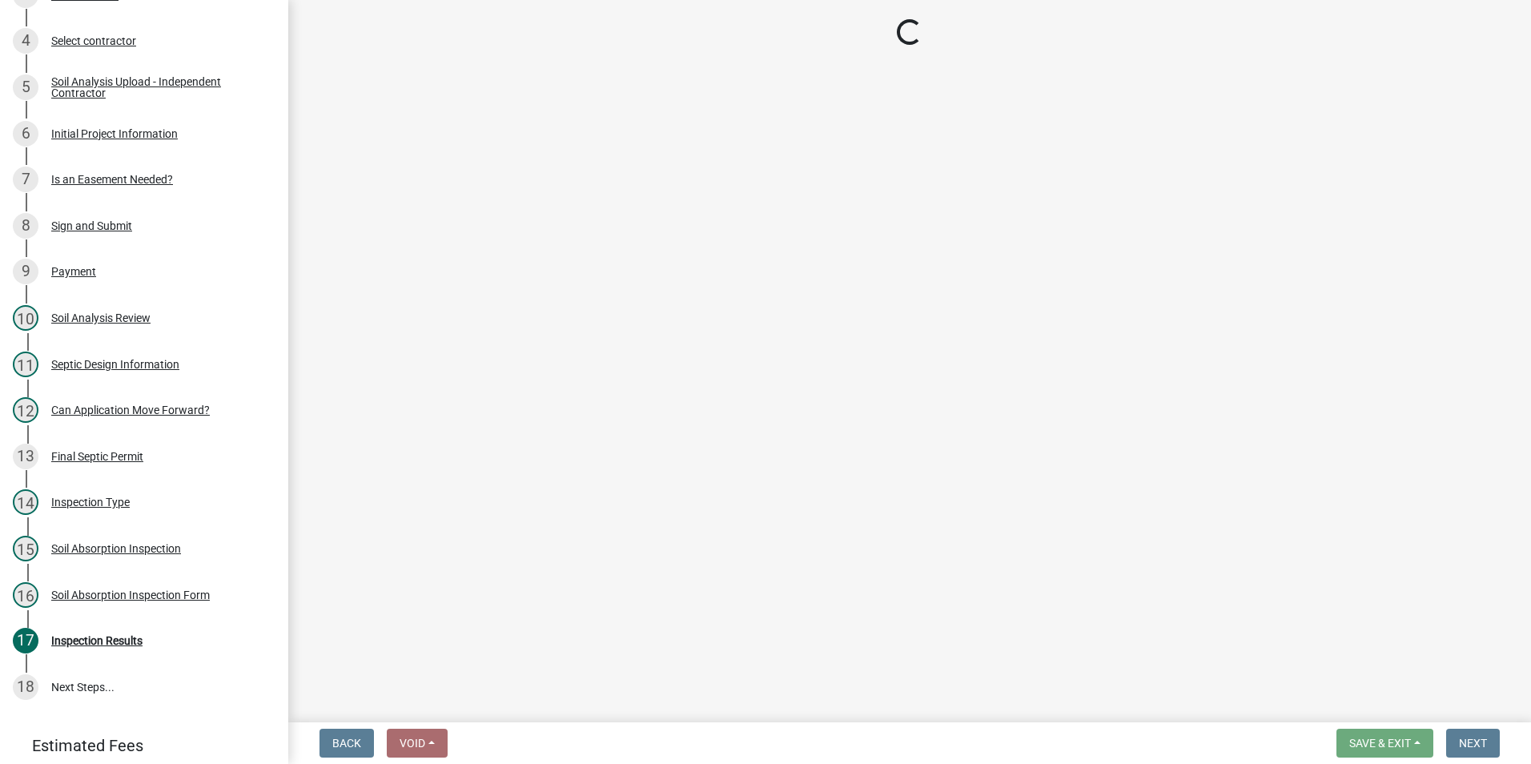
scroll to position [366, 0]
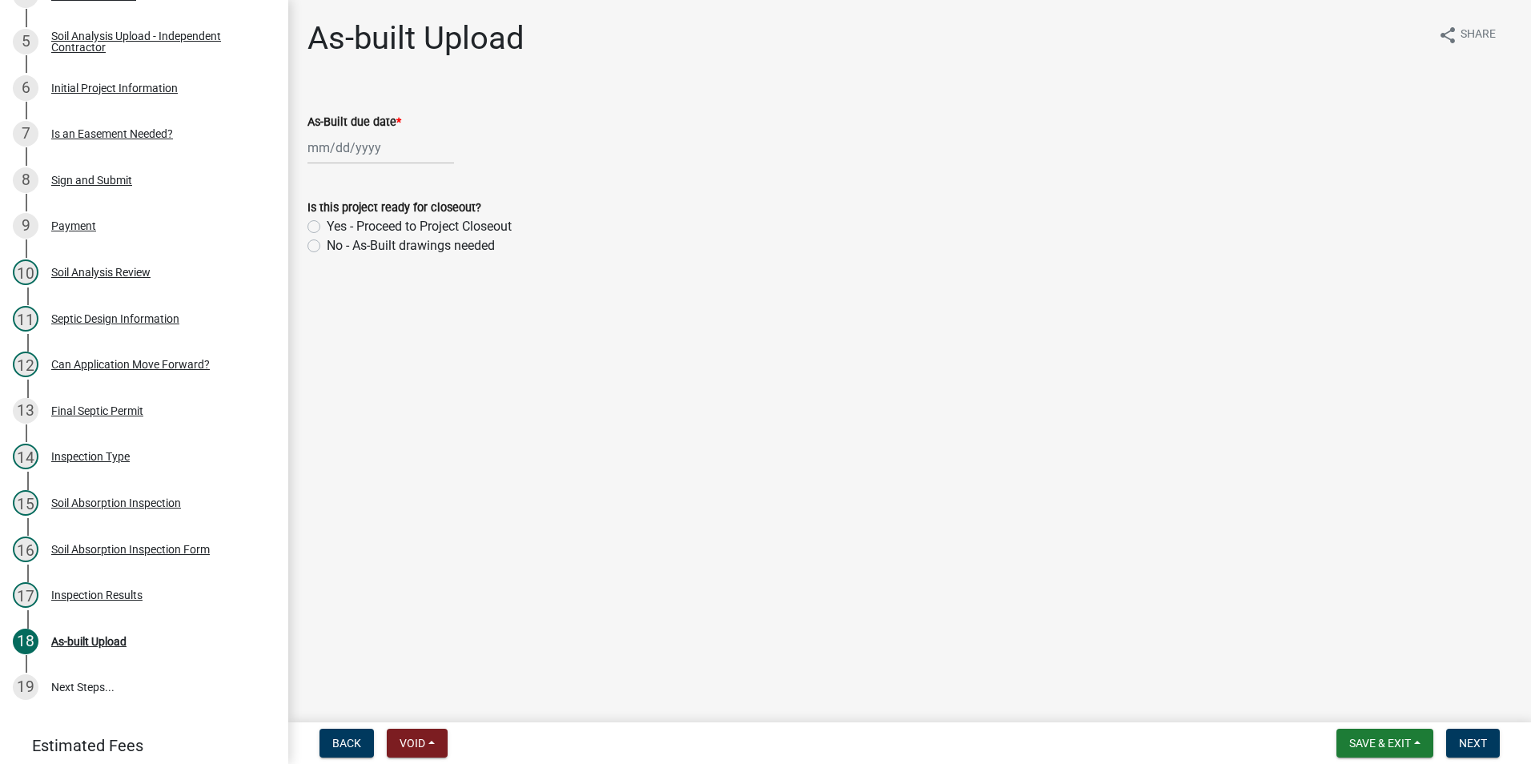
click at [327, 139] on div at bounding box center [380, 147] width 146 height 33
select select "9"
select select "2025"
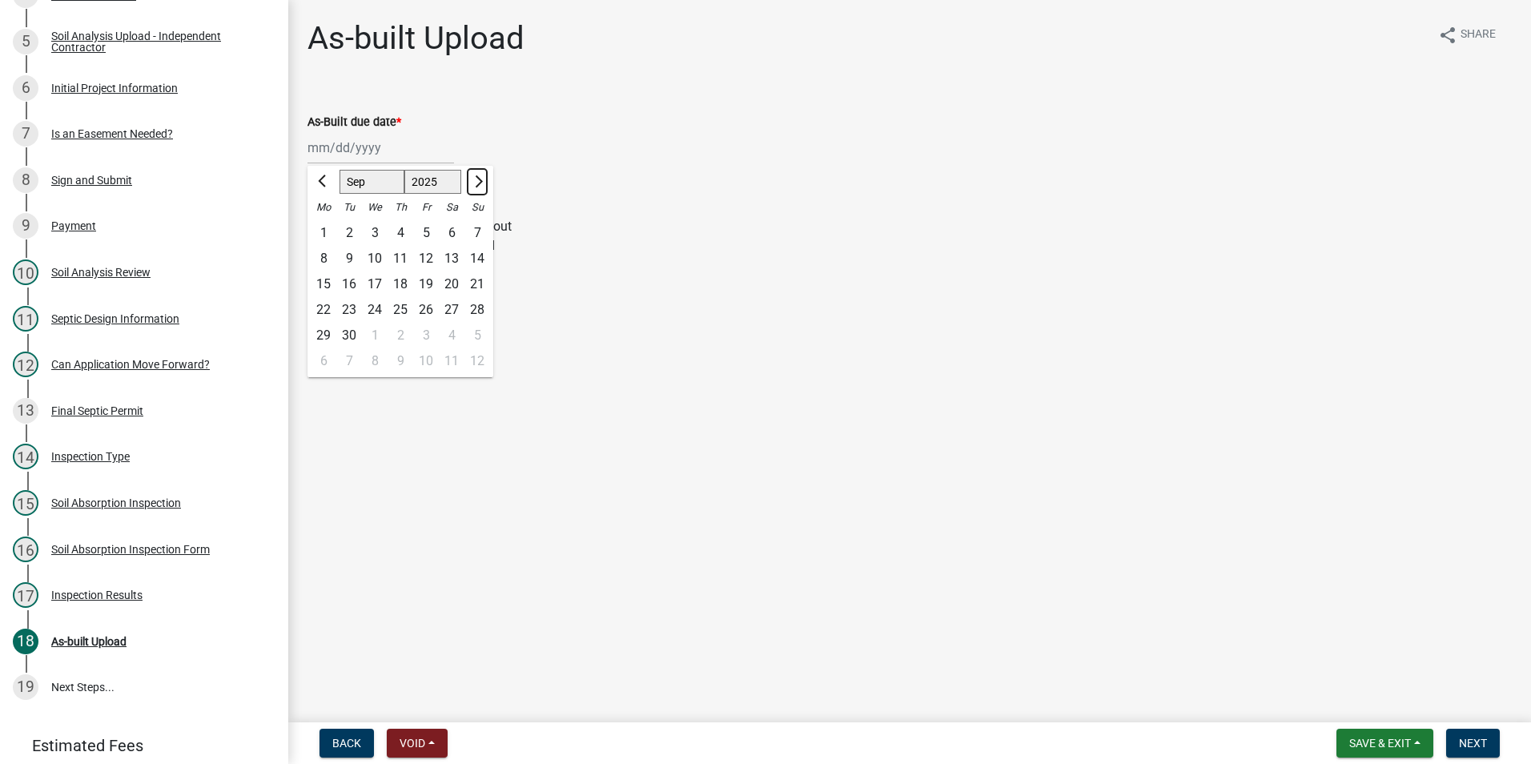
click at [475, 181] on span "Next month" at bounding box center [477, 181] width 12 height 12
select select "10"
click at [421, 332] on div "31" at bounding box center [426, 336] width 26 height 26
type input "[DATE]"
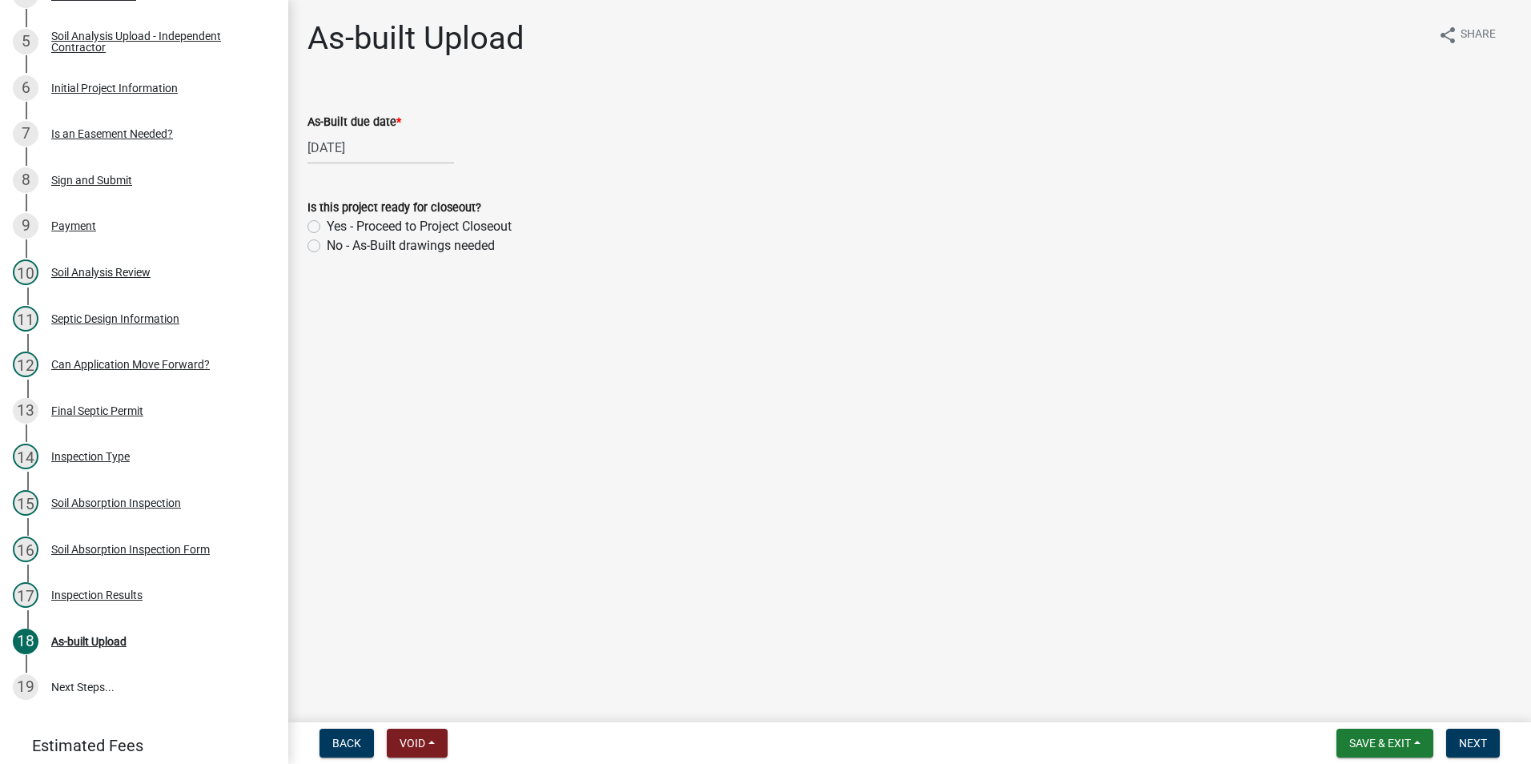
click at [327, 244] on label "No - As-Built drawings needed" at bounding box center [411, 245] width 168 height 19
click at [327, 244] on input "No - As-Built drawings needed" at bounding box center [332, 241] width 10 height 10
radio input "true"
click at [1479, 743] on span "Next" at bounding box center [1473, 742] width 28 height 13
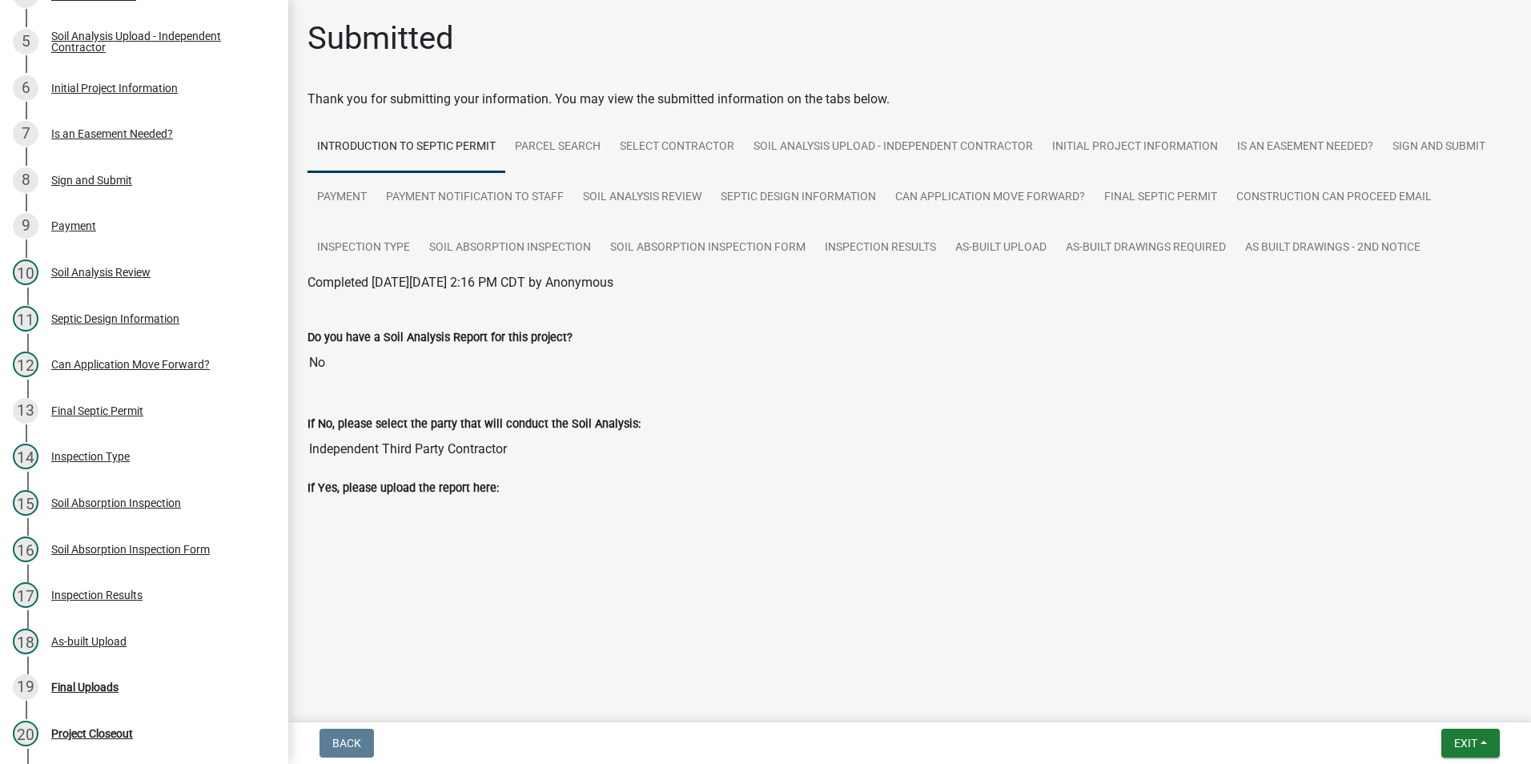
scroll to position [459, 0]
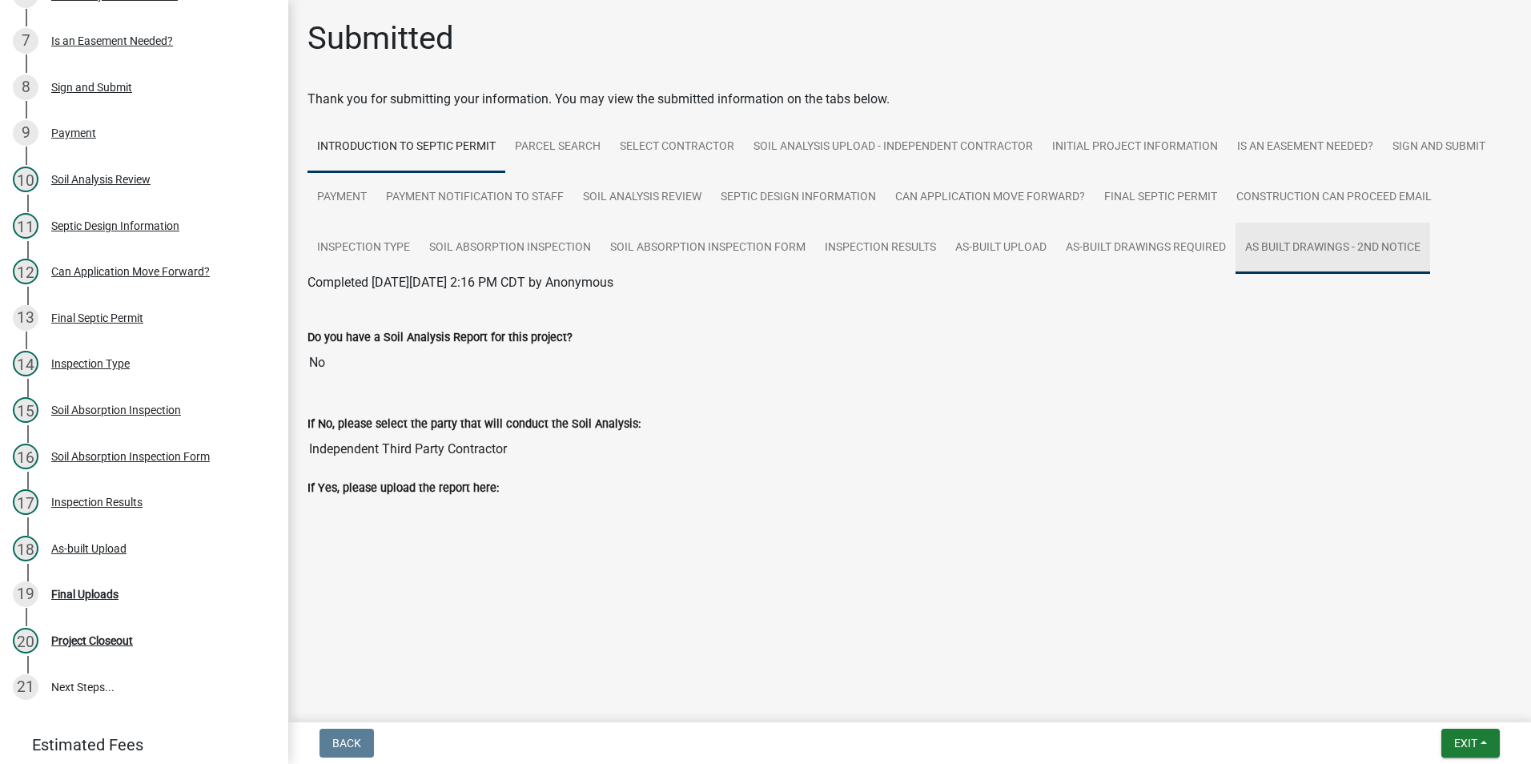
click at [1333, 244] on link "As Built Drawings - 2nd Notice" at bounding box center [1332, 248] width 195 height 51
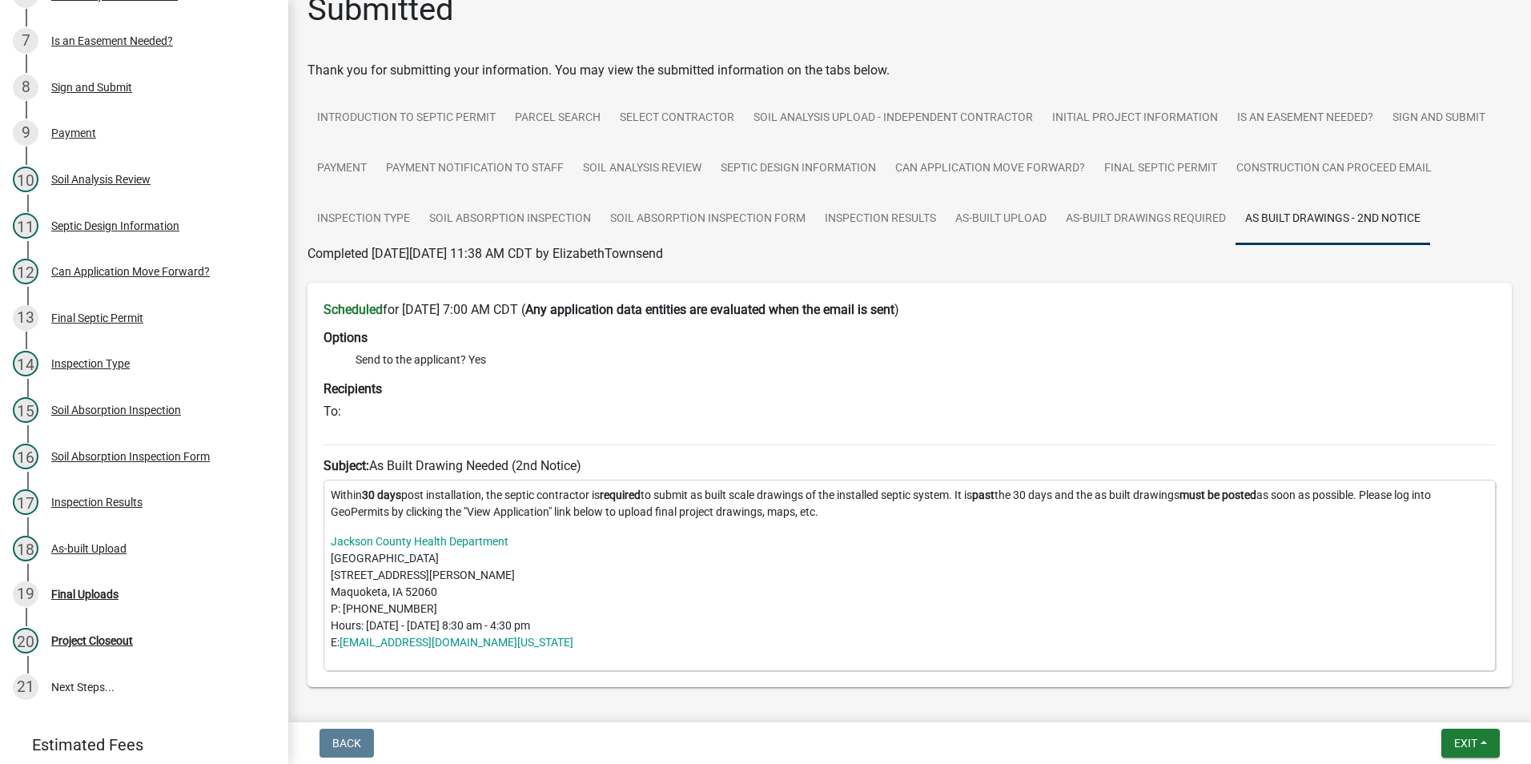
scroll to position [0, 0]
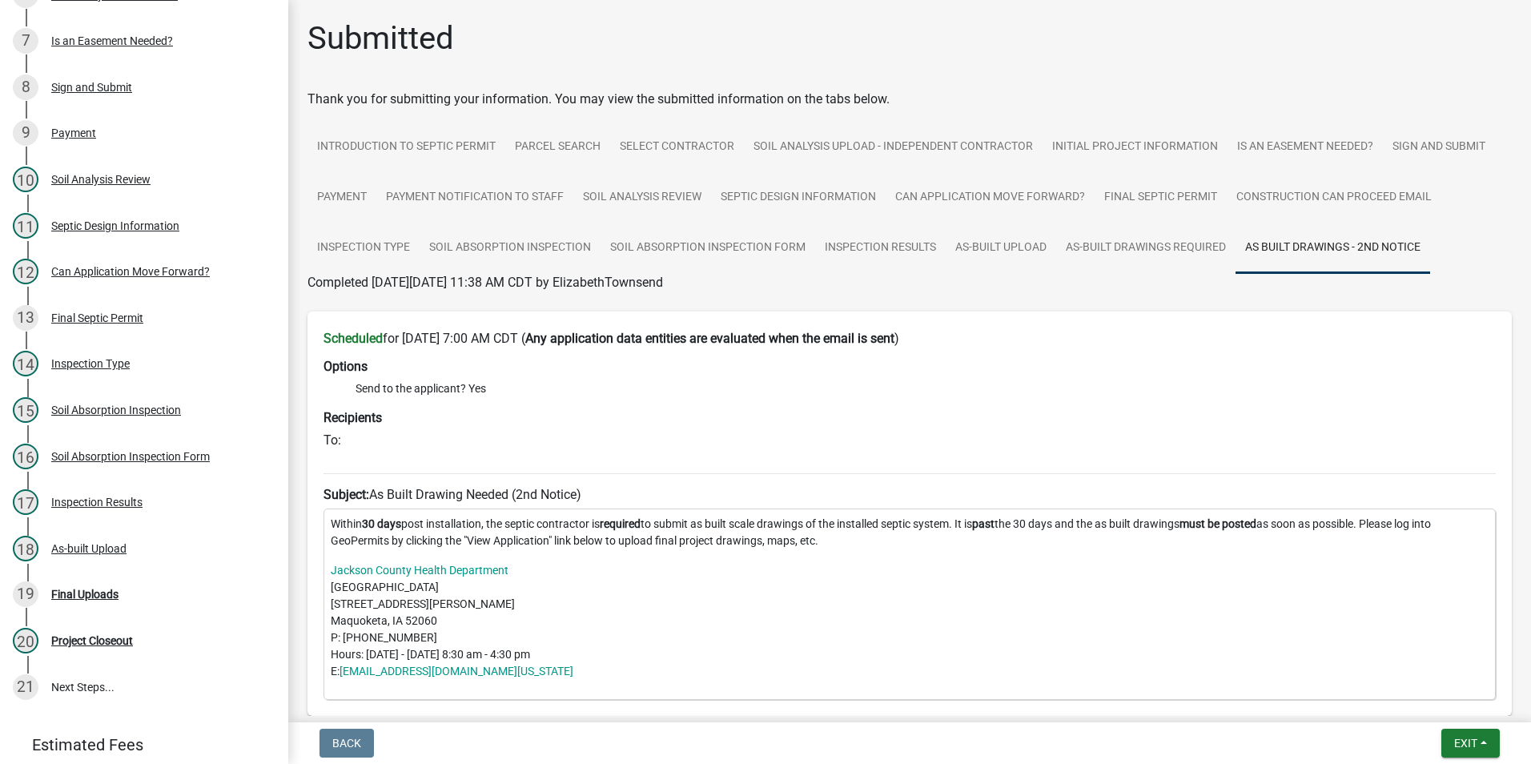
click at [356, 437] on h6 "To:" at bounding box center [909, 439] width 1172 height 15
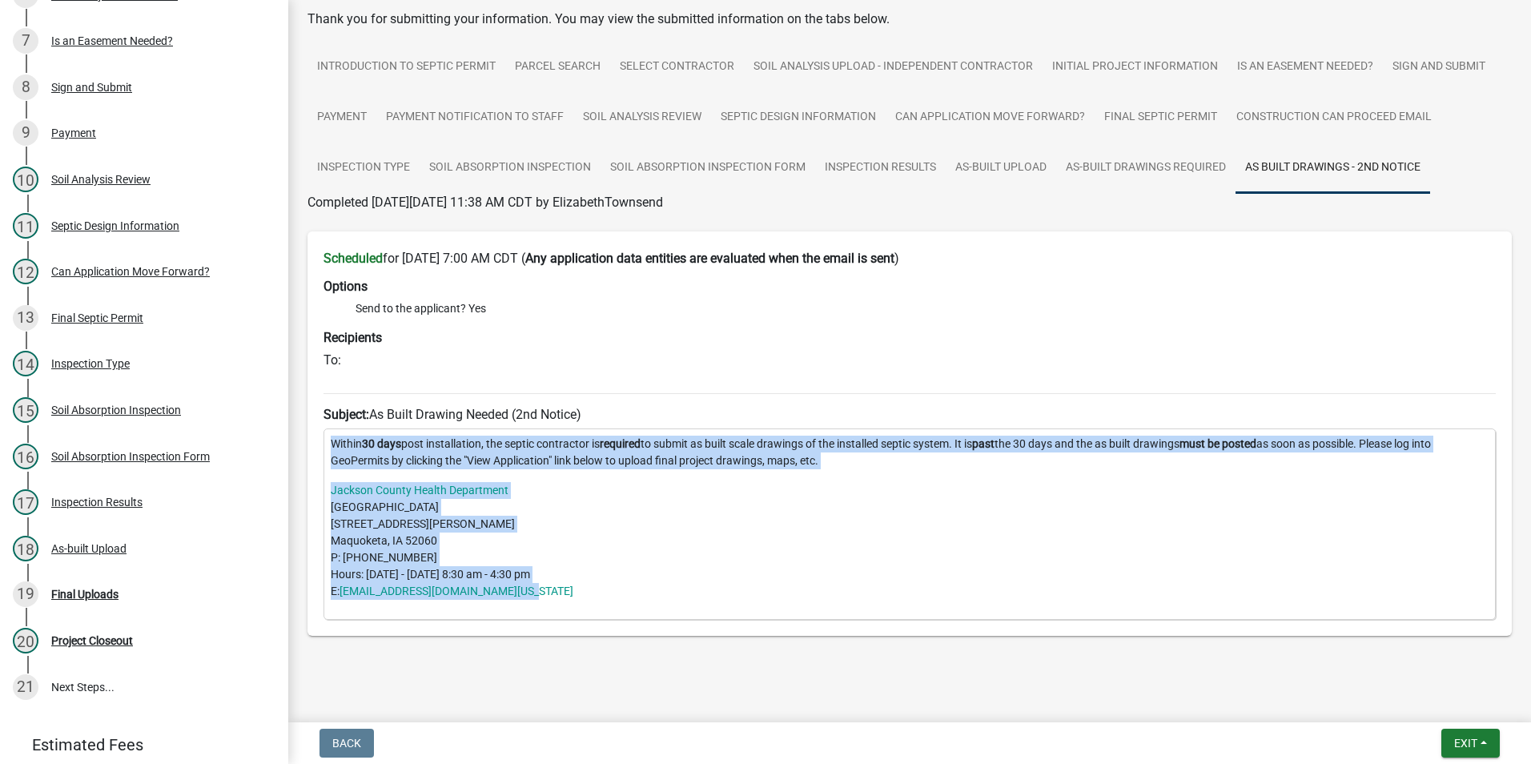
drag, startPoint x: 330, startPoint y: 440, endPoint x: 614, endPoint y: 605, distance: 328.6
click at [614, 605] on div "[DATE] post installation, the septic contractor is required to submit as built …" at bounding box center [909, 523] width 1172 height 191
click at [596, 524] on p "Jackson County Health Department [GEOGRAPHIC_DATA] [STREET_ADDRESS][PERSON_NAME…" at bounding box center [910, 541] width 1158 height 118
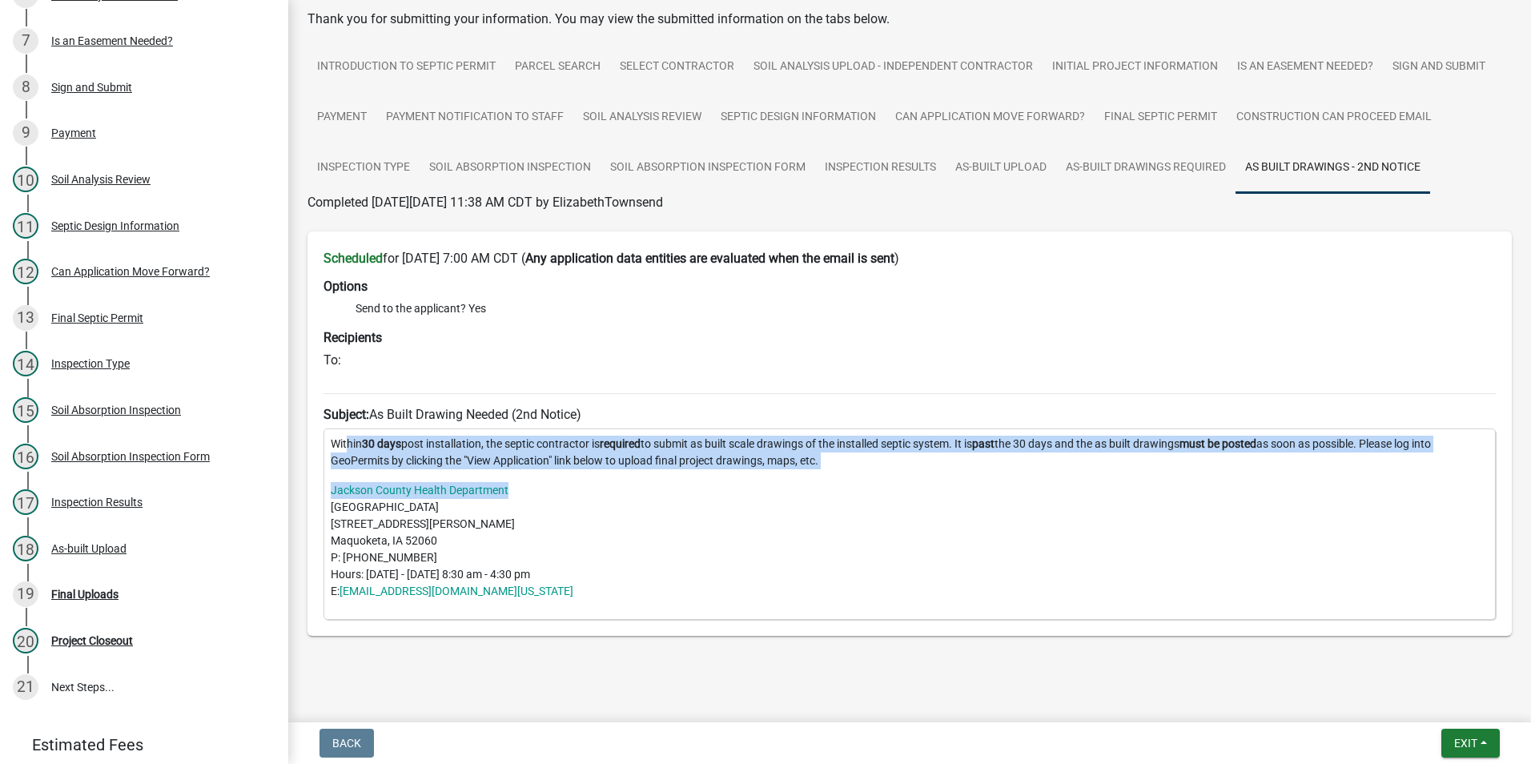
drag, startPoint x: 870, startPoint y: 471, endPoint x: 347, endPoint y: 431, distance: 525.0
click at [347, 431] on div "[DATE] post installation, the septic contractor is required to submit as built …" at bounding box center [909, 523] width 1172 height 191
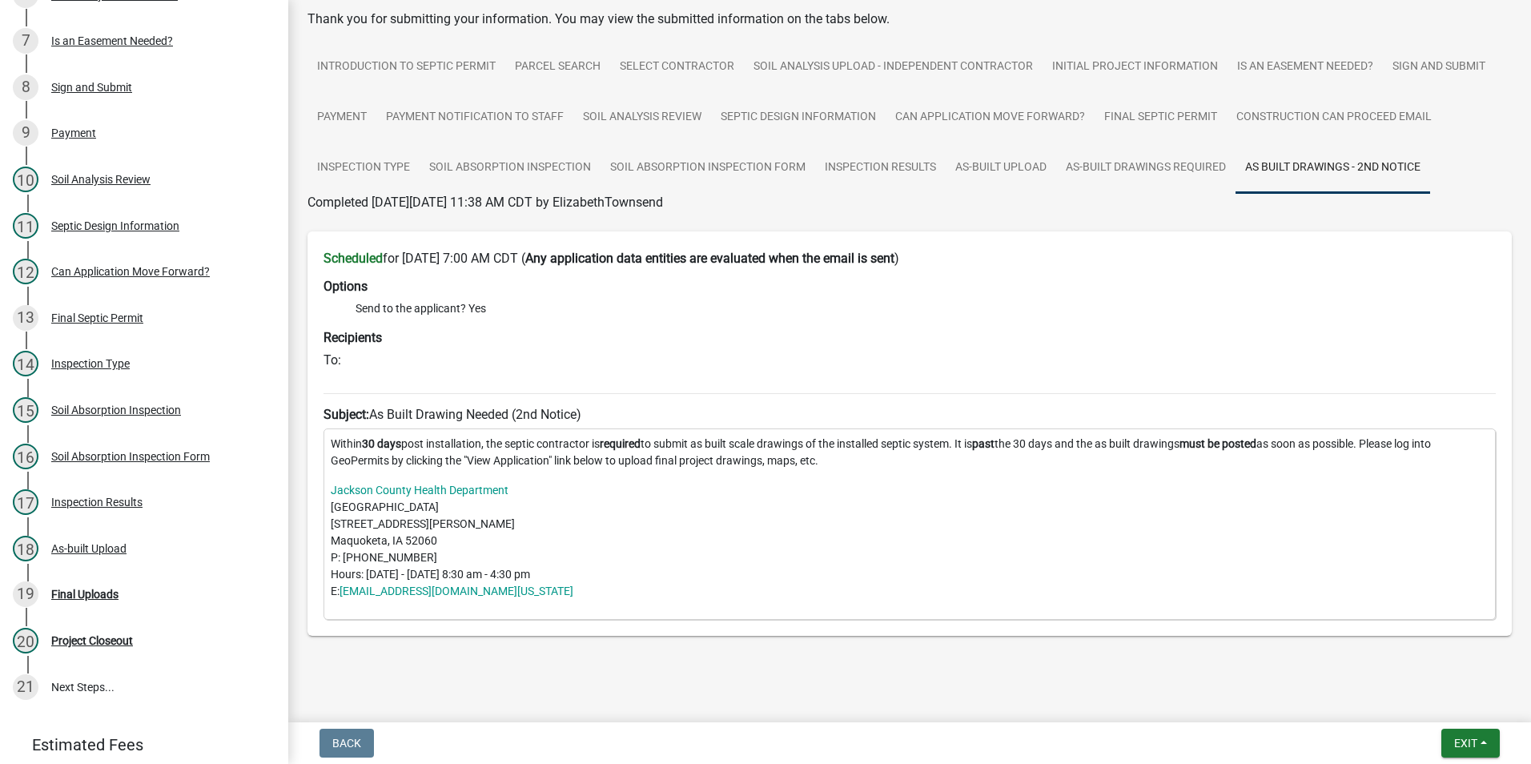
drag, startPoint x: 347, startPoint y: 431, endPoint x: 681, endPoint y: 534, distance: 349.9
click at [681, 534] on p "Jackson County Health Department [GEOGRAPHIC_DATA] [STREET_ADDRESS][PERSON_NAME…" at bounding box center [910, 541] width 1158 height 118
drag, startPoint x: 849, startPoint y: 459, endPoint x: 323, endPoint y: 427, distance: 526.1
click at [323, 427] on div "Scheduled for [DATE] 7:00 AM CDT ( Any application data entities are evaluated …" at bounding box center [909, 433] width 1204 height 404
drag, startPoint x: 323, startPoint y: 427, endPoint x: 358, endPoint y: 440, distance: 37.0
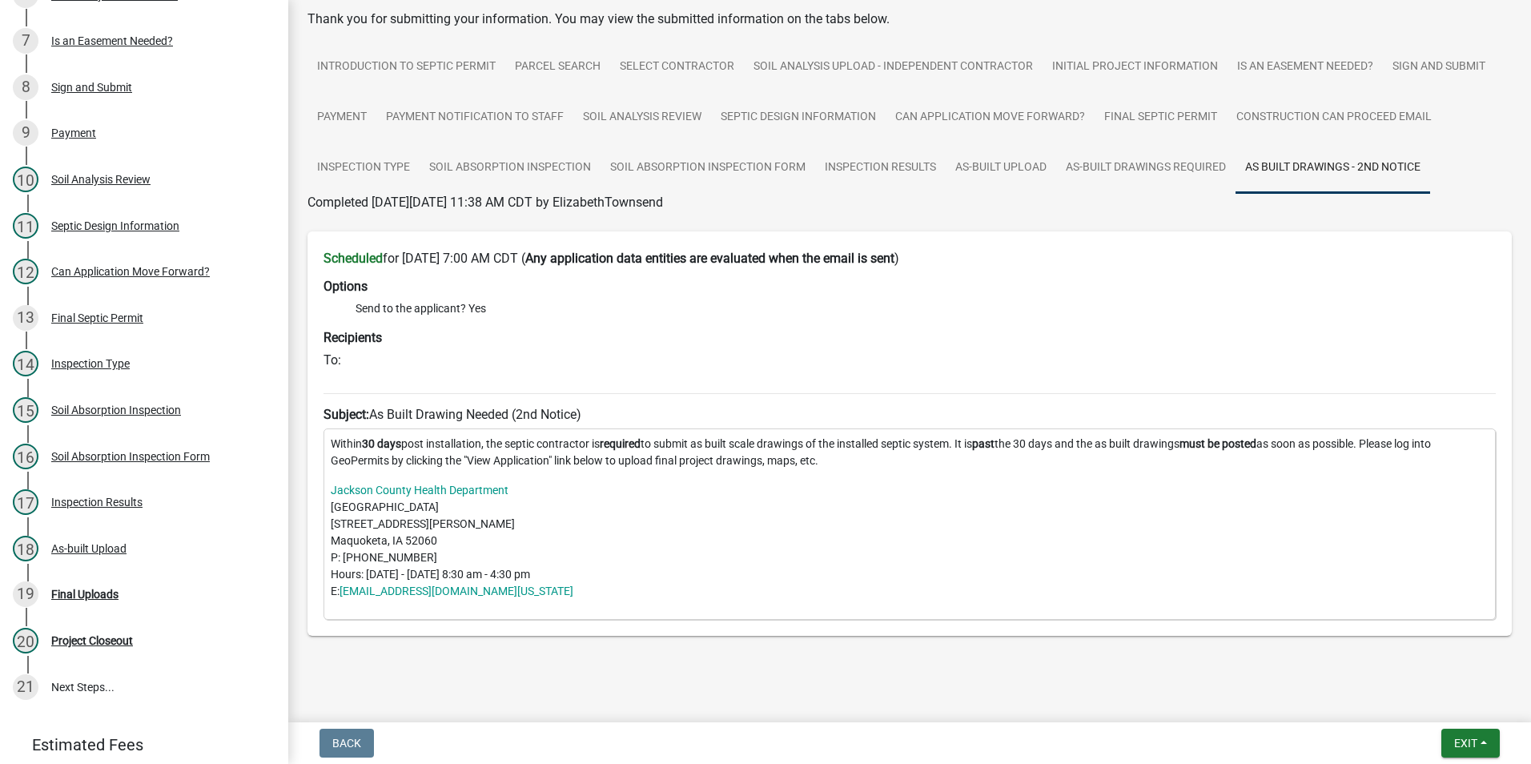
copy p "[DATE] post installation, the septic contractor is required to submit as built …"
click at [1457, 745] on span "Exit" at bounding box center [1465, 742] width 23 height 13
click at [1441, 702] on button "Save & Exit" at bounding box center [1435, 701] width 128 height 38
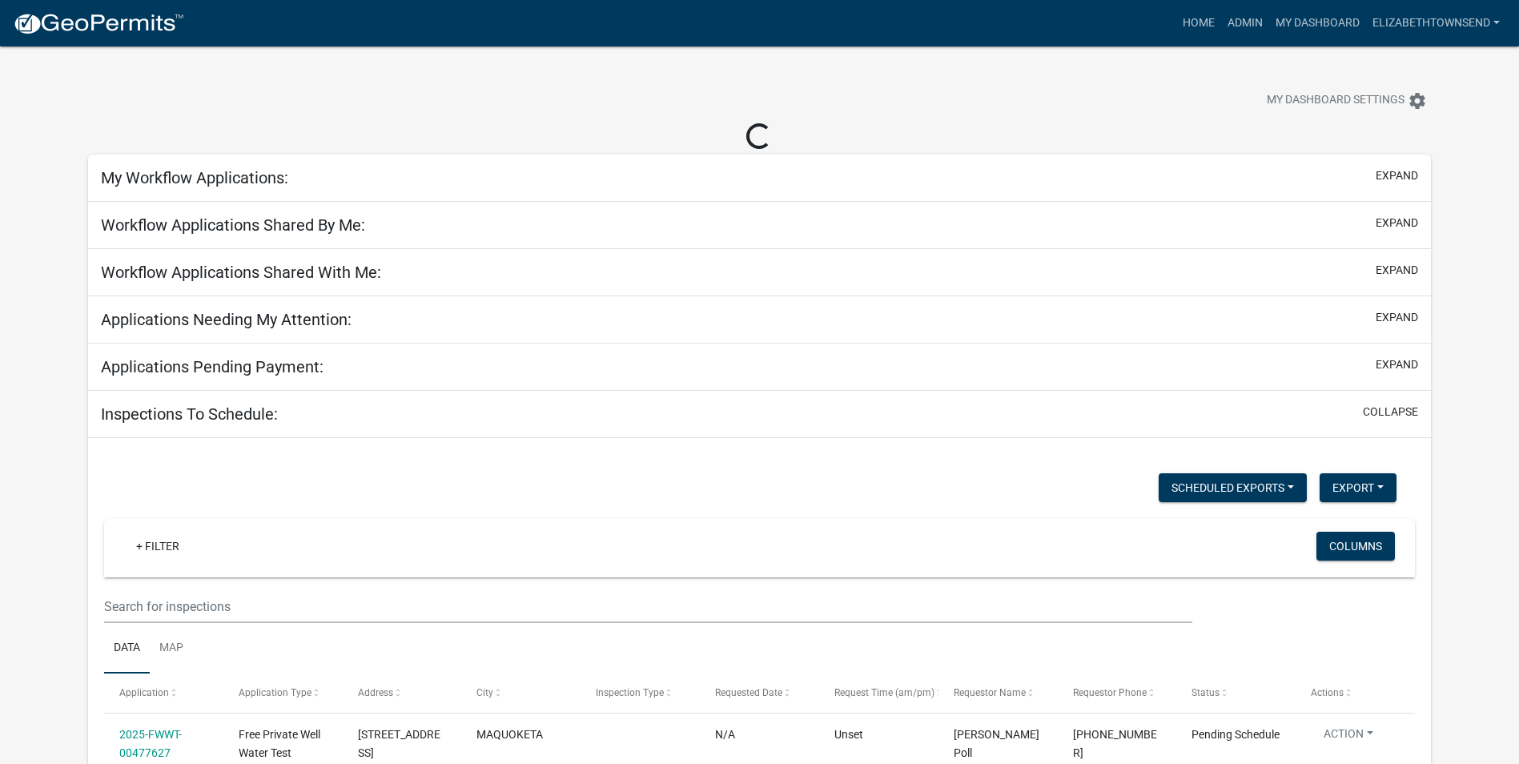
select select "3: 100"
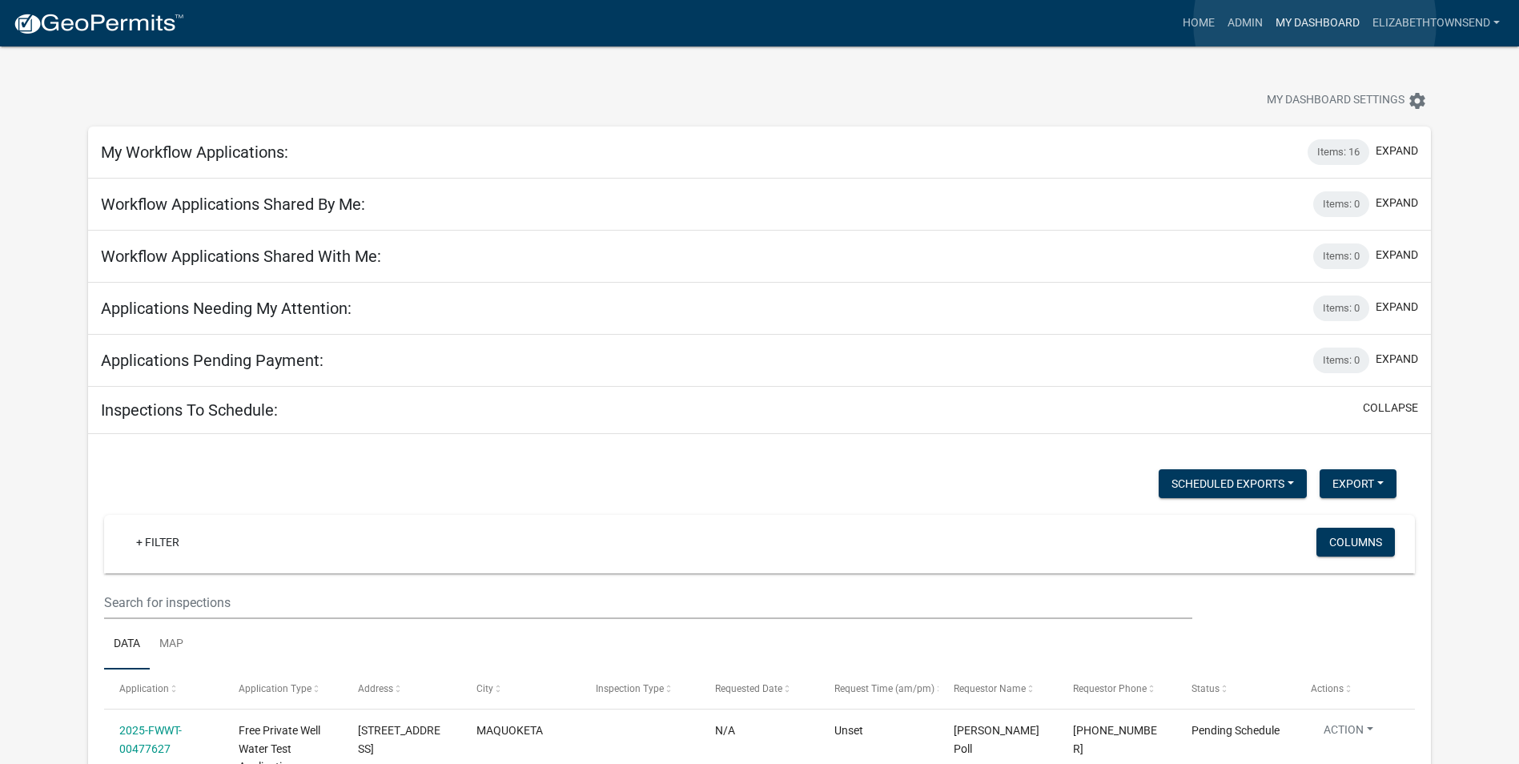
click at [1314, 22] on link "My Dashboard" at bounding box center [1317, 23] width 97 height 30
click at [1246, 20] on link "Admin" at bounding box center [1245, 23] width 48 height 30
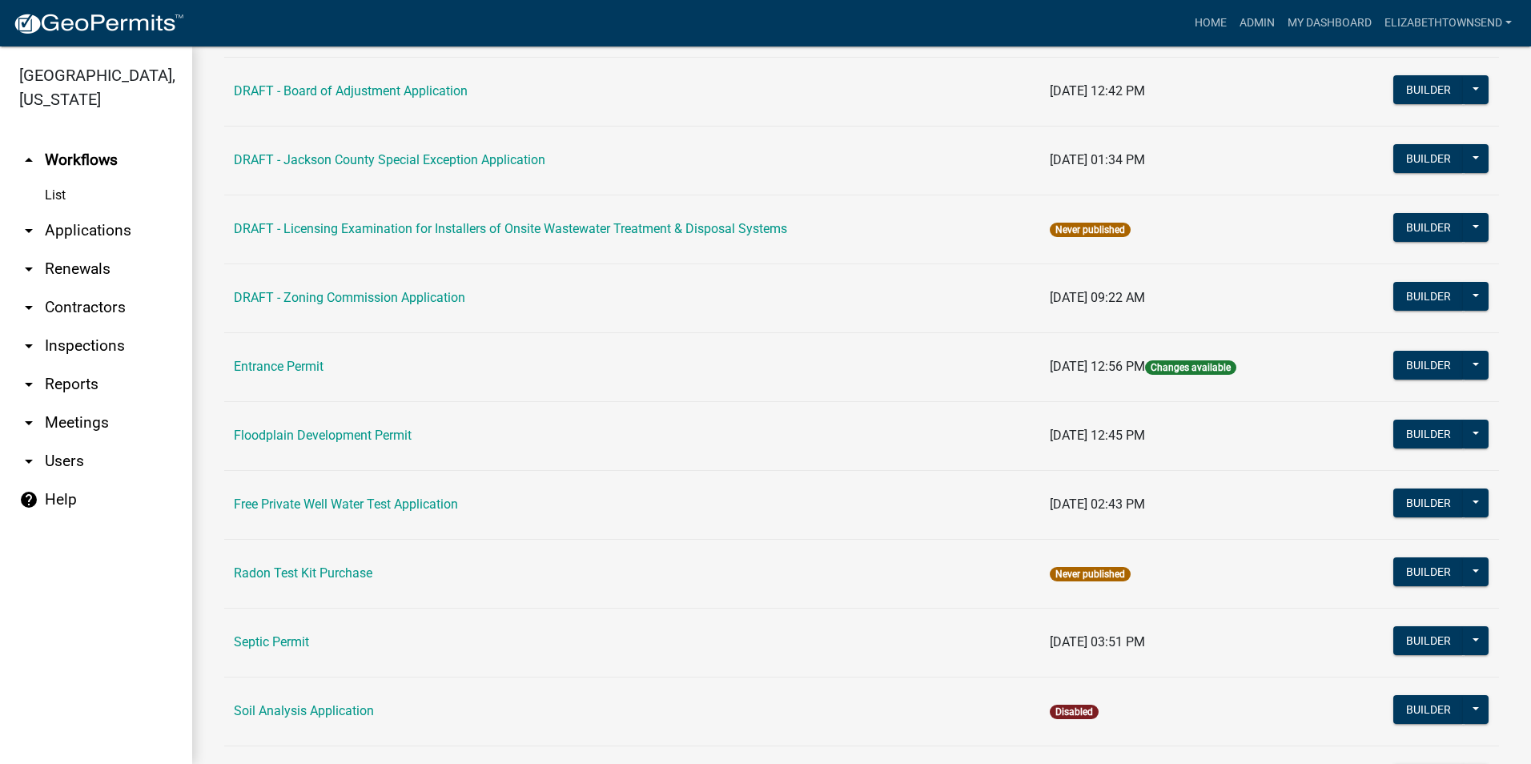
scroll to position [320, 0]
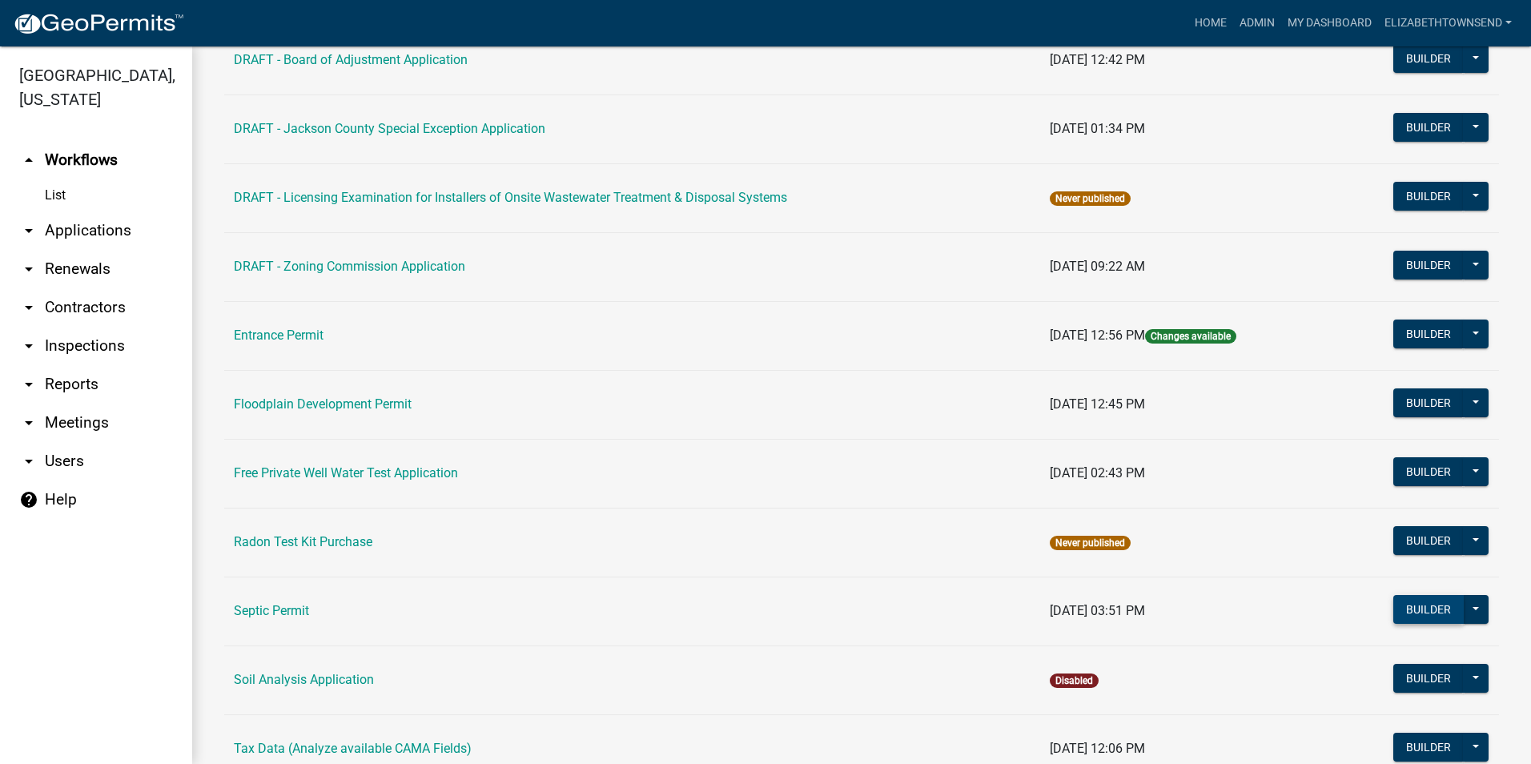
click at [1441, 604] on button "Builder" at bounding box center [1428, 609] width 70 height 29
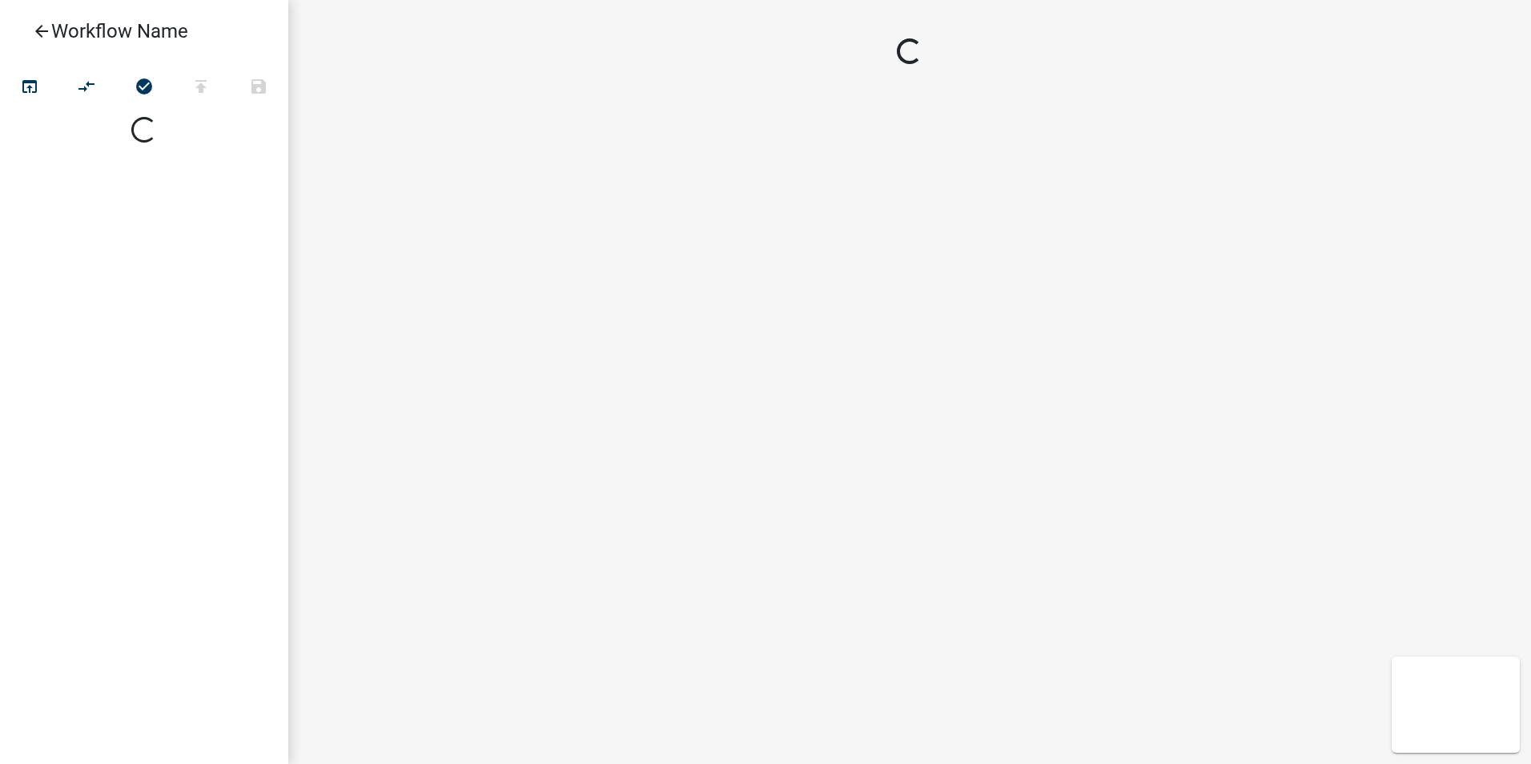
select select
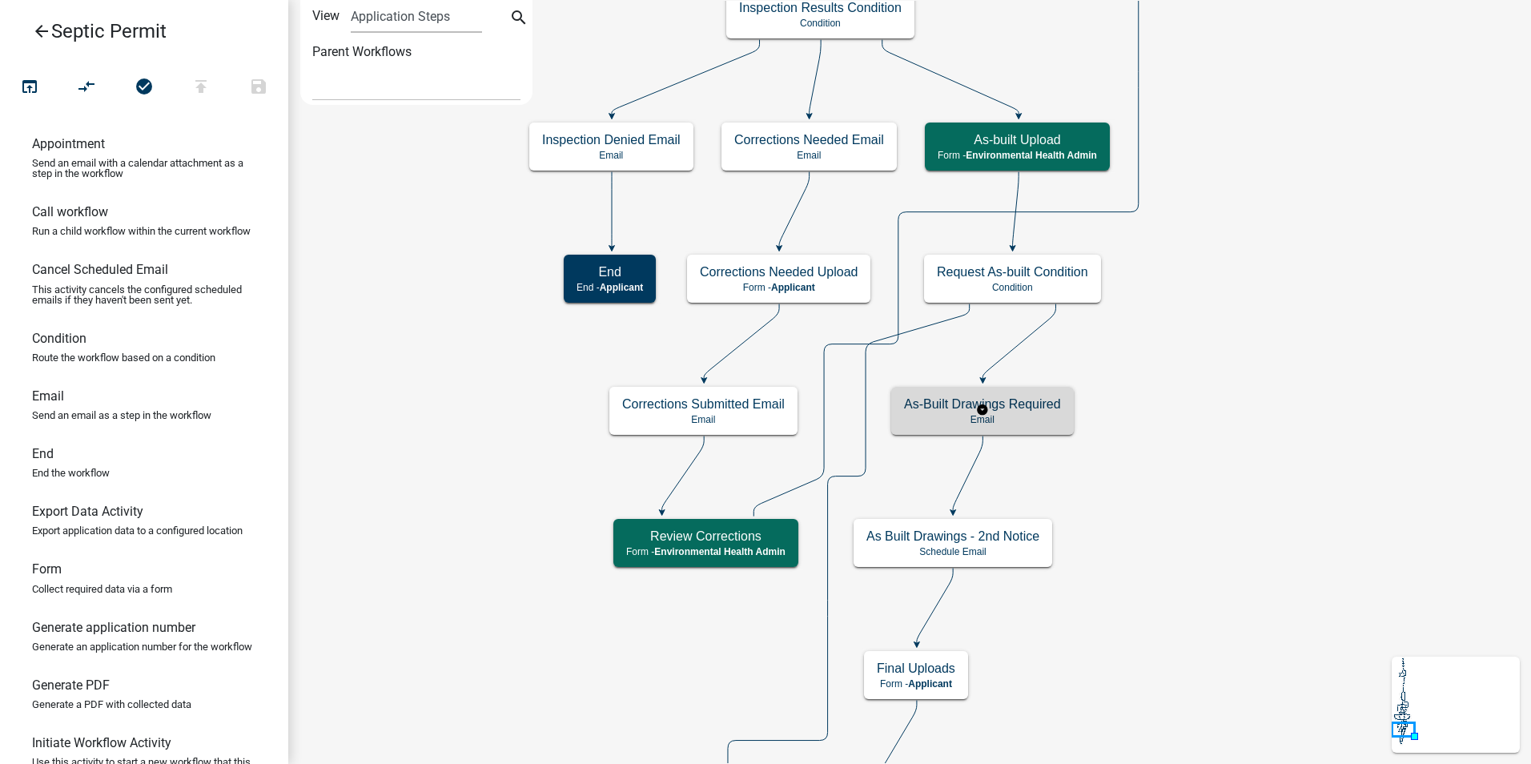
click at [1037, 419] on p "Email" at bounding box center [982, 419] width 157 height 11
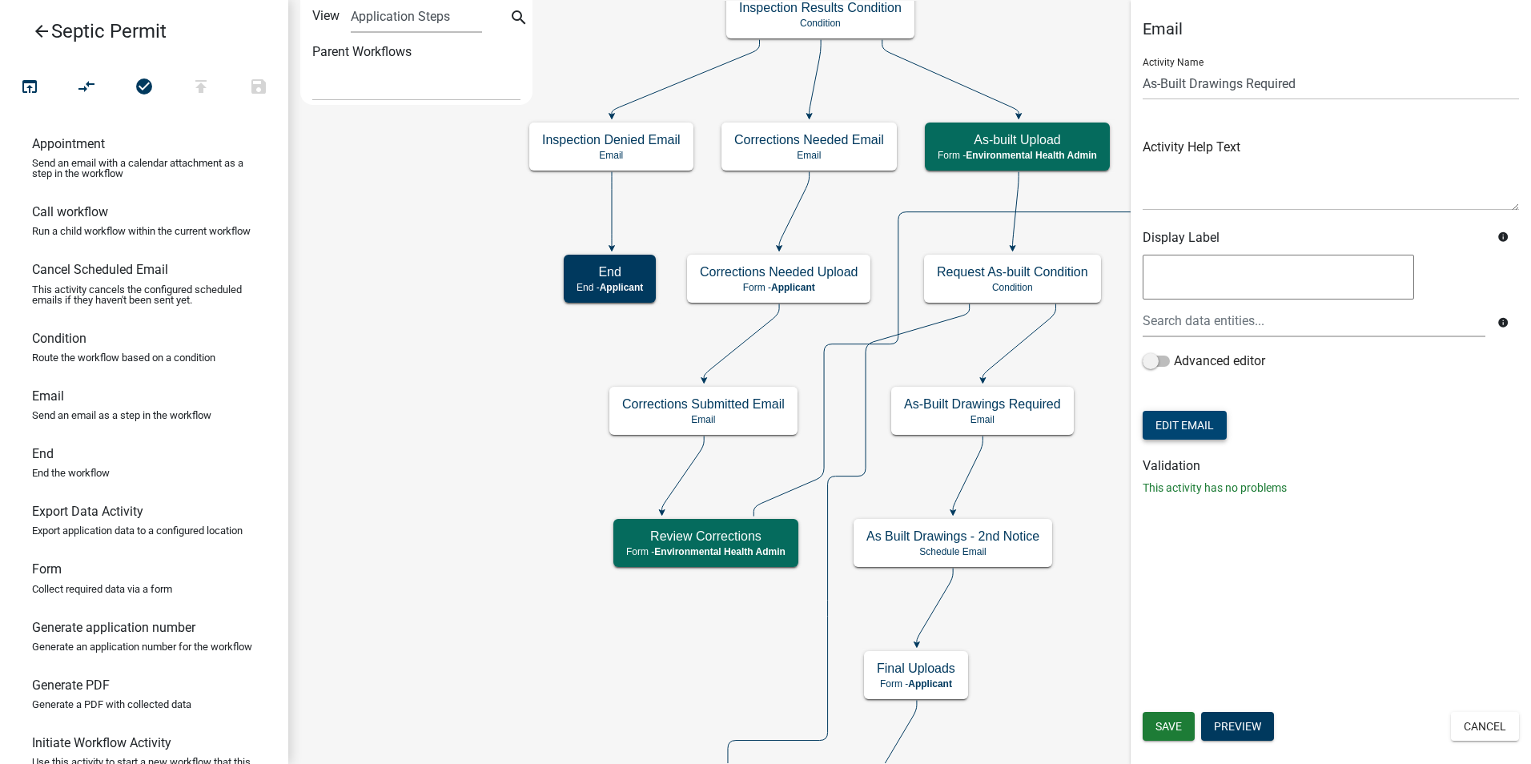
click at [1198, 427] on button "Edit Email" at bounding box center [1184, 425] width 84 height 29
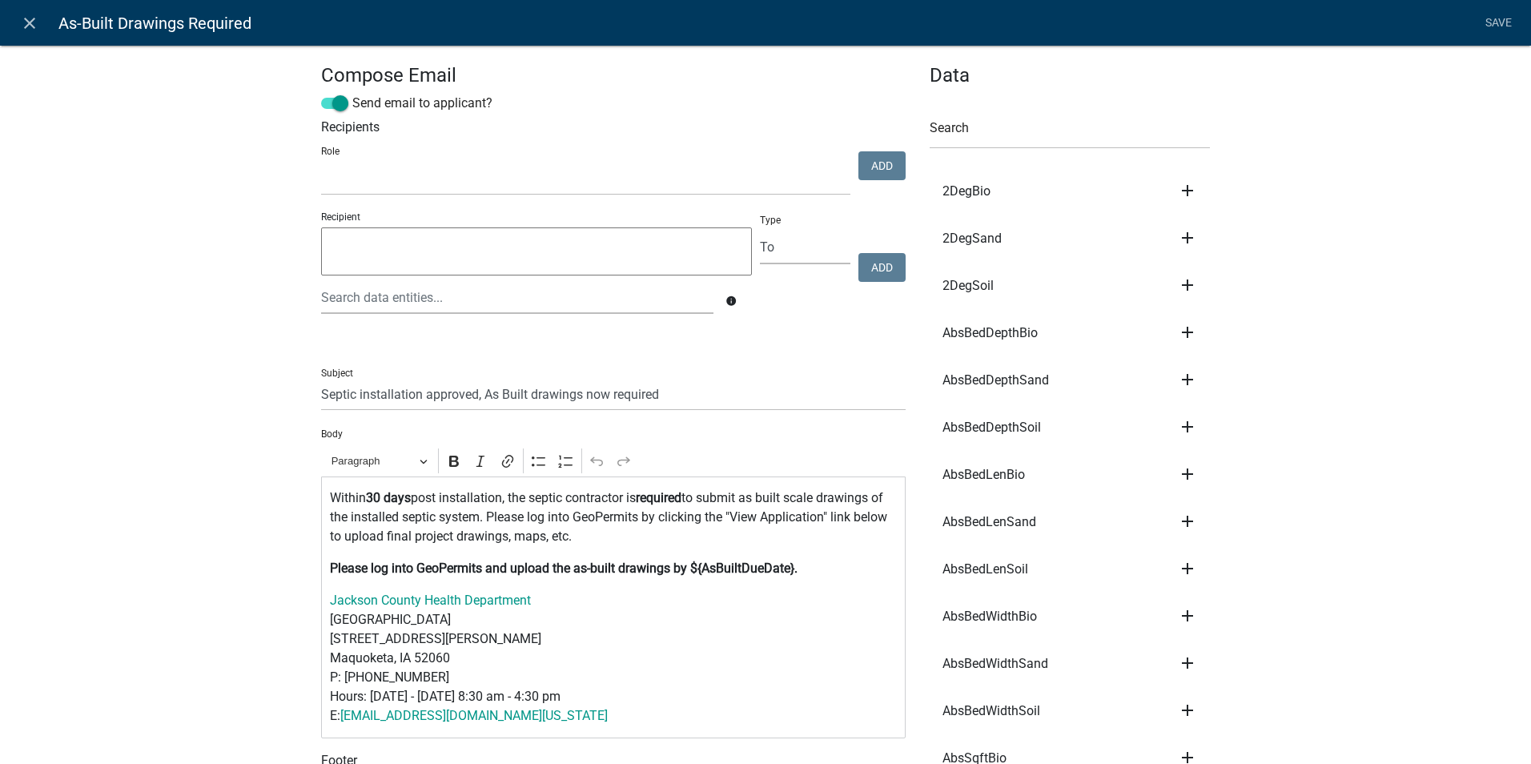
select select
click at [808, 245] on select "To CC BCC" at bounding box center [805, 247] width 90 height 33
click at [418, 247] on textarea at bounding box center [536, 251] width 431 height 48
click at [686, 189] on select "Board of Supervisors - Secretary Treasurer Auditor IT Dept Engineer's Office En…" at bounding box center [585, 179] width 529 height 33
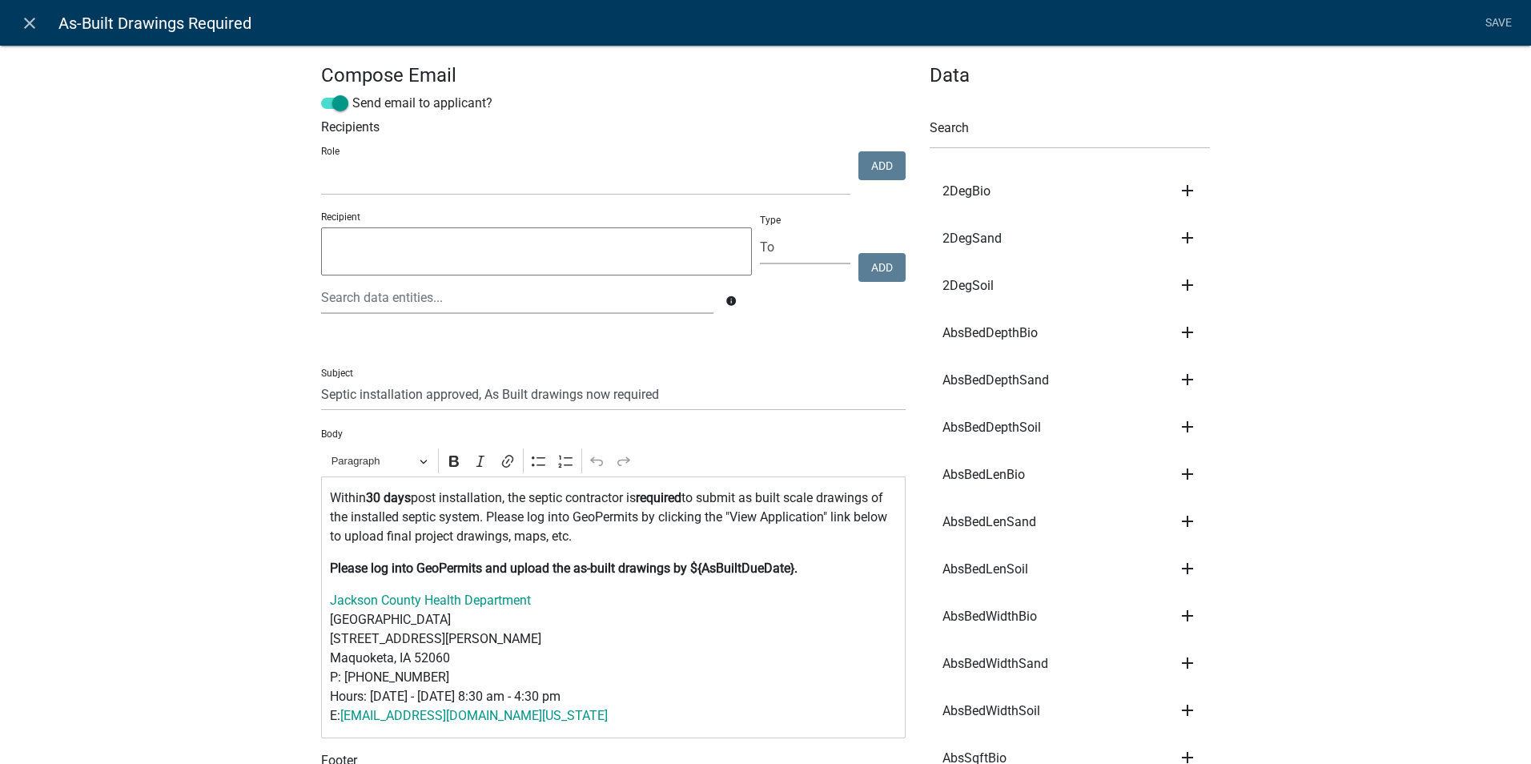
click at [520, 134] on h6 "Recipients" at bounding box center [613, 126] width 584 height 15
click at [794, 251] on select "To CC BCC" at bounding box center [805, 247] width 90 height 33
click at [797, 251] on select "To CC BCC" at bounding box center [805, 247] width 90 height 33
click at [713, 171] on select "Board of Supervisors - Secretary Treasurer Auditor IT Dept Engineer's Office En…" at bounding box center [585, 179] width 529 height 33
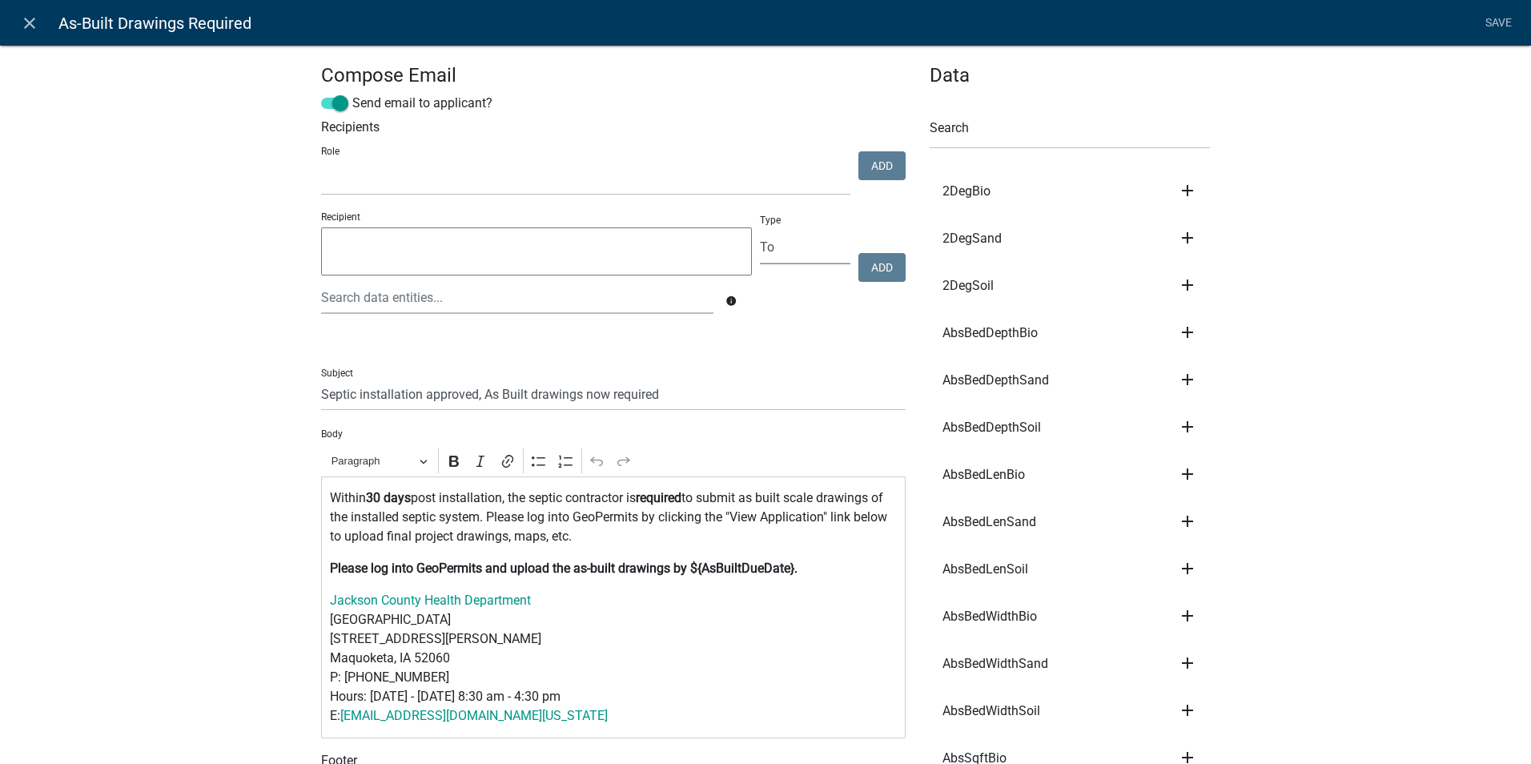
click at [805, 255] on select "To CC BCC" at bounding box center [805, 247] width 90 height 33
click at [760, 231] on select "To CC BCC" at bounding box center [805, 247] width 90 height 33
click at [728, 299] on icon "info" at bounding box center [730, 300] width 11 height 11
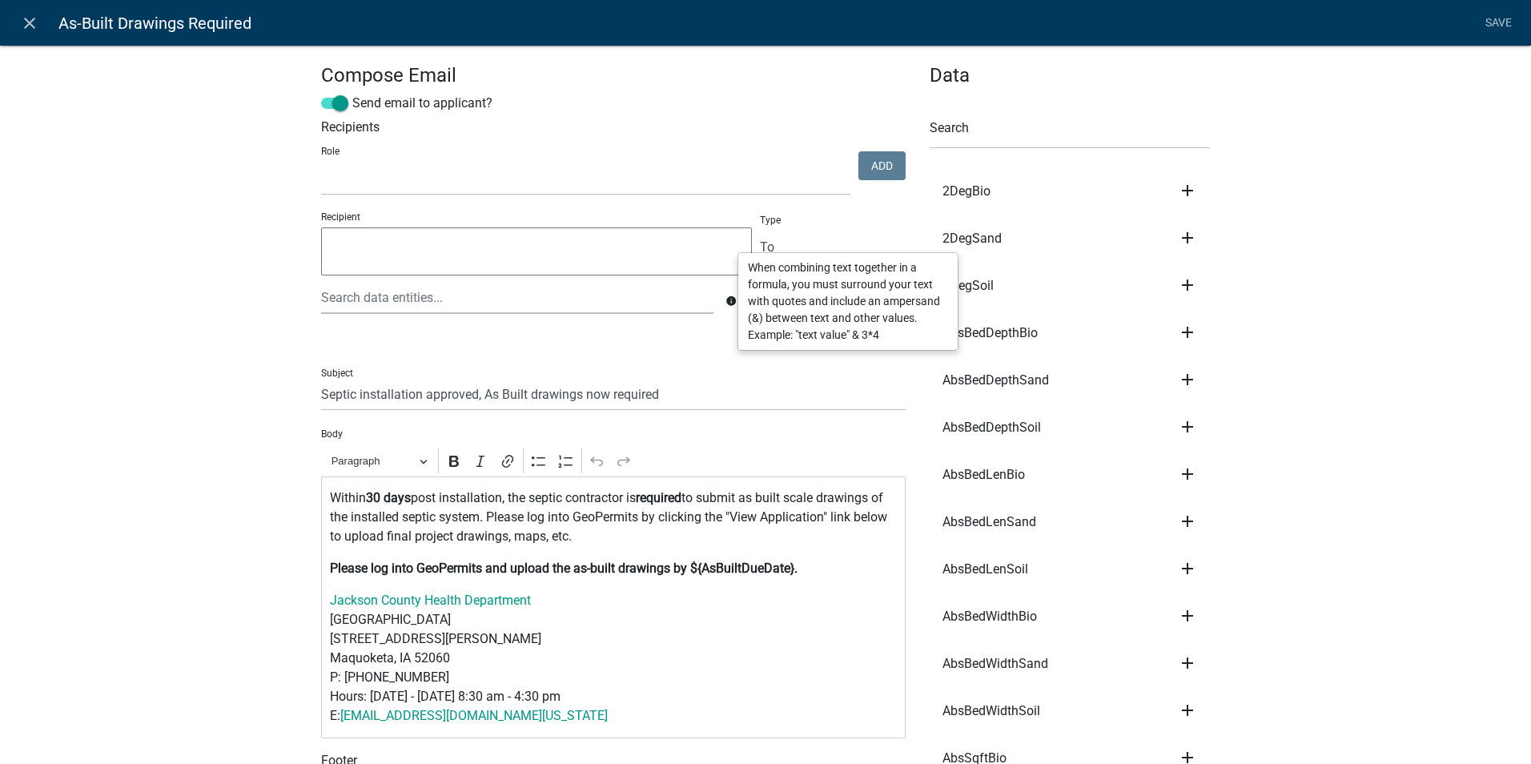
click at [728, 299] on icon "info" at bounding box center [730, 300] width 11 height 11
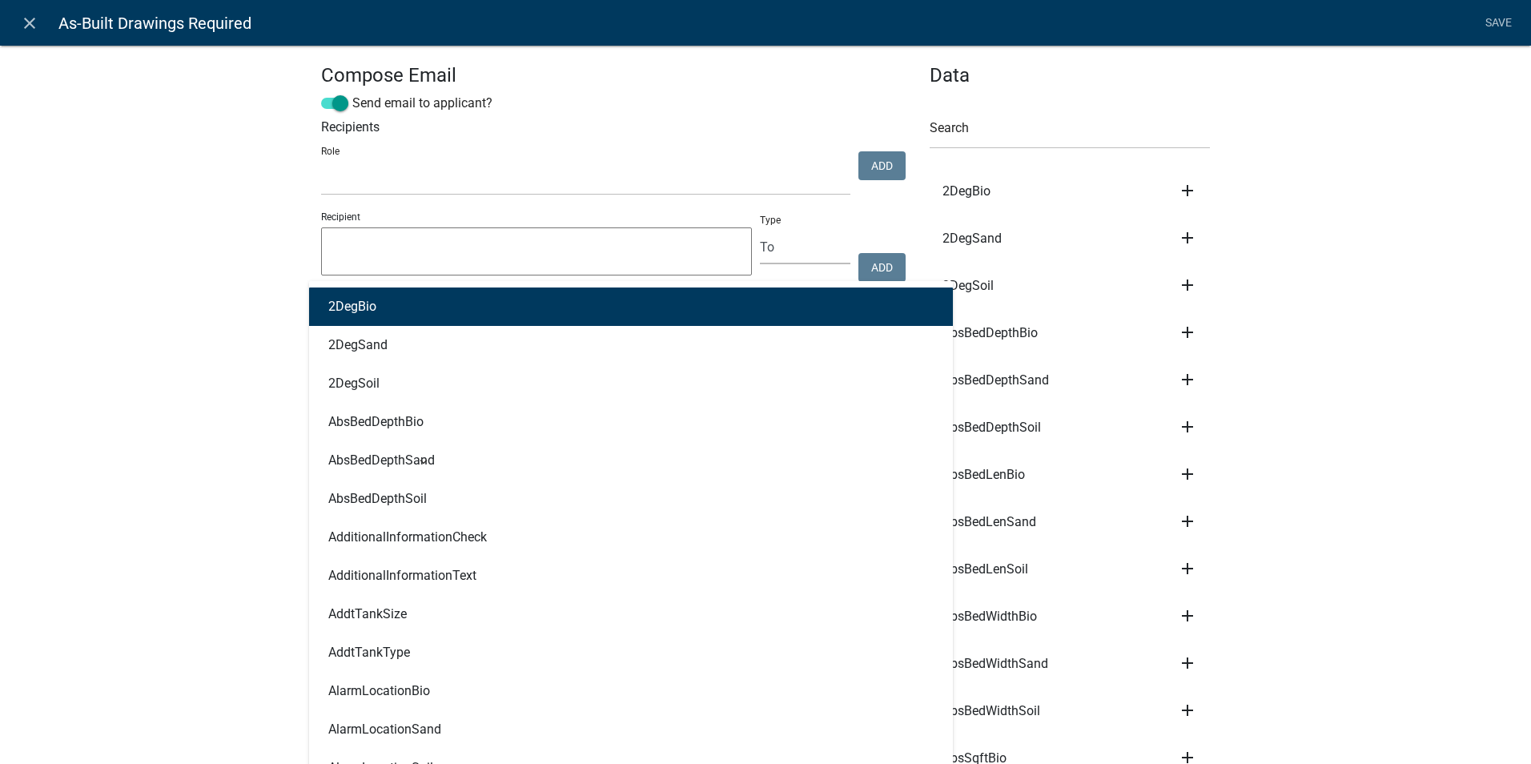
click at [650, 302] on div "2DegBio 2DegSand 2DegSoil AbsBedDepthBio AbsBedDepthSand AbsBedDepthSoil Additi…" at bounding box center [517, 297] width 416 height 33
click at [528, 242] on textarea at bounding box center [536, 251] width 431 height 48
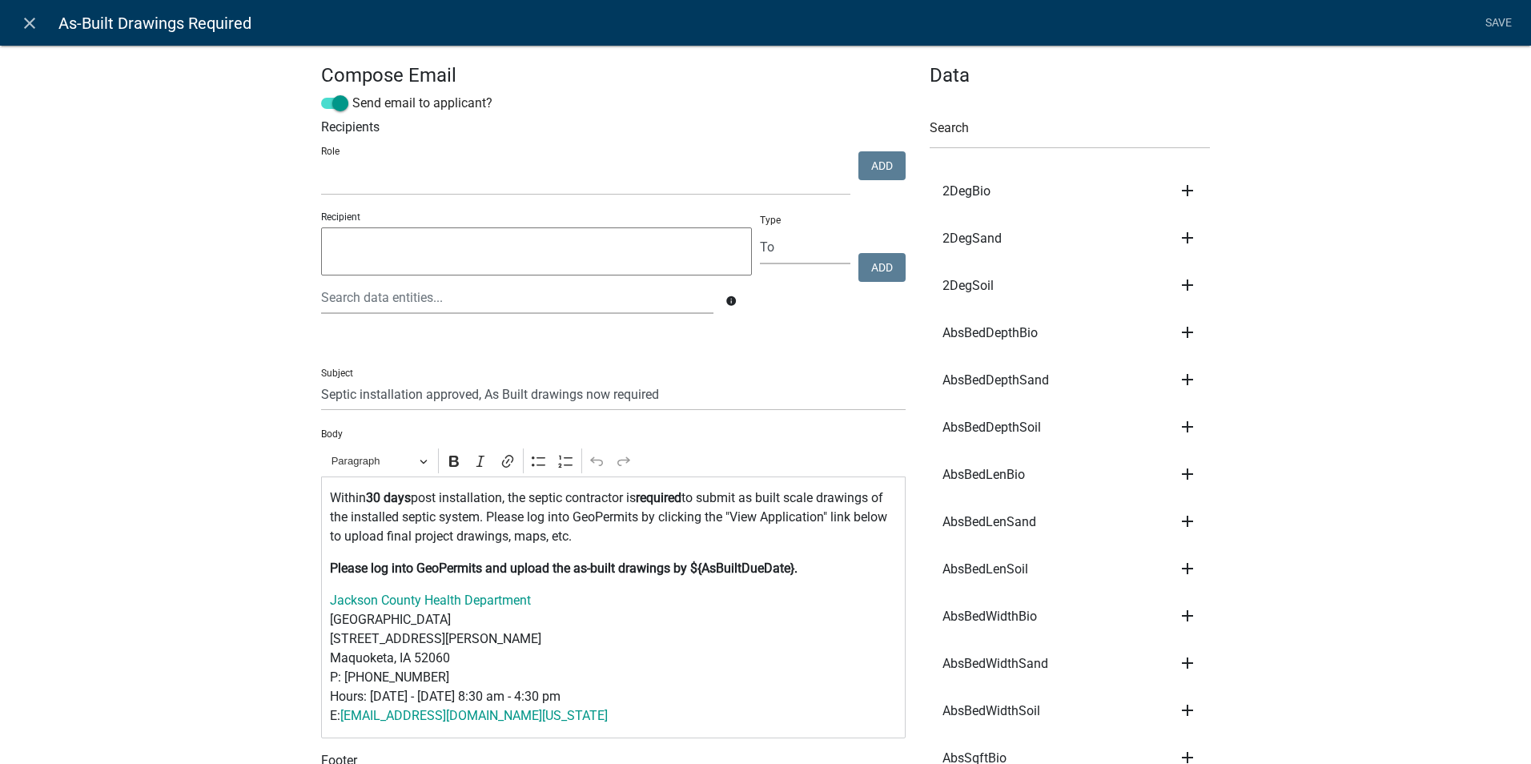
click at [726, 303] on icon "info" at bounding box center [730, 300] width 11 height 11
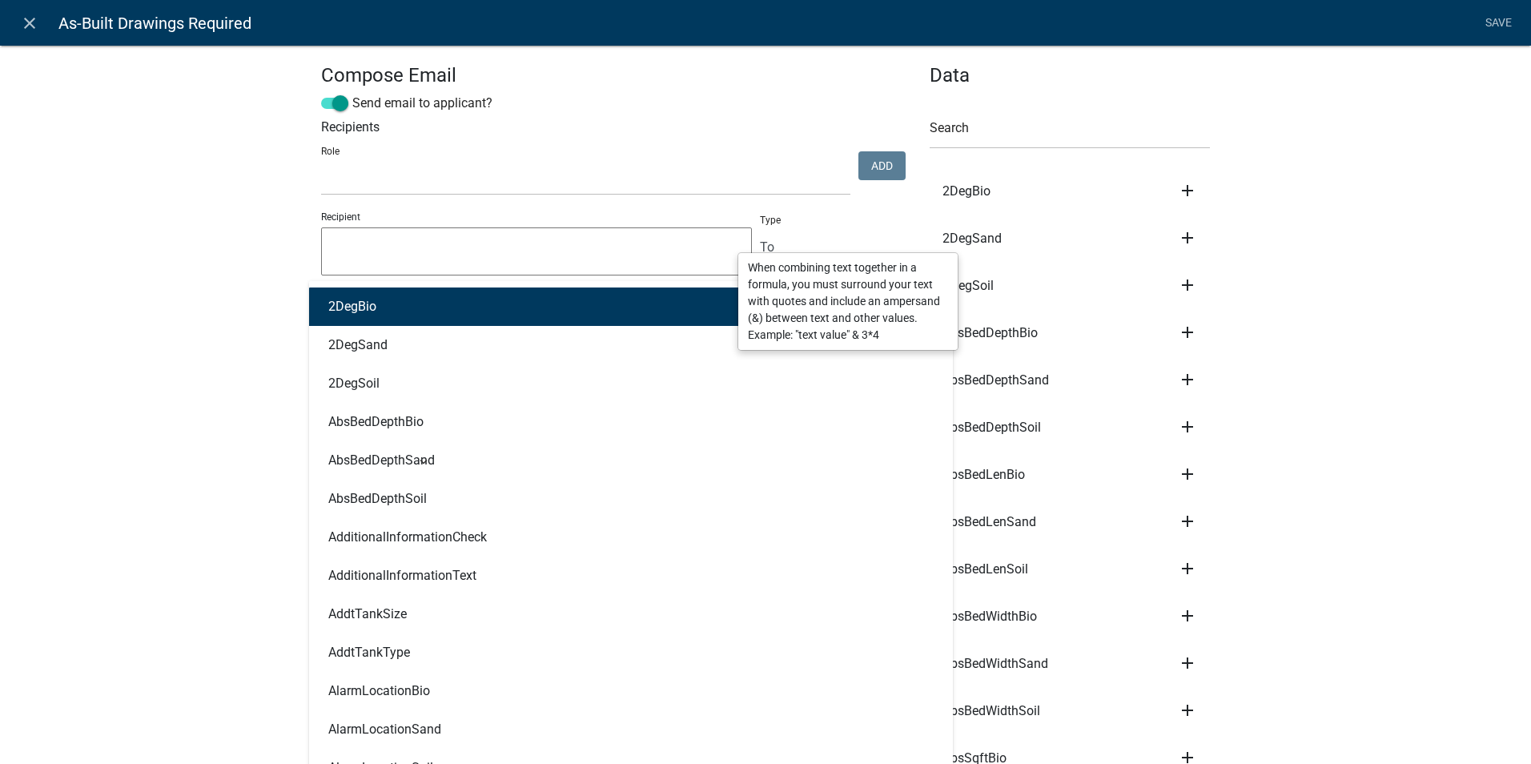
click at [670, 299] on div "2DegBio 2DegSand 2DegSoil AbsBedDepthBio AbsBedDepthSand AbsBedDepthSoil Additi…" at bounding box center [517, 297] width 416 height 33
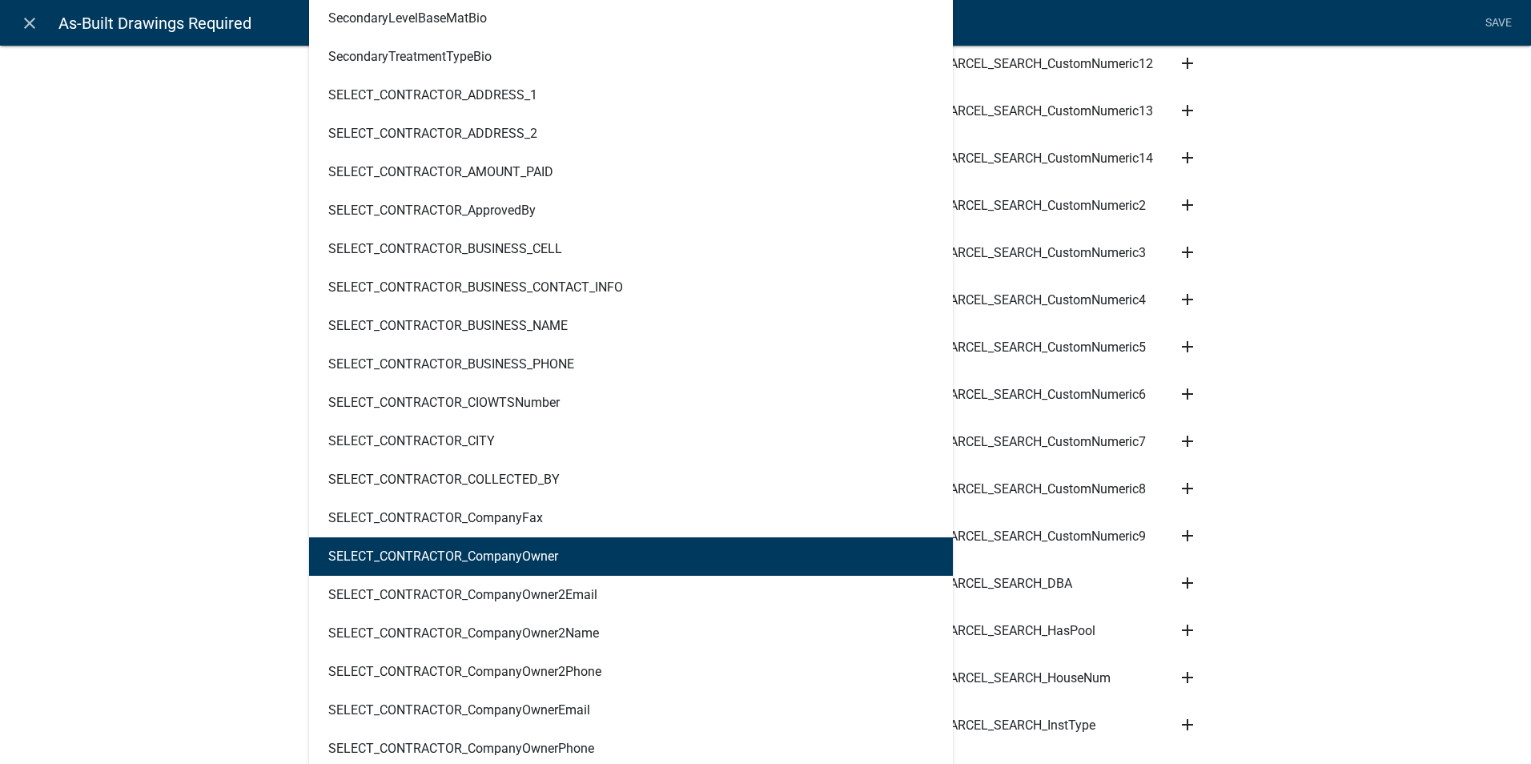
scroll to position [9846, 0]
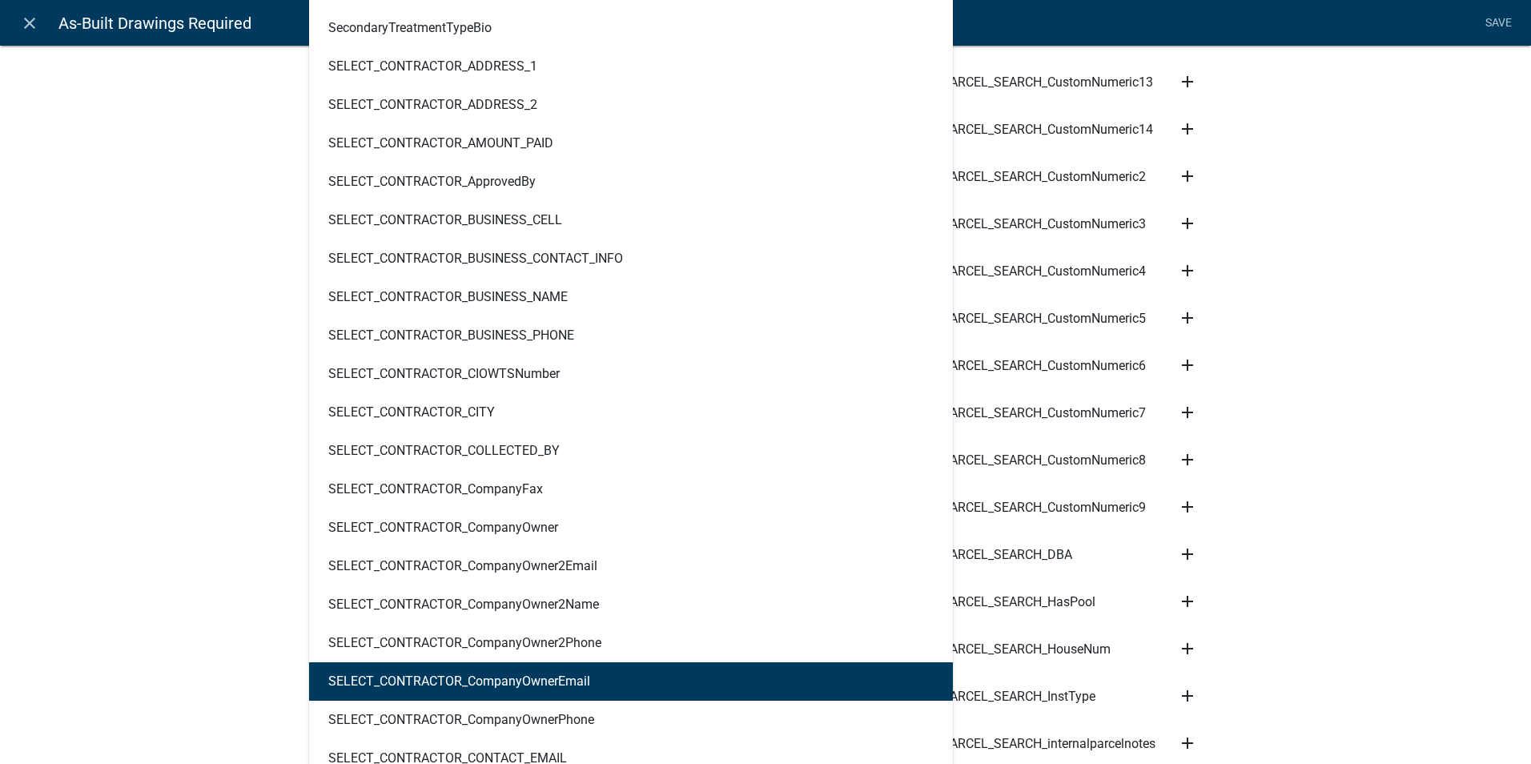
click at [595, 684] on button "SELECT_CONTRACTOR_CompanyOwnerEmail" at bounding box center [631, 681] width 644 height 38
type textarea "SELECT_CONTRACTOR_CompanyOwnerEmail"
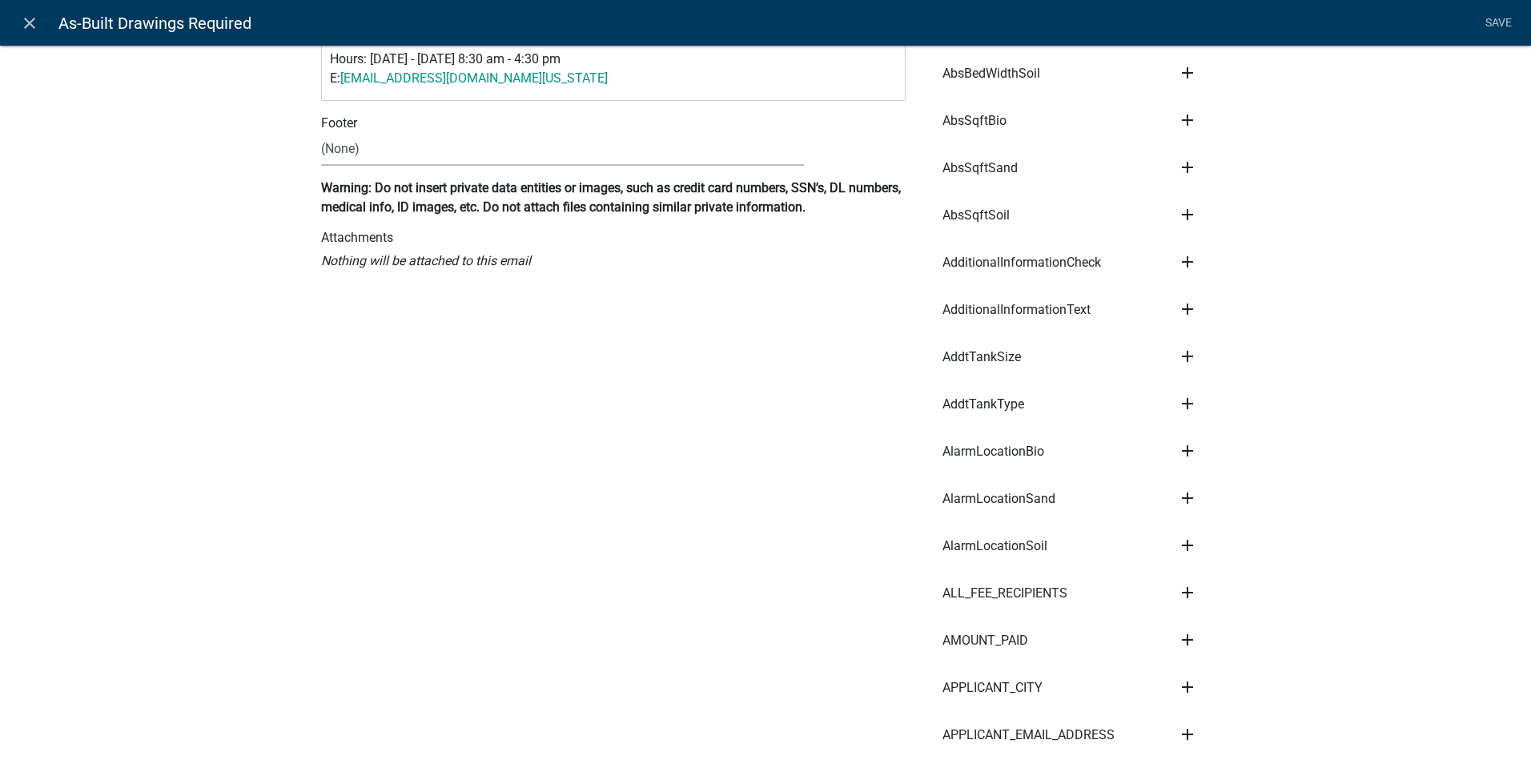
scroll to position [0, 0]
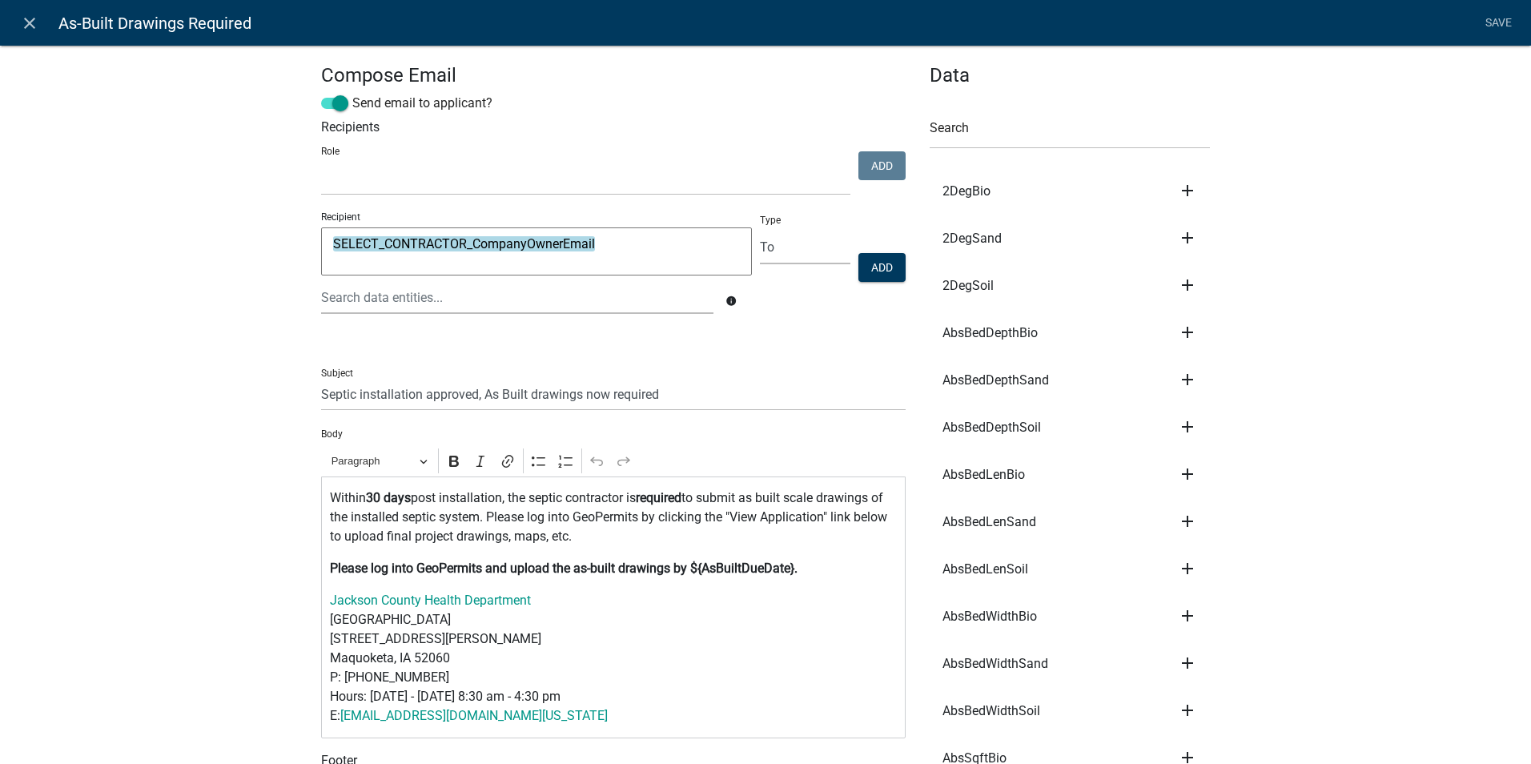
click at [616, 251] on textarea "SELECT_CONTRACTOR_CompanyOwnerEmail" at bounding box center [536, 251] width 431 height 48
click at [324, 106] on span at bounding box center [334, 103] width 27 height 11
click at [352, 94] on input "Send email to applicant?" at bounding box center [352, 94] width 0 height 0
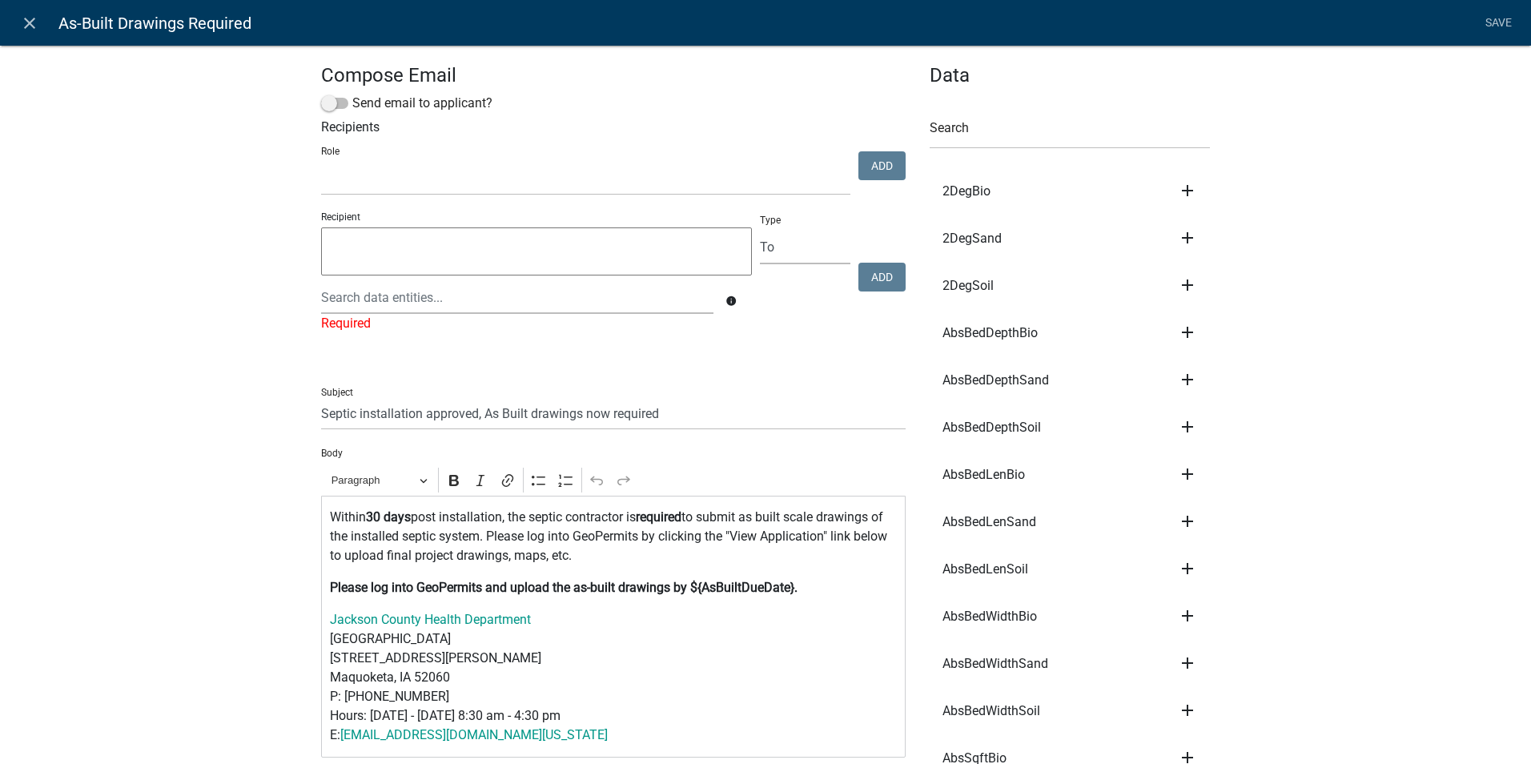
click at [522, 346] on div "Recipient info Required" at bounding box center [536, 279] width 439 height 138
click at [423, 256] on textarea at bounding box center [536, 251] width 431 height 48
type textarea "c"
click at [327, 100] on span at bounding box center [334, 103] width 27 height 11
click at [352, 94] on input "Send email to applicant?" at bounding box center [352, 94] width 0 height 0
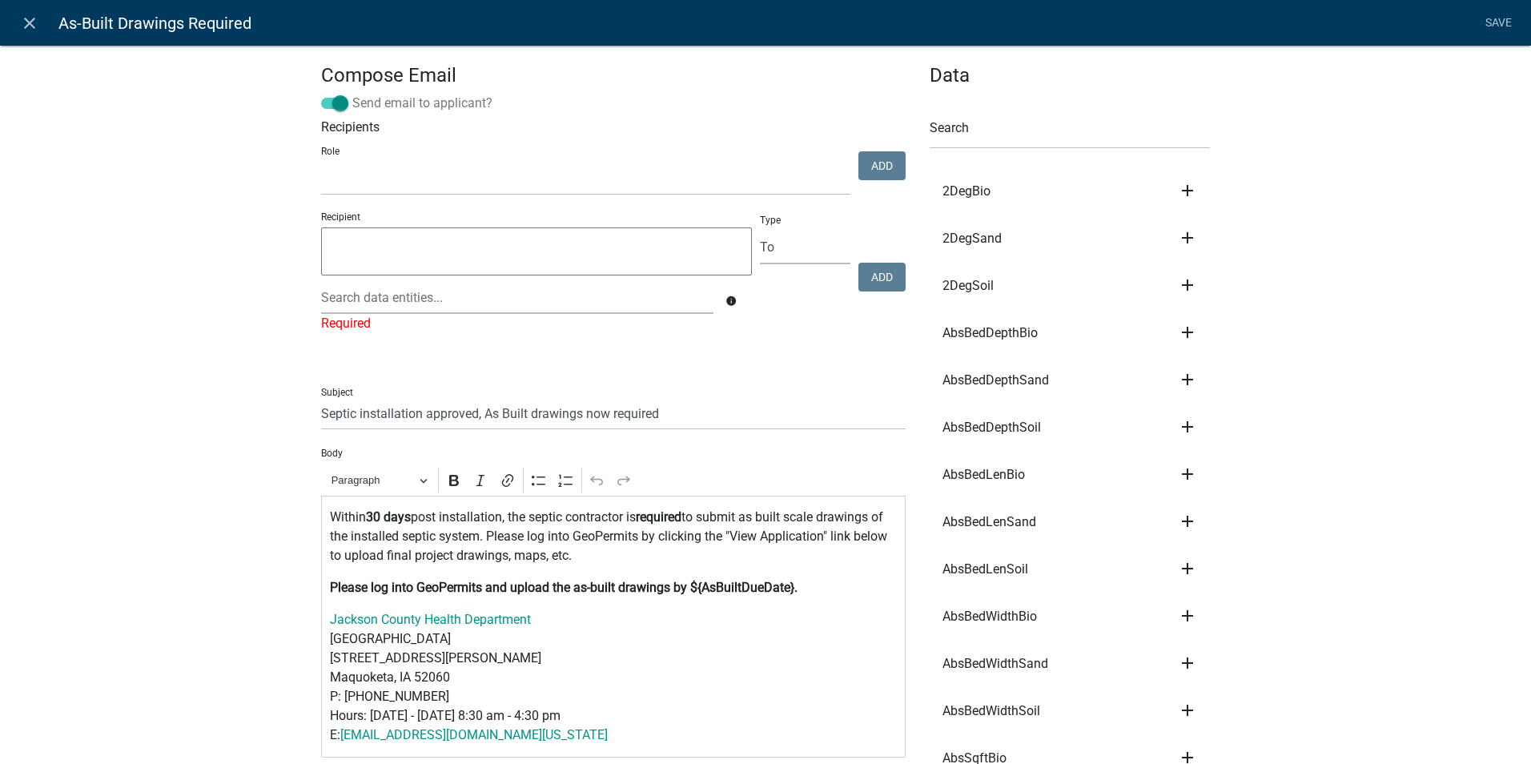
click at [327, 100] on span at bounding box center [334, 103] width 27 height 11
click at [352, 94] on input "Send email to applicant?" at bounding box center [352, 94] width 0 height 0
click at [340, 99] on span at bounding box center [334, 103] width 27 height 11
click at [352, 94] on input "Send email to applicant?" at bounding box center [352, 94] width 0 height 0
click at [469, 187] on select "Board of Supervisors - Secretary Treasurer Auditor IT Dept Engineer's Office En…" at bounding box center [585, 179] width 529 height 33
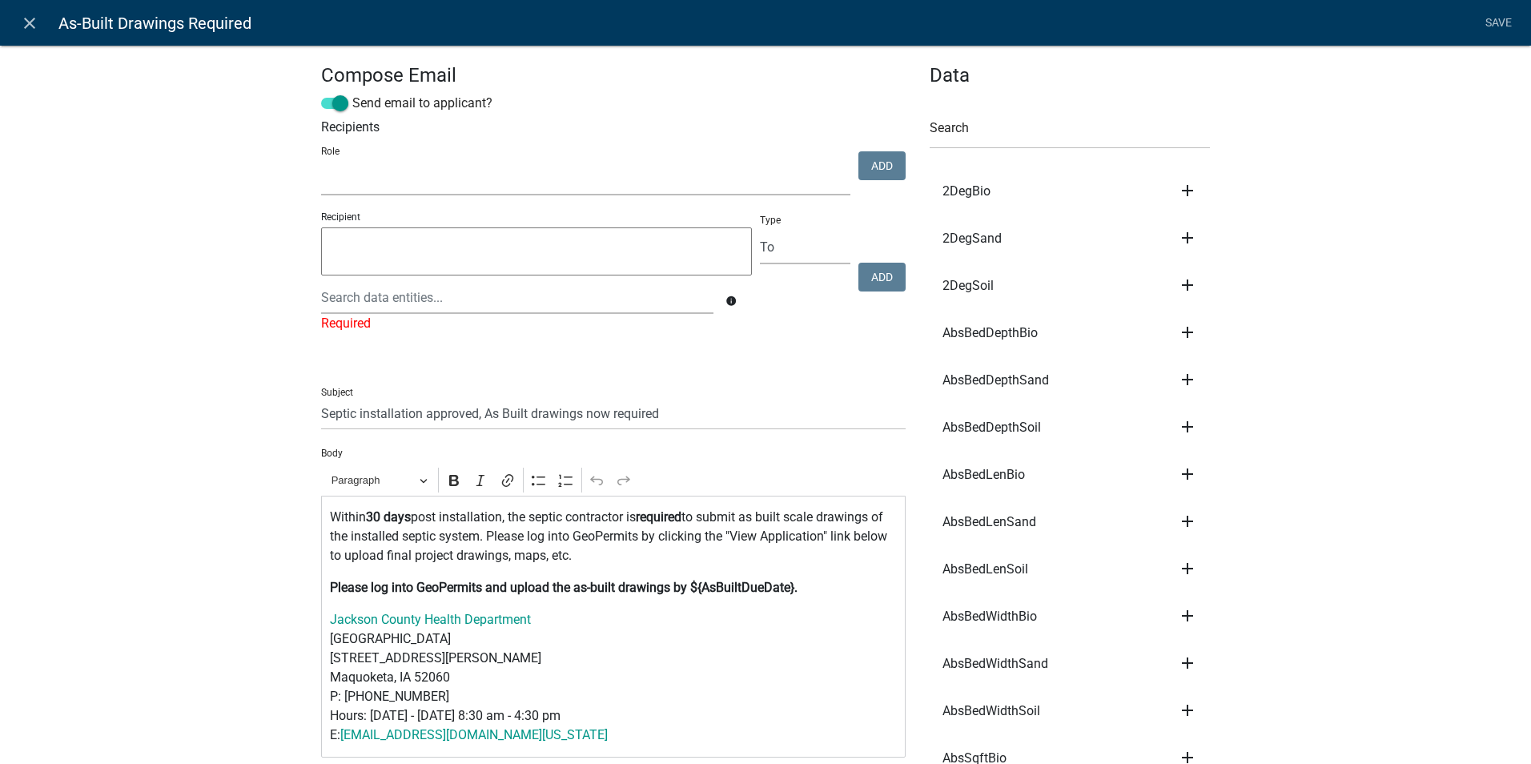
click at [512, 165] on select "Board of Supervisors - Secretary Treasurer Auditor IT Dept Engineer's Office En…" at bounding box center [585, 179] width 529 height 33
click at [740, 158] on div "Role Board of Supervisors - Secretary Treasurer Auditor IT Dept Engineer's Offi…" at bounding box center [585, 168] width 537 height 54
click at [693, 190] on select "Board of Supervisors - Secretary Treasurer Auditor IT Dept Engineer's Office En…" at bounding box center [585, 179] width 529 height 33
select select "b8162765-ca5e-40e6-ab9f-b86acfe8c474"
click at [321, 163] on select "Board of Supervisors - Secretary Treasurer Auditor IT Dept Engineer's Office En…" at bounding box center [585, 179] width 529 height 33
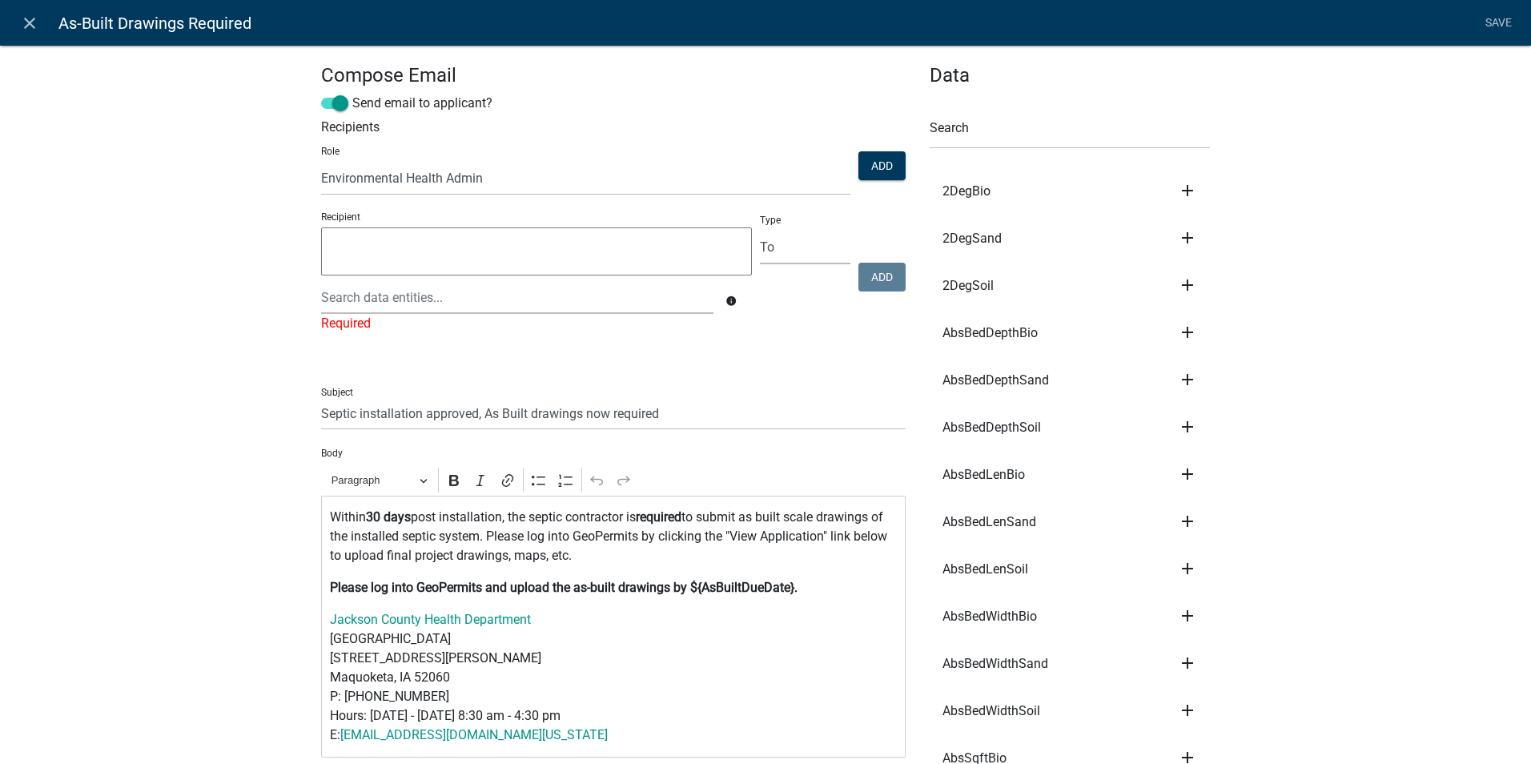
click at [684, 155] on div "Role Board of Supervisors - Secretary Treasurer Auditor IT Dept Engineer's Offi…" at bounding box center [585, 168] width 537 height 54
click at [631, 237] on textarea at bounding box center [536, 251] width 431 height 48
click at [725, 301] on icon "info" at bounding box center [730, 300] width 11 height 11
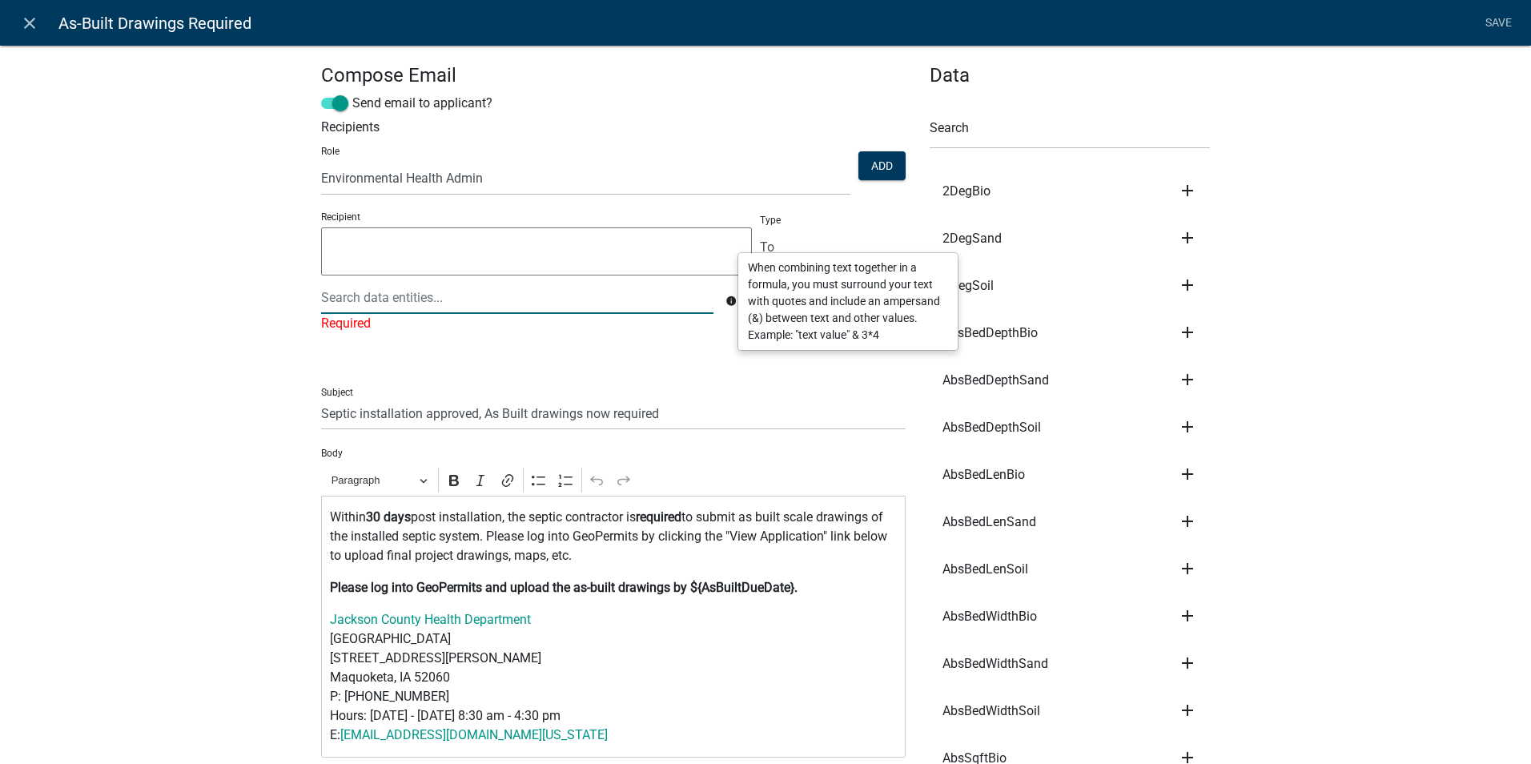
click at [624, 303] on div at bounding box center [517, 297] width 416 height 33
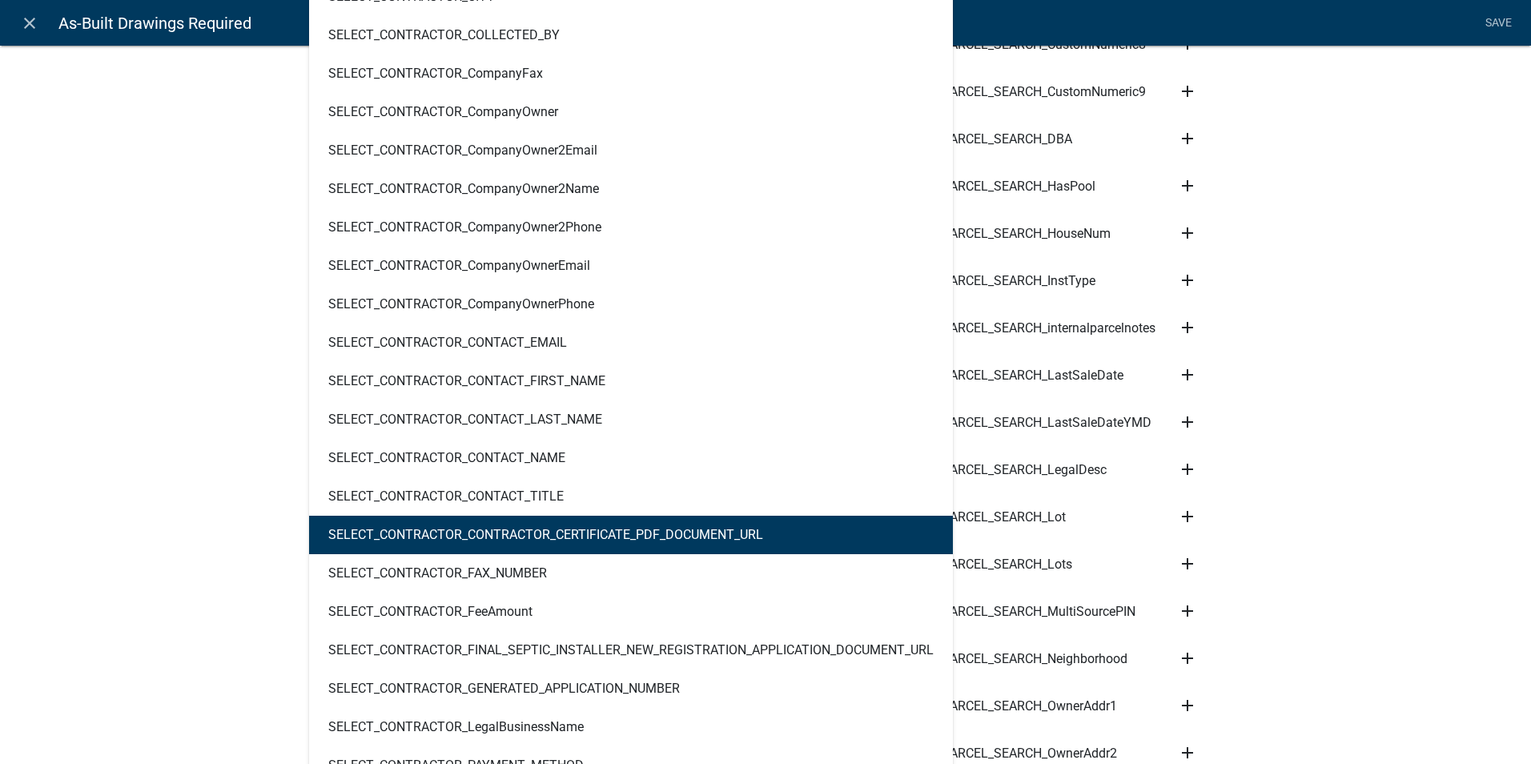
scroll to position [10246, 0]
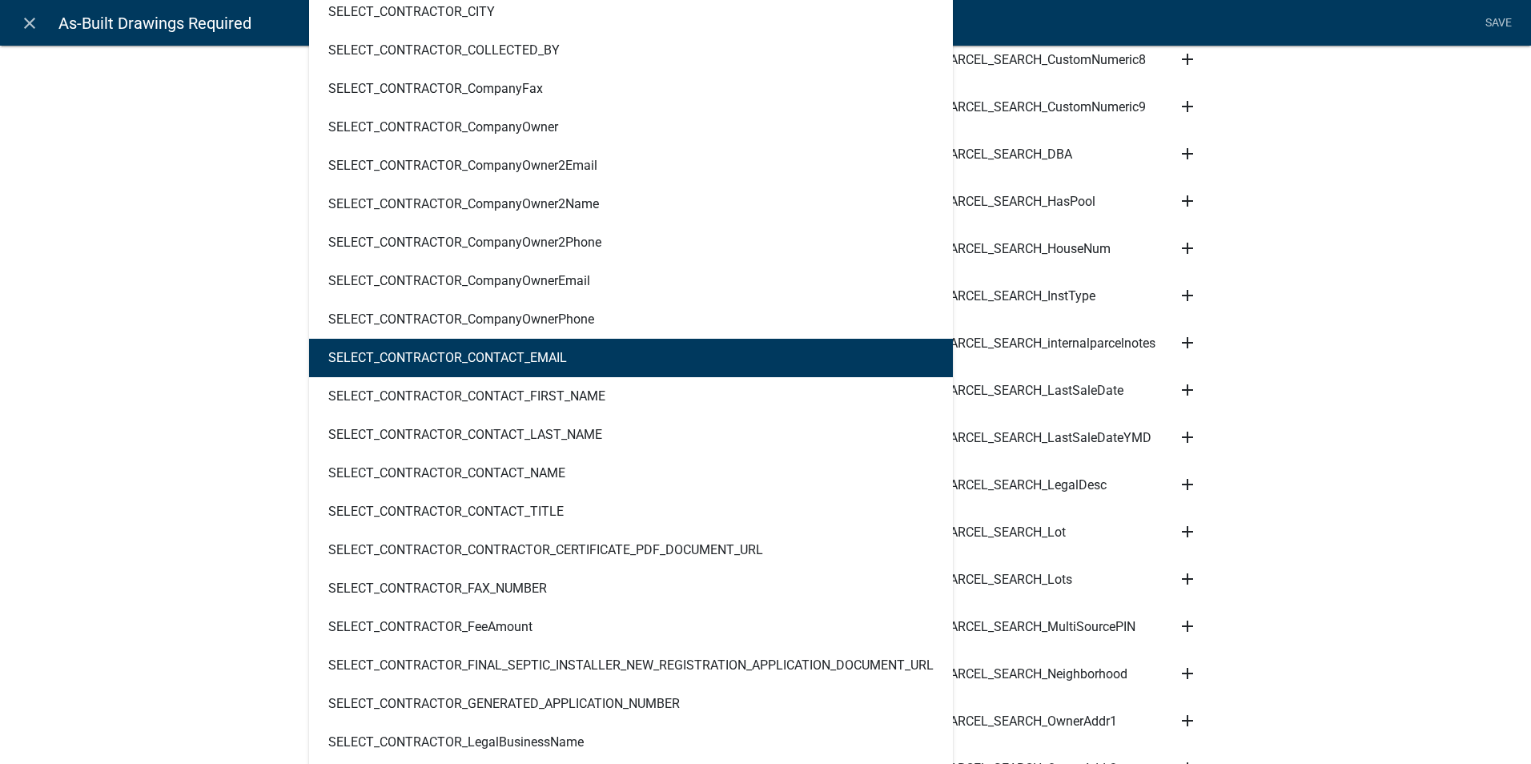
click at [544, 355] on ngb-highlight "SELECT_CONTRACTOR_CONTACT_EMAIL" at bounding box center [447, 357] width 239 height 13
type textarea "SELECT_CONTRACTOR_CONTACT_EMAIL"
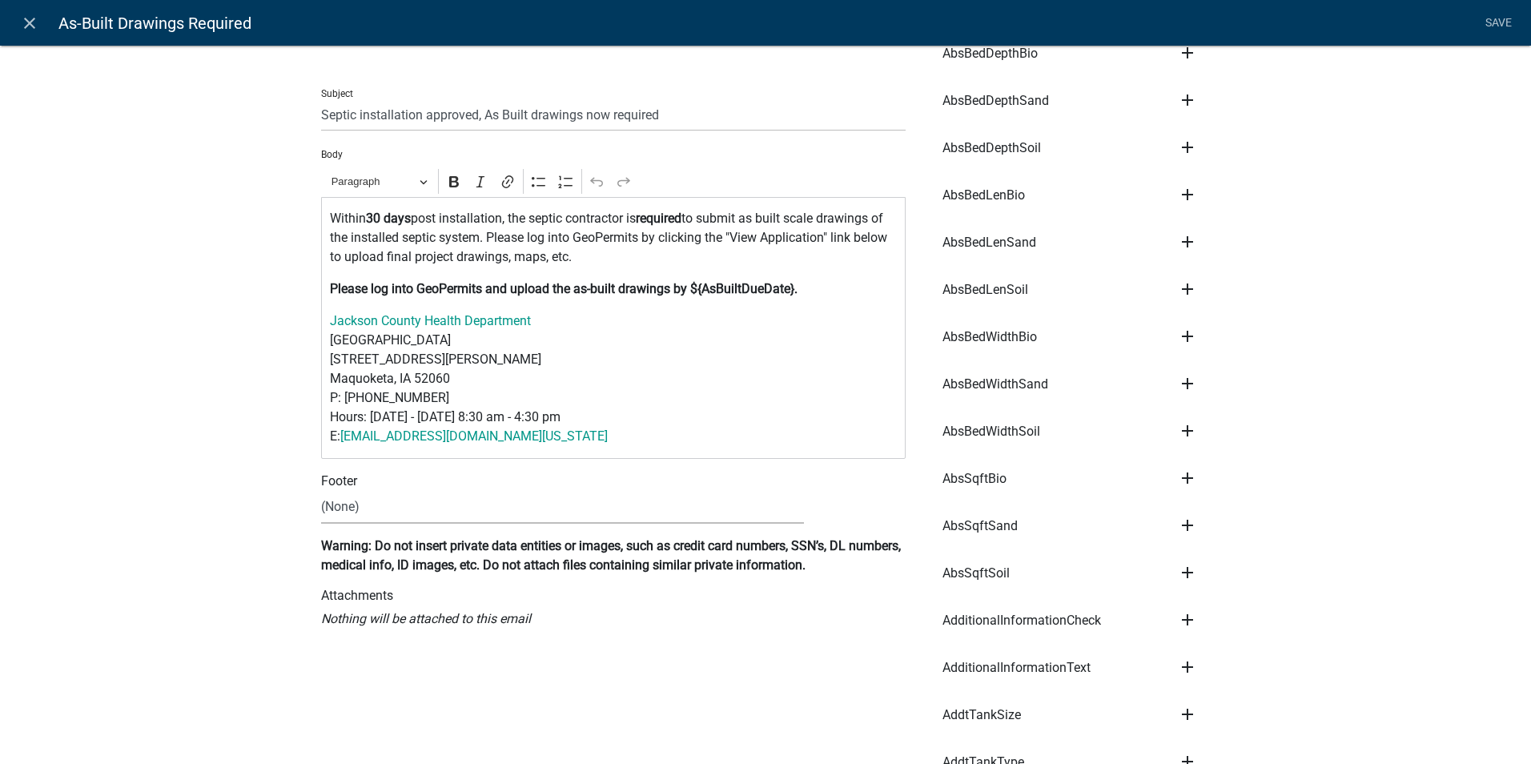
scroll to position [0, 0]
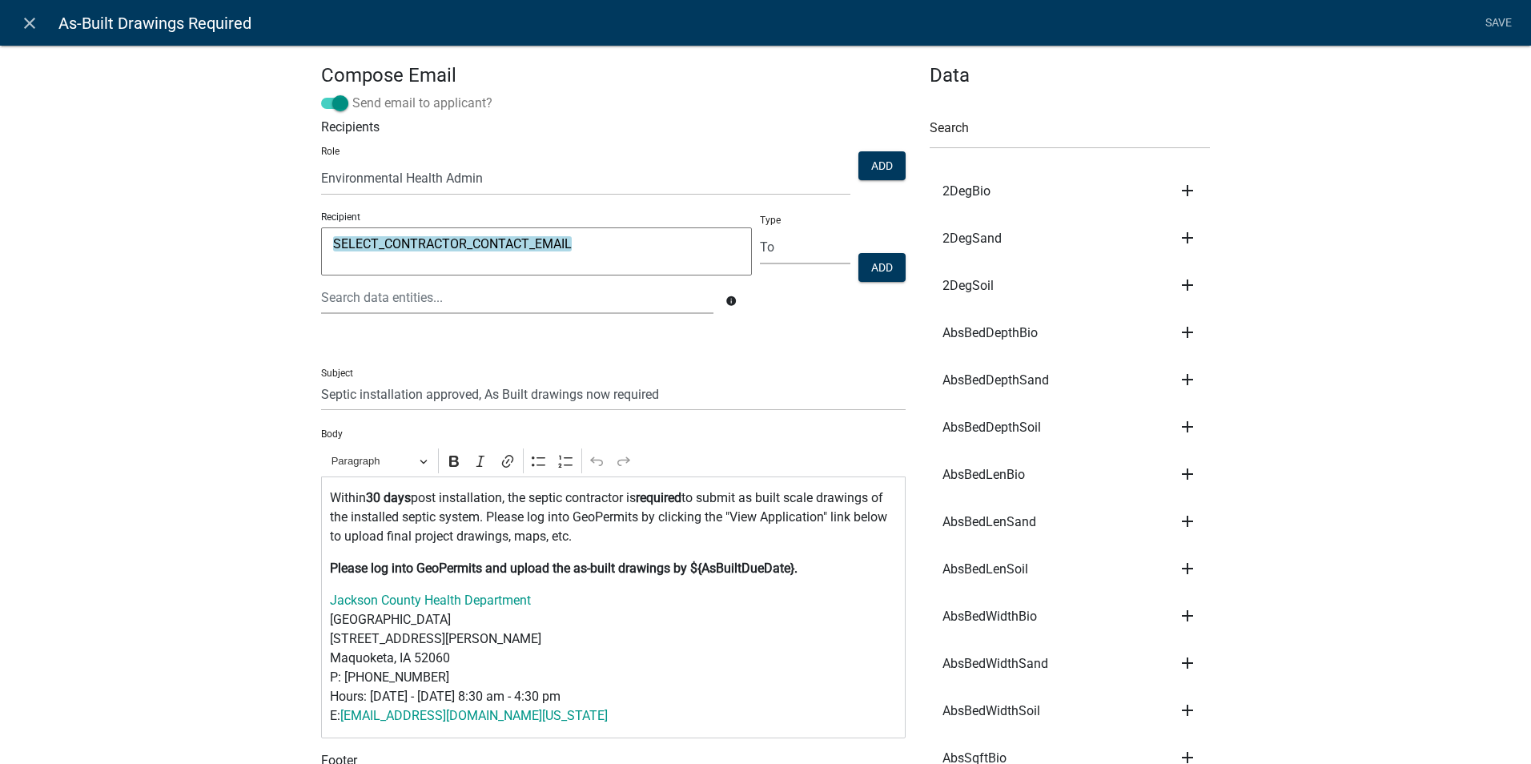
click at [328, 102] on span at bounding box center [334, 103] width 27 height 11
click at [352, 94] on input "Send email to applicant?" at bounding box center [352, 94] width 0 height 0
click at [1494, 22] on li "Save" at bounding box center [1498, 23] width 40 height 30
click at [542, 102] on div "Send email to applicant?" at bounding box center [613, 107] width 584 height 26
click at [877, 269] on button "Add" at bounding box center [881, 267] width 47 height 29
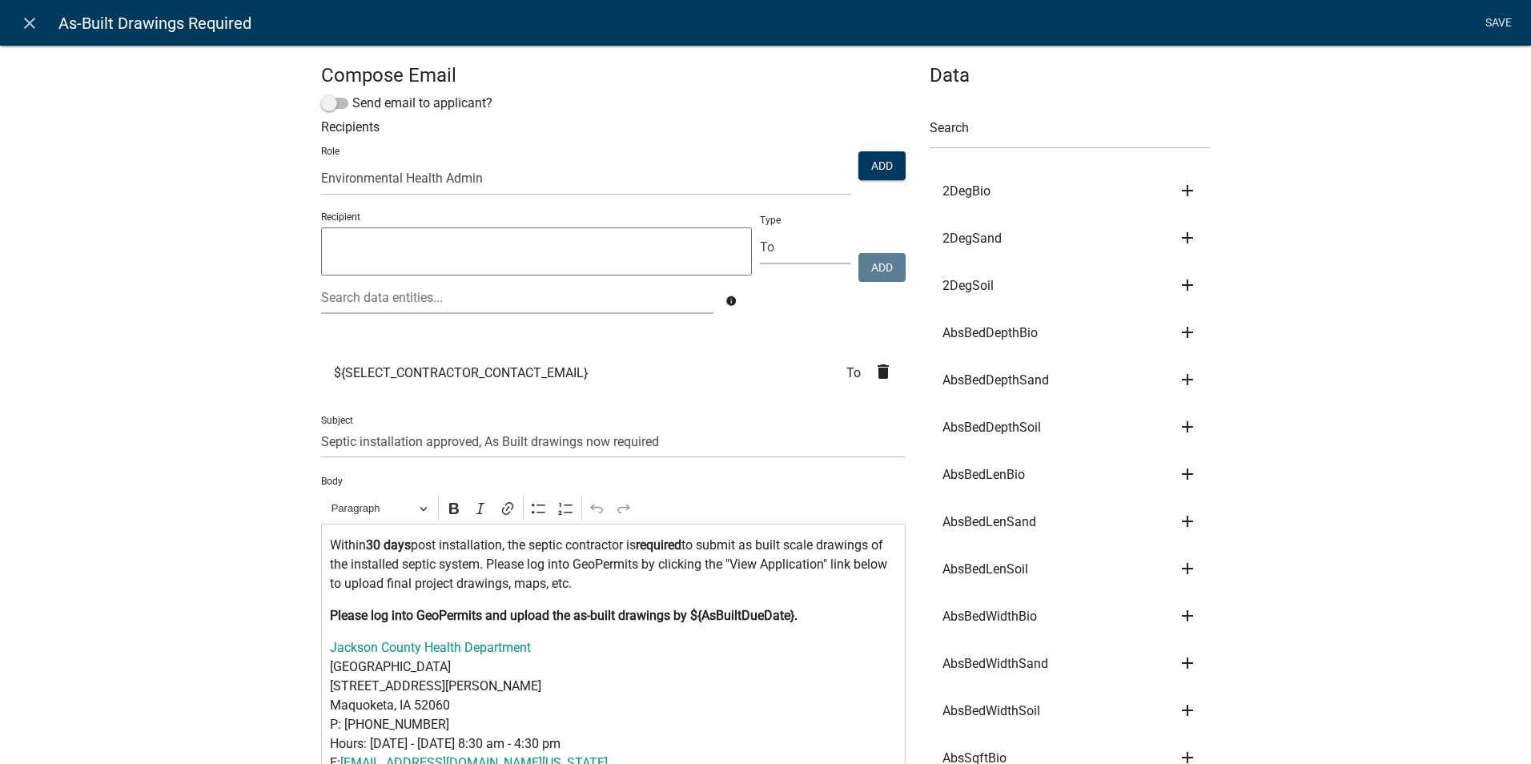
click at [1495, 19] on link "Save" at bounding box center [1498, 23] width 40 height 30
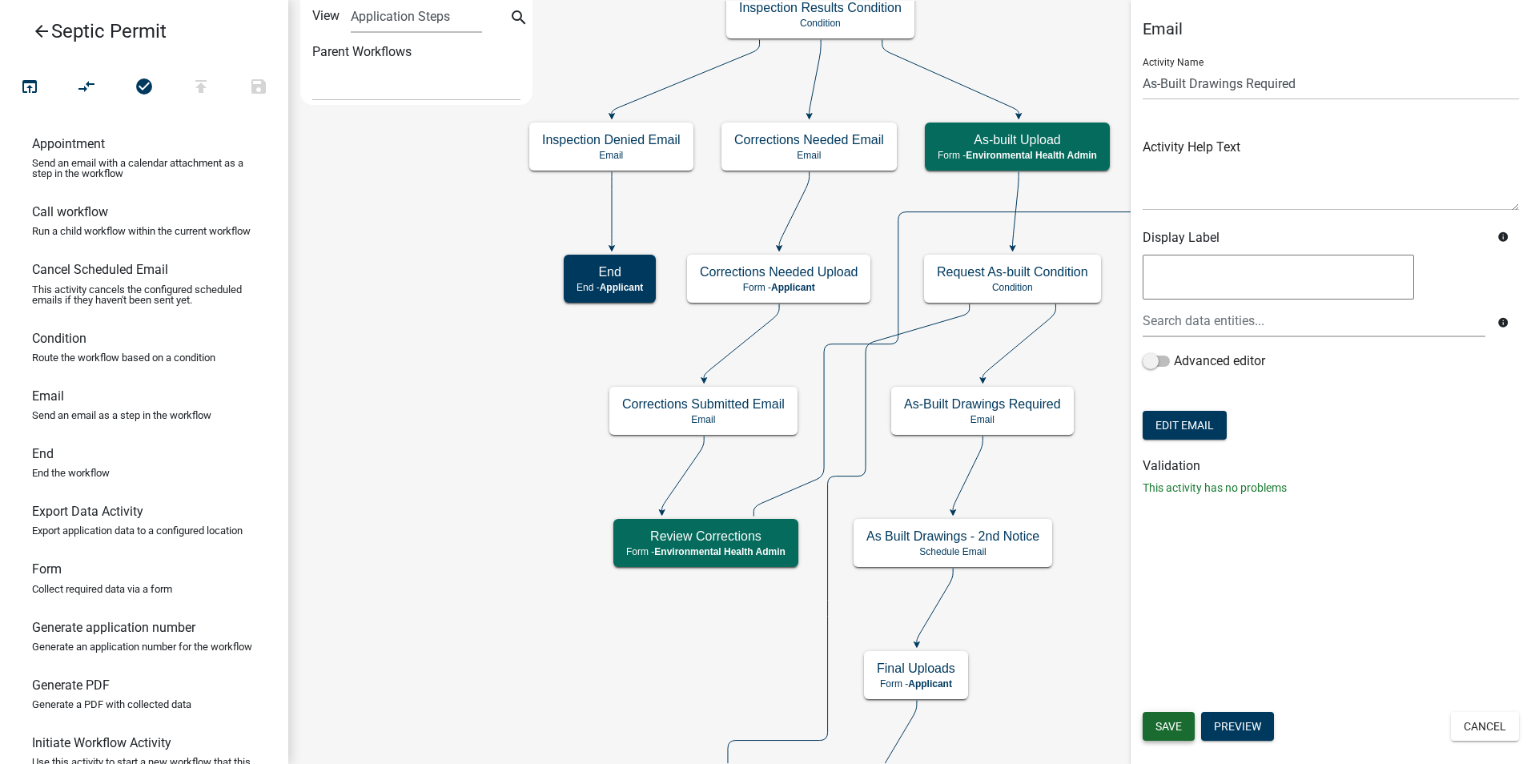
click at [1167, 725] on span "Save" at bounding box center [1168, 726] width 26 height 13
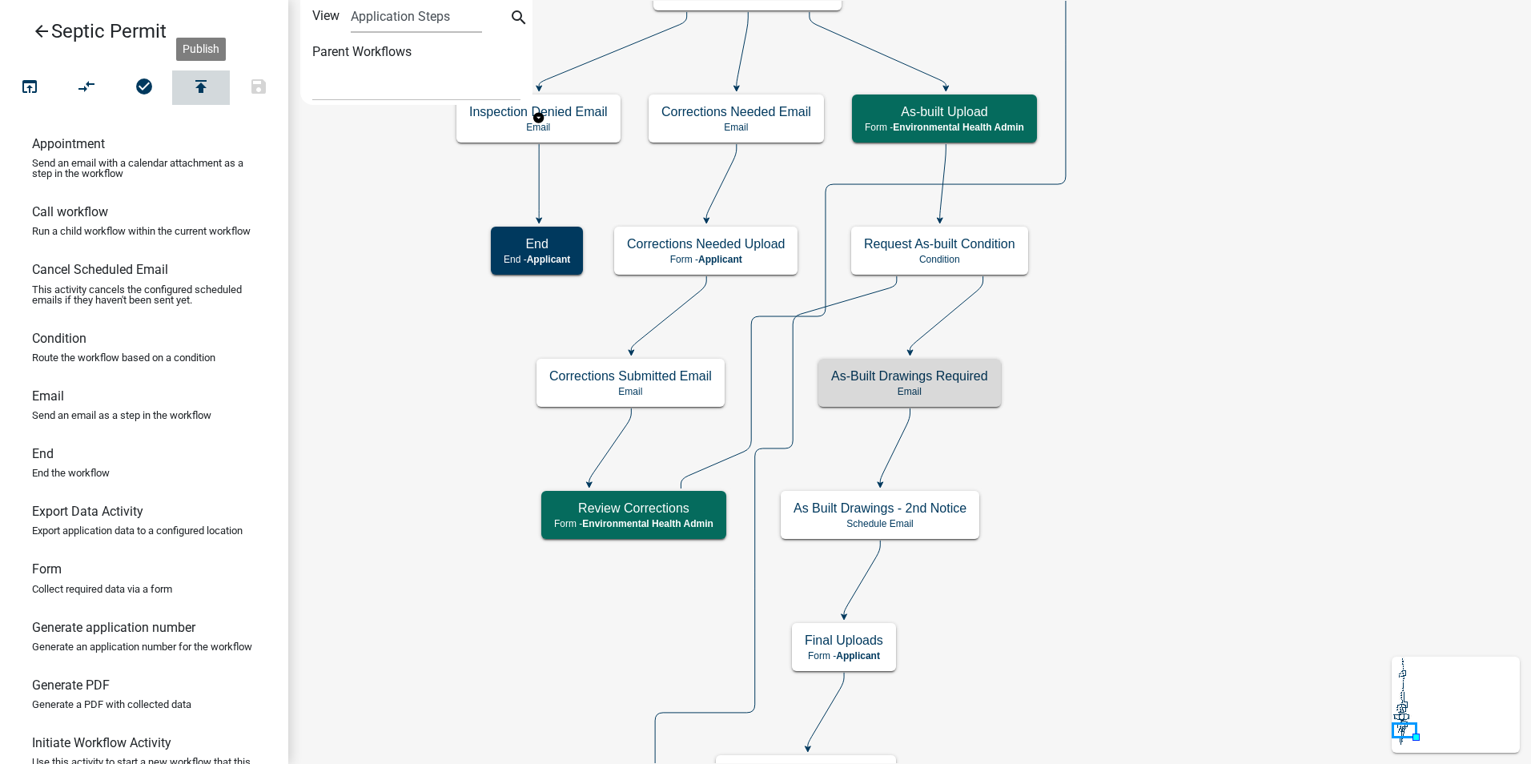
click at [209, 82] on icon "publish" at bounding box center [200, 88] width 19 height 22
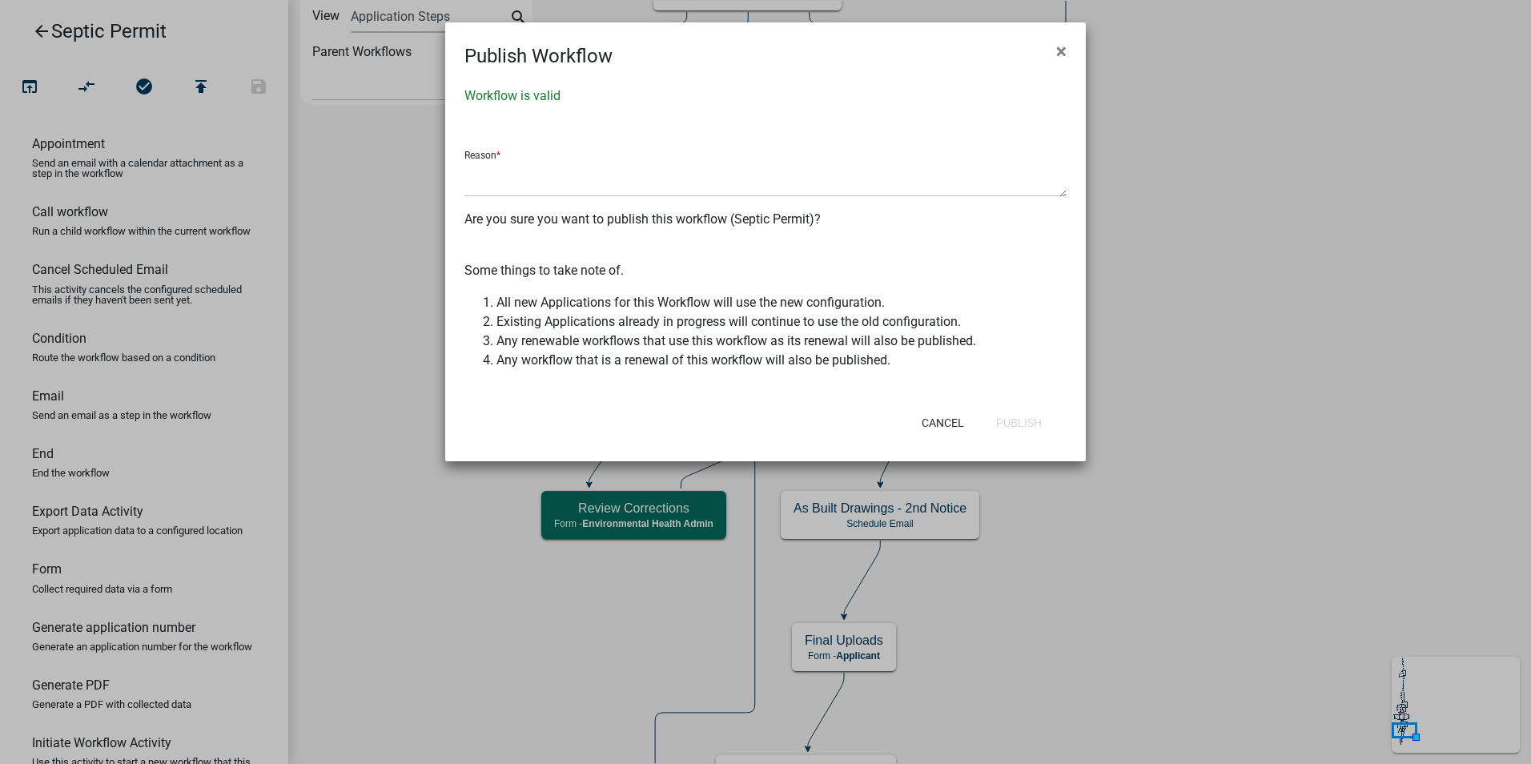
click at [549, 159] on div "Reason *" at bounding box center [765, 167] width 602 height 59
click at [548, 184] on textarea at bounding box center [765, 178] width 602 height 37
type textarea "Yes"
click at [1025, 429] on button "Publish" at bounding box center [1018, 422] width 71 height 29
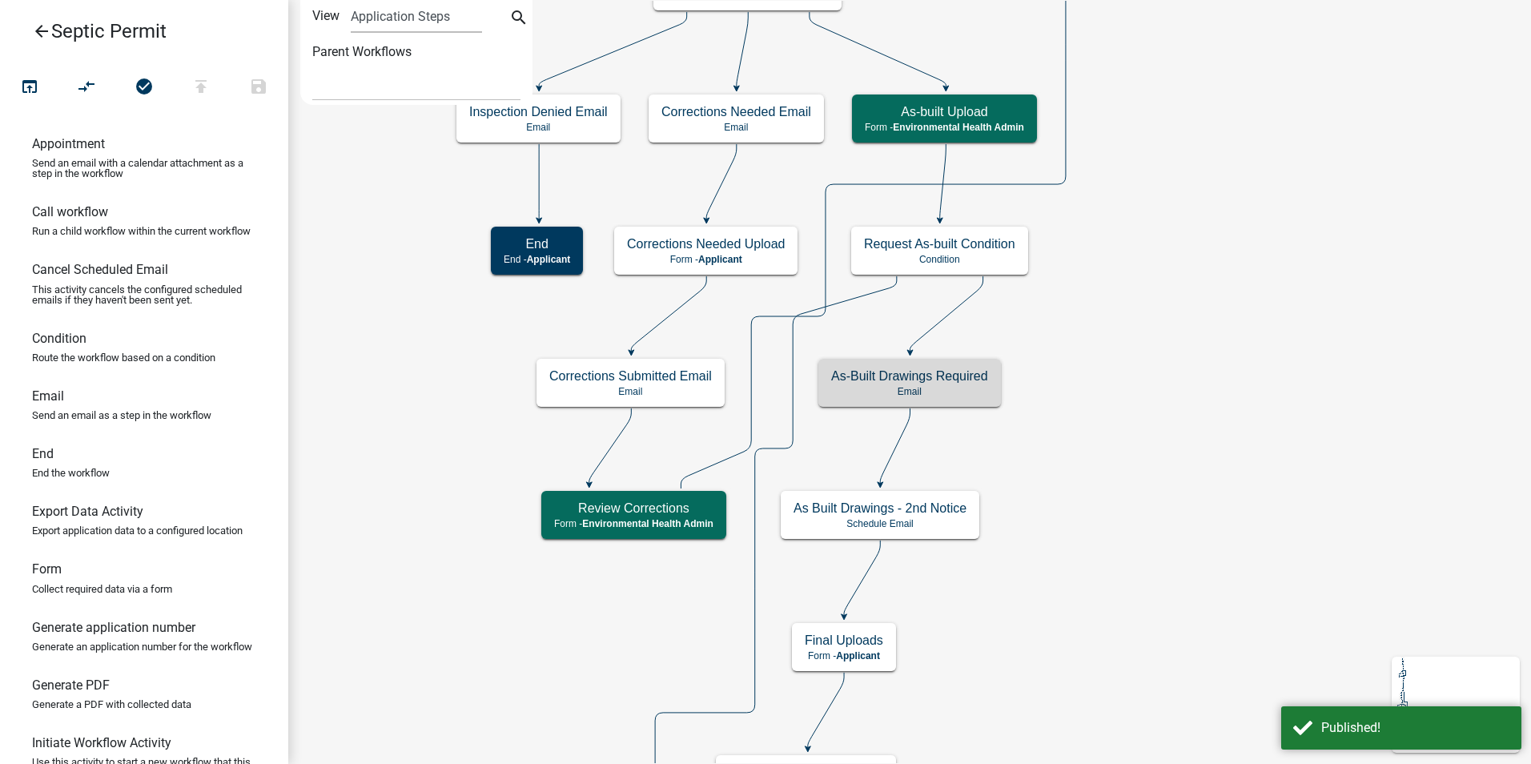
click at [42, 29] on icon "arrow_back" at bounding box center [41, 33] width 19 height 22
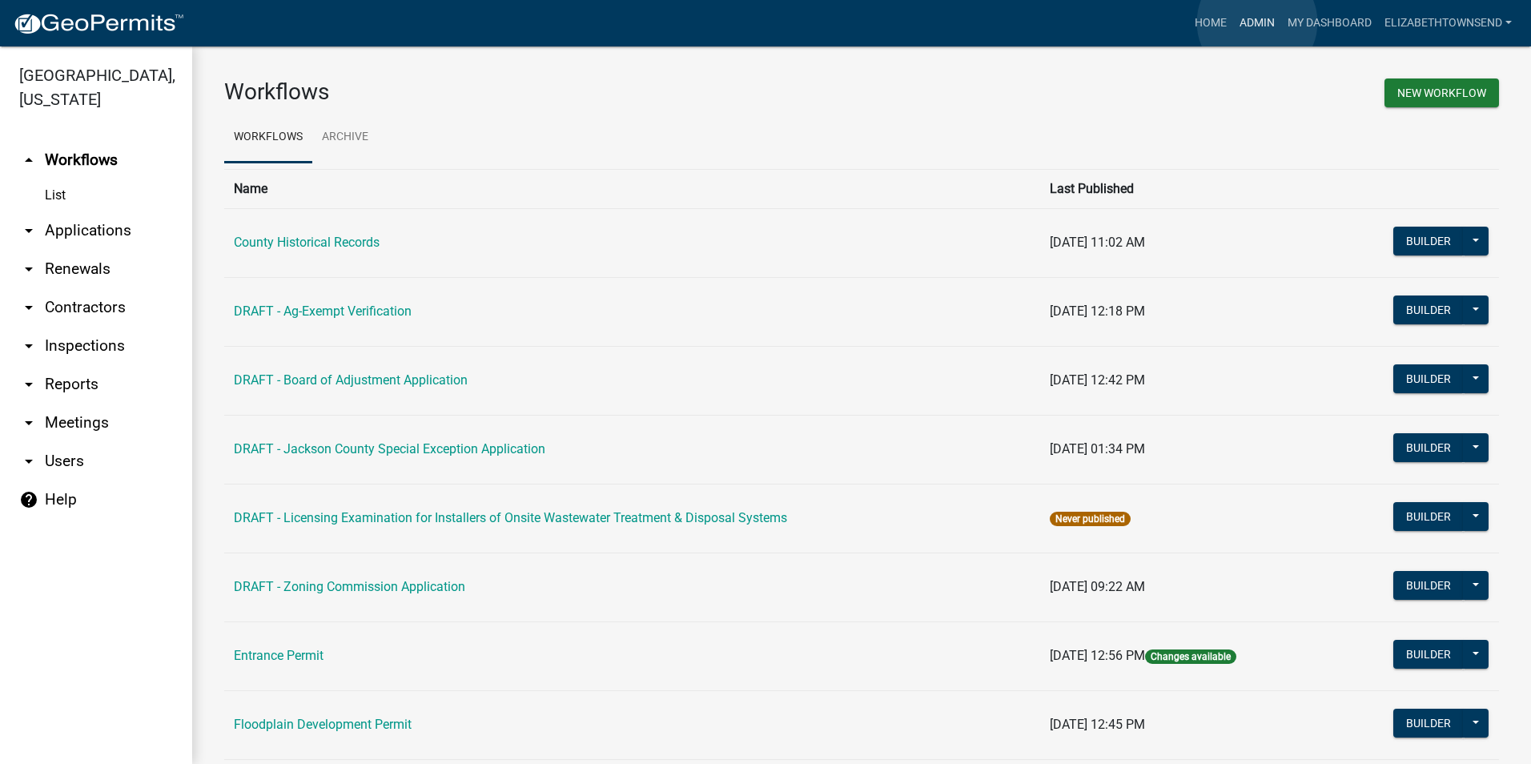
click at [1257, 22] on link "Admin" at bounding box center [1257, 23] width 48 height 30
click at [1311, 26] on link "My Dashboard" at bounding box center [1329, 23] width 97 height 30
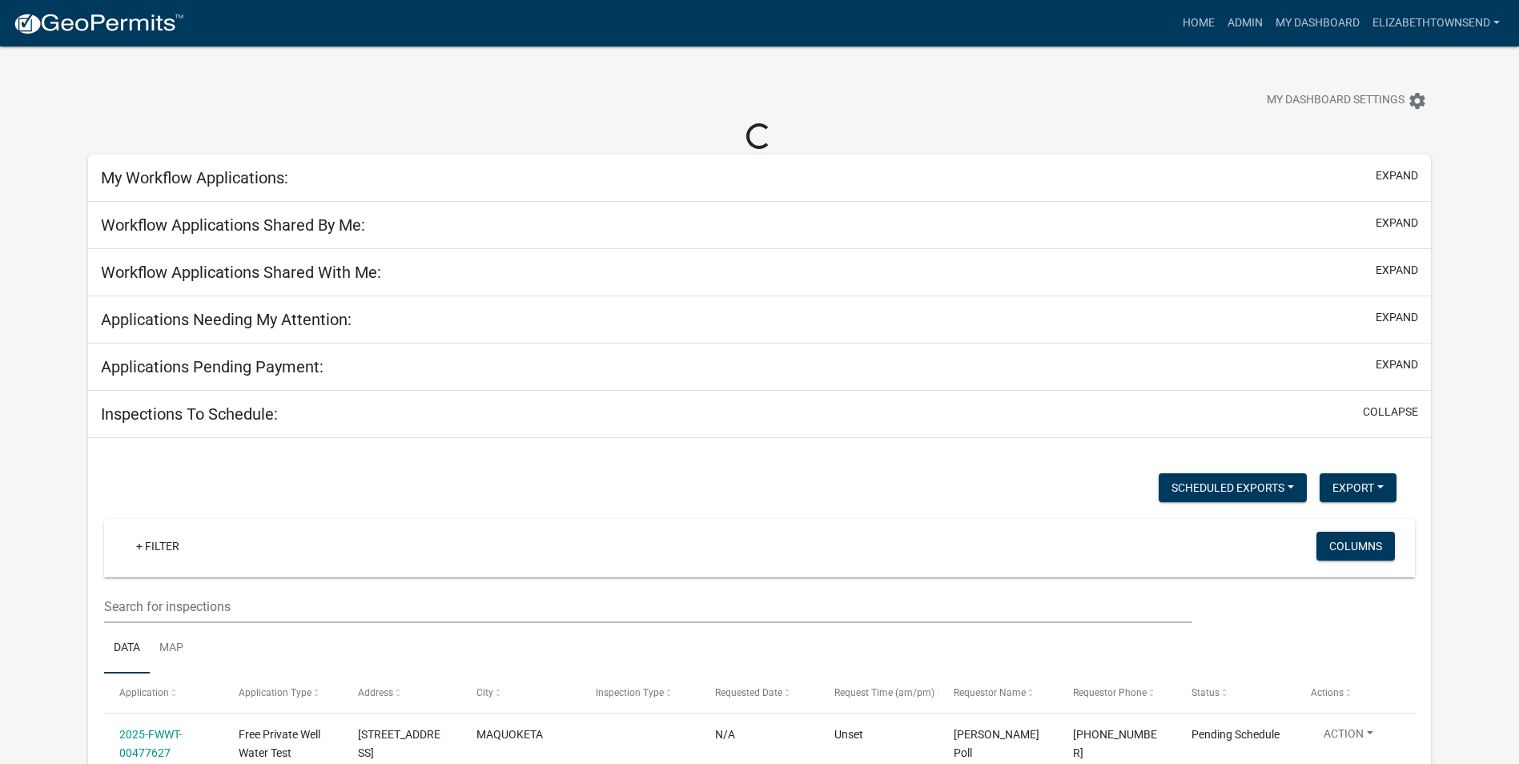
select select "3: 100"
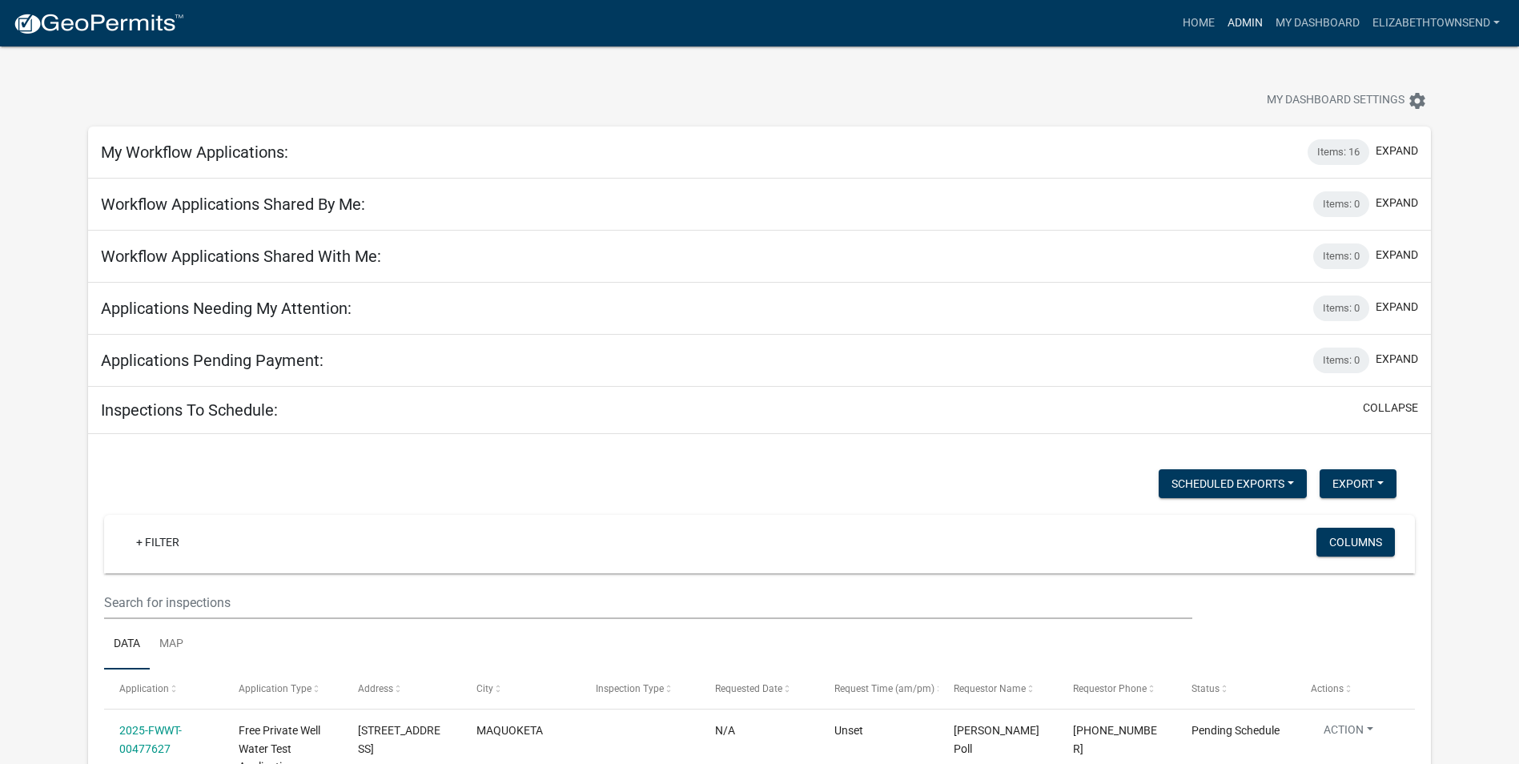
click at [1237, 18] on link "Admin" at bounding box center [1245, 23] width 48 height 30
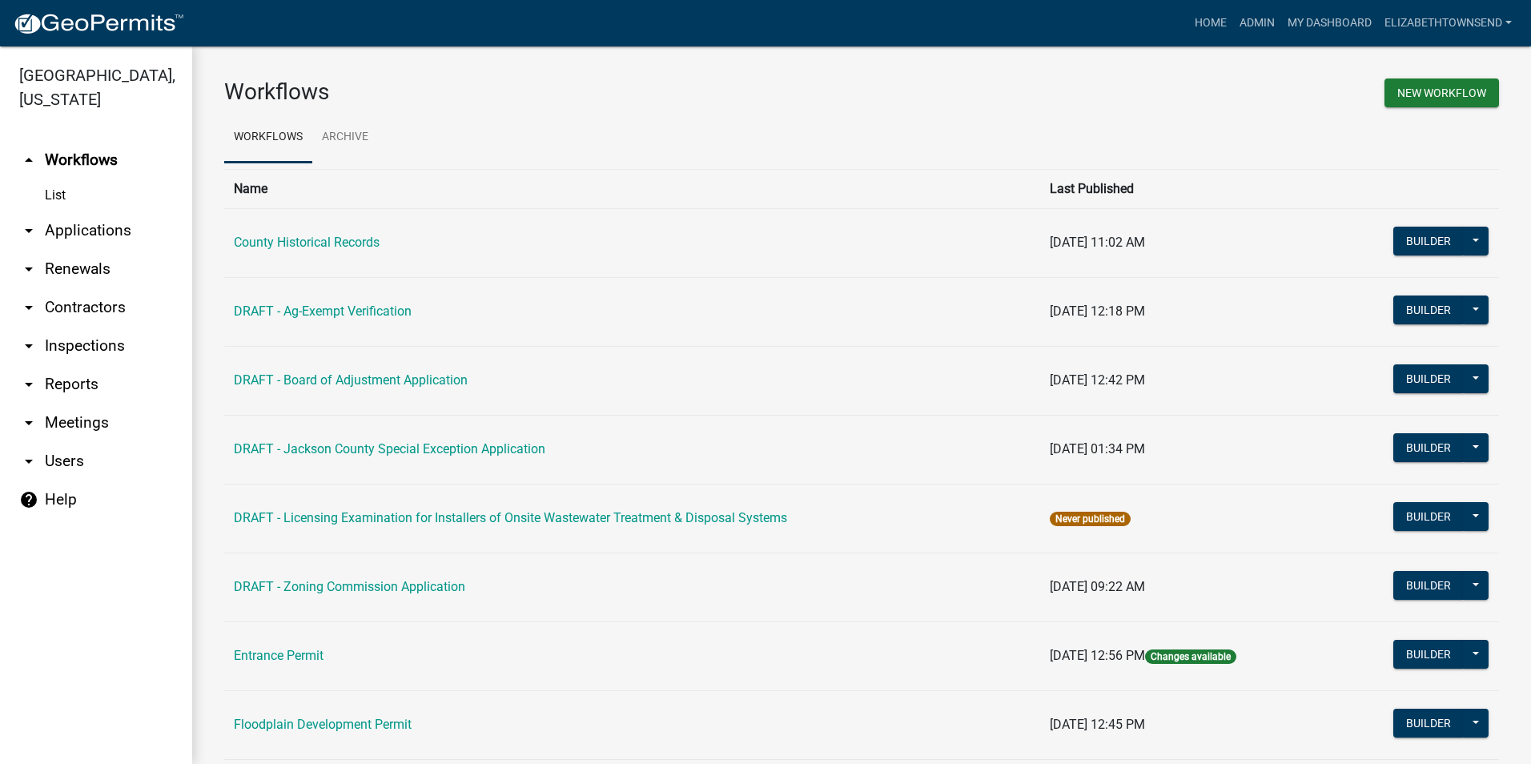
click at [90, 211] on link "arrow_drop_down Applications" at bounding box center [96, 230] width 192 height 38
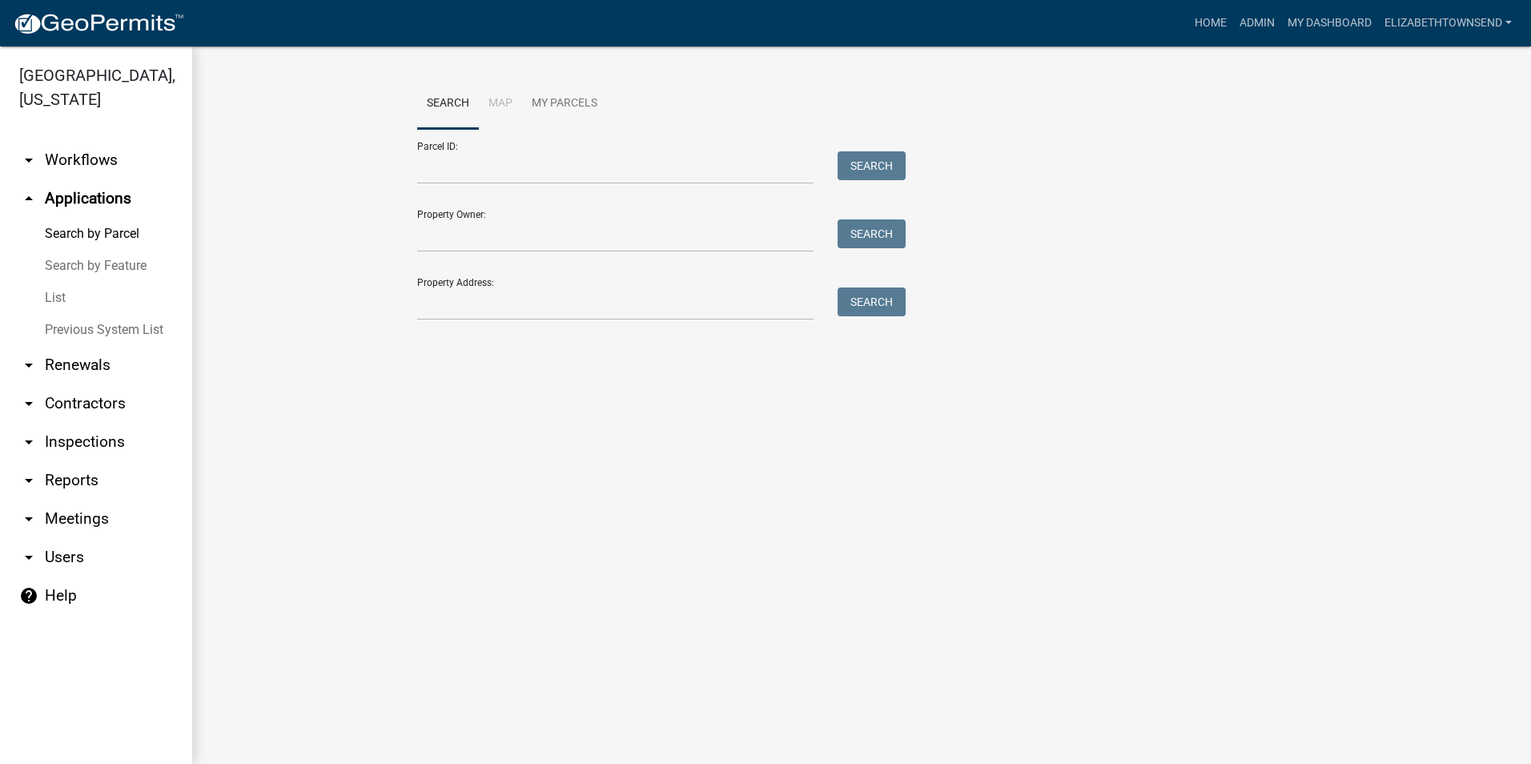
click at [55, 282] on link "List" at bounding box center [96, 298] width 192 height 32
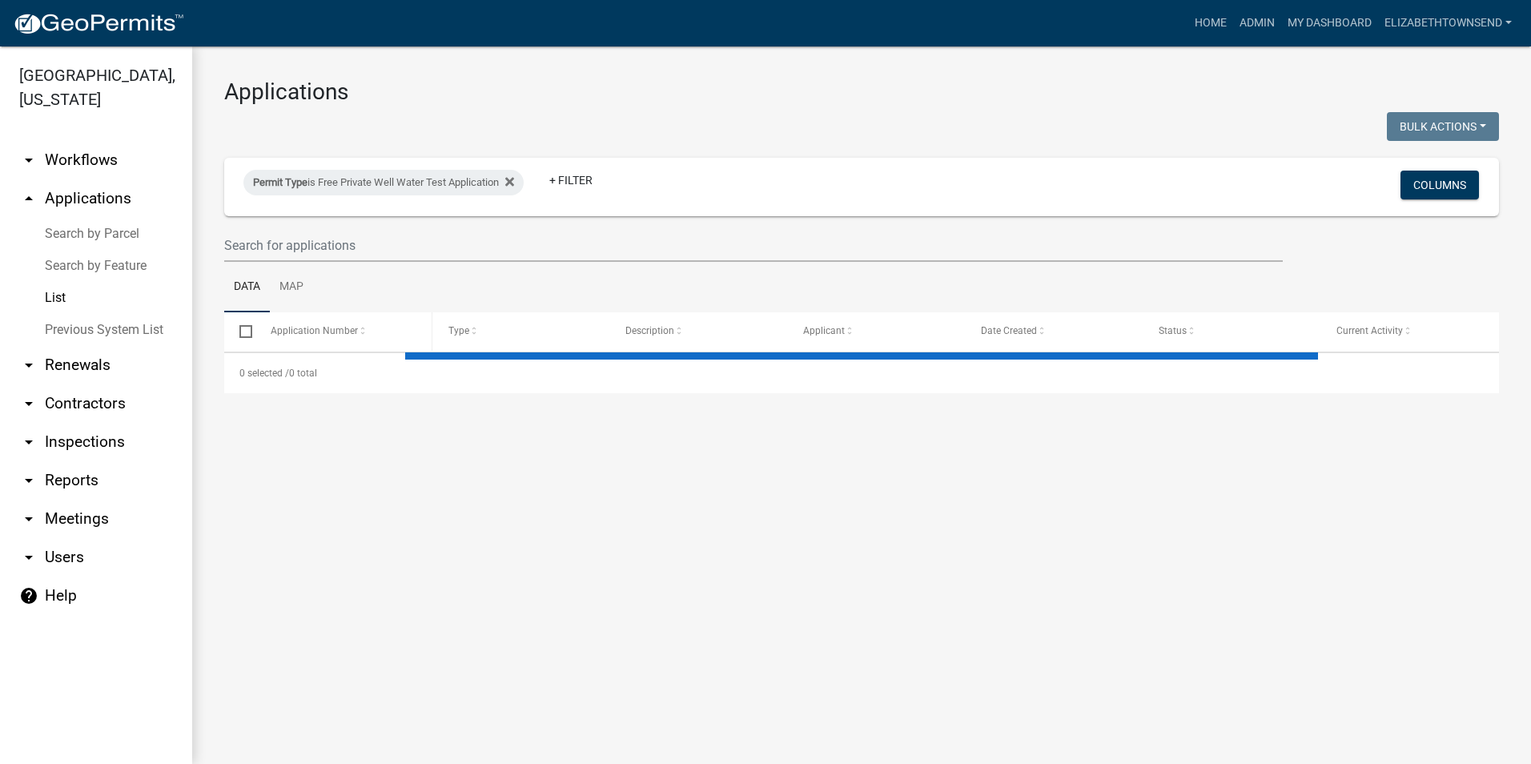
select select "3: 100"
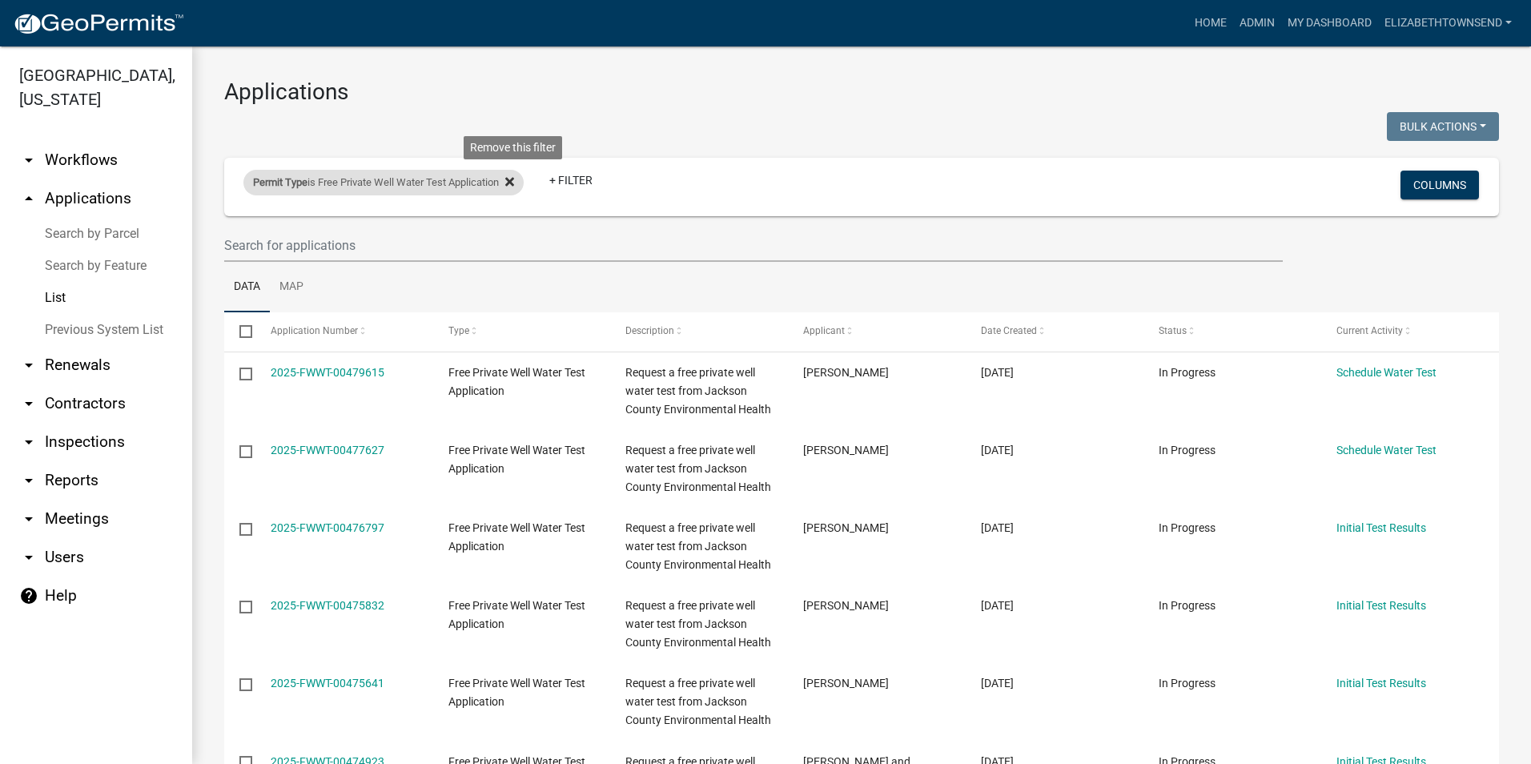
click at [514, 183] on icon at bounding box center [509, 181] width 9 height 9
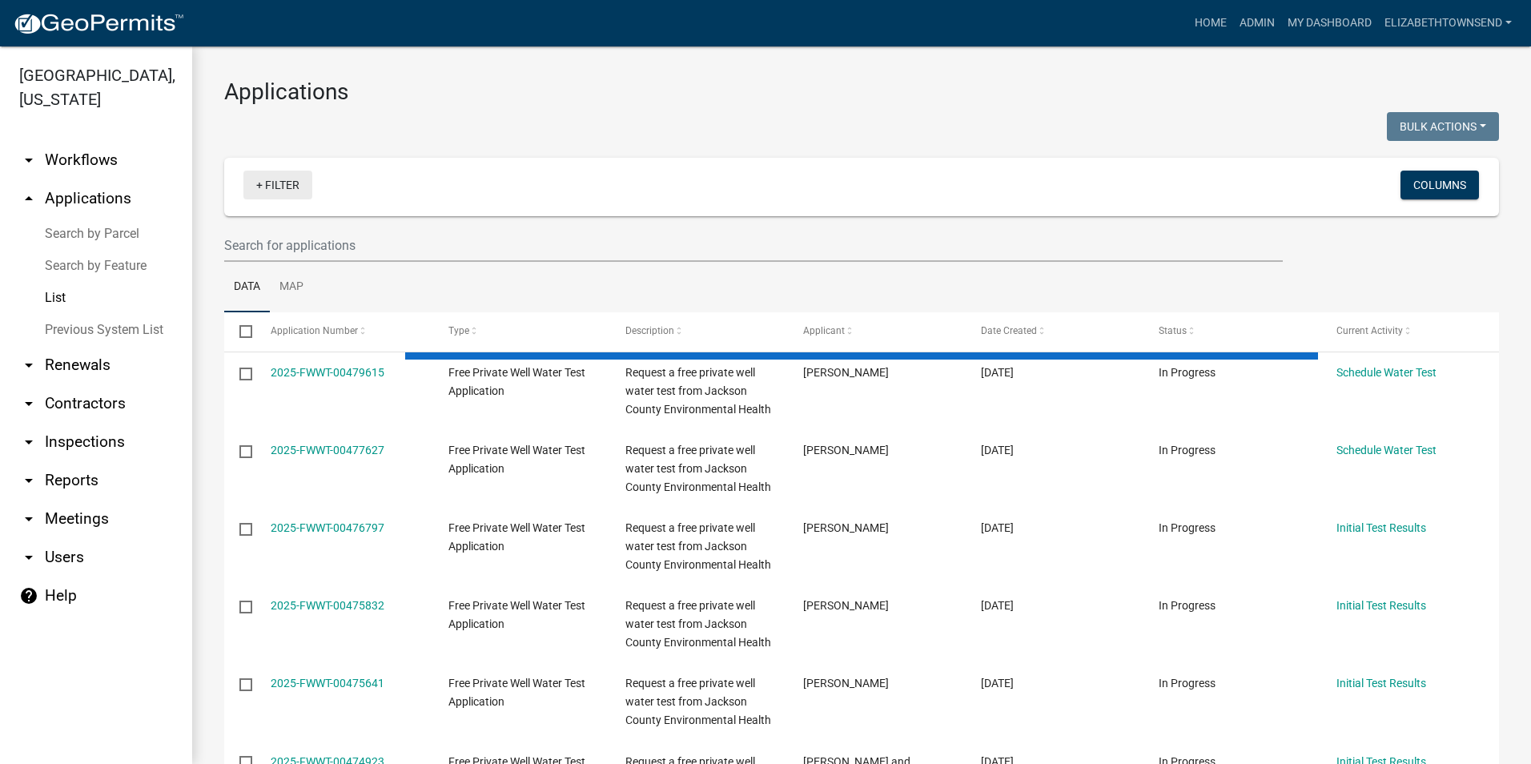
click at [272, 180] on link "+ Filter" at bounding box center [277, 185] width 69 height 29
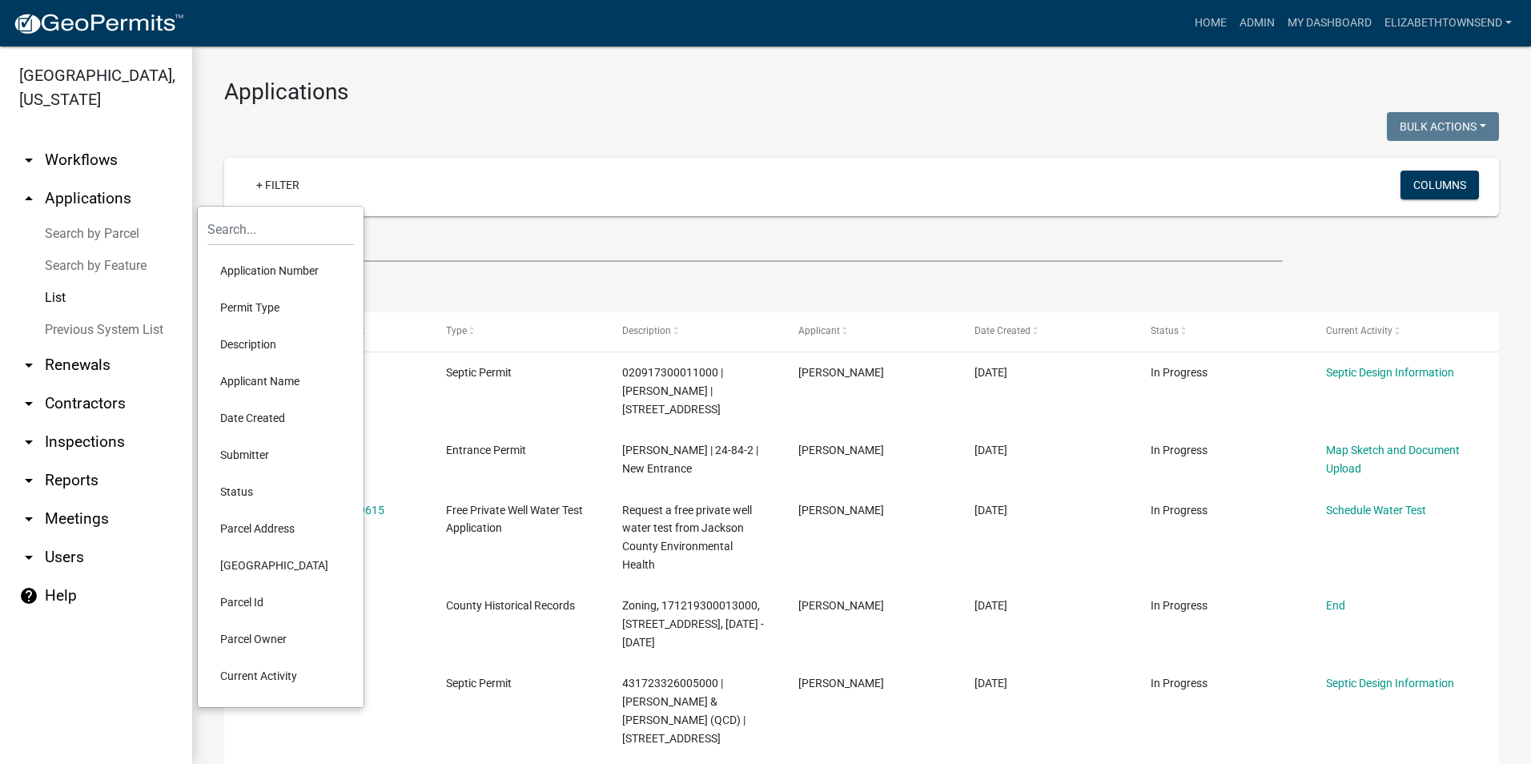
click at [267, 303] on li "Permit Type" at bounding box center [280, 307] width 146 height 37
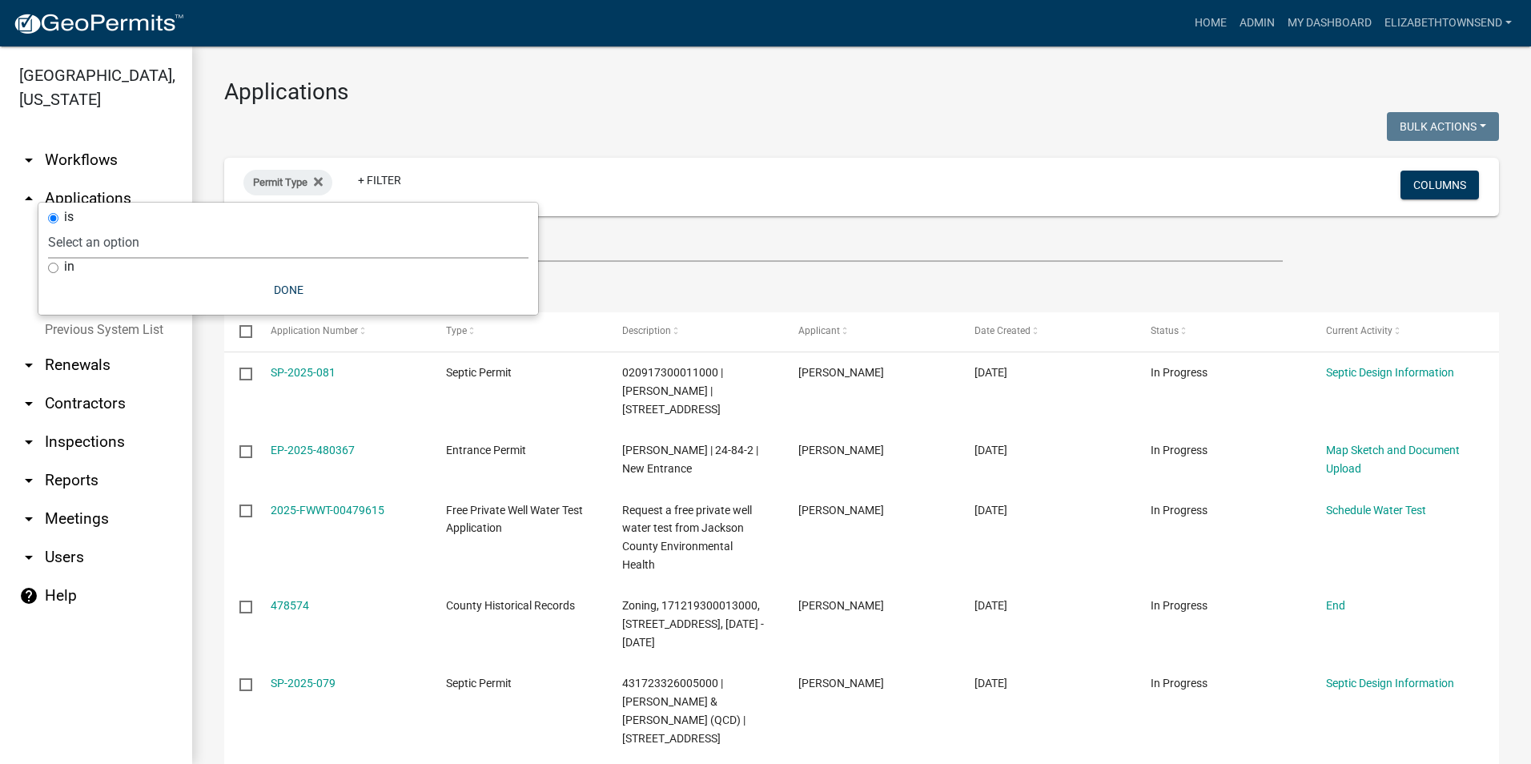
click at [171, 243] on select "Select an option County Historical Records DRAFT - Ag-Exempt Verification DRAFT…" at bounding box center [288, 242] width 480 height 33
select select "00c8d5c9-54c6-4a9d-979b-504790a05259"
click at [86, 226] on select "Select an option County Historical Records DRAFT - Ag-Exempt Verification DRAFT…" at bounding box center [288, 242] width 480 height 33
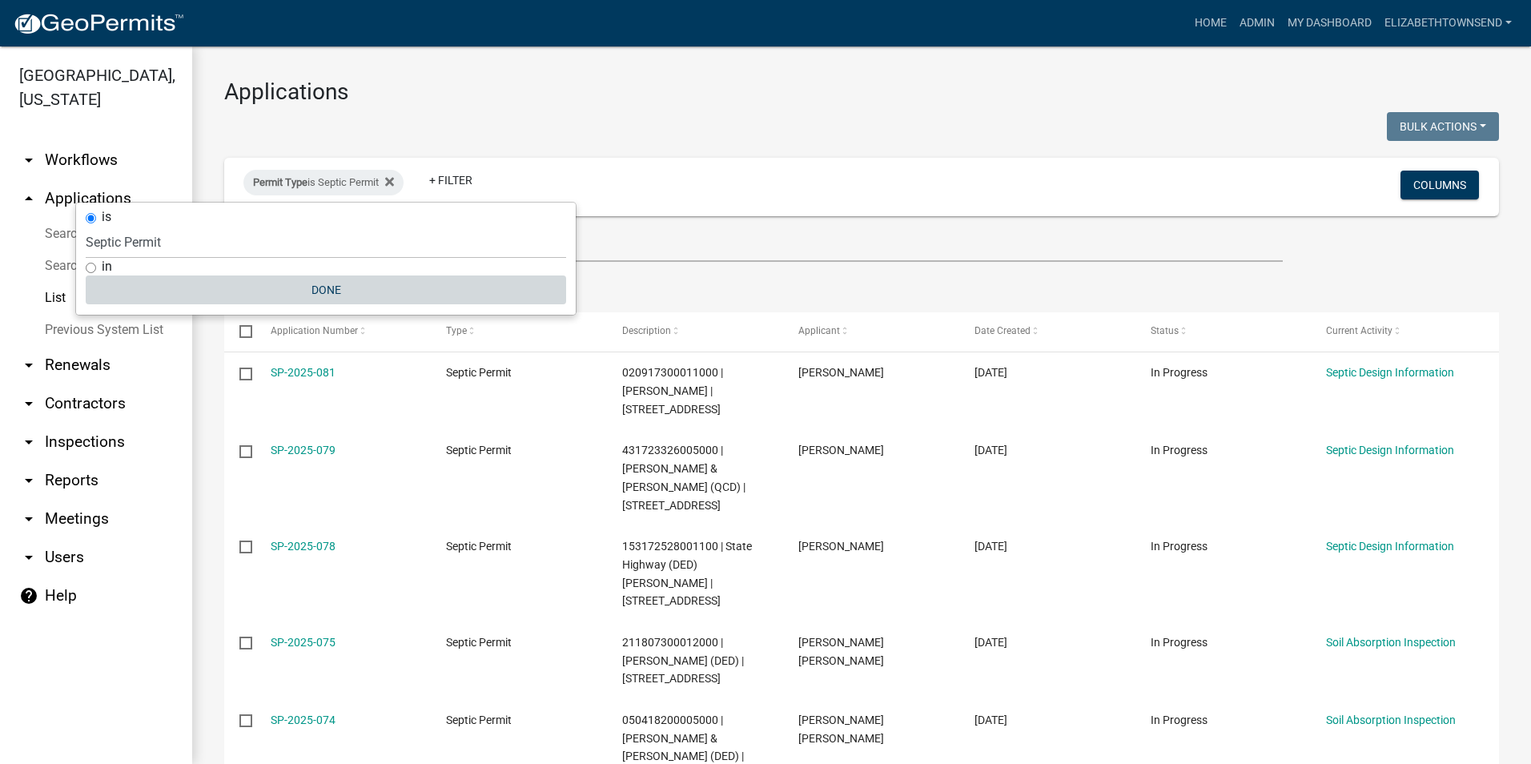
click at [323, 288] on button "Done" at bounding box center [326, 289] width 480 height 29
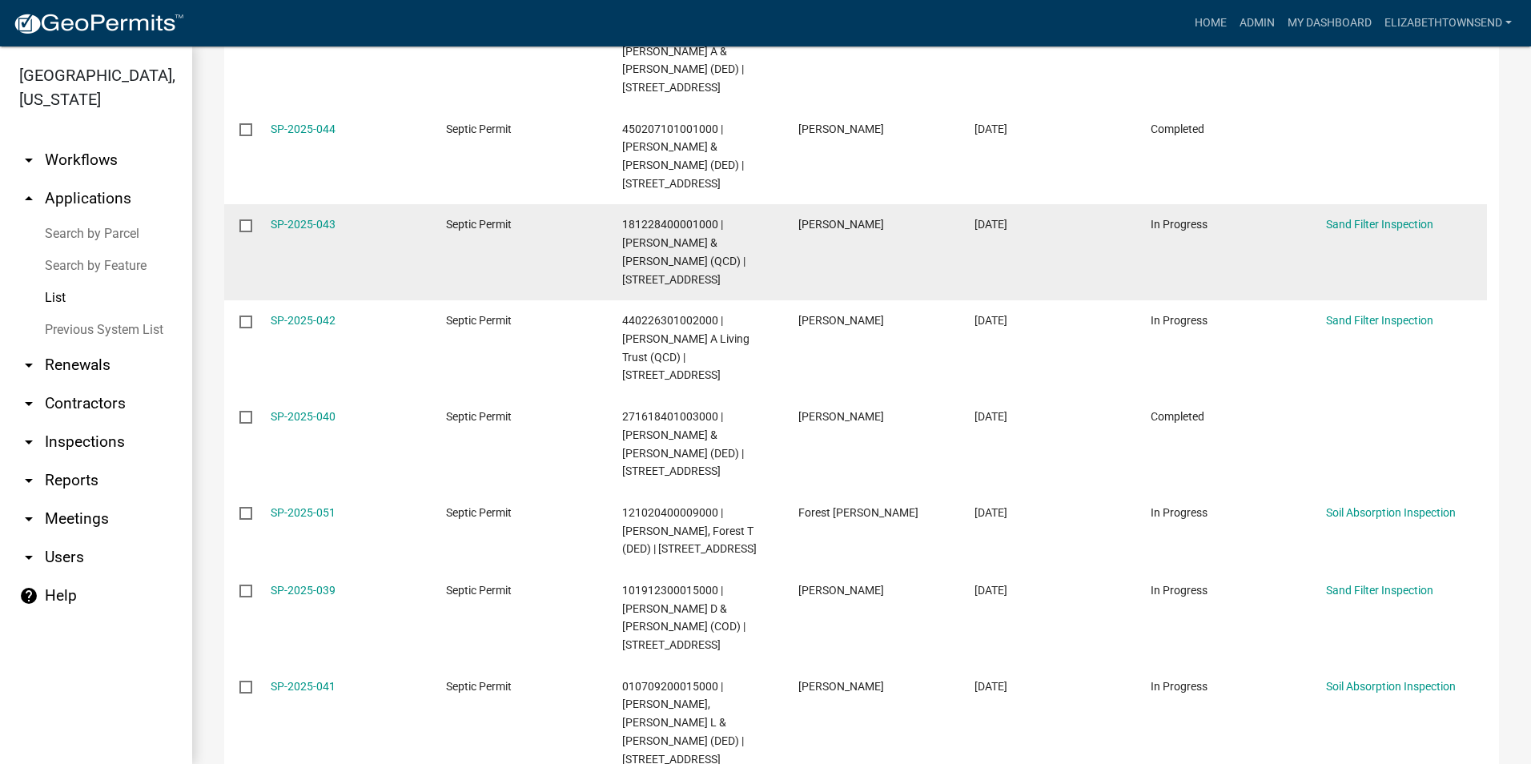
scroll to position [4083, 0]
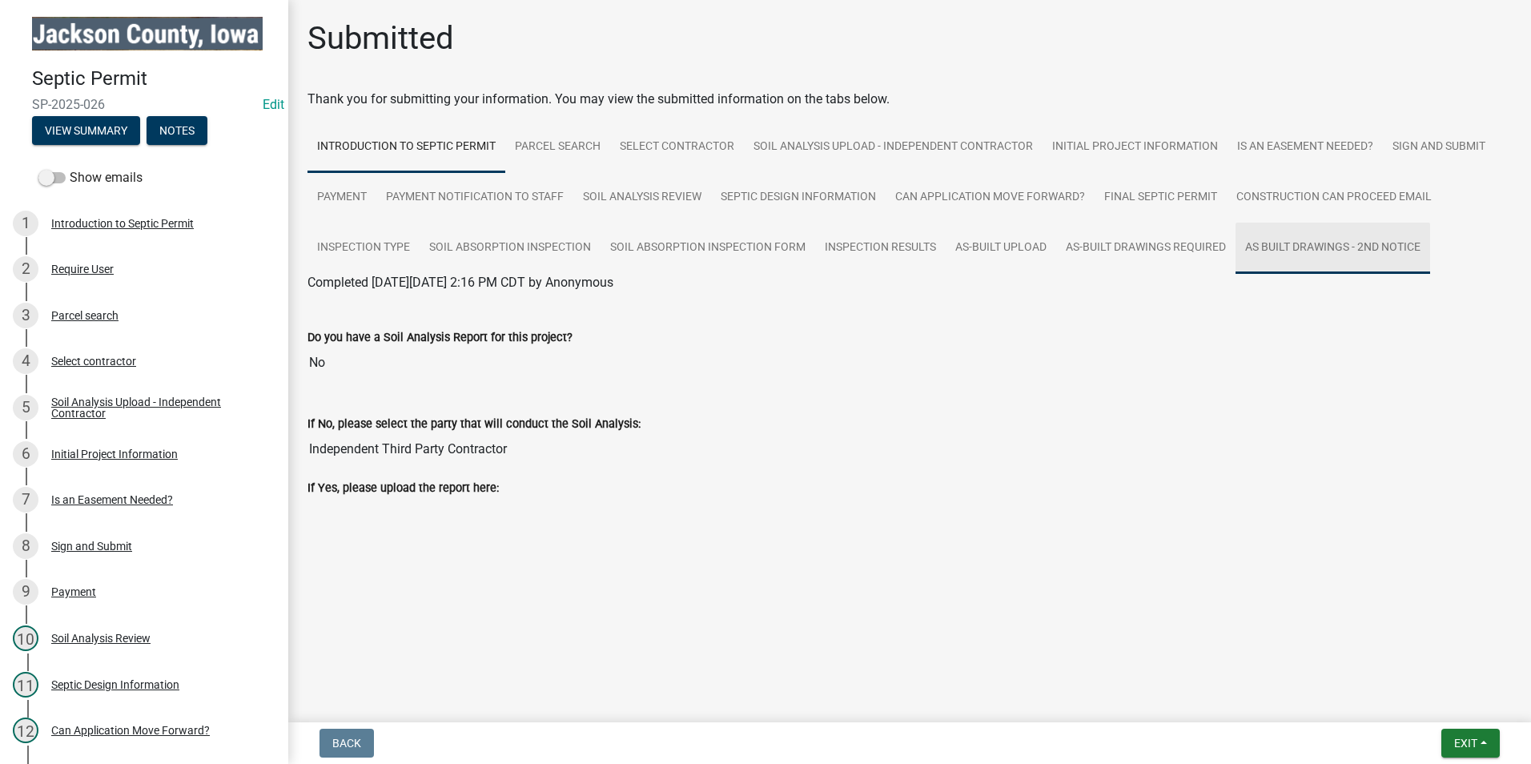
click at [1354, 246] on link "As Built Drawings - 2nd Notice" at bounding box center [1332, 248] width 195 height 51
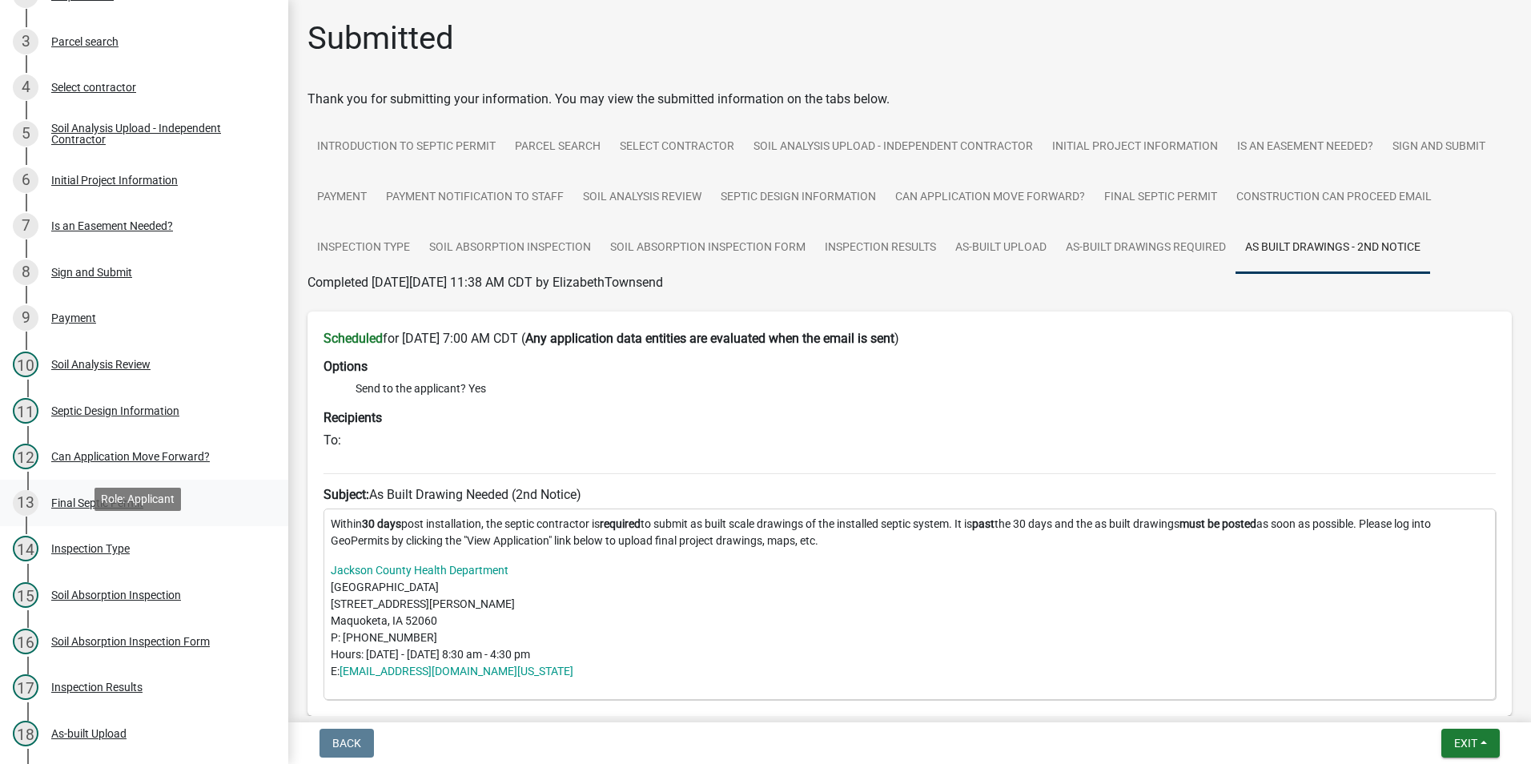
scroll to position [480, 0]
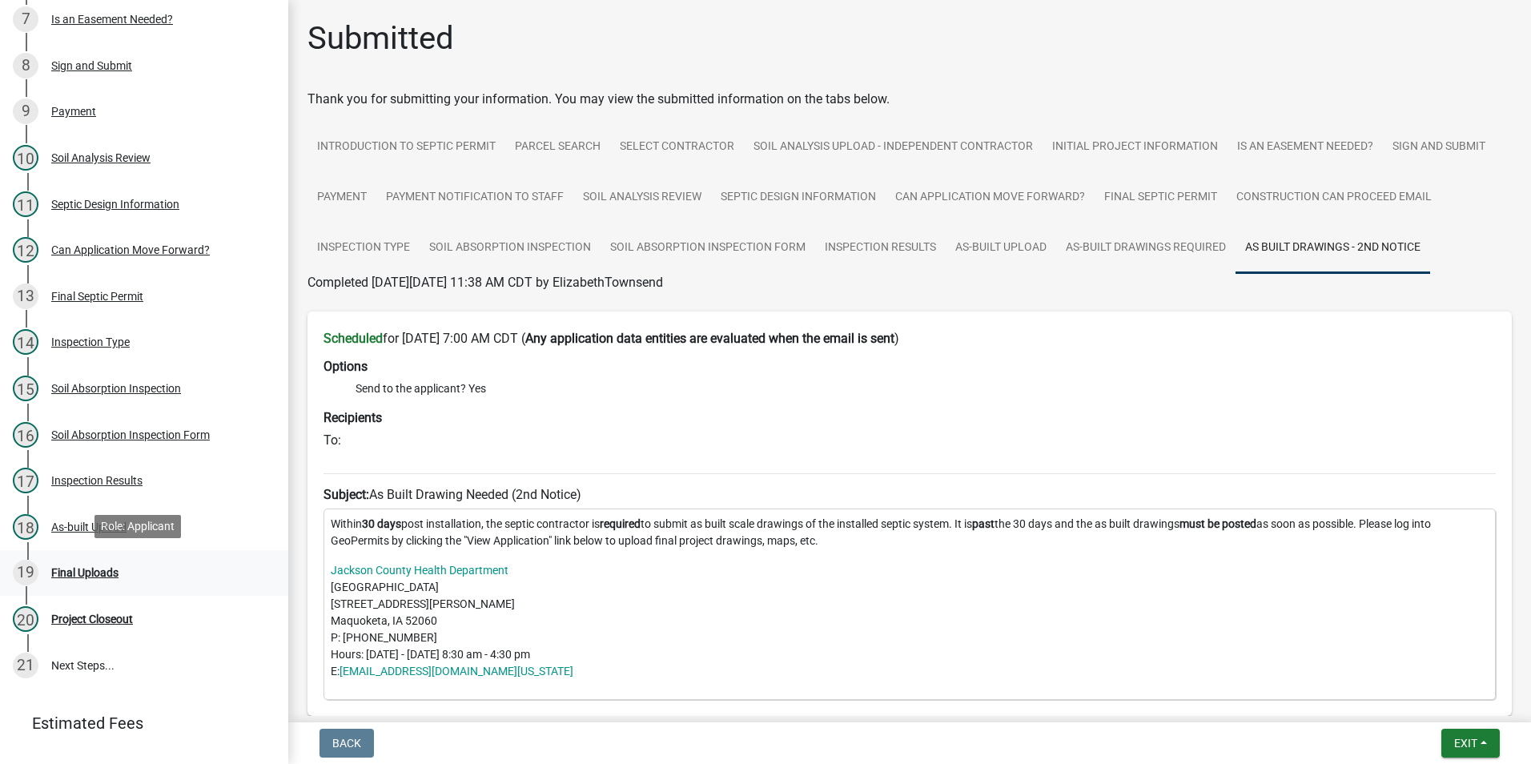
click at [82, 567] on div "Final Uploads" at bounding box center [84, 572] width 67 height 11
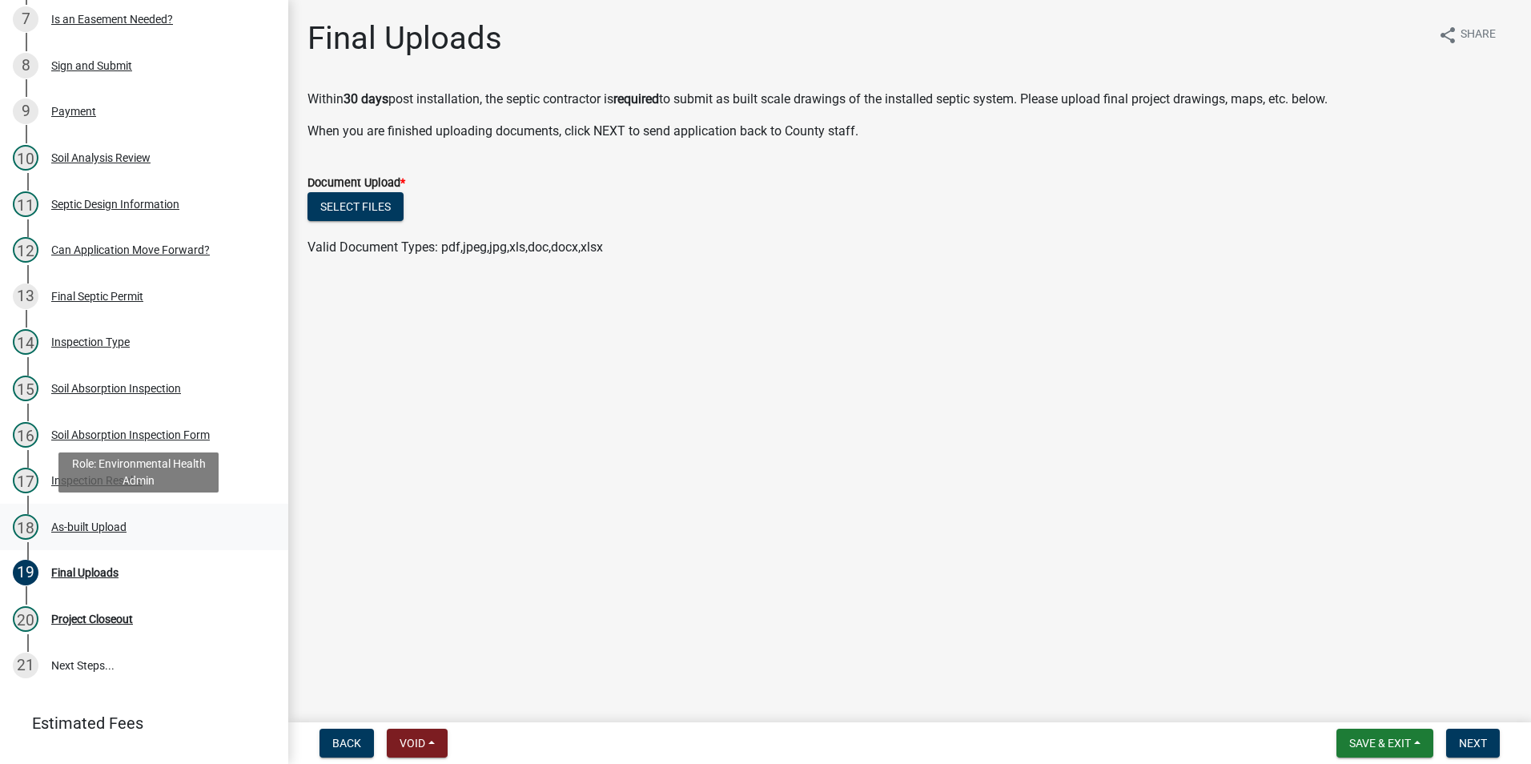
click at [123, 525] on div "As-built Upload" at bounding box center [88, 526] width 75 height 11
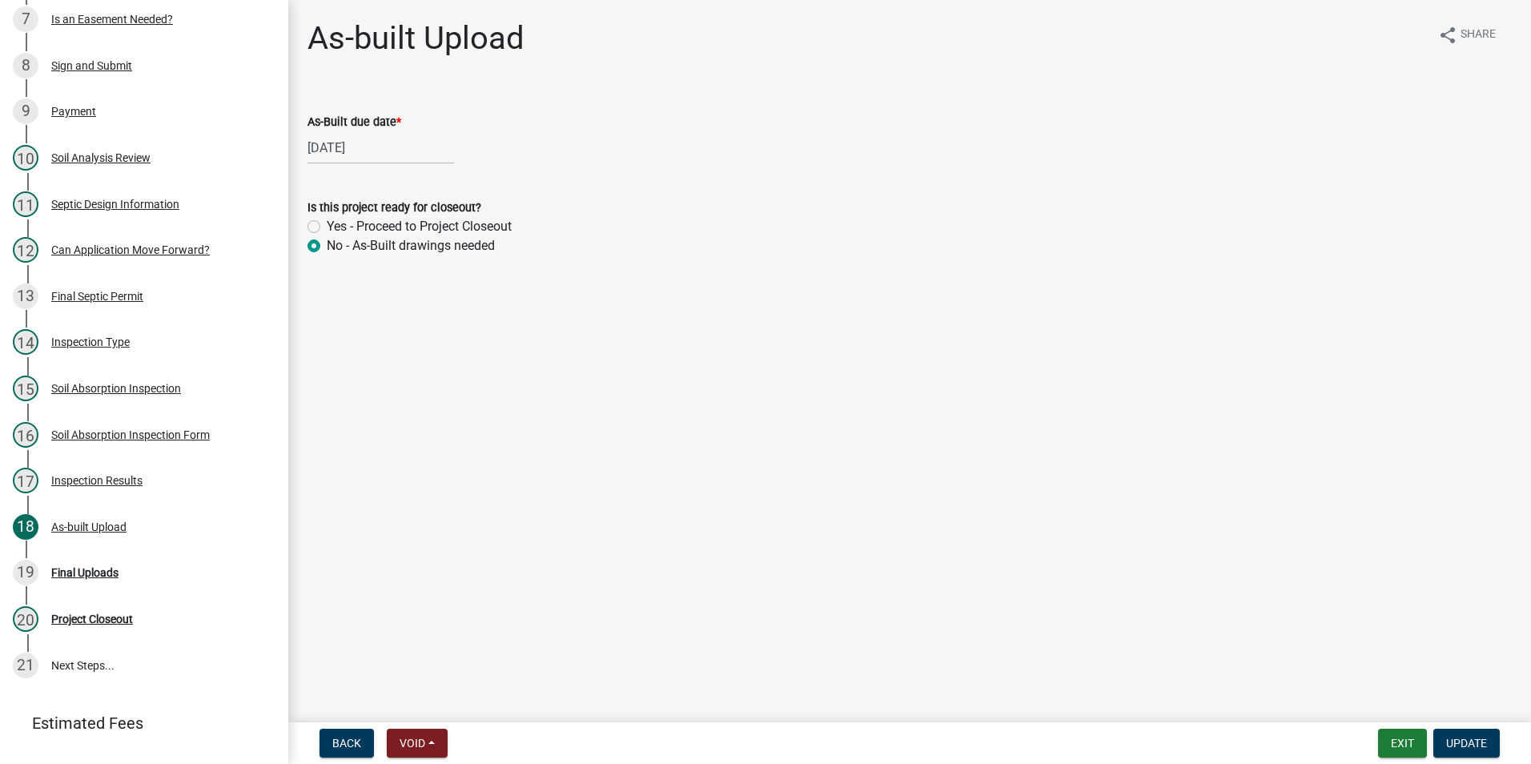
click at [327, 227] on label "Yes - Proceed to Project Closeout" at bounding box center [419, 226] width 185 height 19
click at [327, 227] on input "Yes - Proceed to Project Closeout" at bounding box center [332, 222] width 10 height 10
radio input "true"
click at [327, 246] on label "No - As-Built drawings needed" at bounding box center [411, 245] width 168 height 19
click at [327, 246] on input "No - As-Built drawings needed" at bounding box center [332, 241] width 10 height 10
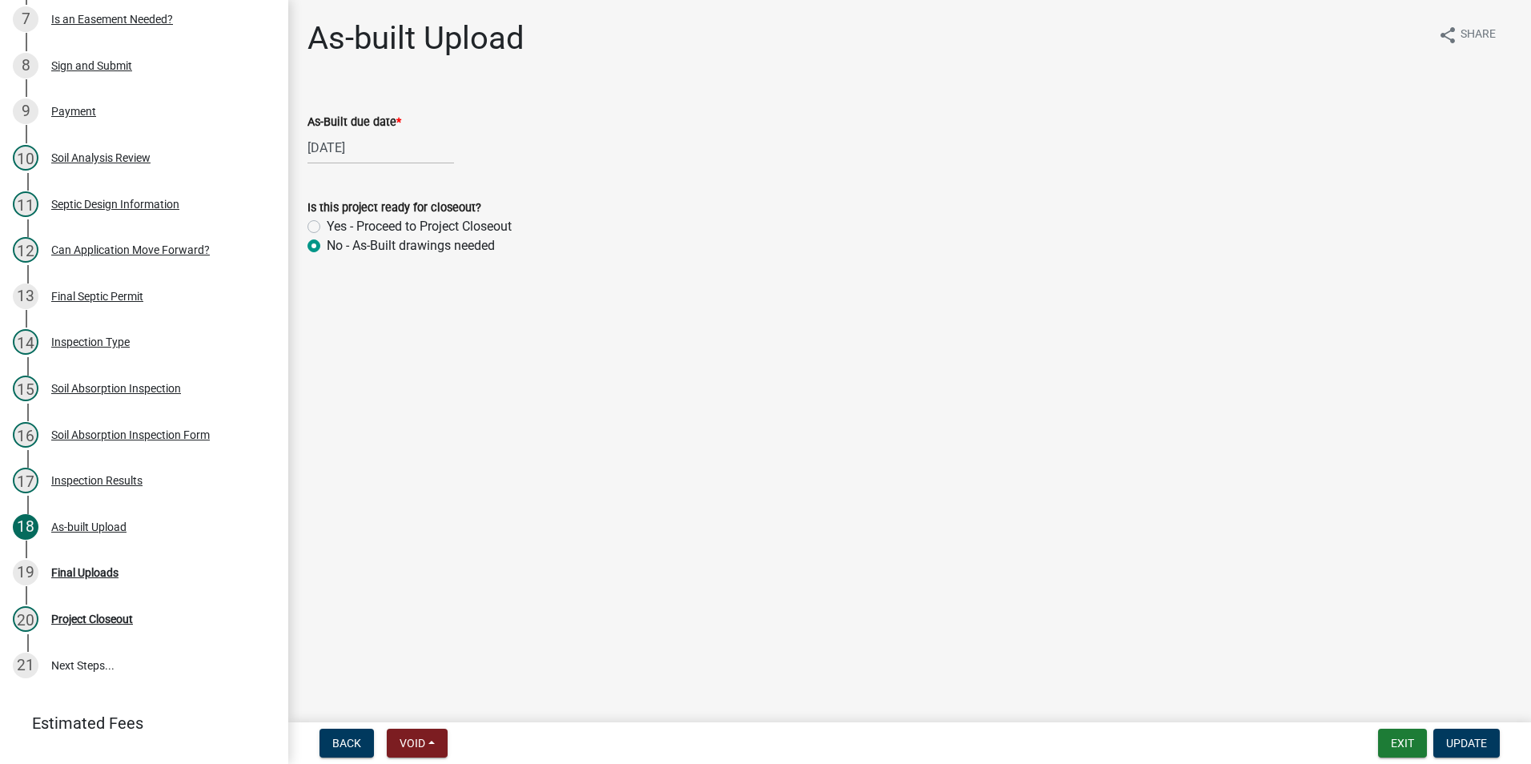
radio input "true"
click at [1410, 740] on button "Exit" at bounding box center [1402, 742] width 49 height 29
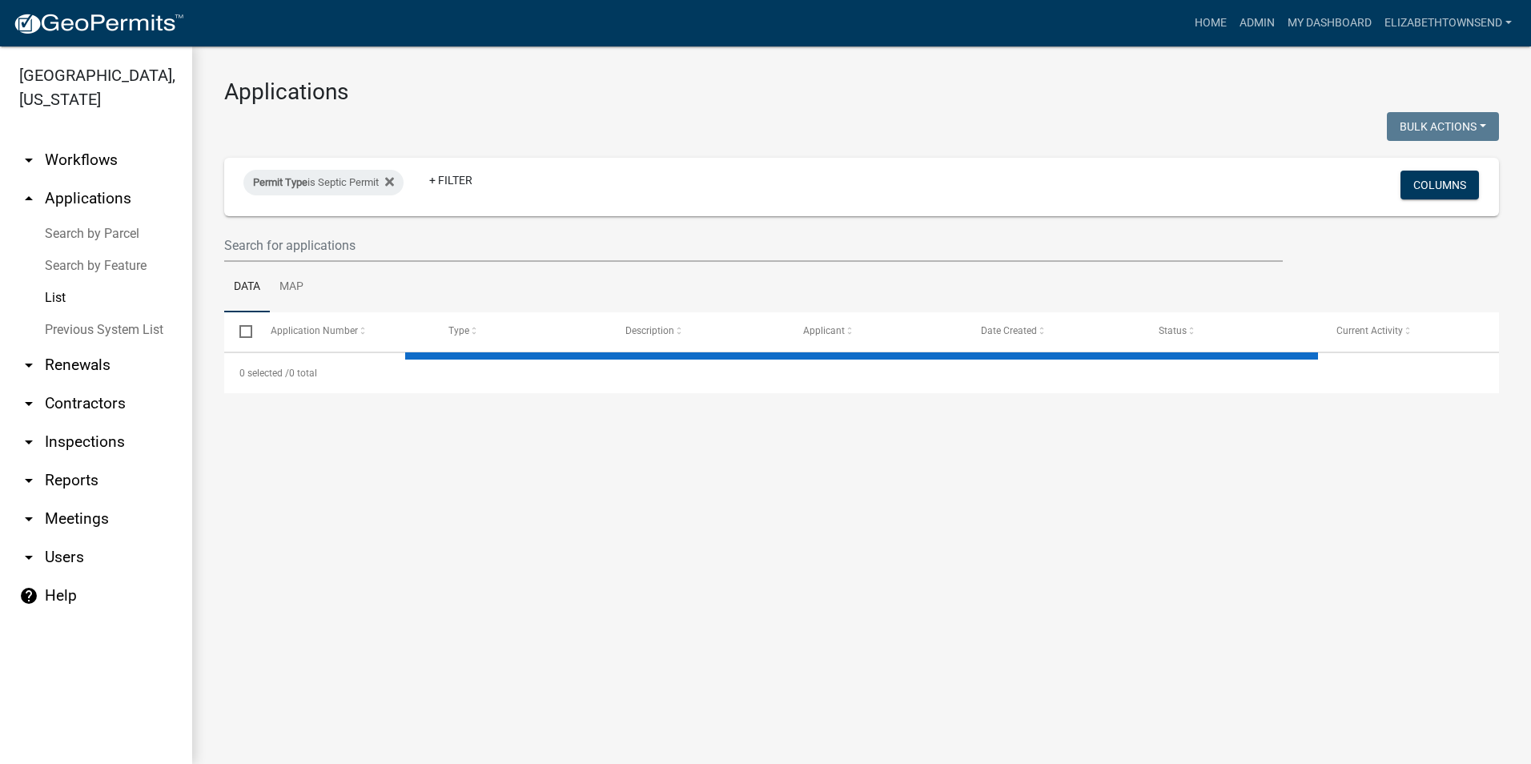
select select "3: 100"
